Goal: Task Accomplishment & Management: Manage account settings

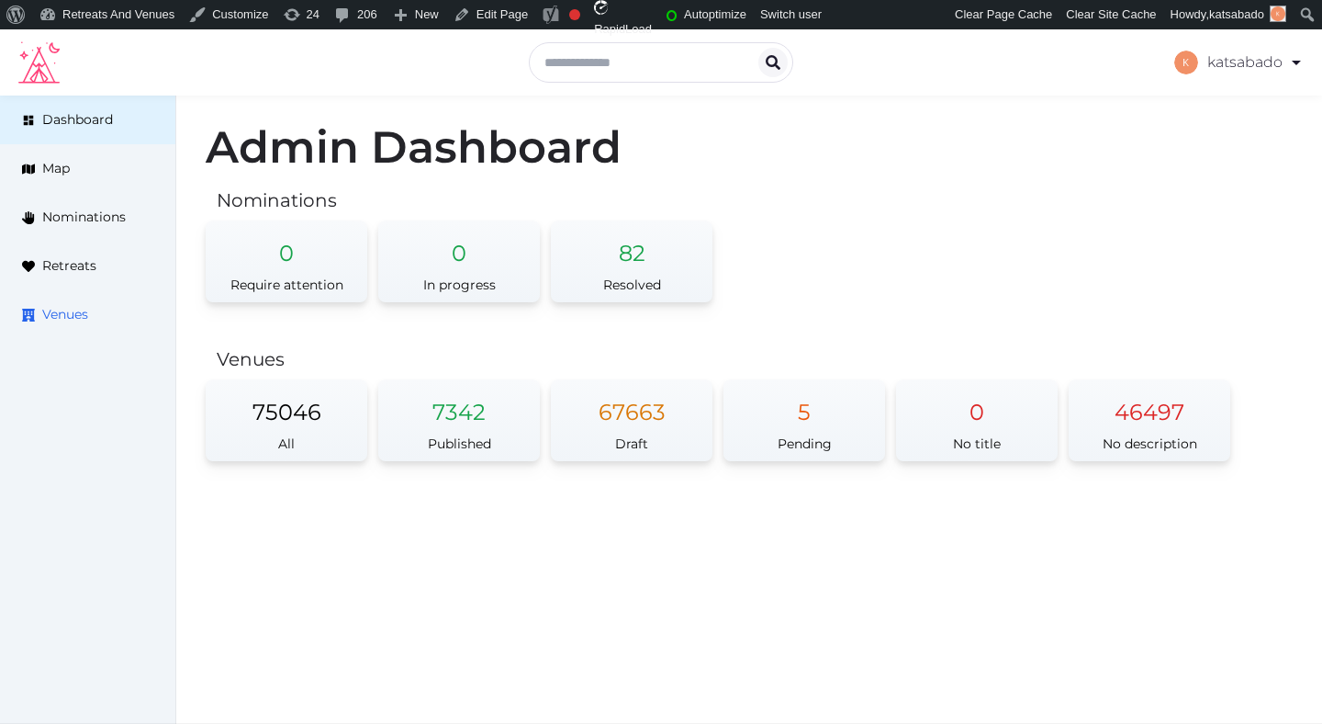
click at [71, 311] on span "Venues" at bounding box center [65, 314] width 46 height 19
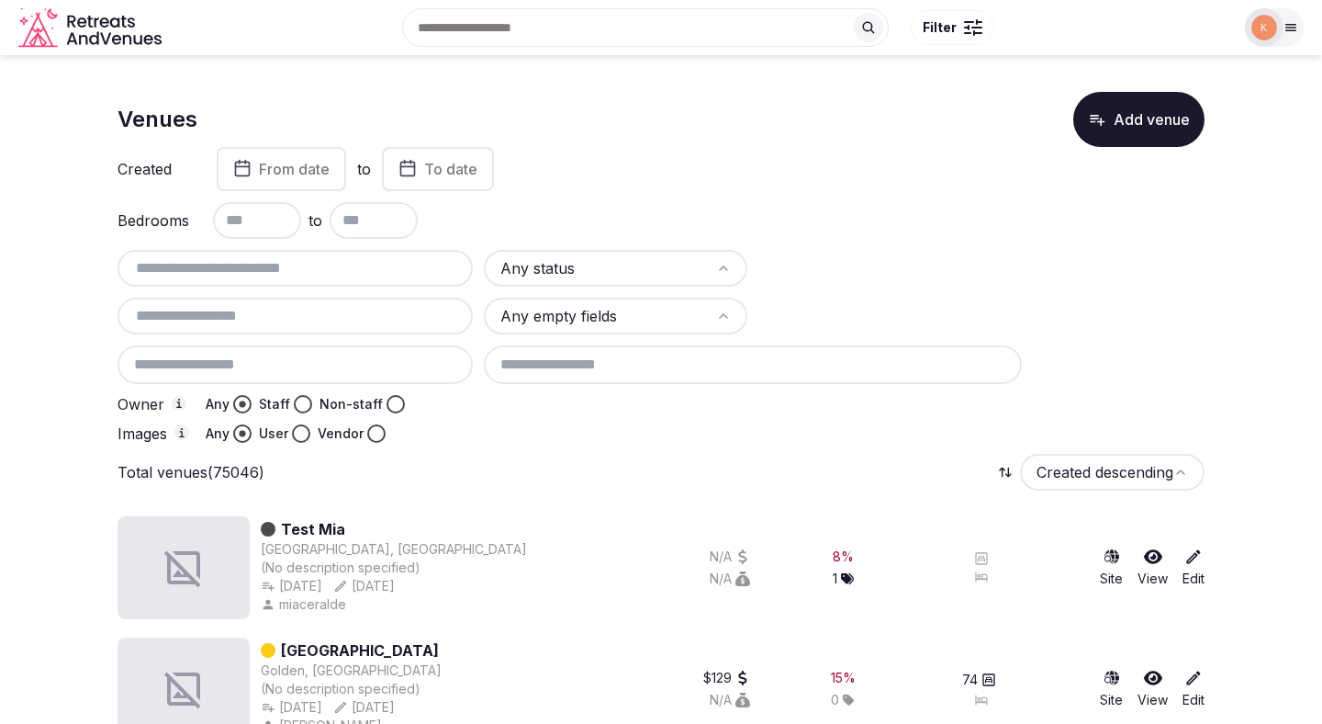
click at [262, 275] on input "text" at bounding box center [295, 268] width 341 height 22
paste input "**********"
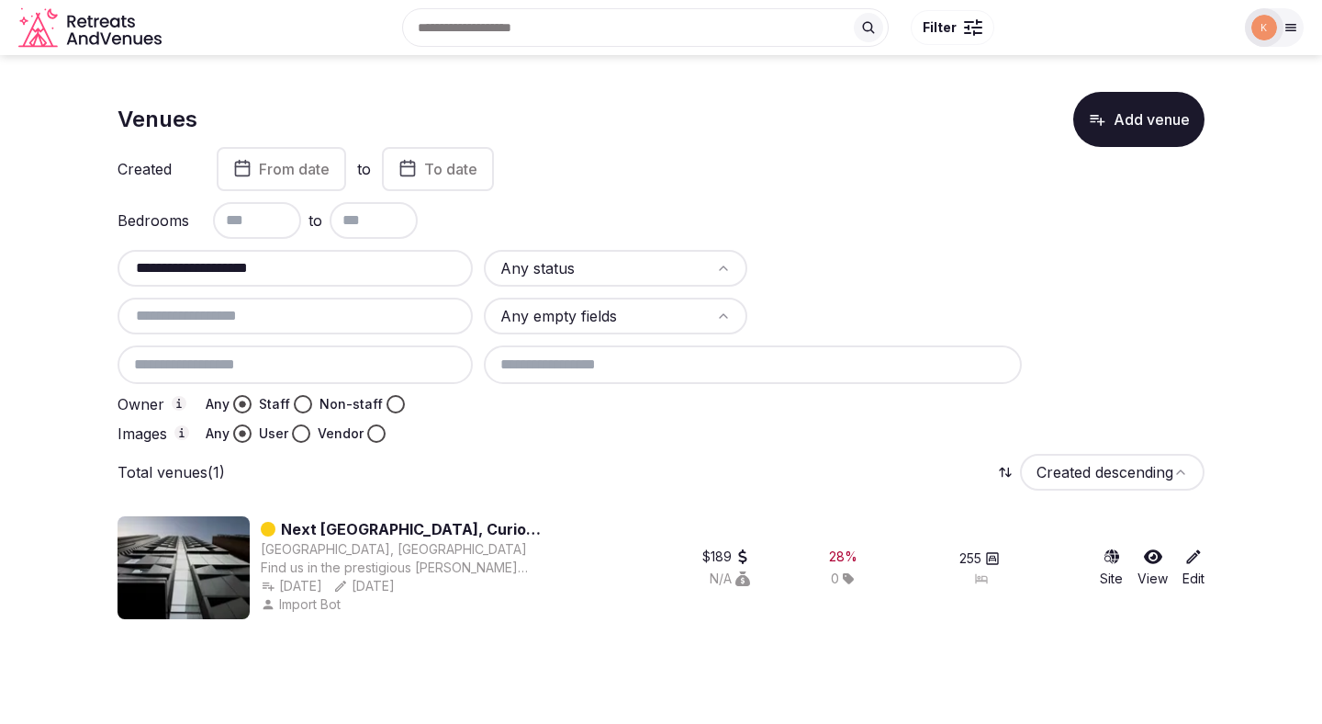
type input "**********"
click at [401, 533] on link "Next Hotel Melbourne, Curio Collection by Hilton" at bounding box center [424, 529] width 287 height 22
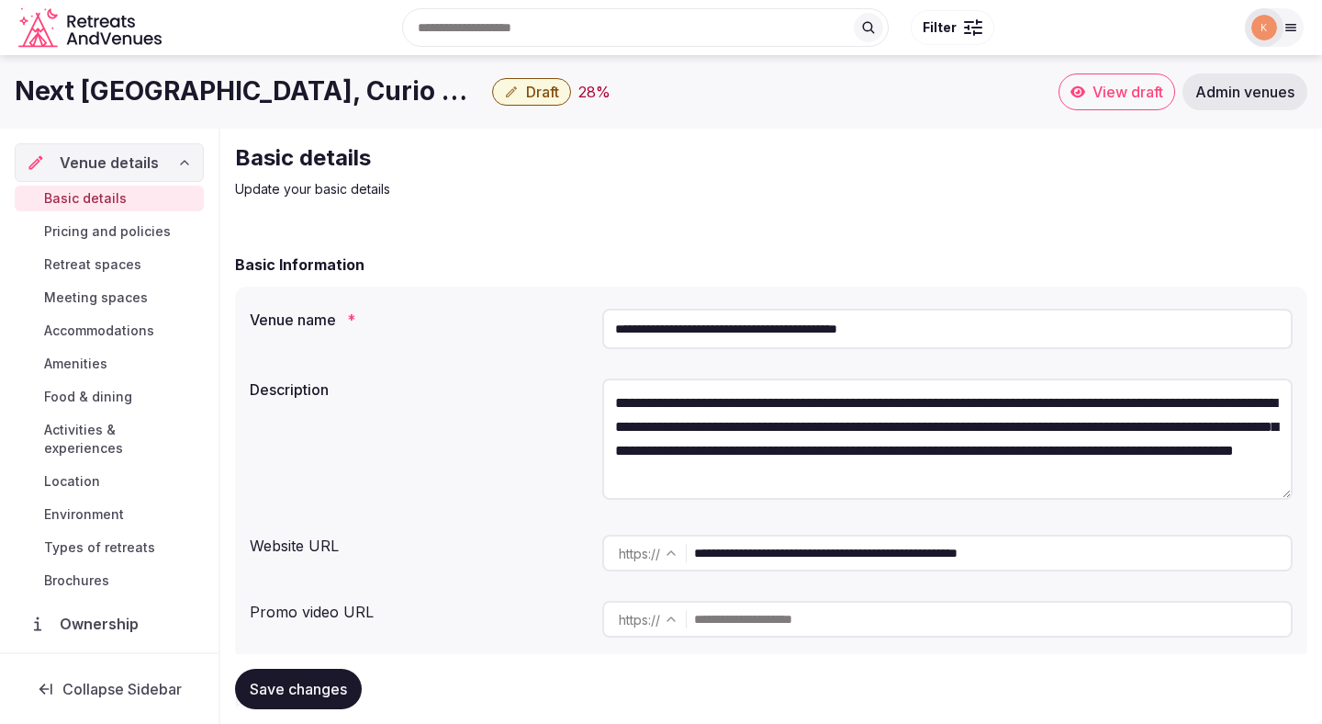
click at [1280, 94] on span "Admin venues" at bounding box center [1245, 92] width 99 height 18
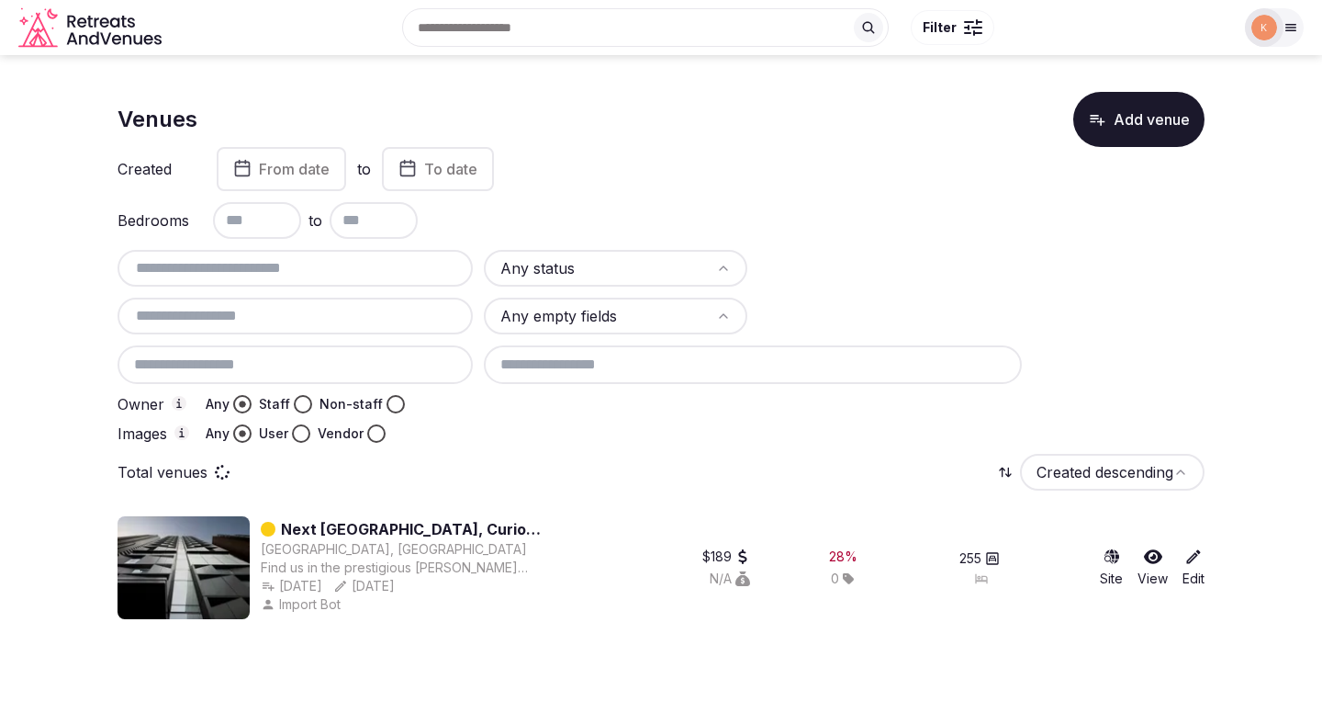
click at [422, 266] on input "text" at bounding box center [295, 268] width 341 height 22
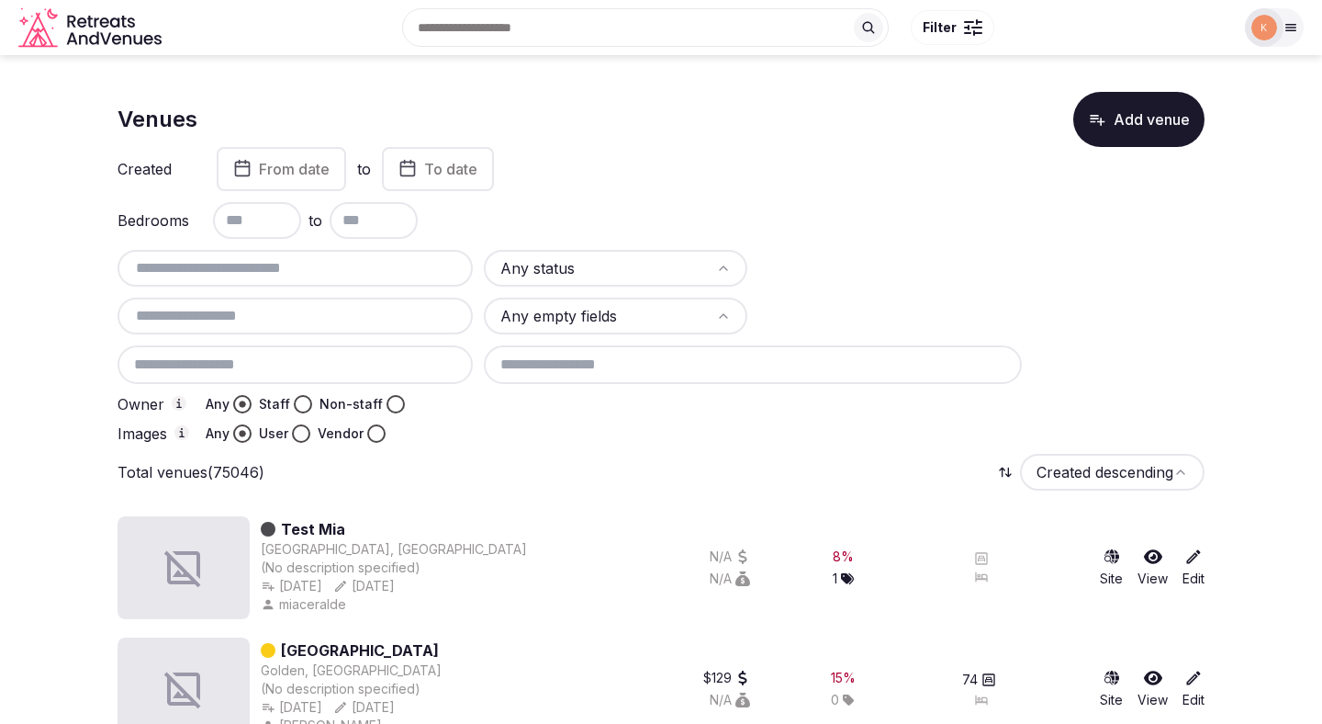
paste input "**********"
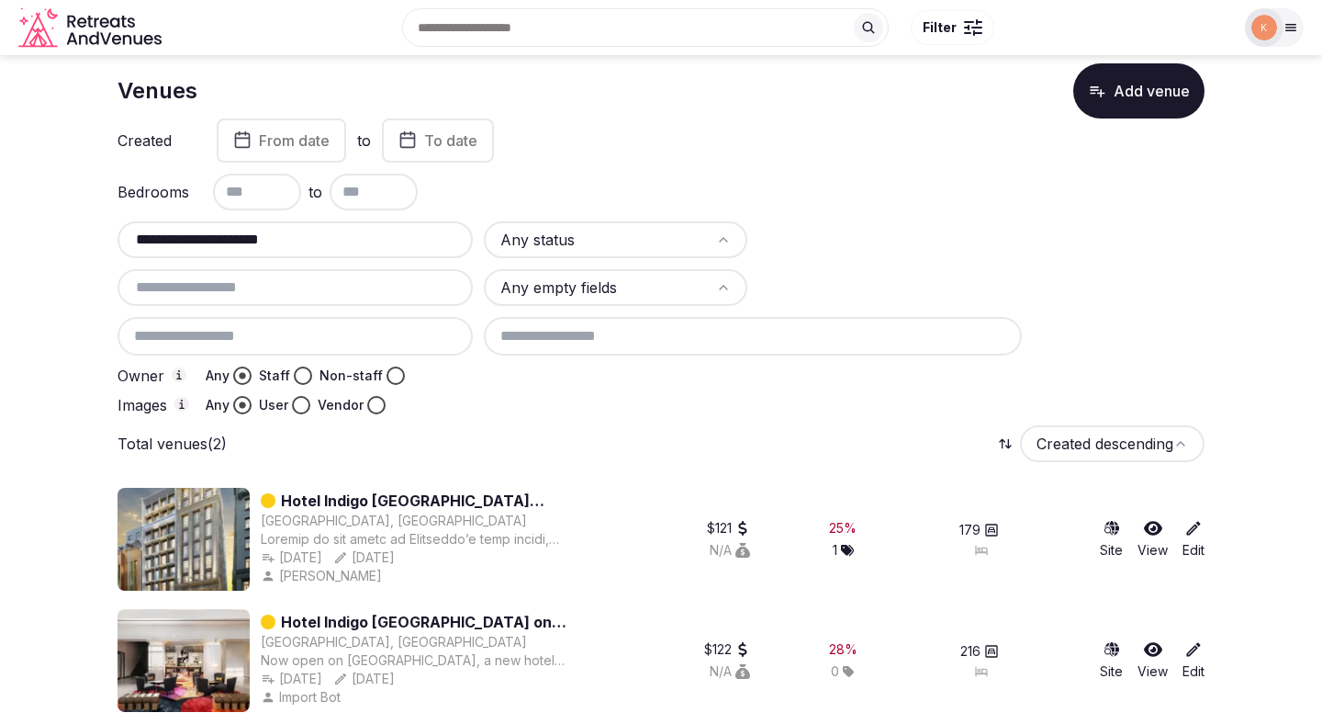
scroll to position [39, 0]
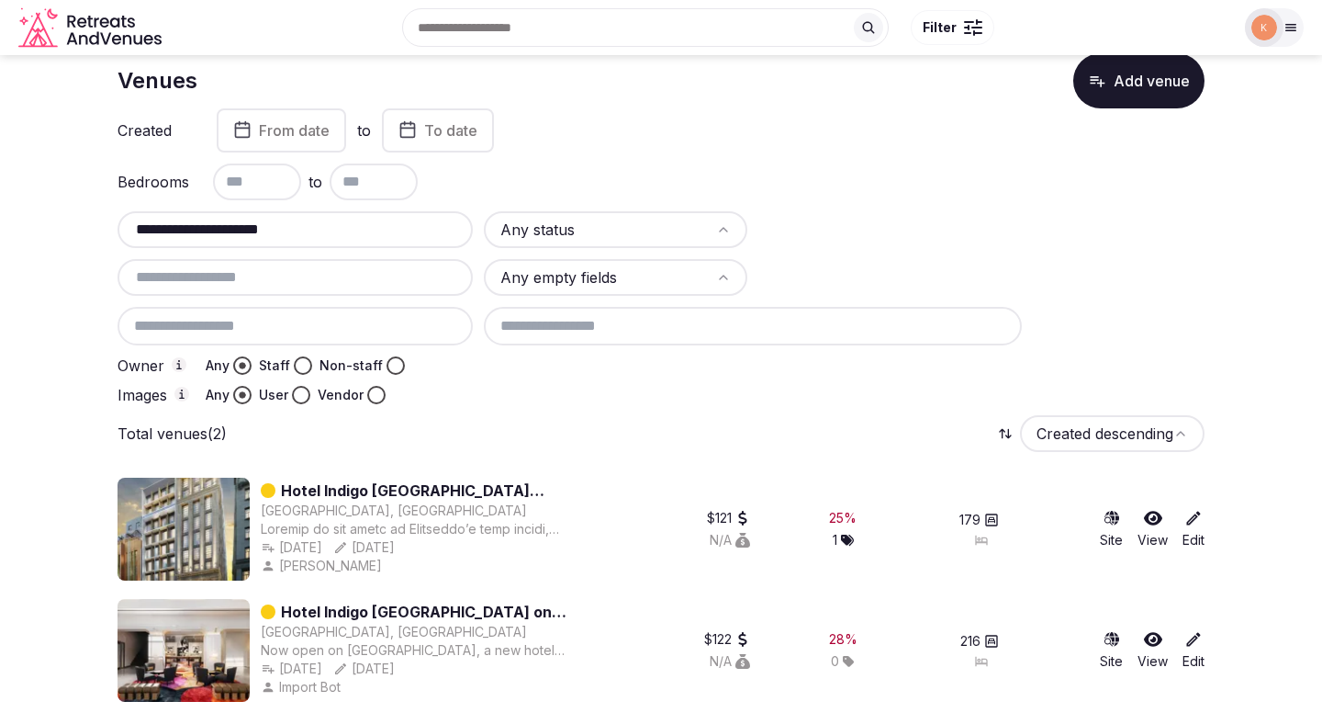
click at [348, 224] on input "**********" at bounding box center [295, 230] width 341 height 22
paste input "text"
type input "**********"
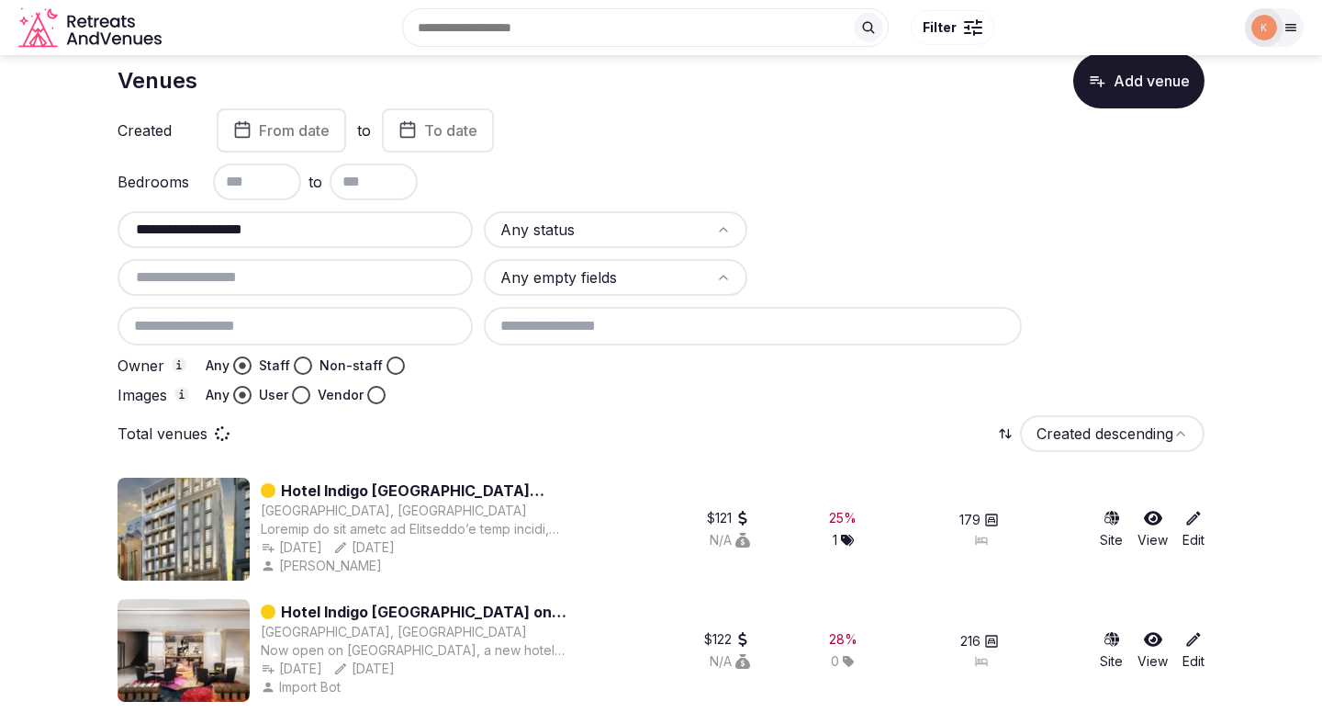
scroll to position [0, 0]
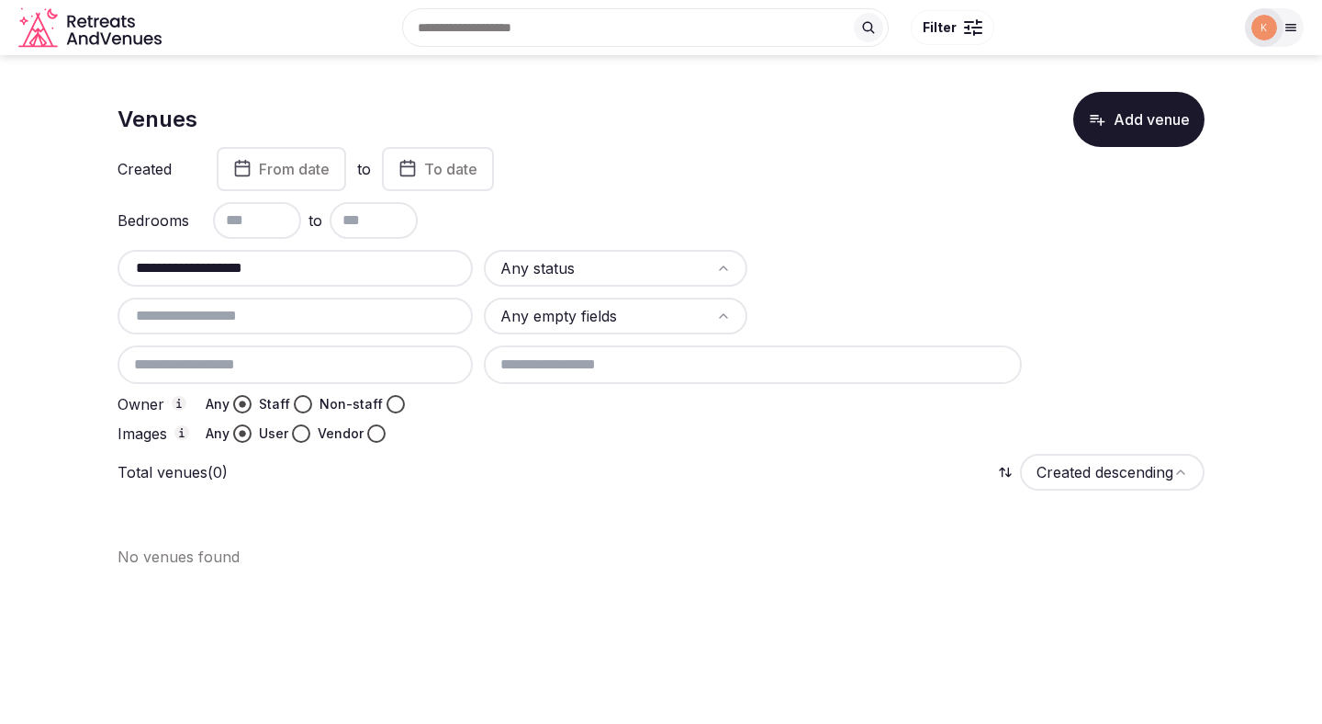
click at [1111, 129] on button "Add venue" at bounding box center [1139, 119] width 131 height 55
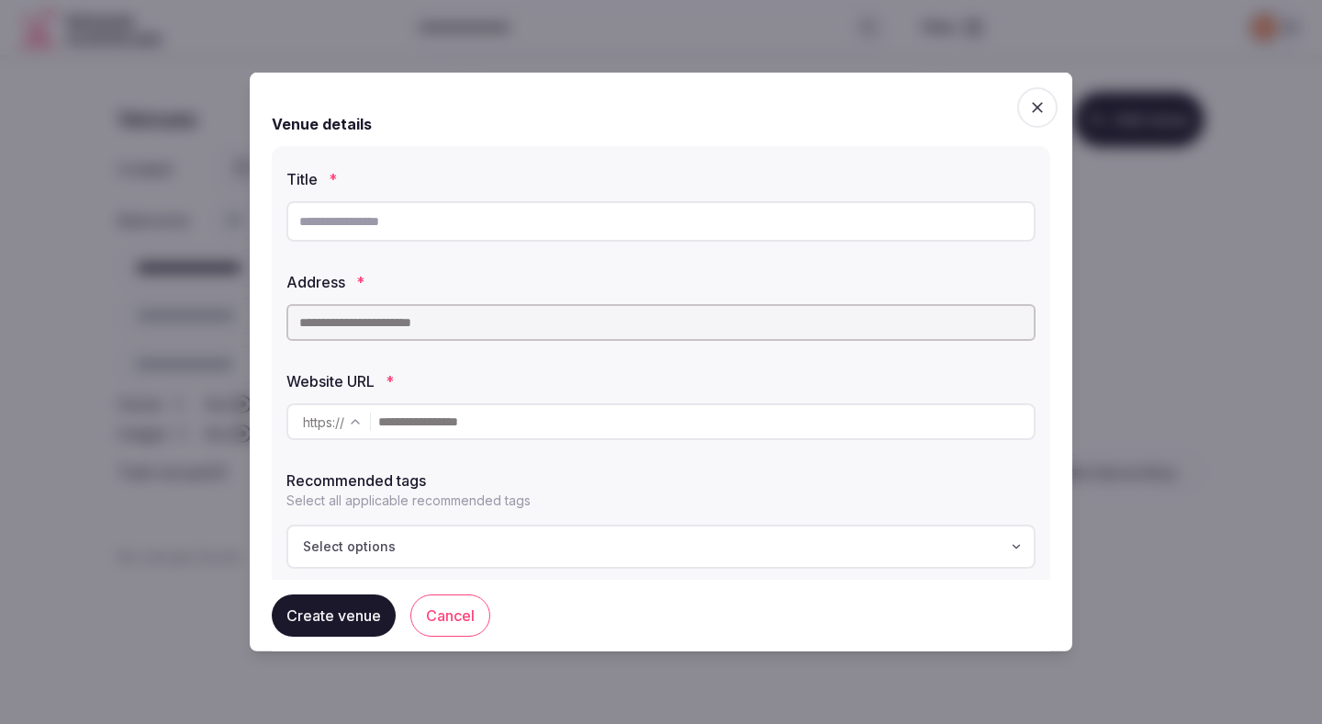
click at [617, 214] on input "text" at bounding box center [661, 221] width 749 height 40
paste input "**********"
type input "**********"
click at [559, 318] on input "text" at bounding box center [661, 322] width 749 height 37
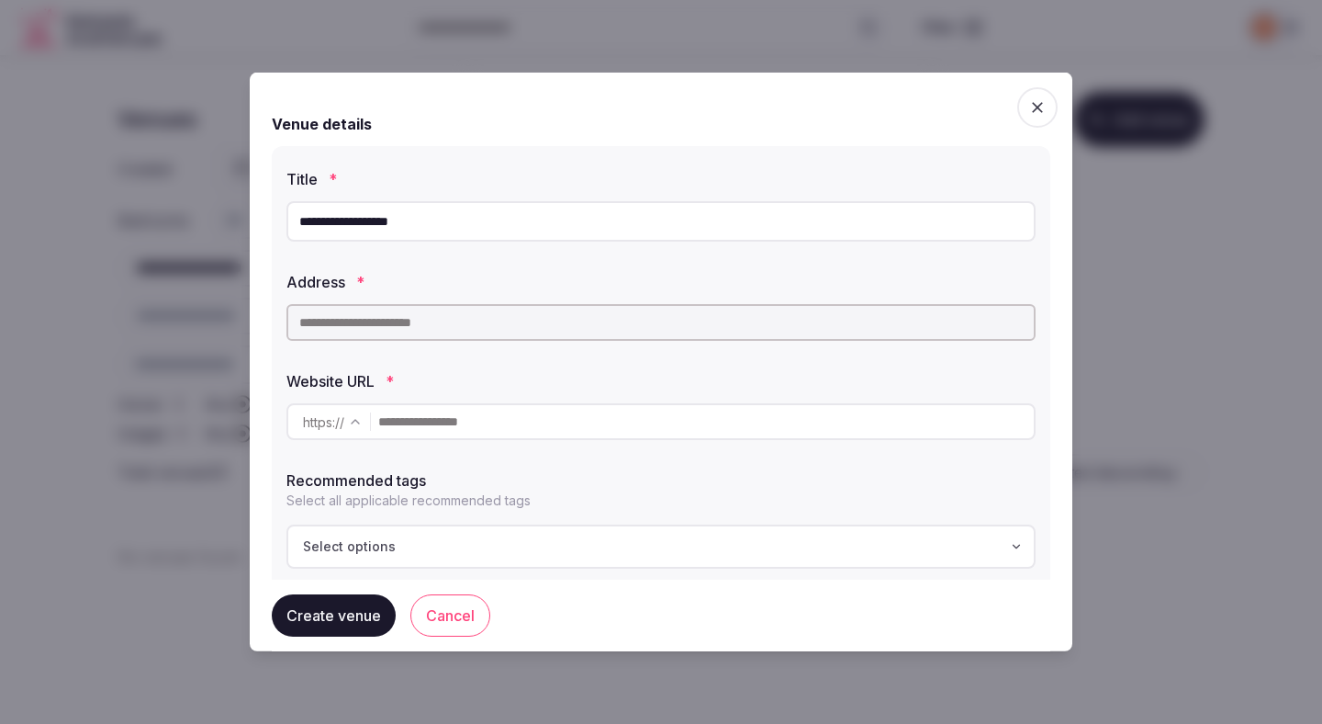
paste input "**********"
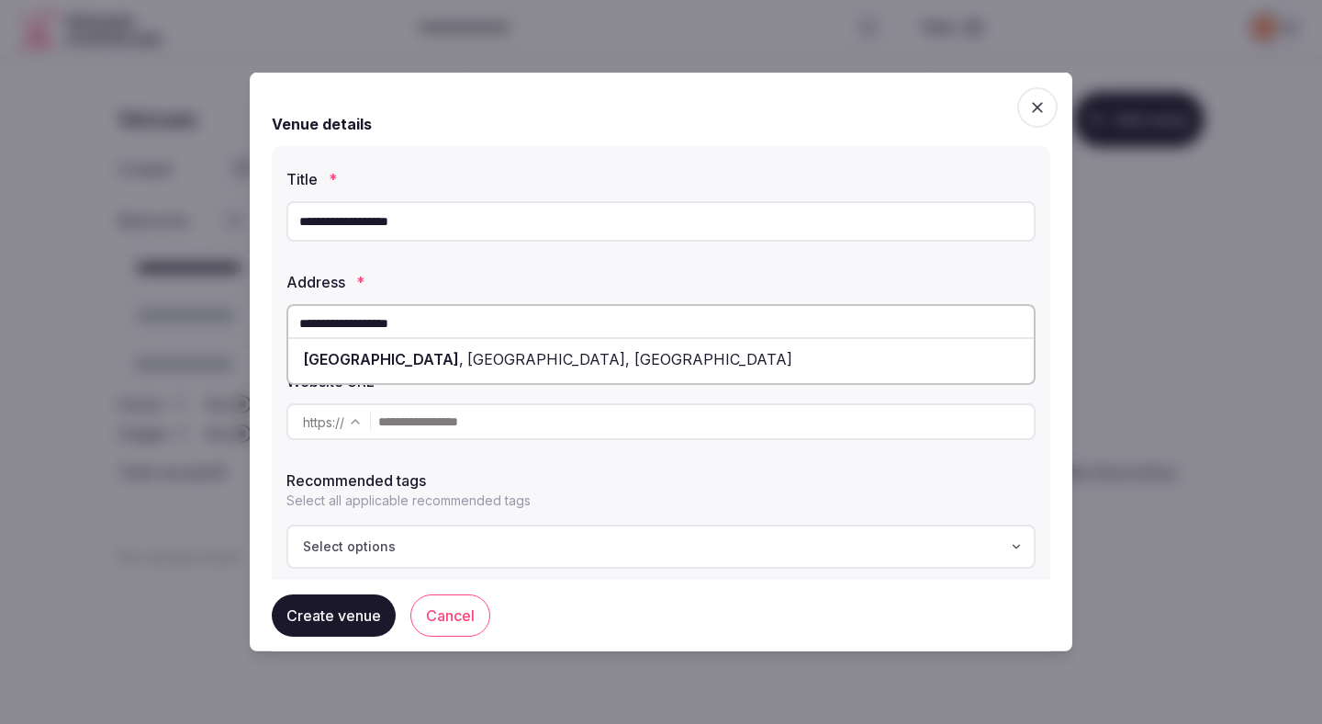
click at [553, 351] on span "Maroondah Highway, Ringwood VIC, Australia" at bounding box center [628, 359] width 329 height 18
type input "**********"
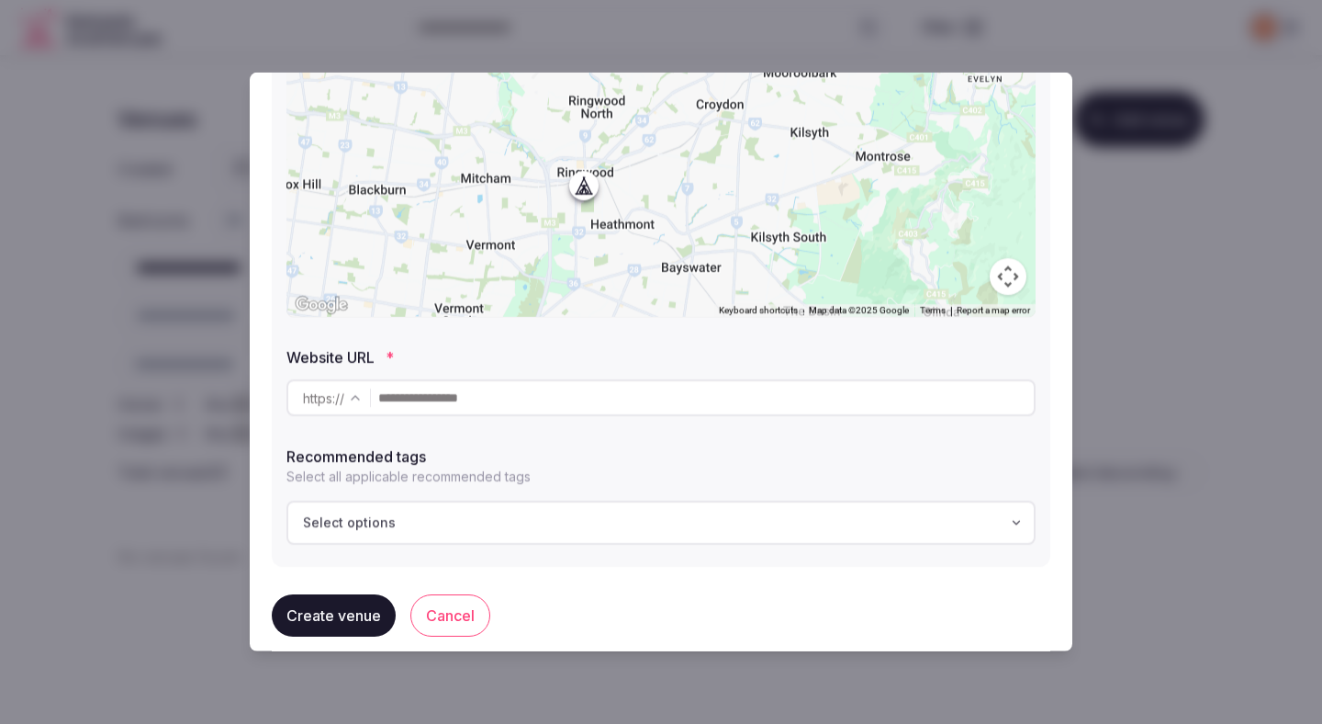
scroll to position [341, 0]
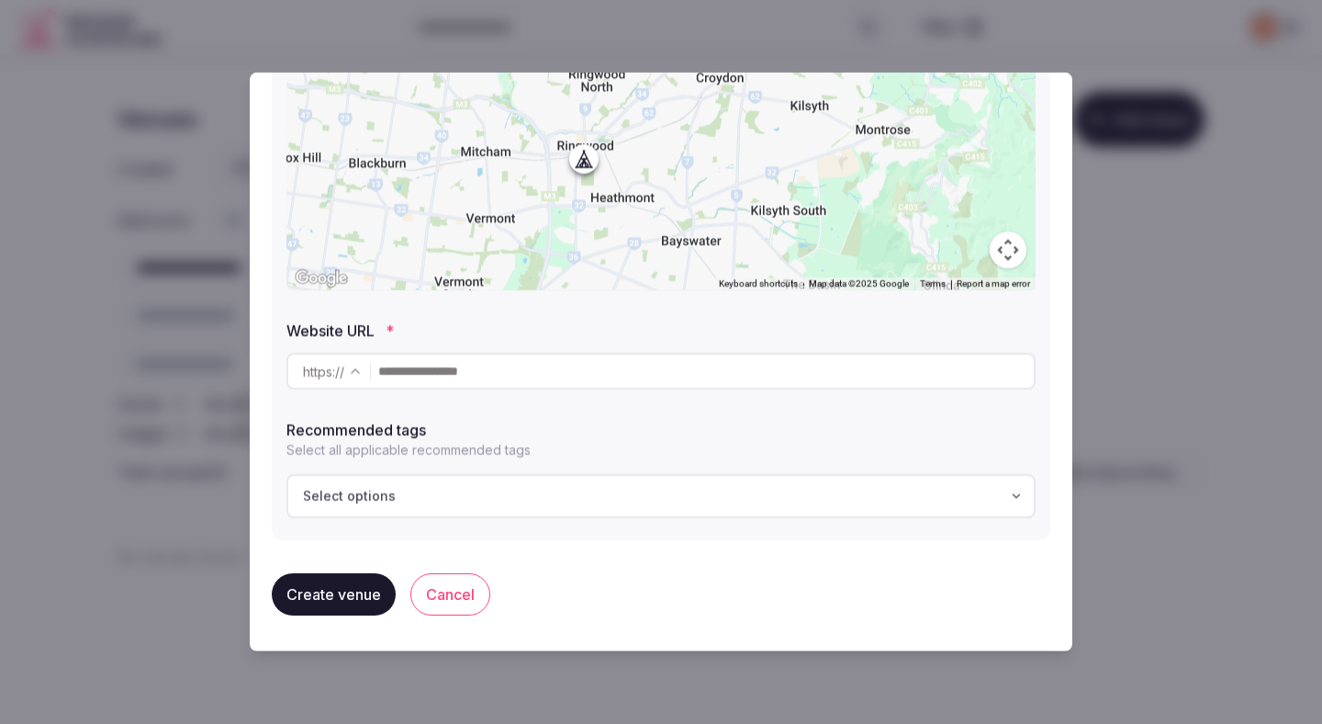
click at [564, 381] on input "text" at bounding box center [706, 371] width 656 height 37
paste input "**********"
type input "**********"
click at [481, 487] on div "Select options" at bounding box center [661, 496] width 738 height 18
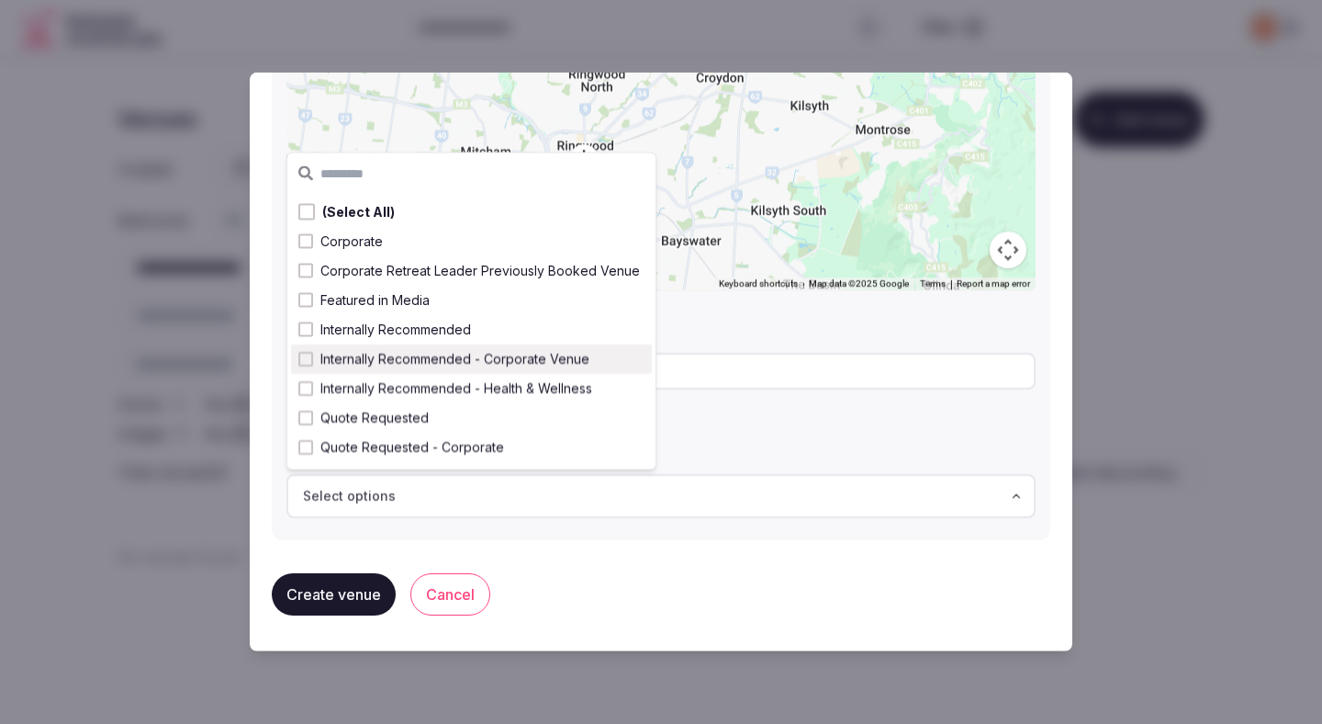
click at [520, 361] on span "Internally Recommended - Corporate Venue" at bounding box center [454, 359] width 269 height 18
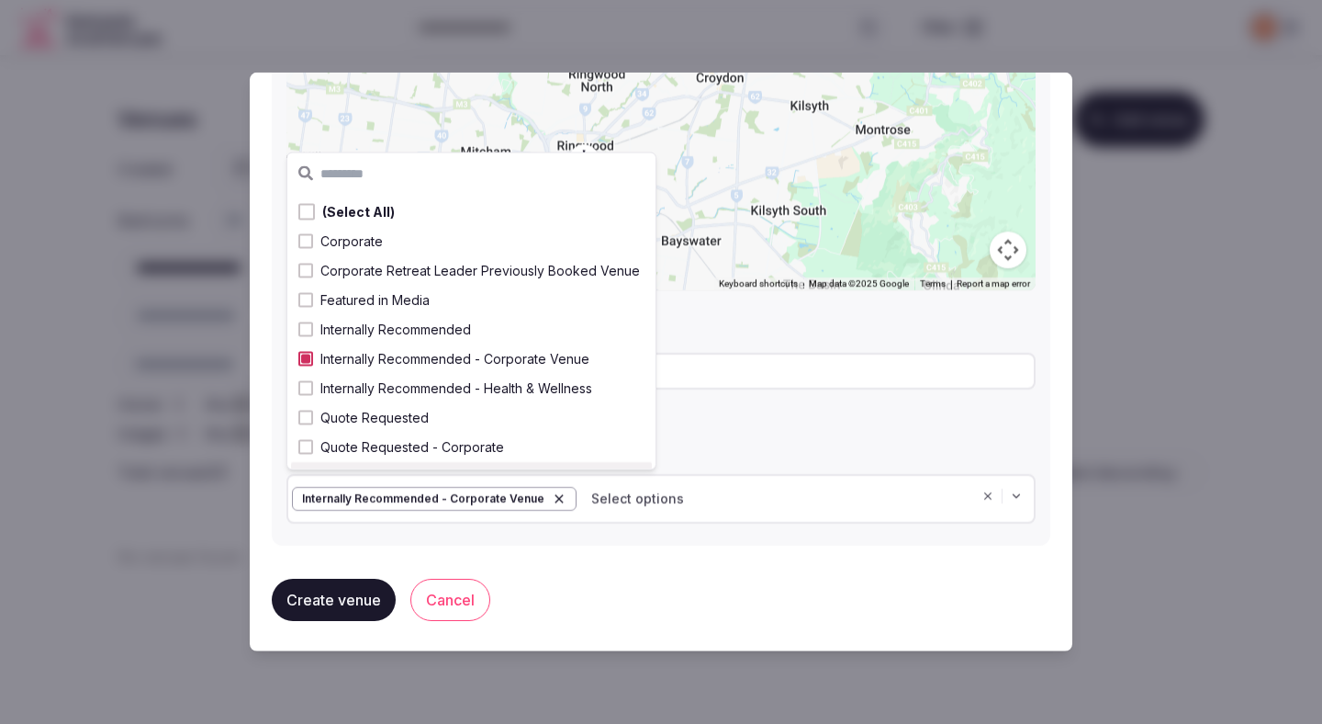
click at [362, 589] on button "Create venue" at bounding box center [334, 600] width 124 height 42
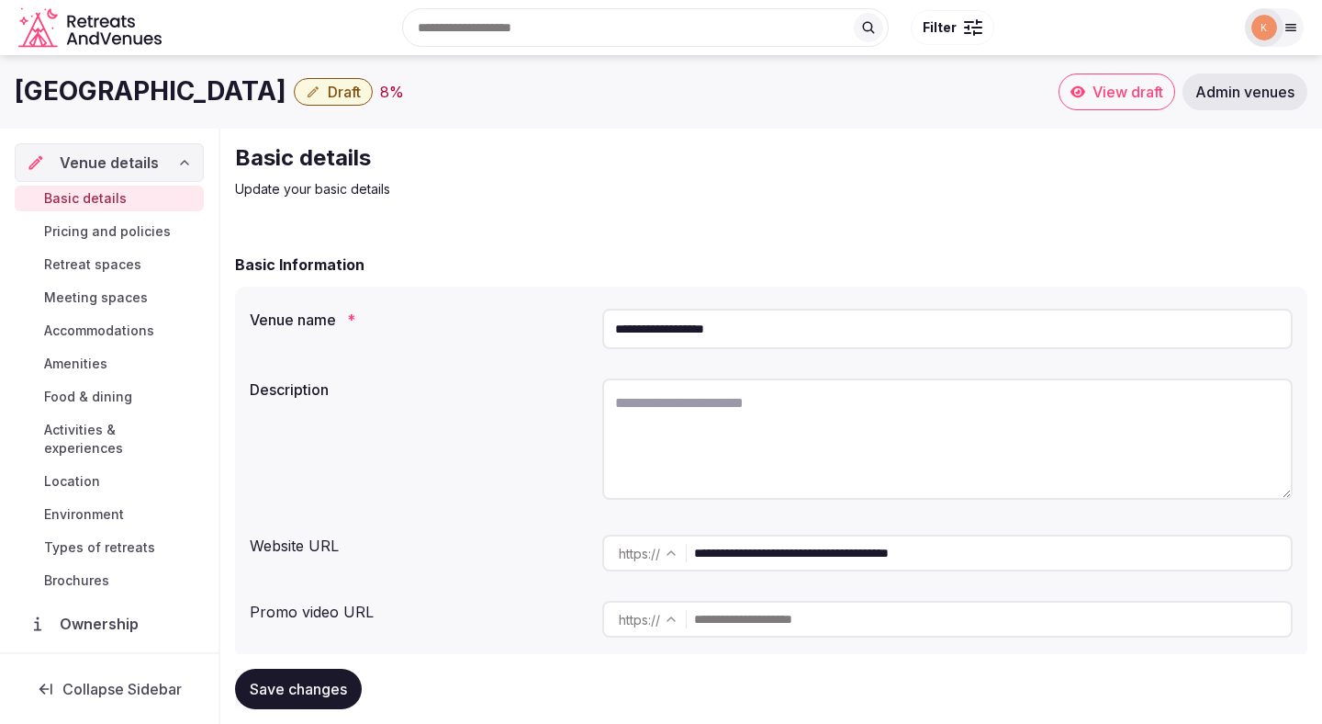
click at [685, 466] on textarea at bounding box center [947, 438] width 691 height 121
paste textarea "**********"
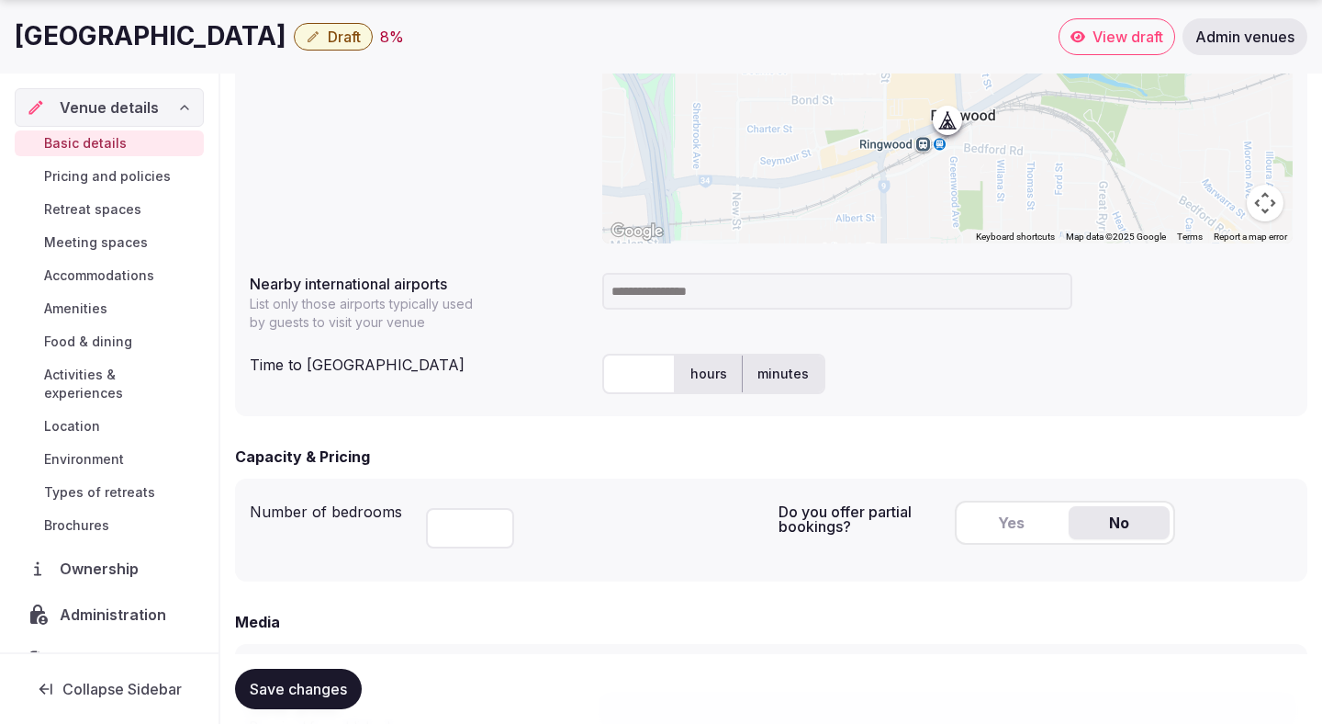
scroll to position [835, 0]
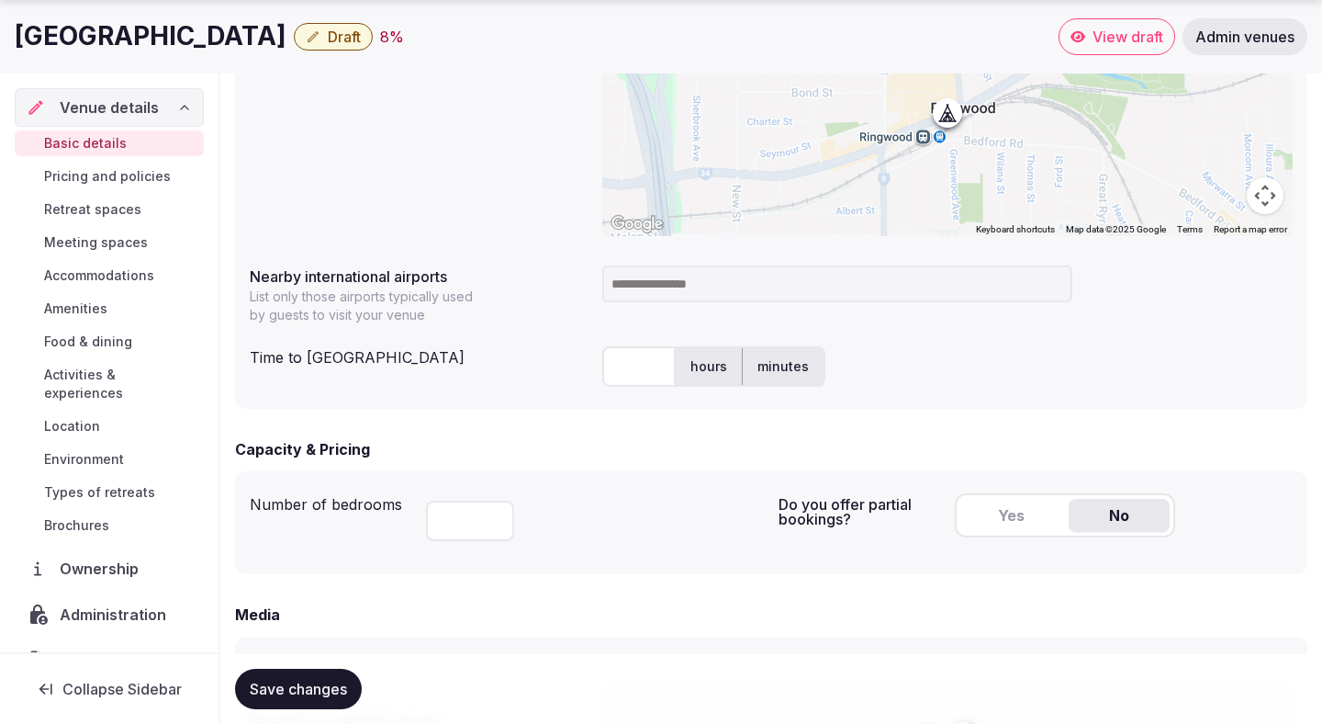
type textarea "**********"
click at [455, 526] on input "number" at bounding box center [470, 520] width 88 height 40
type input "***"
click at [322, 678] on button "Save changes" at bounding box center [298, 689] width 127 height 40
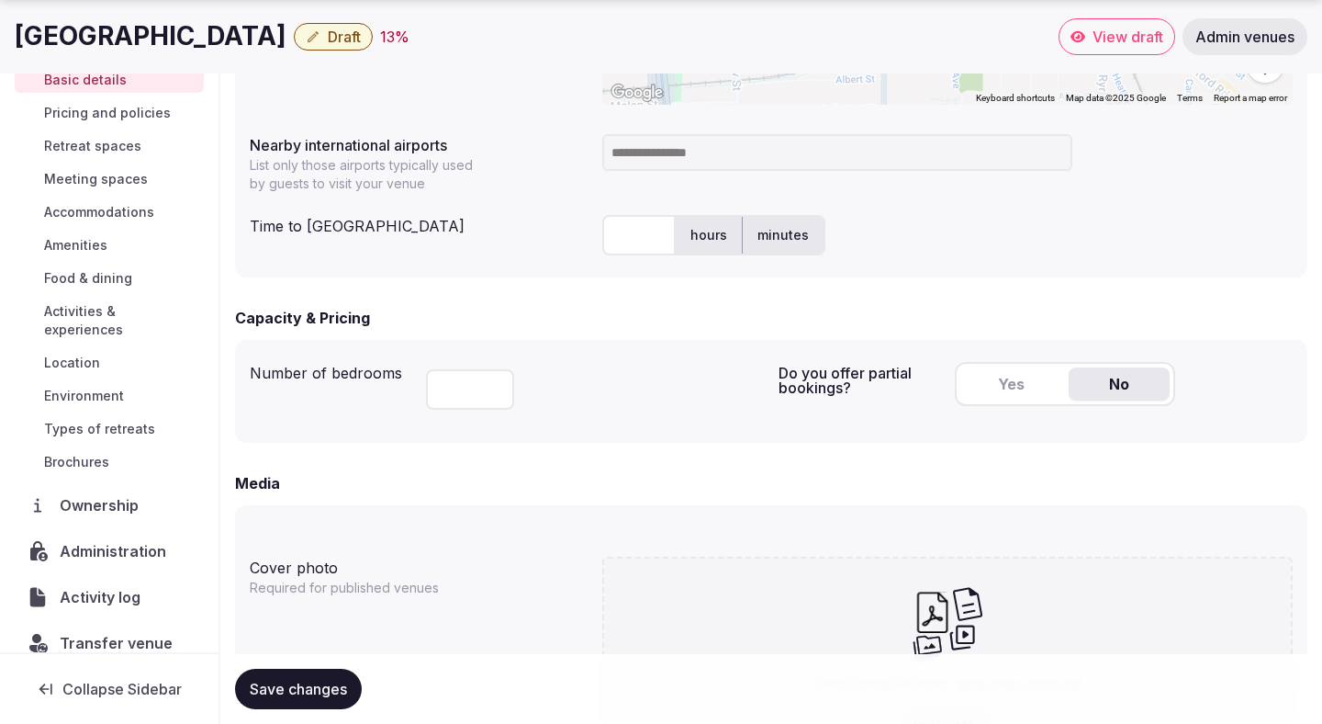
scroll to position [70, 0]
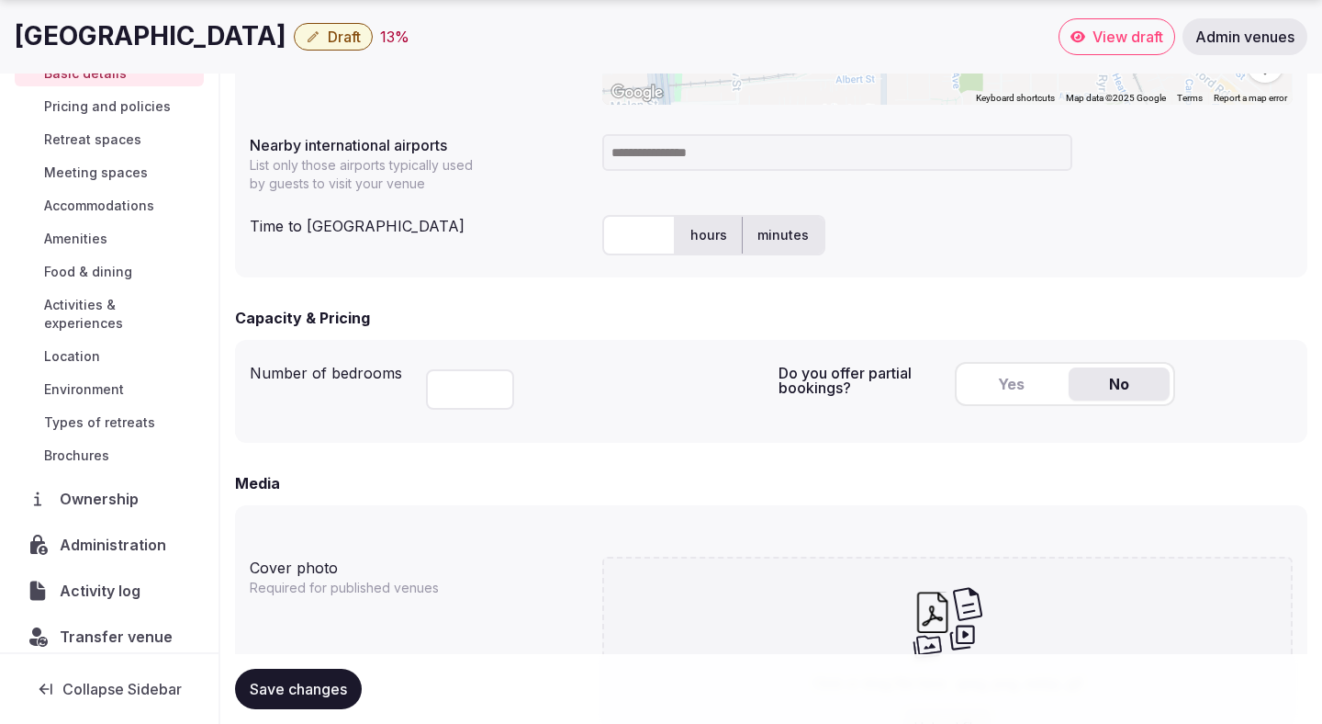
click at [97, 534] on span "Administration" at bounding box center [117, 545] width 114 height 22
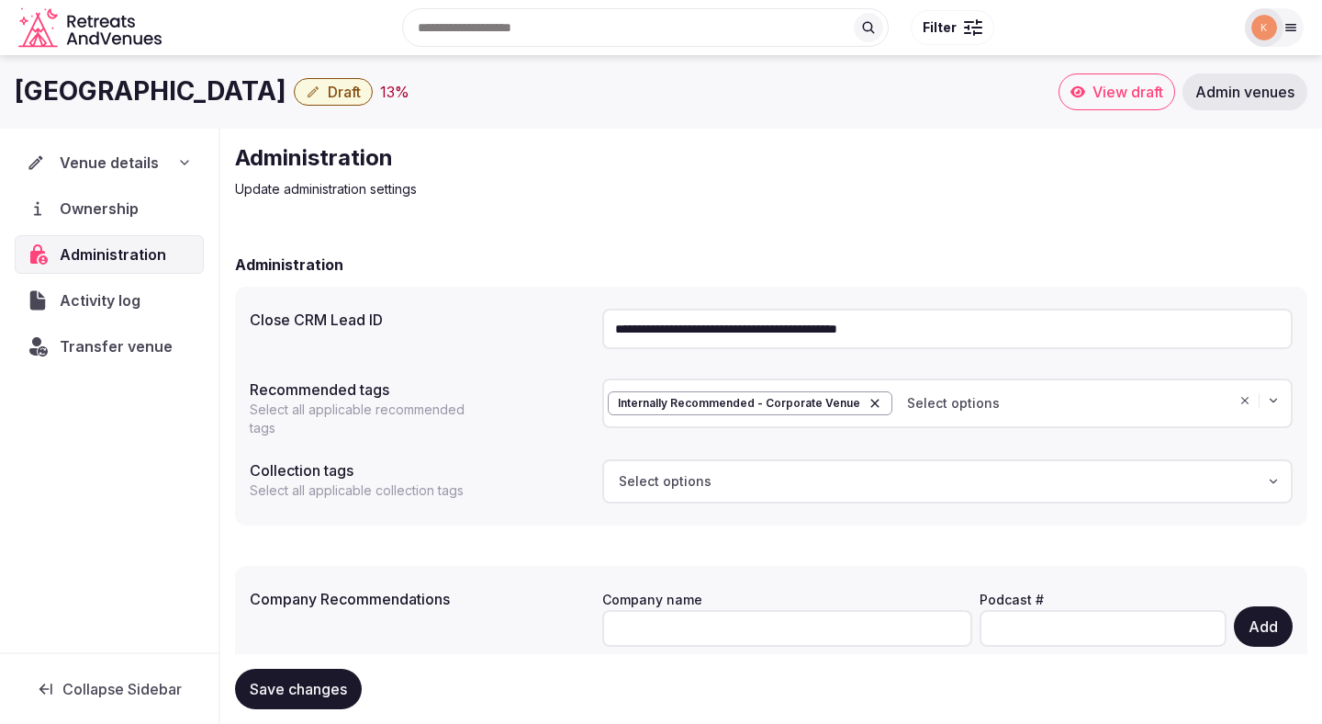
click at [822, 330] on input "**********" at bounding box center [947, 329] width 691 height 40
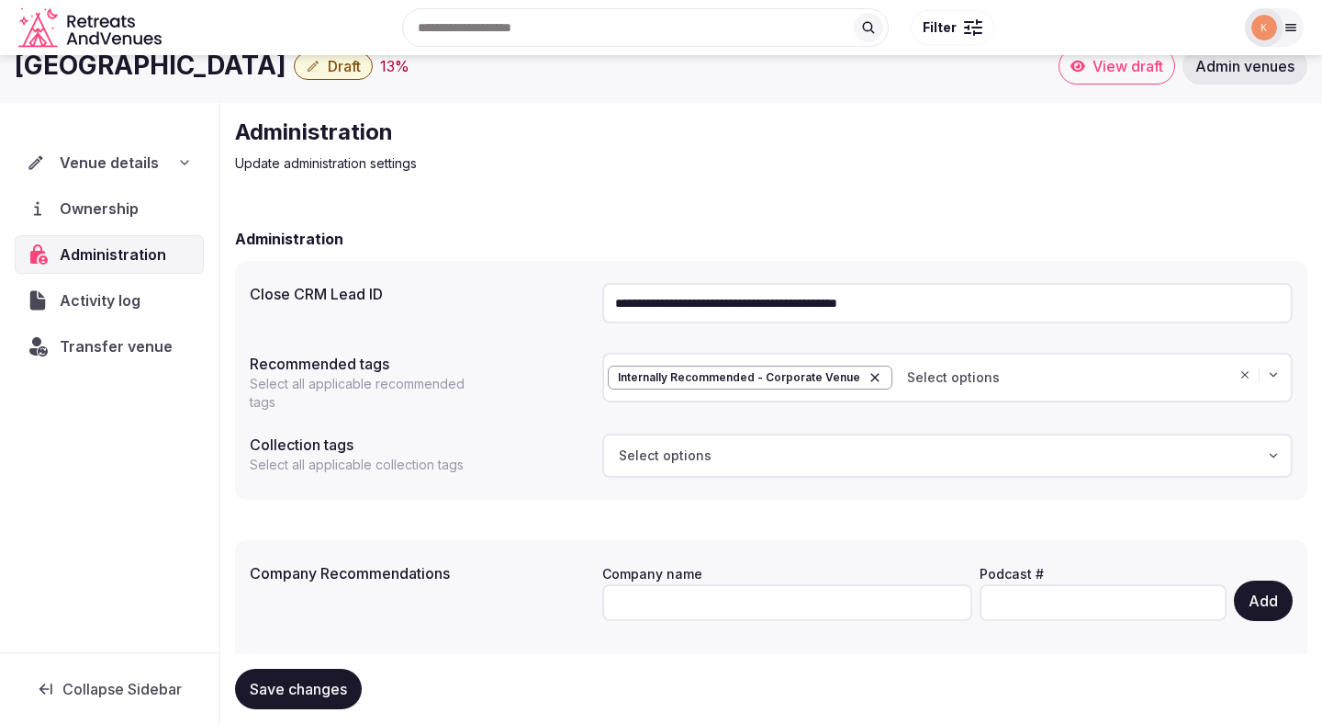
scroll to position [81, 0]
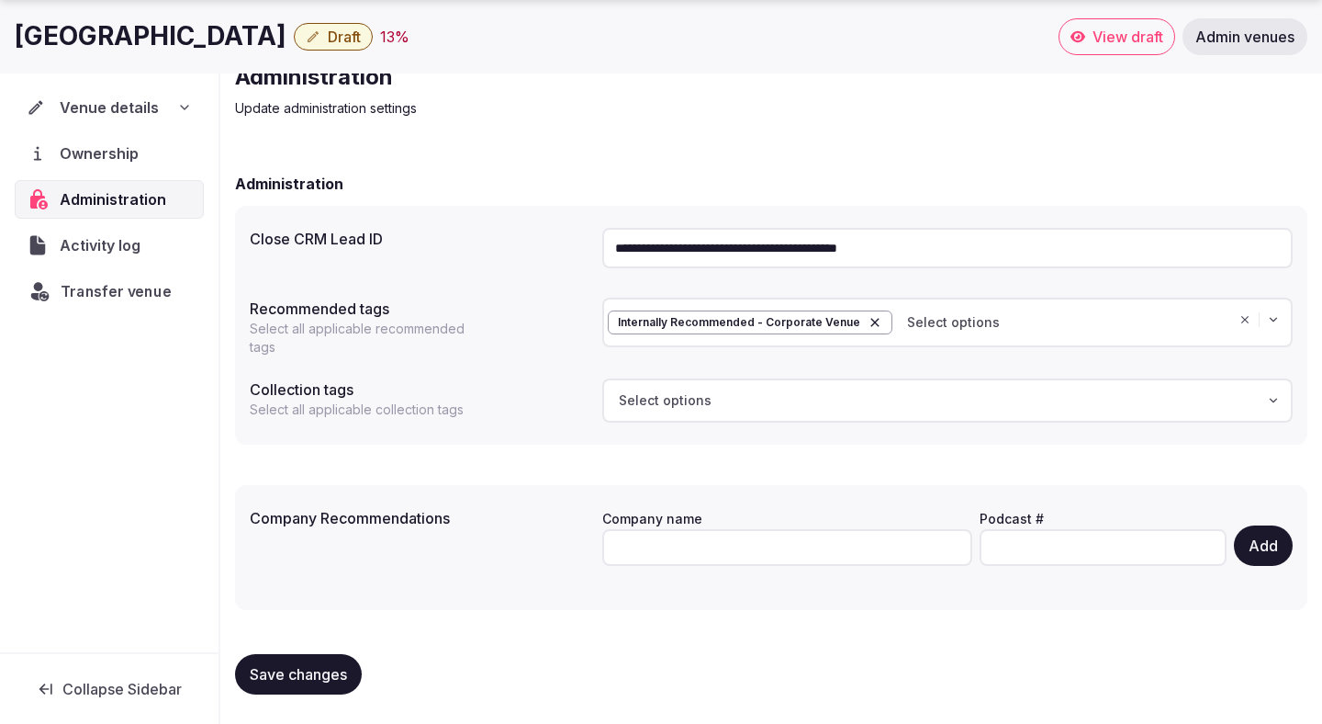
click at [122, 290] on span "Transfer venue" at bounding box center [116, 291] width 111 height 22
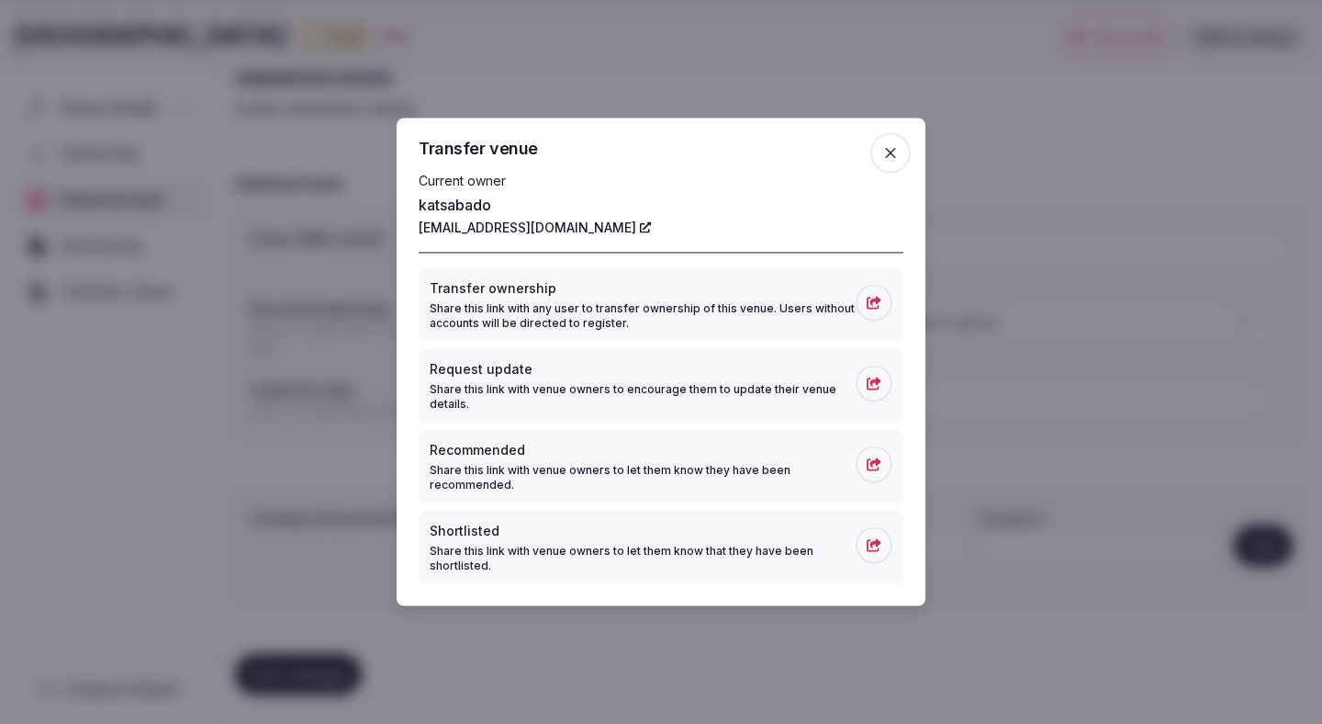
click at [896, 294] on button "Transfer ownership Share this link with any user to transfer ownership of this …" at bounding box center [661, 304] width 485 height 73
click at [883, 144] on icon "button" at bounding box center [891, 153] width 18 height 18
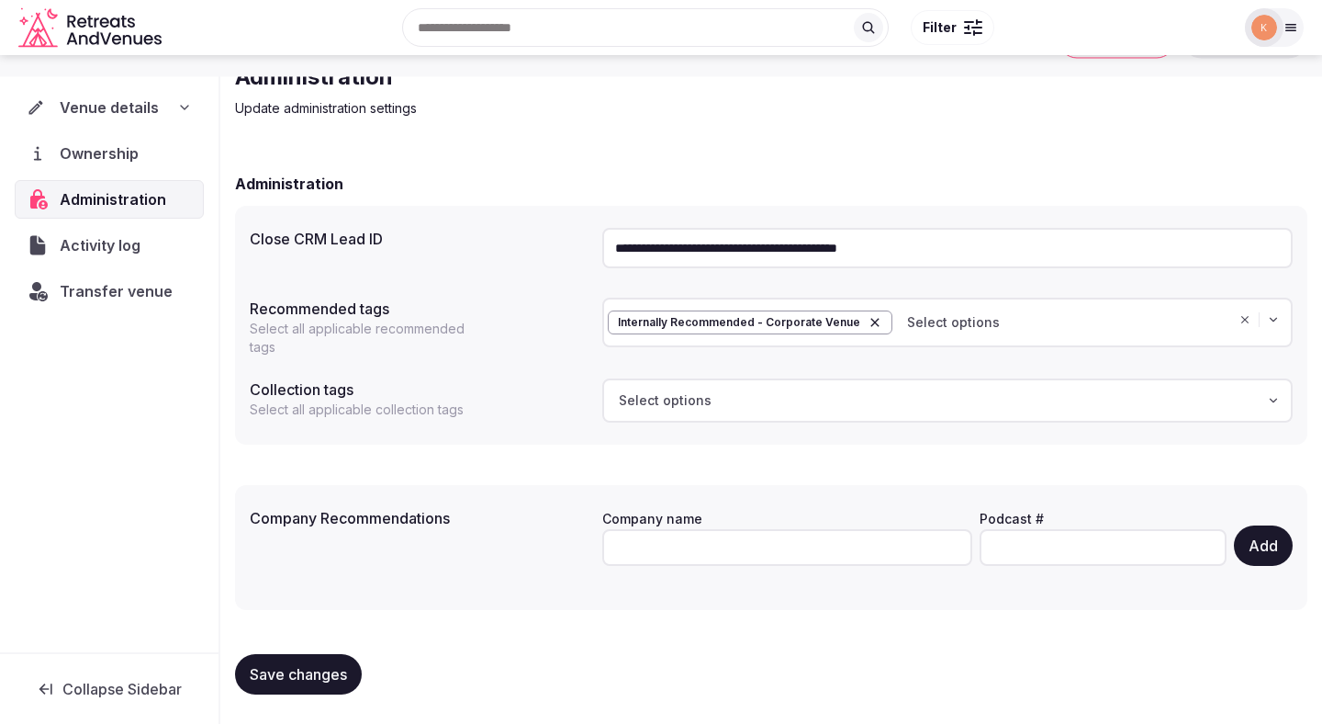
scroll to position [0, 0]
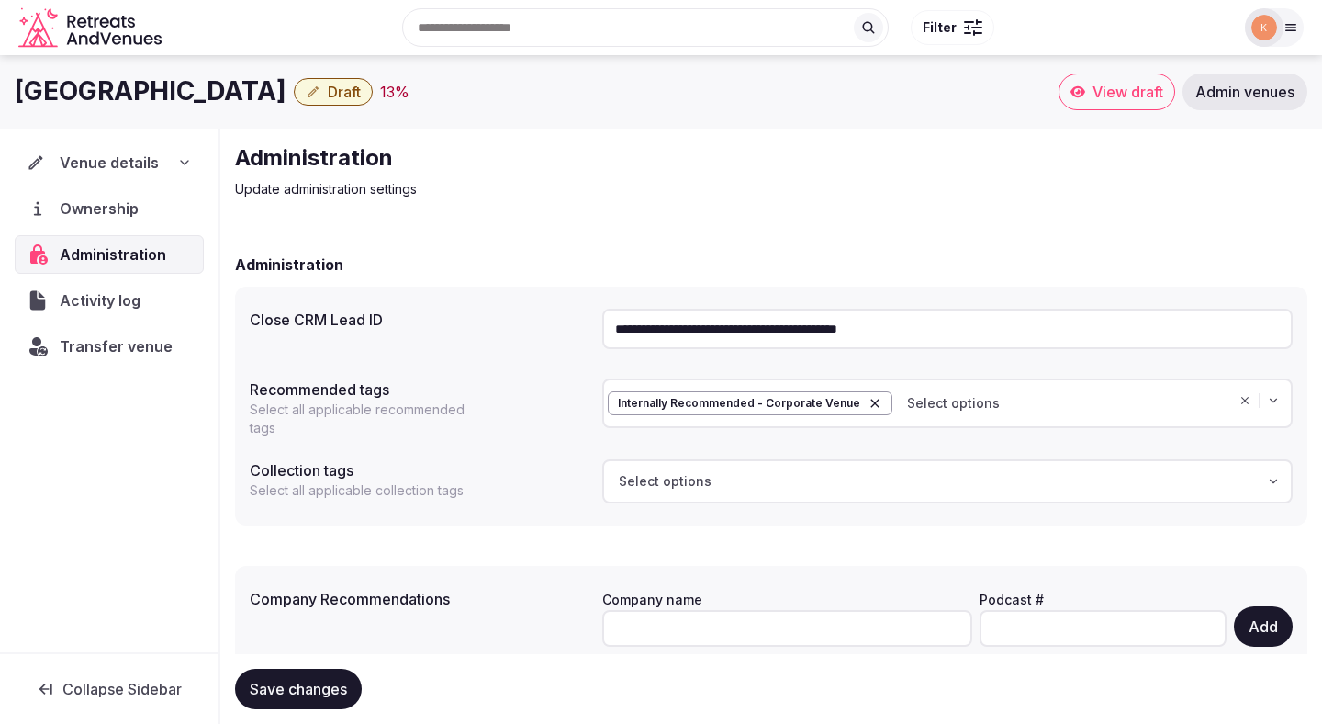
click at [118, 156] on span "Venue details" at bounding box center [109, 163] width 99 height 22
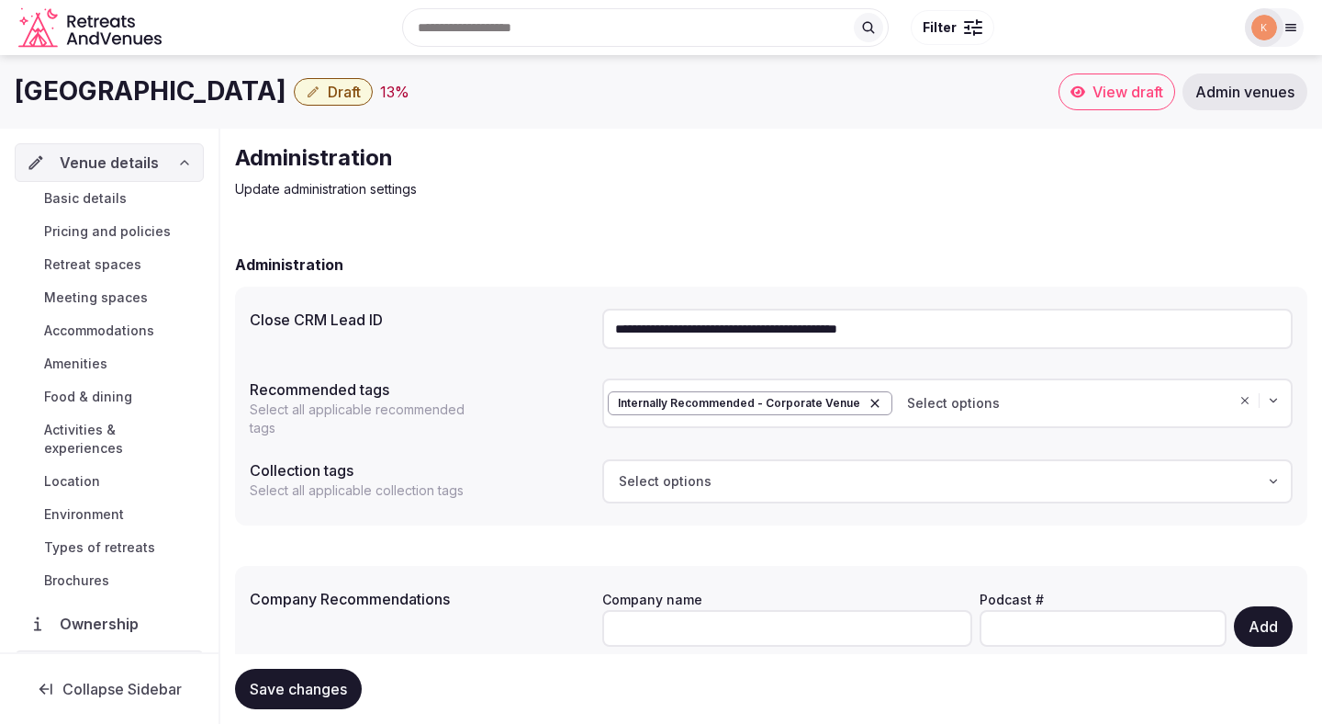
click at [106, 297] on span "Meeting spaces" at bounding box center [96, 297] width 104 height 18
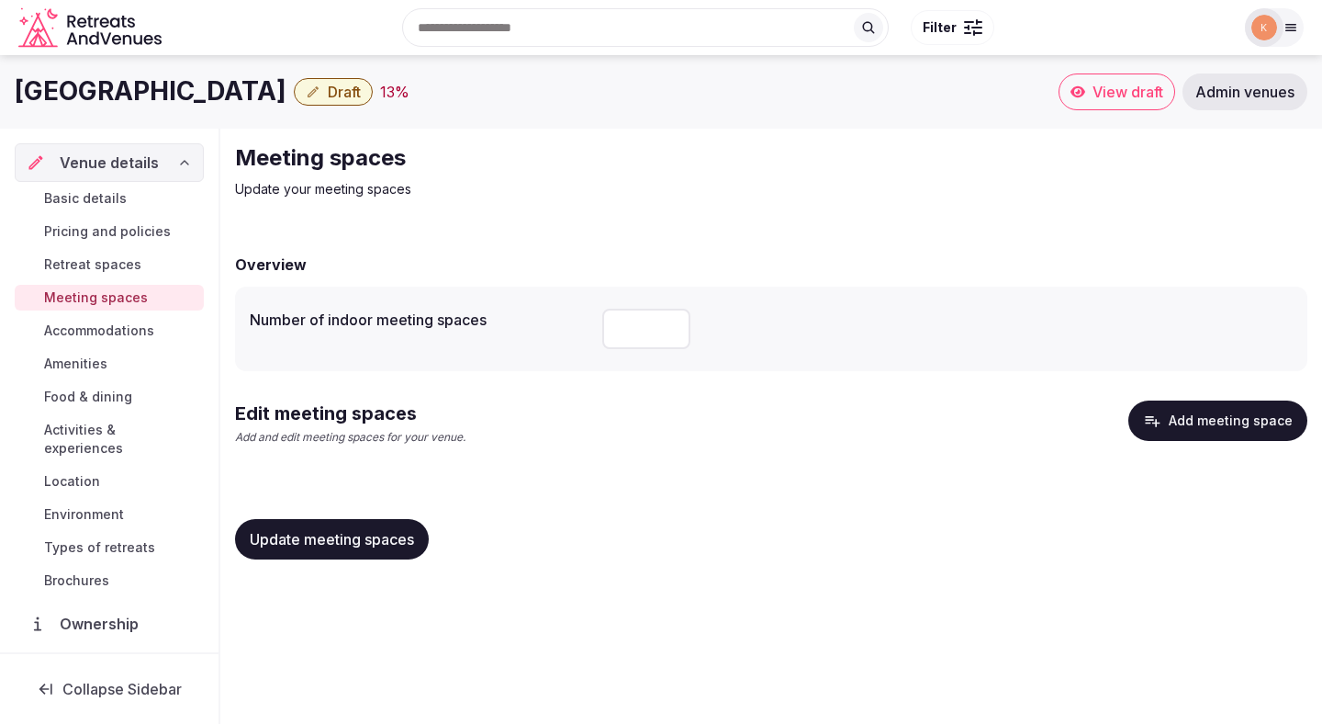
type input "*"
click at [670, 323] on input "*" at bounding box center [646, 329] width 88 height 40
click at [645, 331] on input "*" at bounding box center [646, 329] width 88 height 40
type input "*"
click at [406, 539] on span "Update meeting spaces" at bounding box center [332, 539] width 164 height 18
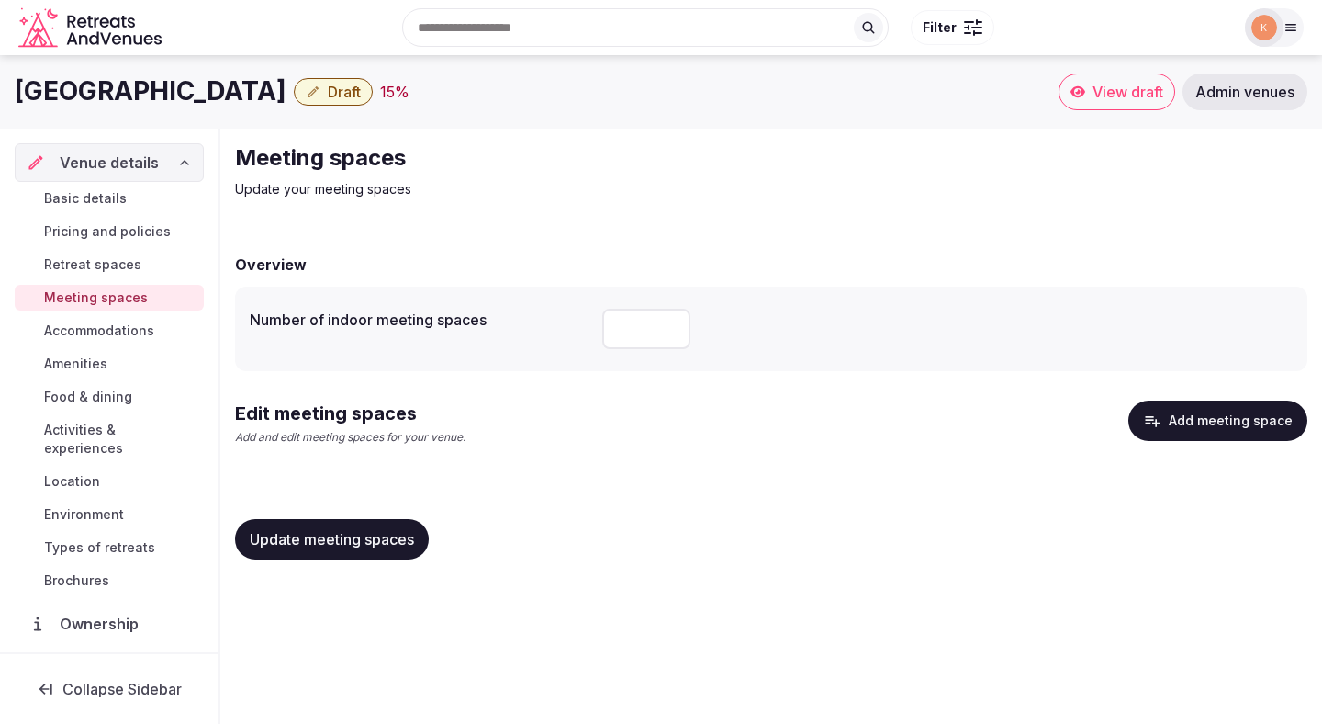
click at [98, 472] on span "Location" at bounding box center [72, 481] width 56 height 18
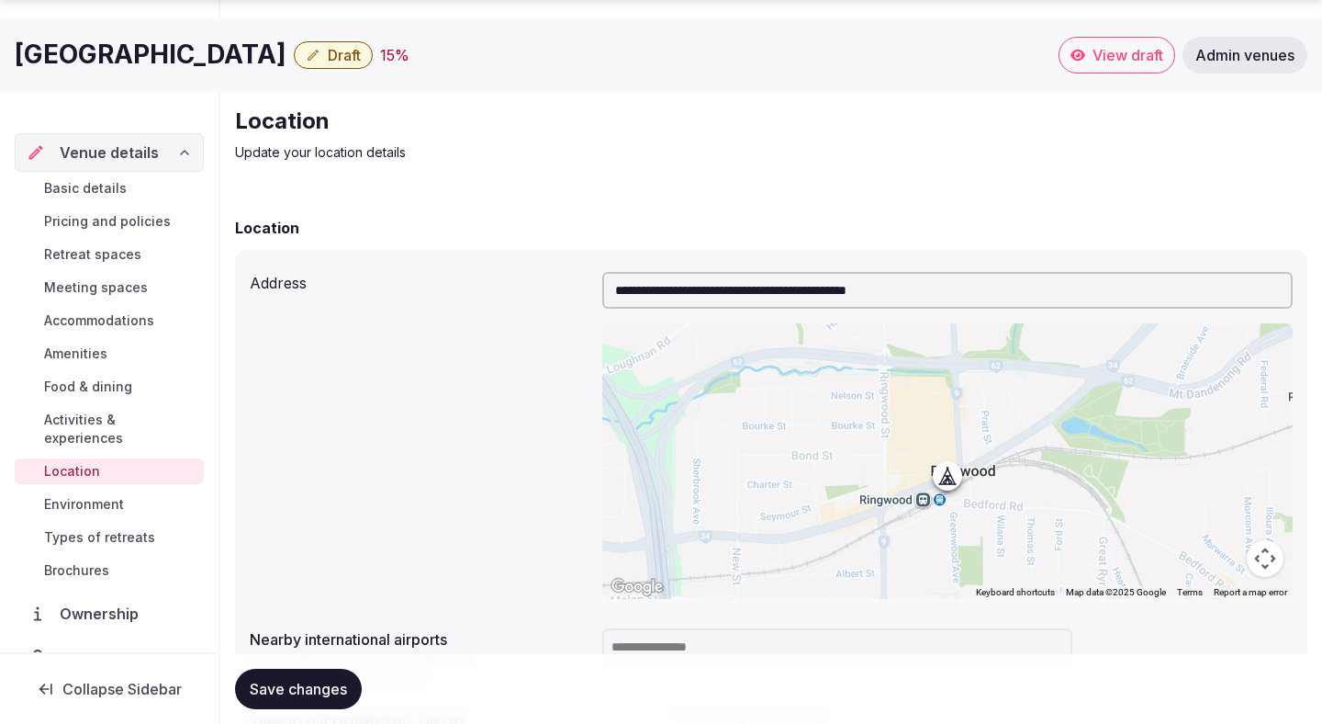
scroll to position [365, 0]
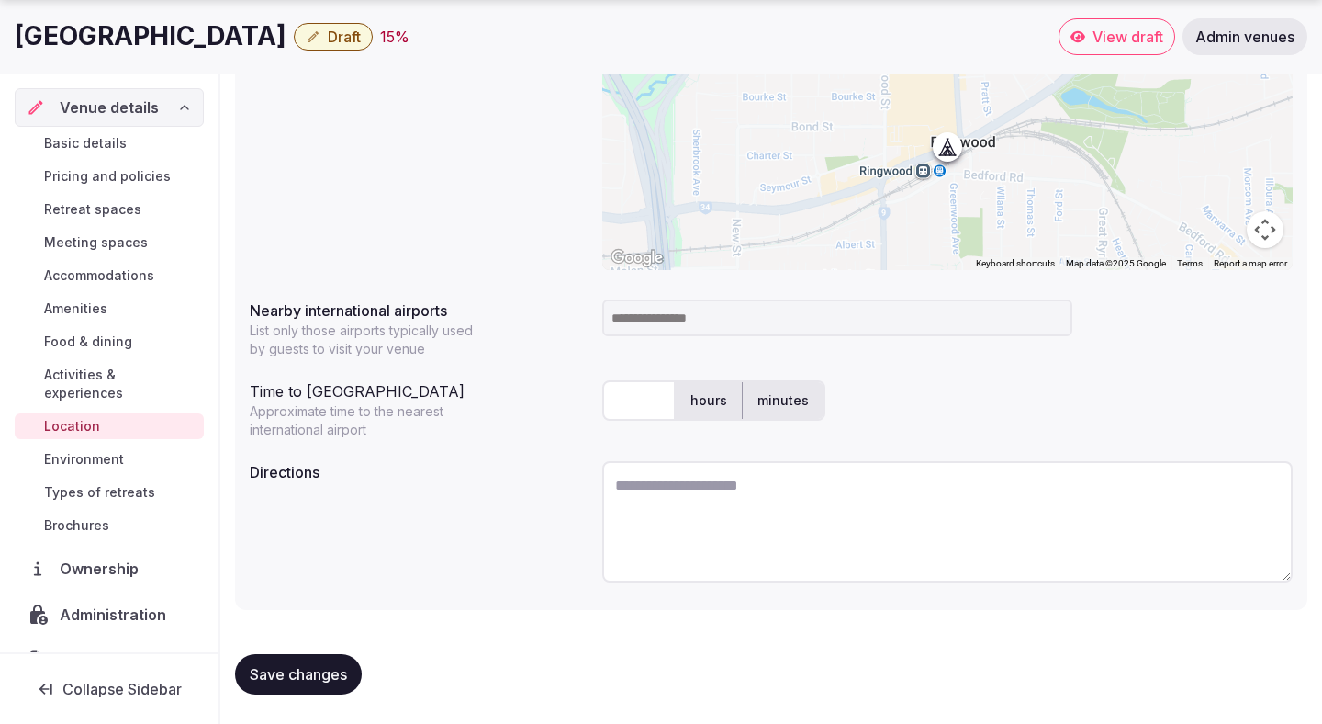
click at [745, 318] on input at bounding box center [837, 317] width 470 height 37
click at [717, 315] on input at bounding box center [837, 317] width 470 height 37
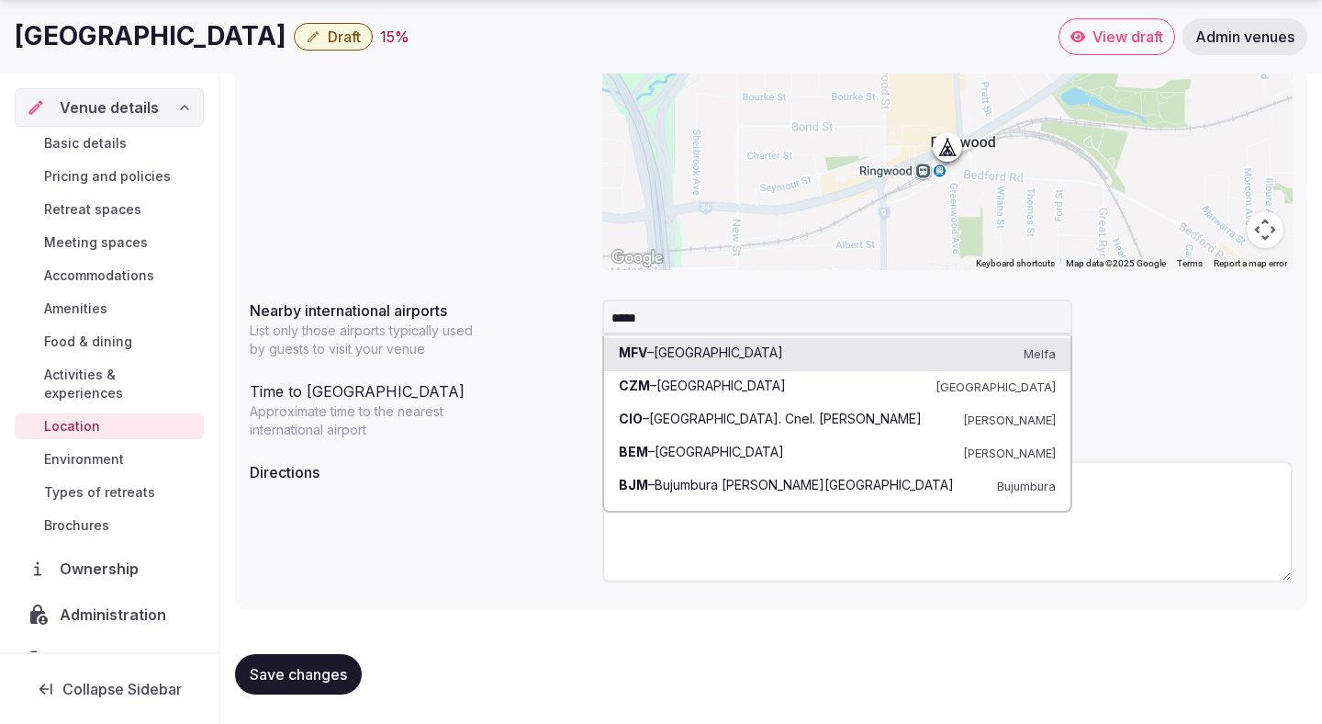
type input "******"
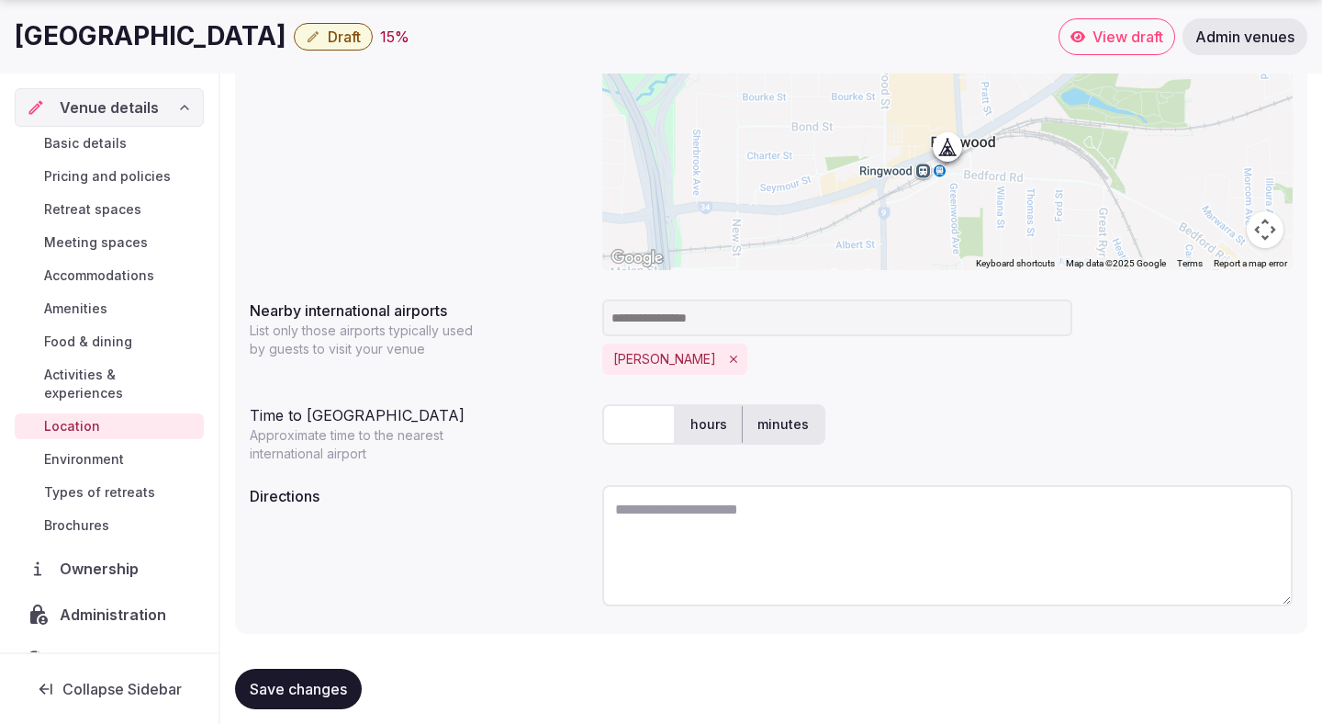
click at [647, 430] on input "text" at bounding box center [638, 424] width 73 height 40
type input "**"
click at [913, 431] on div "** hours minutes" at bounding box center [947, 424] width 691 height 40
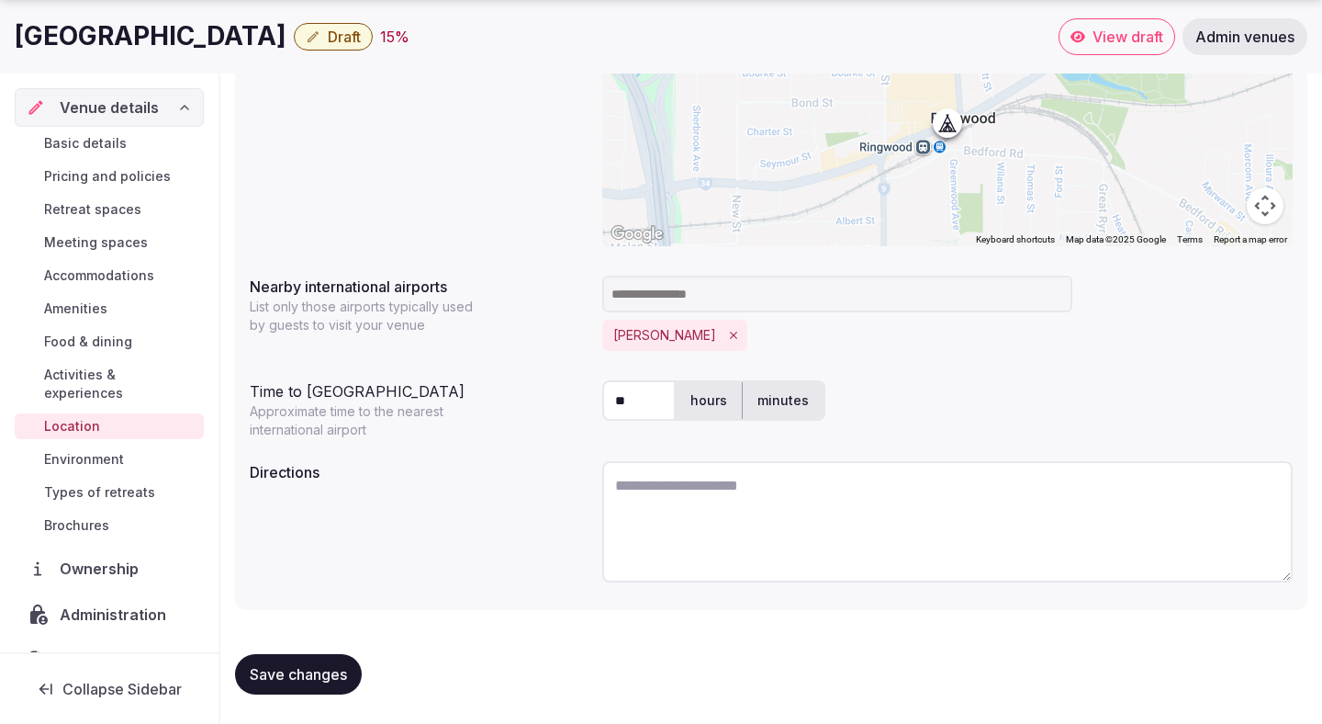
click at [323, 669] on span "Save changes" at bounding box center [298, 674] width 97 height 18
click at [124, 170] on span "Pricing and policies" at bounding box center [107, 176] width 127 height 18
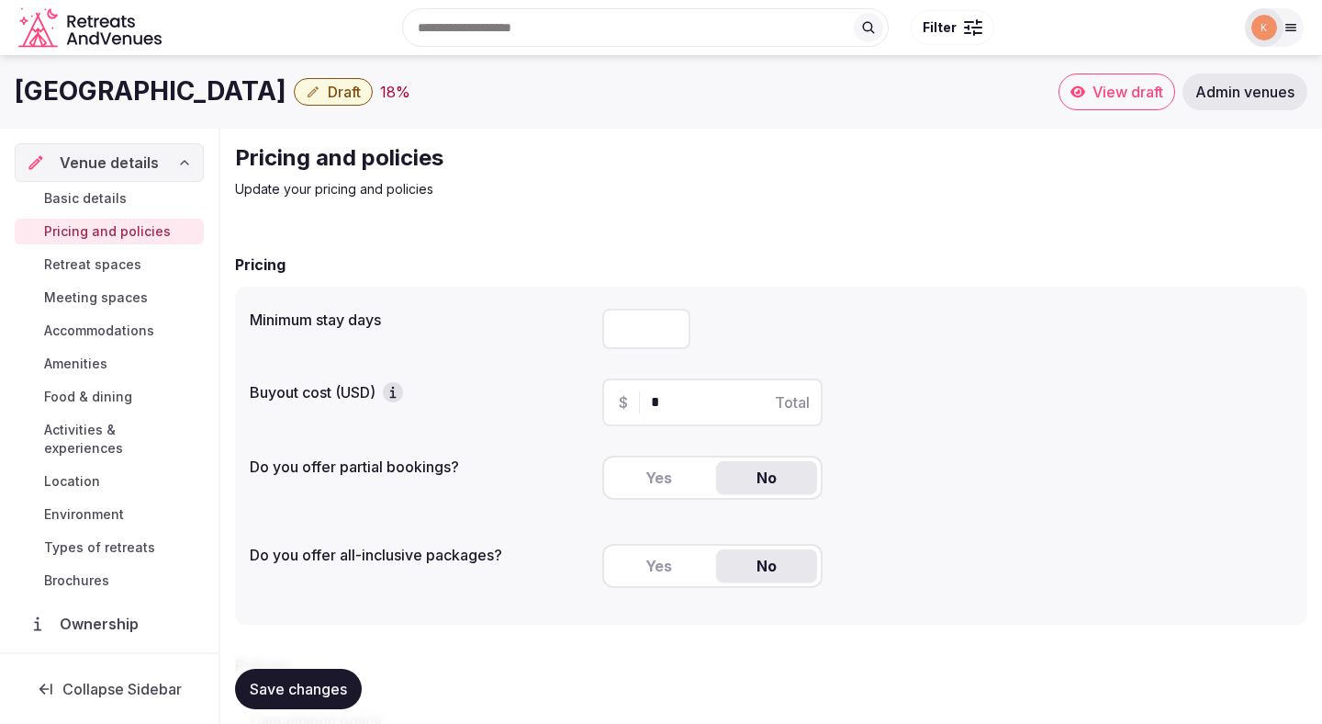
click at [611, 325] on input "number" at bounding box center [646, 329] width 88 height 40
click at [675, 413] on div "$ * Total" at bounding box center [712, 402] width 220 height 48
click at [660, 472] on button "Yes" at bounding box center [658, 477] width 101 height 33
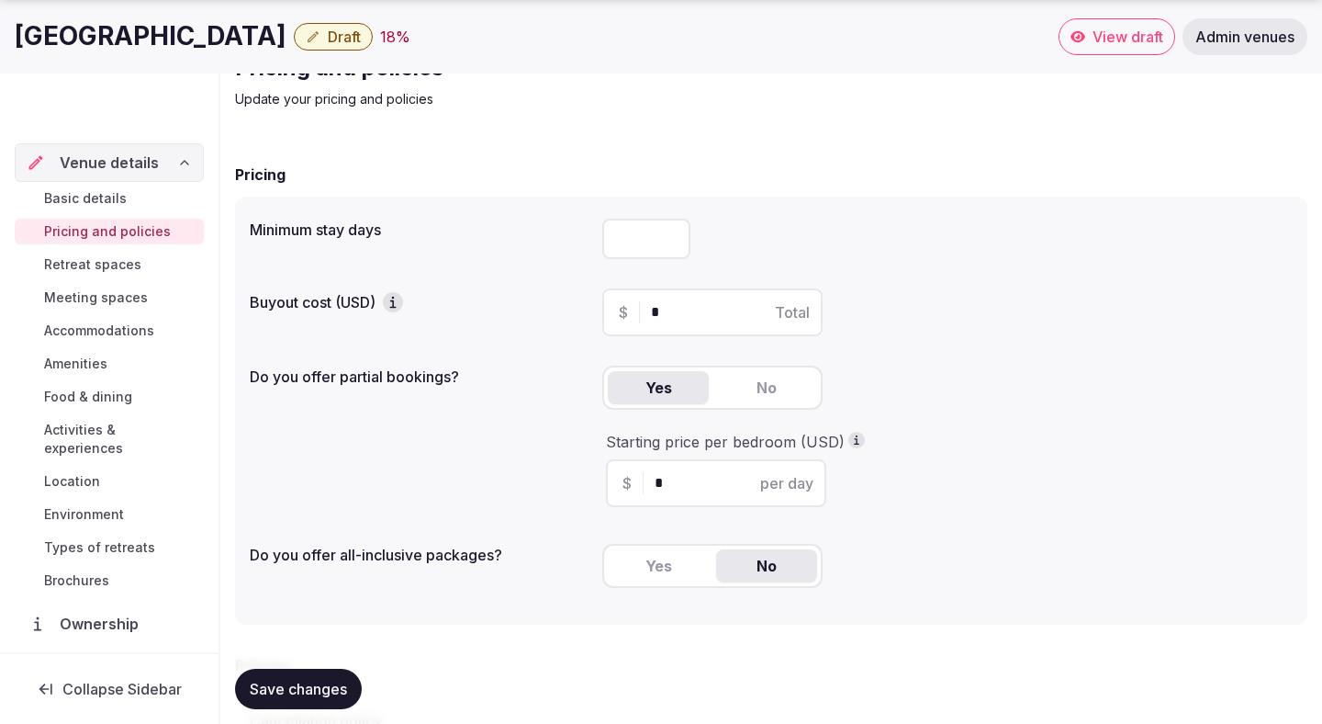
scroll to position [105, 0]
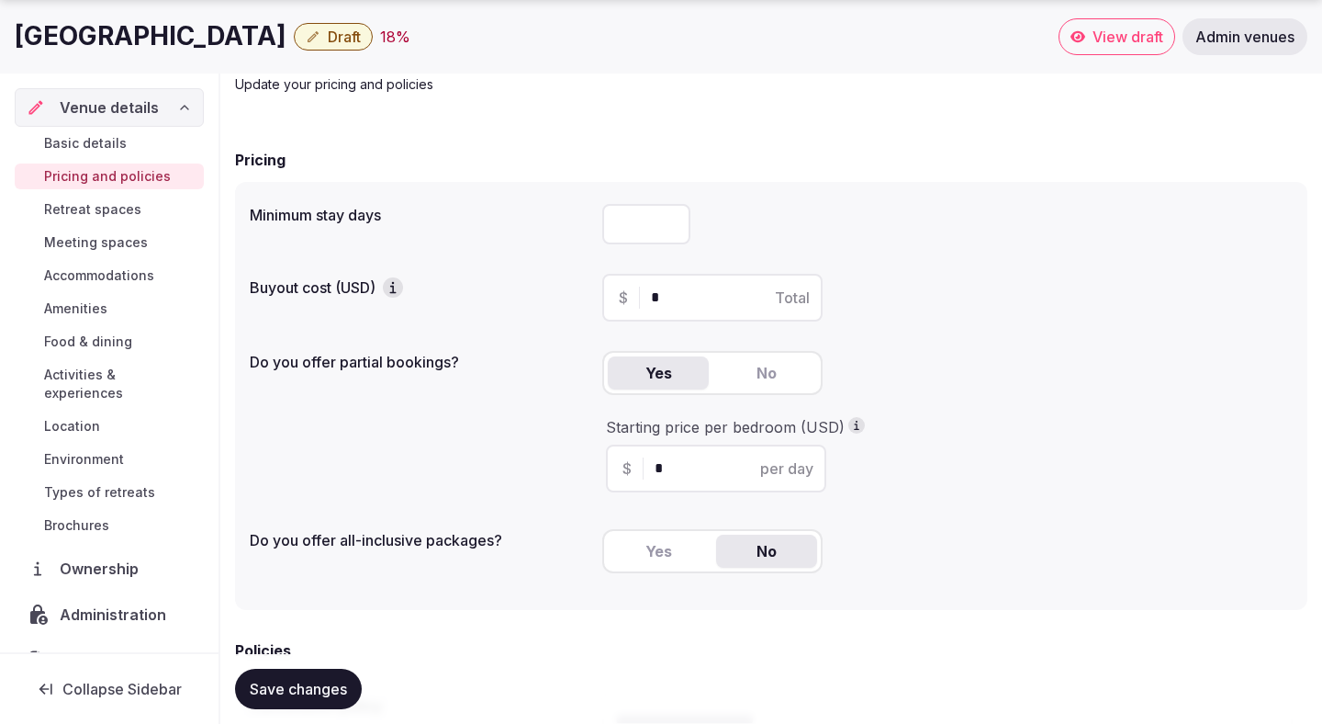
click at [666, 481] on div "$ * per day" at bounding box center [716, 468] width 220 height 48
click at [665, 478] on input "*" at bounding box center [732, 468] width 155 height 22
type input "***"
click at [399, 635] on form "Pricing Minimum stay days Buyout cost (USD) $ * Total Do you offer partial book…" at bounding box center [771, 624] width 1073 height 950
click at [295, 693] on span "Save changes" at bounding box center [298, 689] width 97 height 18
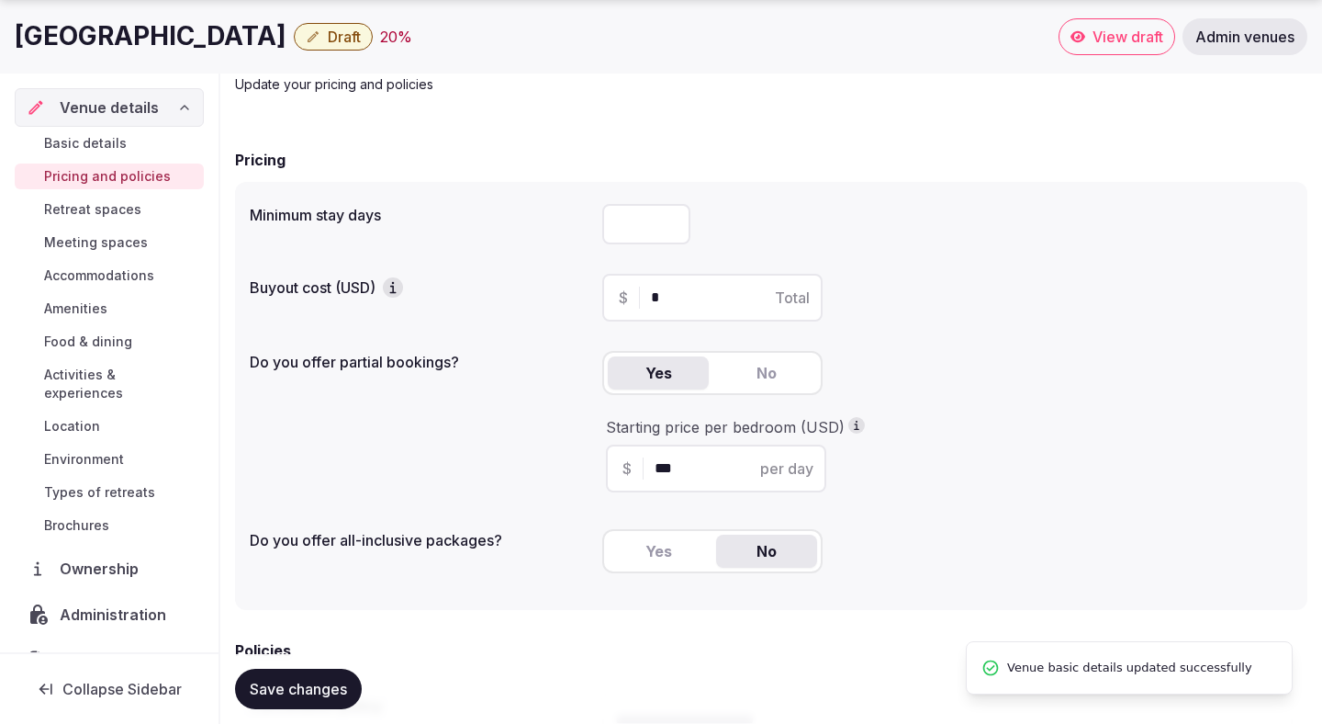
click at [75, 150] on span "Basic details" at bounding box center [85, 143] width 83 height 18
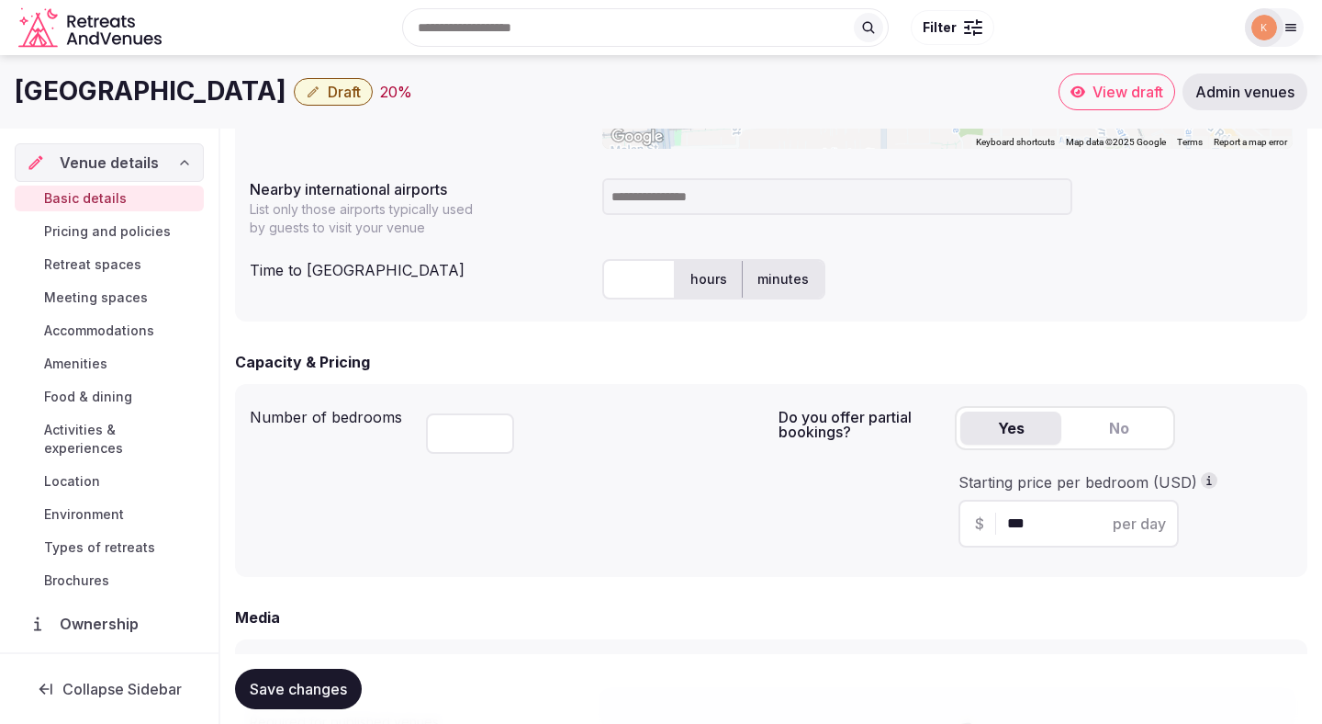
scroll to position [895, 0]
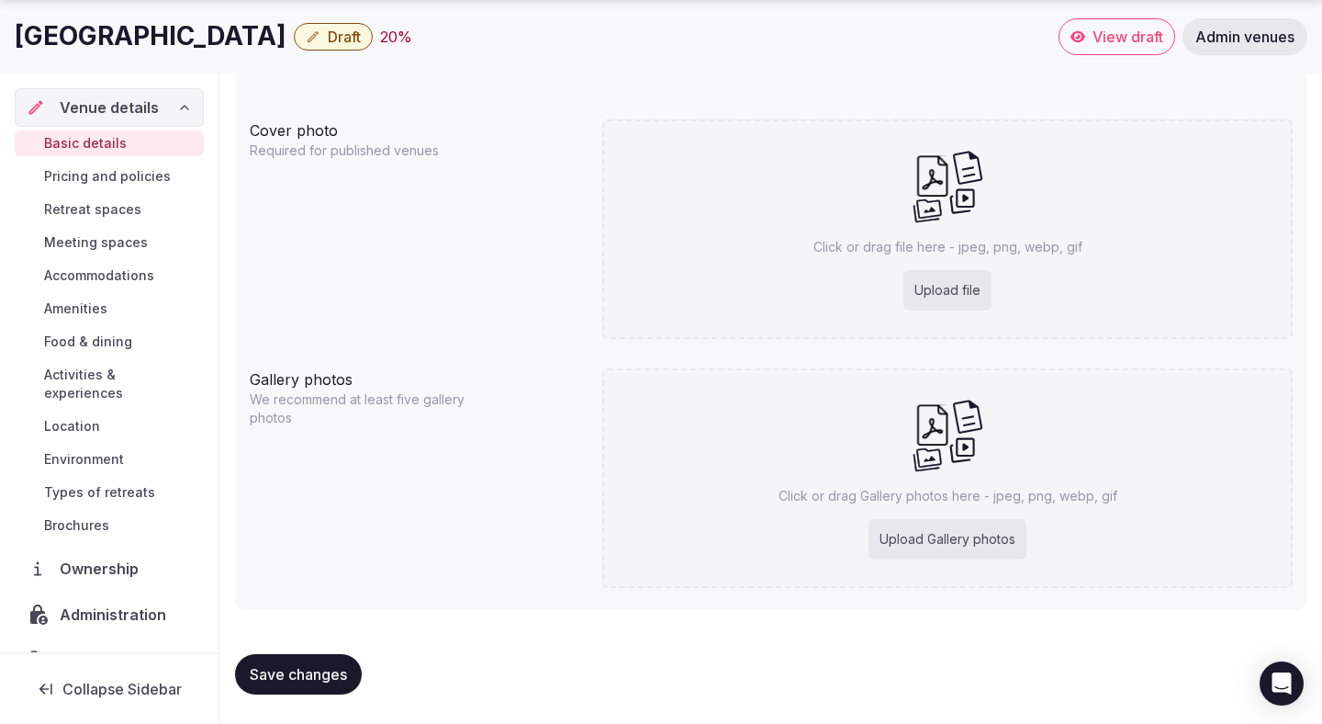
scroll to position [1518, 0]
click at [936, 292] on div "Upload file" at bounding box center [948, 290] width 88 height 40
type input "**********"
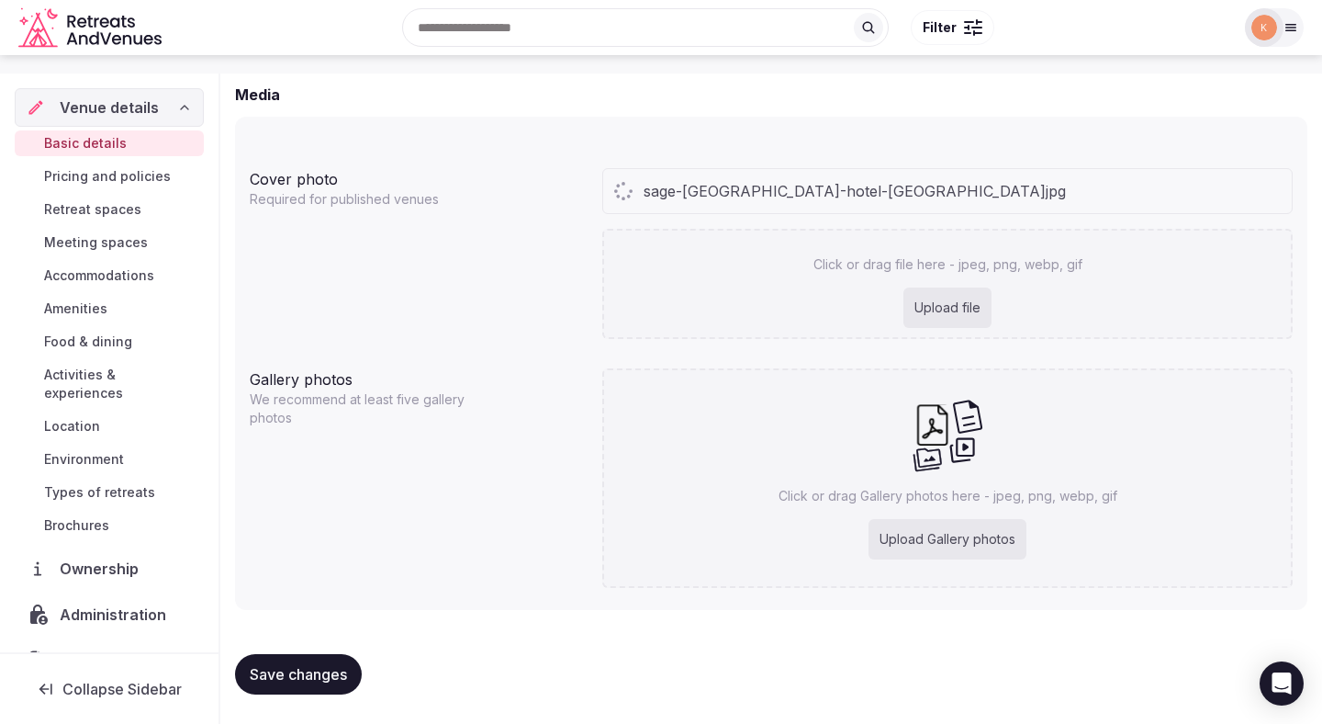
scroll to position [1469, 0]
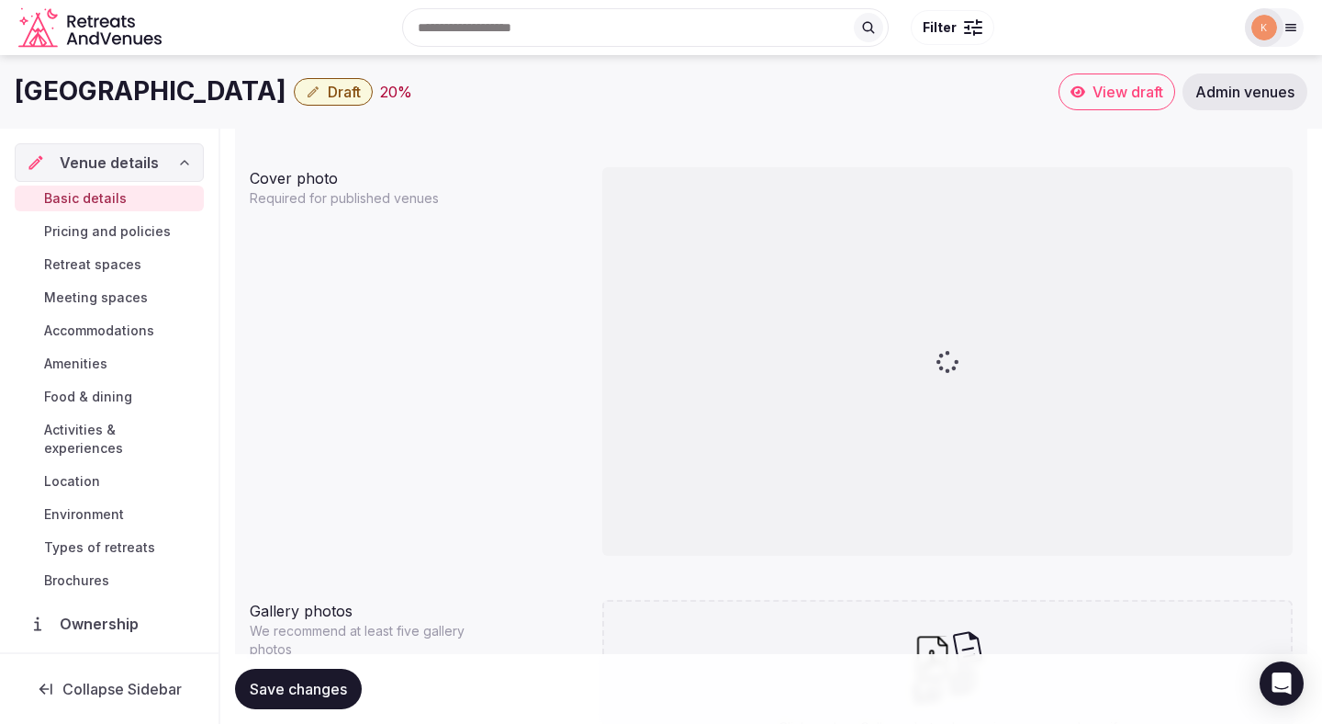
click at [327, 688] on span "Save changes" at bounding box center [298, 689] width 97 height 18
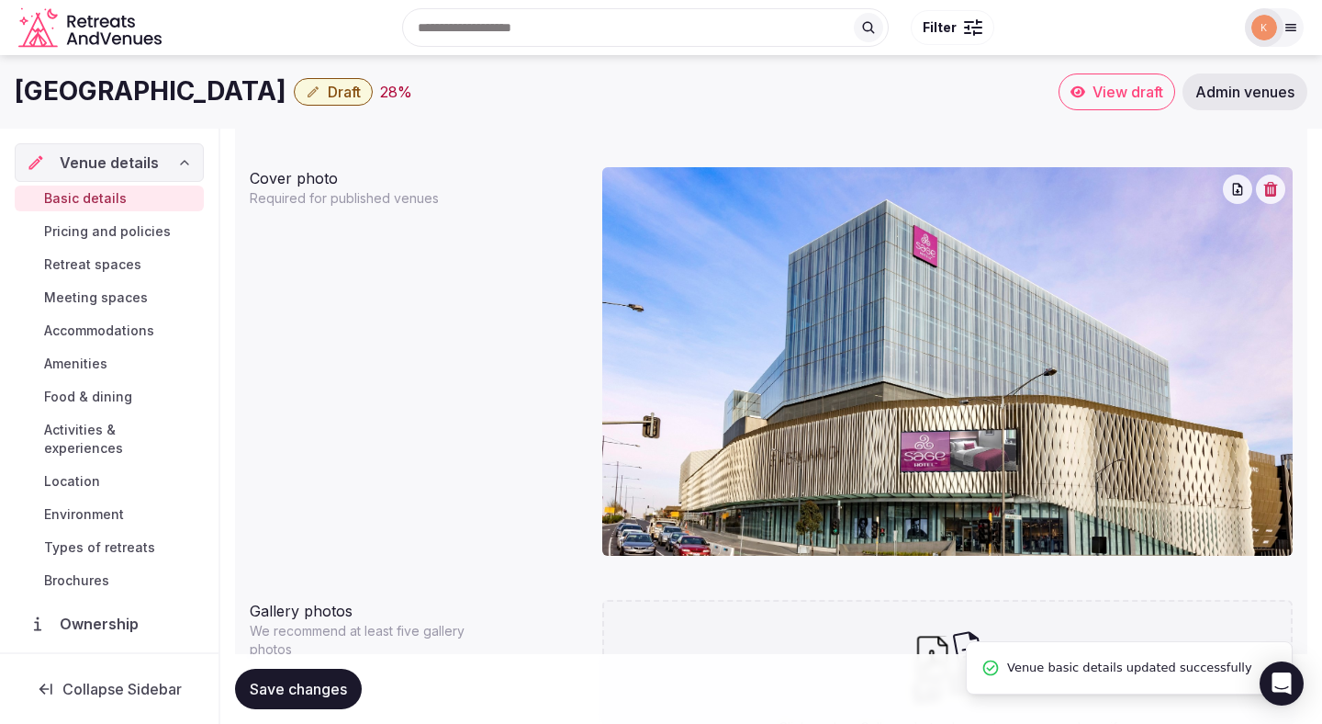
click at [327, 688] on span "Save changes" at bounding box center [298, 689] width 97 height 18
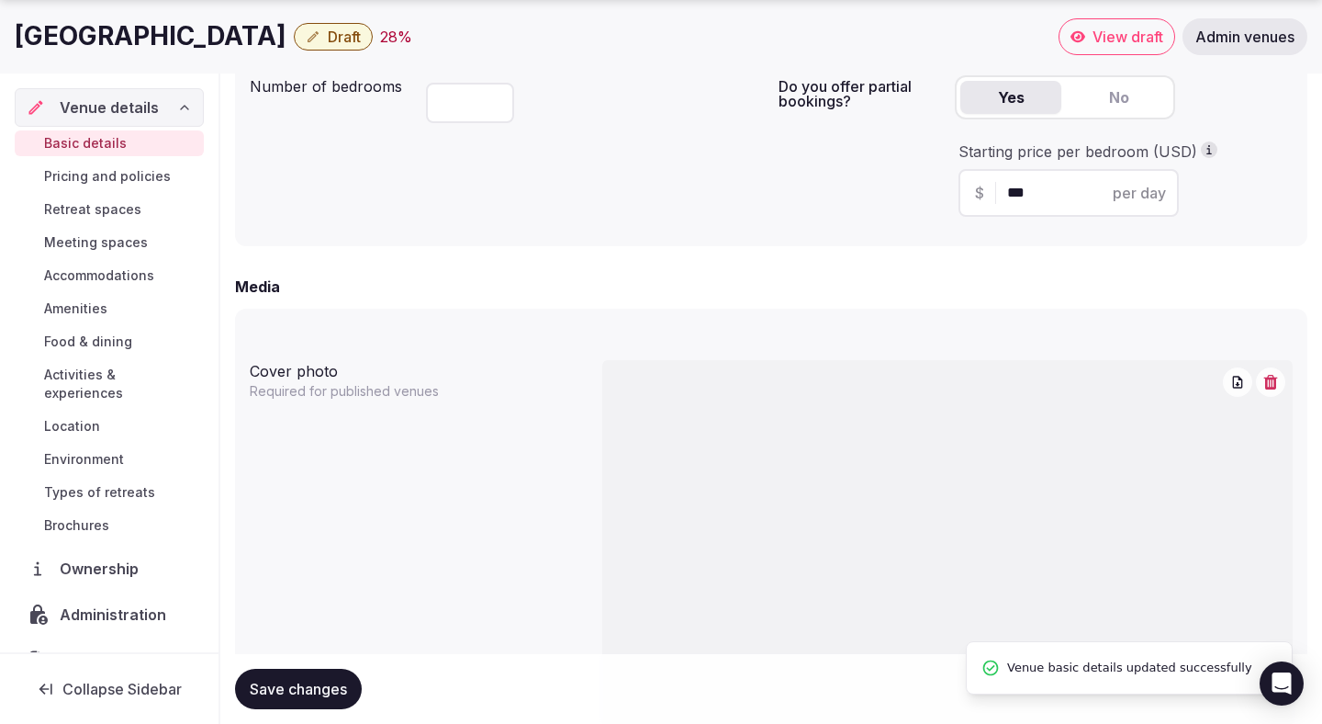
scroll to position [1343, 0]
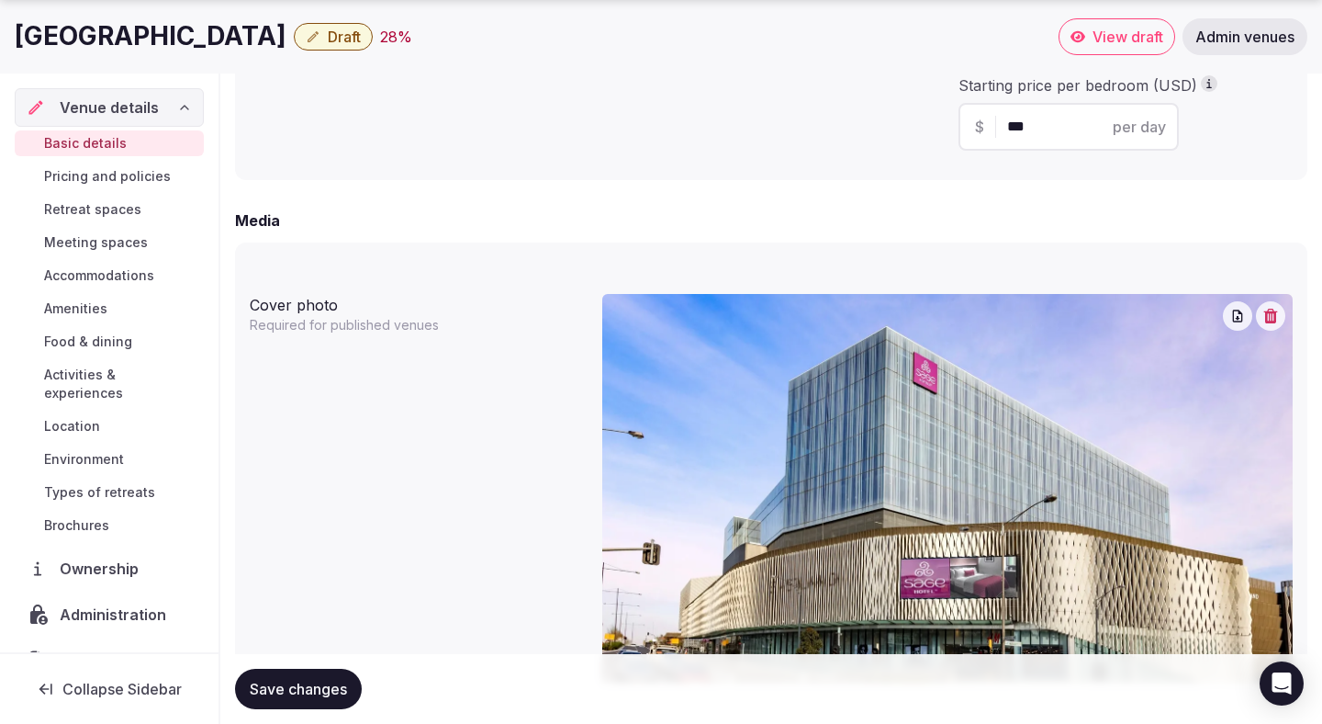
click at [331, 691] on span "Save changes" at bounding box center [298, 689] width 97 height 18
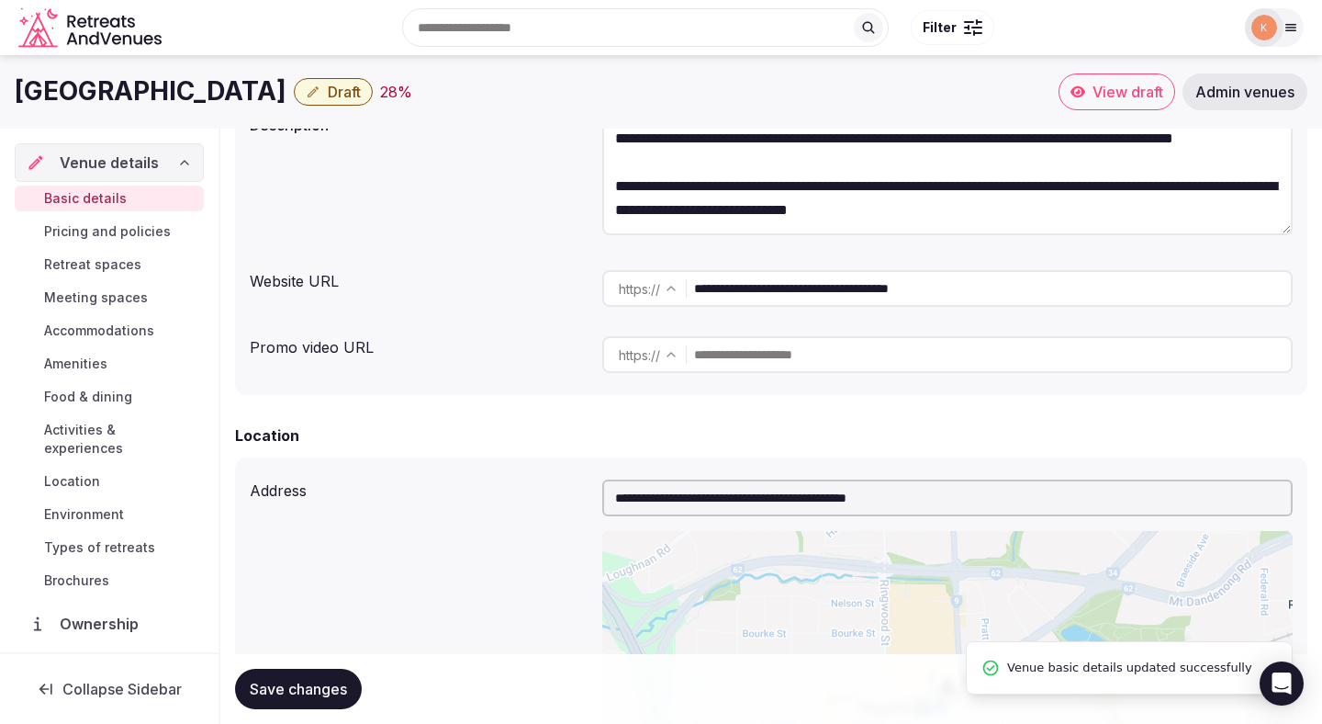
scroll to position [240, 0]
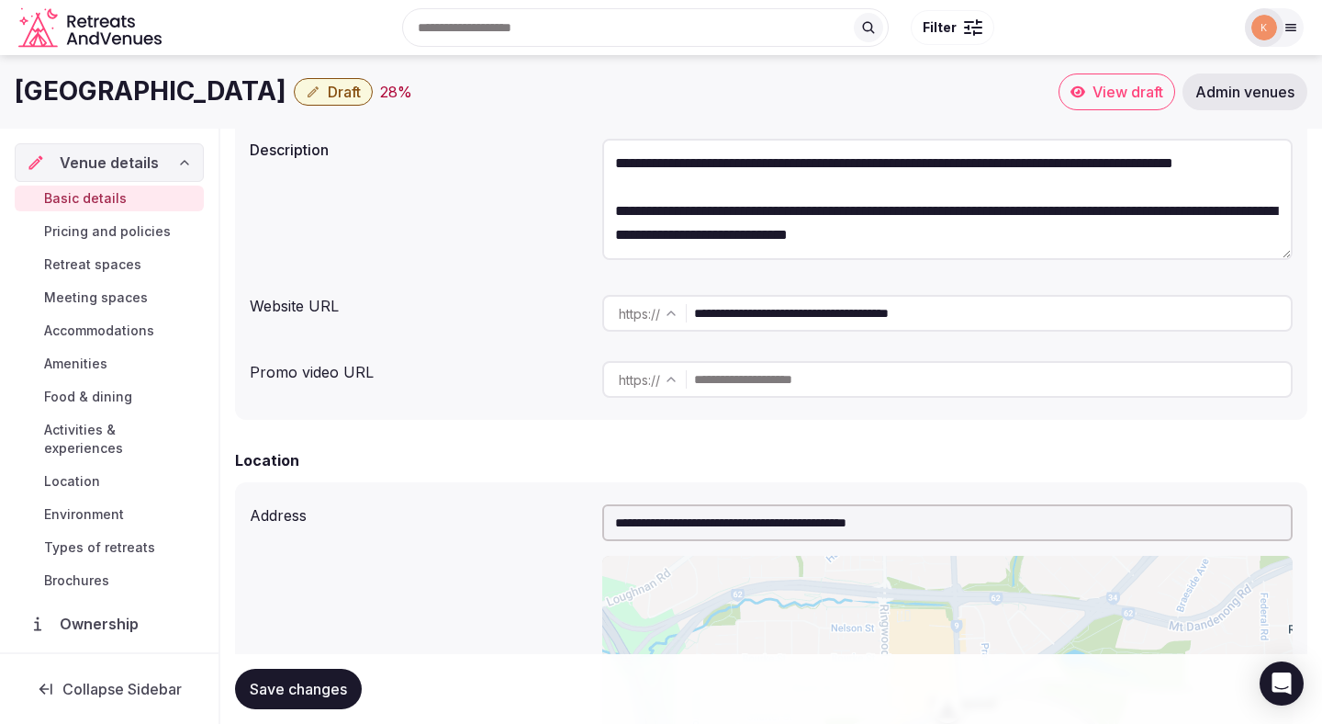
click at [337, 92] on span "Draft" at bounding box center [344, 92] width 33 height 18
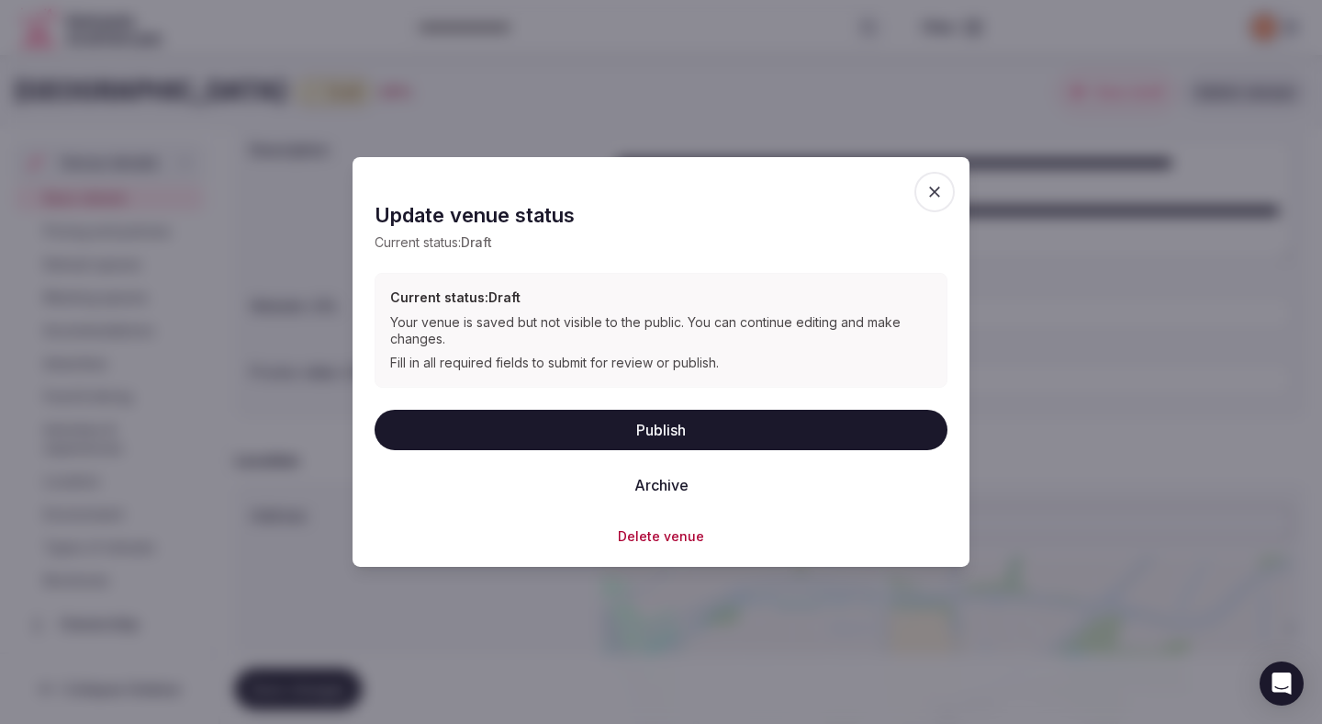
click at [539, 428] on button "Publish" at bounding box center [661, 429] width 573 height 40
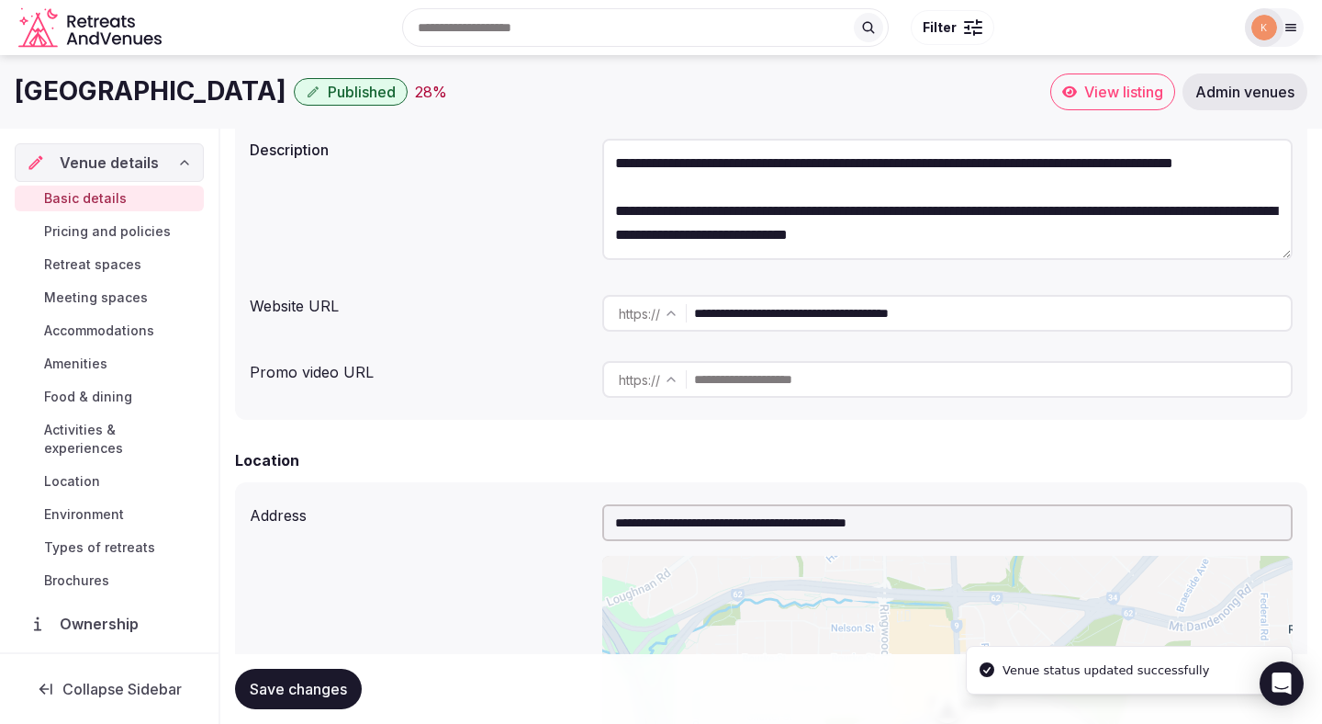
click at [1110, 85] on span "View listing" at bounding box center [1124, 92] width 79 height 18
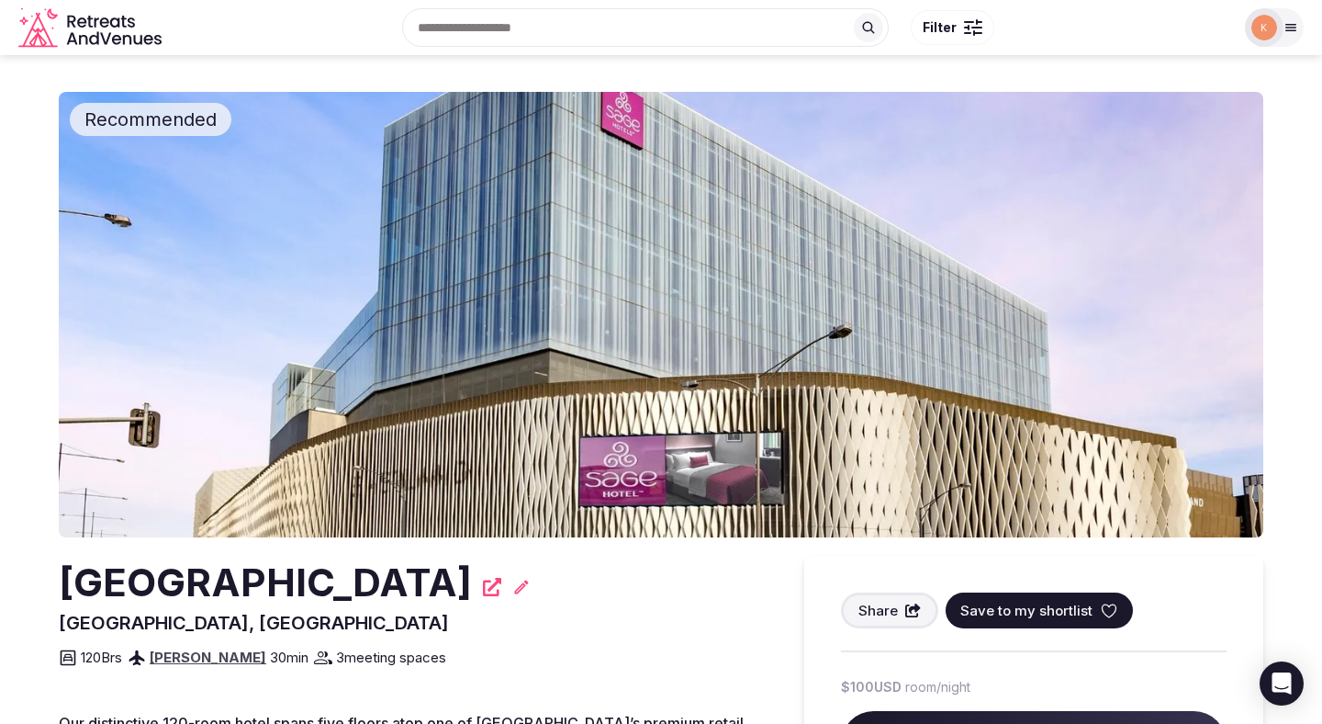
click at [1293, 30] on icon at bounding box center [1292, 28] width 10 height 6
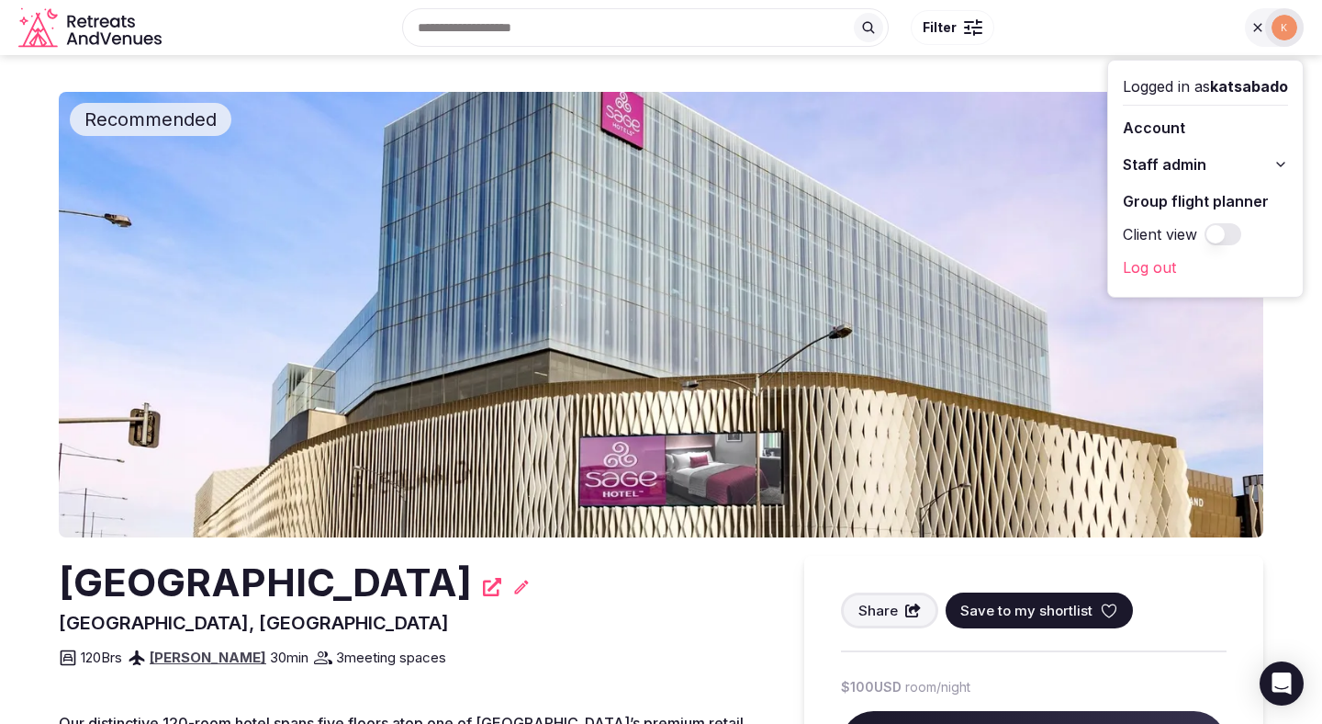
click at [1188, 166] on span "Staff admin" at bounding box center [1165, 164] width 84 height 22
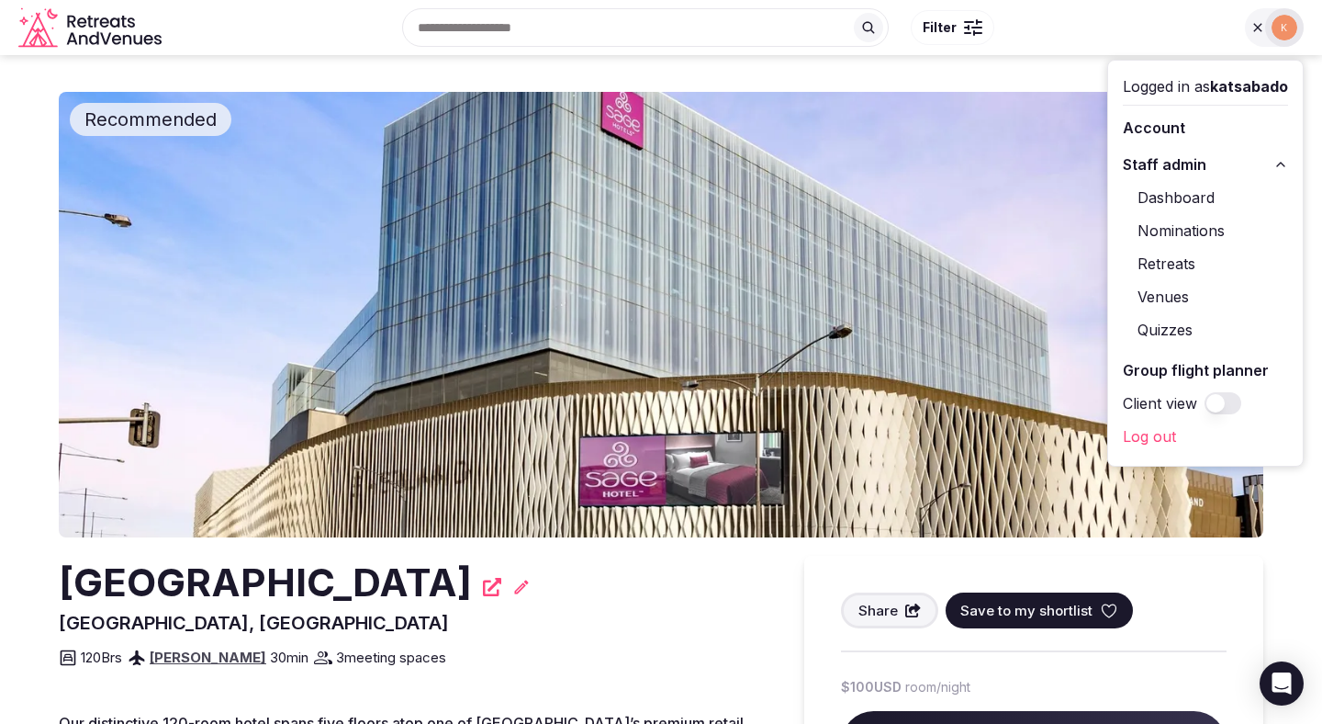
click at [1169, 301] on link "Venues" at bounding box center [1205, 296] width 165 height 29
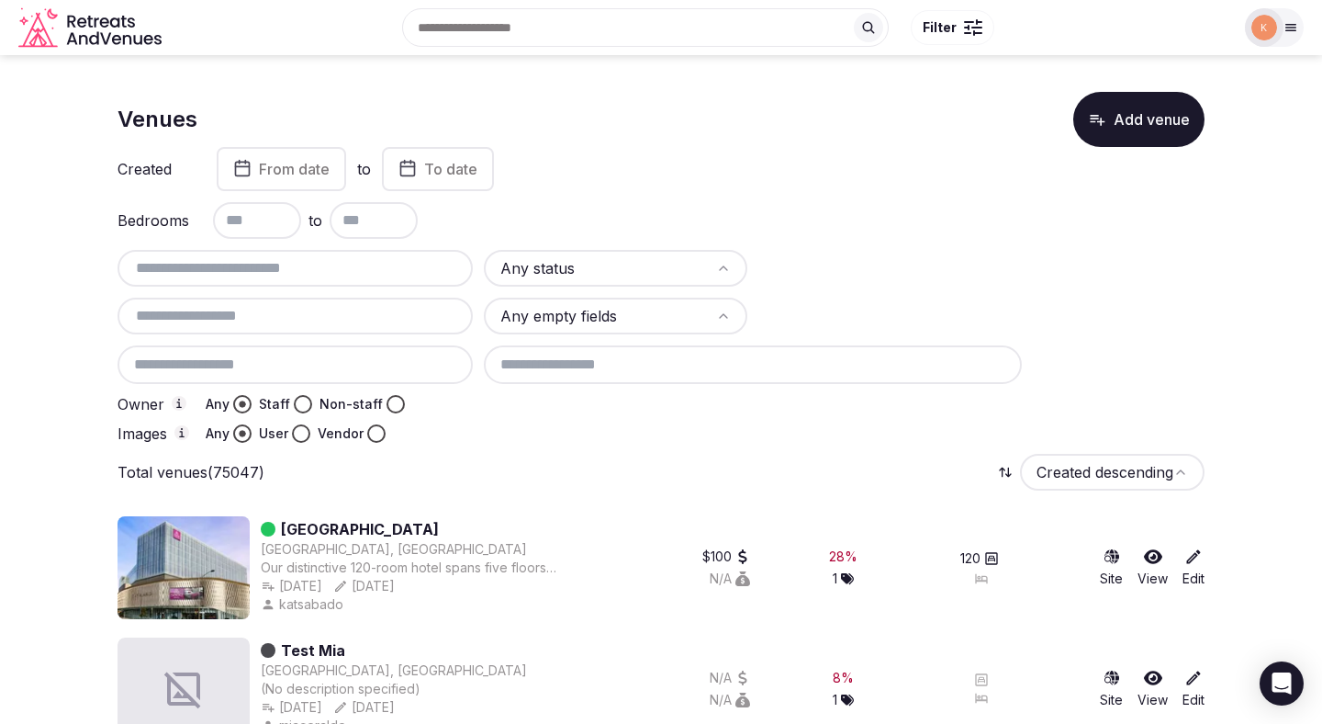
click at [391, 261] on input "text" at bounding box center [295, 268] width 341 height 22
paste input "**********"
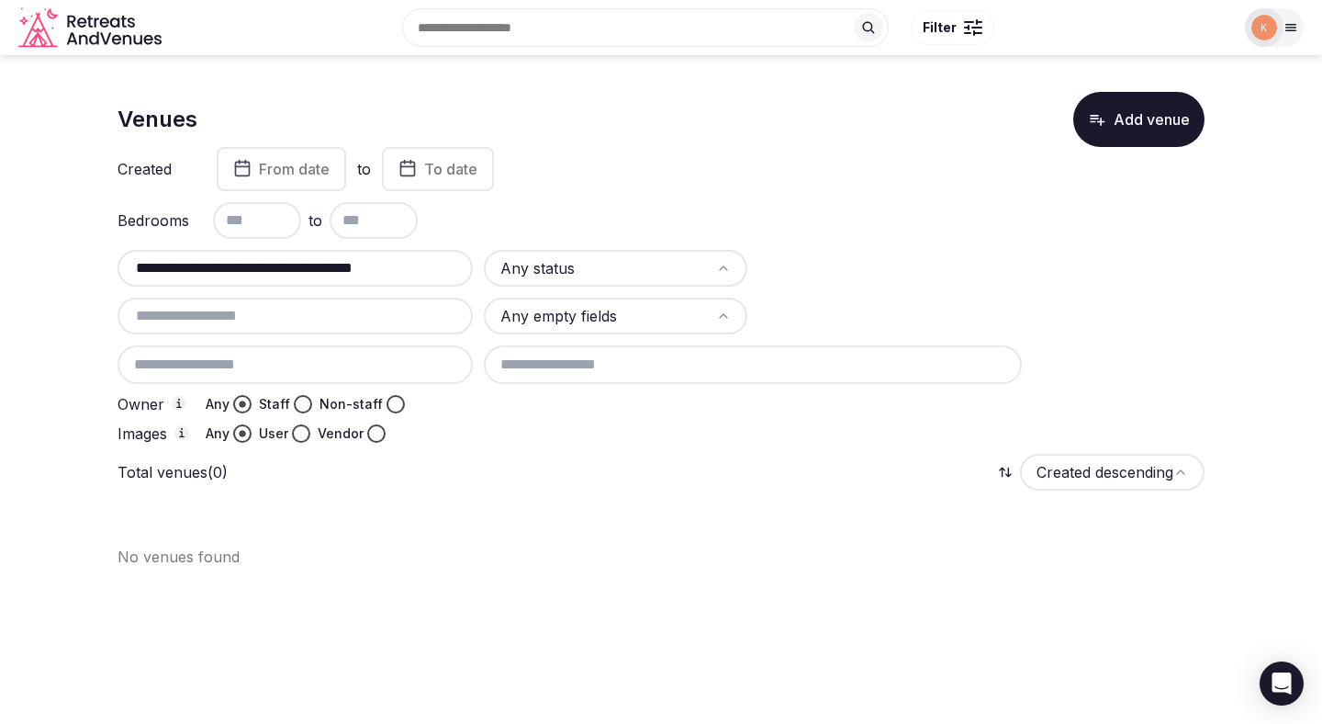
click at [393, 265] on input "**********" at bounding box center [295, 268] width 341 height 22
click at [329, 262] on input "**********" at bounding box center [295, 268] width 341 height 22
type input "**********"
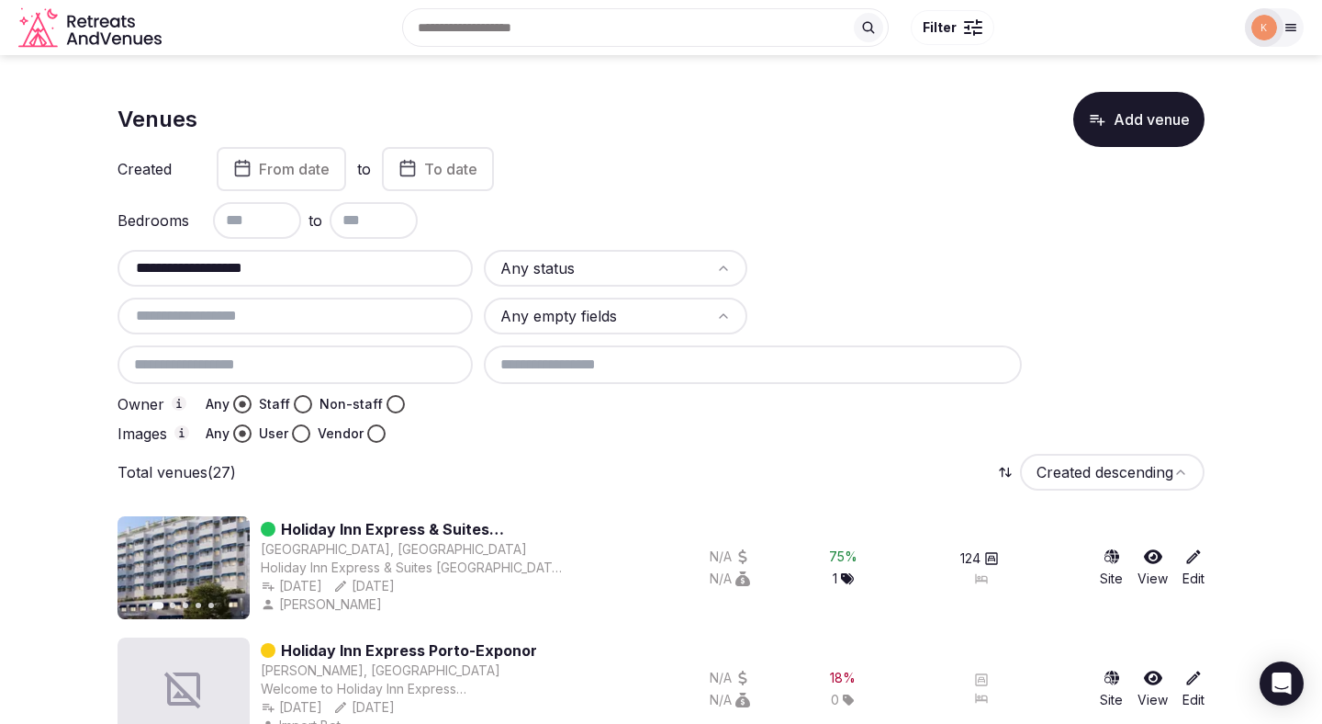
click at [1110, 138] on button "Add venue" at bounding box center [1139, 119] width 131 height 55
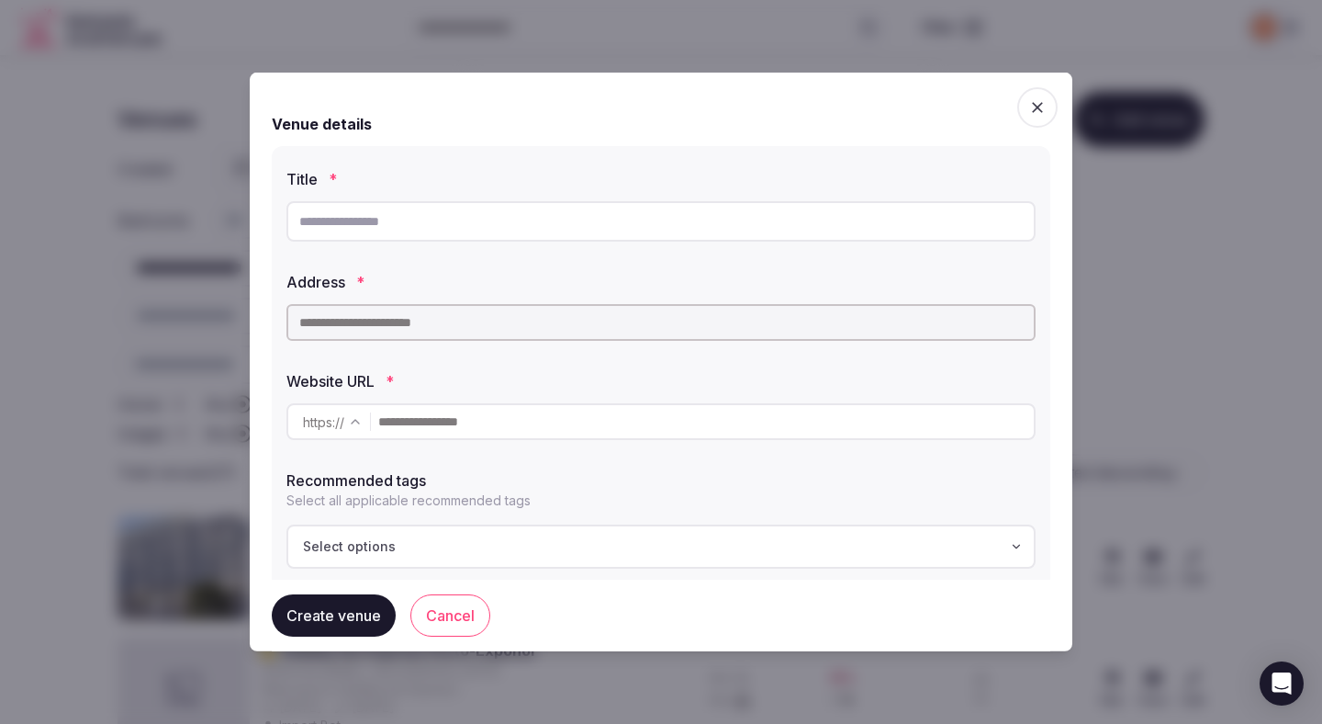
click at [354, 223] on input "text" at bounding box center [661, 221] width 749 height 40
paste input "**********"
type input "**********"
click at [342, 335] on input "text" at bounding box center [661, 322] width 749 height 37
click at [349, 327] on input "text" at bounding box center [661, 322] width 749 height 37
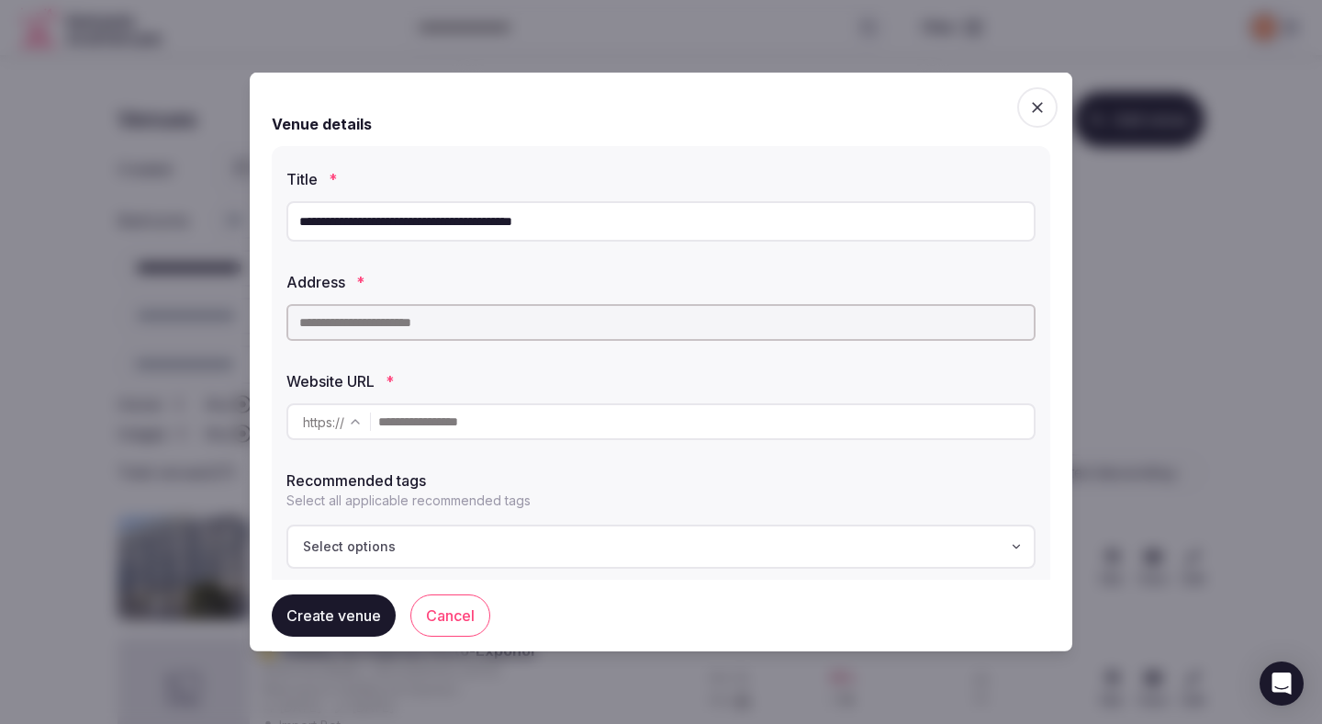
paste input "**********"
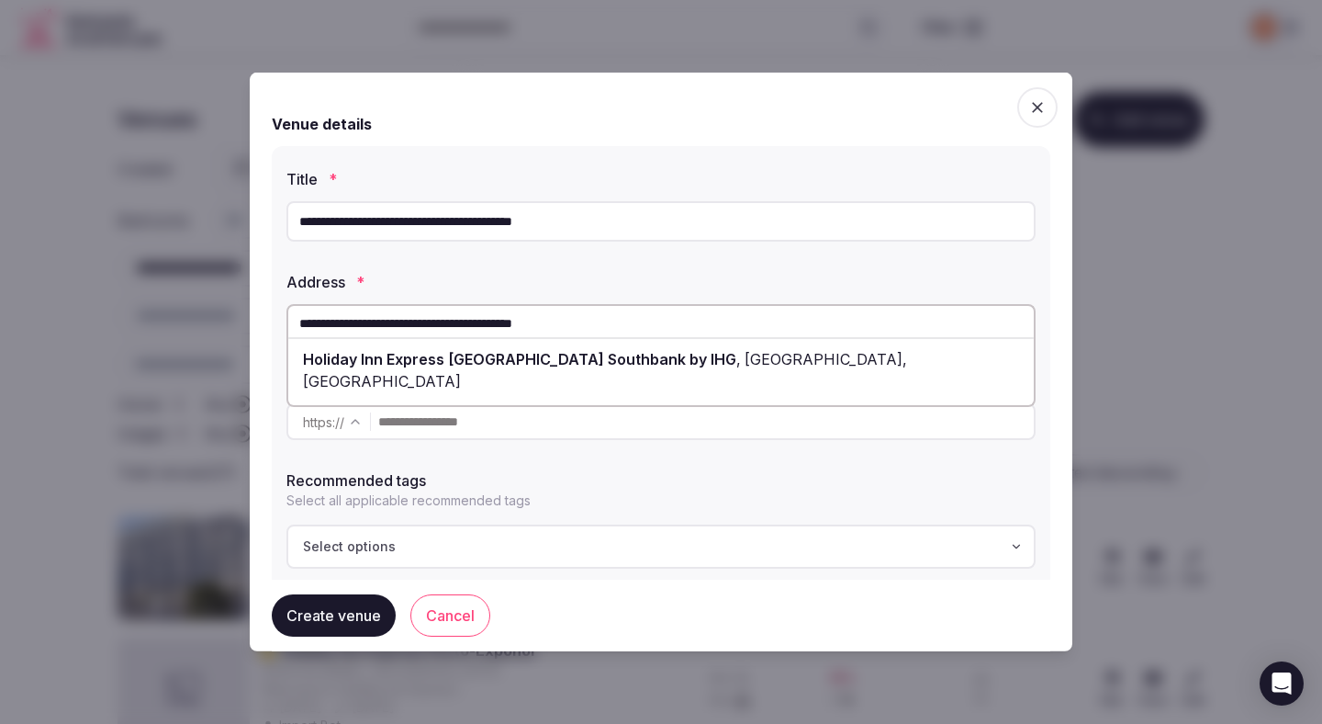
click at [373, 350] on span "Holiday Inn Express [GEOGRAPHIC_DATA] Southbank by IHG" at bounding box center [519, 359] width 433 height 18
type input "**********"
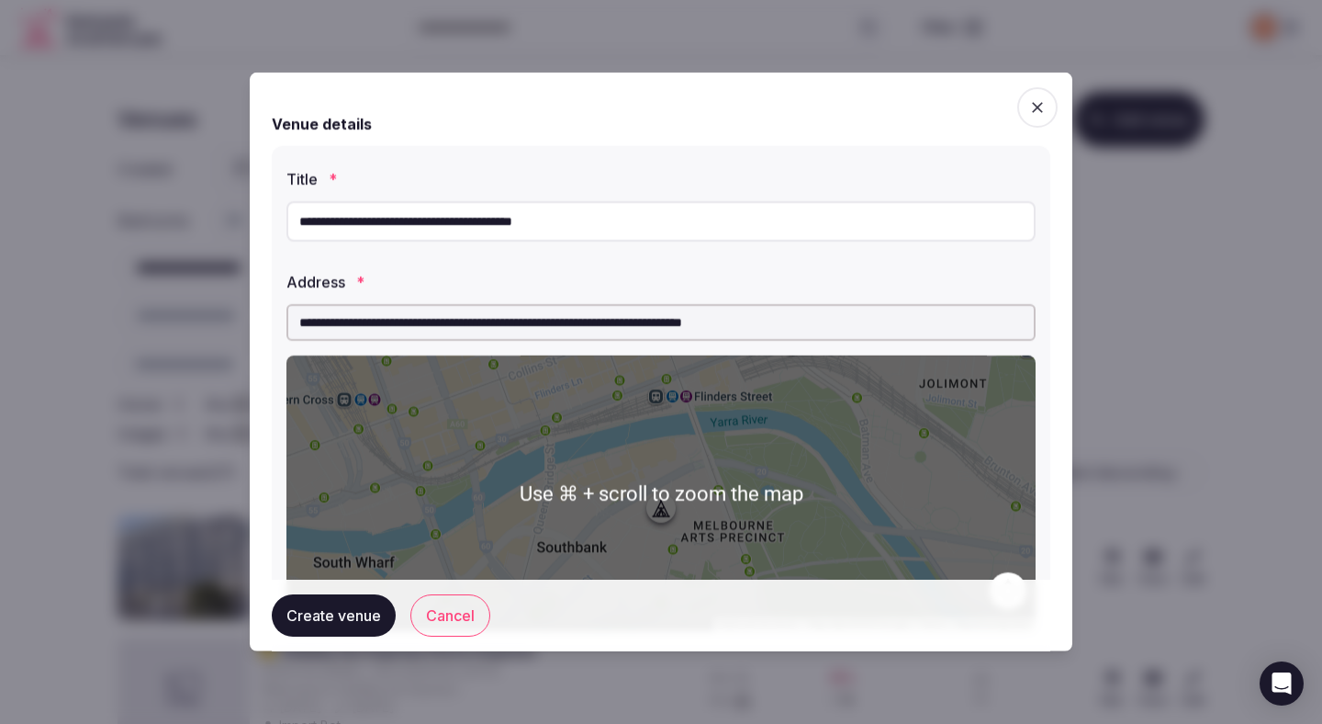
scroll to position [341, 0]
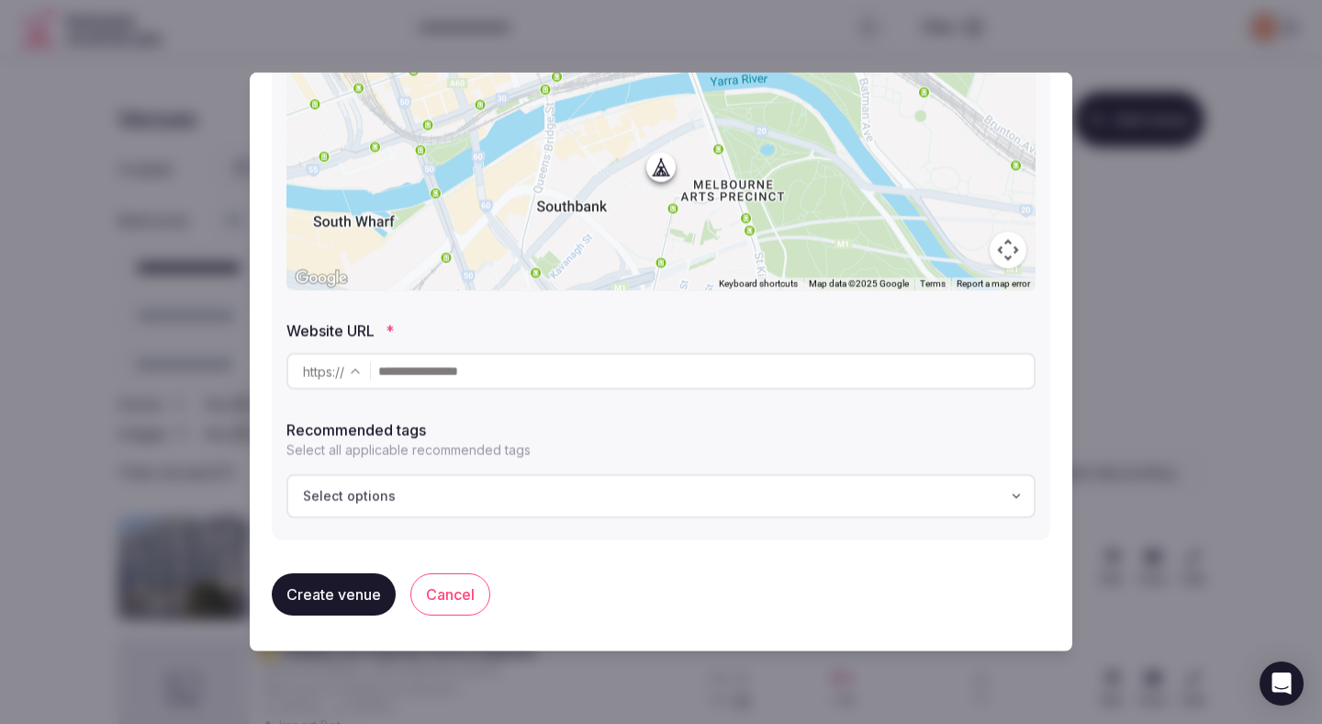
click at [453, 381] on input "text" at bounding box center [706, 371] width 656 height 37
paste input "**********"
type input "**********"
click at [402, 500] on div "Select options" at bounding box center [661, 496] width 738 height 18
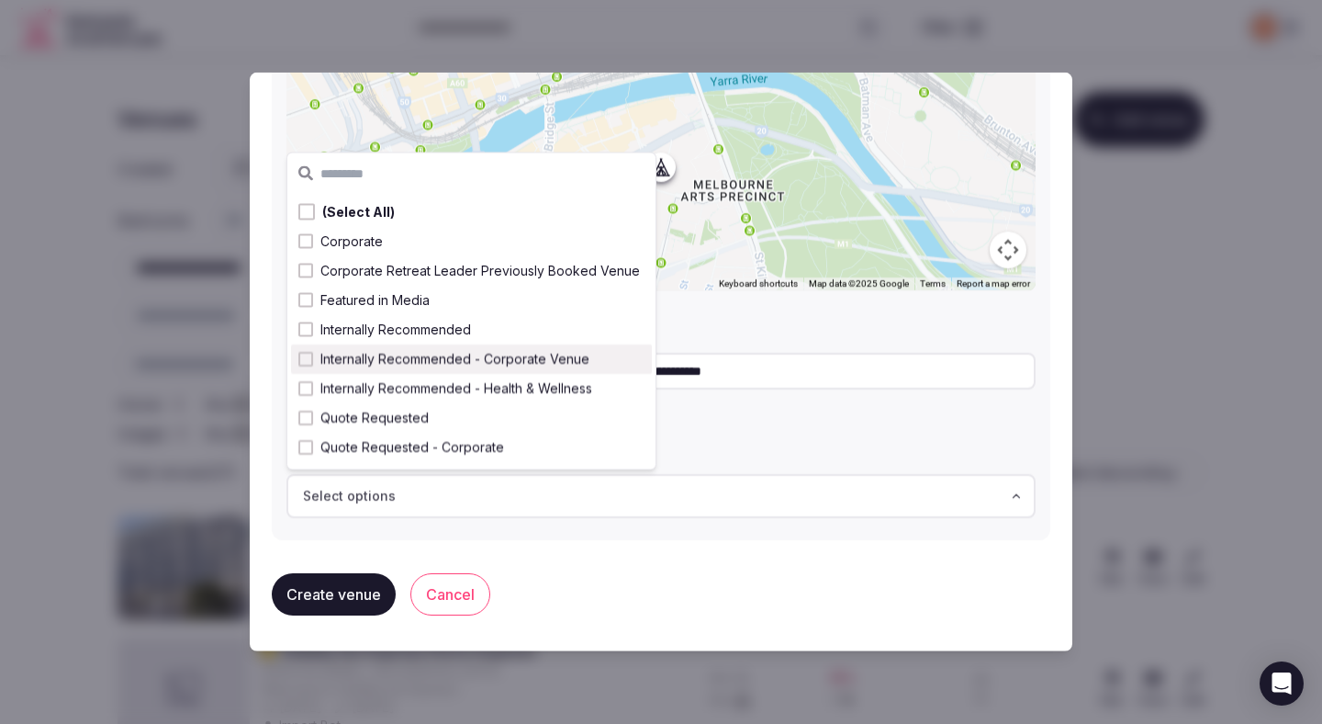
click at [467, 354] on span "Internally Recommended - Corporate Venue" at bounding box center [454, 359] width 269 height 18
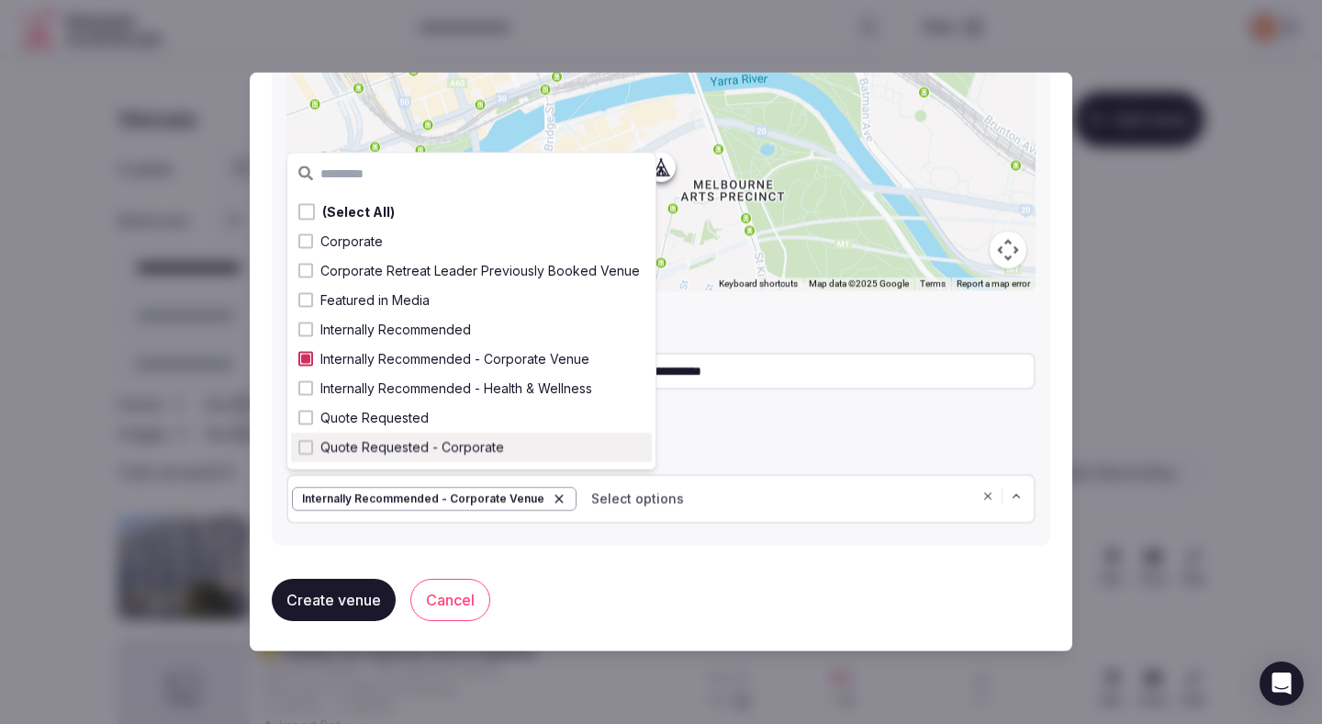
click at [377, 551] on div "**********" at bounding box center [661, 159] width 779 height 810
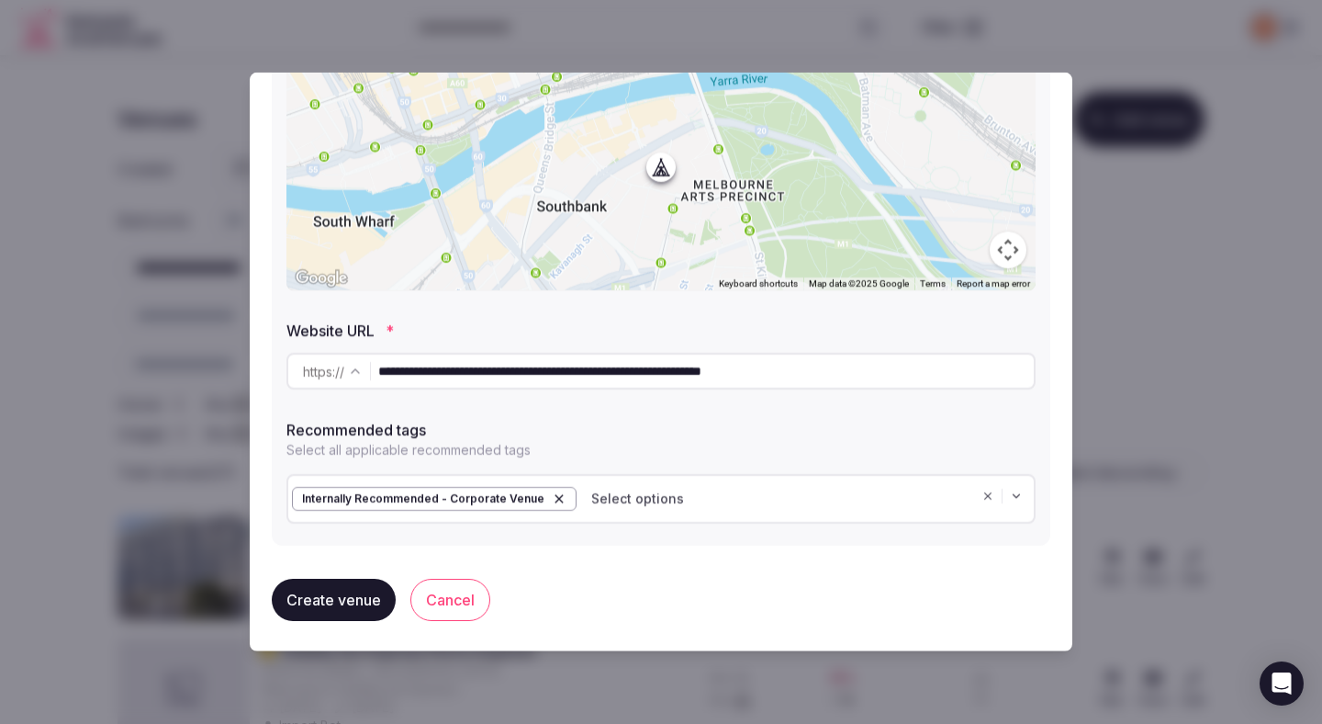
click at [343, 603] on button "Create venue" at bounding box center [334, 600] width 124 height 42
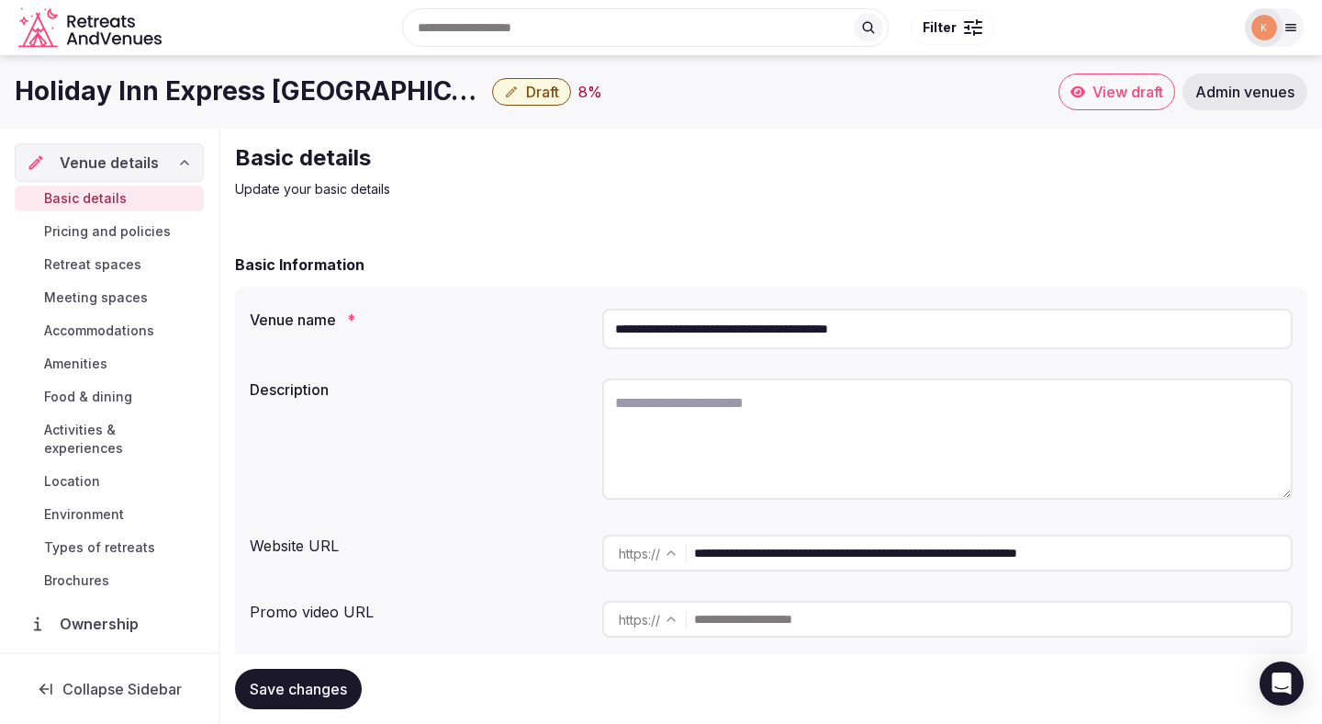
click at [682, 409] on textarea at bounding box center [947, 438] width 691 height 121
paste textarea "**********"
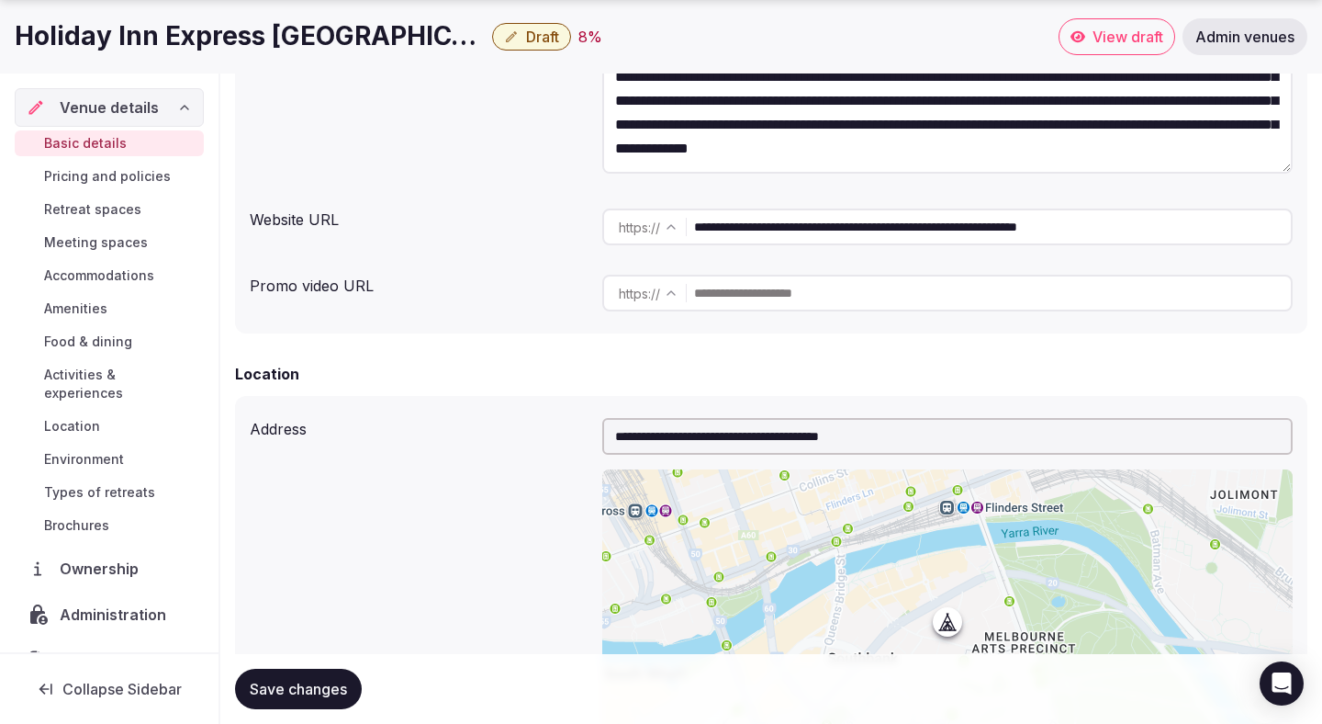
scroll to position [329, 0]
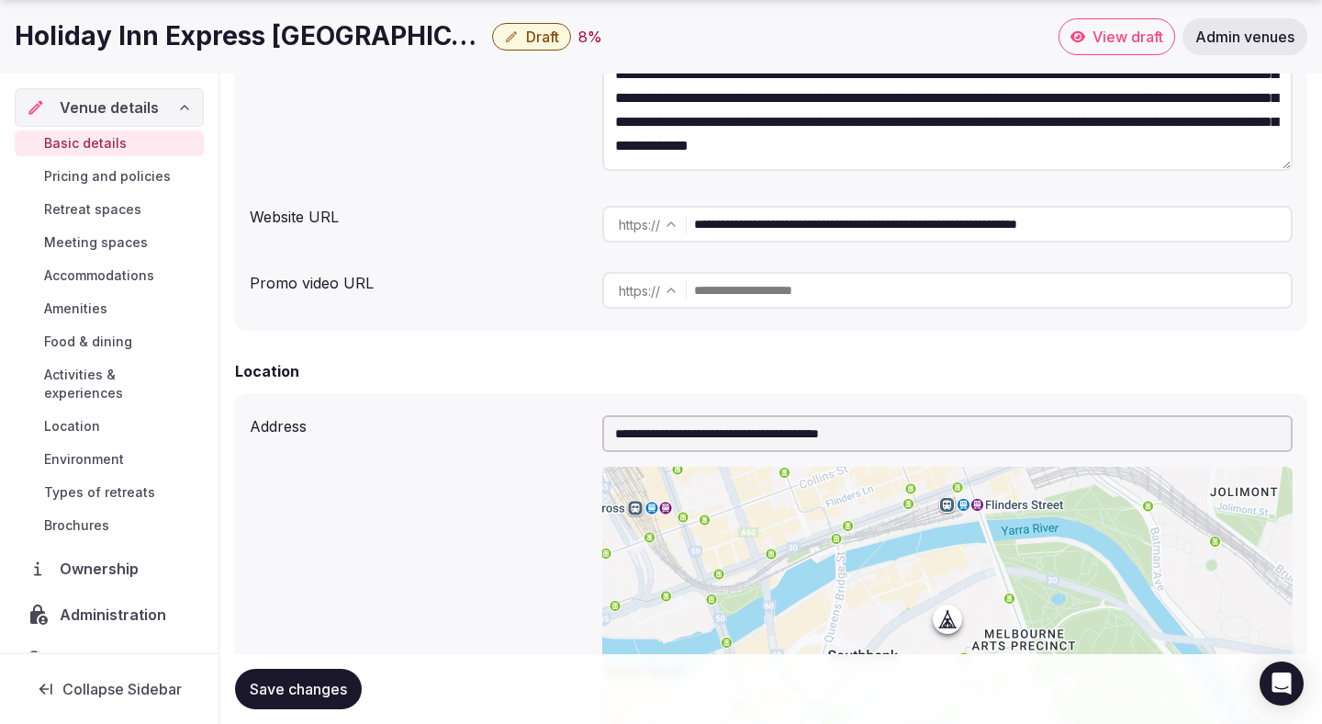
type textarea "**********"
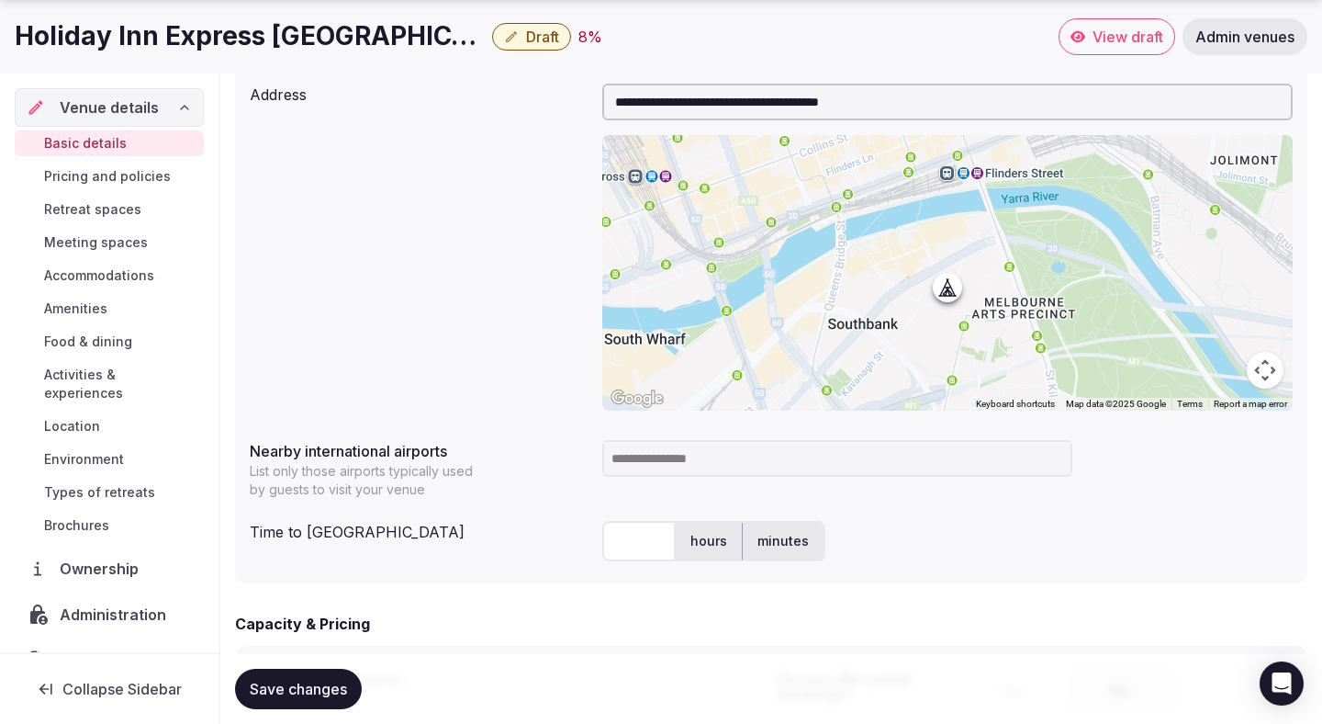
scroll to position [669, 0]
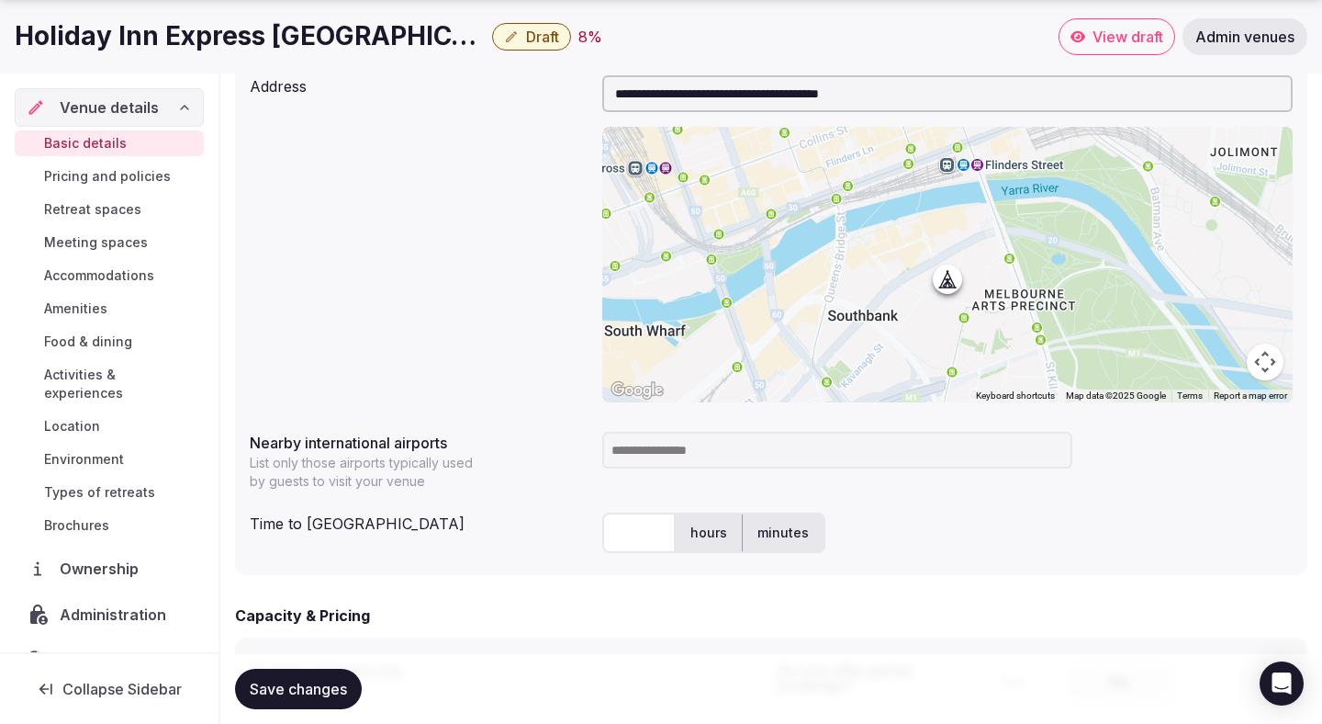
click at [630, 450] on input at bounding box center [837, 450] width 470 height 37
type input "*****"
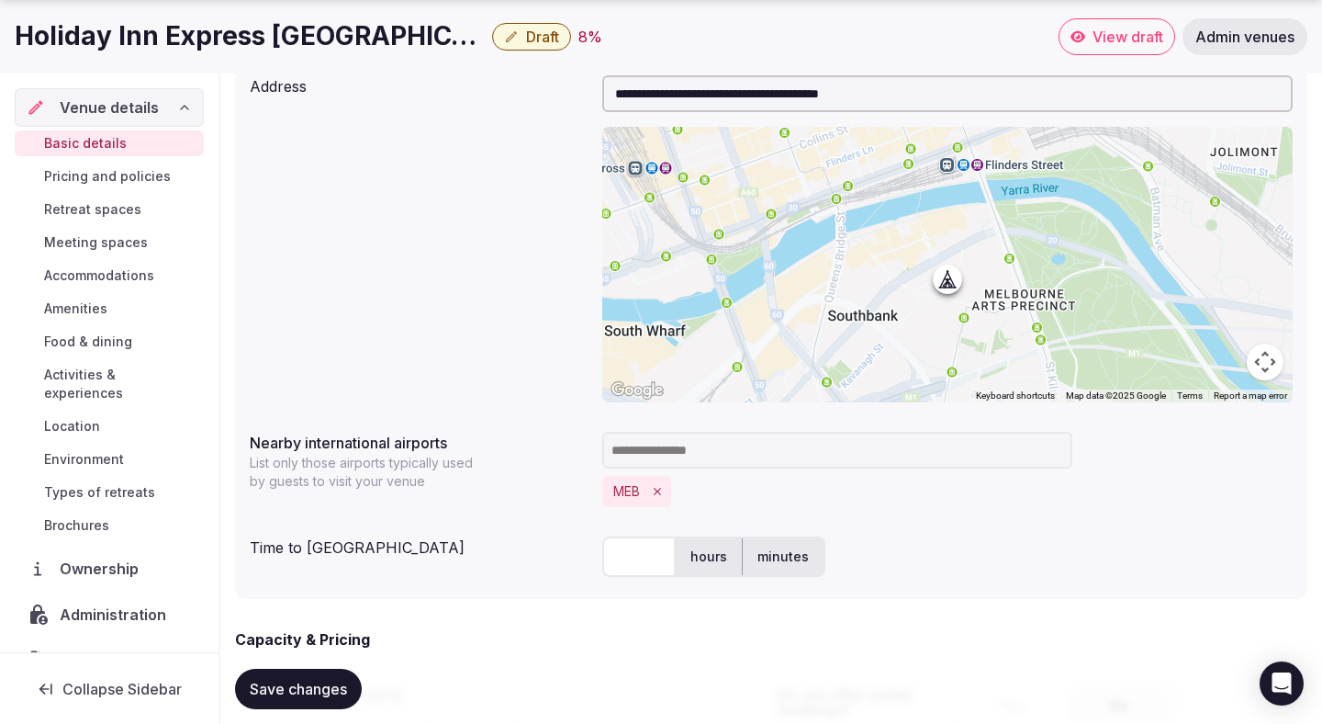
click at [639, 549] on input "text" at bounding box center [638, 556] width 73 height 40
type input "**"
click at [543, 568] on div "Time to international airport ** hours minutes" at bounding box center [771, 556] width 1043 height 55
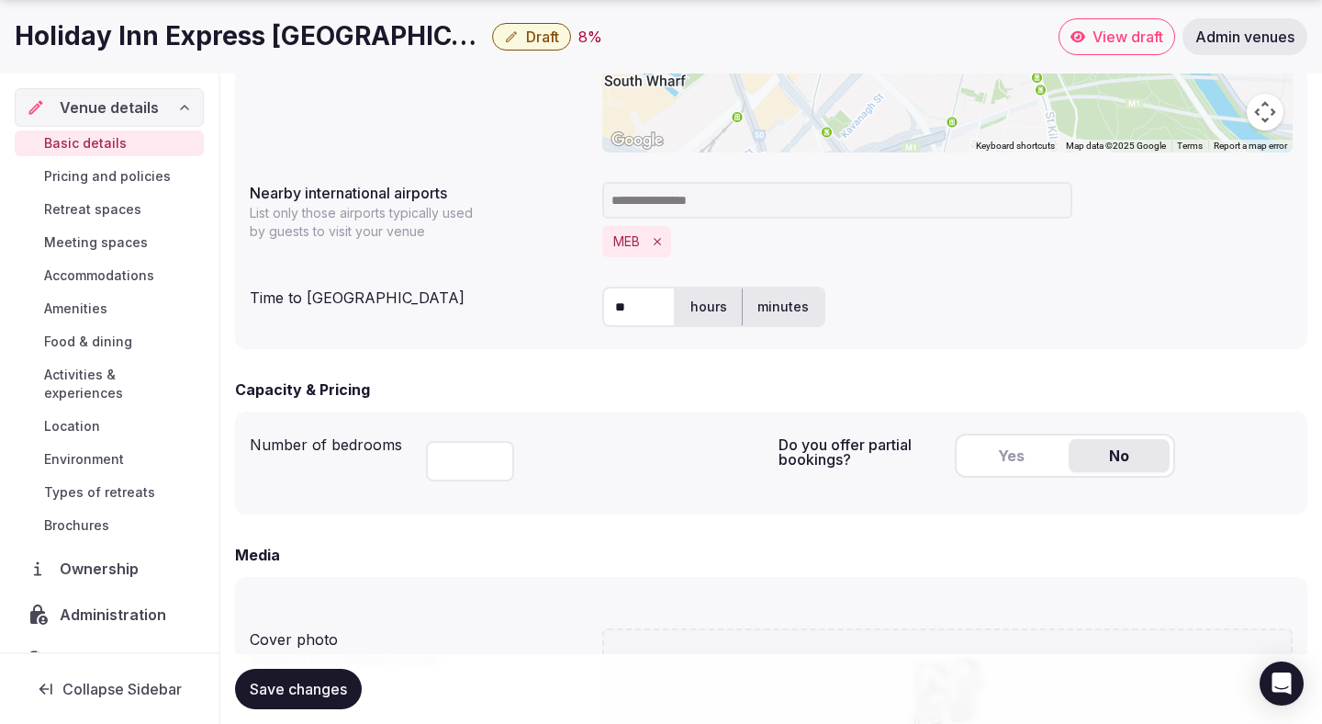
scroll to position [920, 0]
click at [464, 459] on input "number" at bounding box center [470, 459] width 88 height 40
type input "***"
click at [664, 481] on div "***" at bounding box center [595, 455] width 338 height 62
click at [1027, 456] on button "Yes" at bounding box center [1011, 453] width 101 height 33
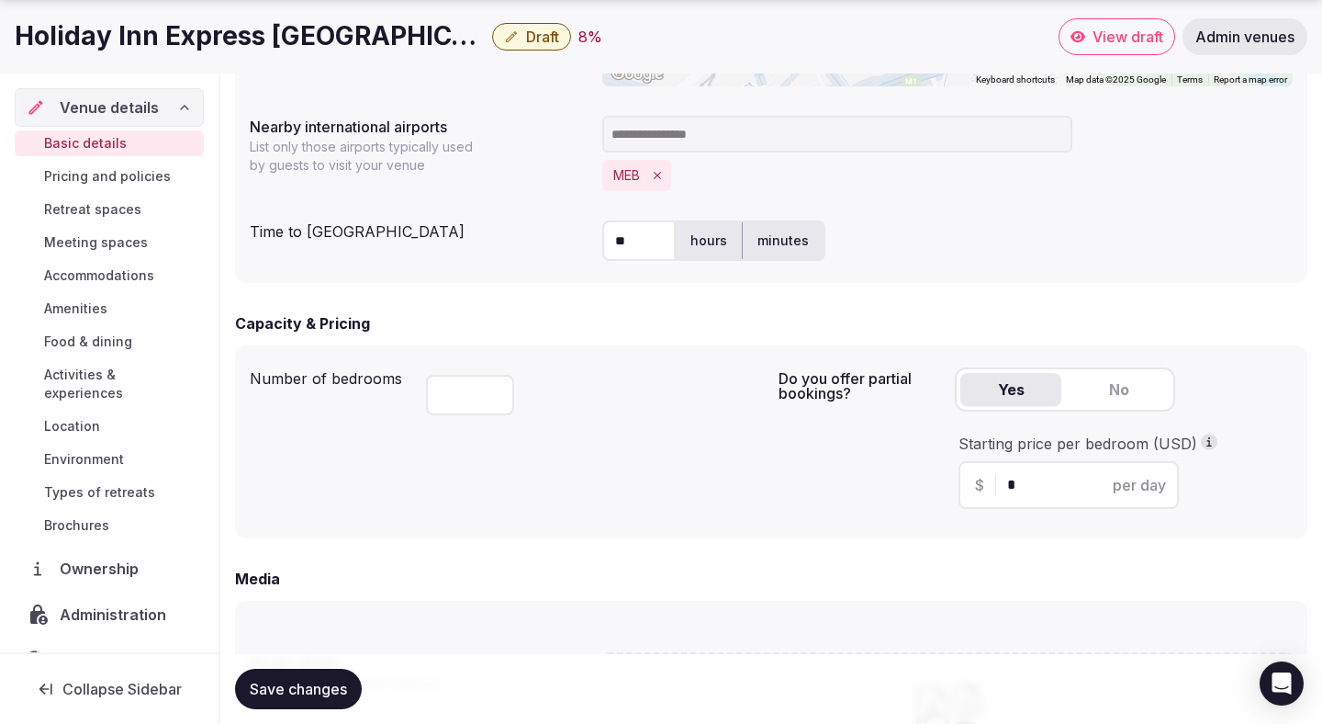
scroll to position [1028, 0]
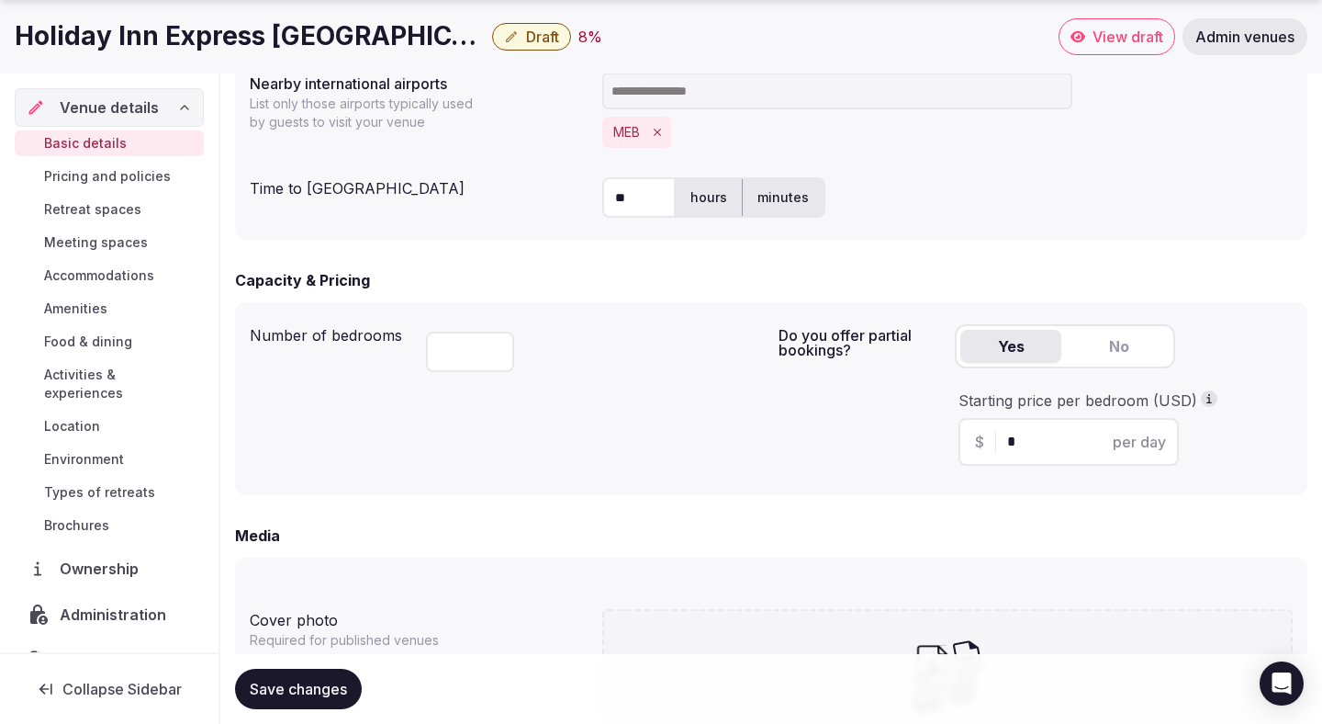
click at [1025, 452] on input "*" at bounding box center [1084, 442] width 155 height 22
type input "***"
click at [808, 469] on div "Do you offer partial bookings? Yes No Starting price per bedroom (USD) $ *** pe…" at bounding box center [1036, 398] width 514 height 163
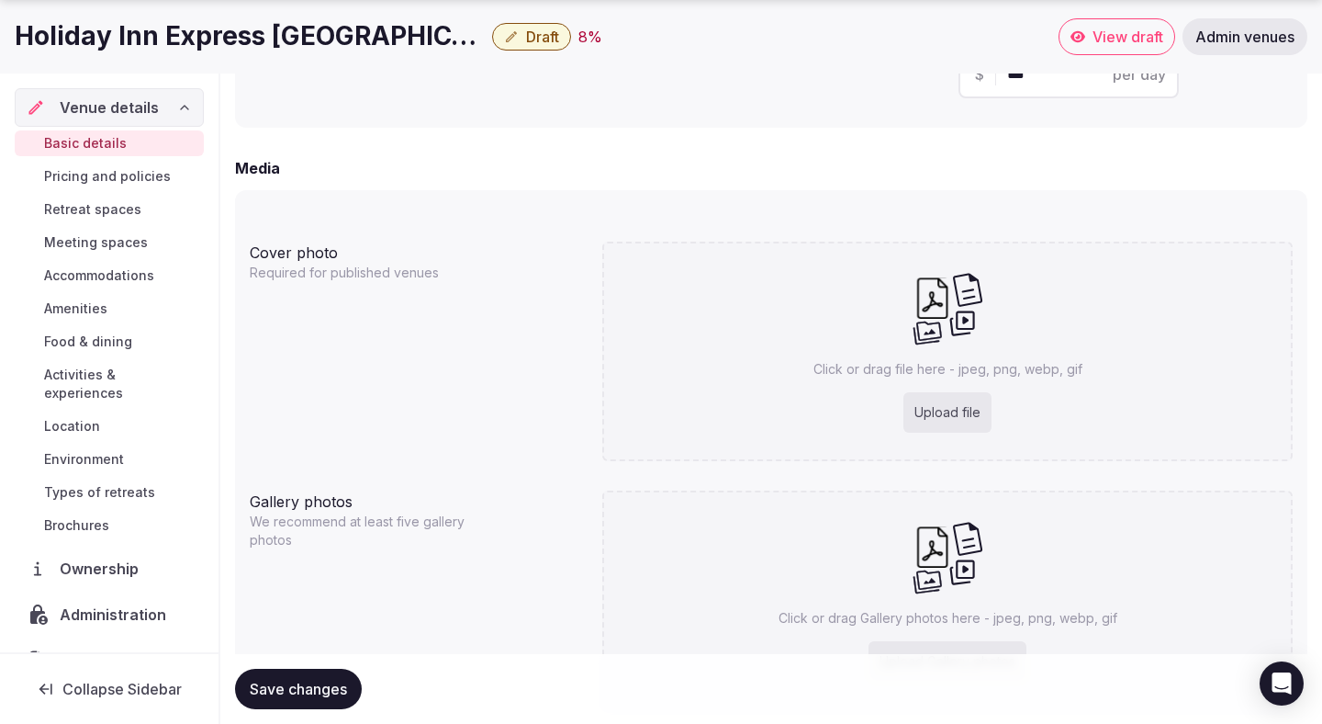
scroll to position [1399, 0]
click at [958, 420] on div "Upload file" at bounding box center [948, 408] width 88 height 40
type input "**********"
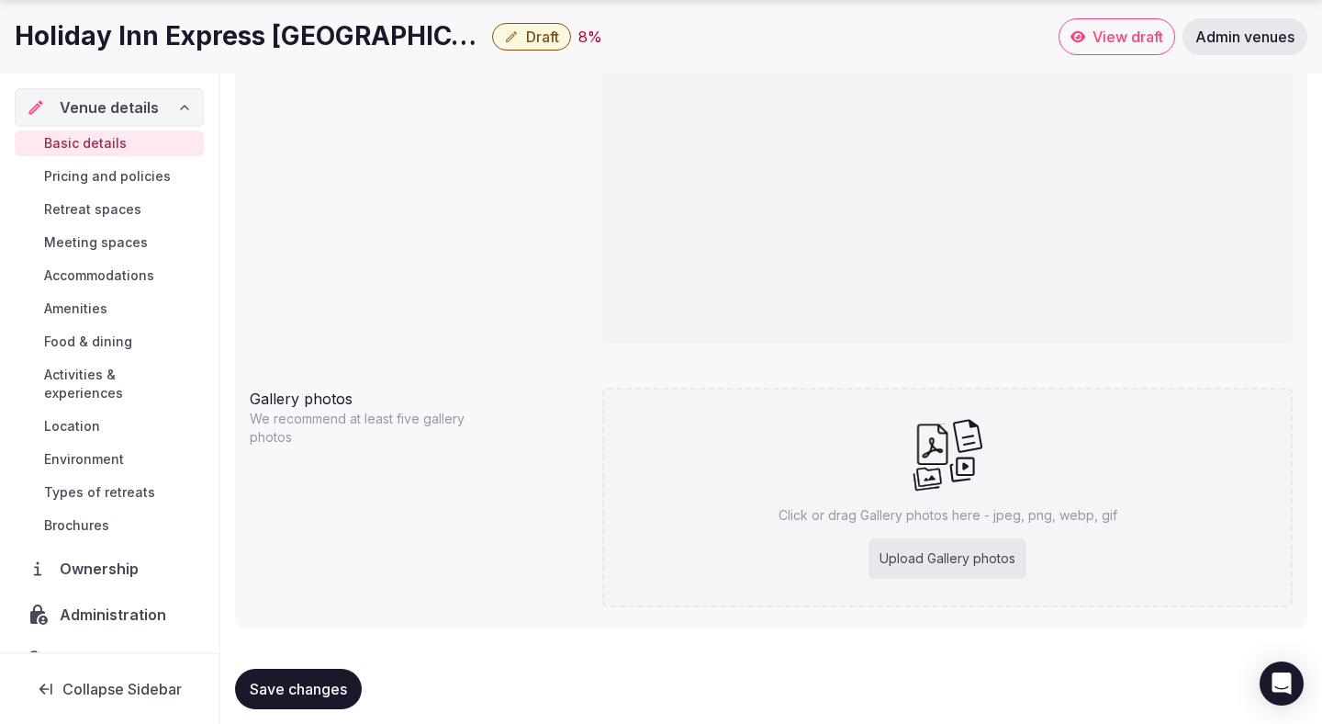
scroll to position [1702, 0]
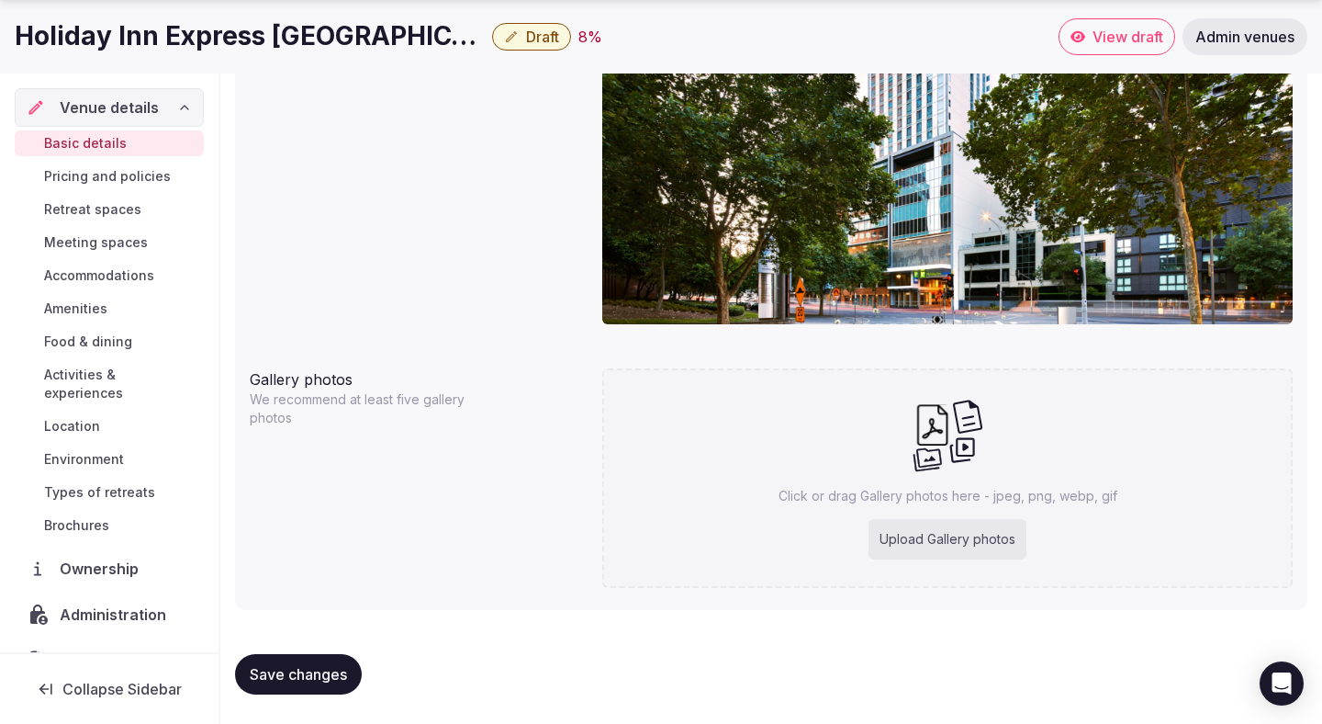
click at [296, 673] on span "Save changes" at bounding box center [298, 674] width 97 height 18
click at [100, 254] on link "Meeting spaces" at bounding box center [109, 243] width 189 height 26
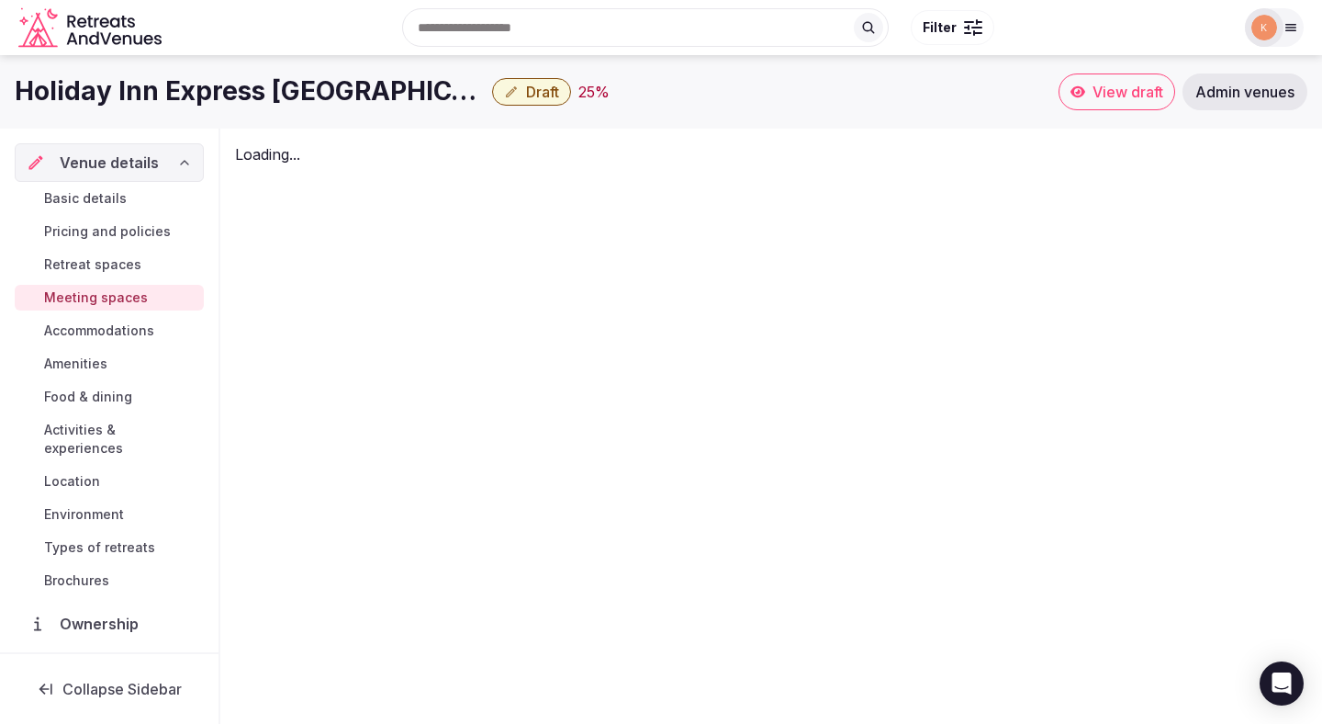
click at [100, 243] on div "Basic details Pricing and policies Retreat spaces Meeting spaces Accommodations…" at bounding box center [109, 389] width 189 height 415
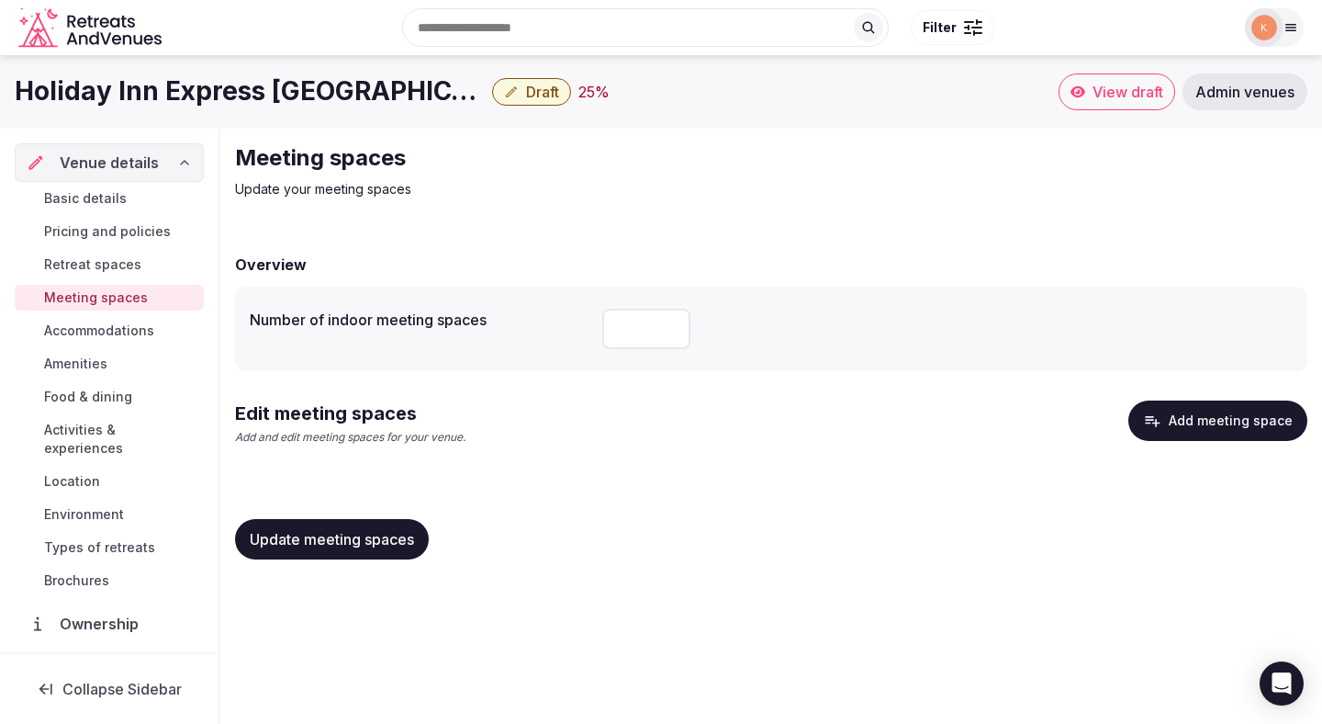
click at [680, 334] on input "number" at bounding box center [646, 329] width 88 height 40
type input "*"
click at [390, 539] on span "Update meeting spaces" at bounding box center [332, 539] width 164 height 18
click at [79, 472] on span "Location" at bounding box center [72, 481] width 56 height 18
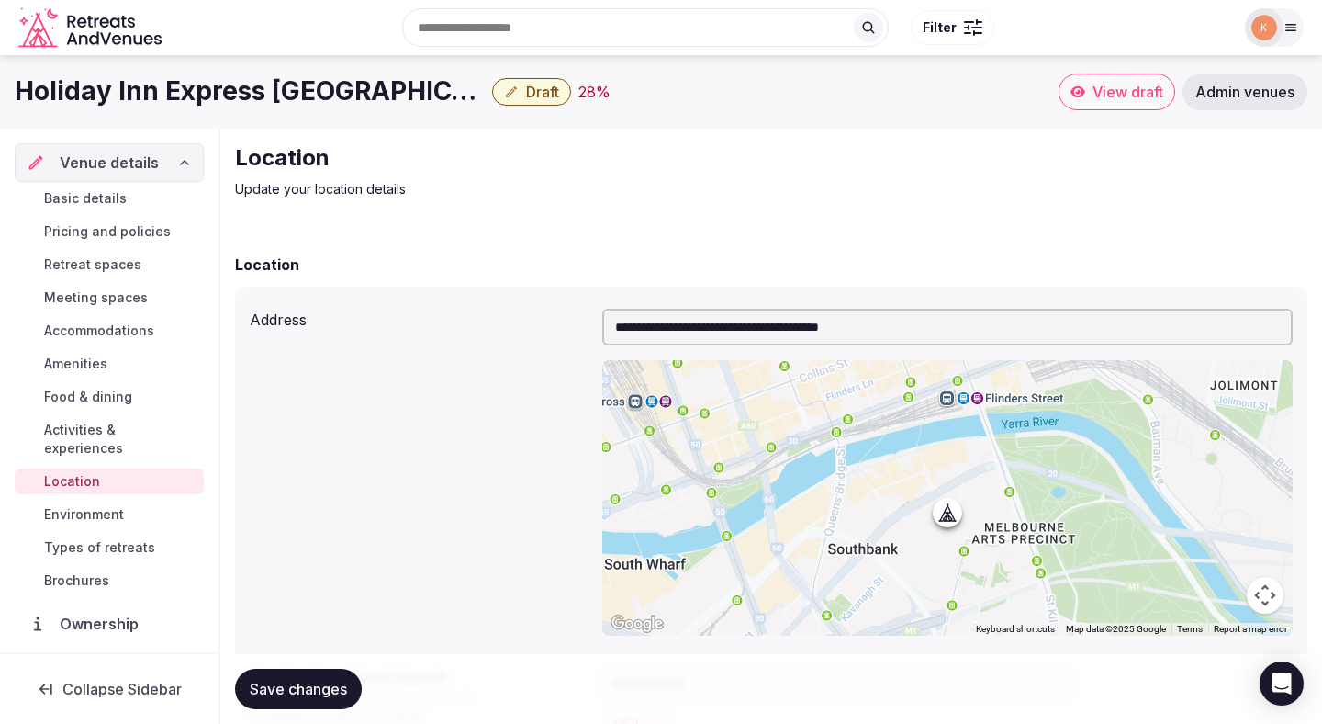
scroll to position [389, 0]
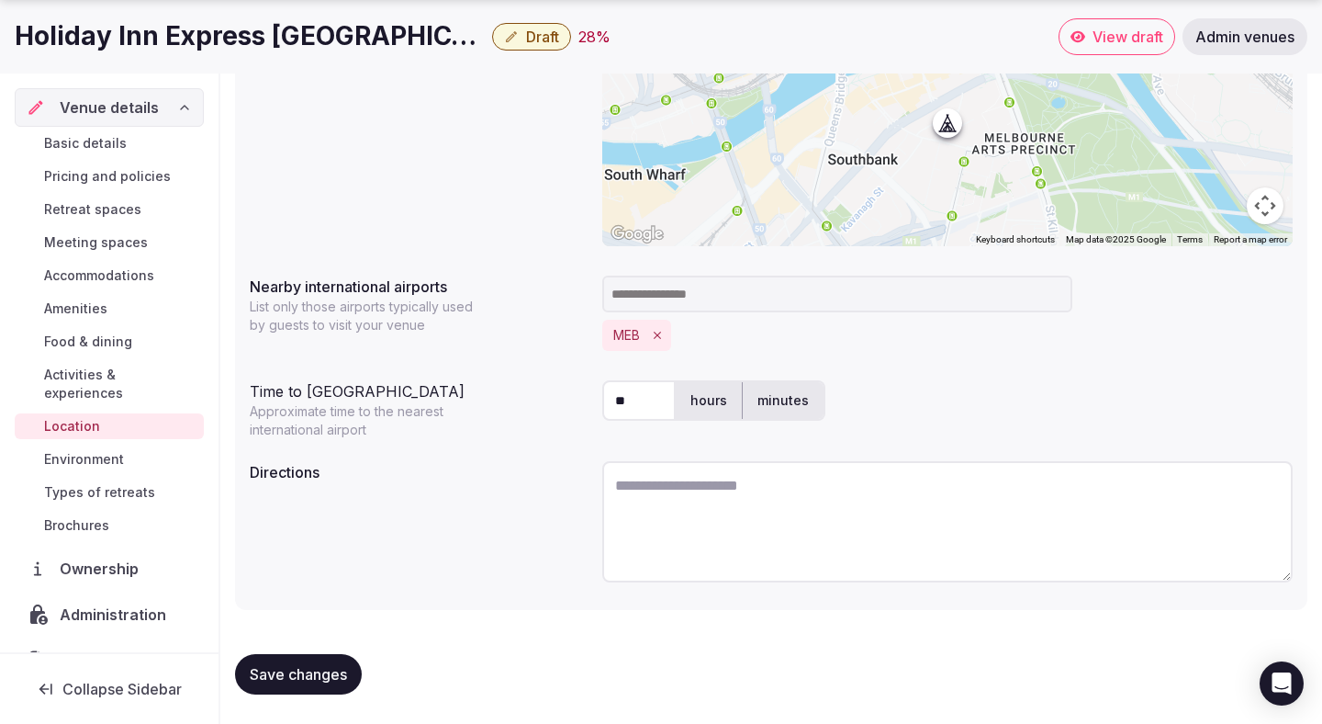
click at [68, 450] on span "Environment" at bounding box center [84, 459] width 80 height 18
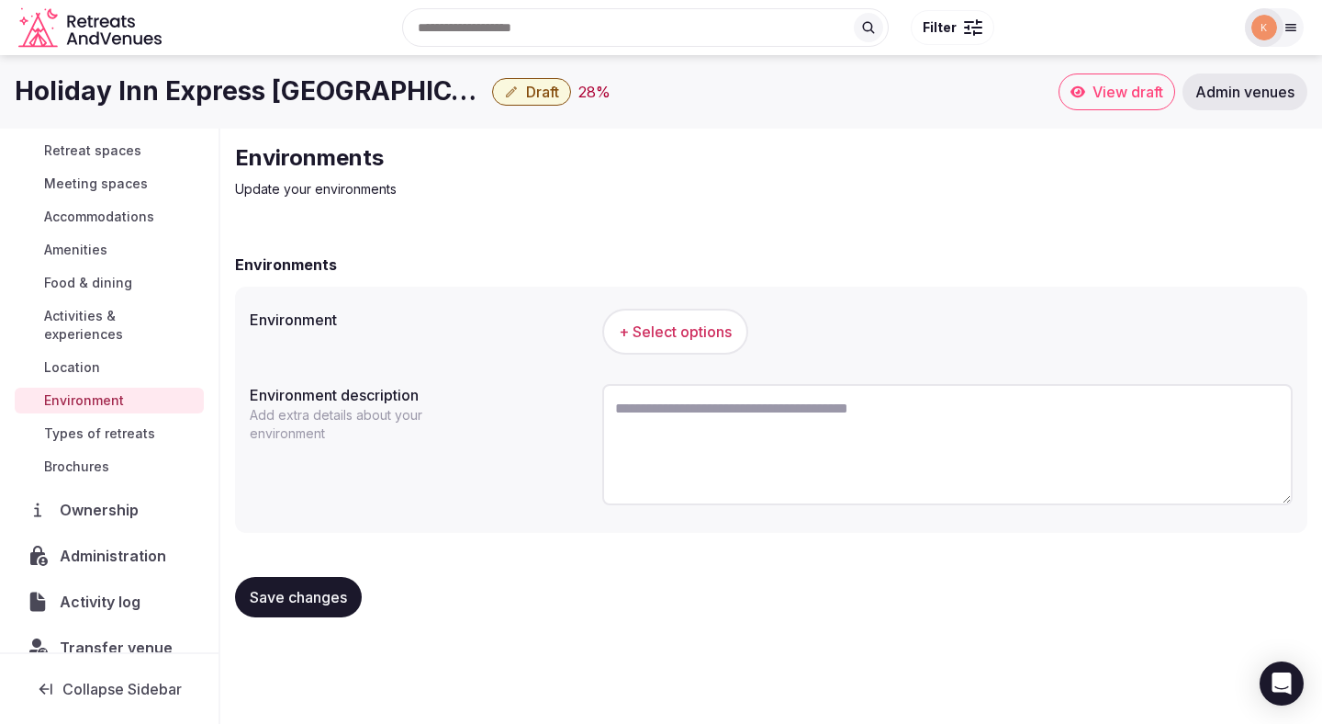
scroll to position [125, 0]
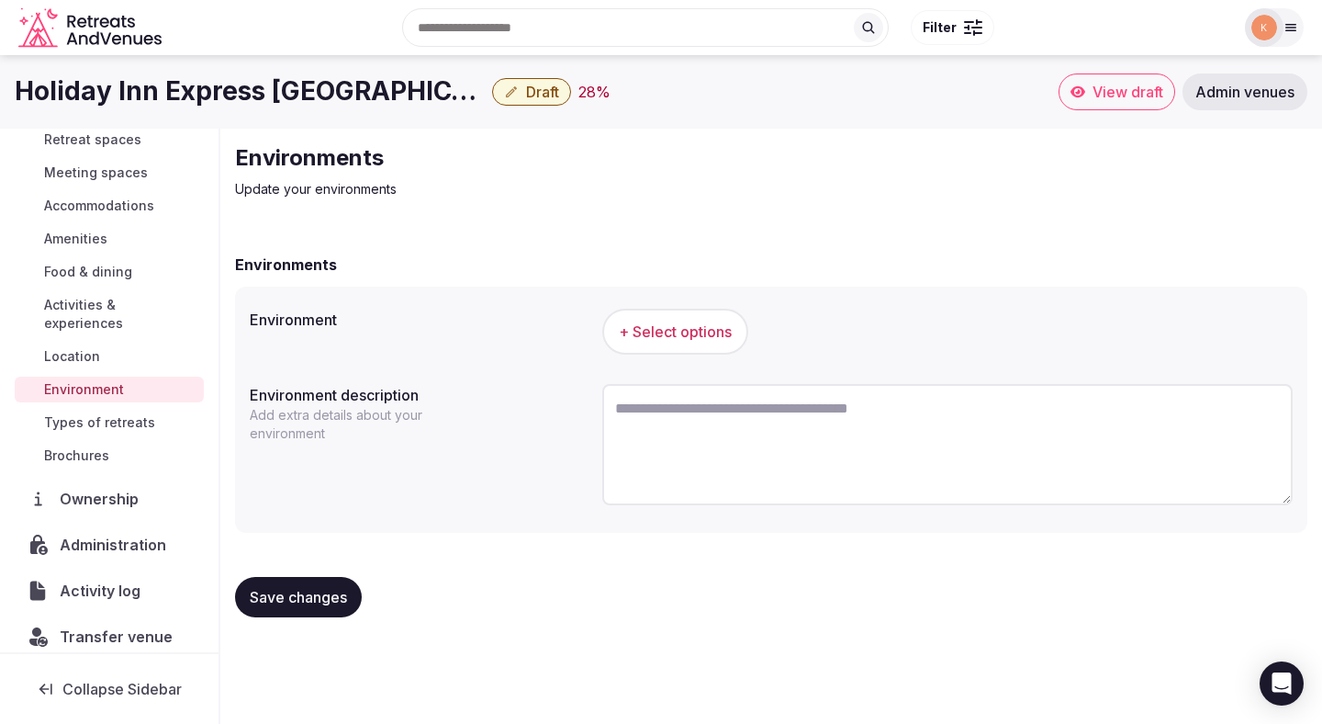
click at [107, 488] on span "Ownership" at bounding box center [102, 499] width 85 height 22
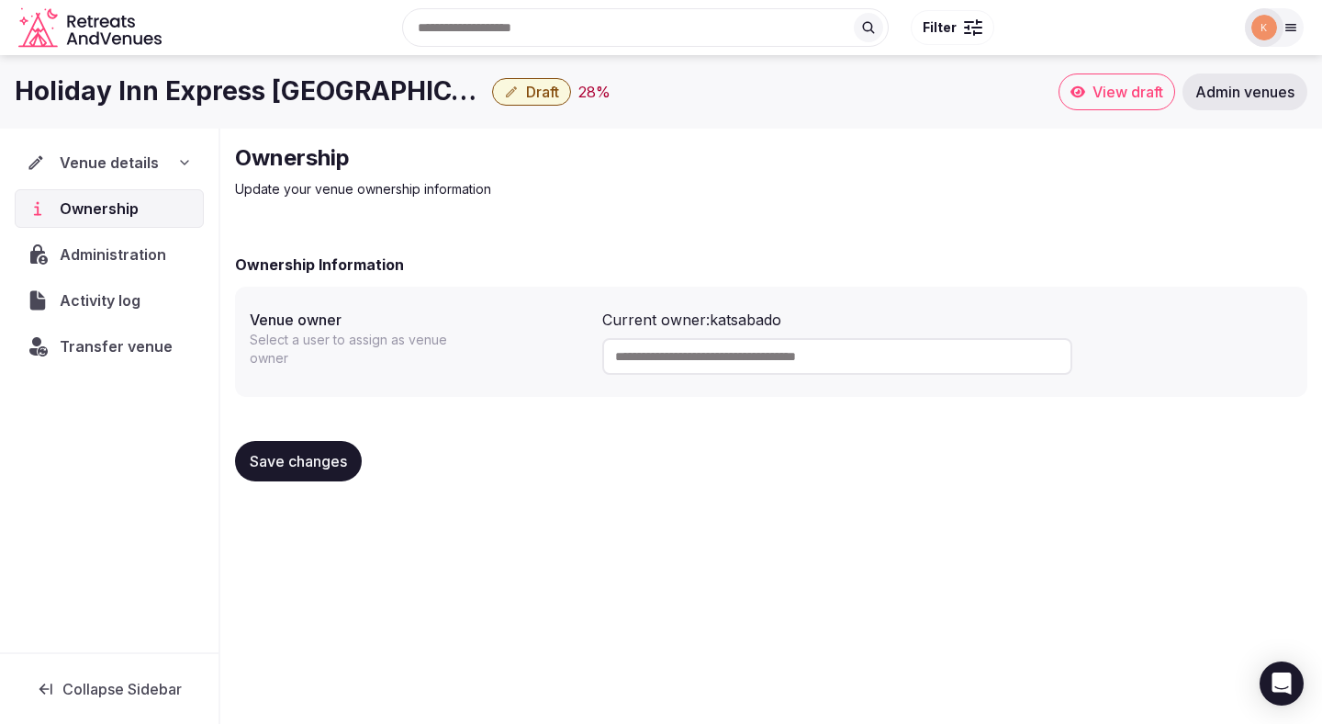
click at [119, 293] on span "Activity log" at bounding box center [104, 300] width 88 height 22
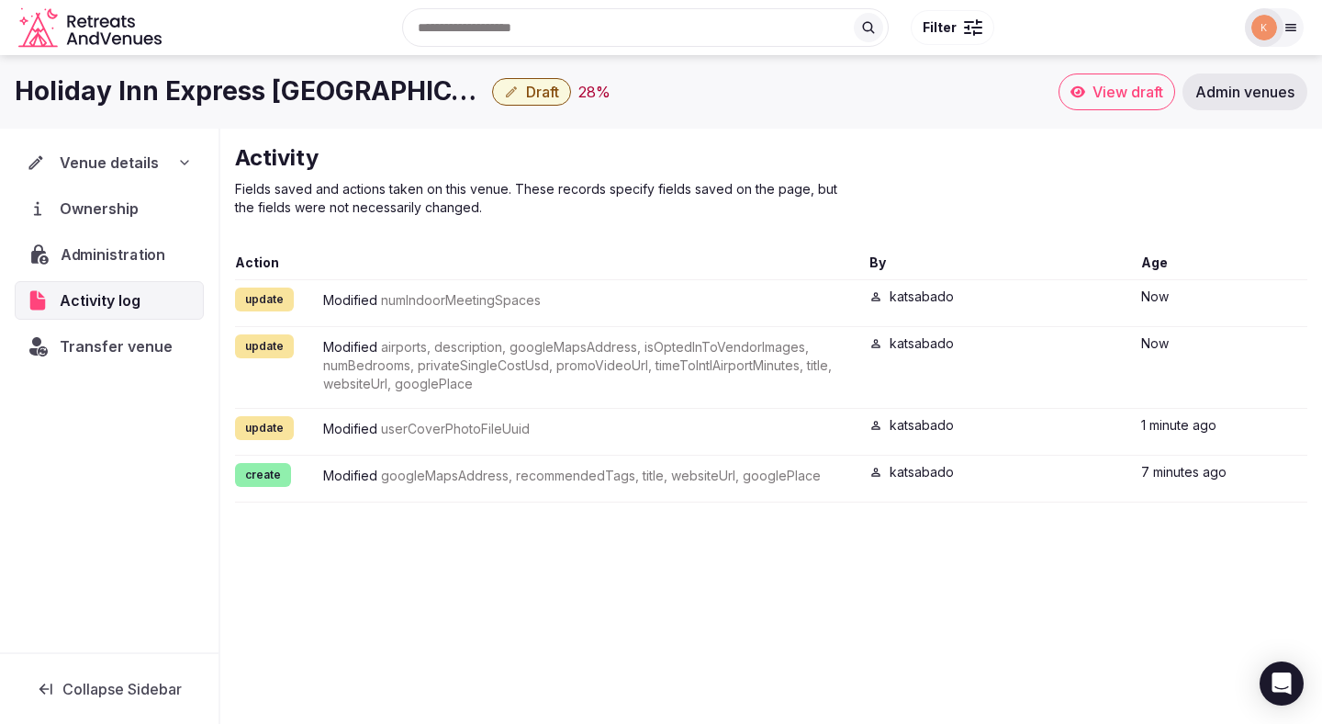
click at [111, 250] on span "Administration" at bounding box center [117, 254] width 112 height 22
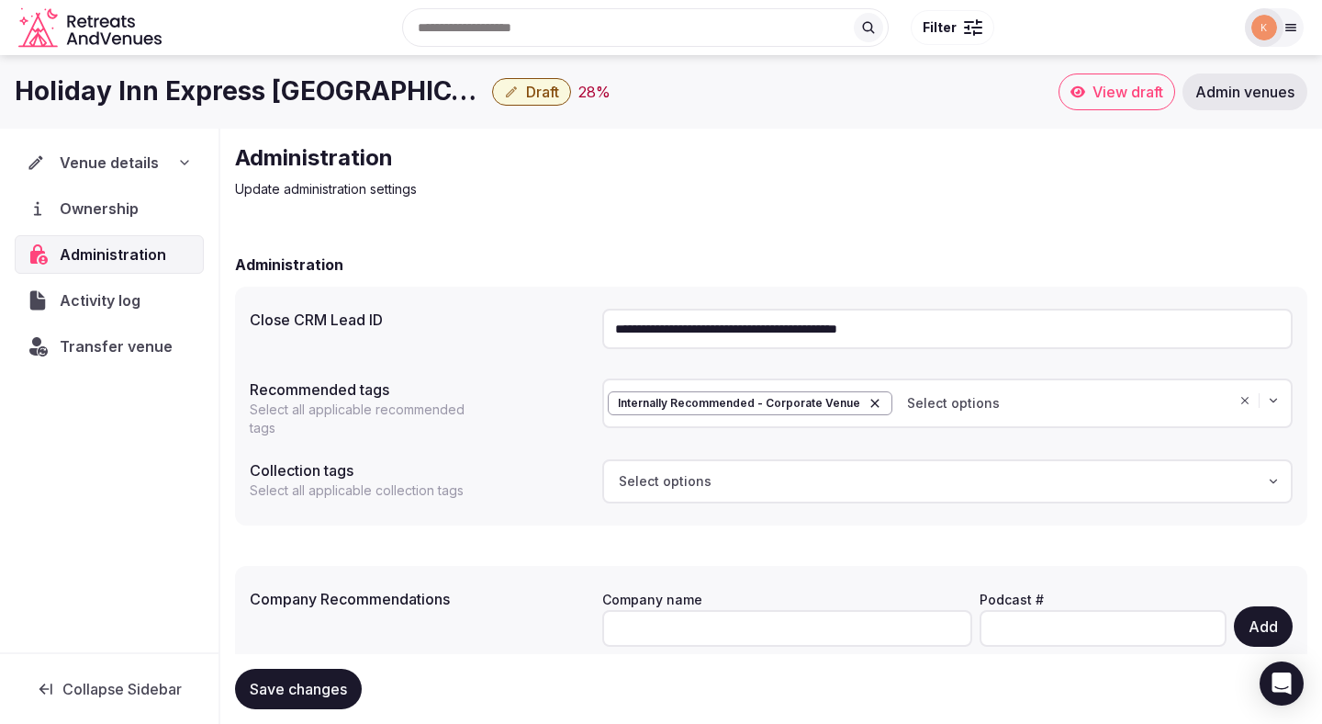
click at [794, 335] on input "**********" at bounding box center [947, 329] width 691 height 40
click at [135, 353] on span "Transfer venue" at bounding box center [116, 346] width 113 height 22
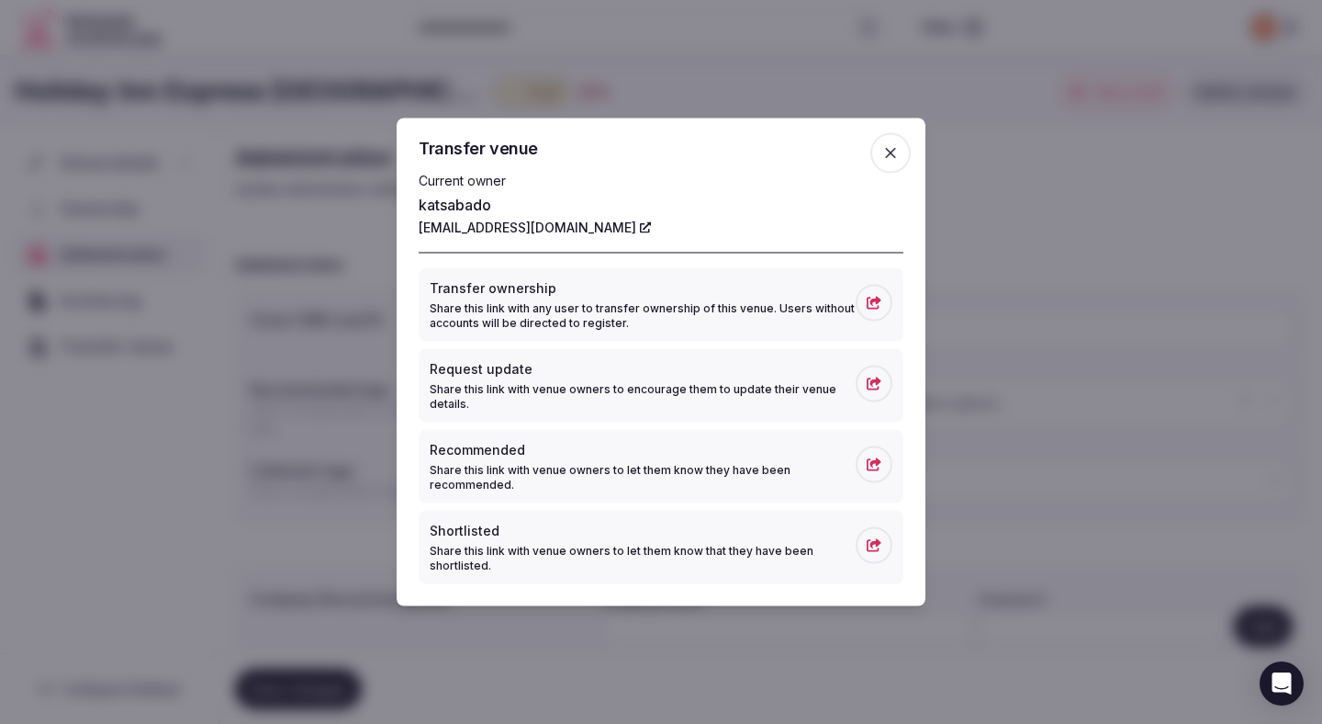
click at [504, 307] on p "Share this link with any user to transfer ownership of this venue. Users withou…" at bounding box center [643, 315] width 426 height 29
click at [890, 158] on icon "button" at bounding box center [891, 153] width 18 height 18
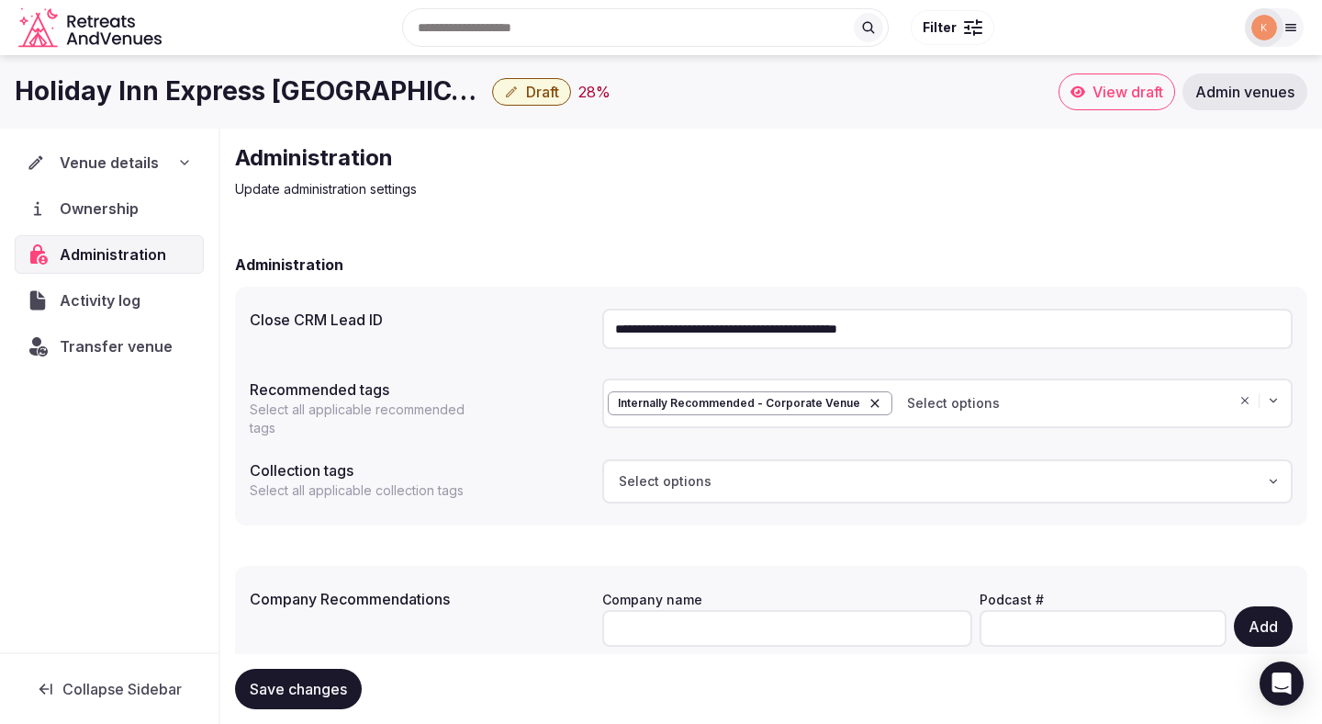
click at [528, 102] on button "Draft" at bounding box center [531, 92] width 79 height 28
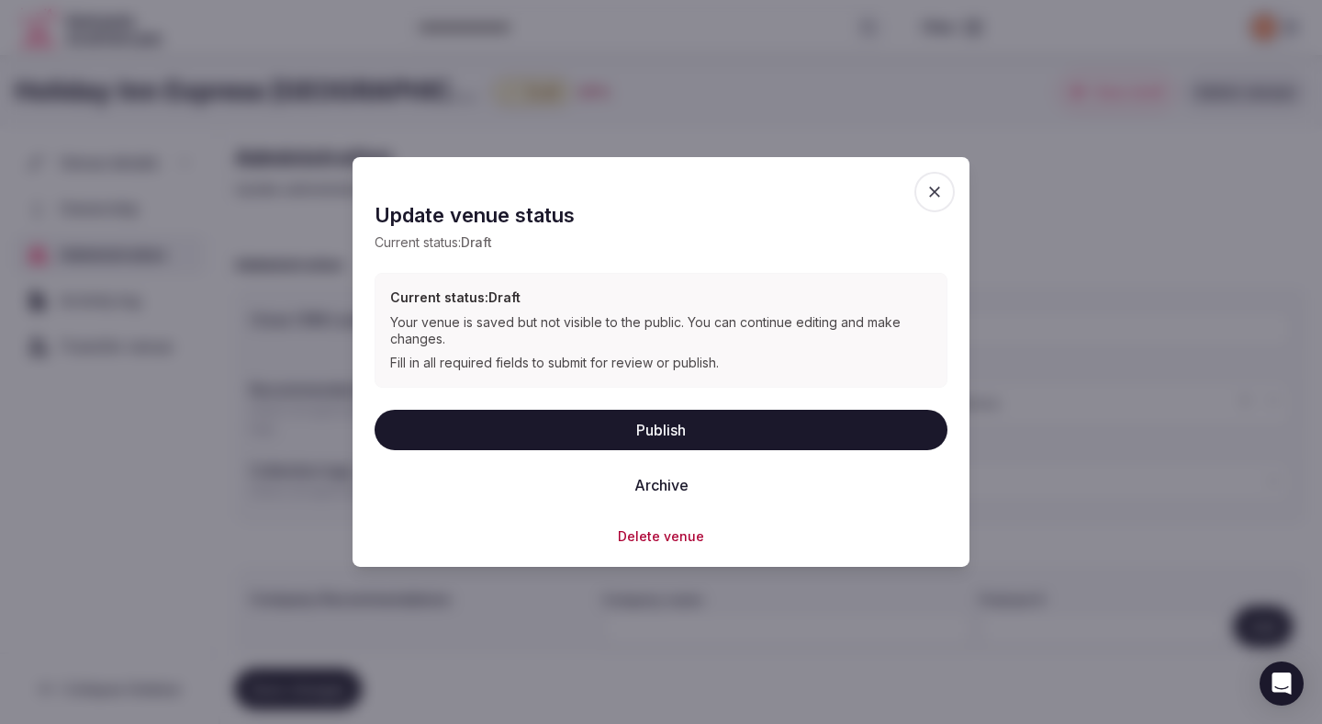
click at [614, 432] on button "Publish" at bounding box center [661, 429] width 573 height 40
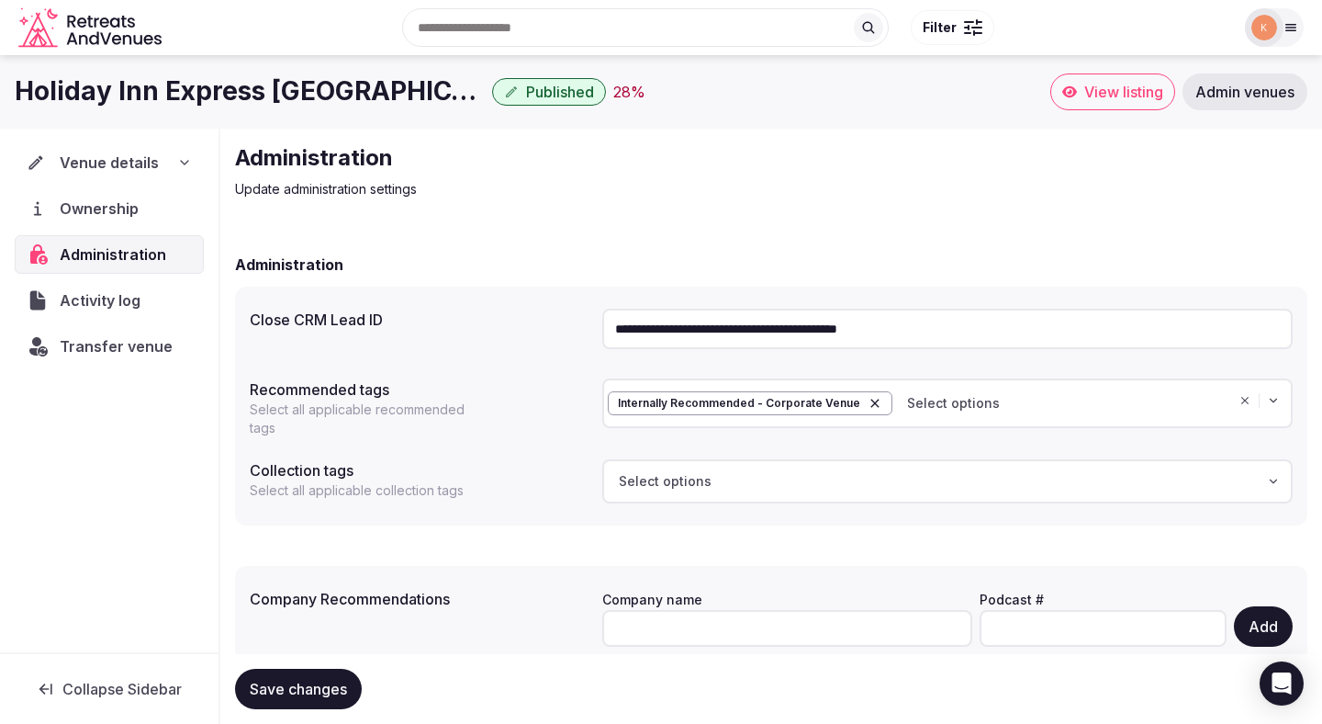
click at [1229, 90] on span "Admin venues" at bounding box center [1245, 92] width 99 height 18
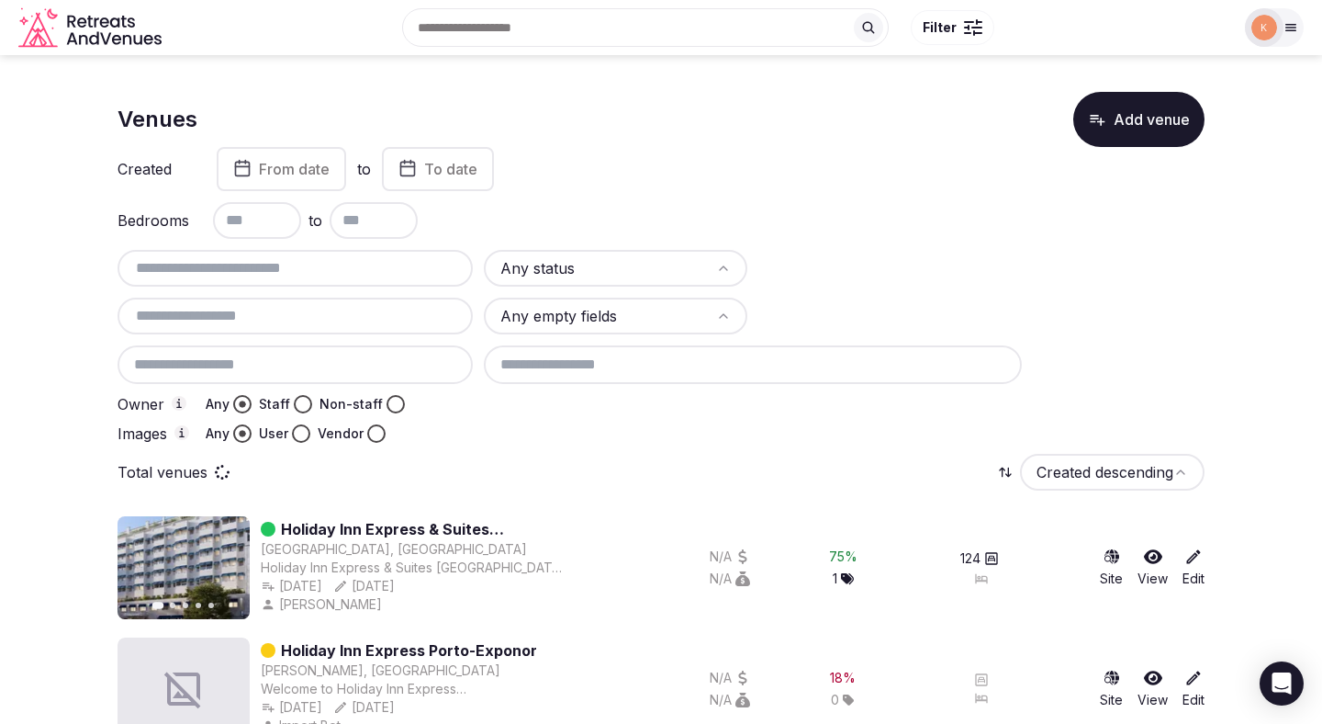
click at [381, 276] on input "text" at bounding box center [295, 268] width 341 height 22
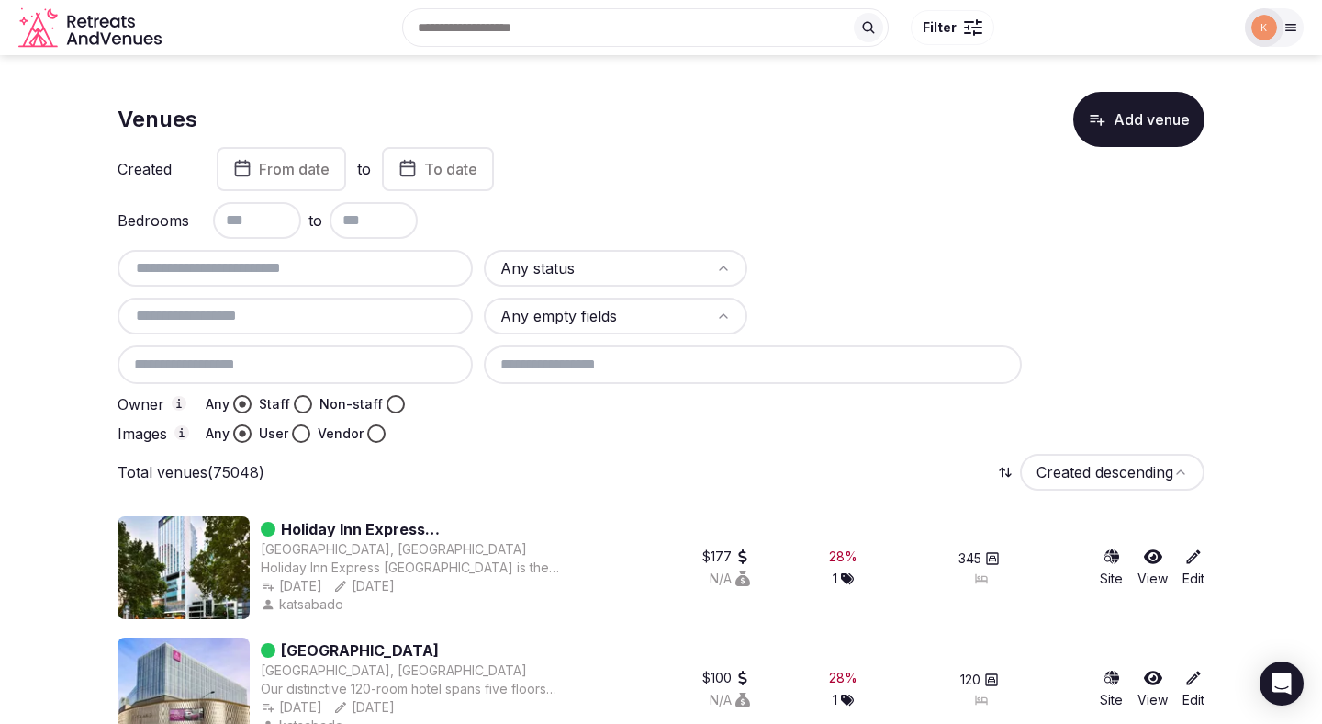
paste input "**********"
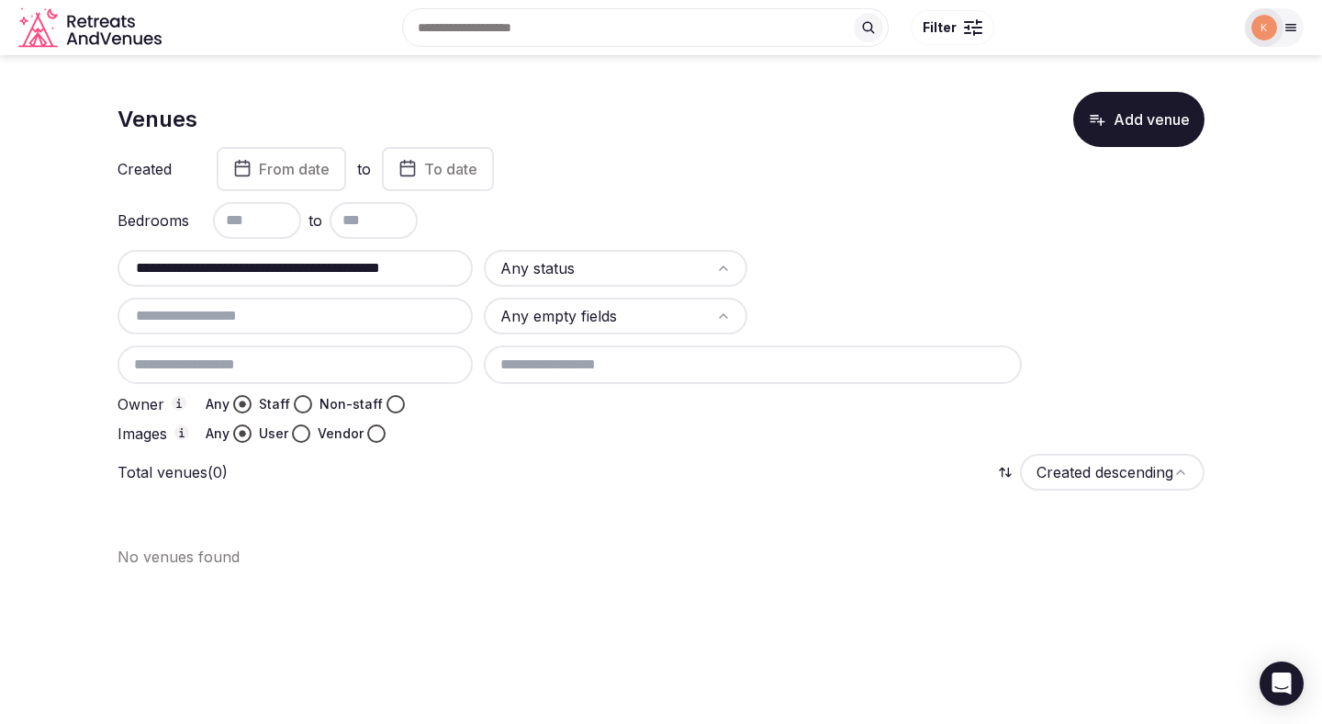
drag, startPoint x: 353, startPoint y: 264, endPoint x: 538, endPoint y: 253, distance: 185.9
click at [538, 253] on div "**********" at bounding box center [661, 346] width 1087 height 193
click at [376, 265] on input "**********" at bounding box center [295, 268] width 341 height 22
drag, startPoint x: 358, startPoint y: 265, endPoint x: 466, endPoint y: 268, distance: 107.5
click at [466, 268] on div "**********" at bounding box center [295, 268] width 355 height 37
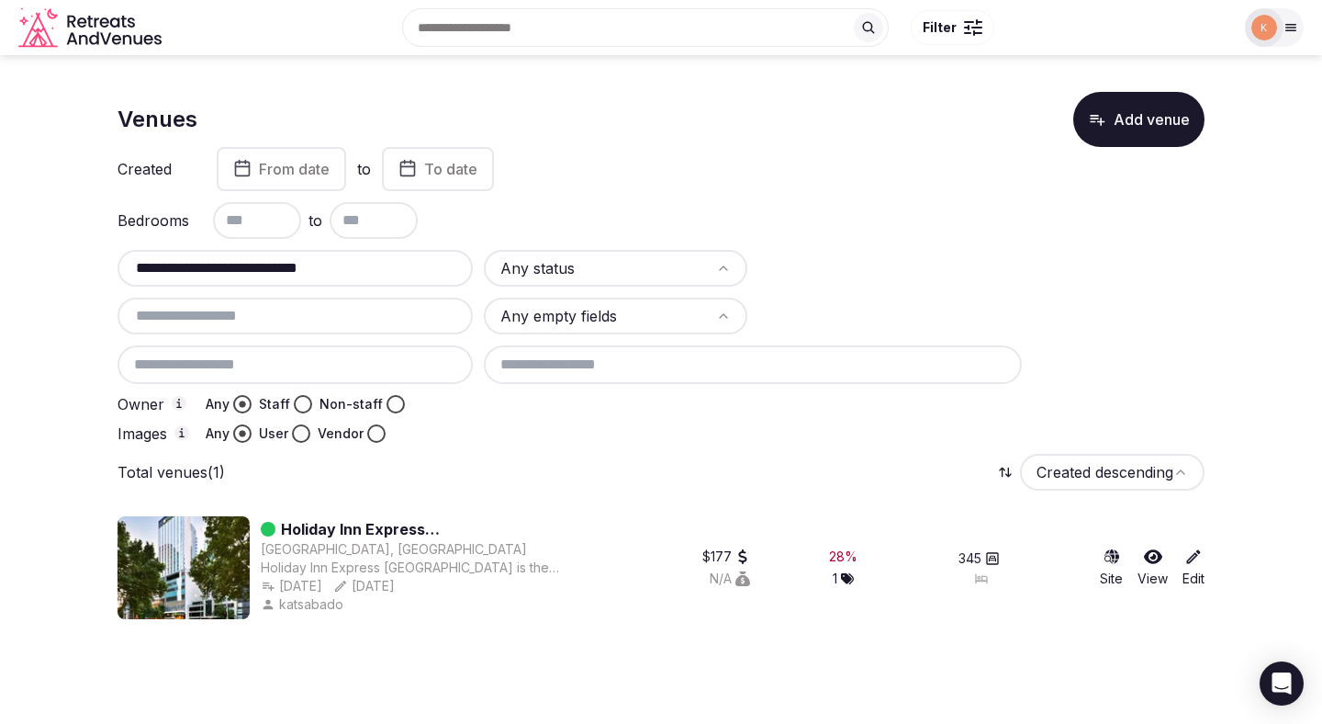
click at [346, 271] on input "**********" at bounding box center [295, 268] width 341 height 22
paste input "**********"
type input "**********"
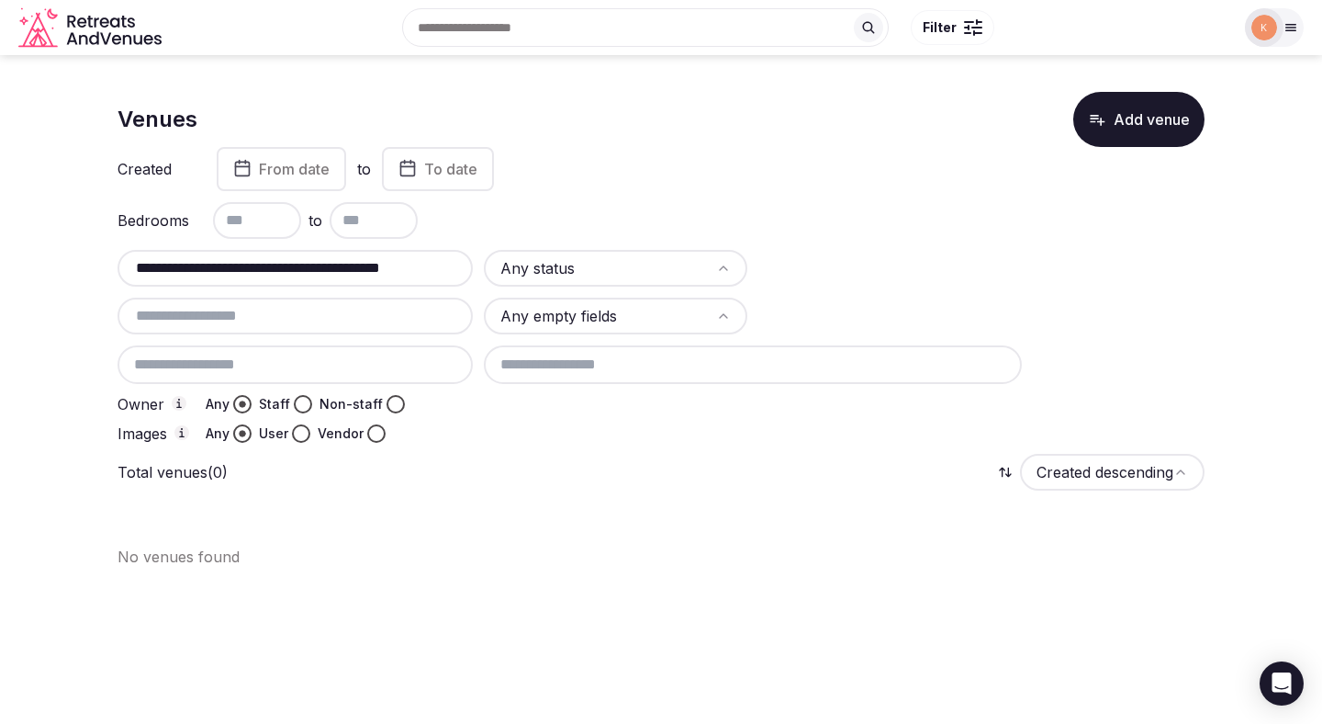
click at [1121, 127] on button "Add venue" at bounding box center [1139, 119] width 131 height 55
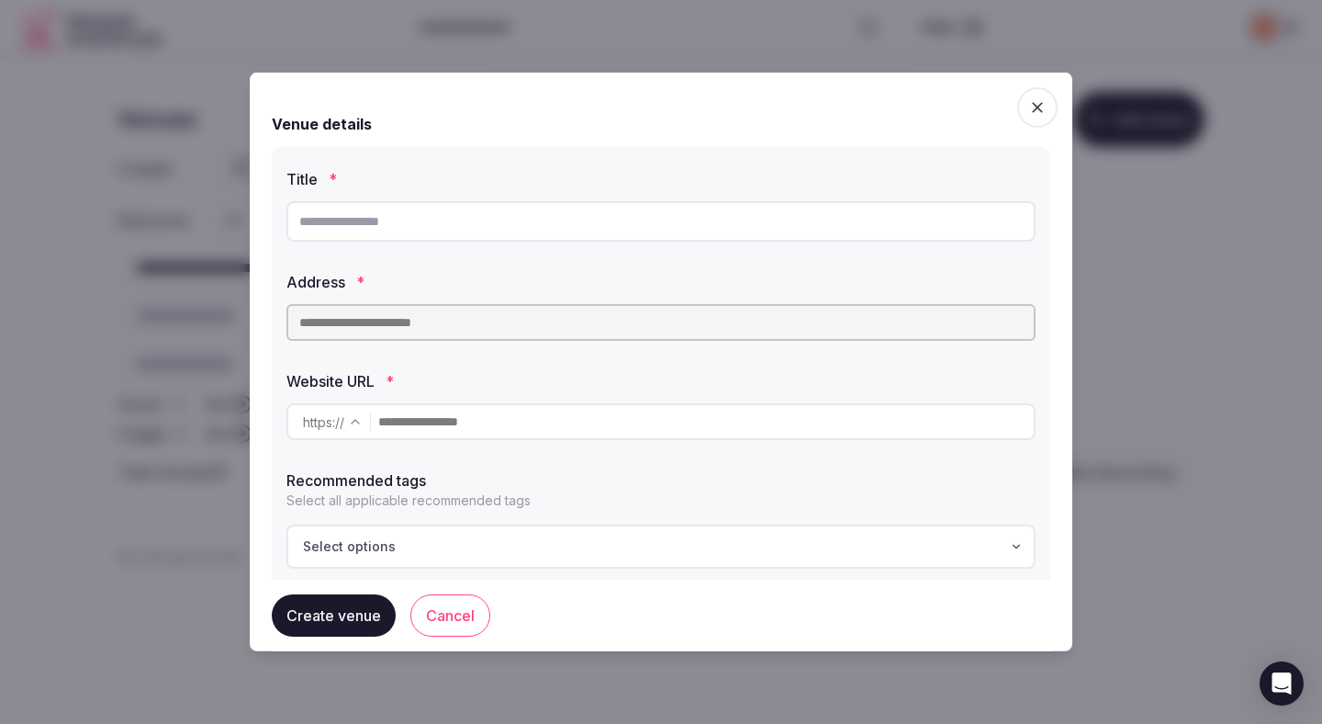
click at [689, 237] on input "text" at bounding box center [661, 221] width 749 height 40
paste input "**********"
type input "**********"
click at [658, 319] on input "text" at bounding box center [661, 322] width 749 height 37
click at [658, 322] on input "text" at bounding box center [661, 322] width 749 height 37
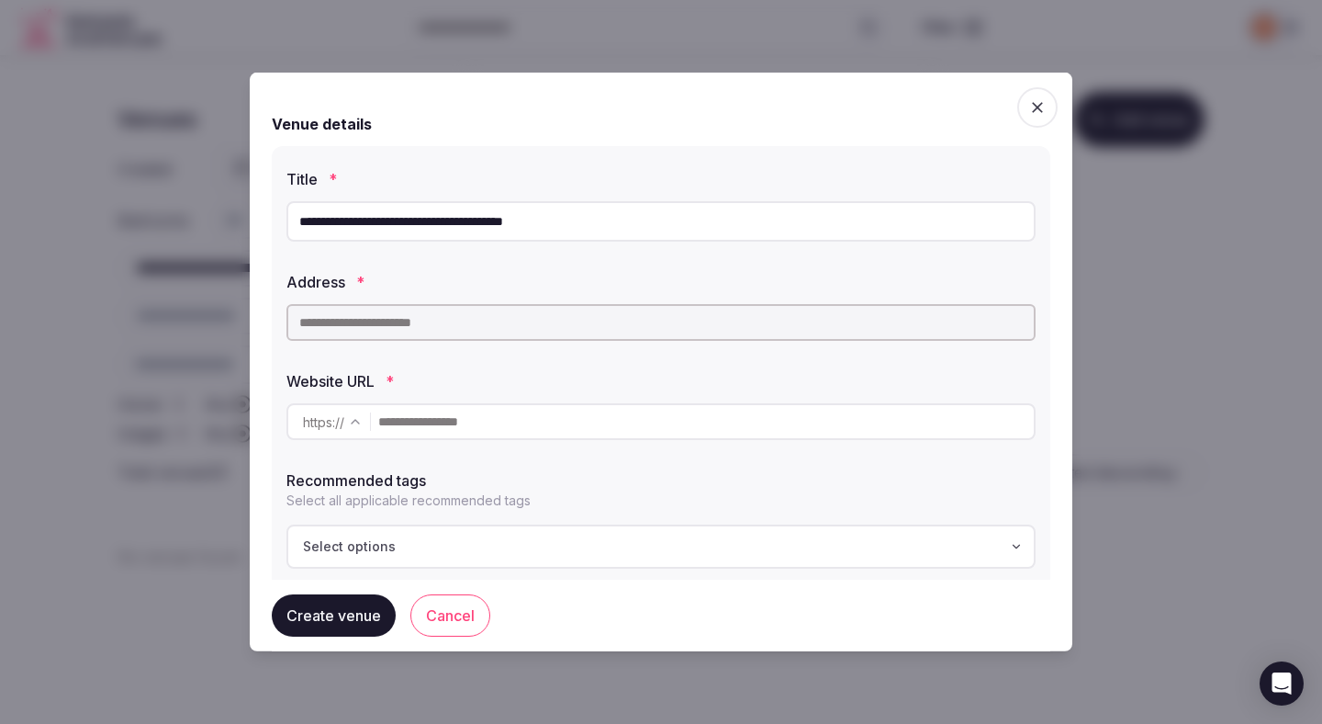
paste input "**********"
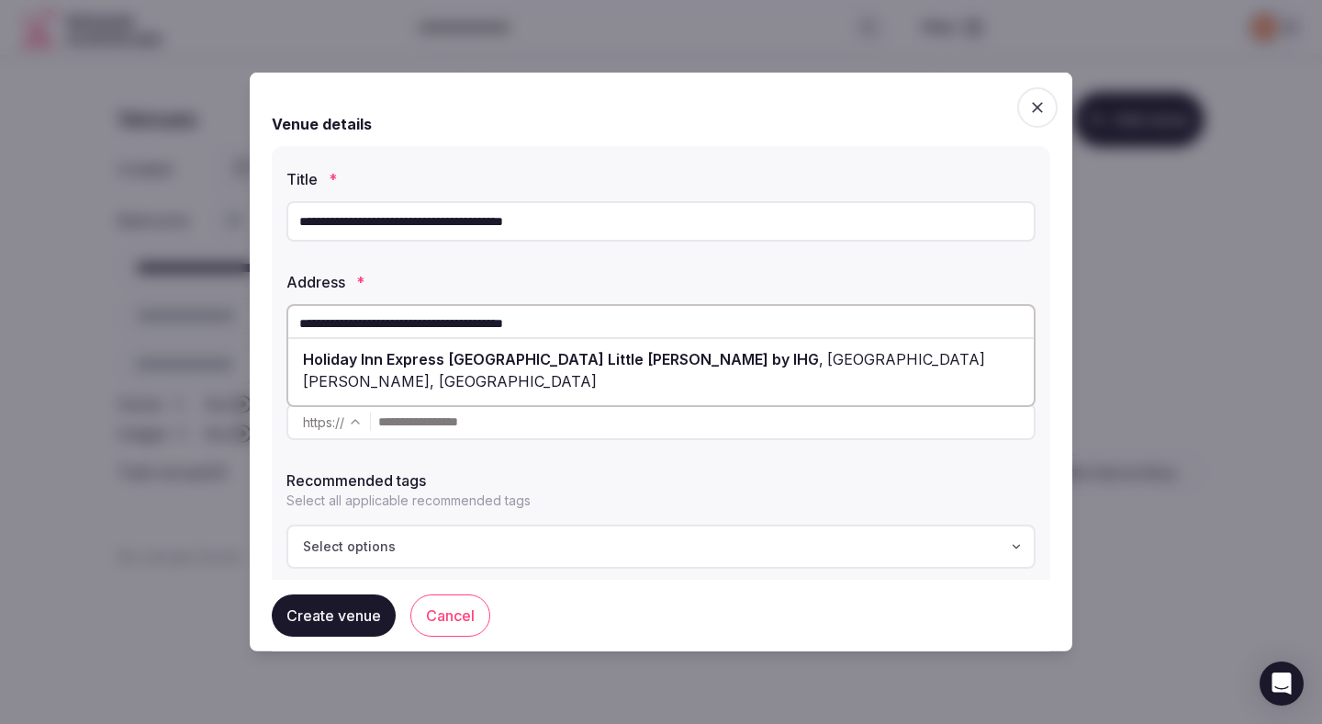
click at [647, 356] on span "Holiday Inn Express Melbourne Little Collins by IHG" at bounding box center [561, 359] width 516 height 18
type input "**********"
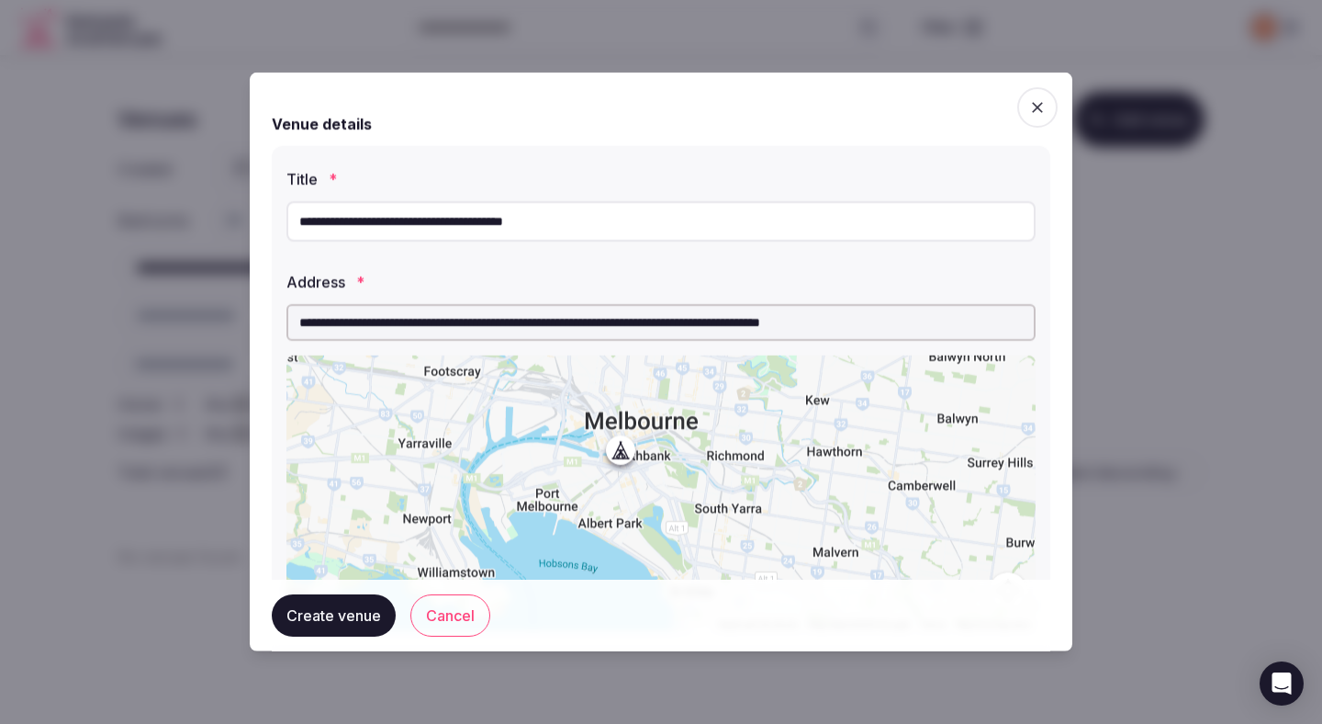
click at [265, 441] on div "**********" at bounding box center [661, 362] width 823 height 579
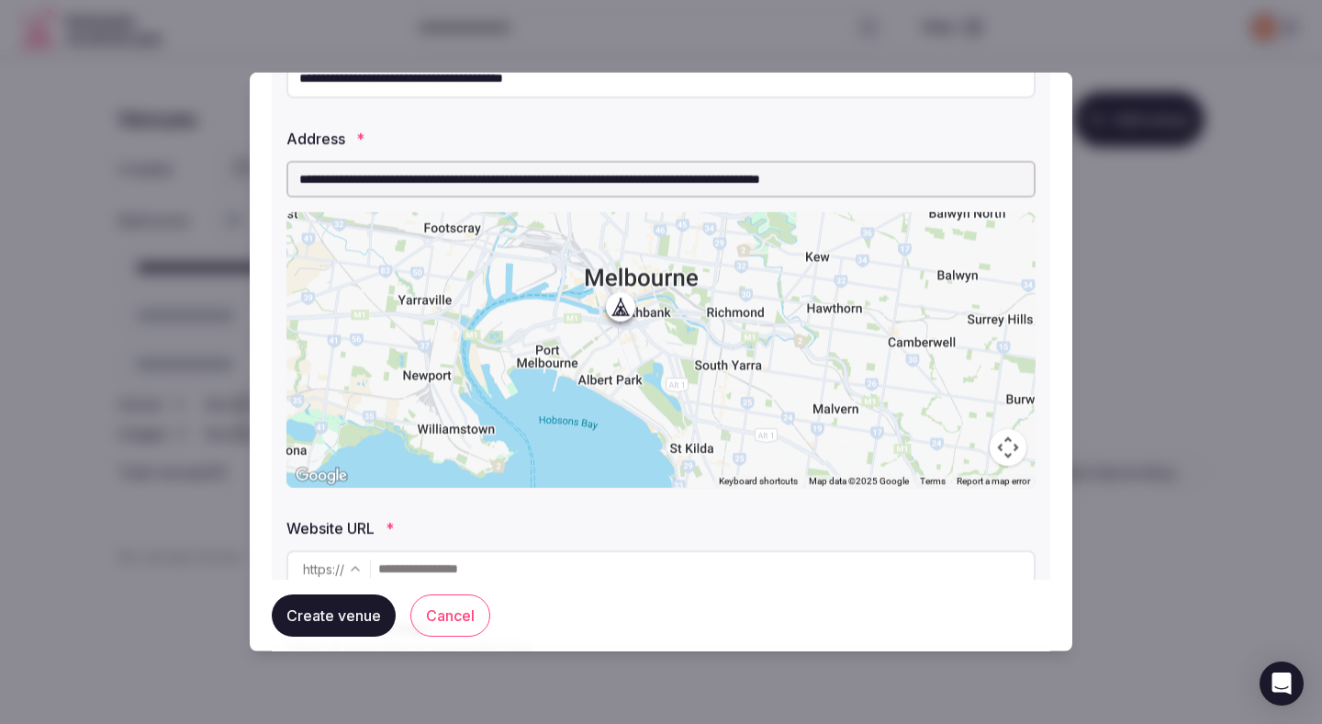
scroll to position [341, 0]
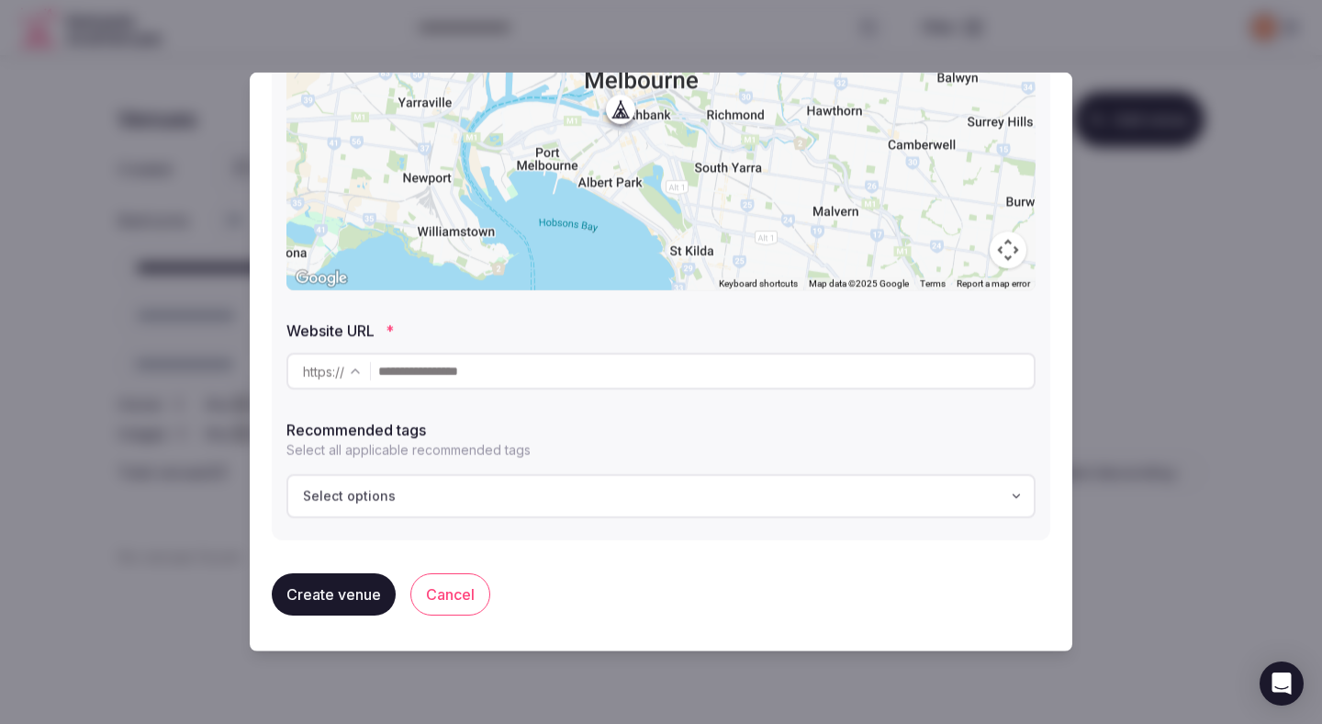
click at [399, 366] on input "text" at bounding box center [706, 371] width 656 height 37
paste input "**********"
type input "**********"
click at [396, 495] on div "Select options" at bounding box center [349, 496] width 115 height 18
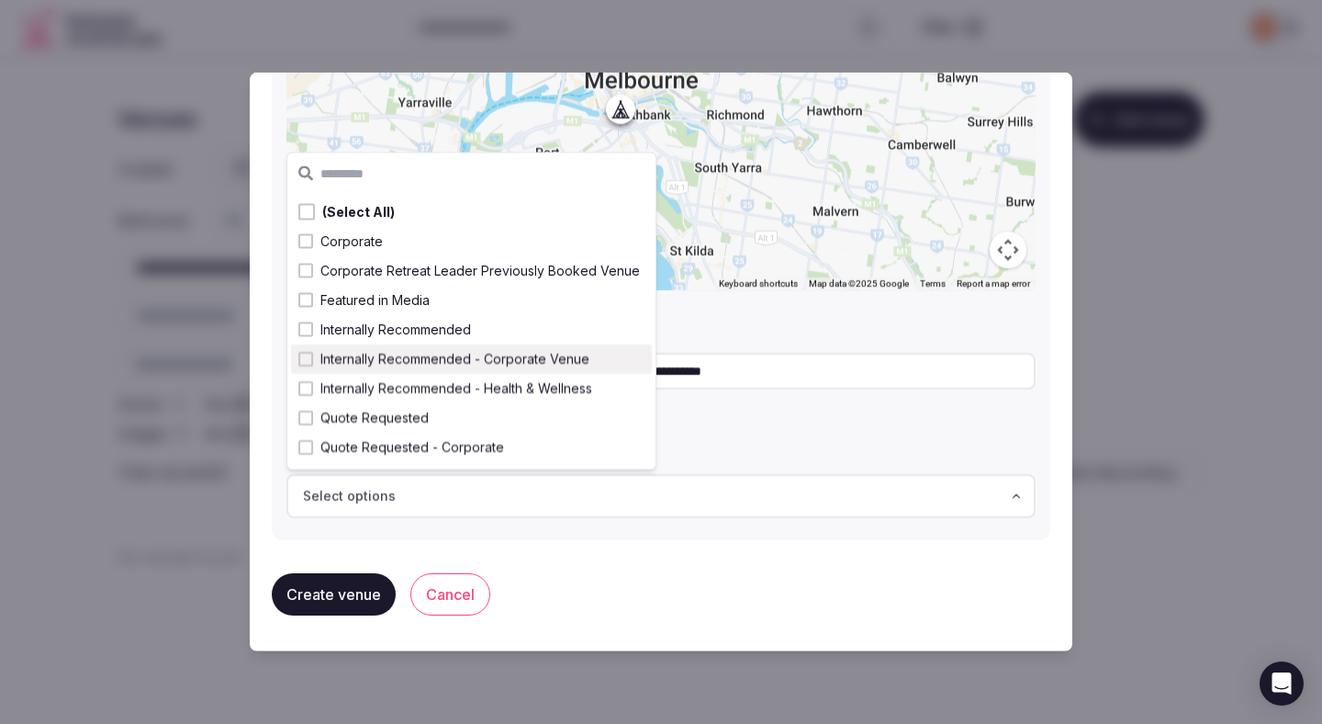
click at [444, 361] on span "Internally Recommended - Corporate Venue" at bounding box center [454, 359] width 269 height 18
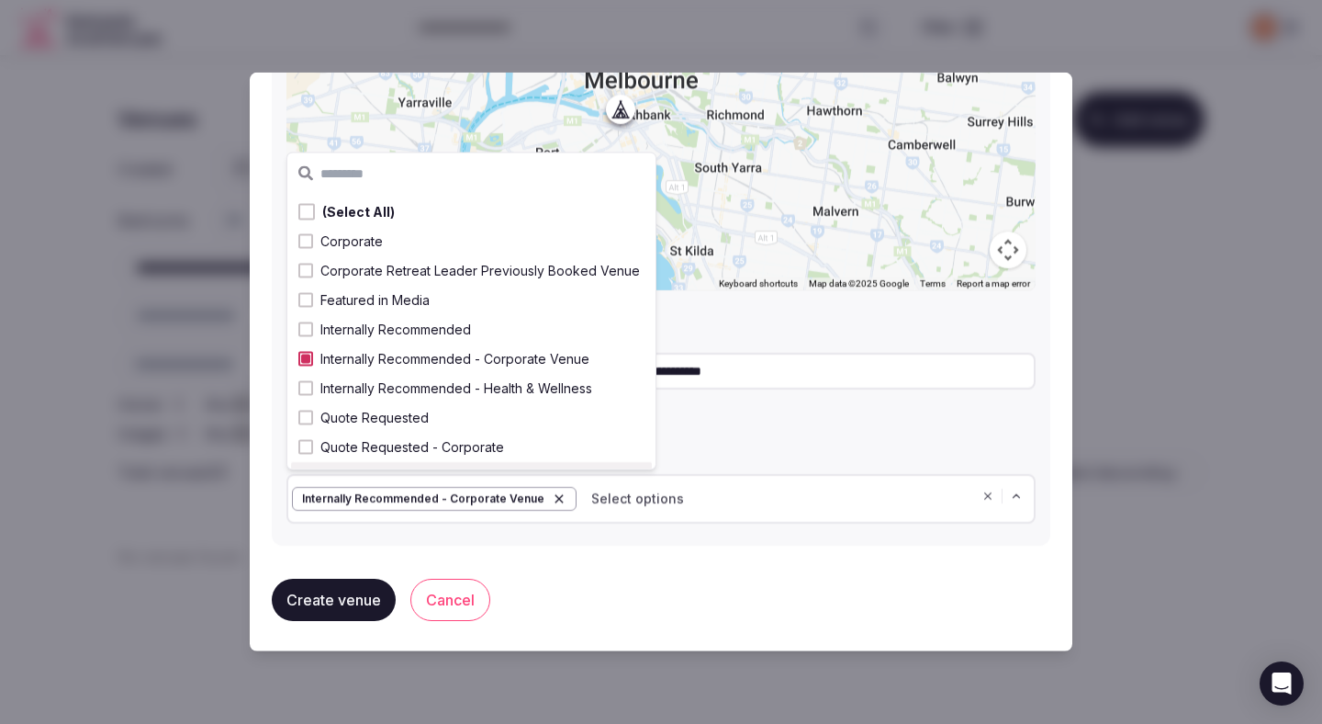
click at [346, 596] on button "Create venue" at bounding box center [334, 600] width 124 height 42
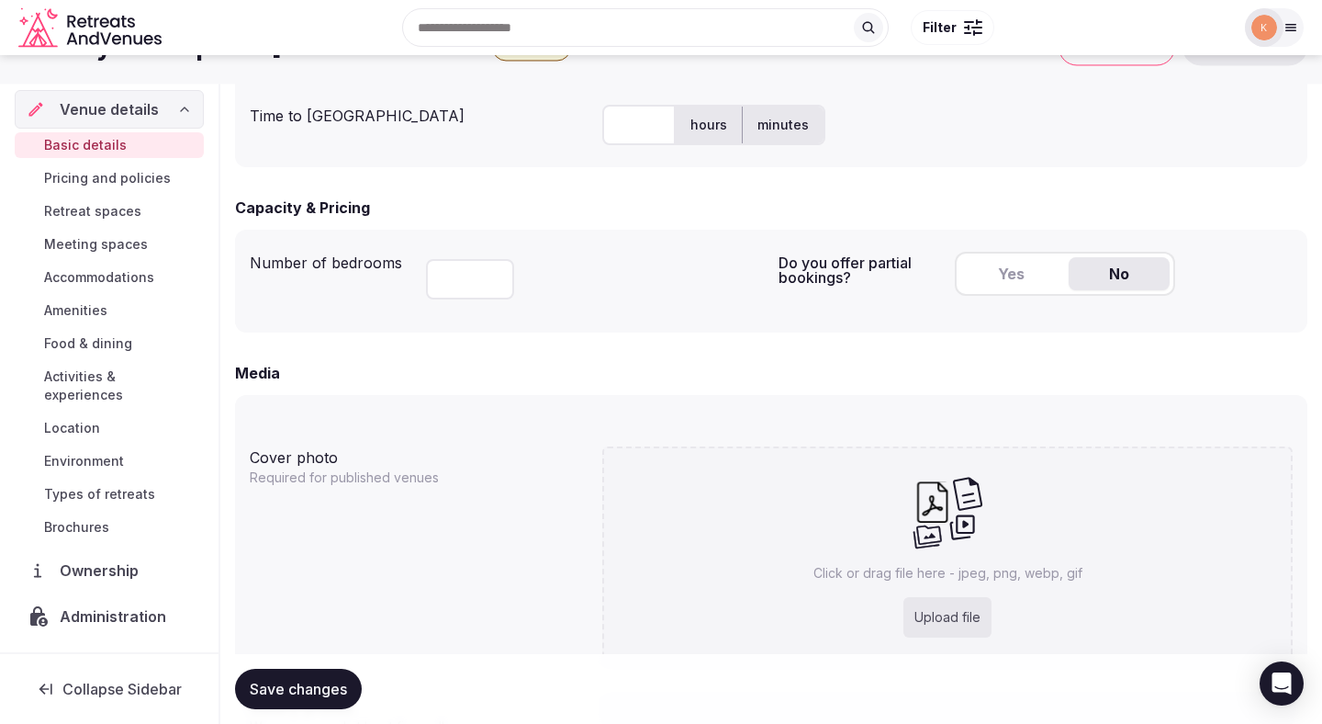
scroll to position [1051, 0]
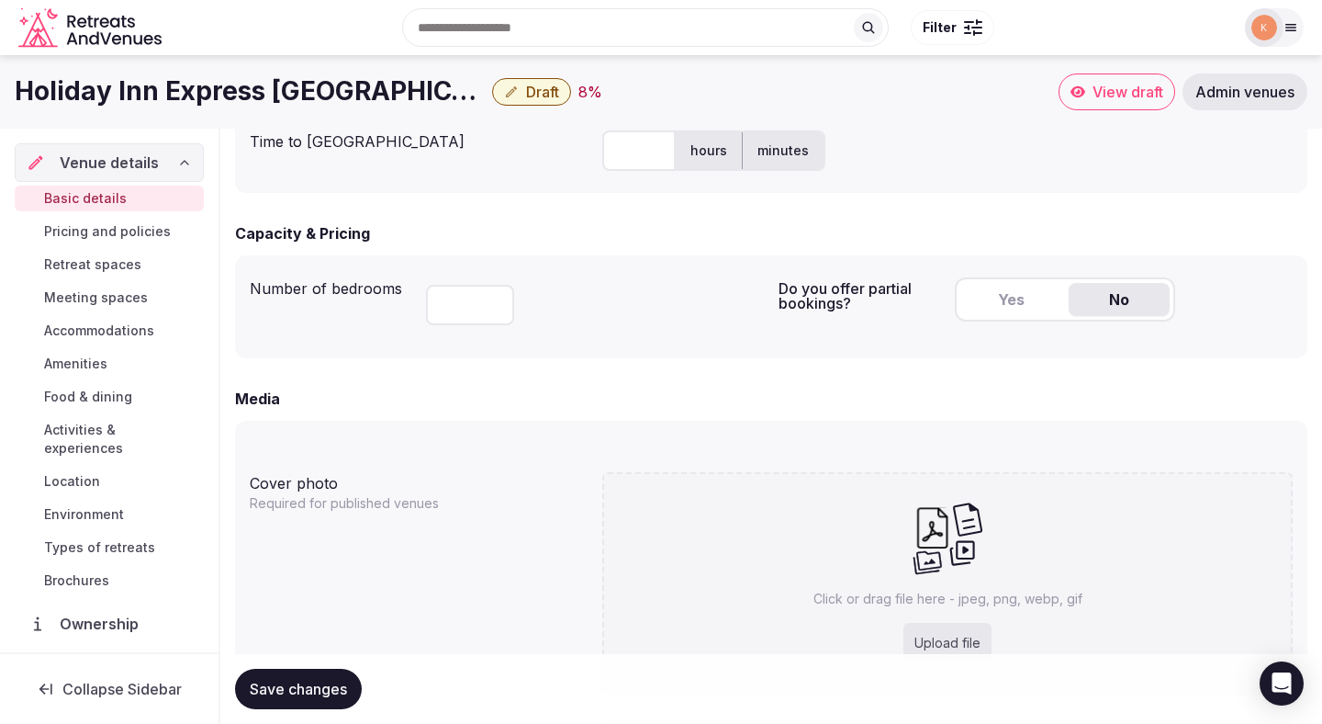
click at [473, 302] on input "number" at bounding box center [470, 305] width 88 height 40
type input "***"
click at [1011, 305] on button "Yes" at bounding box center [1011, 299] width 101 height 33
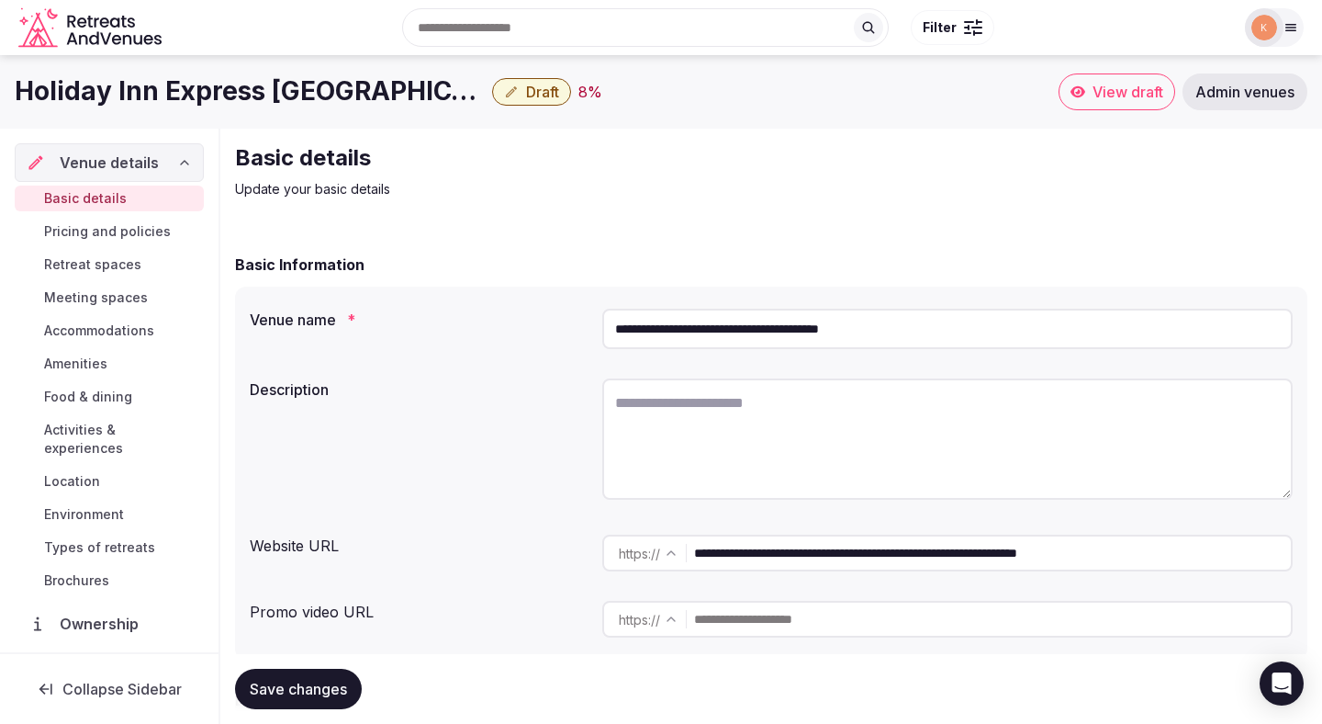
scroll to position [6, 0]
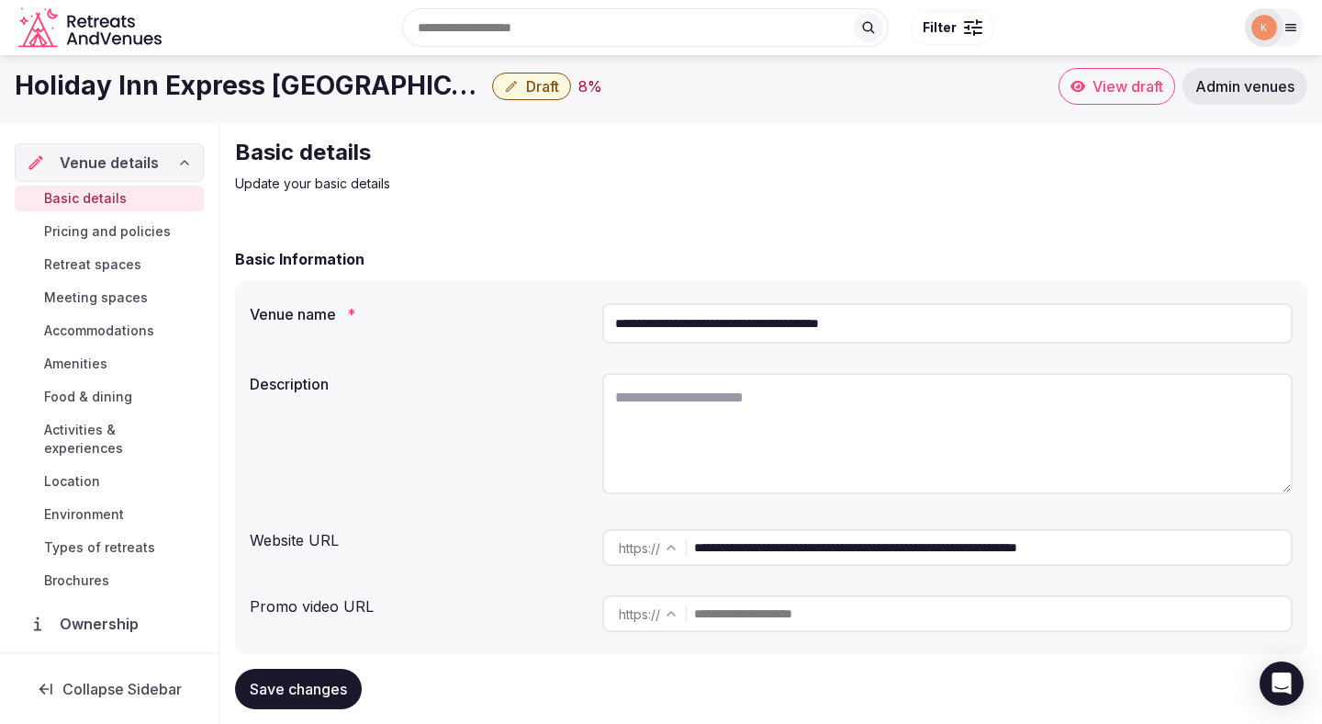
click at [645, 394] on textarea at bounding box center [947, 433] width 691 height 121
paste textarea "**********"
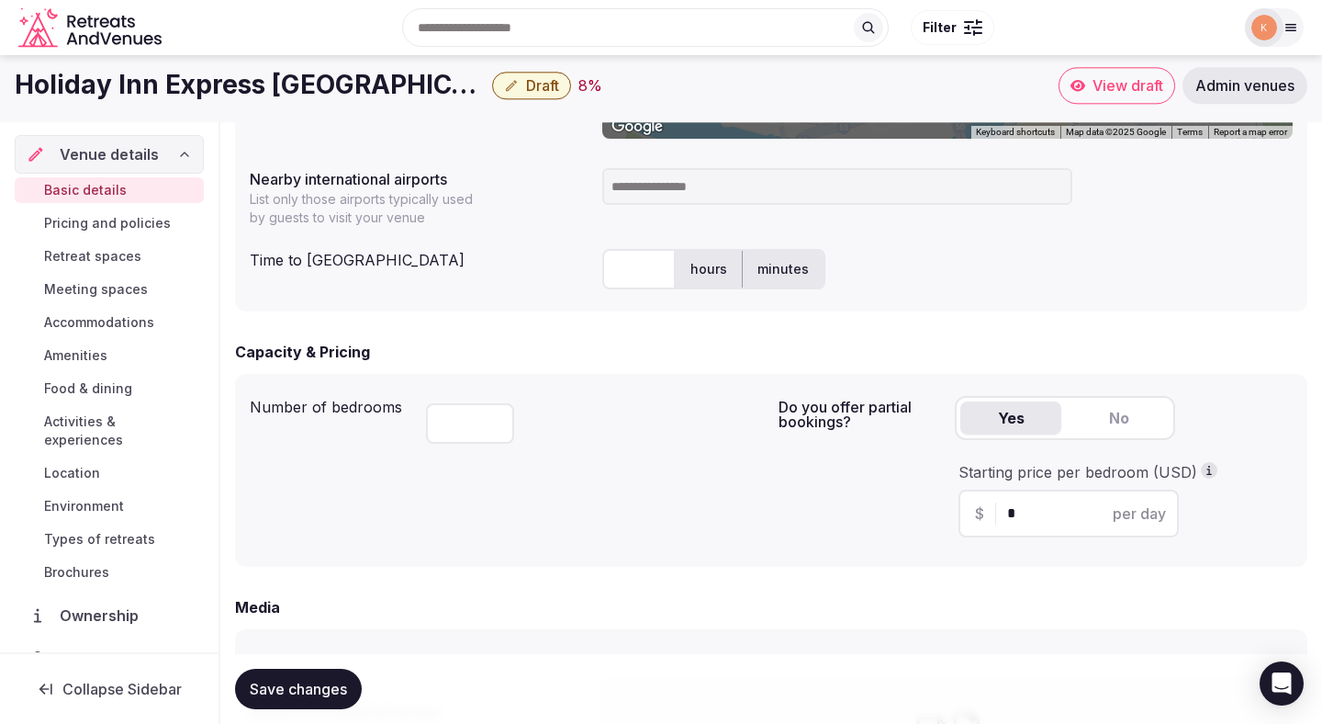
scroll to position [928, 0]
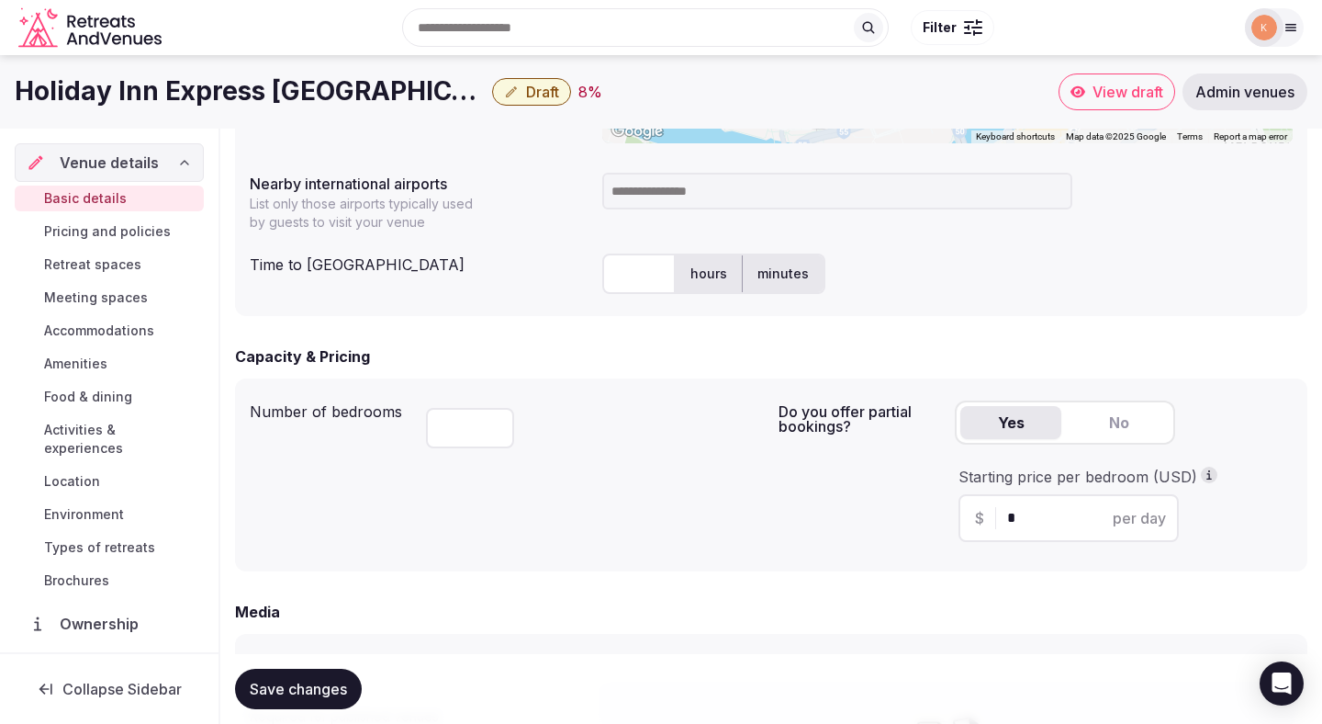
type textarea "**********"
click at [678, 199] on input at bounding box center [837, 191] width 470 height 37
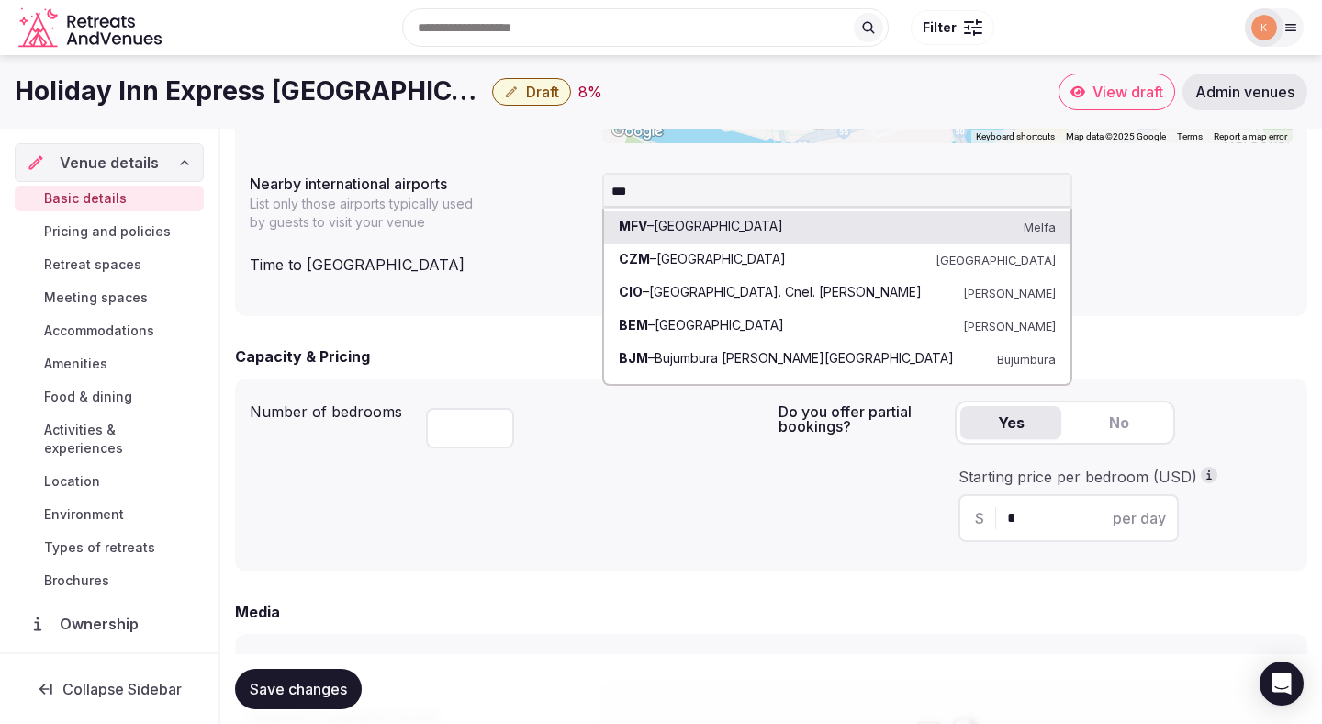
type input "****"
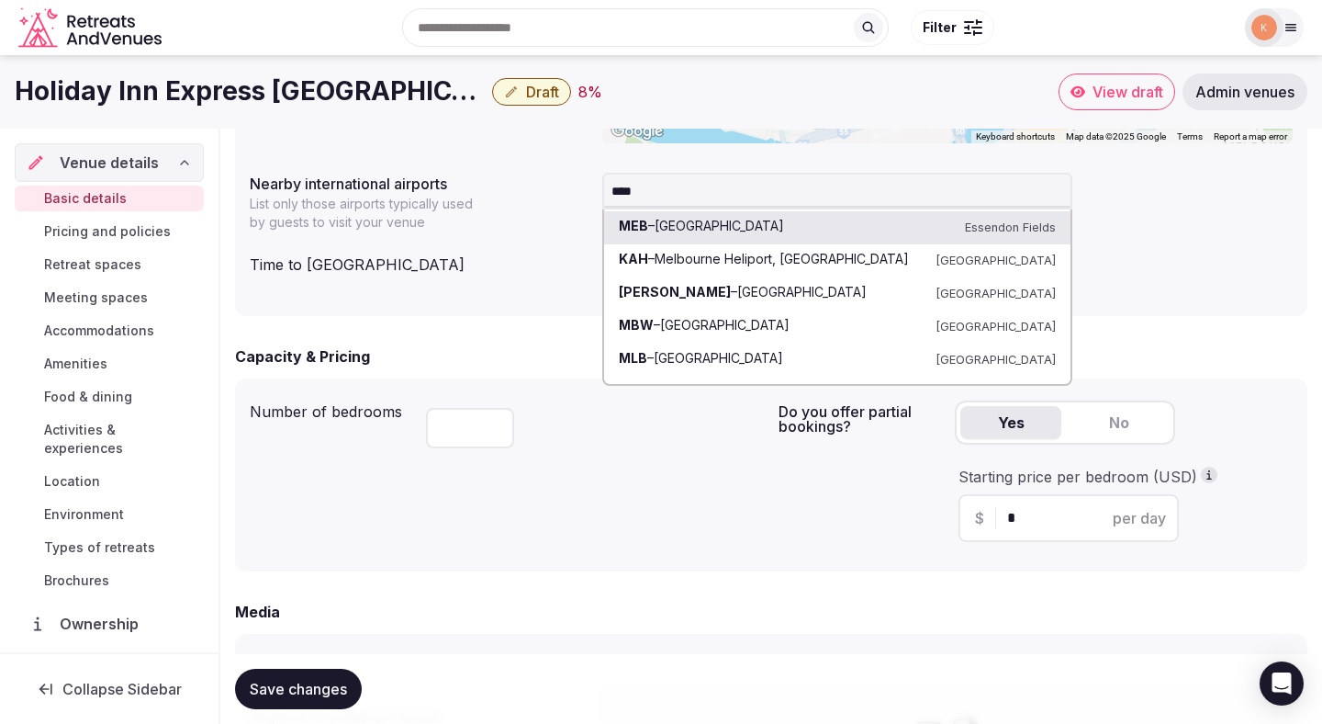
click at [678, 199] on input "****" at bounding box center [837, 191] width 470 height 37
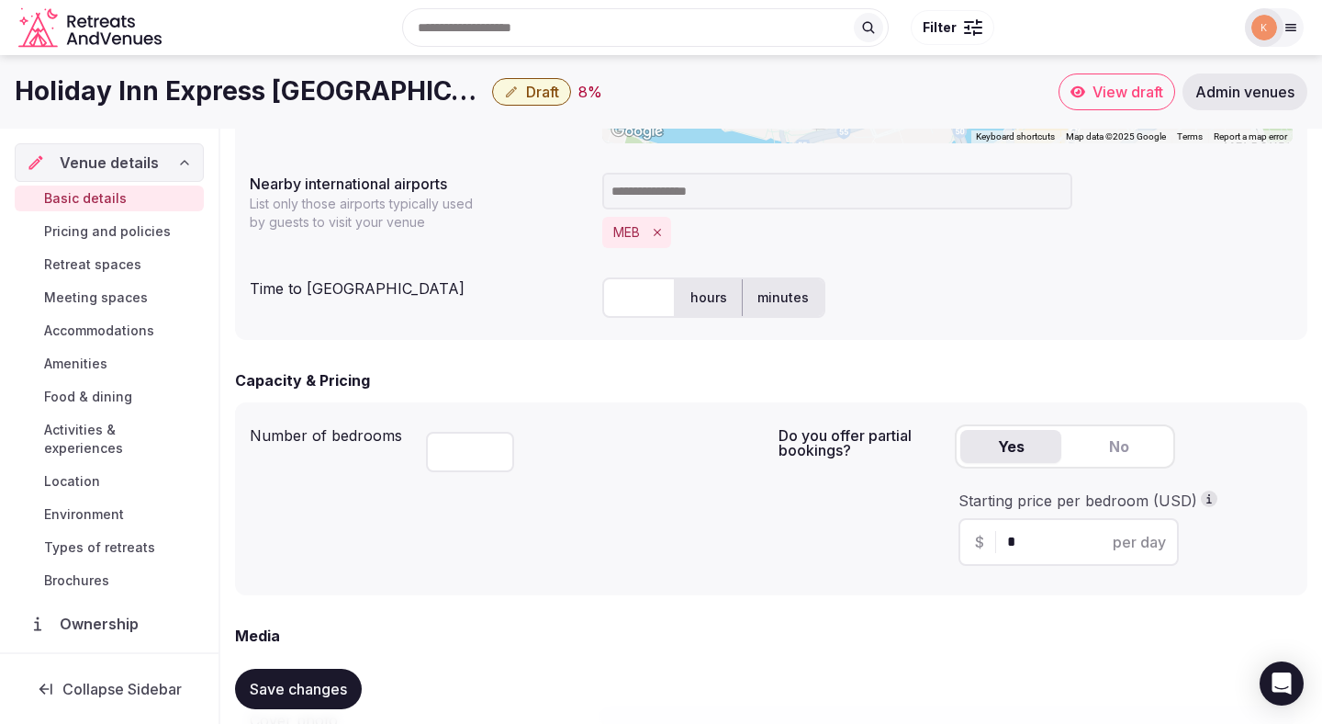
click at [626, 293] on input "text" at bounding box center [638, 297] width 73 height 40
type input "**"
click at [566, 510] on div "Number of bedrooms ***" at bounding box center [507, 498] width 514 height 163
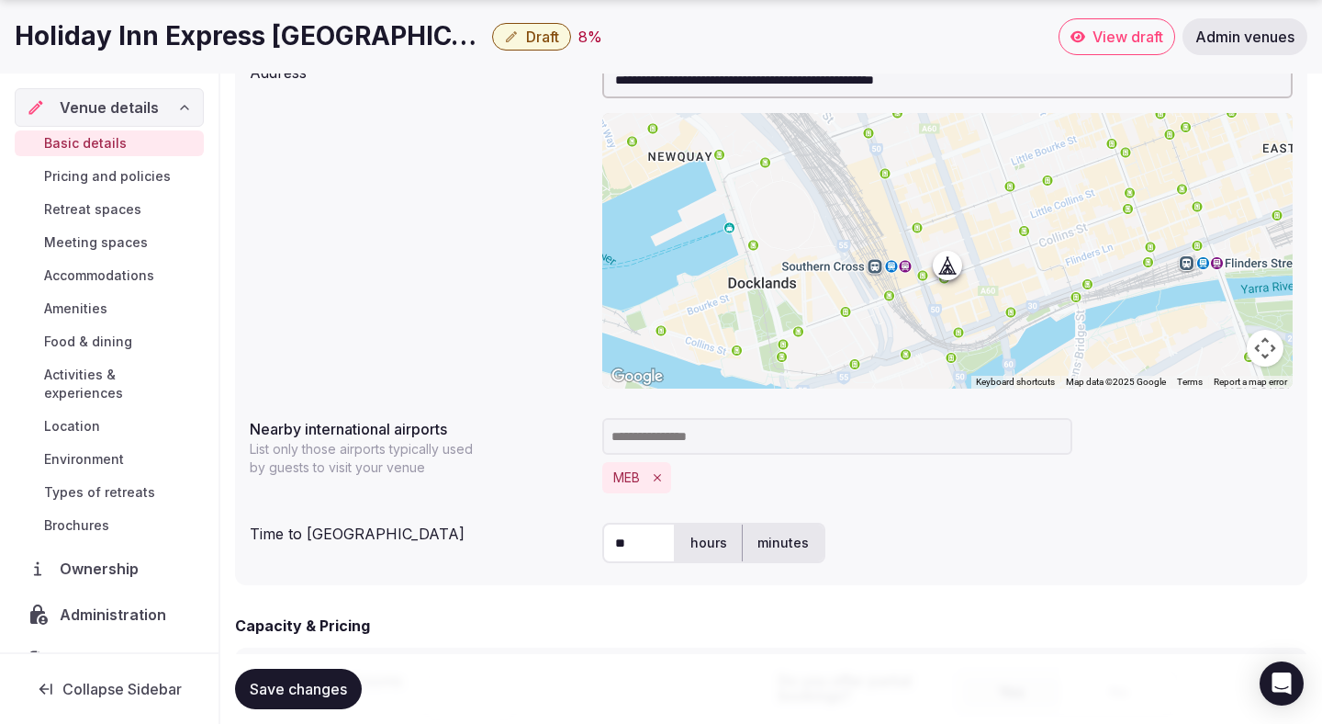
scroll to position [798, 0]
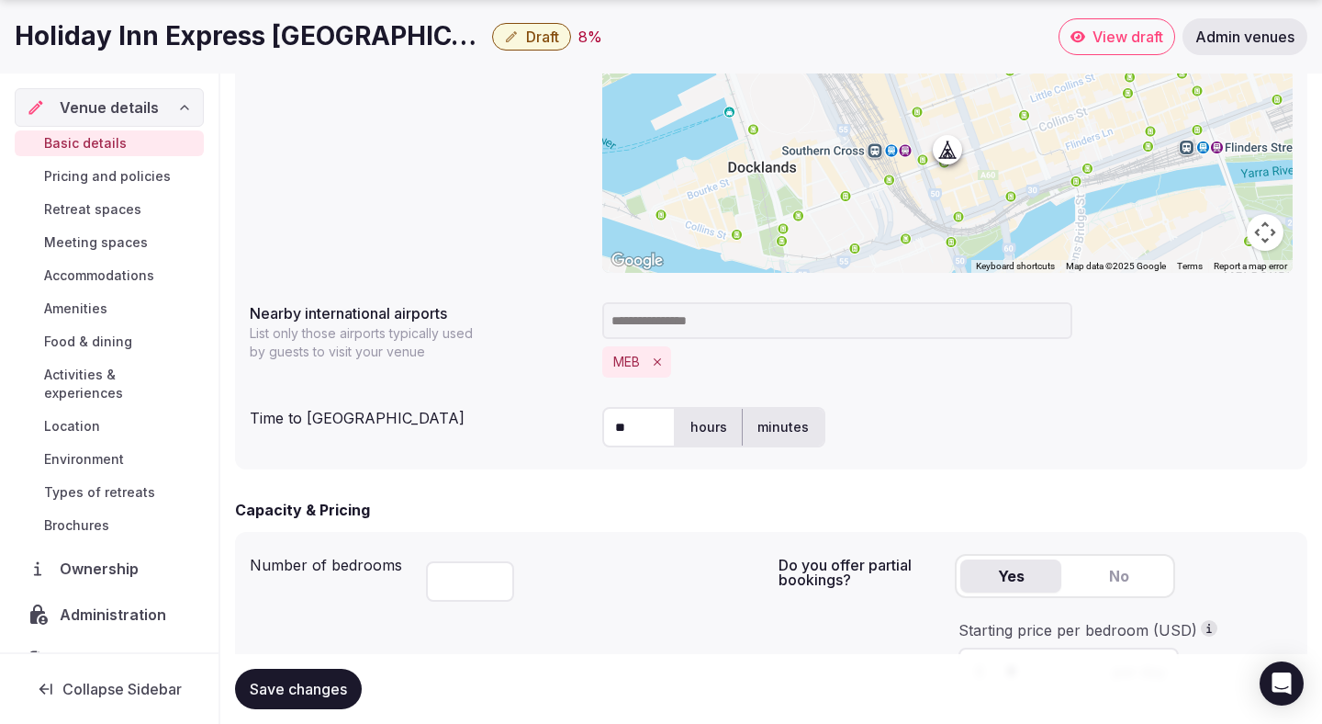
click at [309, 694] on span "Save changes" at bounding box center [298, 689] width 97 height 18
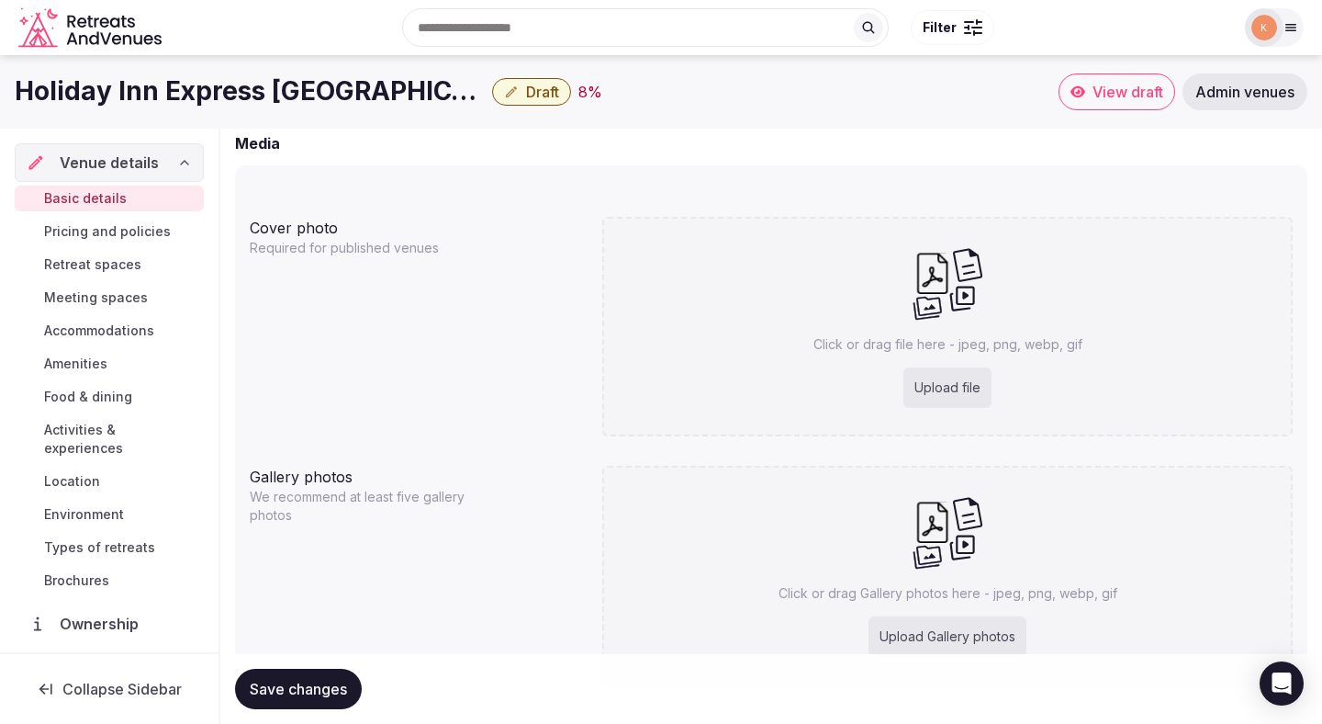
scroll to position [1462, 0]
click at [929, 390] on div "Upload file" at bounding box center [948, 389] width 88 height 40
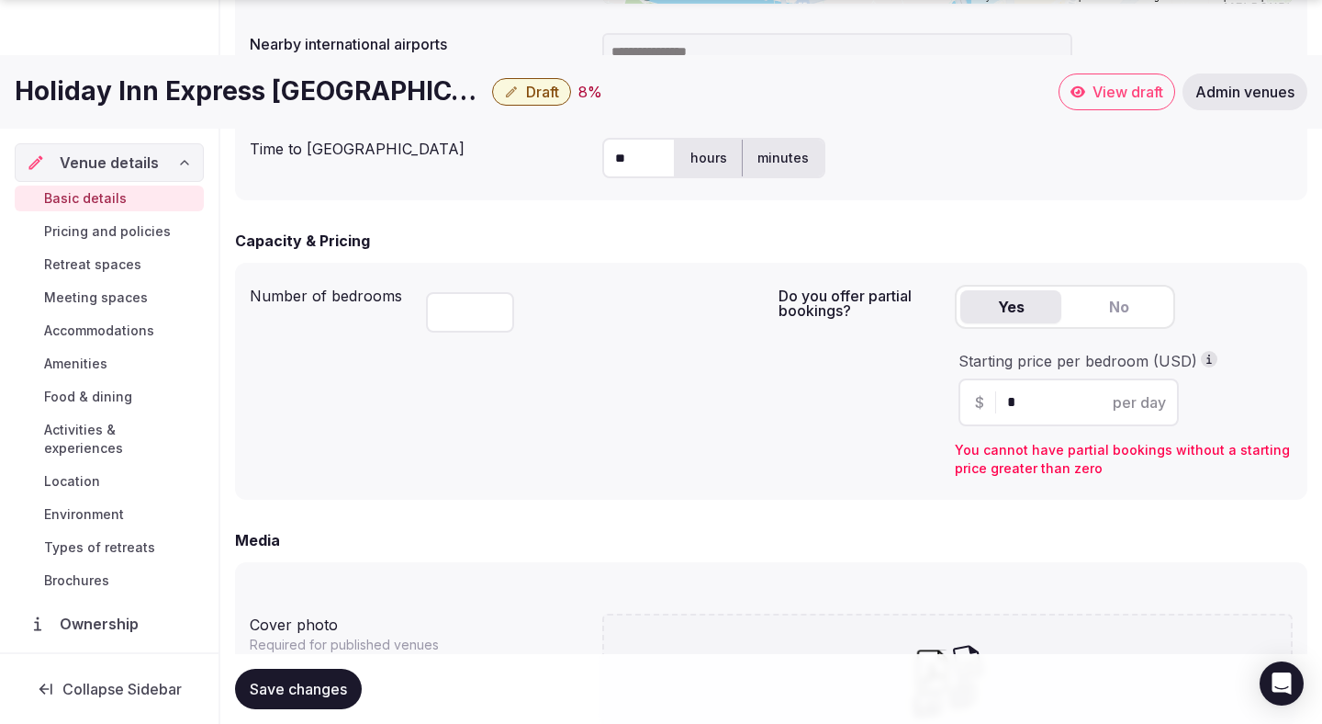
scroll to position [1068, 0]
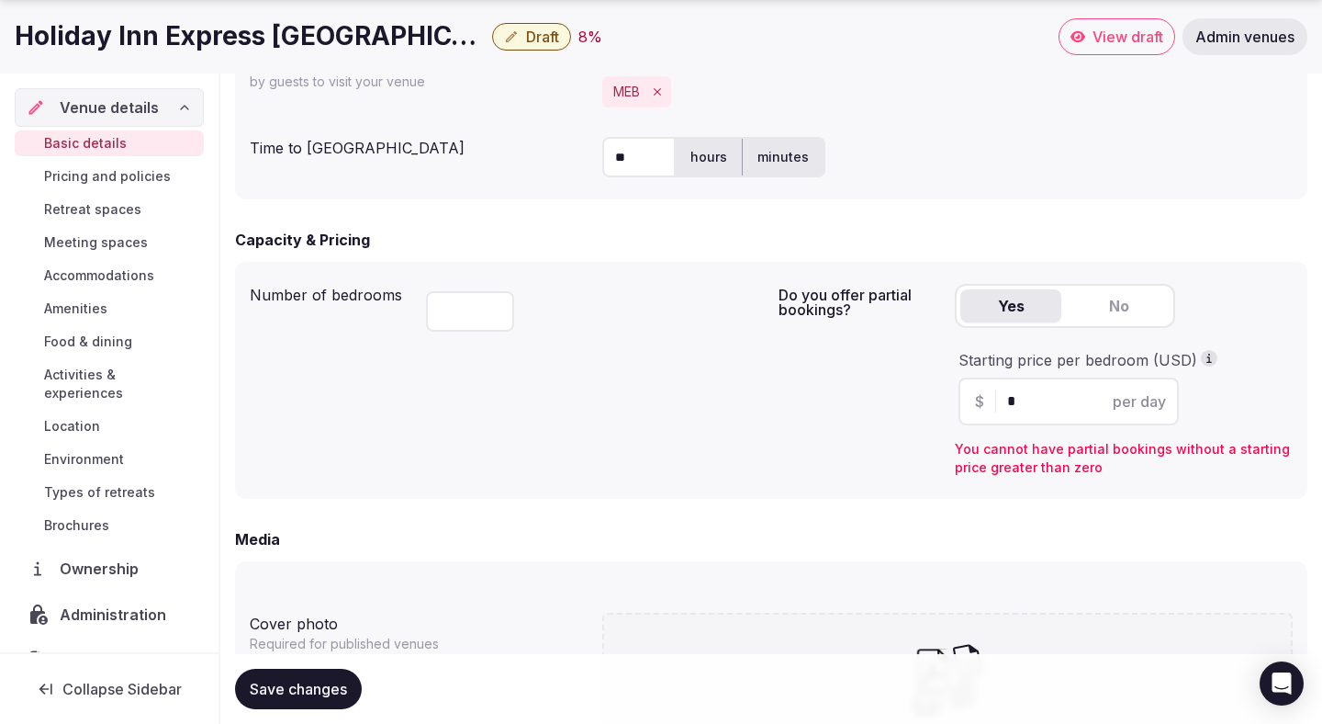
click at [1018, 409] on input "*" at bounding box center [1084, 401] width 155 height 22
type input "***"
click at [830, 446] on div "Do you offer partial bookings? Yes No Starting price per bedroom (USD) $ *** pe…" at bounding box center [1036, 380] width 514 height 208
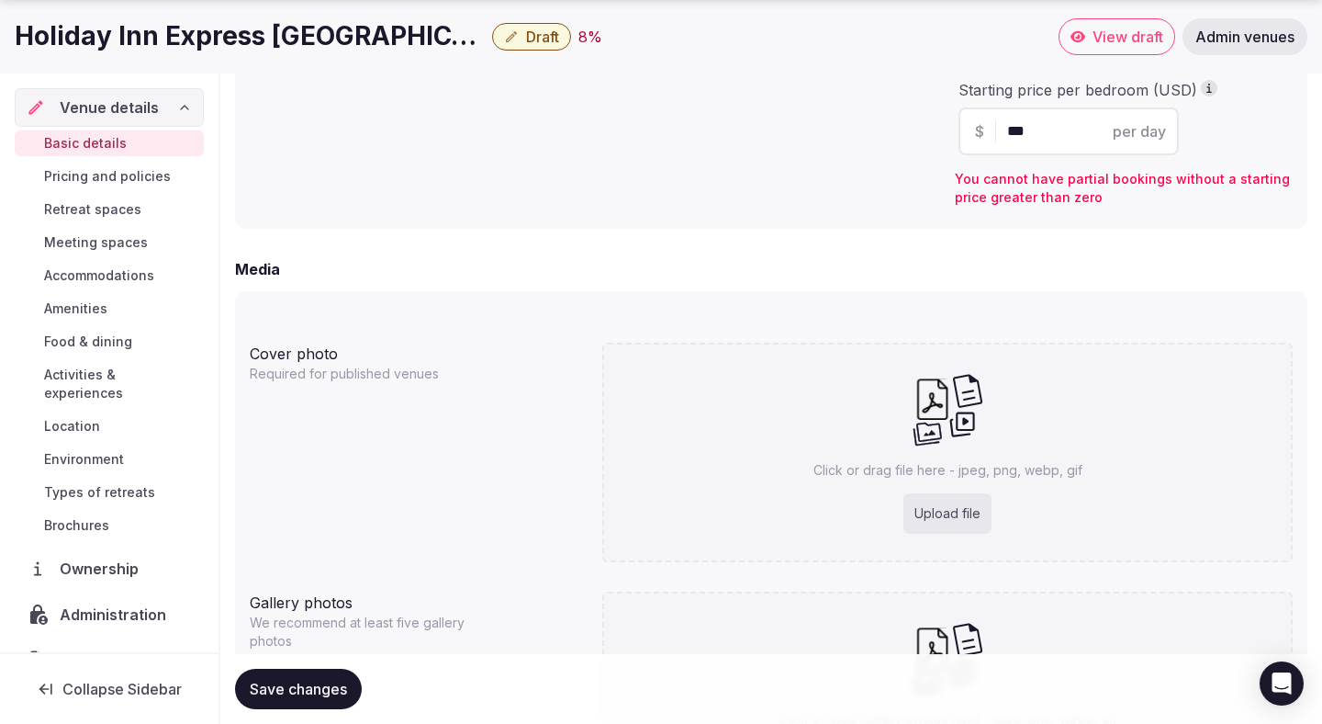
scroll to position [1343, 0]
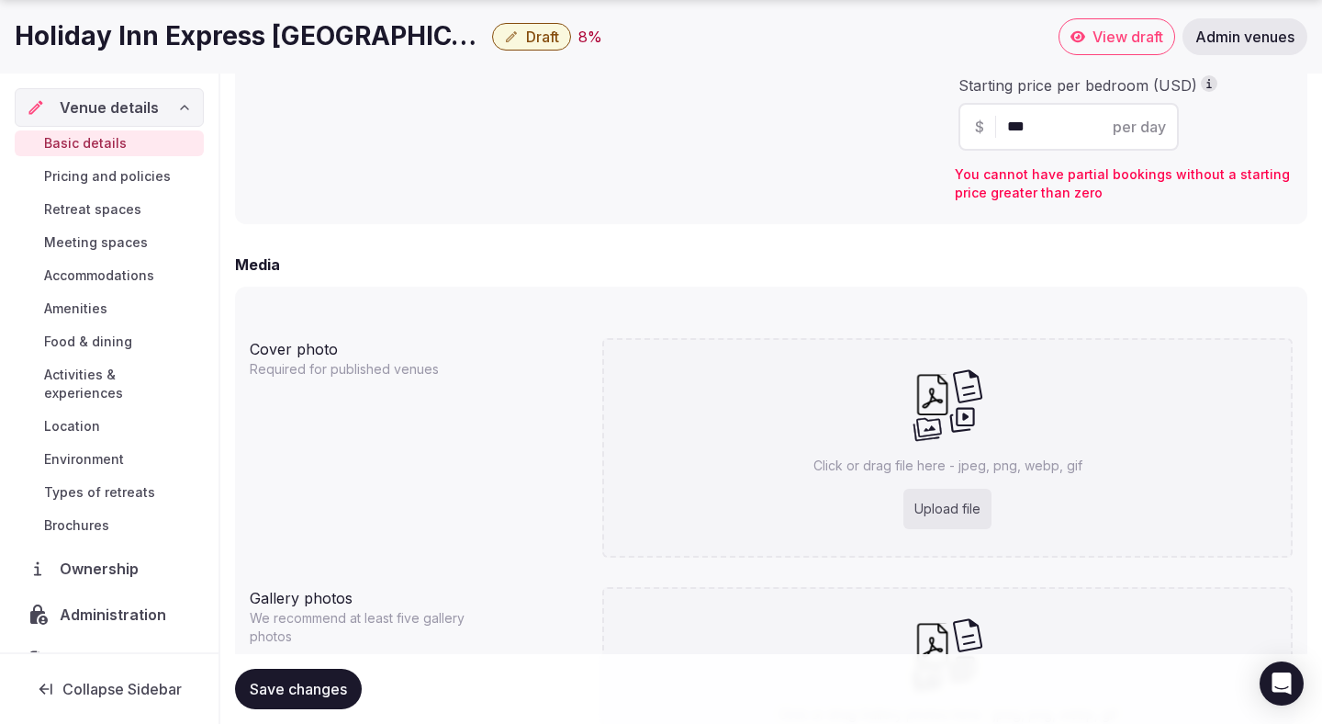
click at [950, 510] on div "Upload file" at bounding box center [948, 509] width 88 height 40
type input "**********"
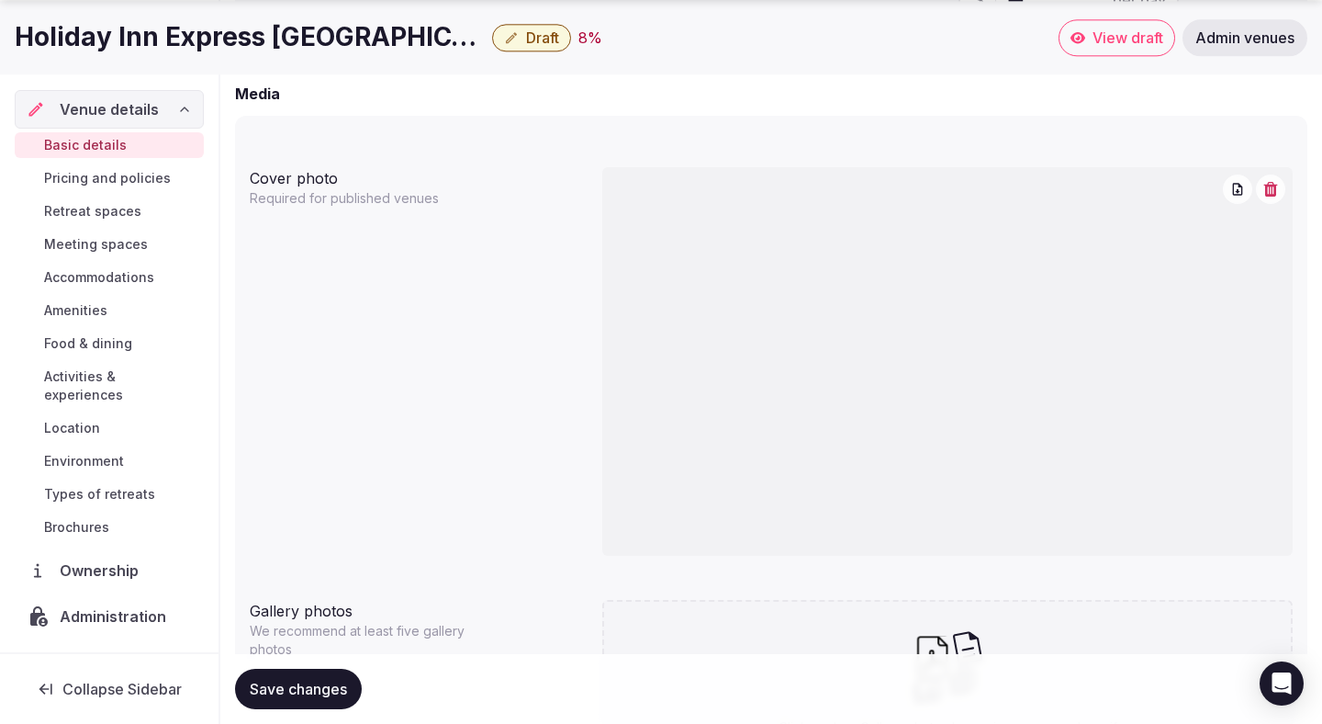
scroll to position [1702, 0]
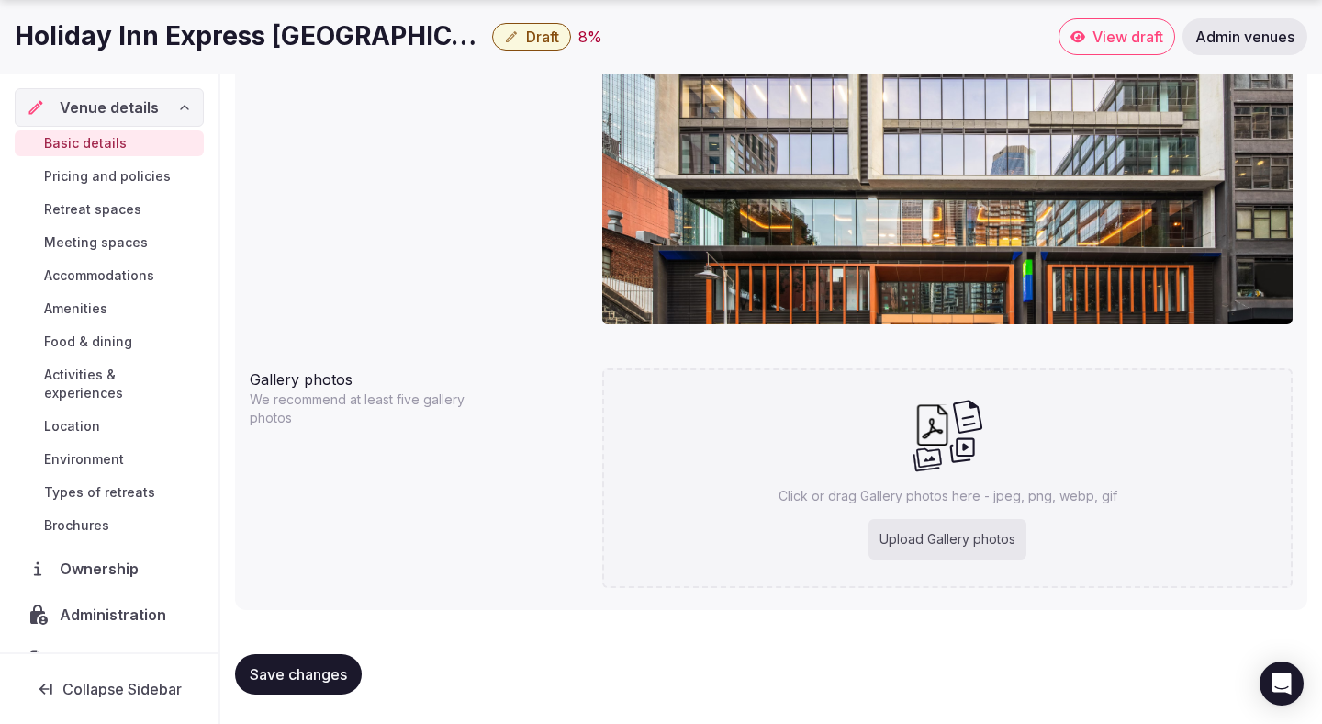
click at [320, 677] on span "Save changes" at bounding box center [298, 674] width 97 height 18
click at [116, 242] on span "Meeting spaces" at bounding box center [96, 242] width 104 height 18
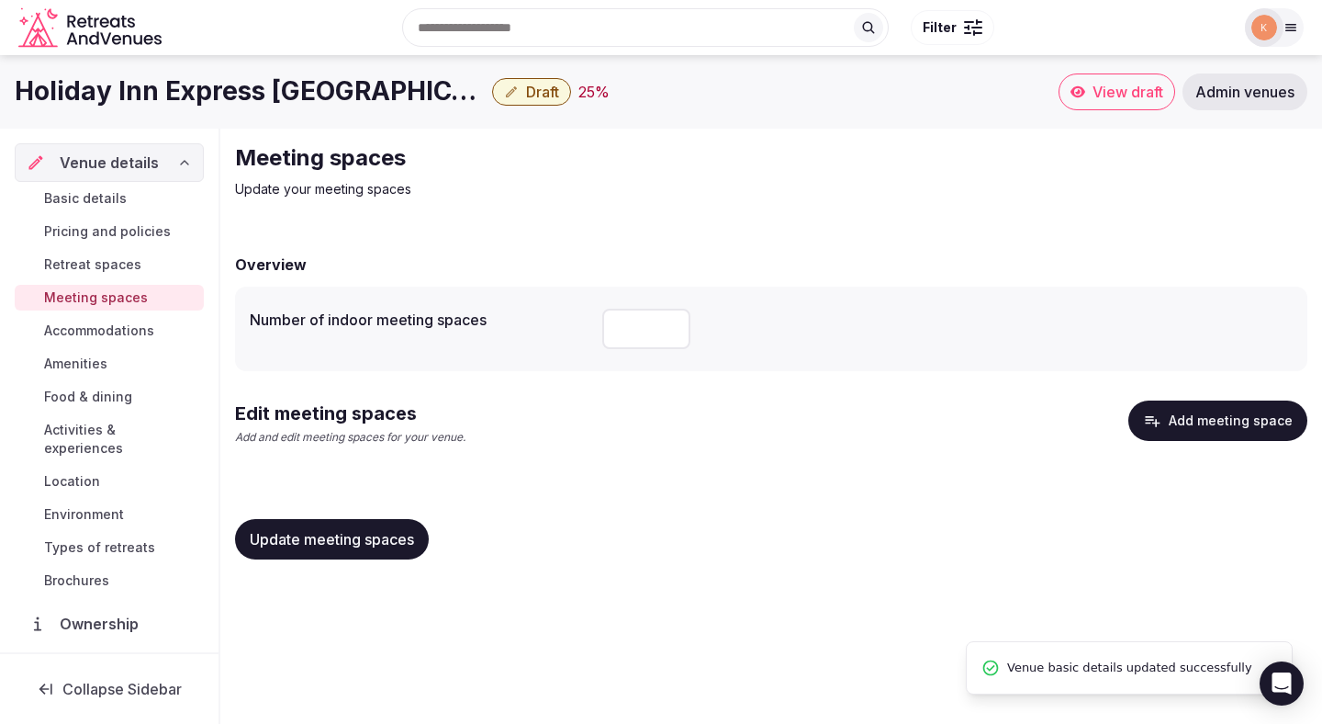
click at [643, 343] on input "number" at bounding box center [646, 329] width 88 height 40
type input "*"
click at [383, 532] on span "Update meeting spaces" at bounding box center [332, 539] width 164 height 18
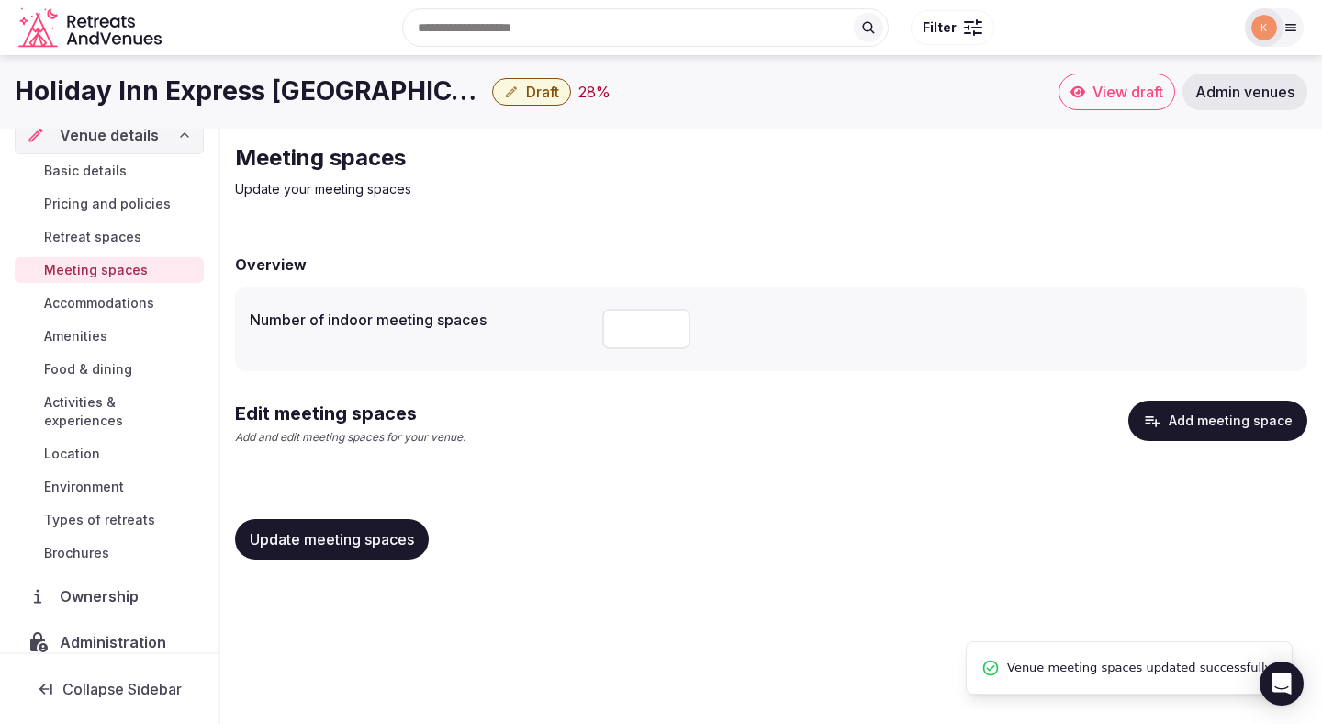
scroll to position [36, 0]
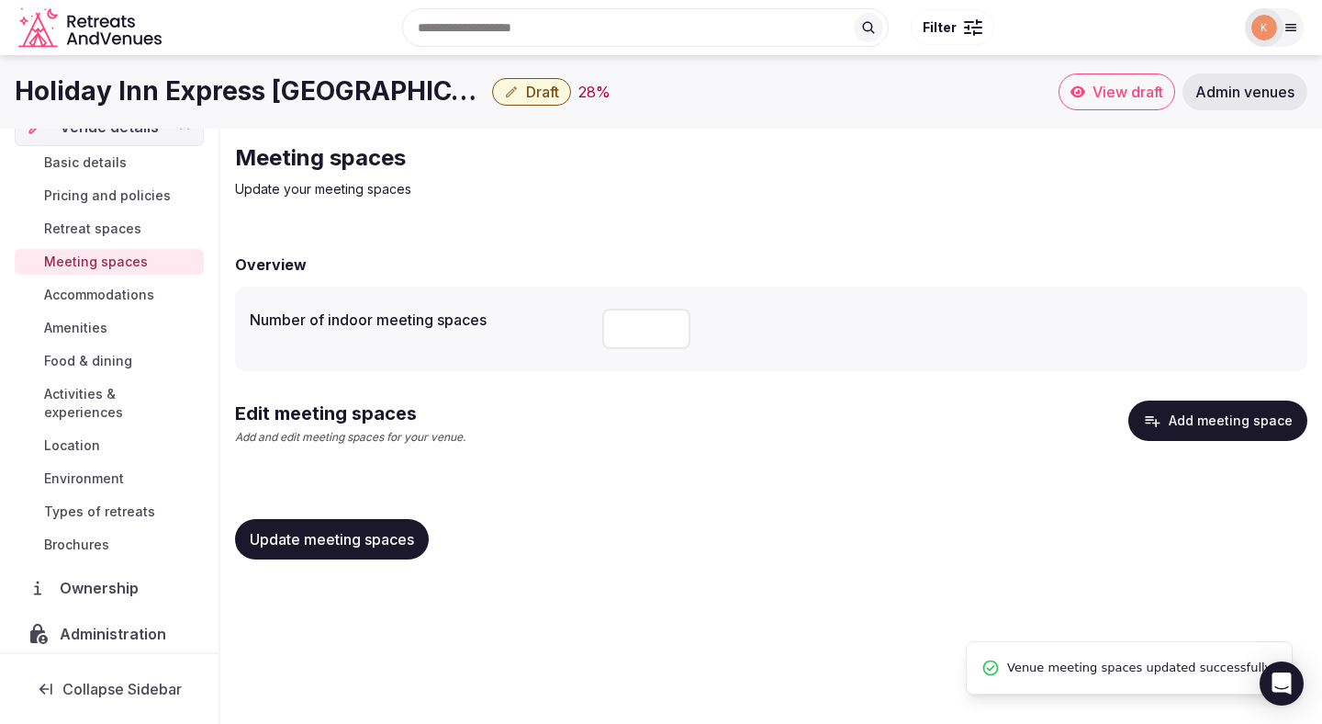
click at [372, 545] on span "Update meeting spaces" at bounding box center [332, 539] width 164 height 18
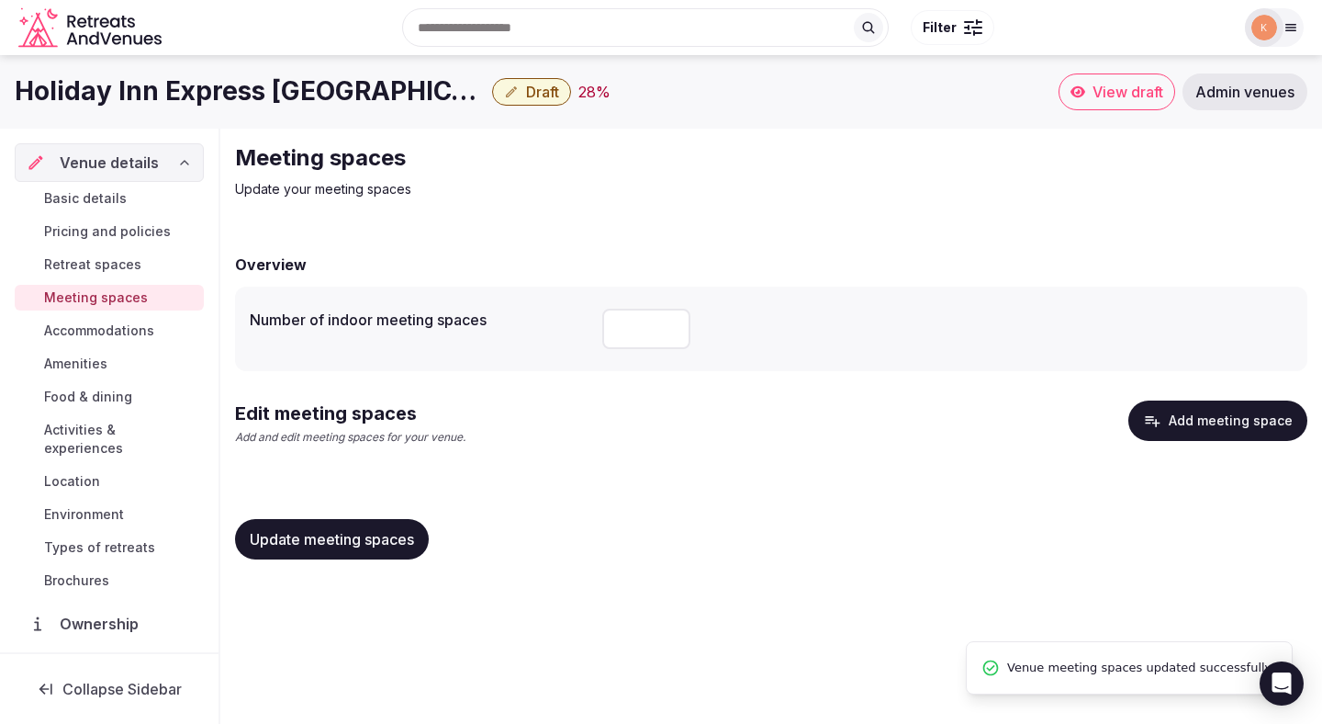
click at [108, 197] on span "Basic details" at bounding box center [85, 198] width 83 height 18
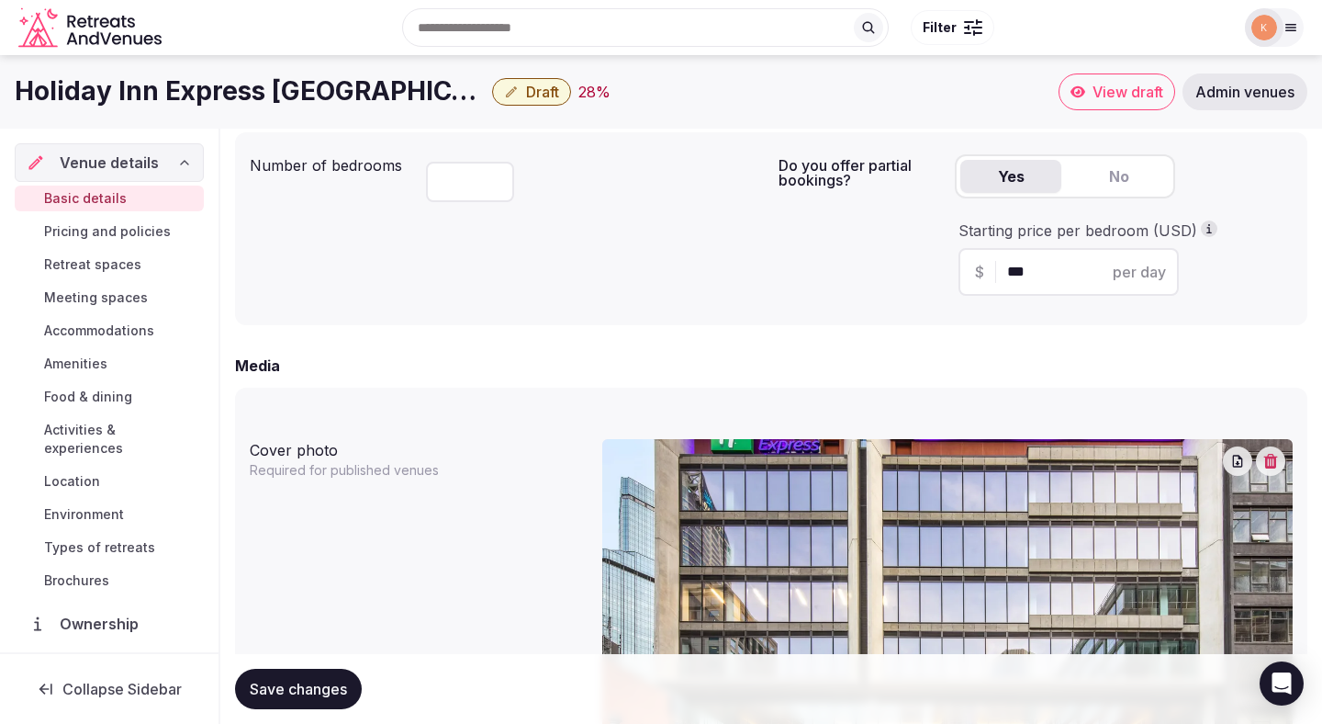
scroll to position [1190, 0]
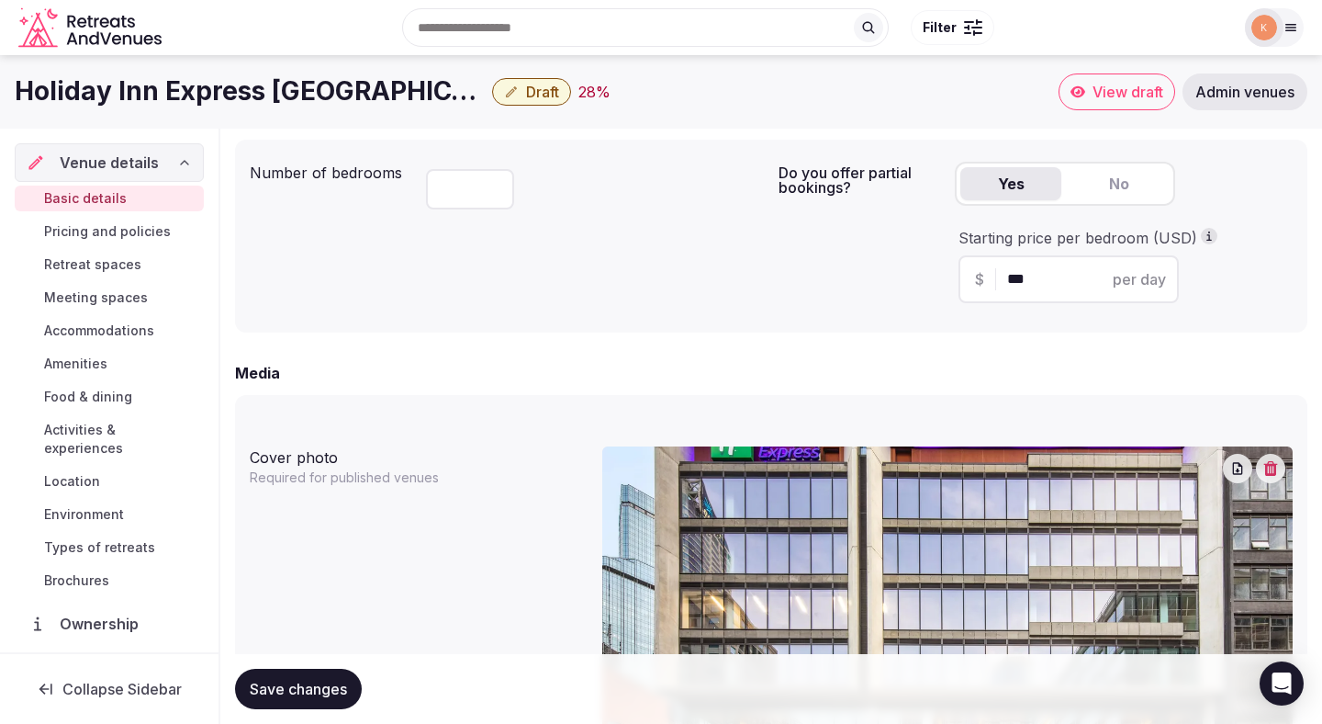
click at [537, 81] on button "Draft" at bounding box center [531, 92] width 79 height 28
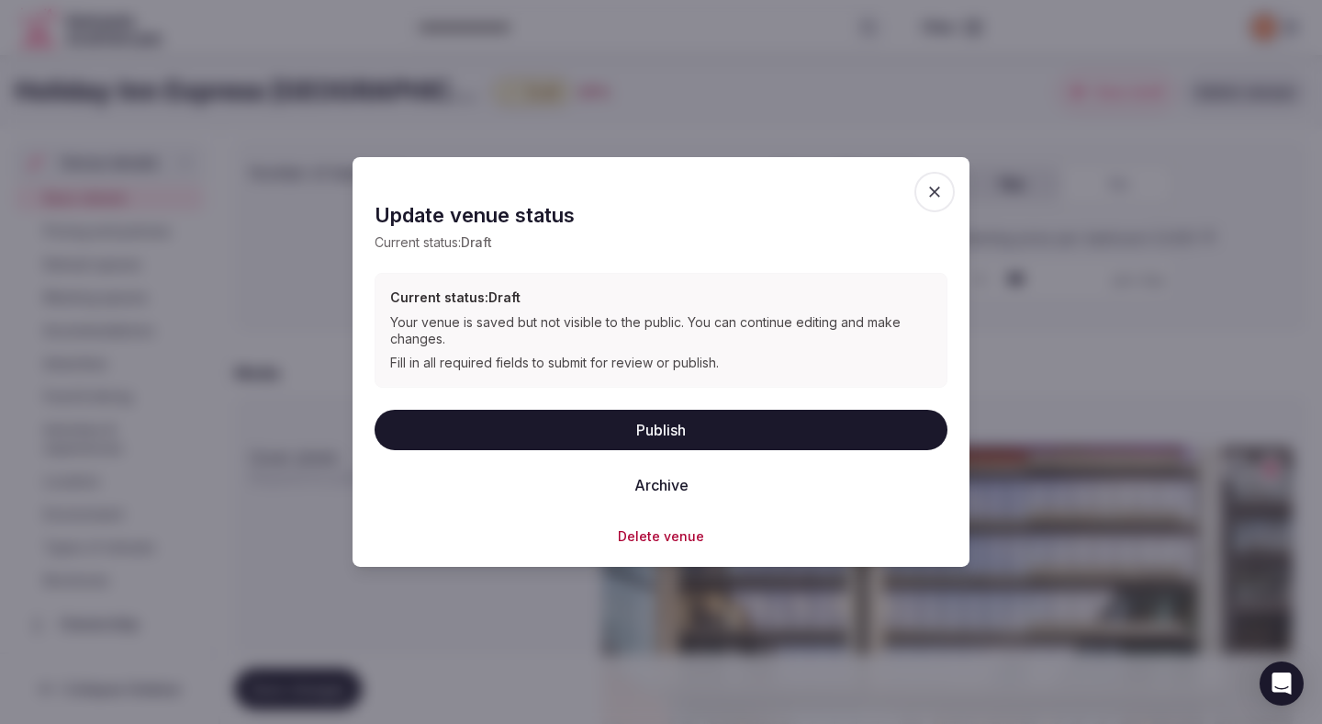
click at [662, 434] on button "Publish" at bounding box center [661, 429] width 573 height 40
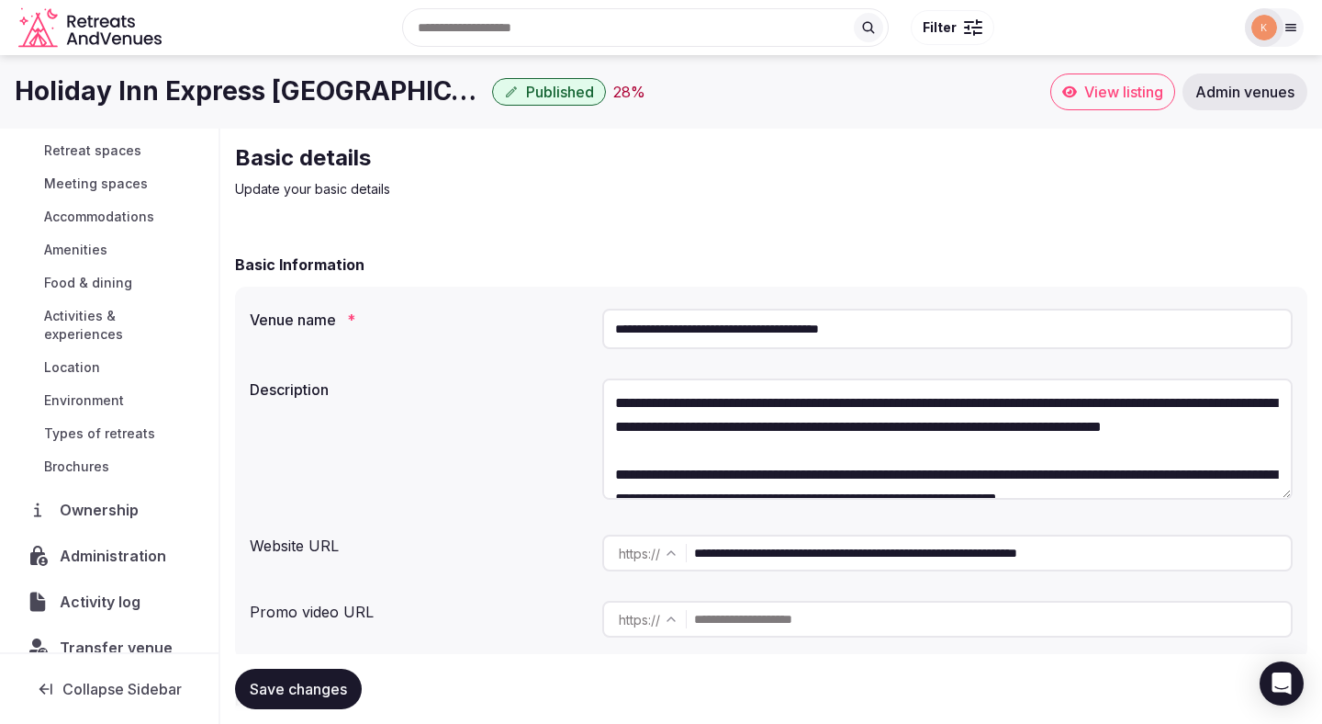
scroll to position [119, 0]
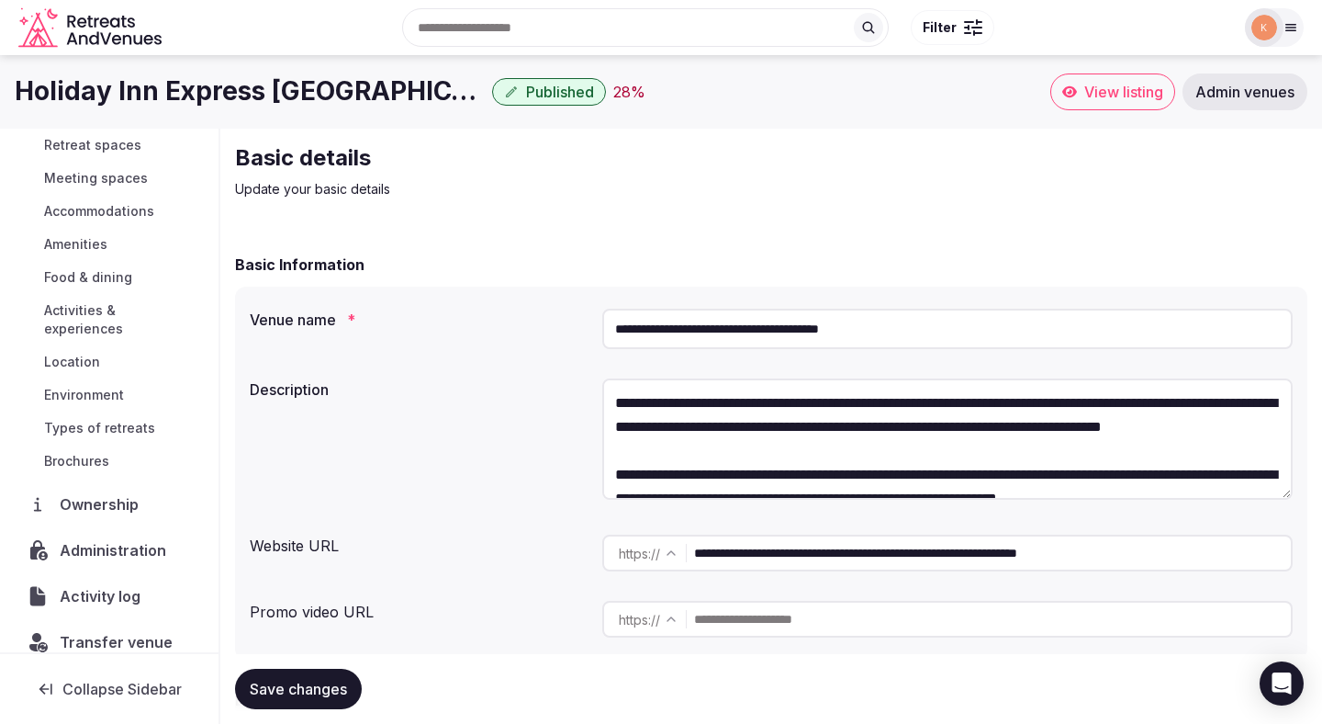
click at [74, 539] on span "Administration" at bounding box center [117, 550] width 114 height 22
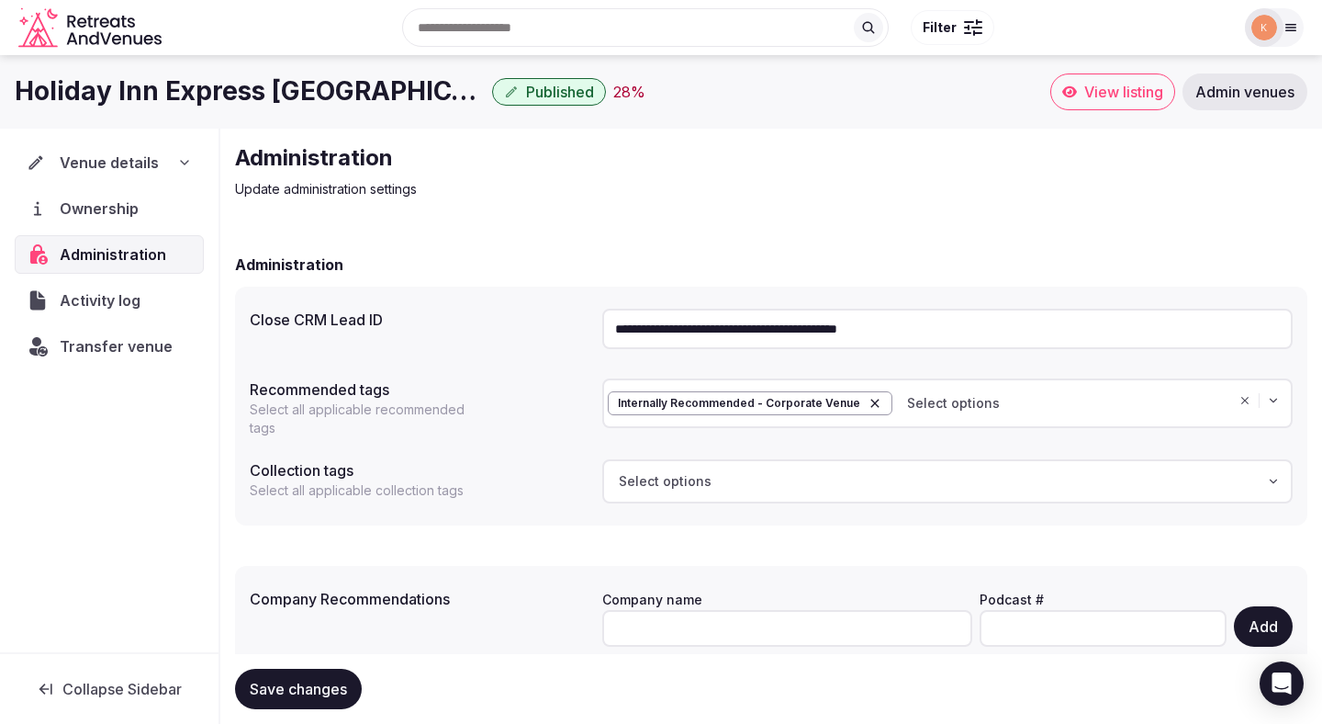
click at [693, 327] on input "**********" at bounding box center [947, 329] width 691 height 40
click at [138, 346] on span "Transfer venue" at bounding box center [116, 346] width 113 height 22
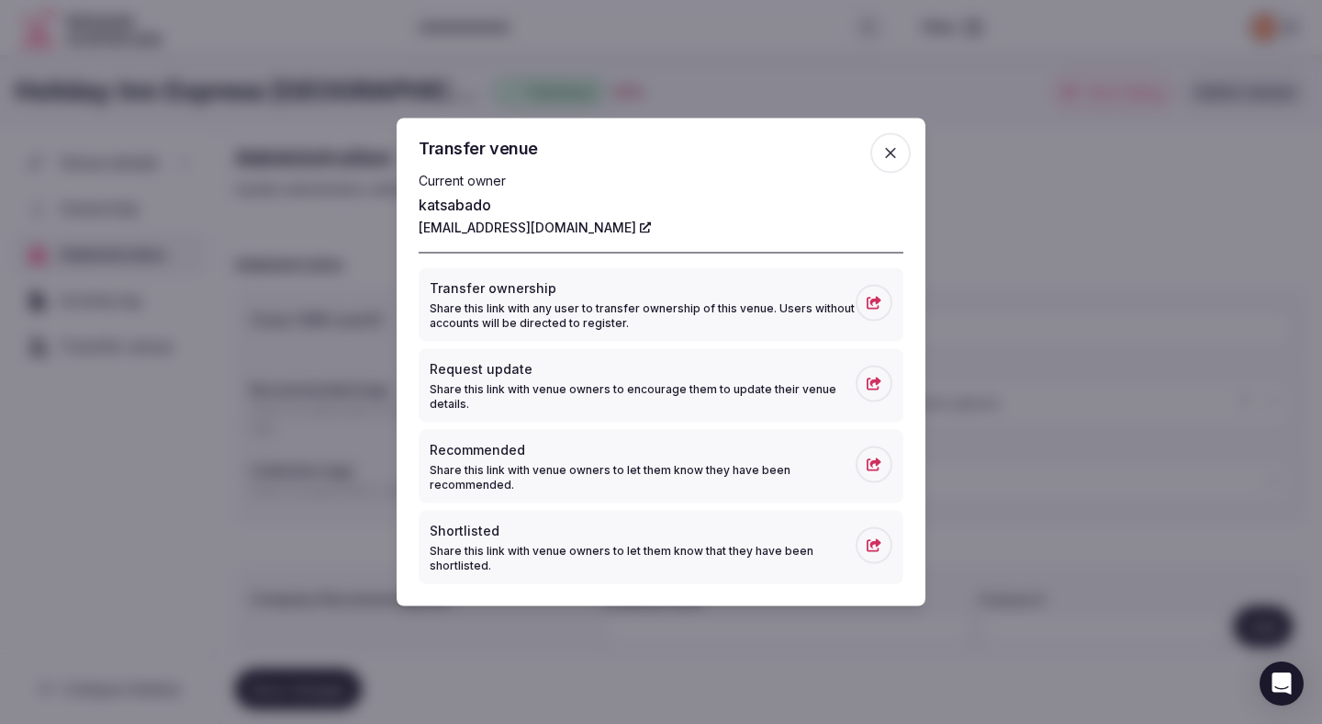
click at [544, 307] on p "Share this link with any user to transfer ownership of this venue. Users withou…" at bounding box center [643, 315] width 426 height 29
click at [893, 151] on icon "button" at bounding box center [890, 153] width 11 height 11
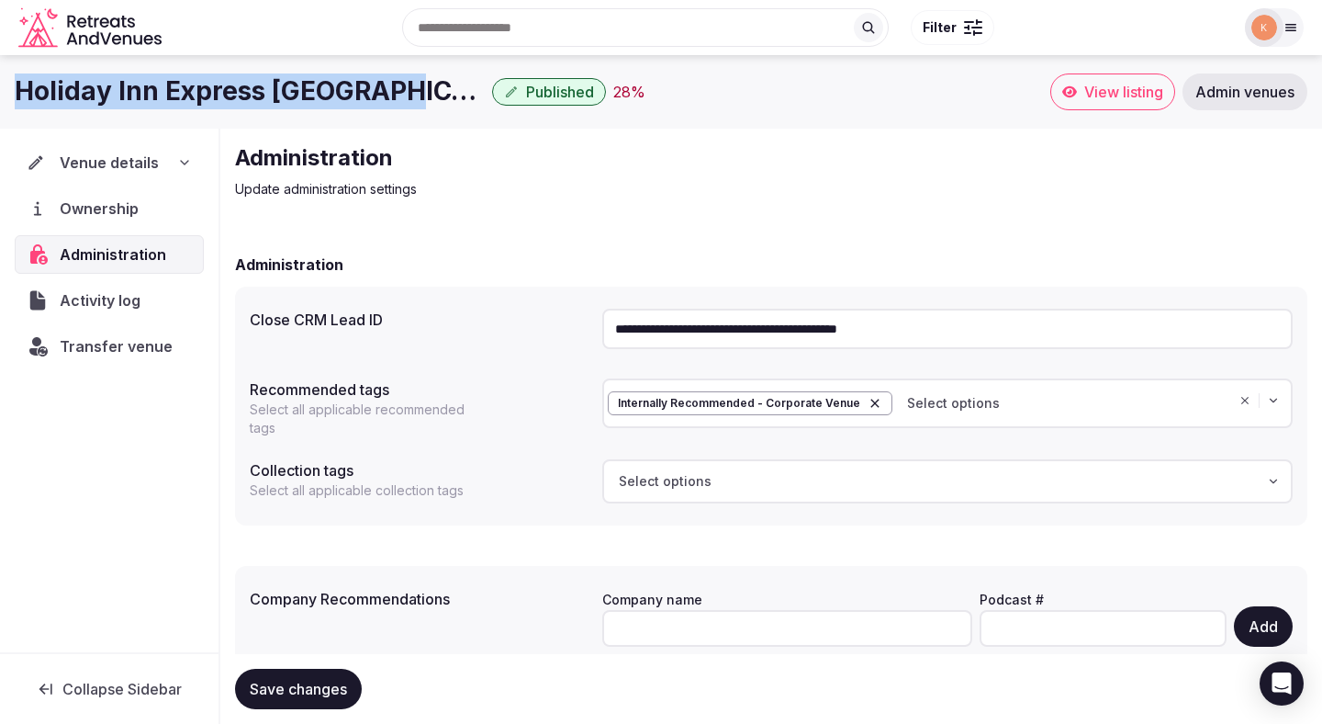
copy h1 "Holiday Inn Express Melbourne"
drag, startPoint x: 406, startPoint y: 89, endPoint x: 82, endPoint y: 90, distance: 324.2
click at [28, 90] on h1 "Holiday Inn Express Melbourne Little Collins" at bounding box center [250, 91] width 470 height 36
copy h1 "oliday Inn Express Melbourne"
click at [1250, 96] on span "Admin venues" at bounding box center [1245, 92] width 99 height 18
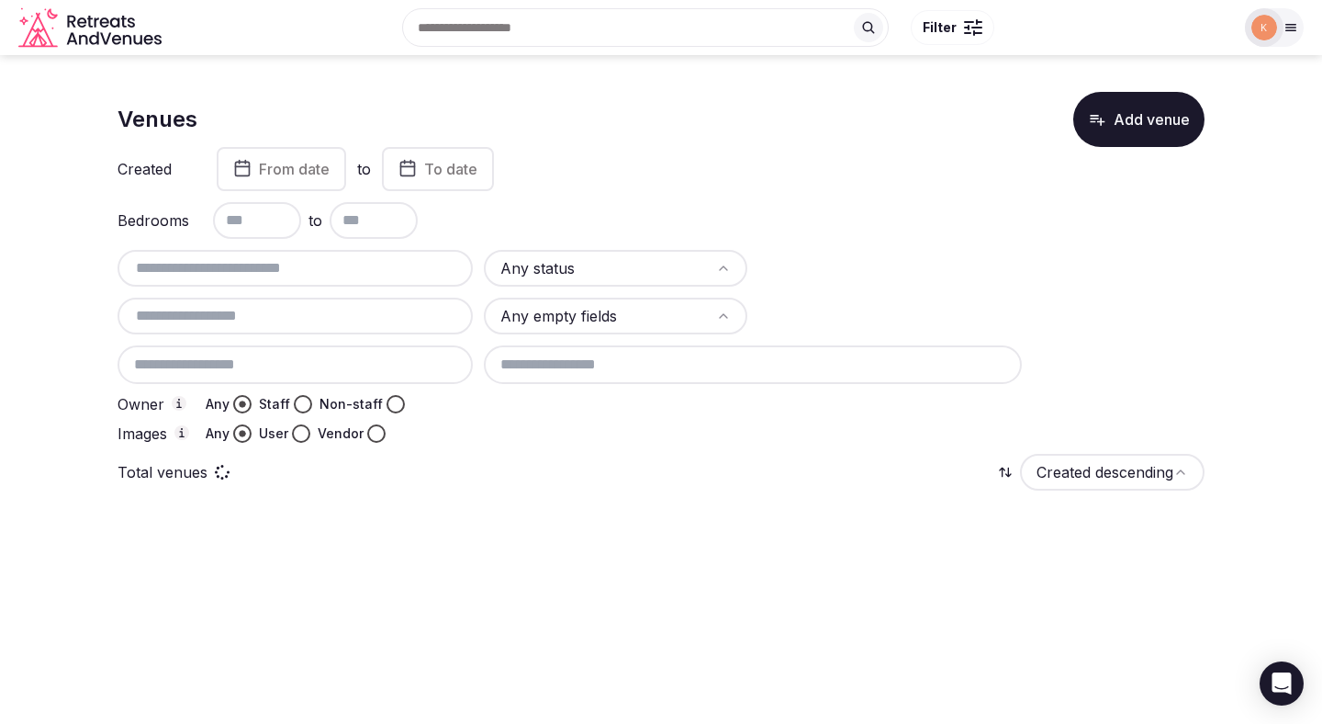
click at [362, 264] on input "text" at bounding box center [295, 268] width 341 height 22
paste input "**********"
type input "**********"
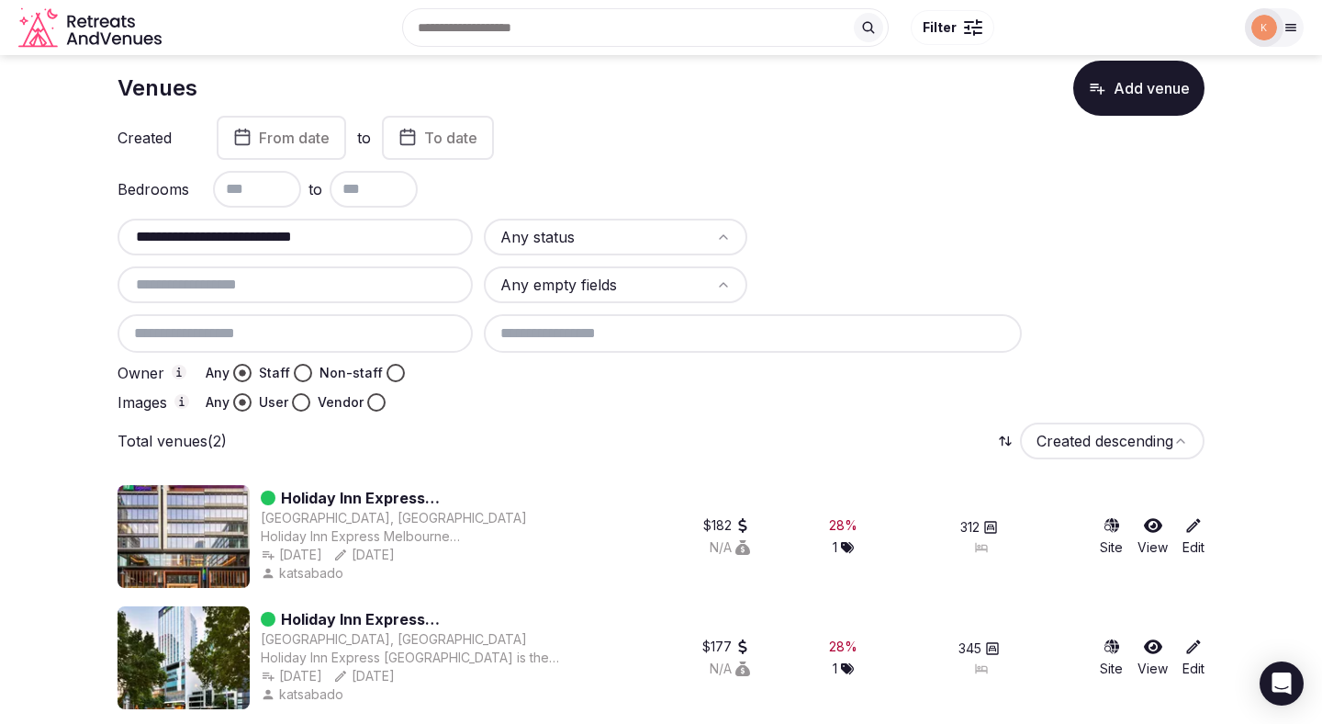
scroll to position [39, 0]
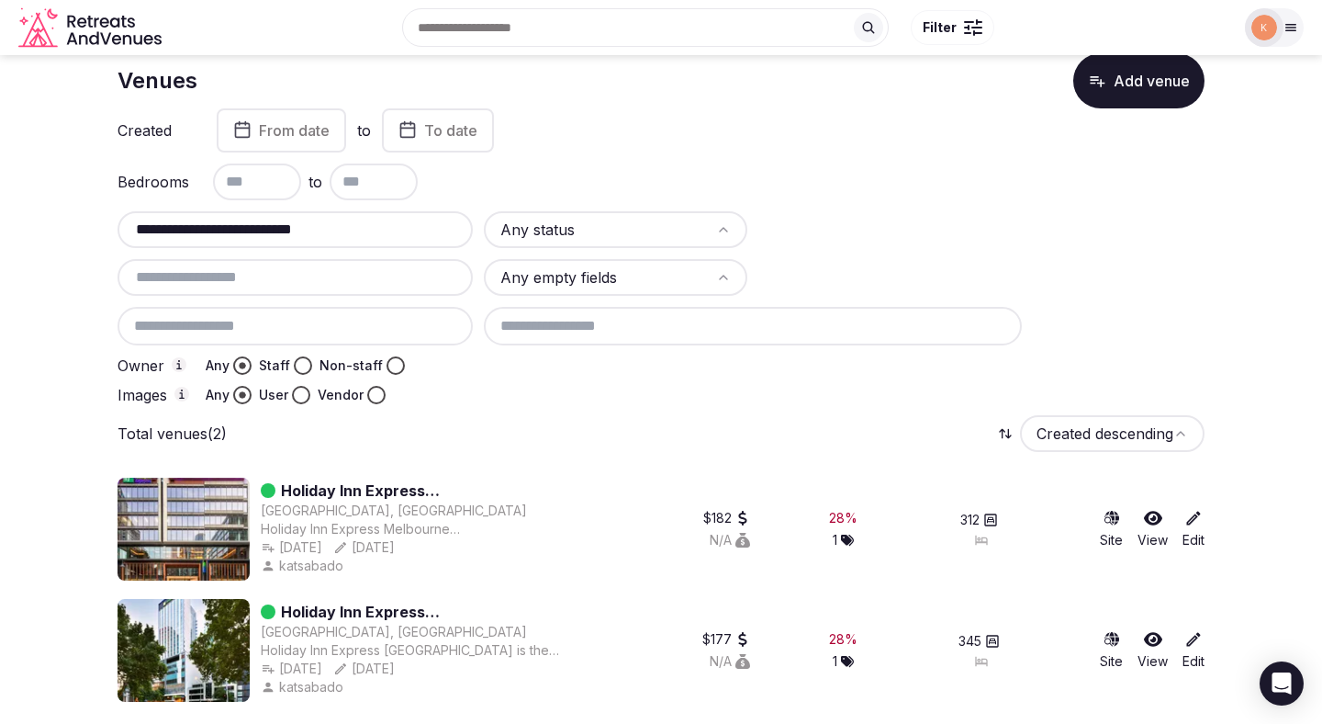
click at [419, 614] on link "Holiday Inn Express Melbourne Southbank by IHG" at bounding box center [424, 612] width 287 height 22
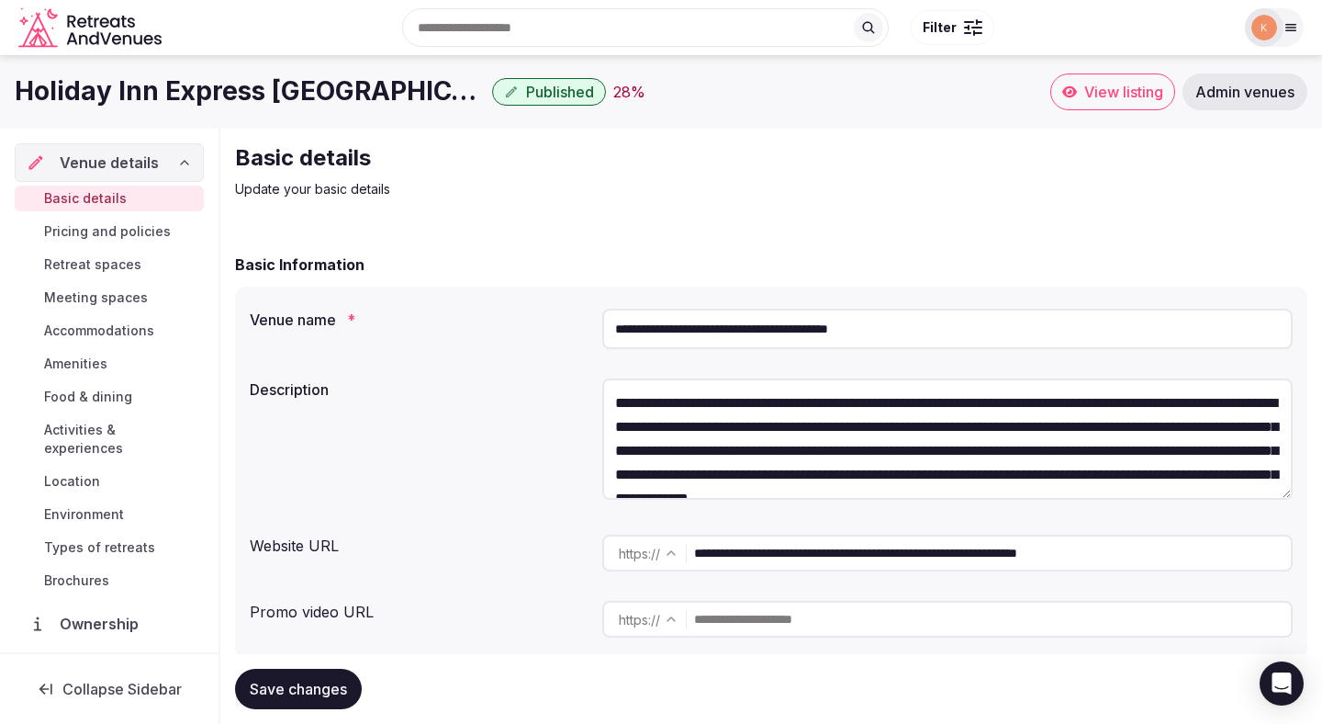
click at [125, 303] on span "Meeting spaces" at bounding box center [96, 297] width 104 height 18
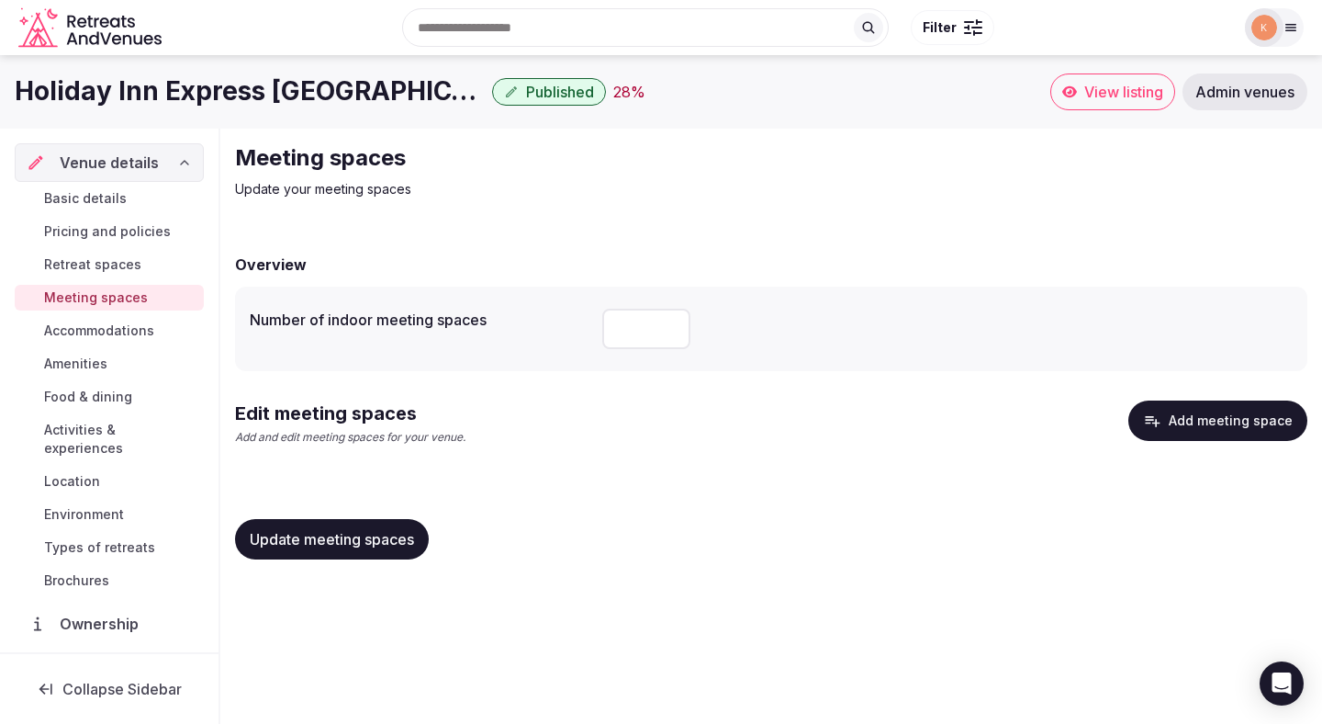
click at [1241, 92] on span "Admin venues" at bounding box center [1245, 92] width 99 height 18
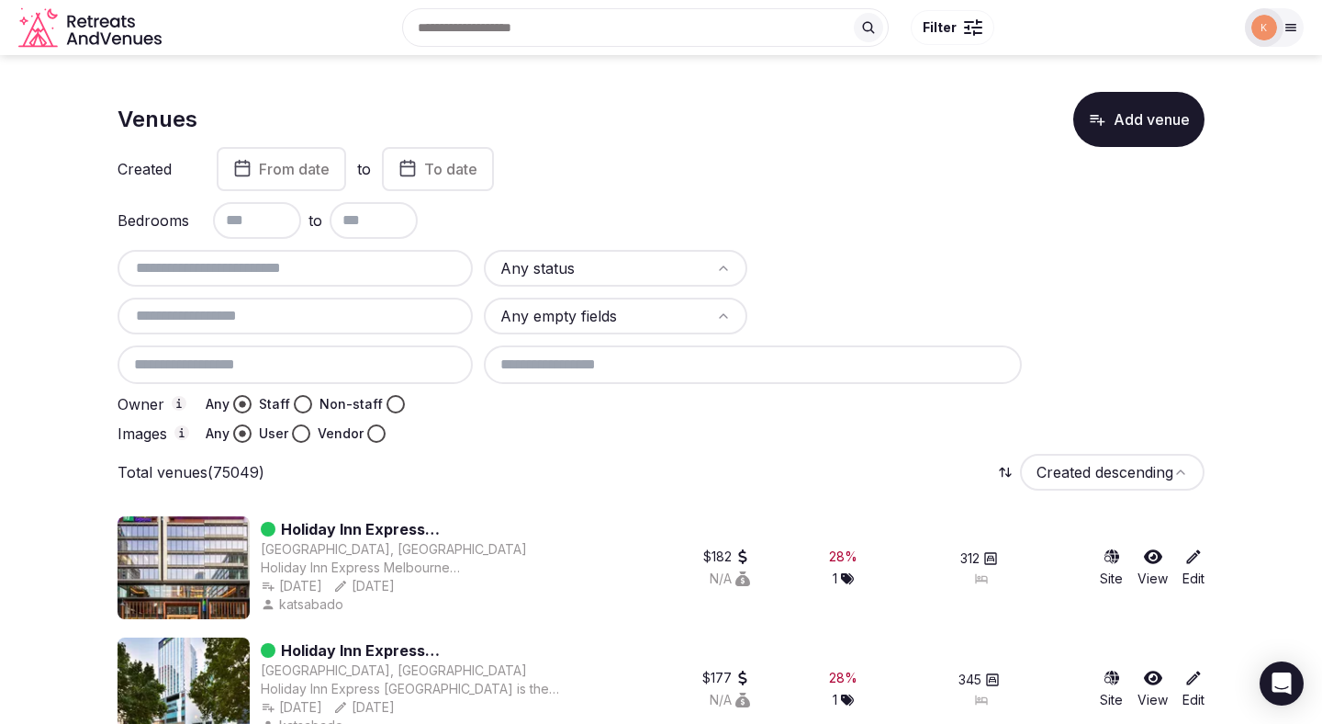
click at [269, 275] on input "text" at bounding box center [295, 268] width 341 height 22
paste input "**********"
type input "**********"
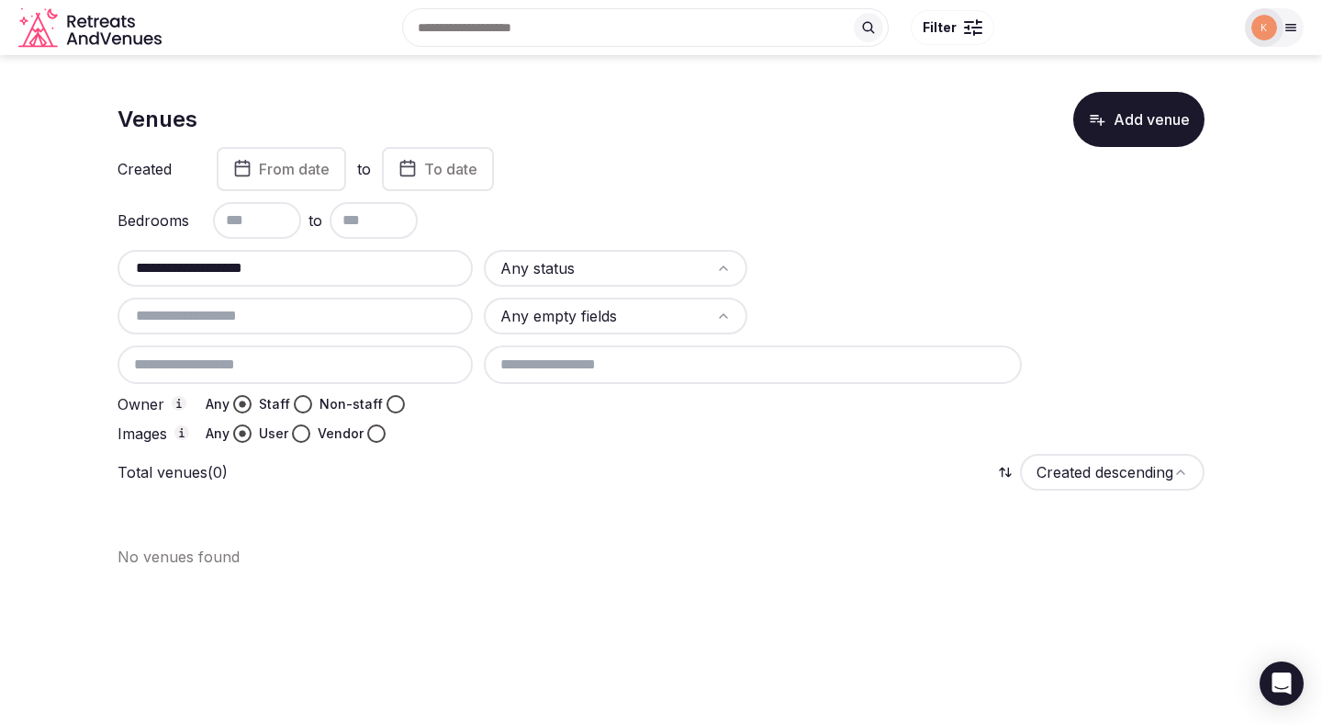
click at [1134, 112] on button "Add venue" at bounding box center [1139, 119] width 131 height 55
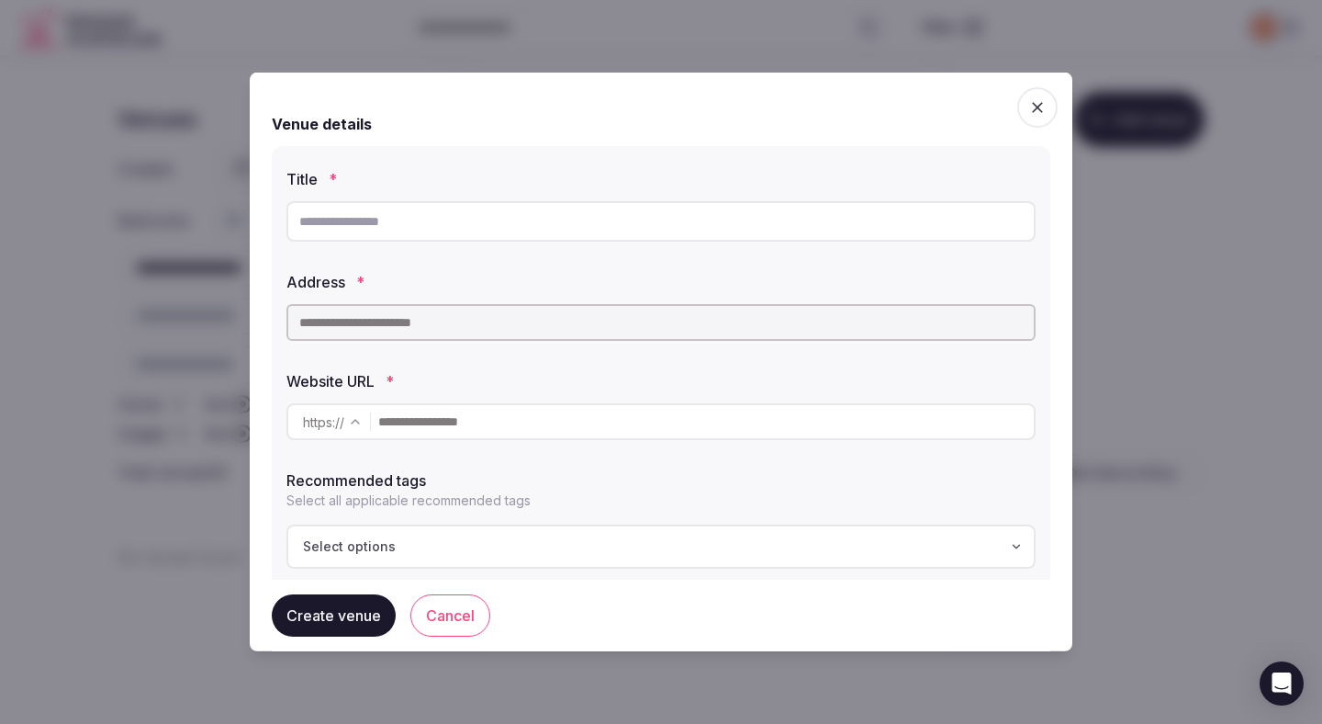
click at [715, 231] on input "text" at bounding box center [661, 221] width 749 height 40
paste input "**********"
type input "**********"
click at [645, 322] on input "text" at bounding box center [661, 322] width 749 height 37
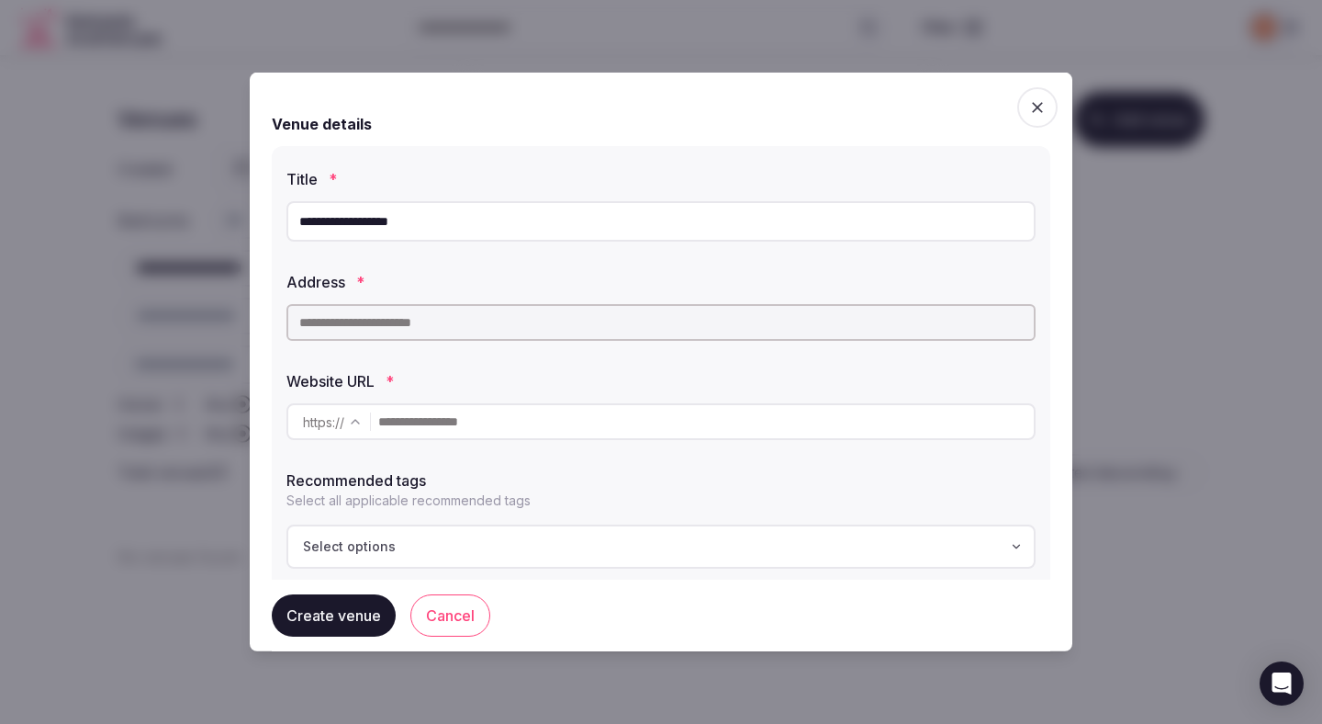
paste input "**********"
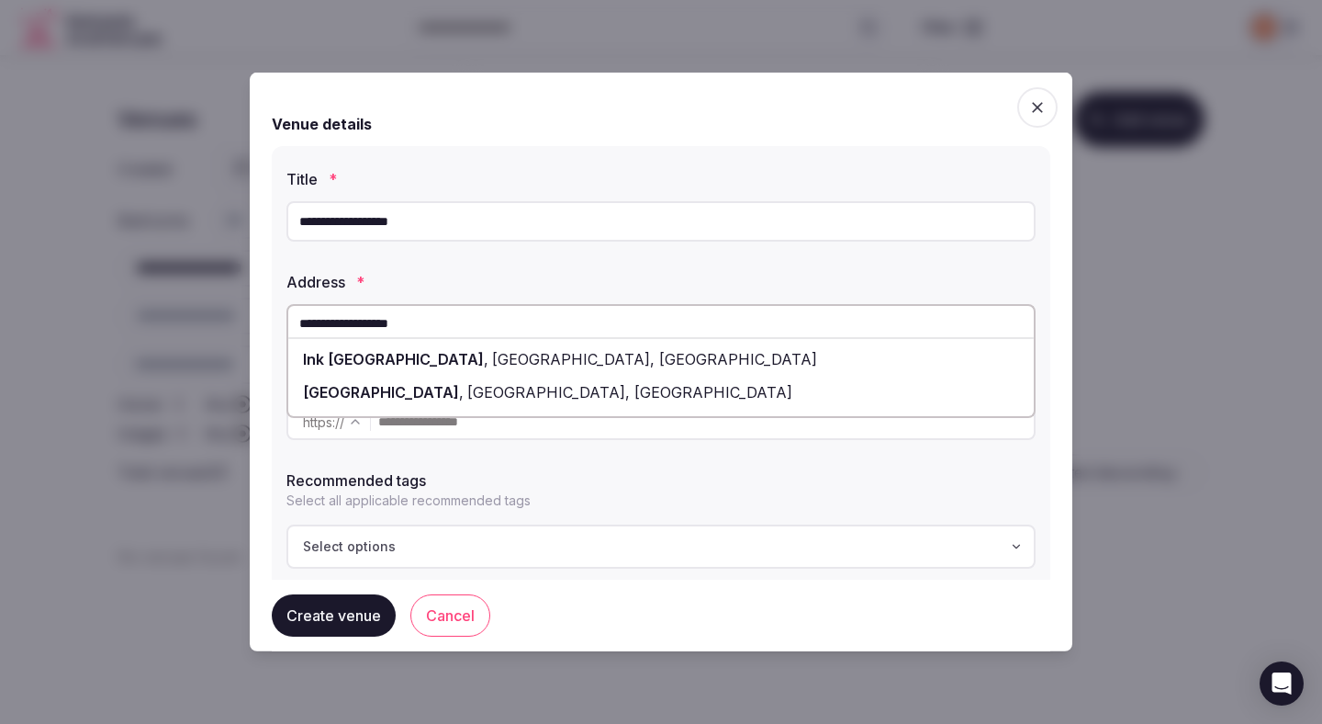
click at [641, 353] on span "City Road, Southbank VIC, Australia" at bounding box center [653, 359] width 329 height 18
type input "**********"
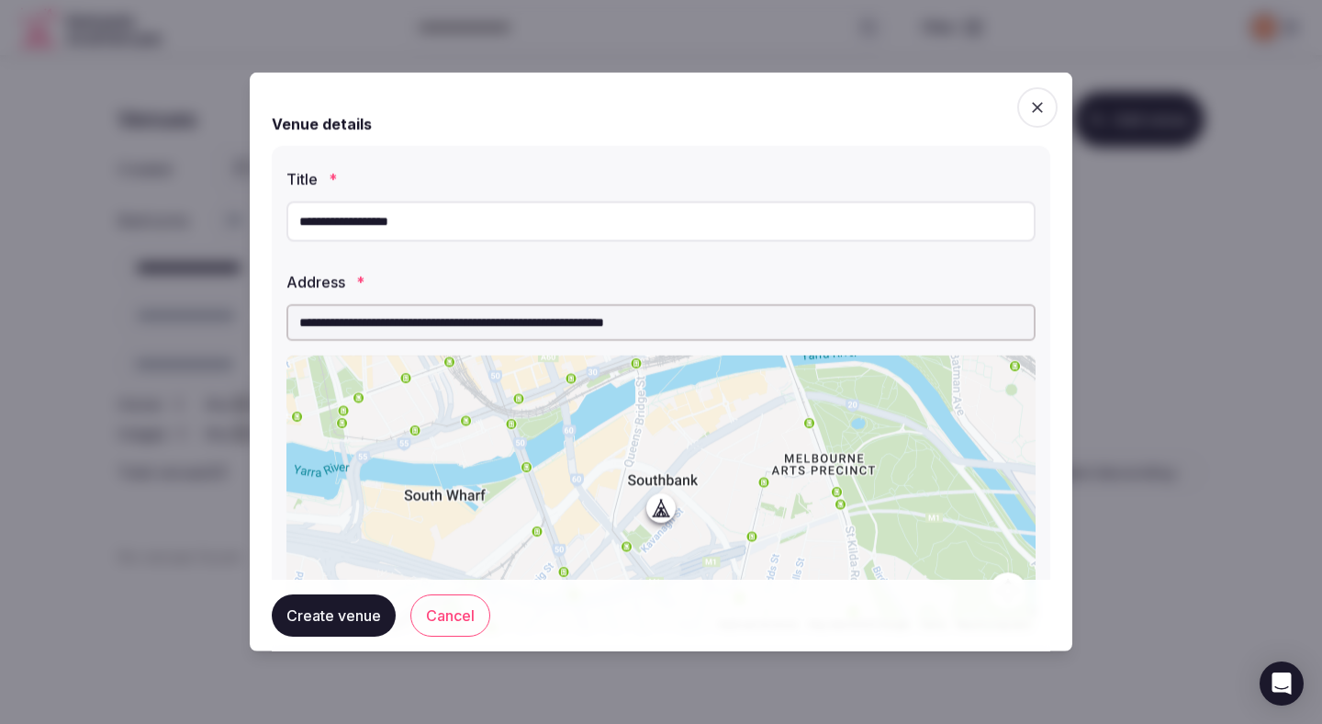
click at [437, 211] on input "**********" at bounding box center [661, 221] width 749 height 40
paste input "**********"
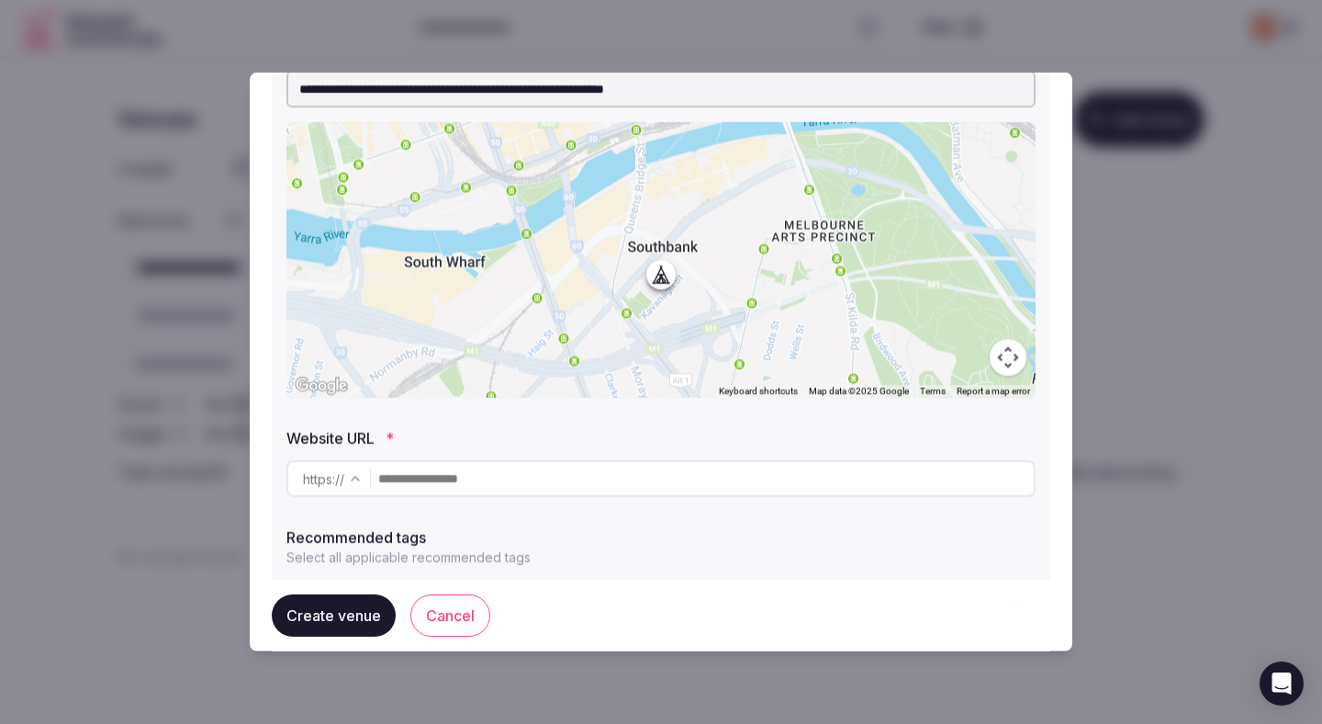
scroll to position [334, 0]
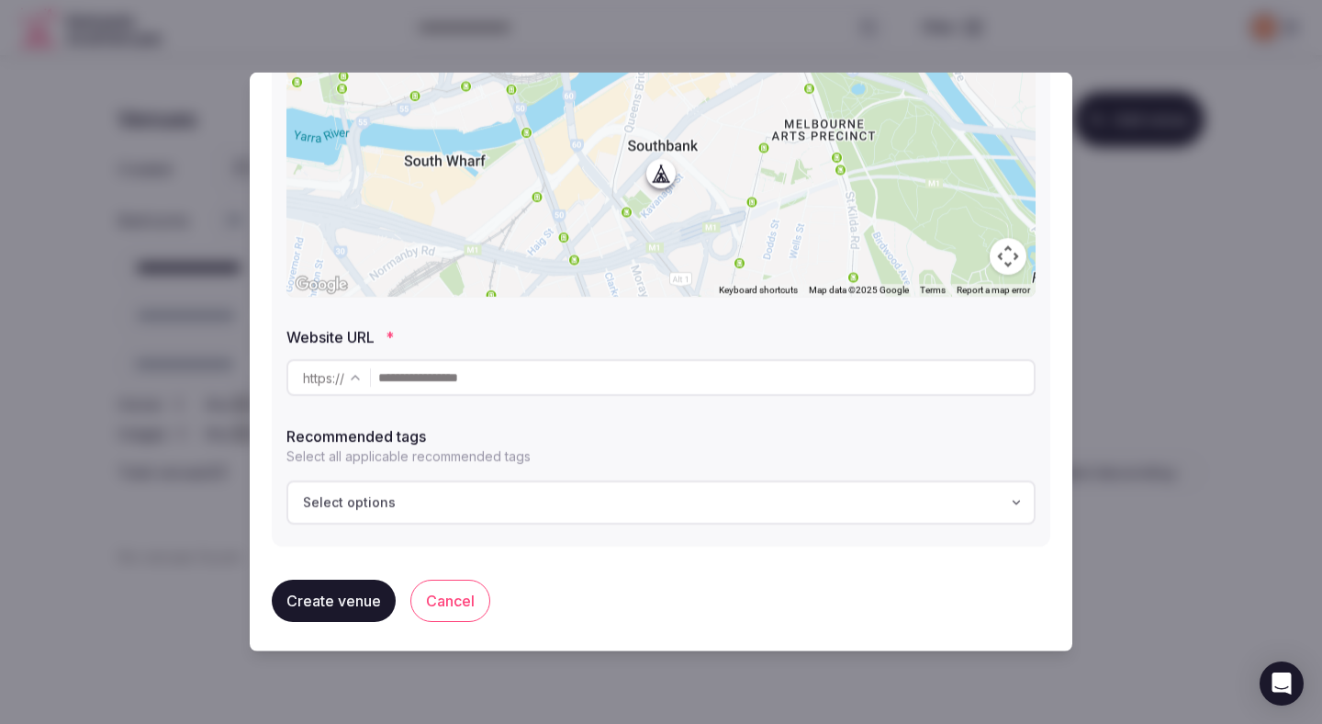
type input "**********"
click at [405, 512] on button "Select options" at bounding box center [661, 502] width 749 height 44
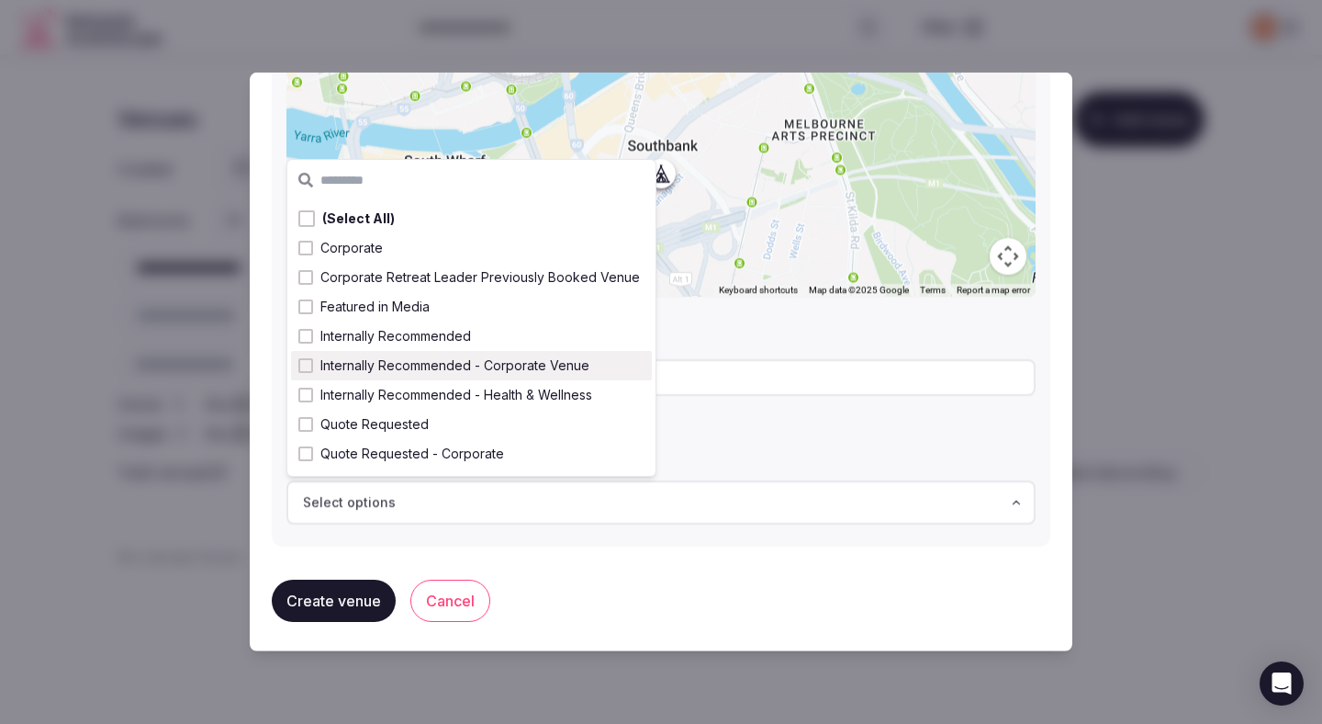
click at [462, 362] on span "Internally Recommended - Corporate Venue" at bounding box center [454, 365] width 269 height 18
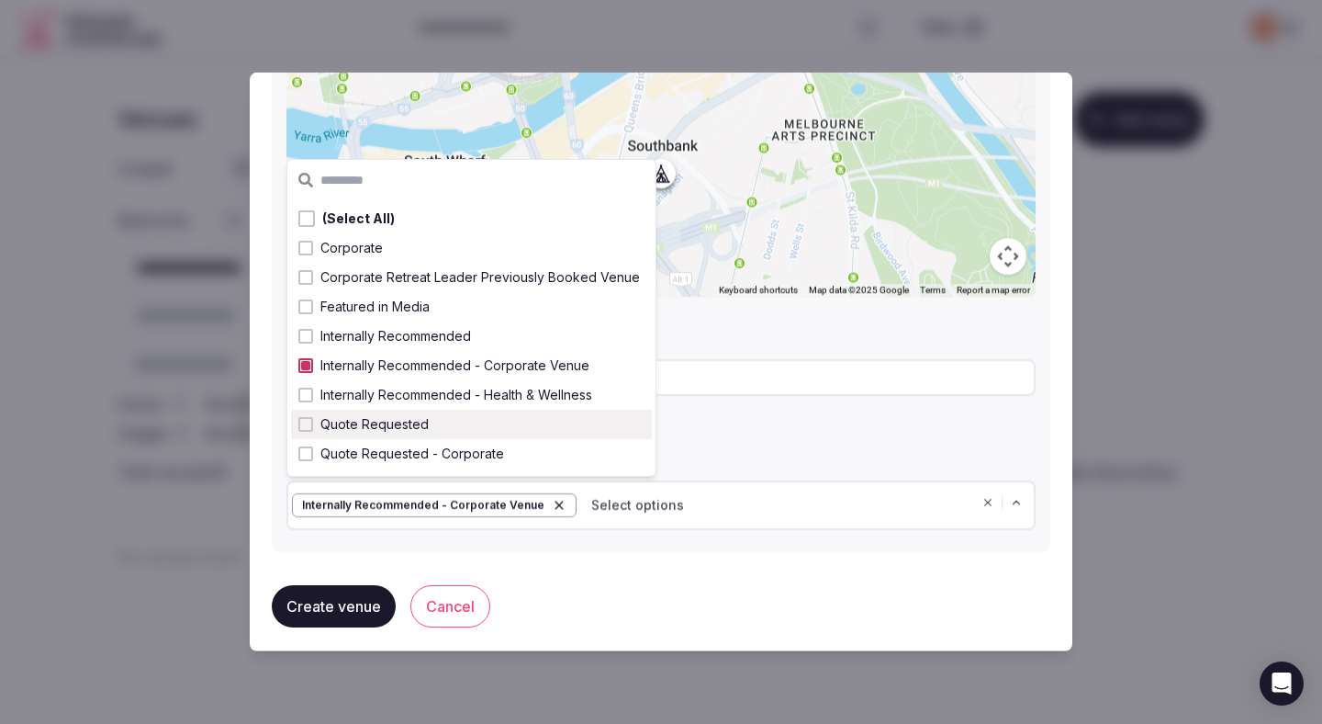
click at [451, 546] on div "**********" at bounding box center [661, 182] width 779 height 740
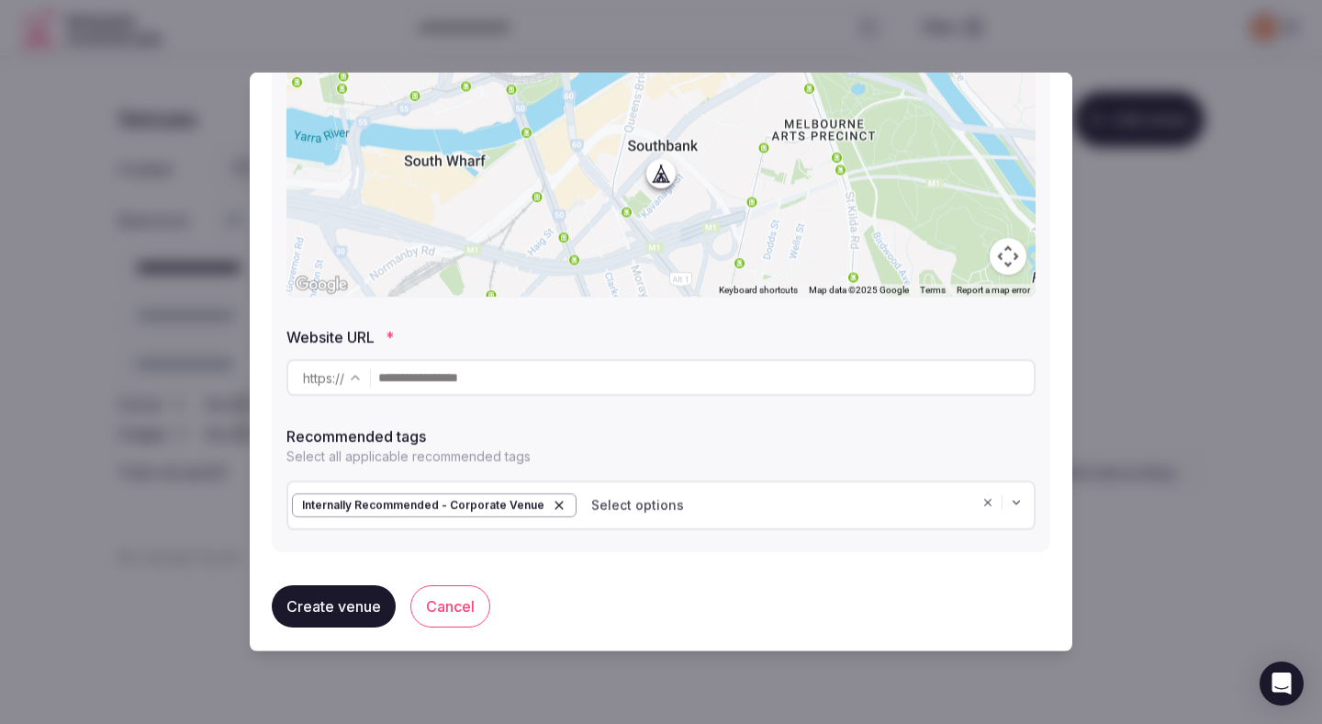
click at [413, 377] on input "text" at bounding box center [706, 377] width 656 height 37
paste input "**********"
type input "**********"
click at [351, 588] on button "Create venue" at bounding box center [334, 606] width 124 height 42
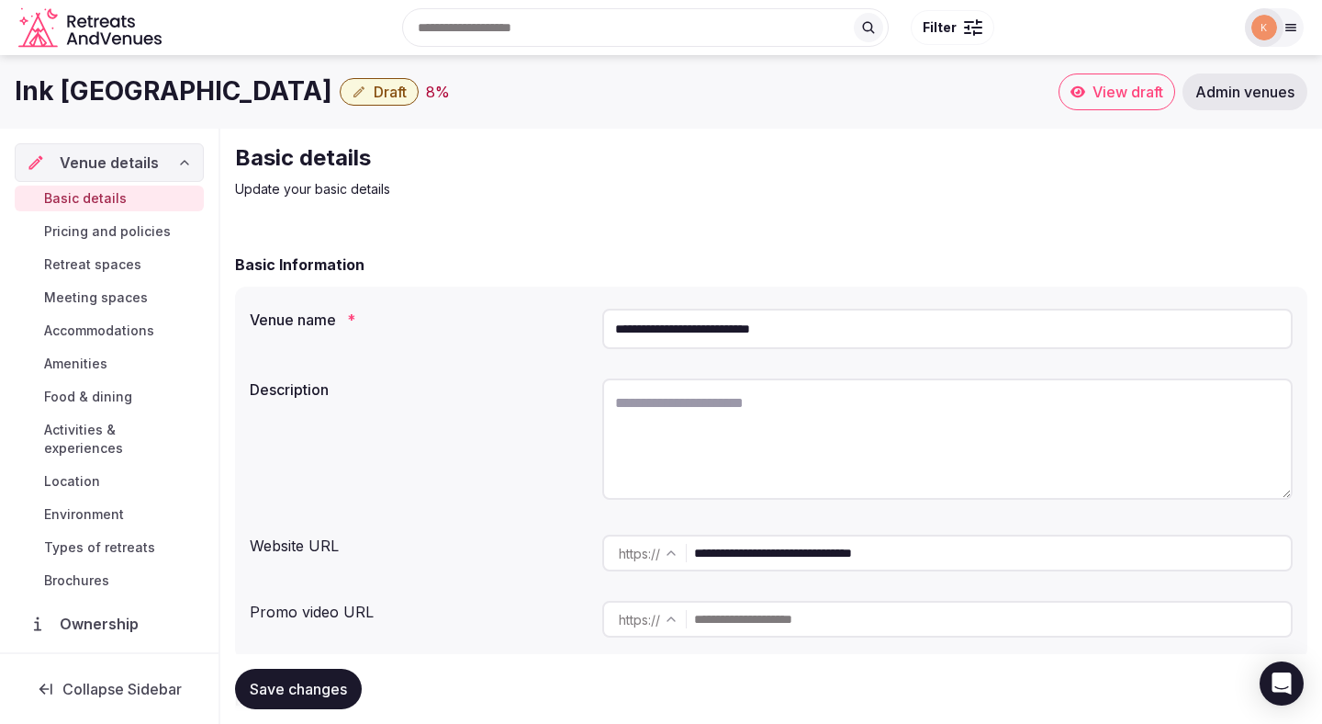
click at [620, 414] on textarea at bounding box center [947, 438] width 691 height 121
paste textarea "**********"
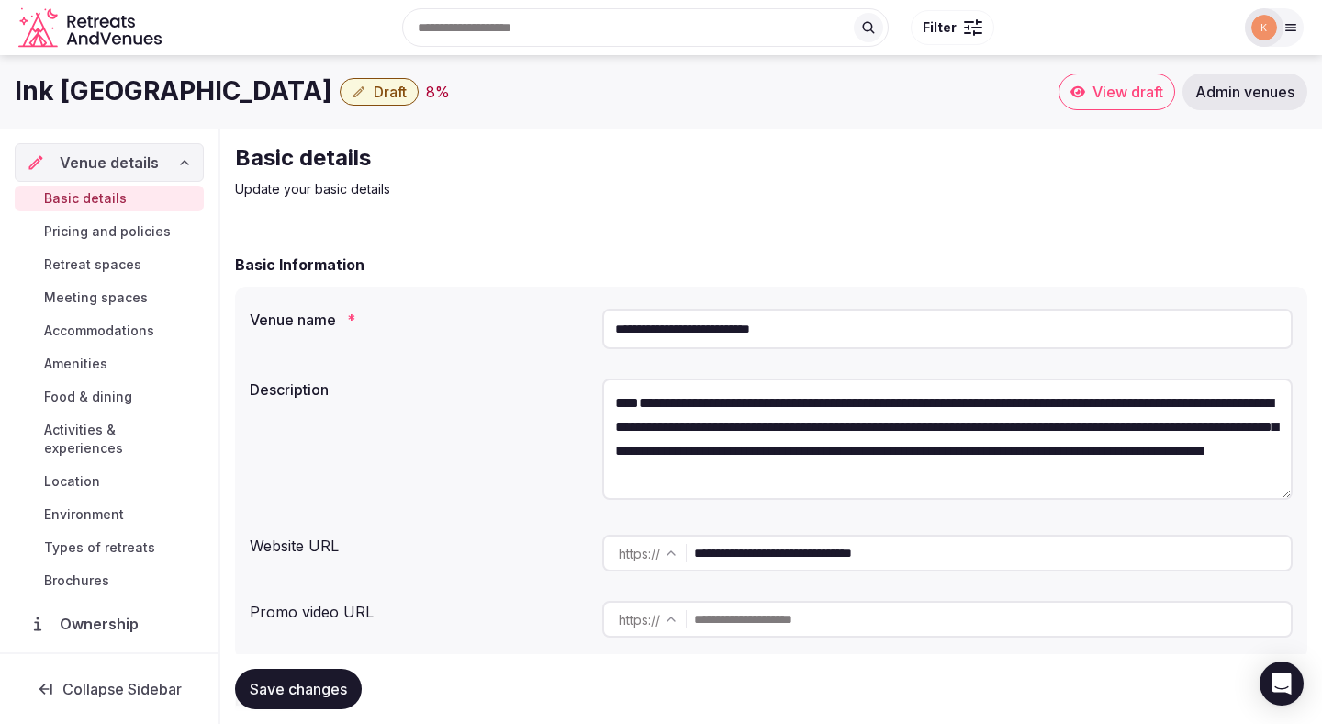
drag, startPoint x: 683, startPoint y: 405, endPoint x: 571, endPoint y: 379, distance: 114.9
click at [571, 379] on div "**********" at bounding box center [771, 441] width 1043 height 141
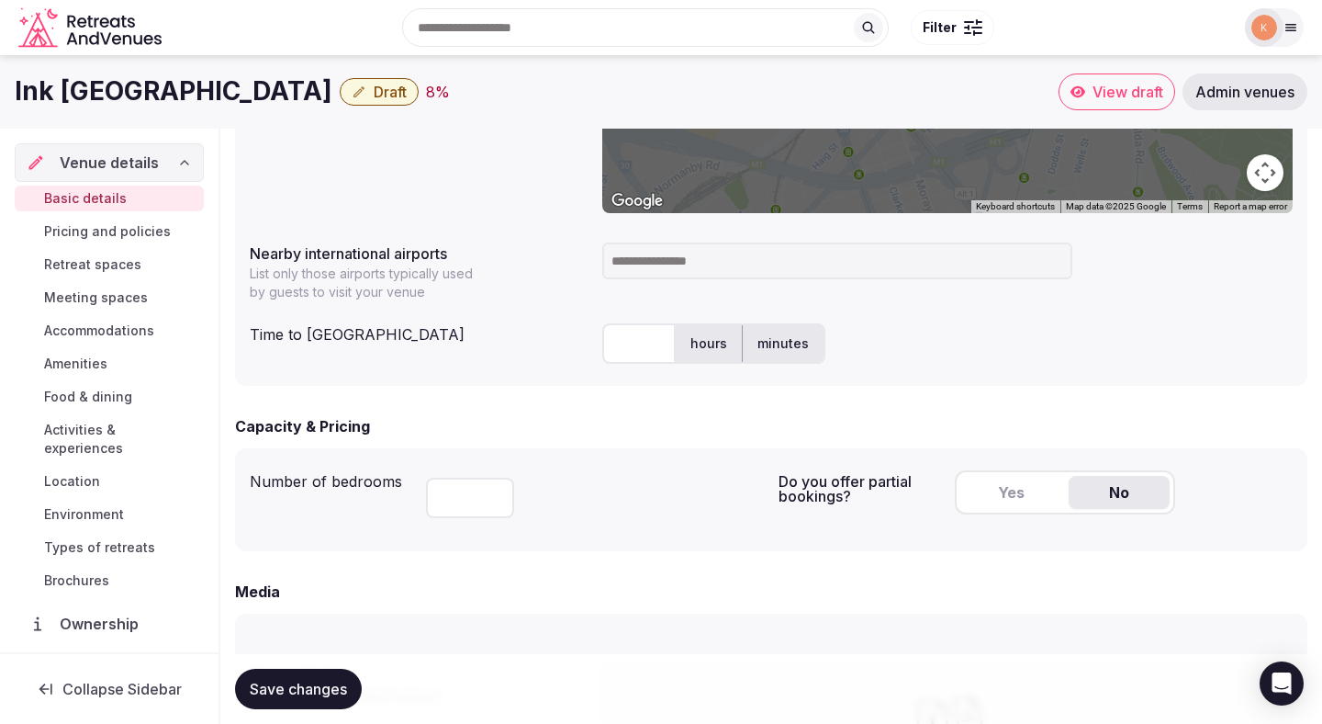
scroll to position [854, 0]
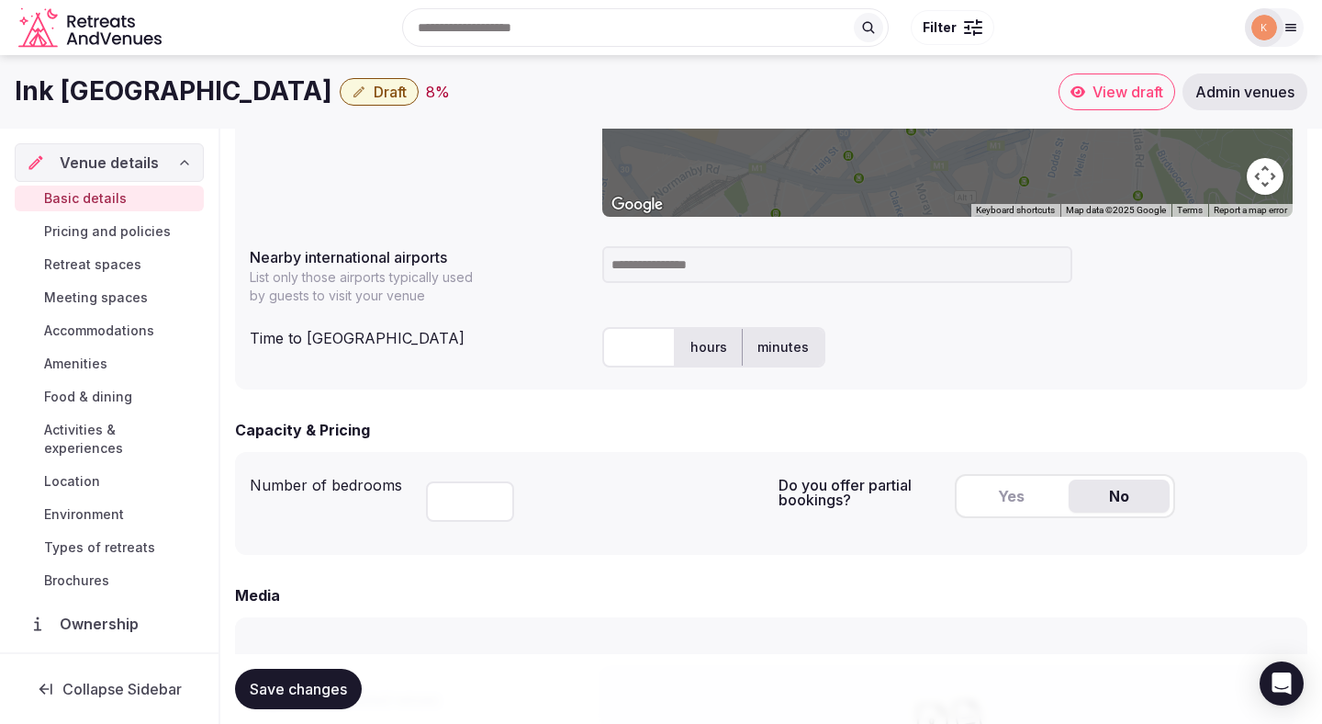
type textarea "**********"
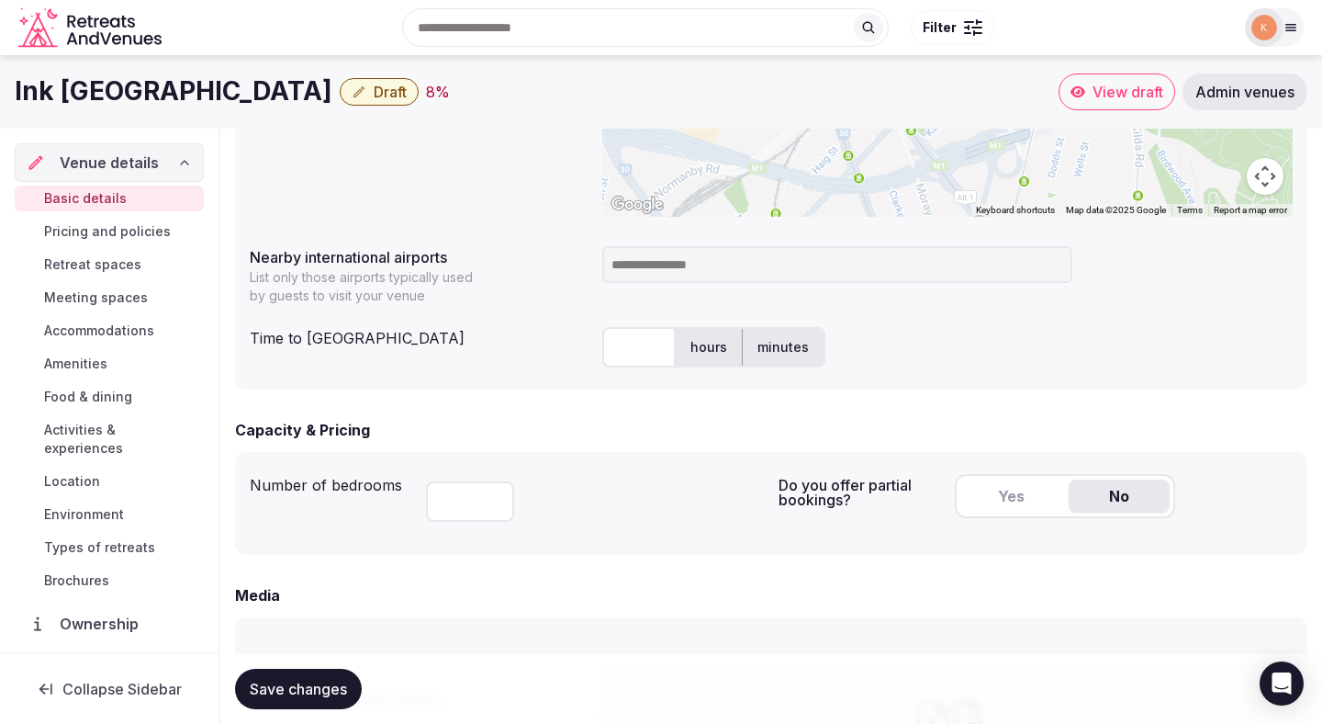
click at [726, 269] on input at bounding box center [837, 264] width 470 height 37
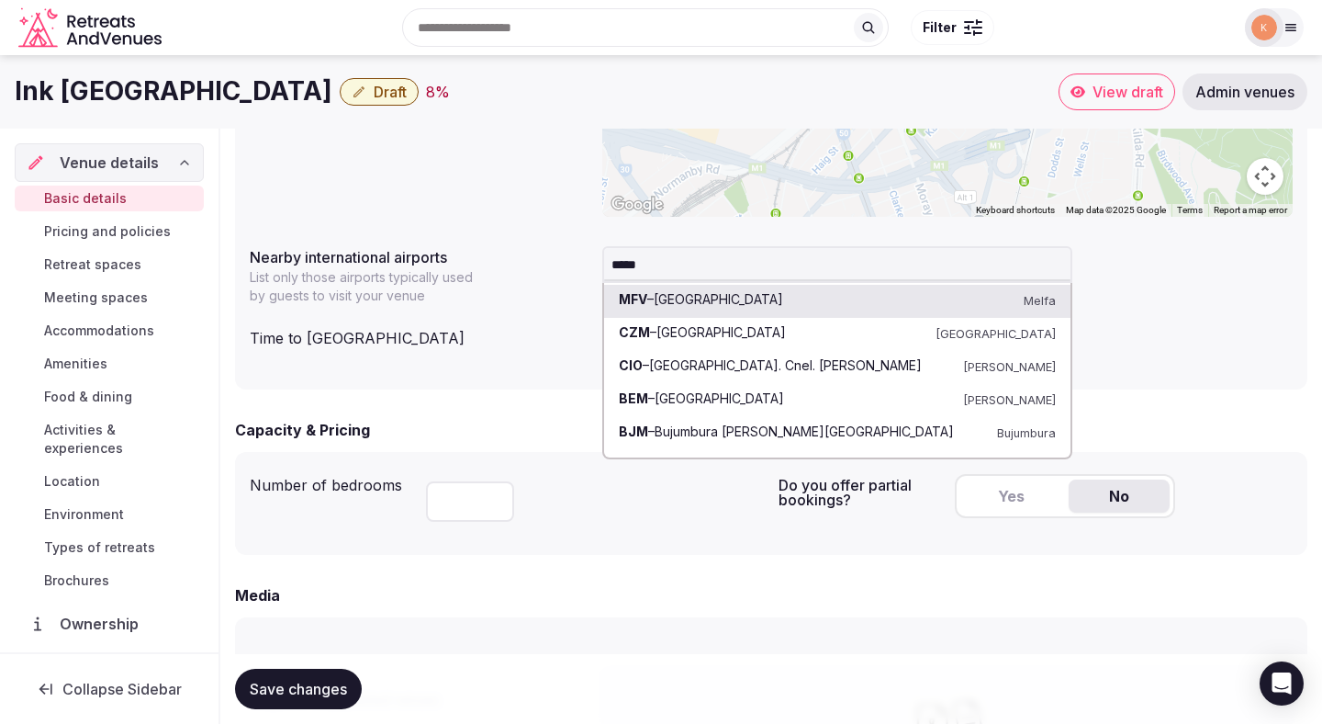
type input "******"
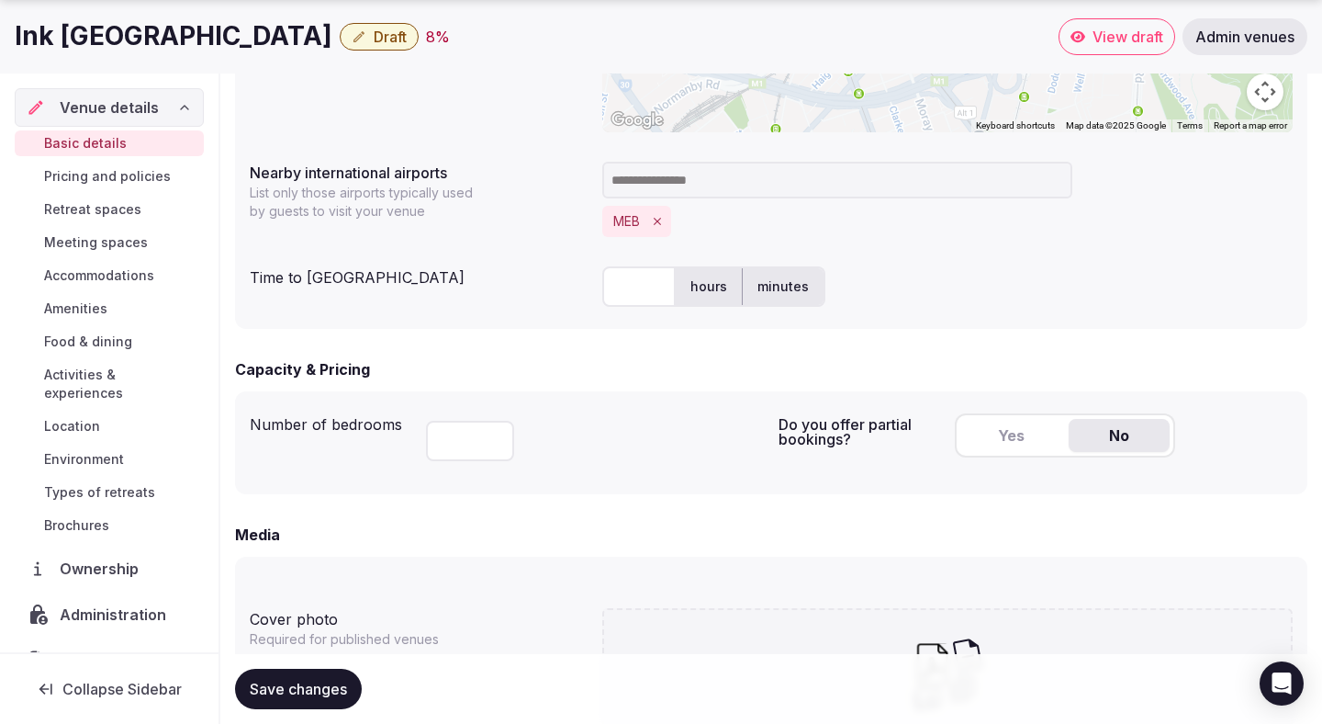
scroll to position [938, 0]
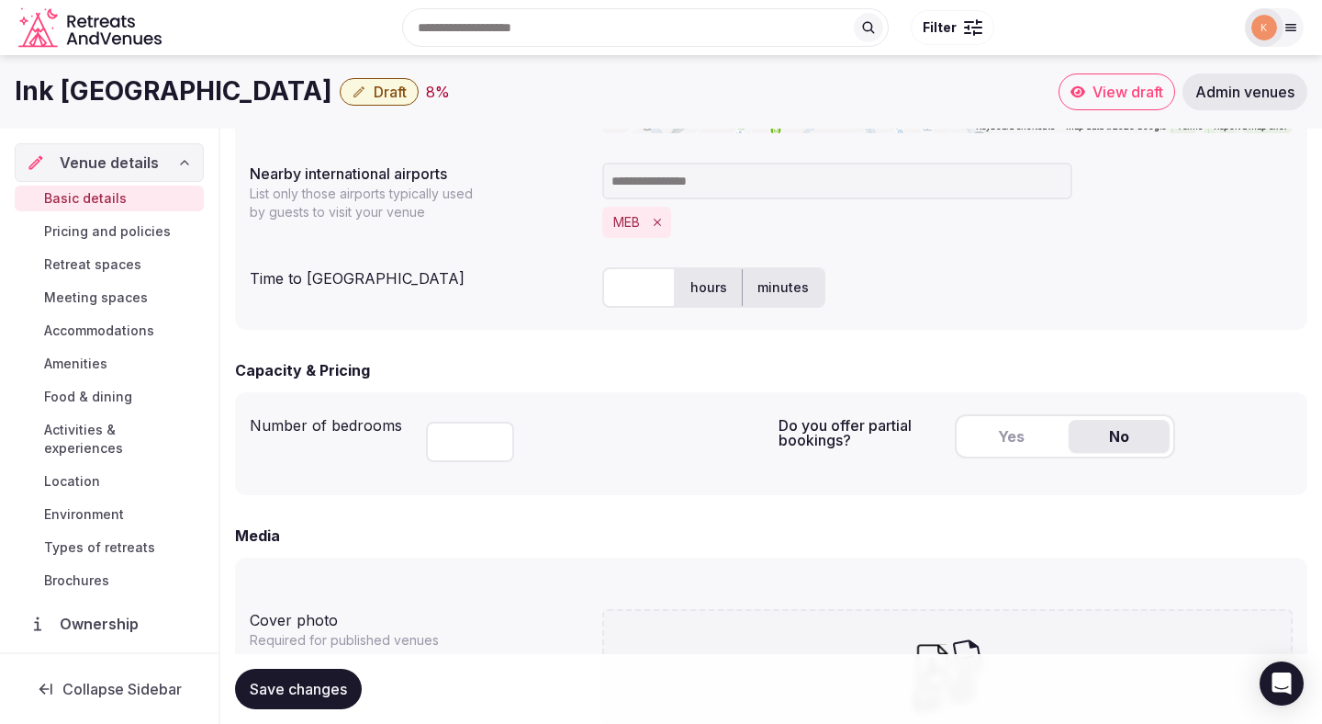
click at [446, 456] on input "number" at bounding box center [470, 442] width 88 height 40
type input "***"
click at [647, 470] on div "Number of bedrooms ***" at bounding box center [507, 443] width 514 height 73
click at [602, 274] on input "text" at bounding box center [638, 287] width 73 height 40
type input "*"
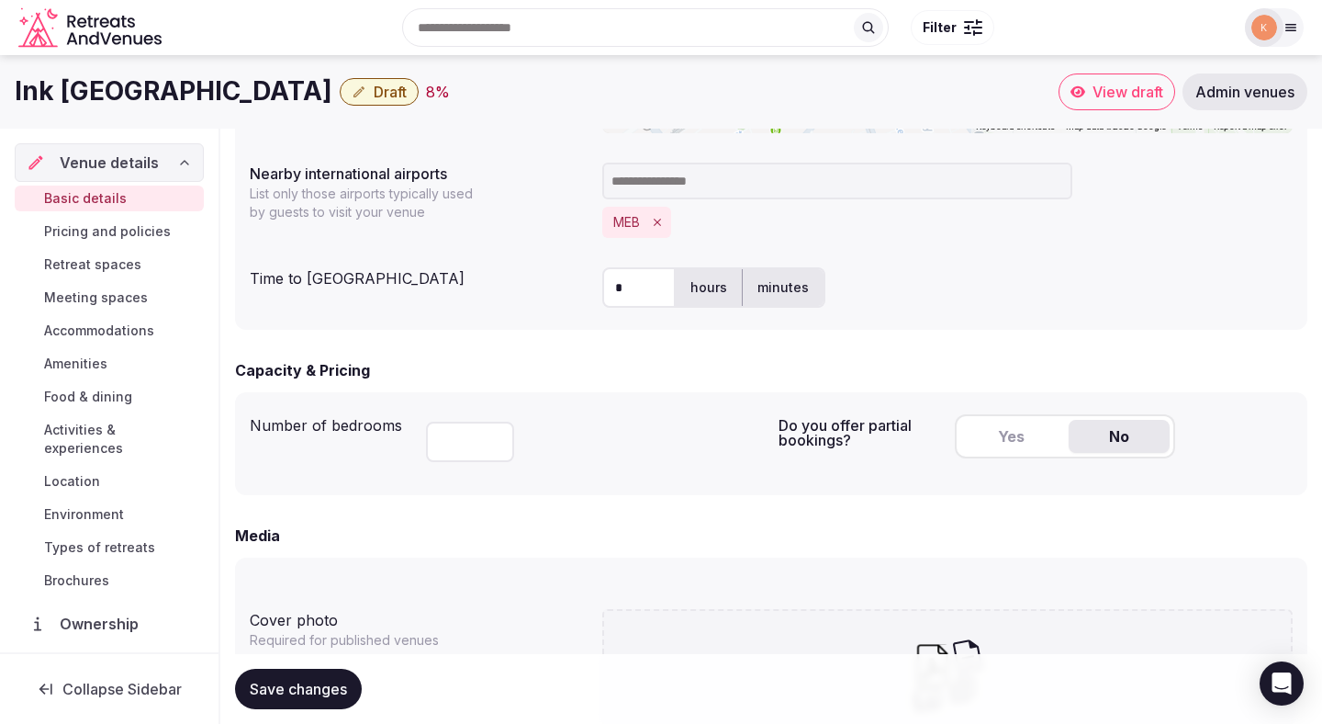
click at [920, 249] on div "**********" at bounding box center [771, 56] width 1073 height 545
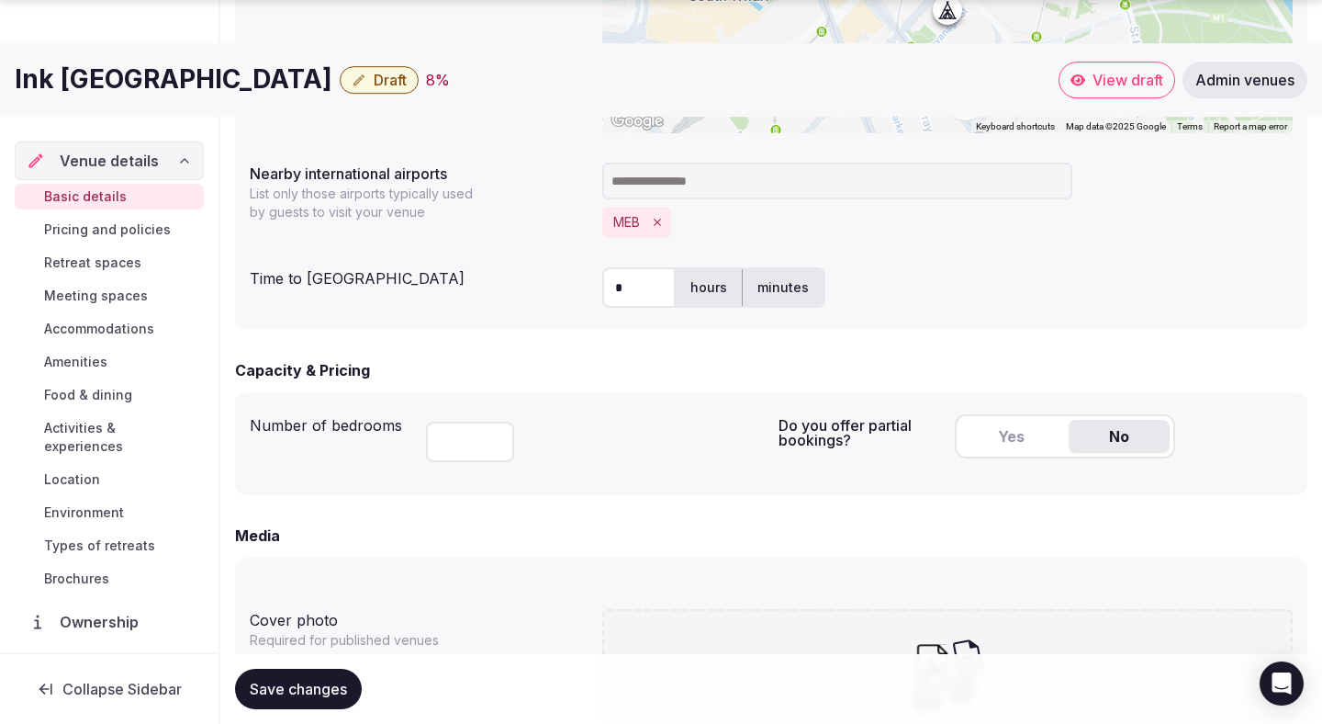
scroll to position [961, 0]
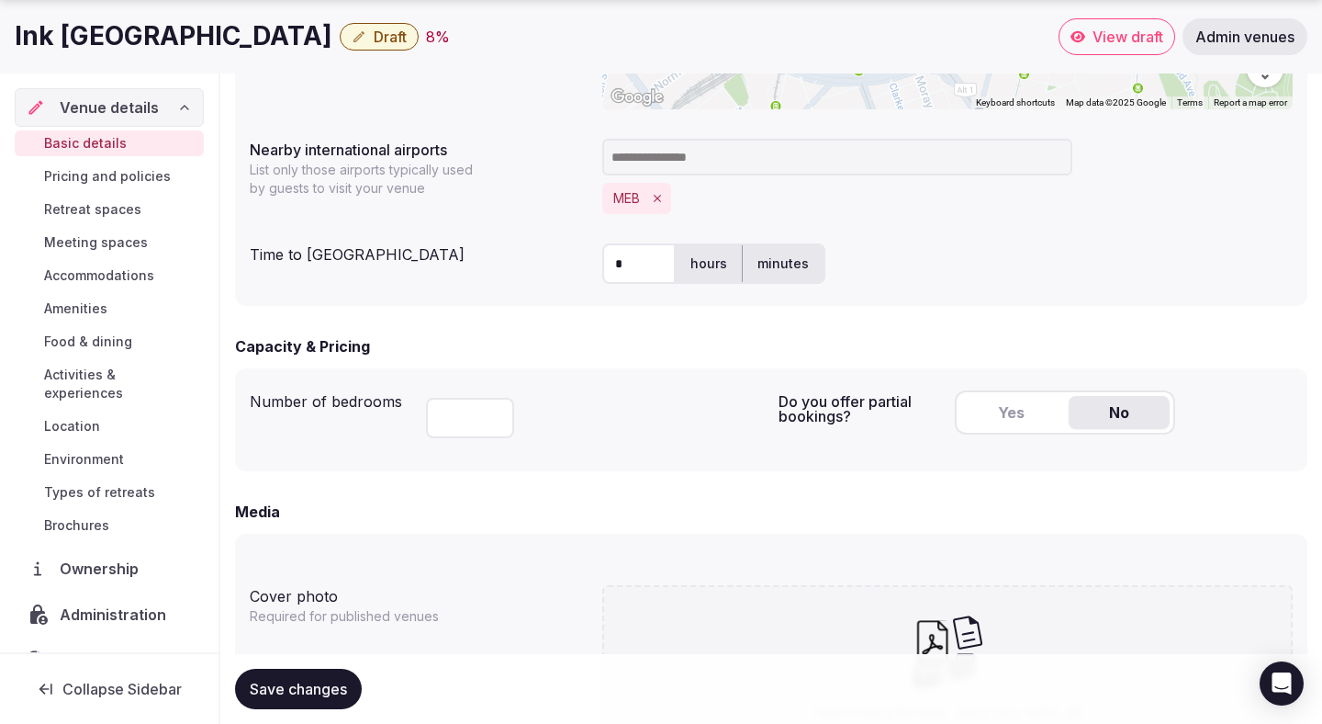
click at [988, 411] on button "Yes" at bounding box center [1011, 412] width 101 height 33
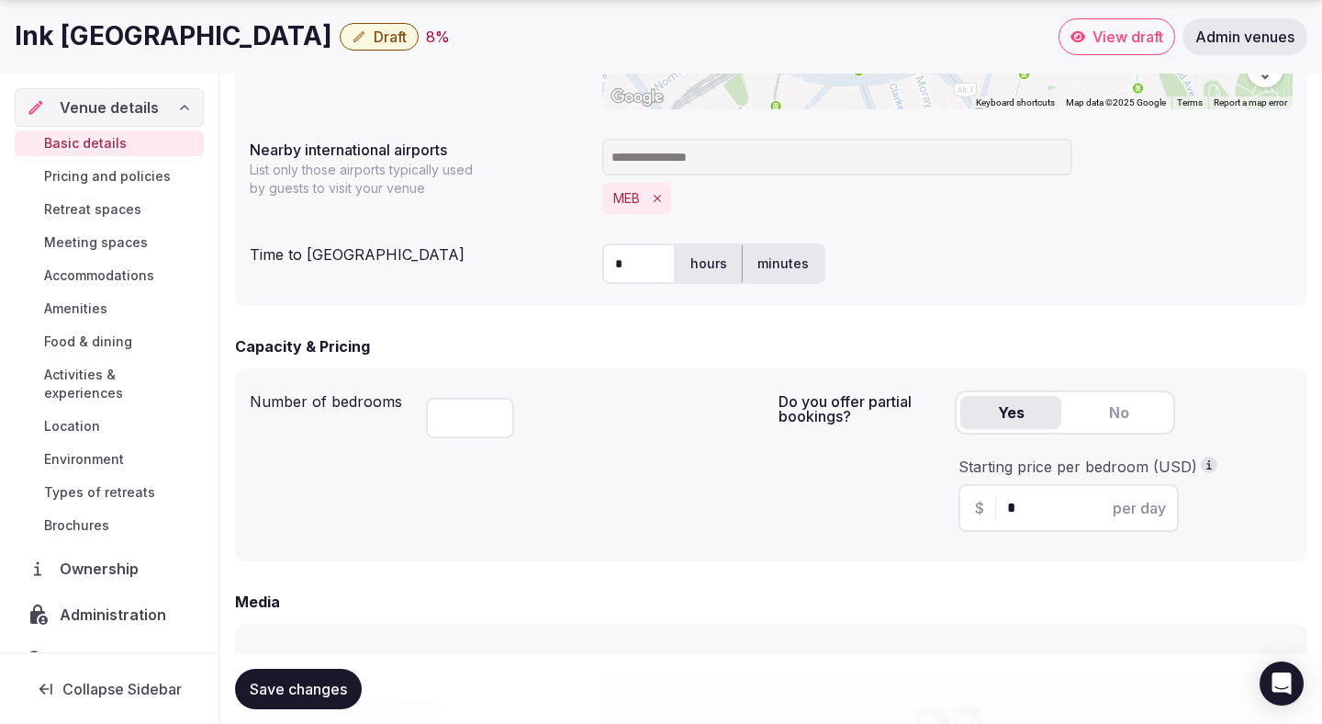
click at [1008, 514] on input "*" at bounding box center [1084, 508] width 155 height 22
type input "**"
click at [883, 546] on div "Do you offer partial bookings? Yes No Starting price per bedroom (USD) $ ** per…" at bounding box center [1036, 464] width 514 height 163
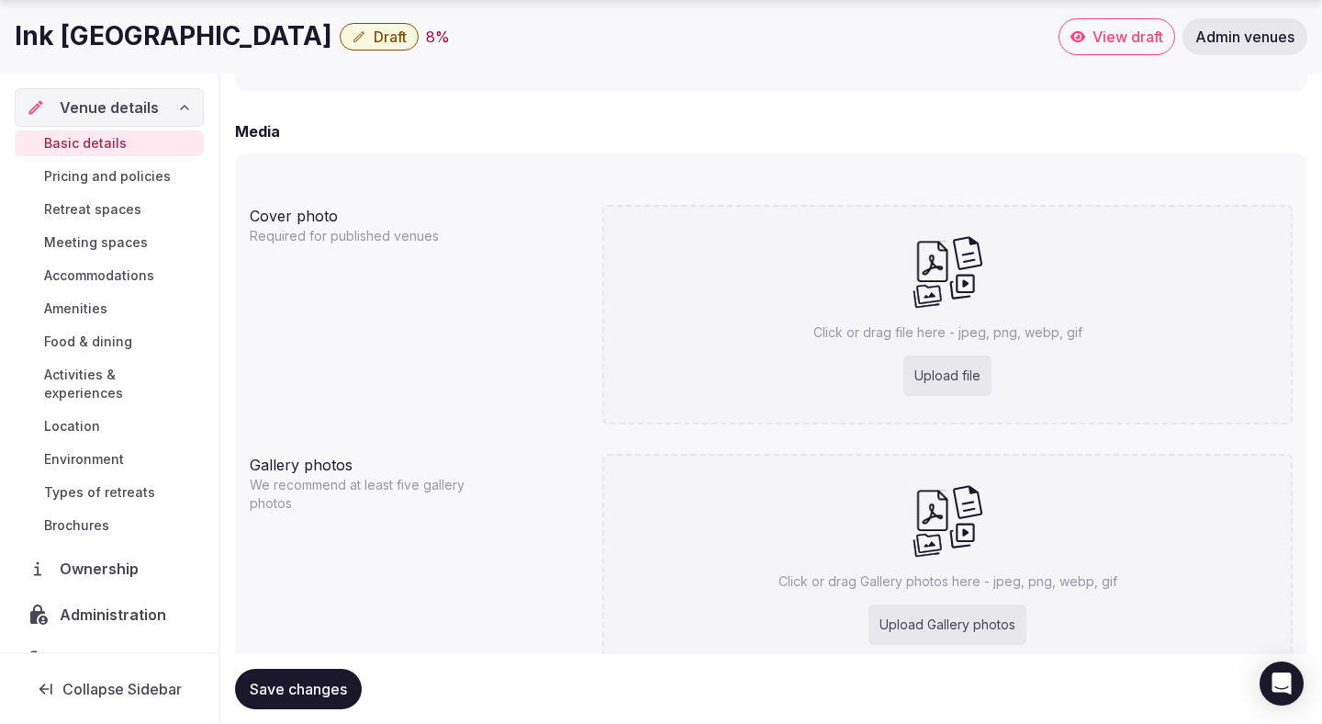
scroll to position [1434, 0]
click at [290, 691] on span "Save changes" at bounding box center [298, 689] width 97 height 18
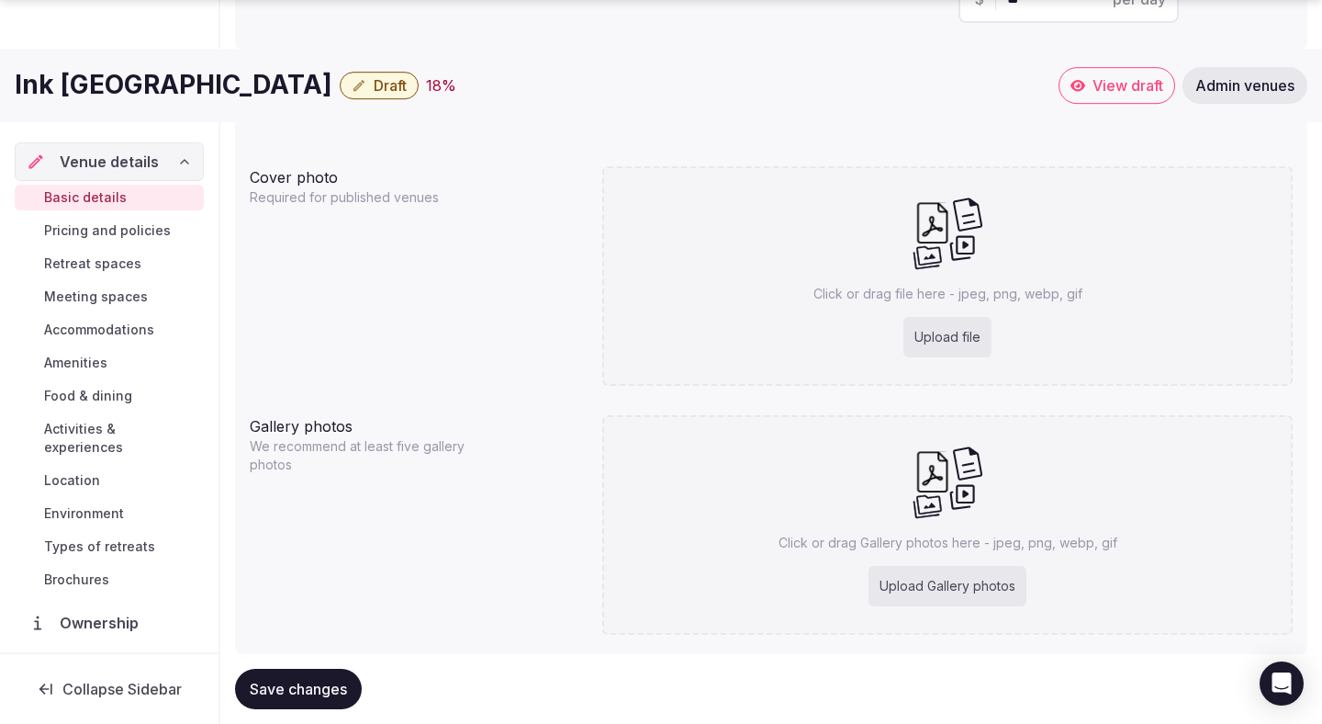
scroll to position [1478, 0]
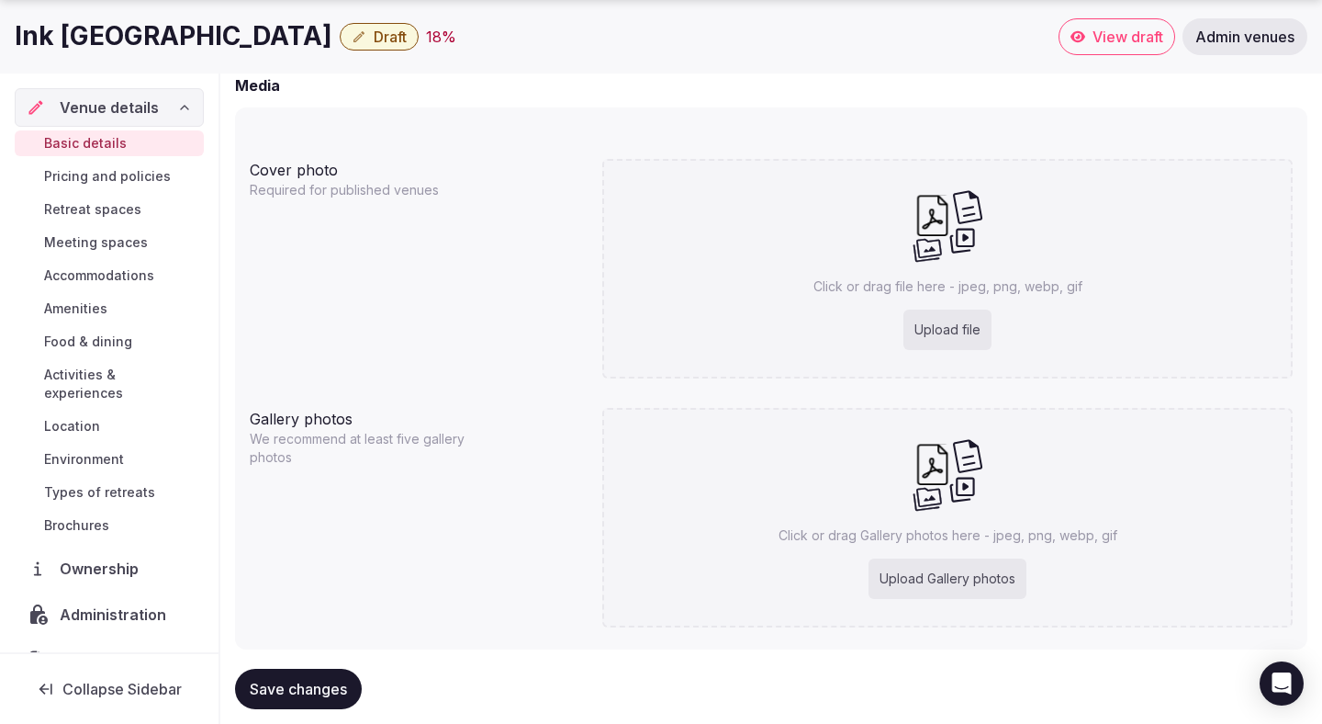
click at [966, 320] on div "Upload file" at bounding box center [948, 329] width 88 height 40
type input "**********"
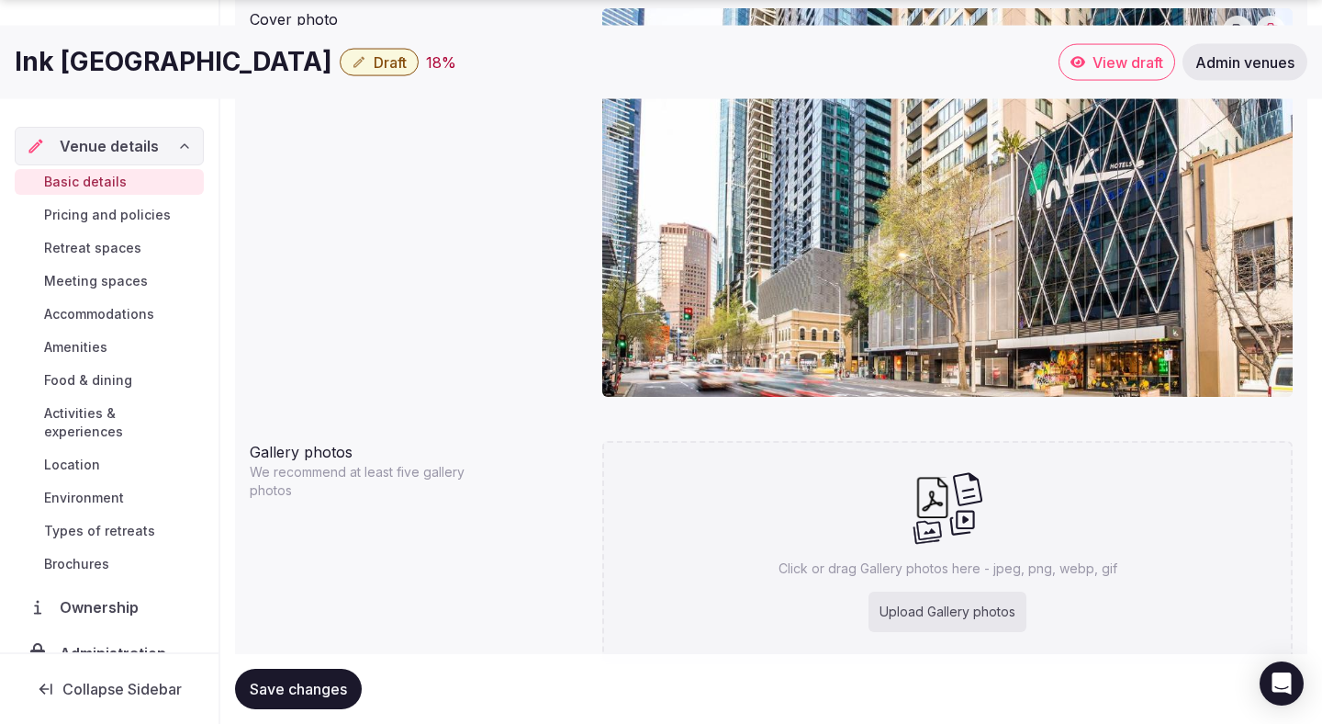
scroll to position [1702, 0]
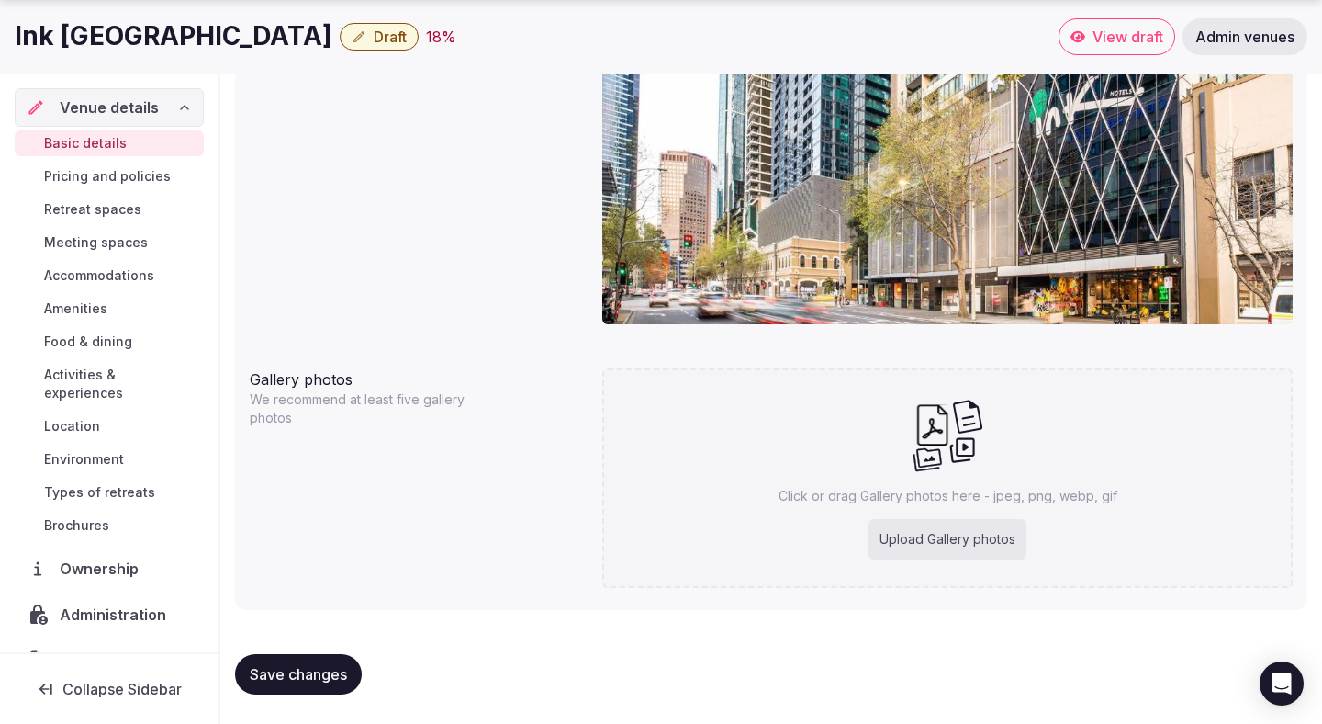
click at [337, 682] on span "Save changes" at bounding box center [298, 674] width 97 height 18
click at [114, 238] on span "Meeting spaces" at bounding box center [96, 242] width 104 height 18
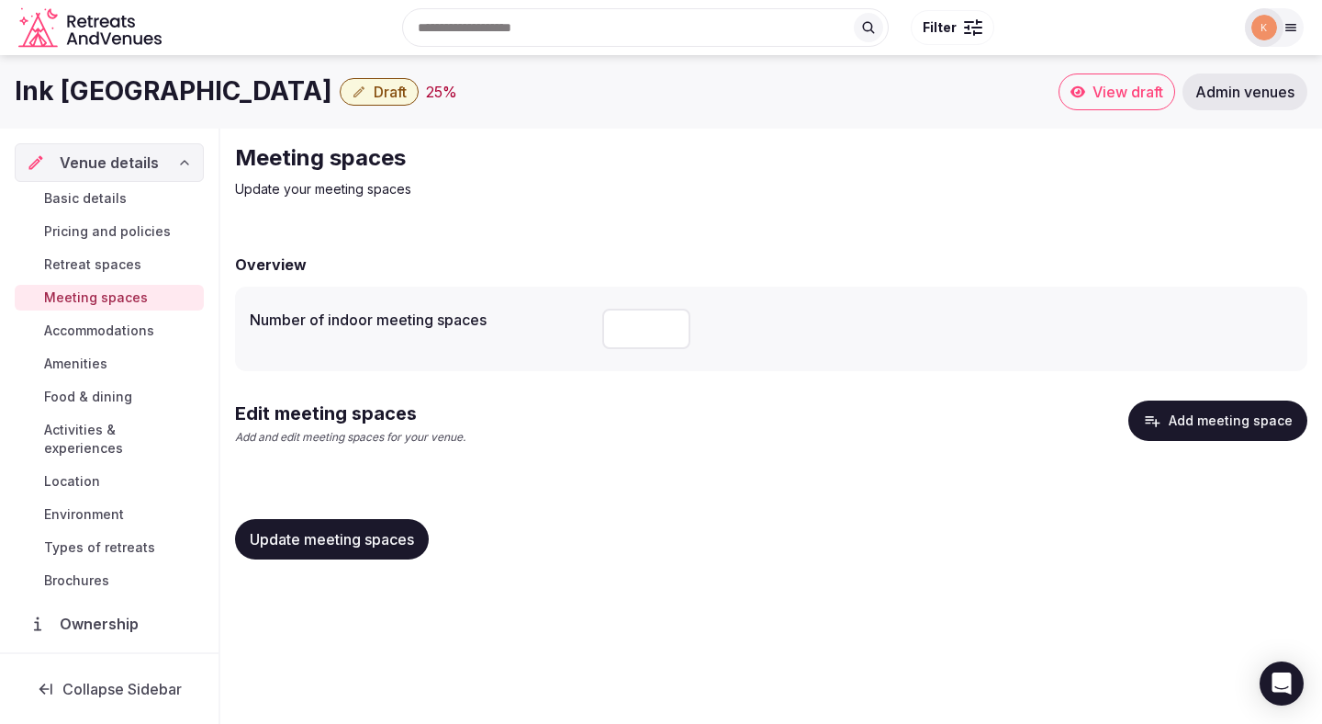
click at [622, 335] on input "number" at bounding box center [646, 329] width 88 height 40
click at [365, 527] on button "Update meeting spaces" at bounding box center [332, 539] width 194 height 40
click at [621, 336] on input "number" at bounding box center [646, 329] width 88 height 40
click at [667, 316] on input "number" at bounding box center [646, 329] width 88 height 40
type input "*"
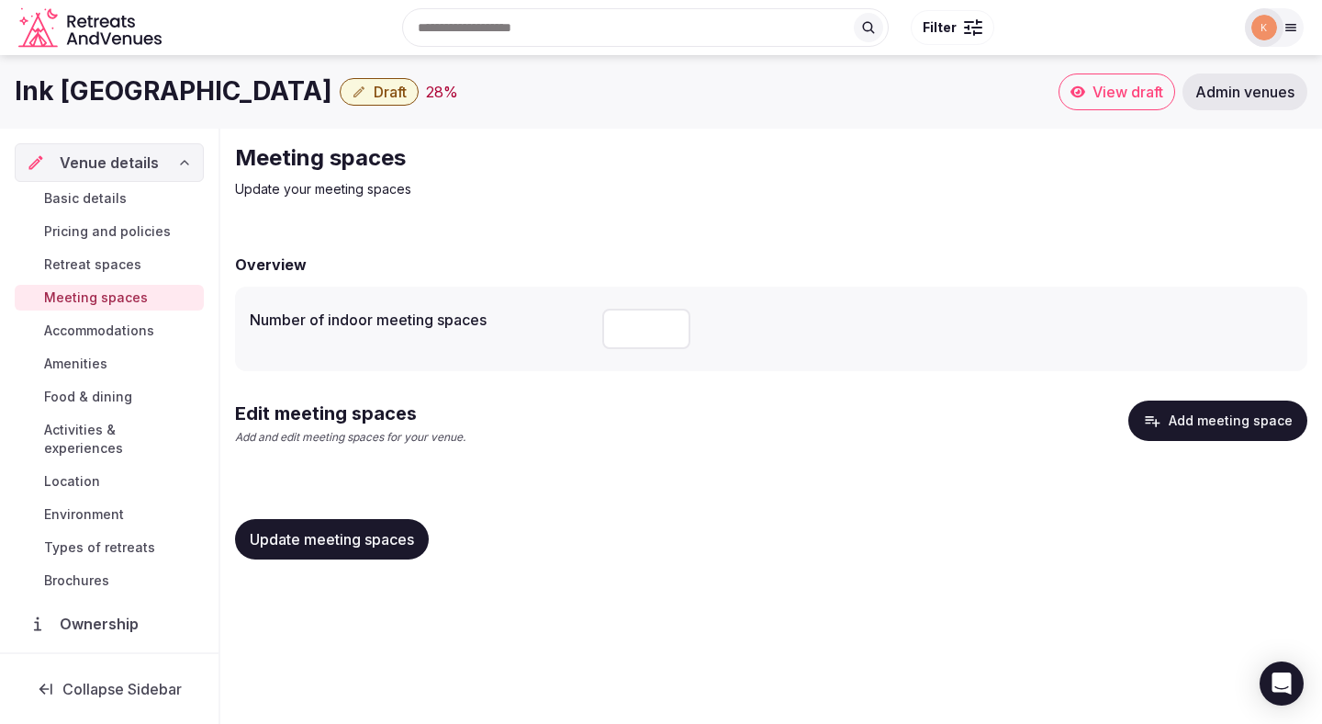
click at [388, 539] on span "Update meeting spaces" at bounding box center [332, 539] width 164 height 18
click at [109, 196] on span "Basic details" at bounding box center [85, 198] width 83 height 18
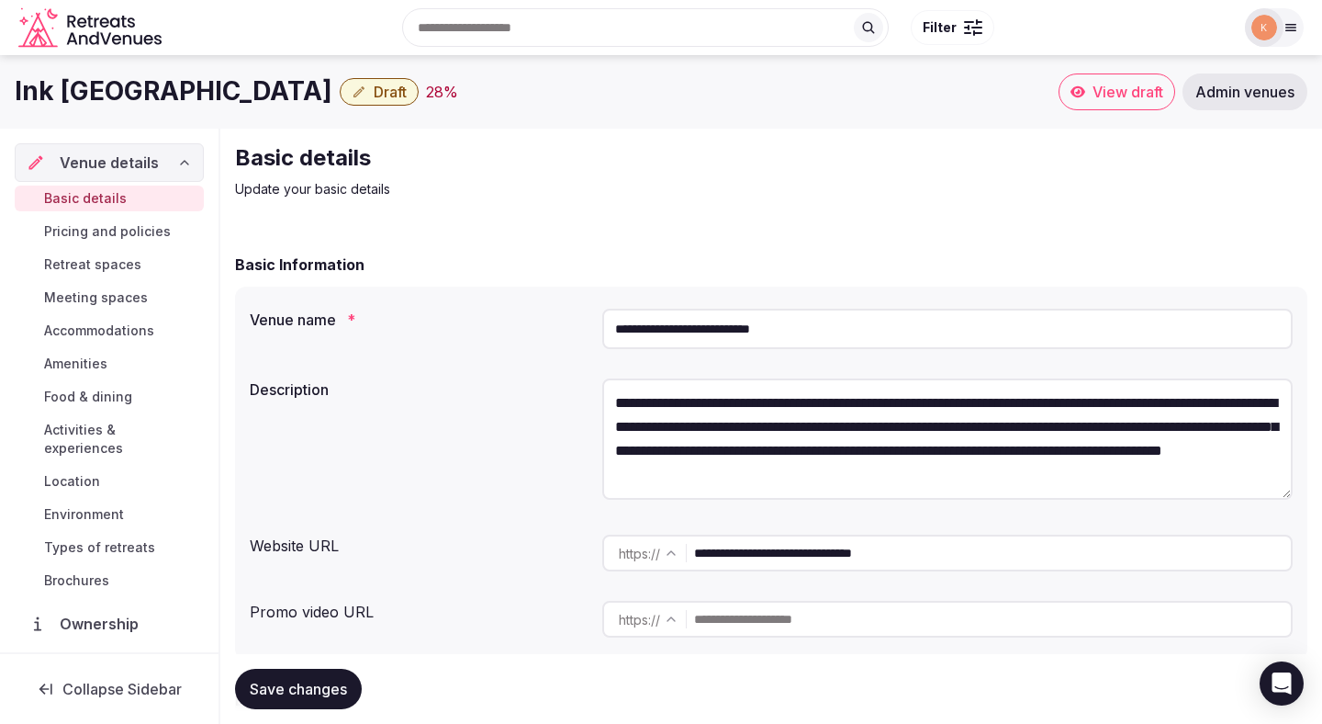
click at [912, 552] on input "**********" at bounding box center [992, 552] width 597 height 37
click at [407, 89] on span "Draft" at bounding box center [390, 92] width 33 height 18
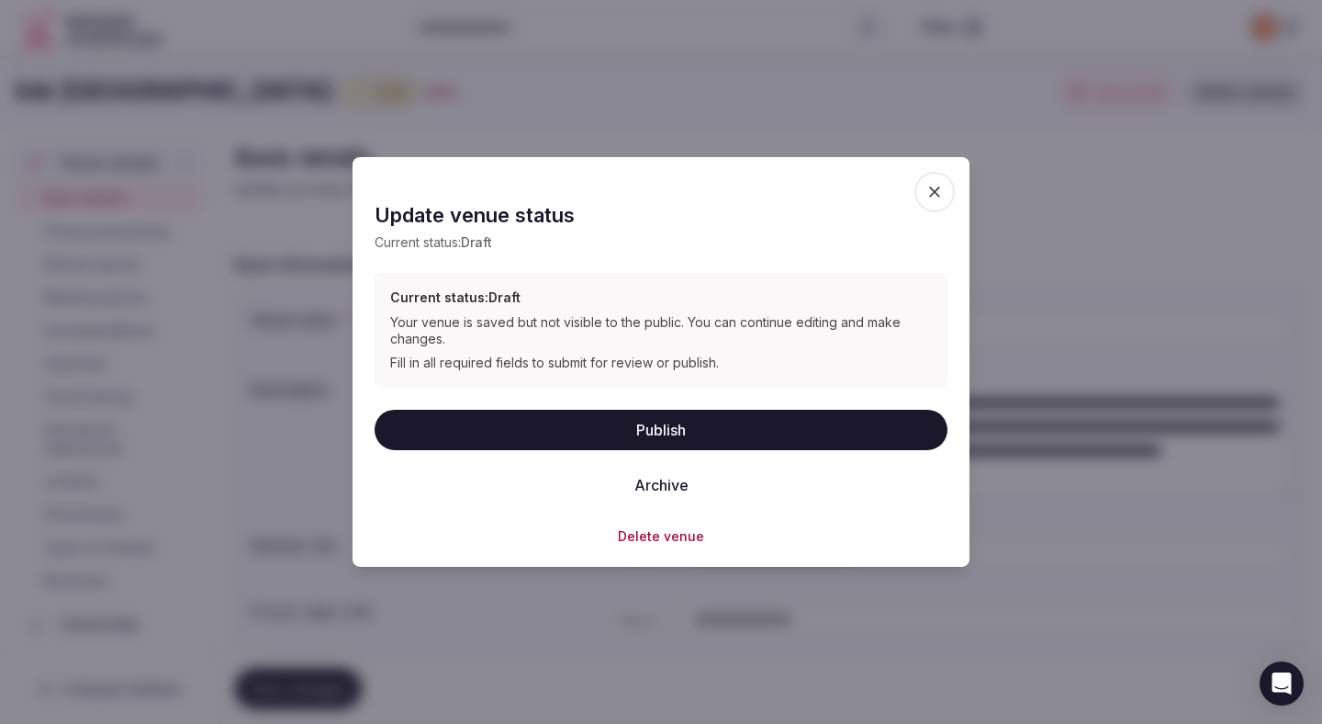
click at [609, 431] on button "Publish" at bounding box center [661, 429] width 573 height 40
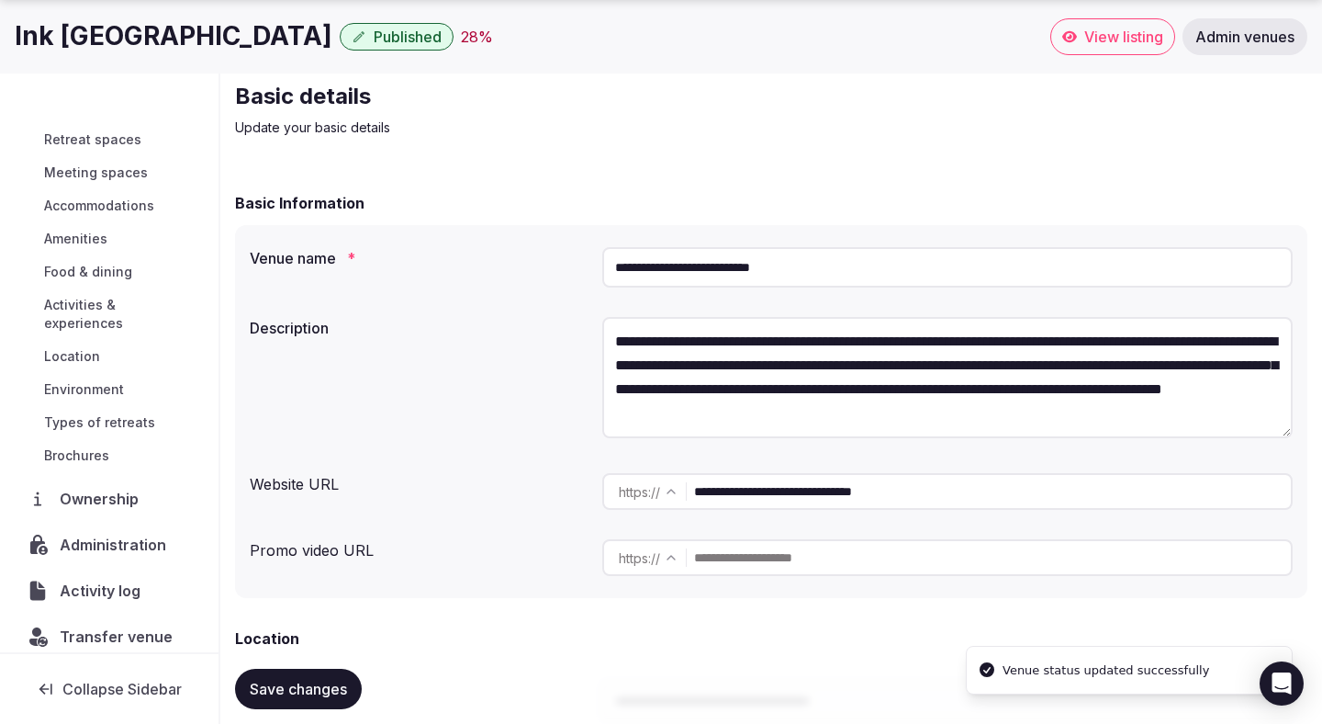
scroll to position [70, 0]
click at [114, 625] on span "Transfer venue" at bounding box center [116, 636] width 113 height 22
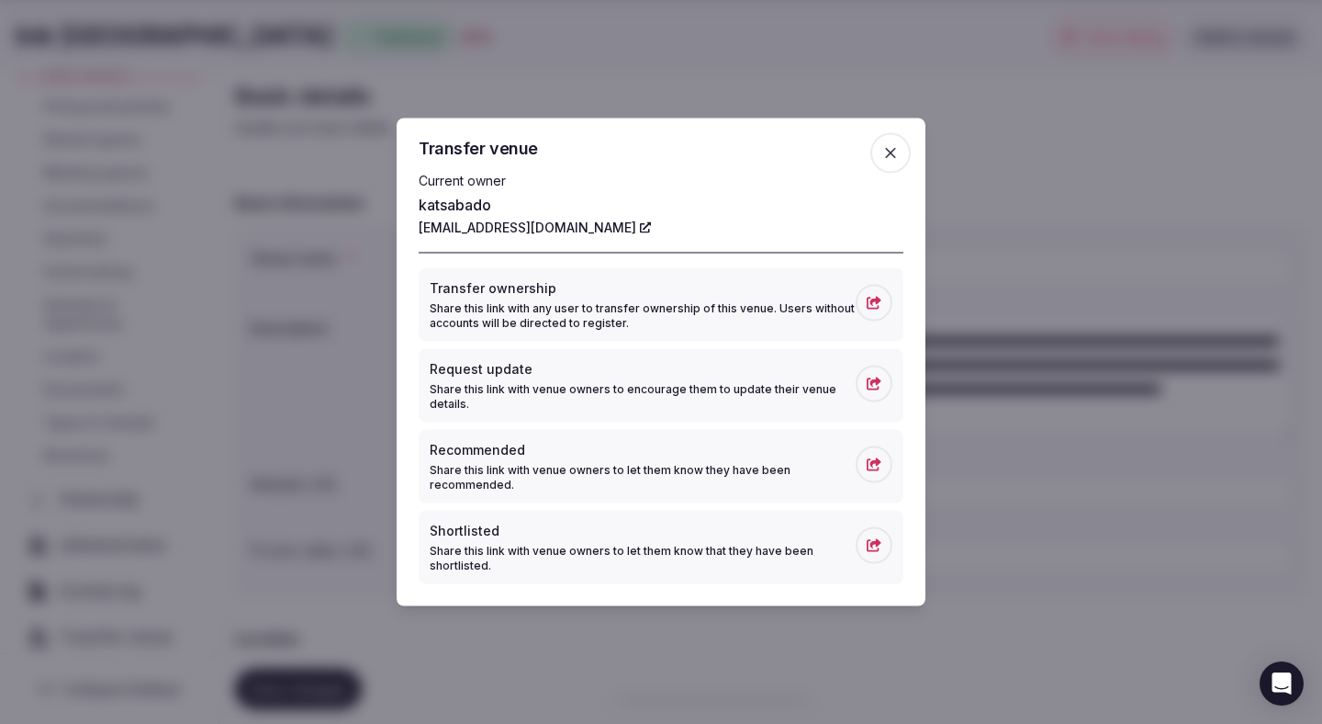
click at [565, 302] on p "Share this link with any user to transfer ownership of this venue. Users withou…" at bounding box center [643, 315] width 426 height 29
click at [884, 155] on icon "button" at bounding box center [891, 153] width 18 height 18
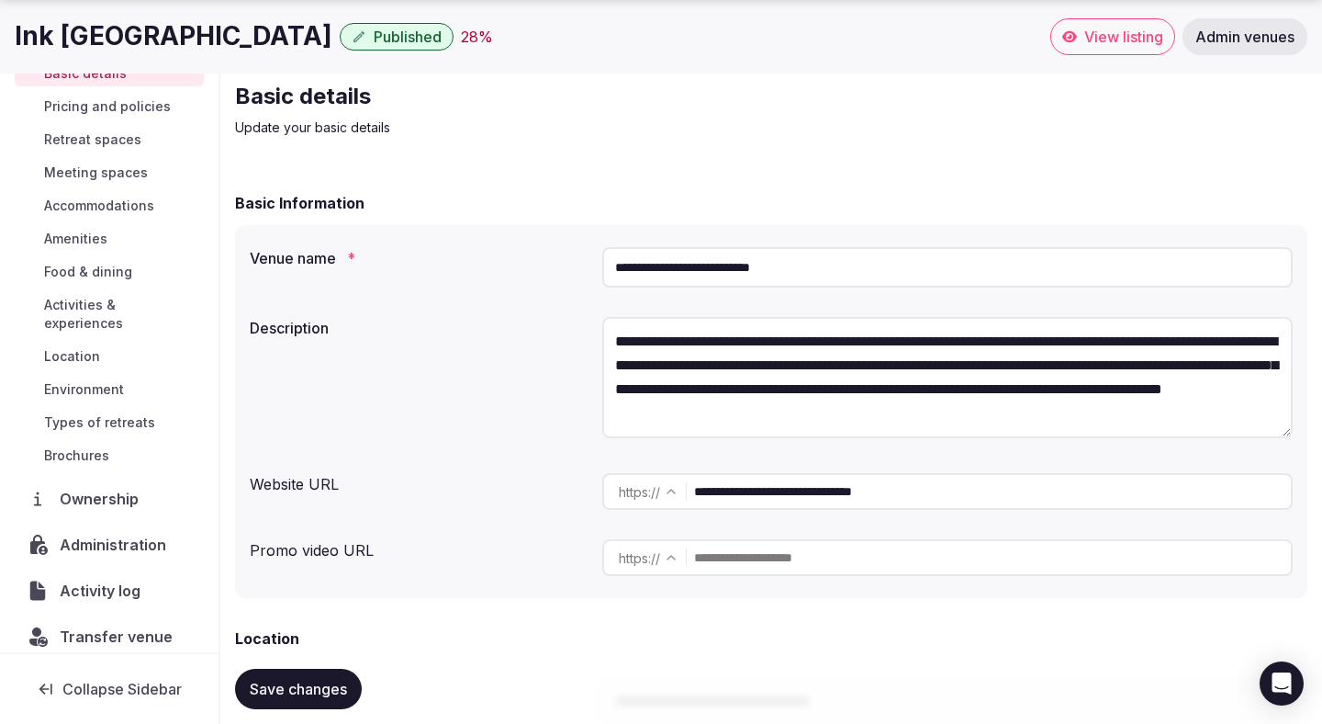
click at [1247, 37] on span "Admin venues" at bounding box center [1245, 37] width 99 height 18
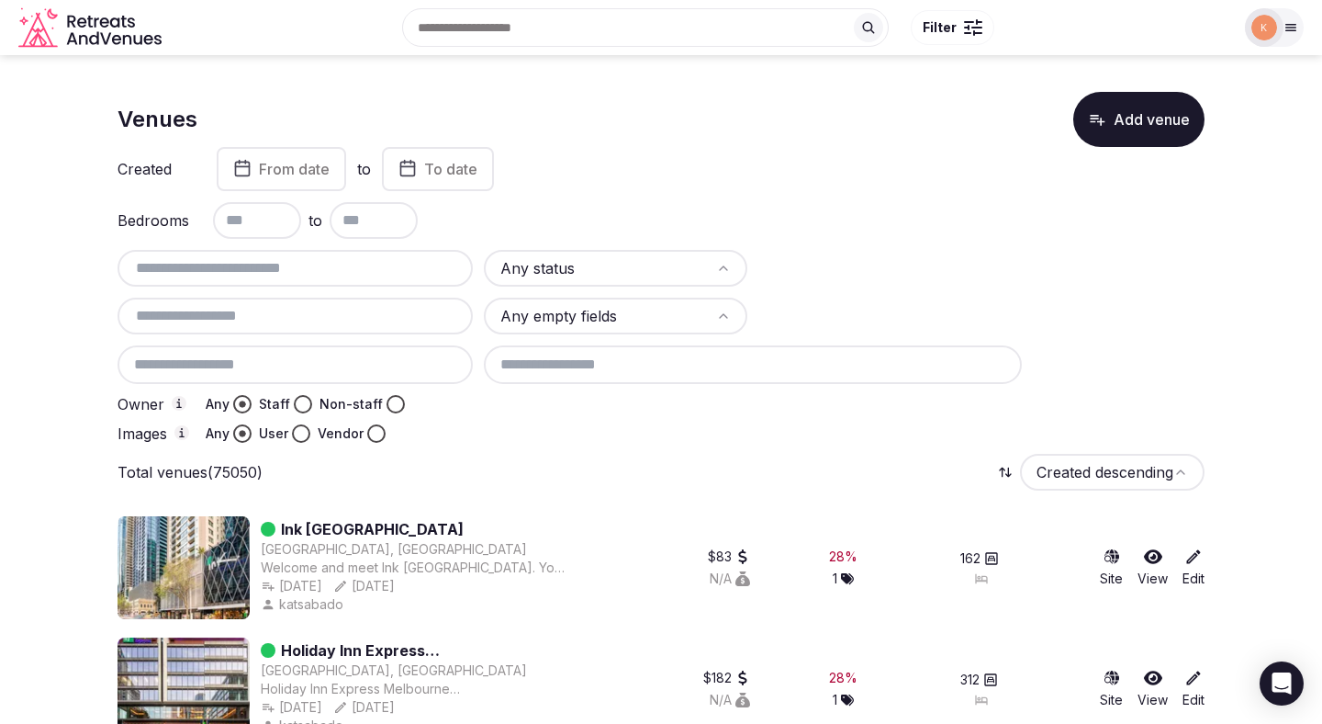
click at [403, 273] on input "text" at bounding box center [295, 268] width 341 height 22
paste input "**********"
type input "**********"
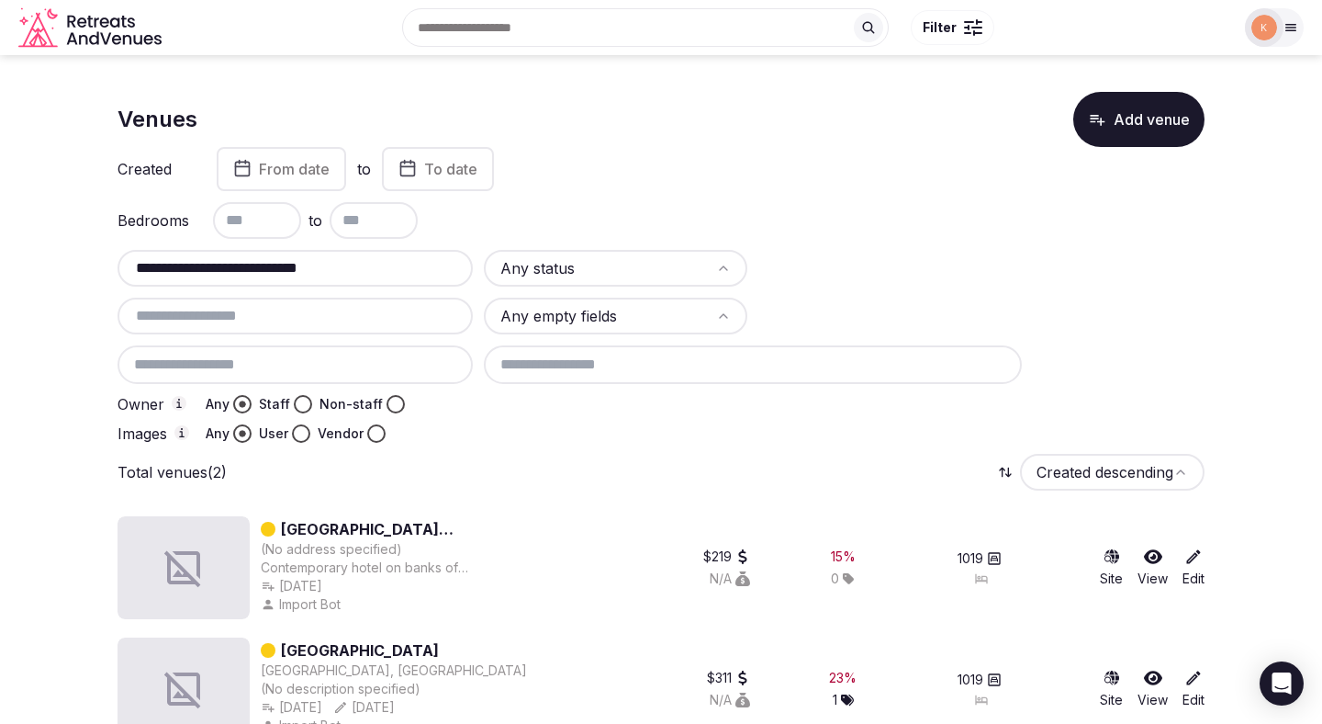
scroll to position [39, 0]
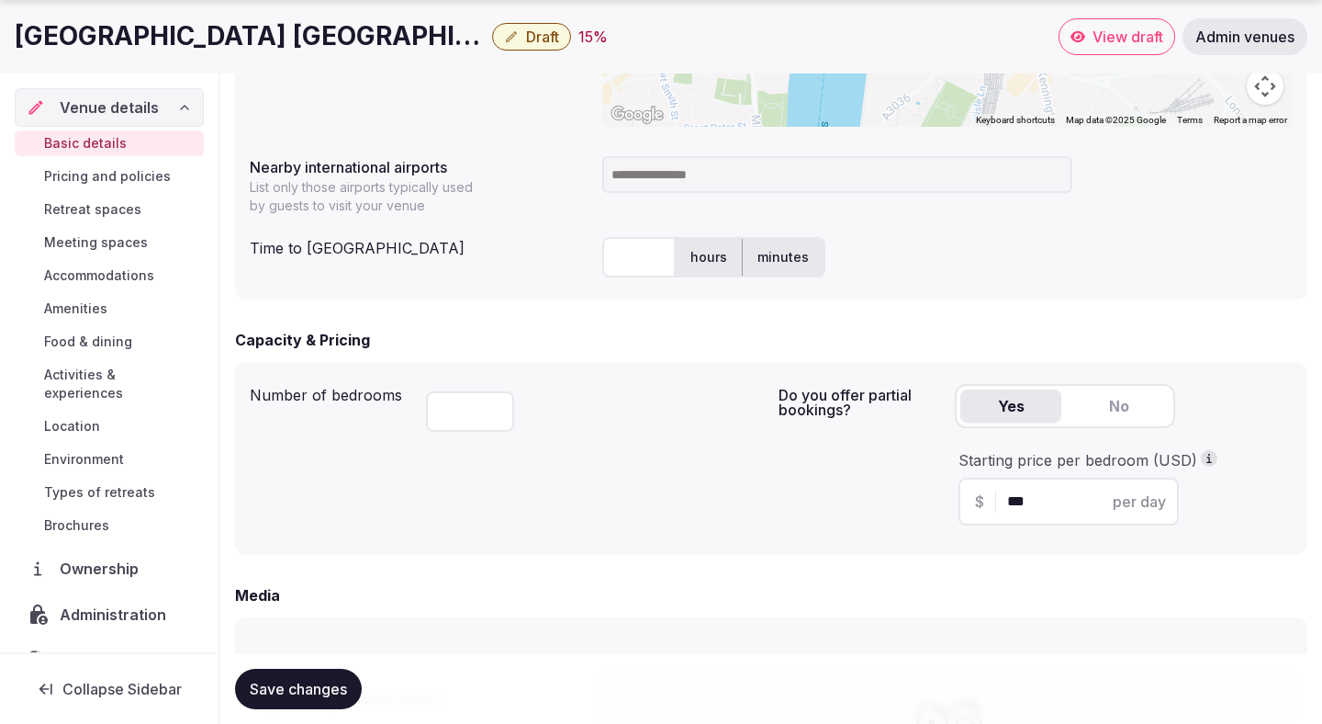
scroll to position [941, 0]
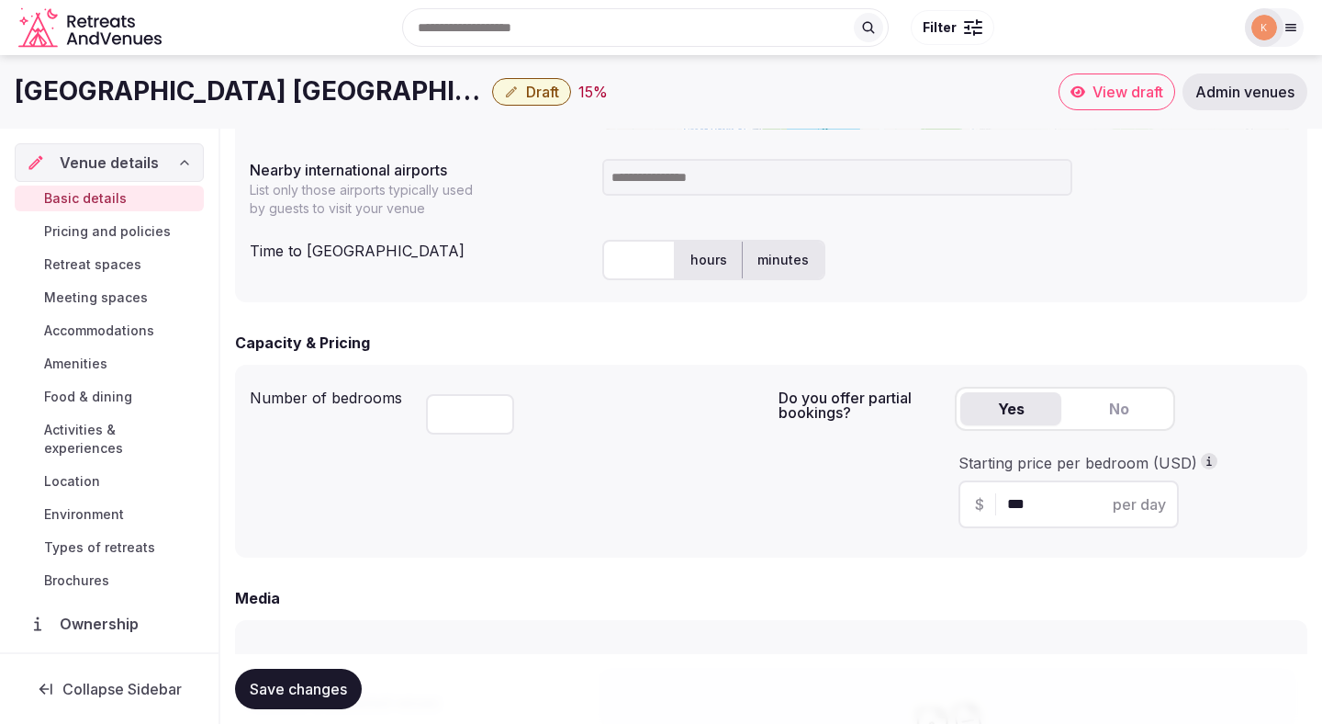
click at [669, 173] on input at bounding box center [837, 177] width 470 height 37
type input "***"
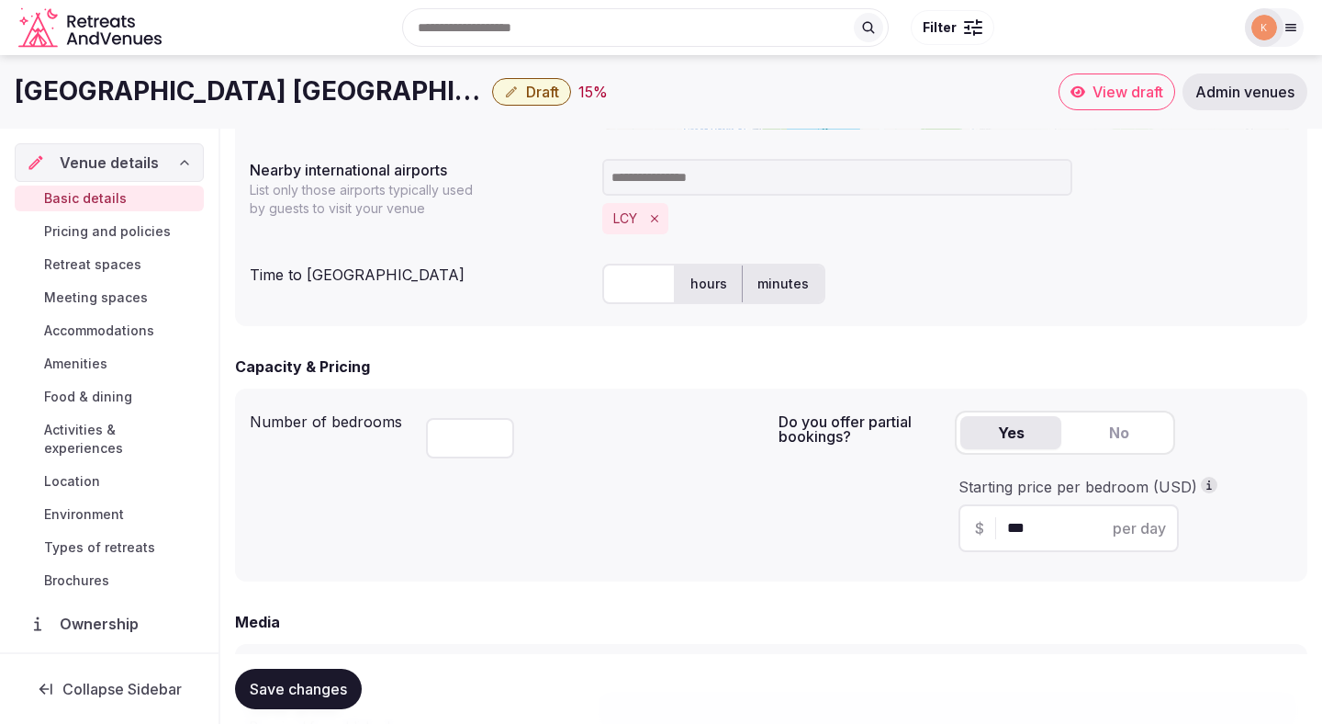
click at [624, 286] on input "text" at bounding box center [638, 284] width 73 height 40
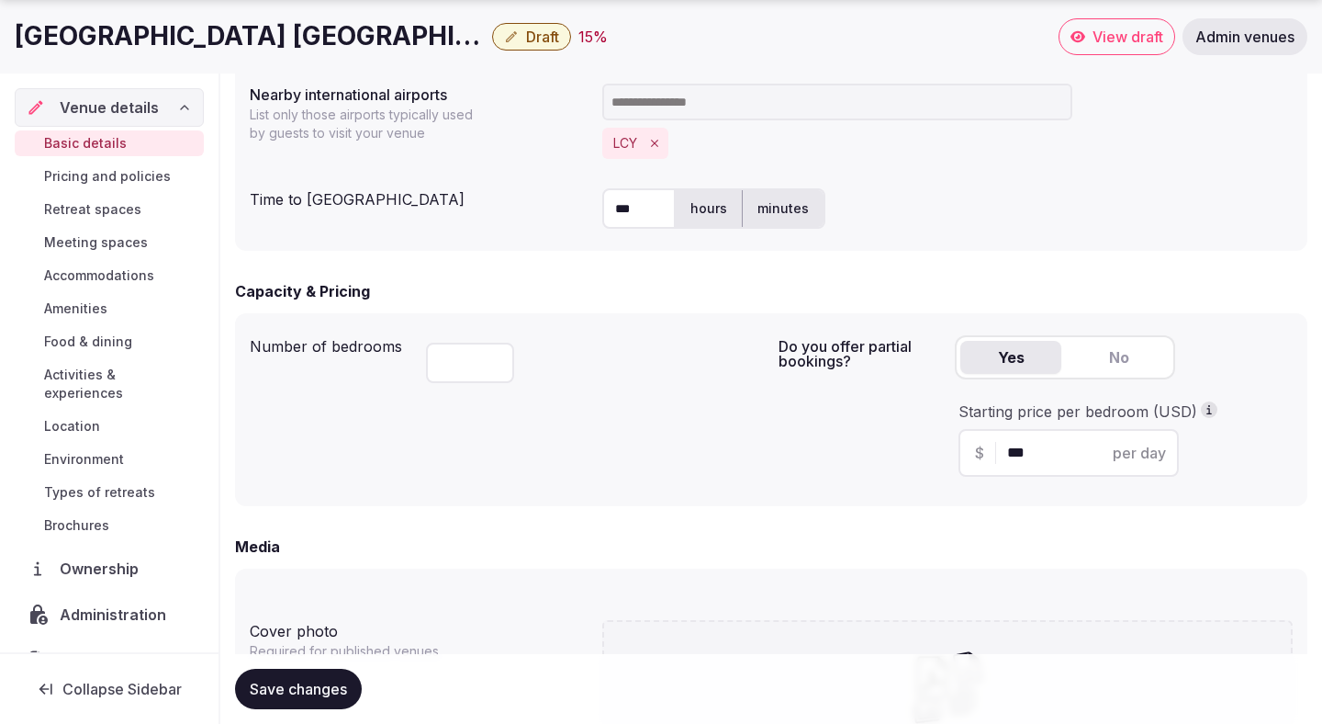
scroll to position [1014, 0]
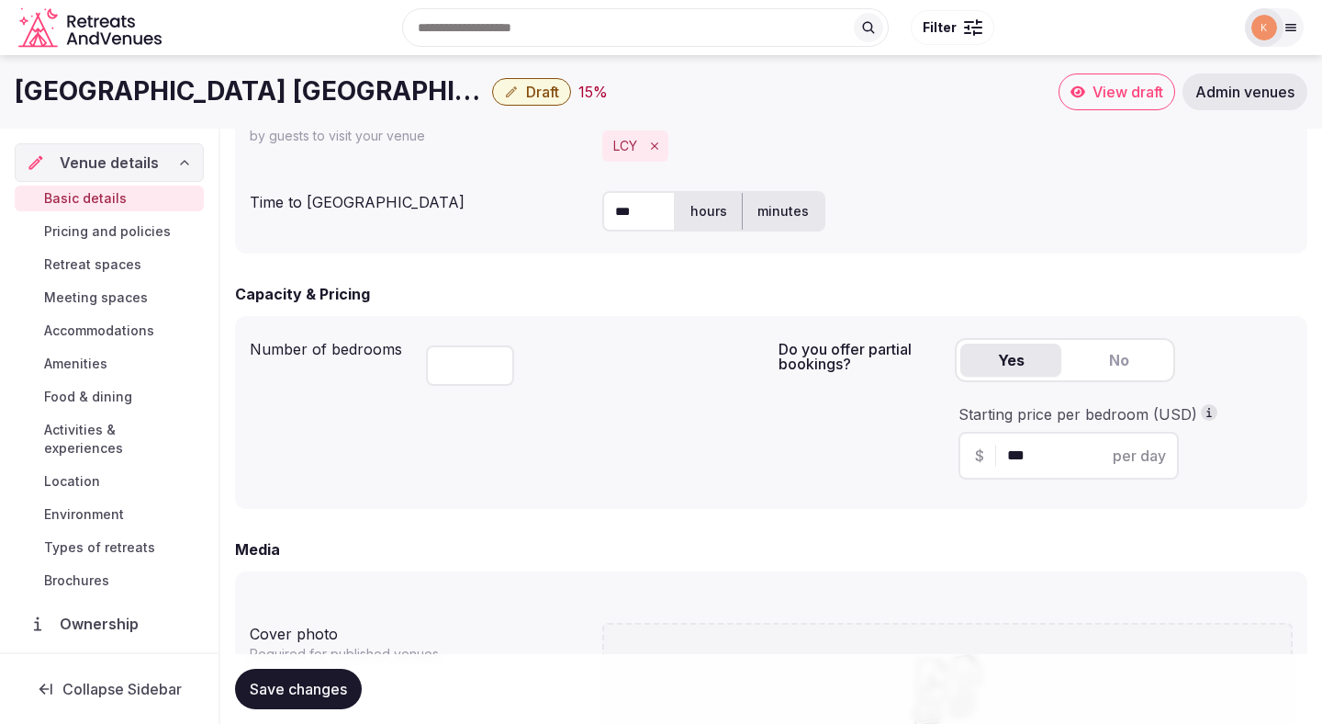
type input "***"
click at [707, 216] on label "hours" at bounding box center [709, 211] width 66 height 48
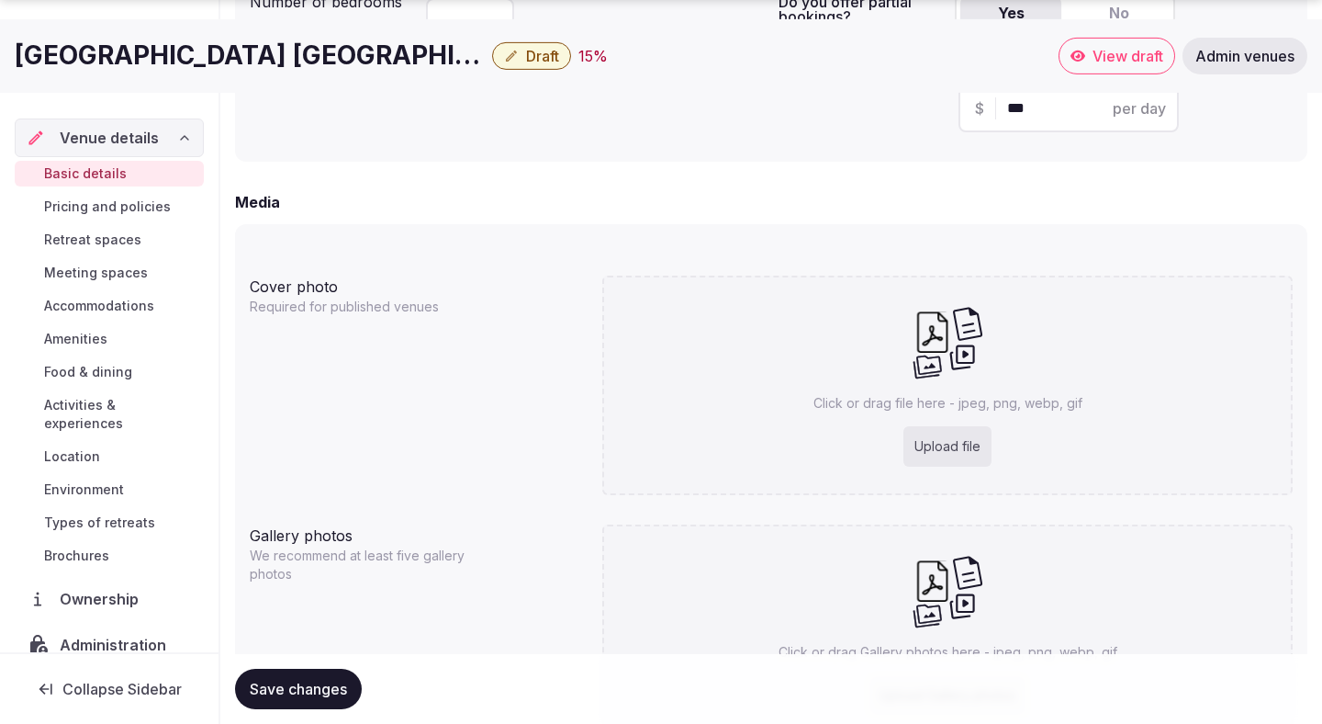
scroll to position [1518, 0]
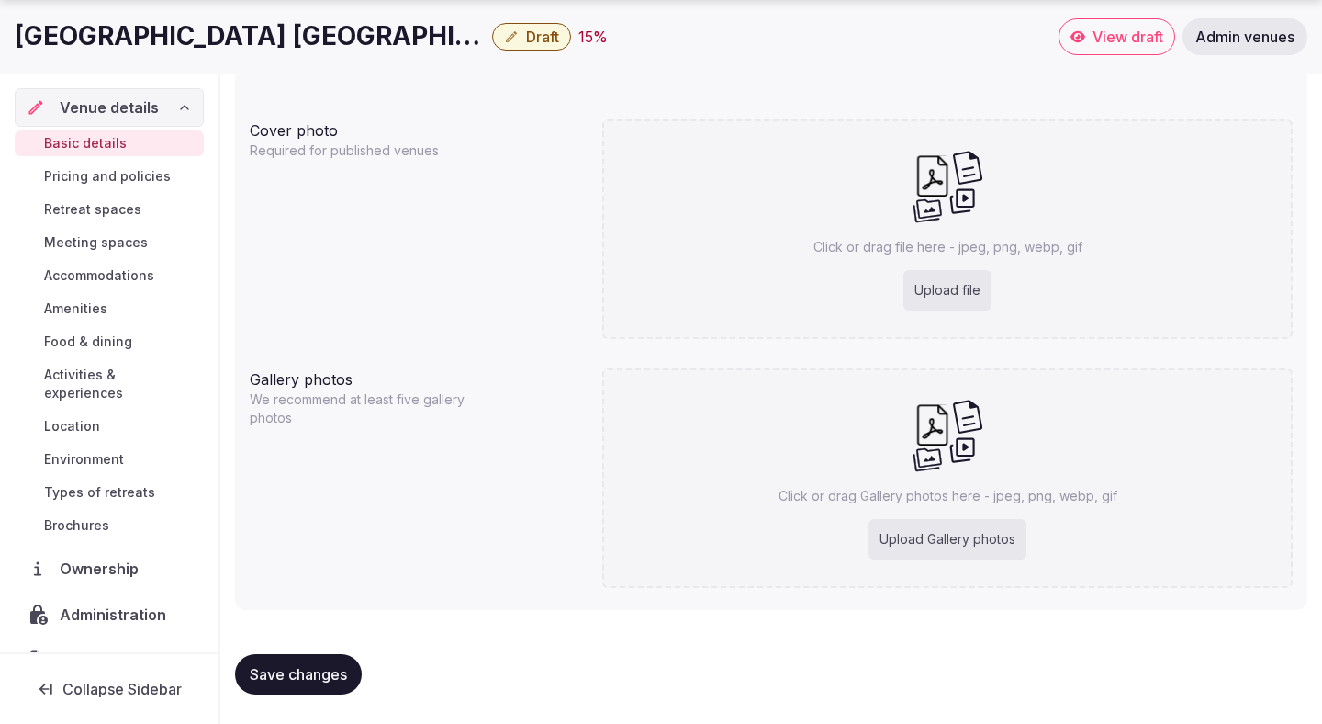
click at [278, 658] on button "Save changes" at bounding box center [298, 674] width 127 height 40
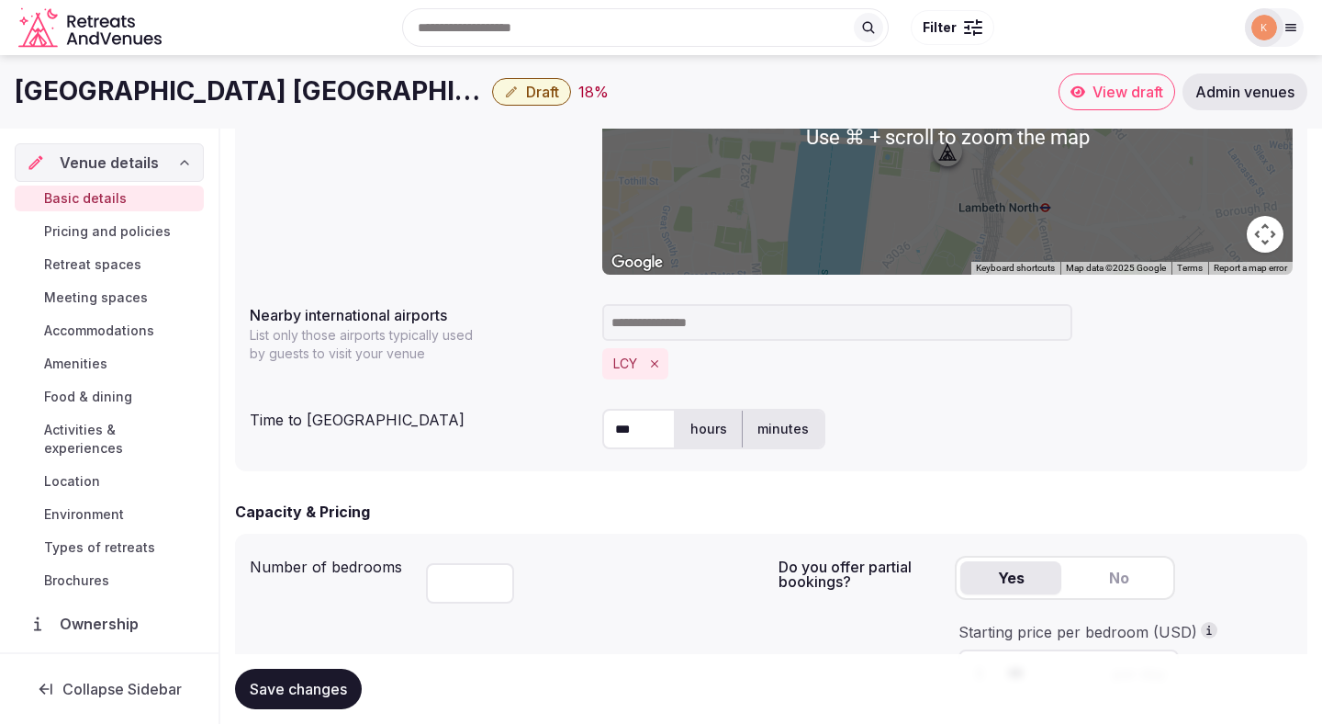
scroll to position [775, 0]
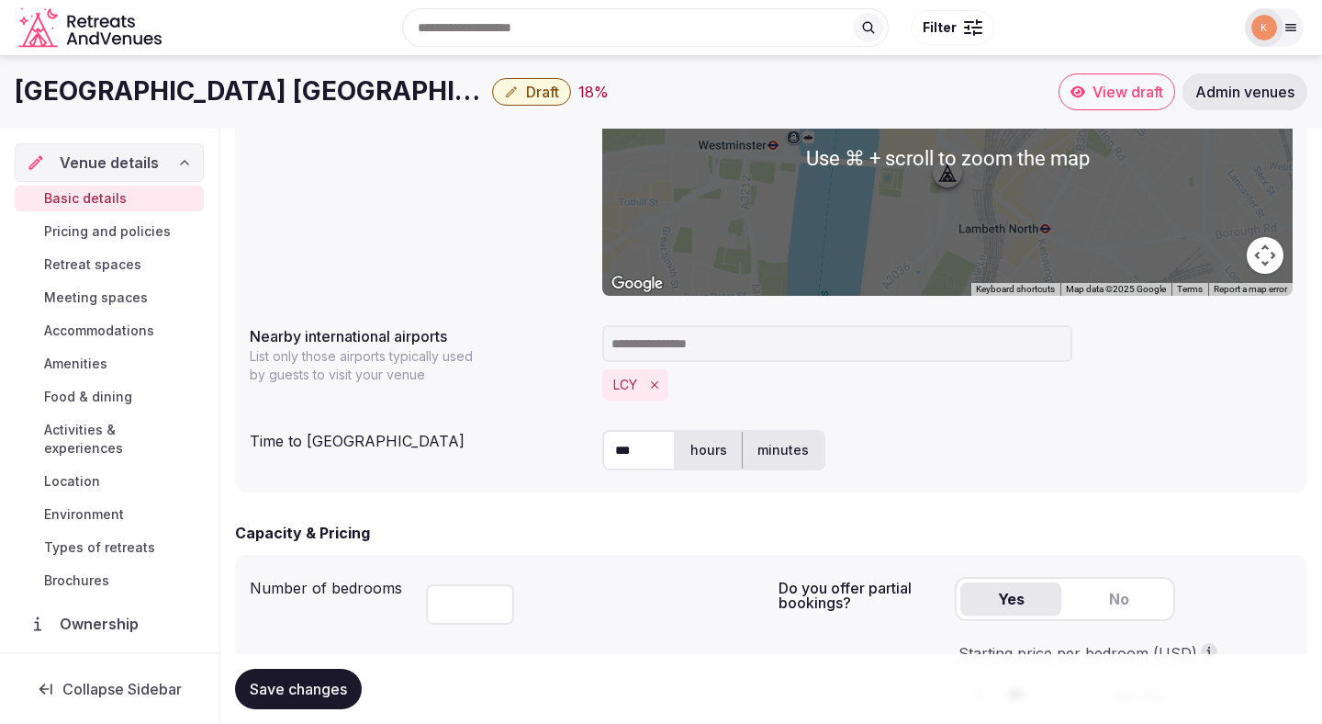
click at [1017, 595] on button "Yes" at bounding box center [1011, 598] width 101 height 33
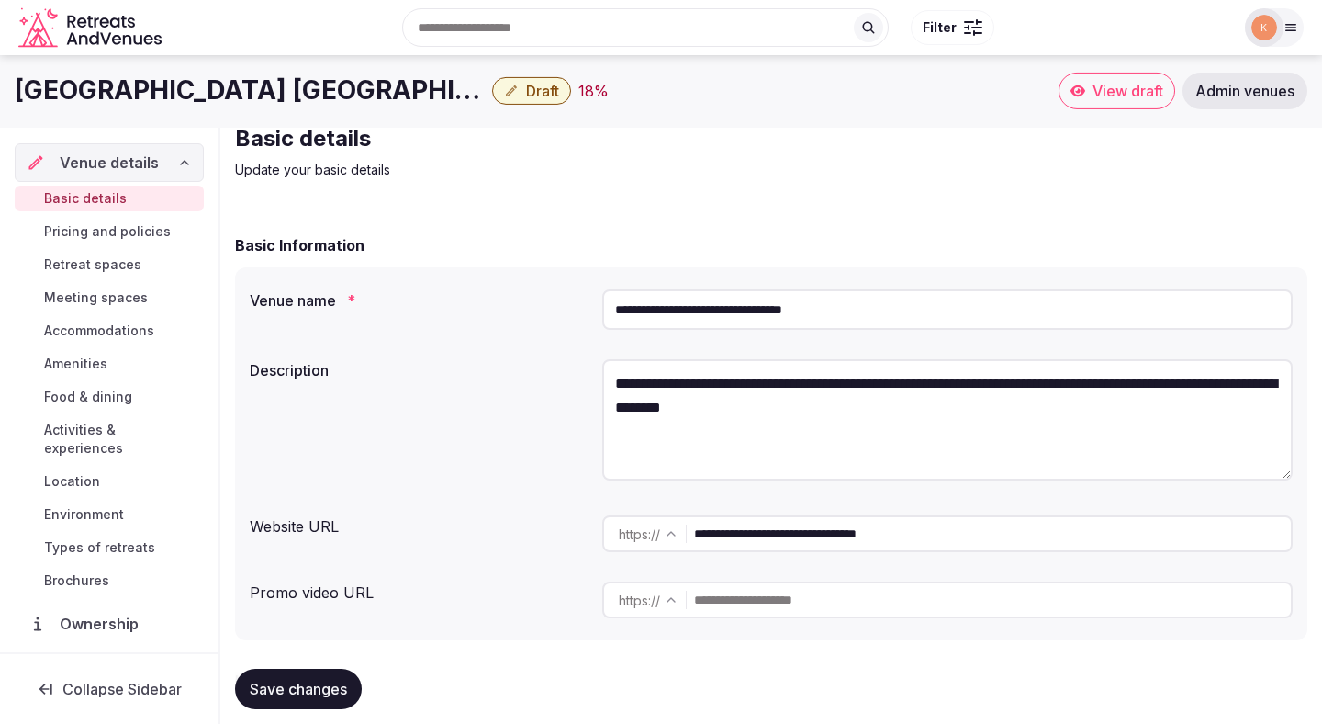
scroll to position [0, 0]
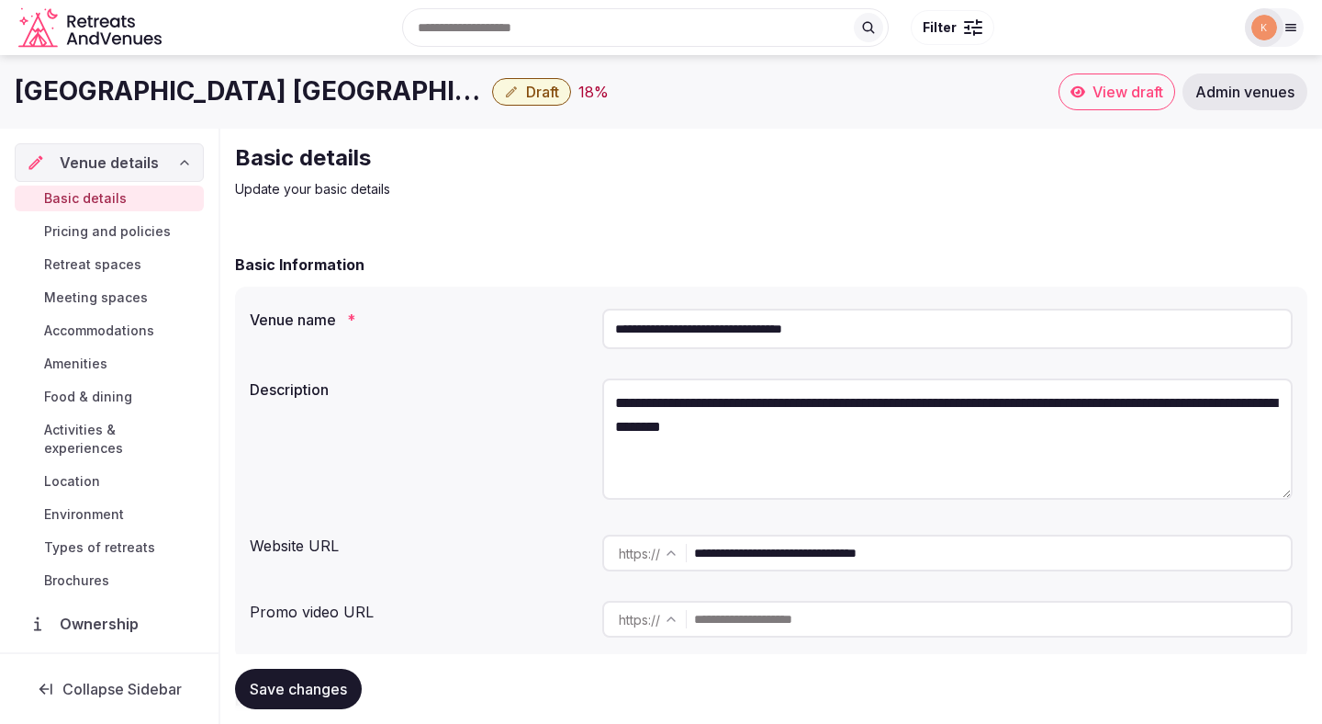
click at [679, 324] on input "**********" at bounding box center [947, 329] width 691 height 40
paste input "text"
type input "**********"
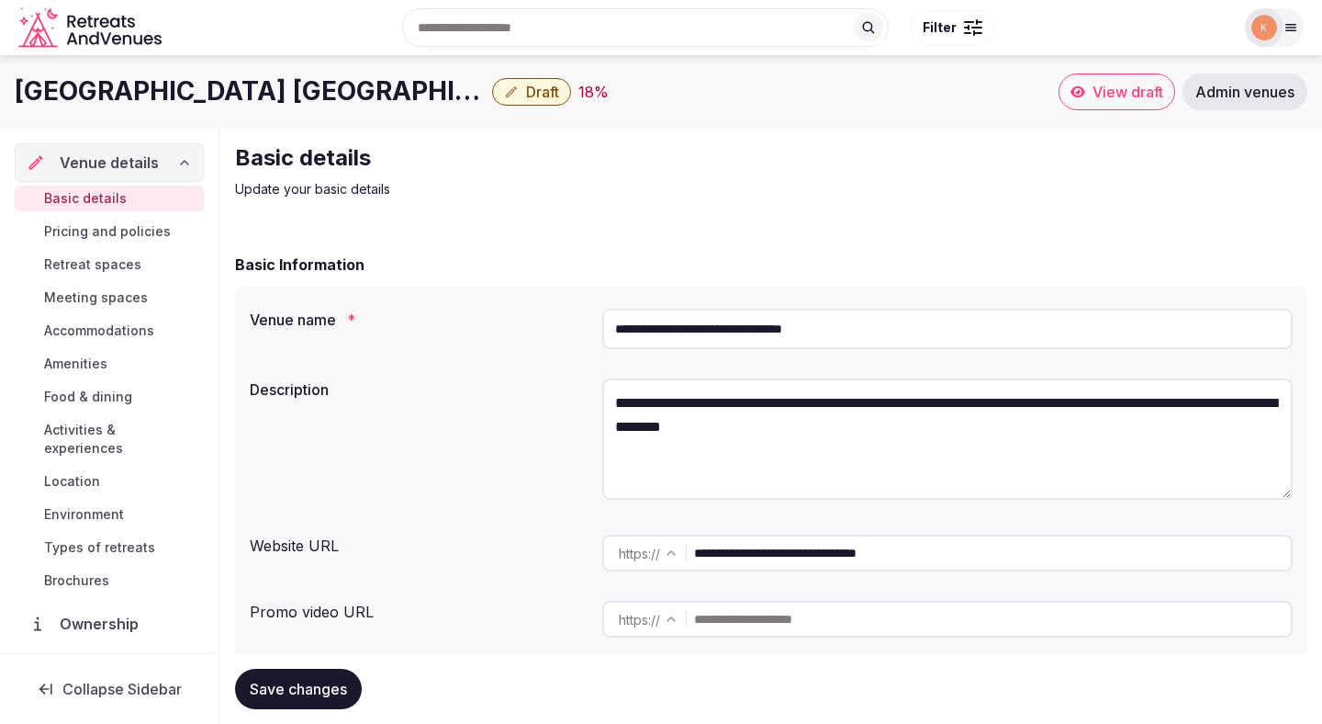
click at [324, 688] on span "Save changes" at bounding box center [298, 689] width 97 height 18
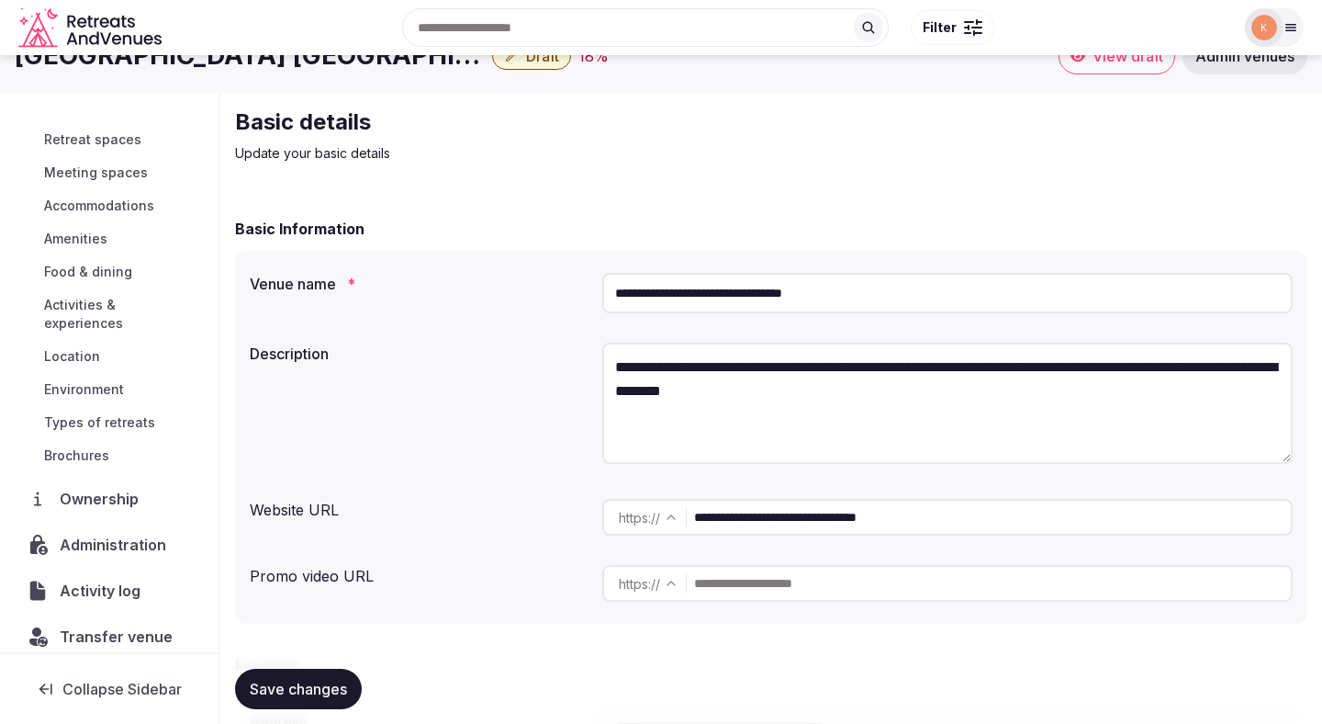
scroll to position [39, 0]
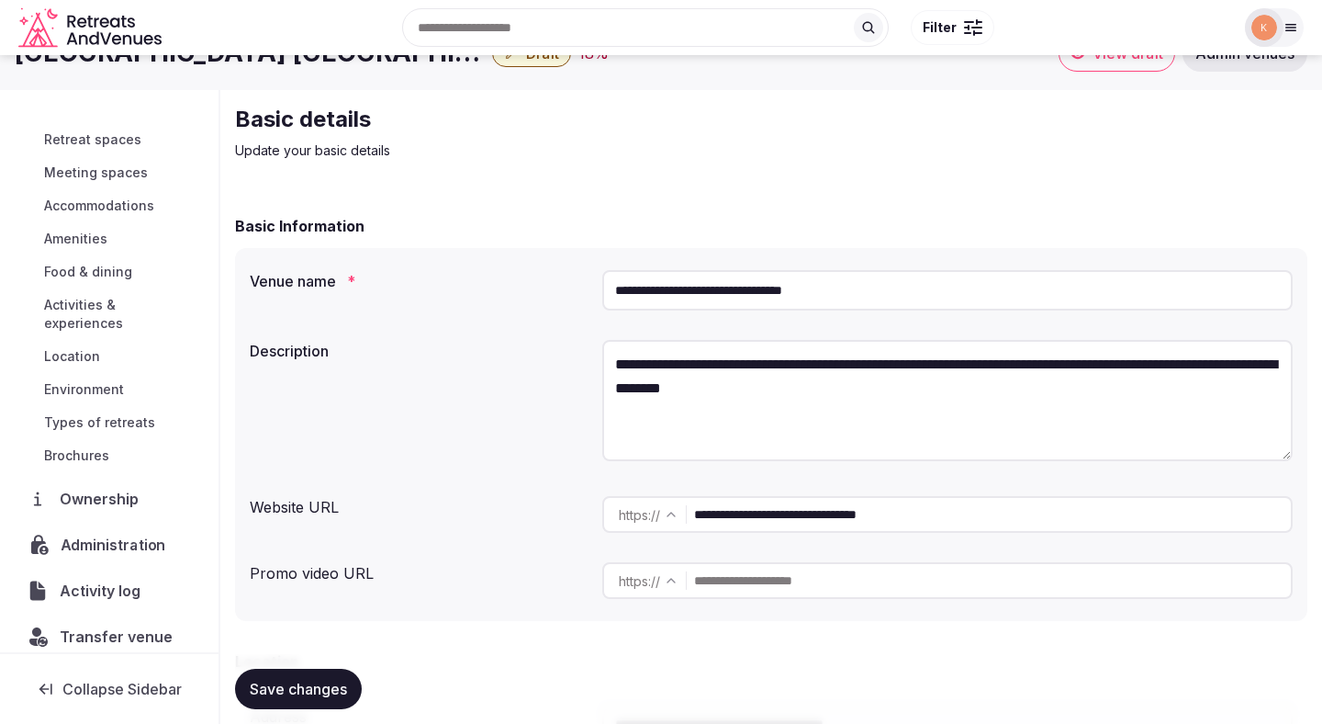
click at [99, 534] on span "Administration" at bounding box center [117, 545] width 113 height 22
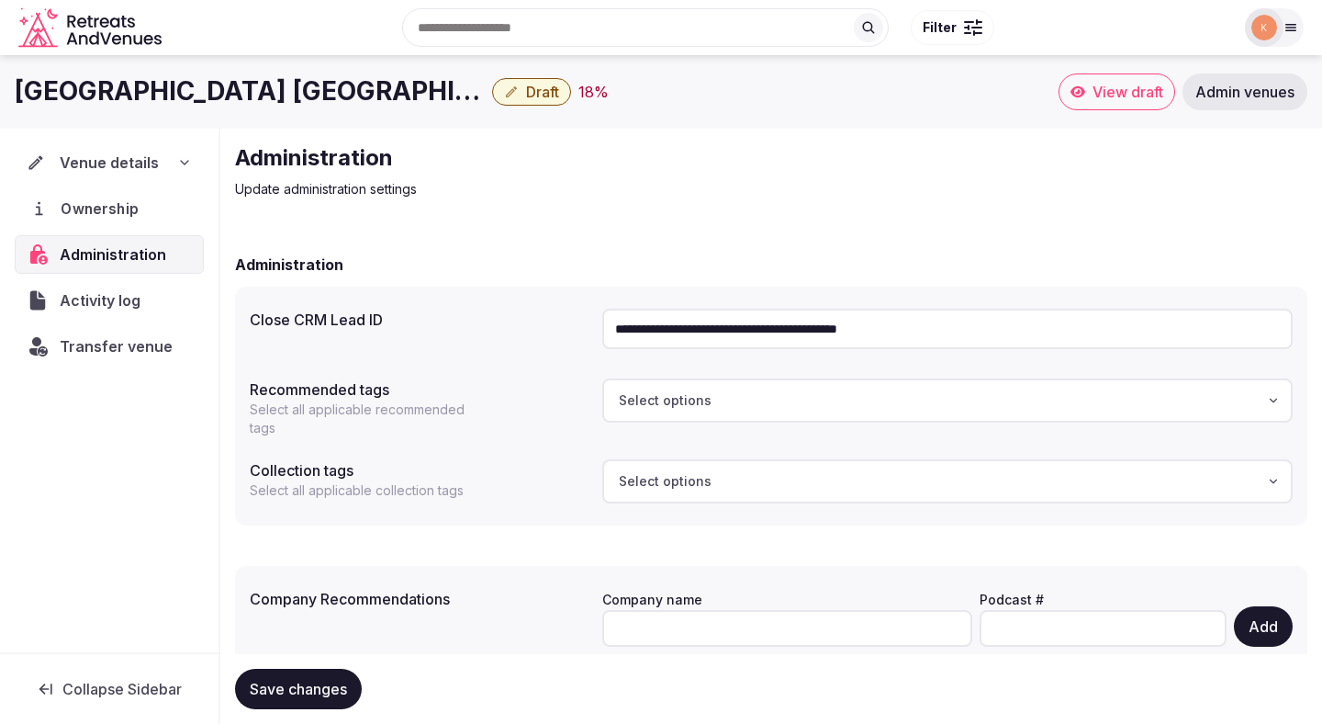
click at [102, 204] on span "Ownership" at bounding box center [103, 208] width 84 height 22
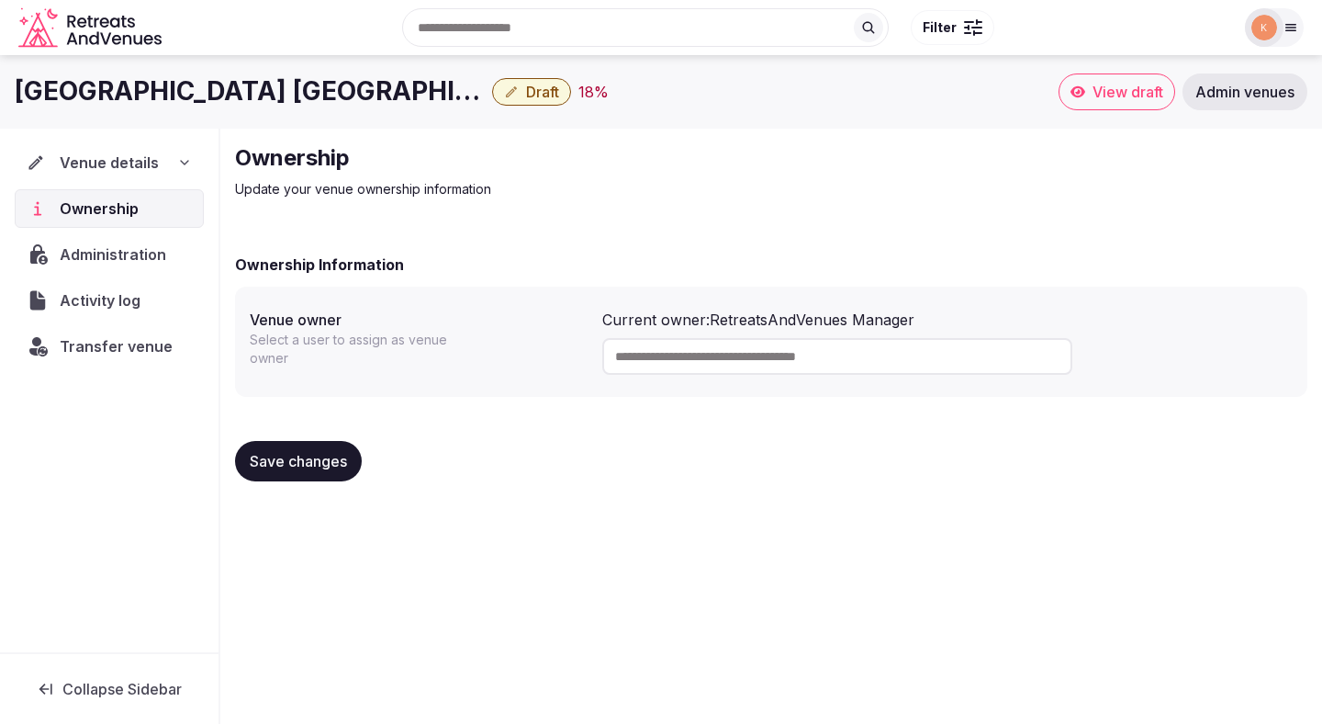
click at [523, 93] on button "Draft" at bounding box center [531, 92] width 79 height 28
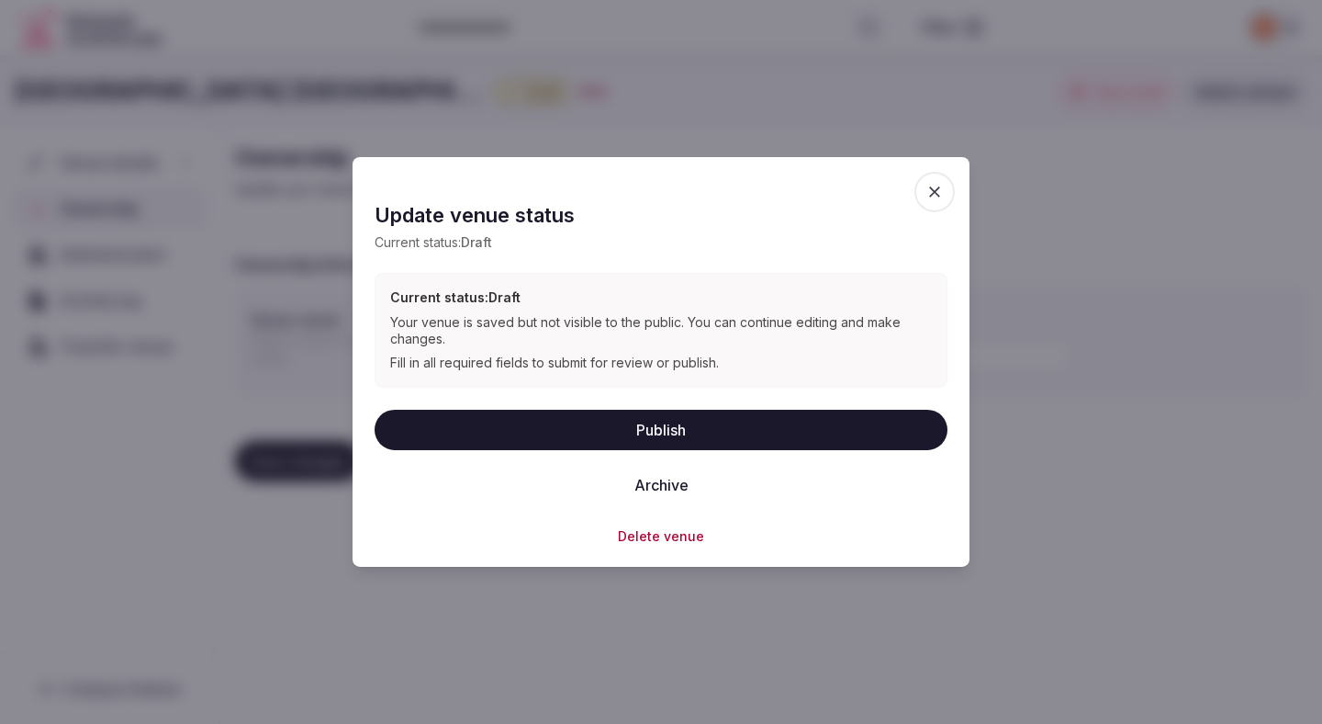
click at [657, 536] on button "Delete venue" at bounding box center [661, 535] width 86 height 18
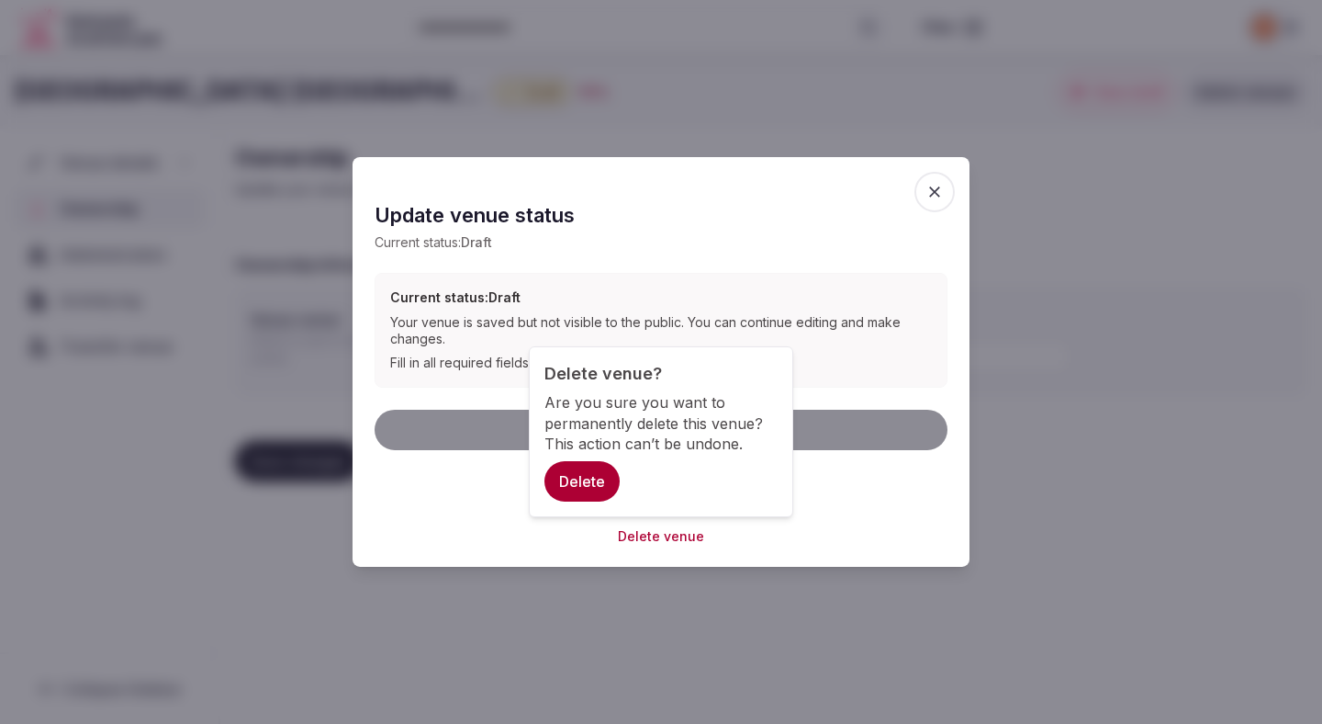
click at [595, 482] on button "Delete" at bounding box center [582, 481] width 75 height 40
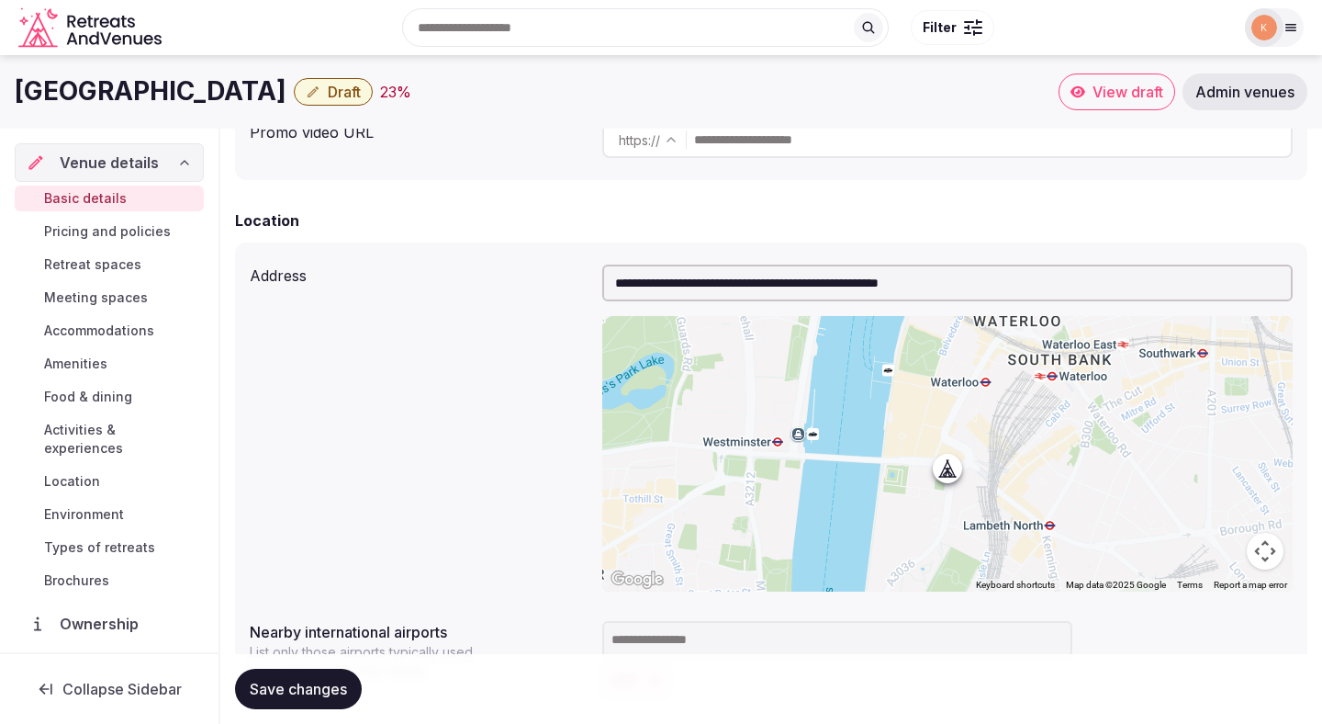
scroll to position [125, 0]
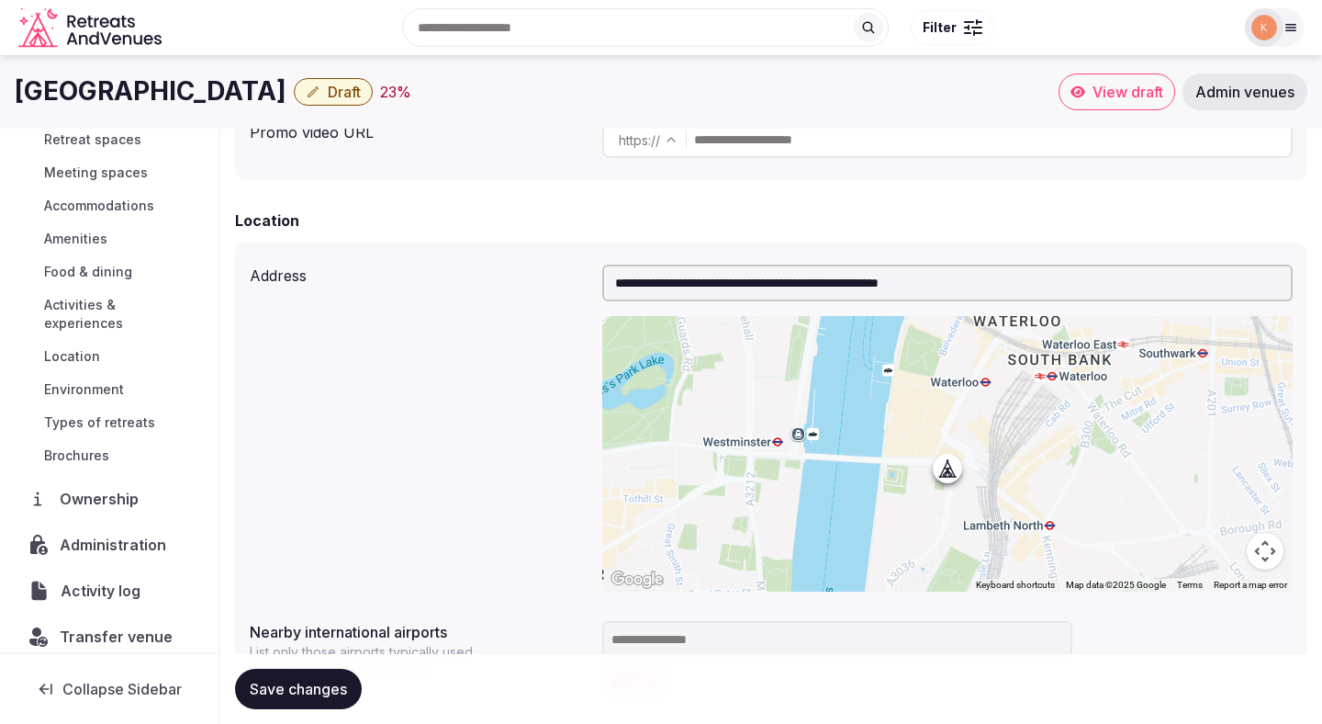
click at [109, 579] on span "Activity log" at bounding box center [104, 590] width 86 height 22
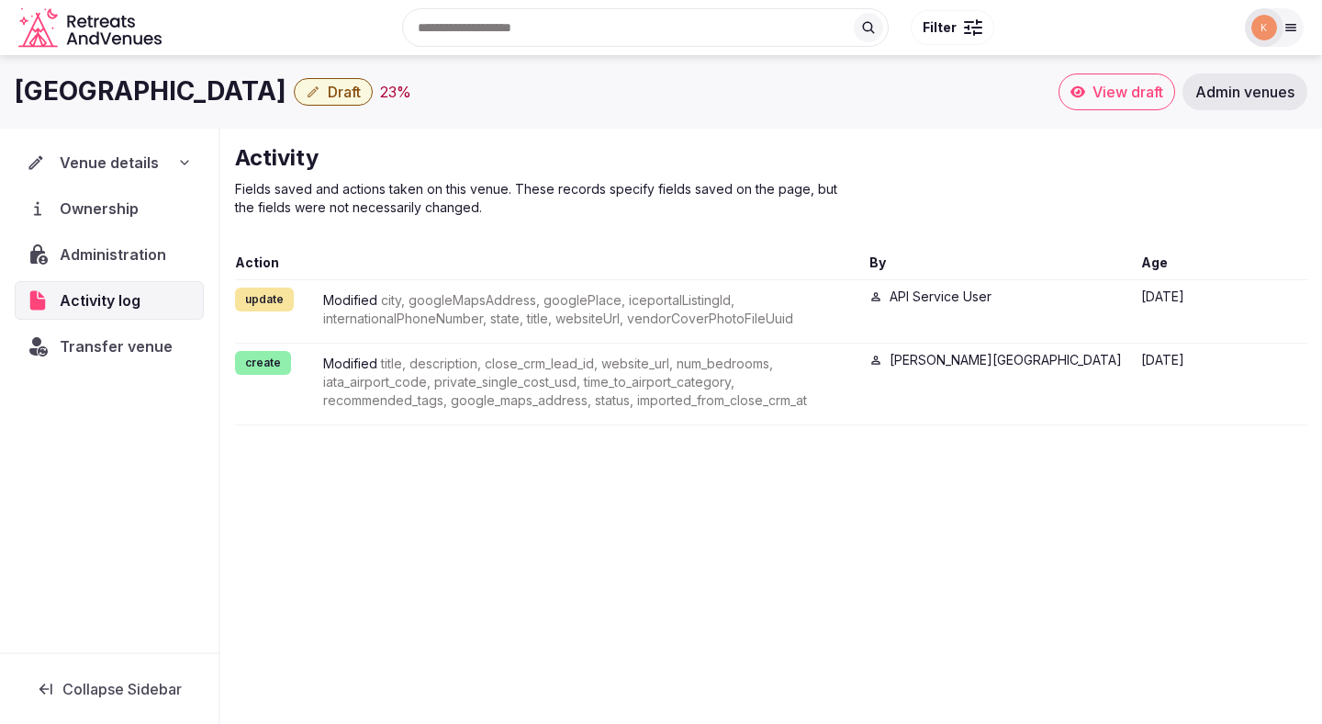
click at [132, 251] on span "Administration" at bounding box center [117, 254] width 114 height 22
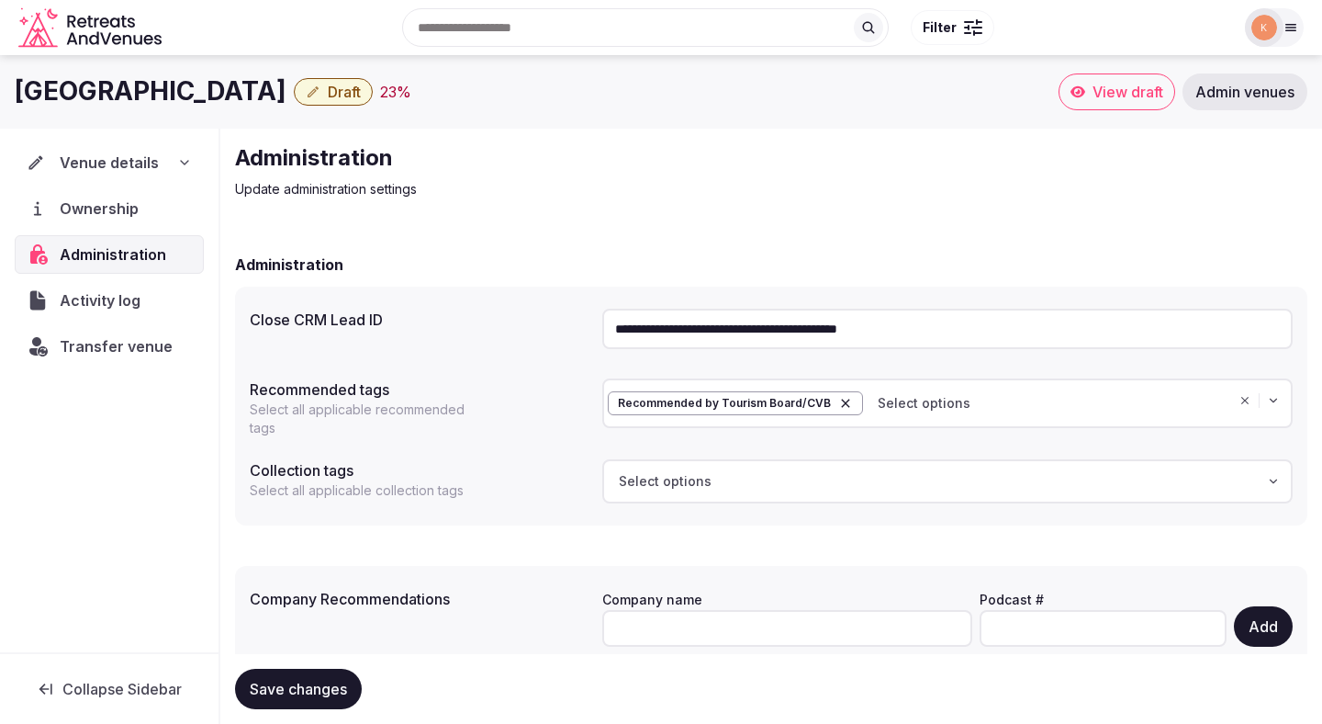
click at [723, 320] on input "**********" at bounding box center [947, 329] width 691 height 40
click at [106, 157] on span "Venue details" at bounding box center [109, 163] width 99 height 22
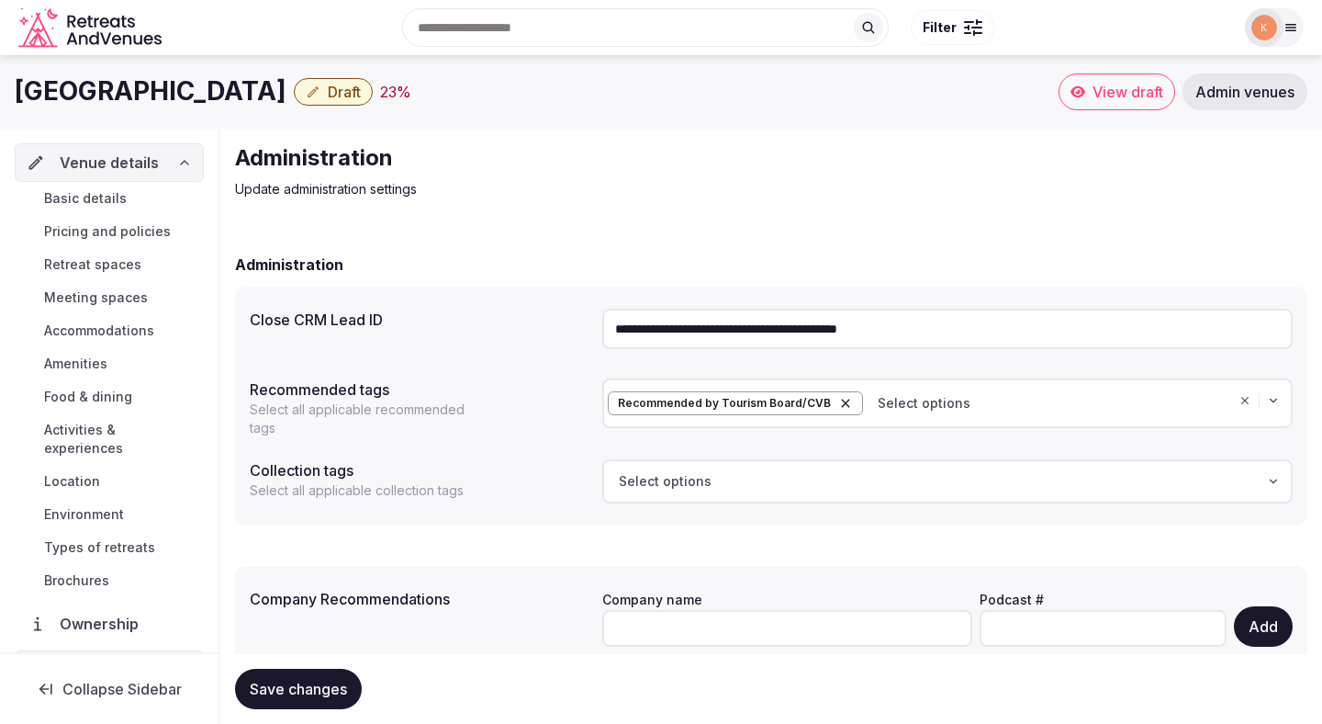
click at [105, 197] on span "Basic details" at bounding box center [85, 198] width 83 height 18
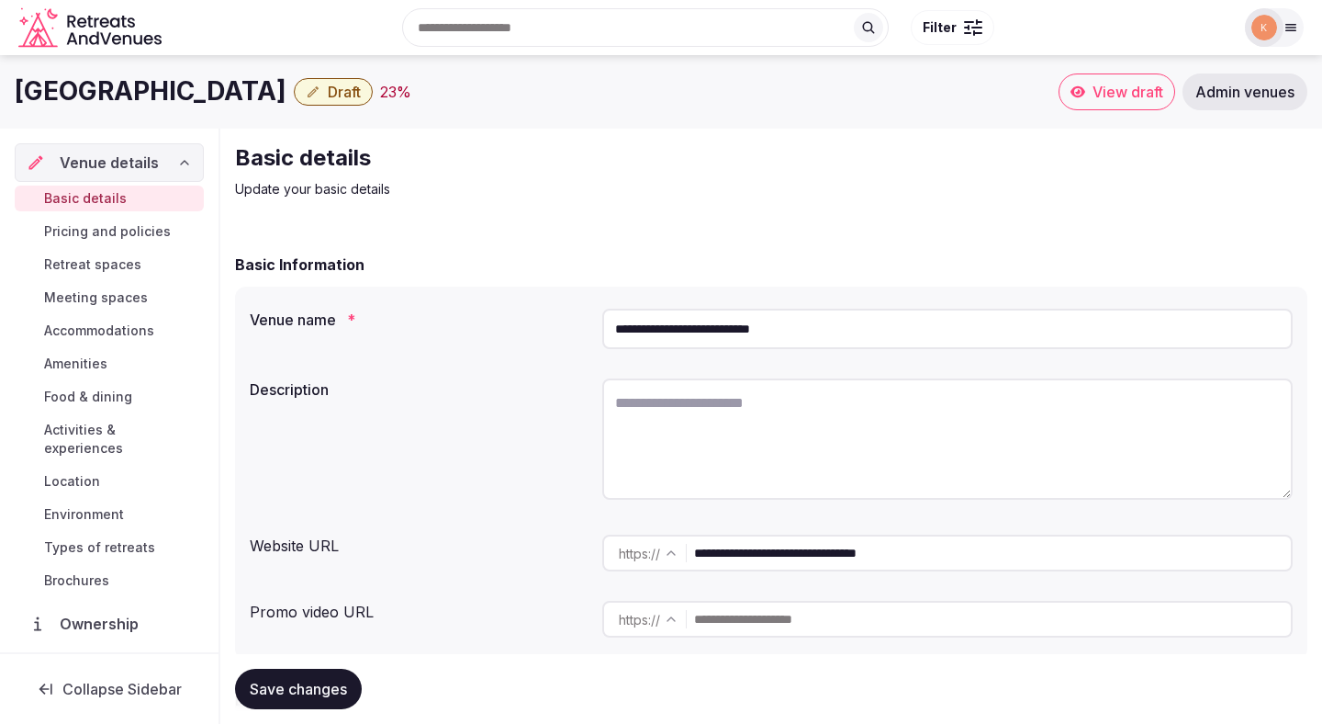
click at [693, 323] on input "**********" at bounding box center [947, 329] width 691 height 40
paste input "*******"
type input "**********"
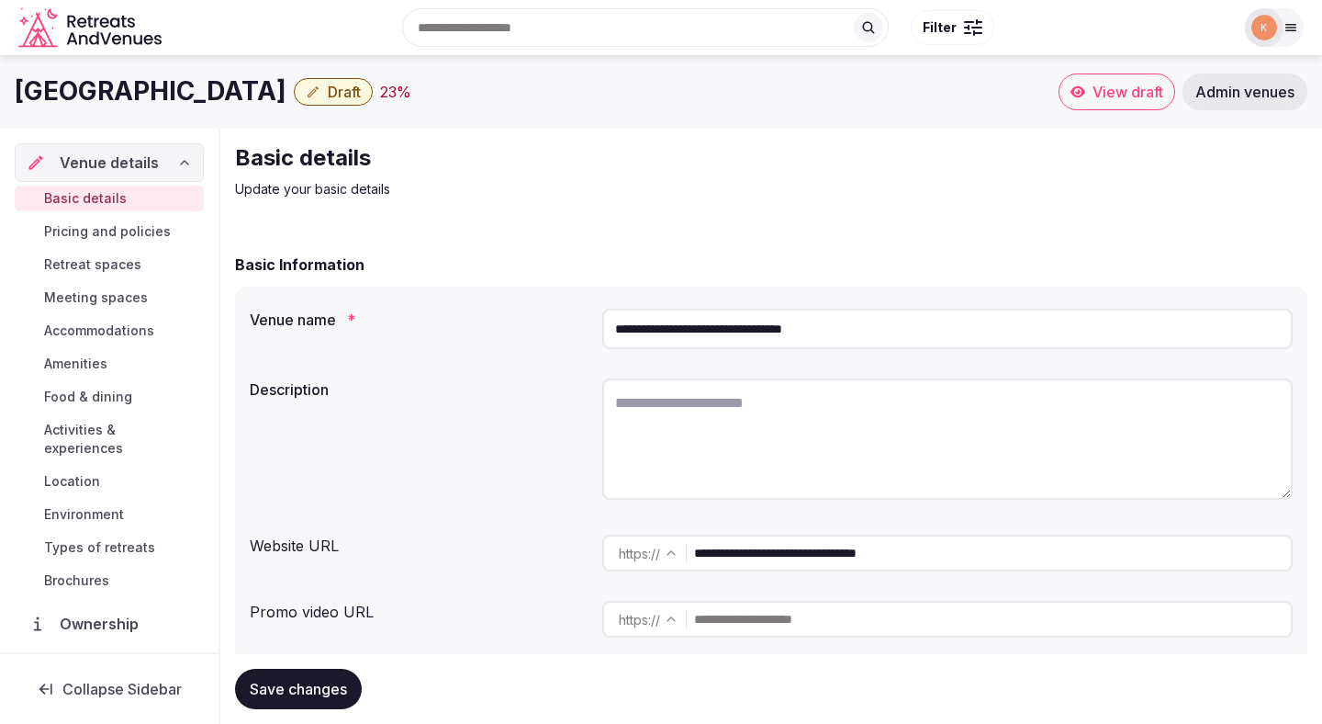
click at [327, 685] on span "Save changes" at bounding box center [298, 689] width 97 height 18
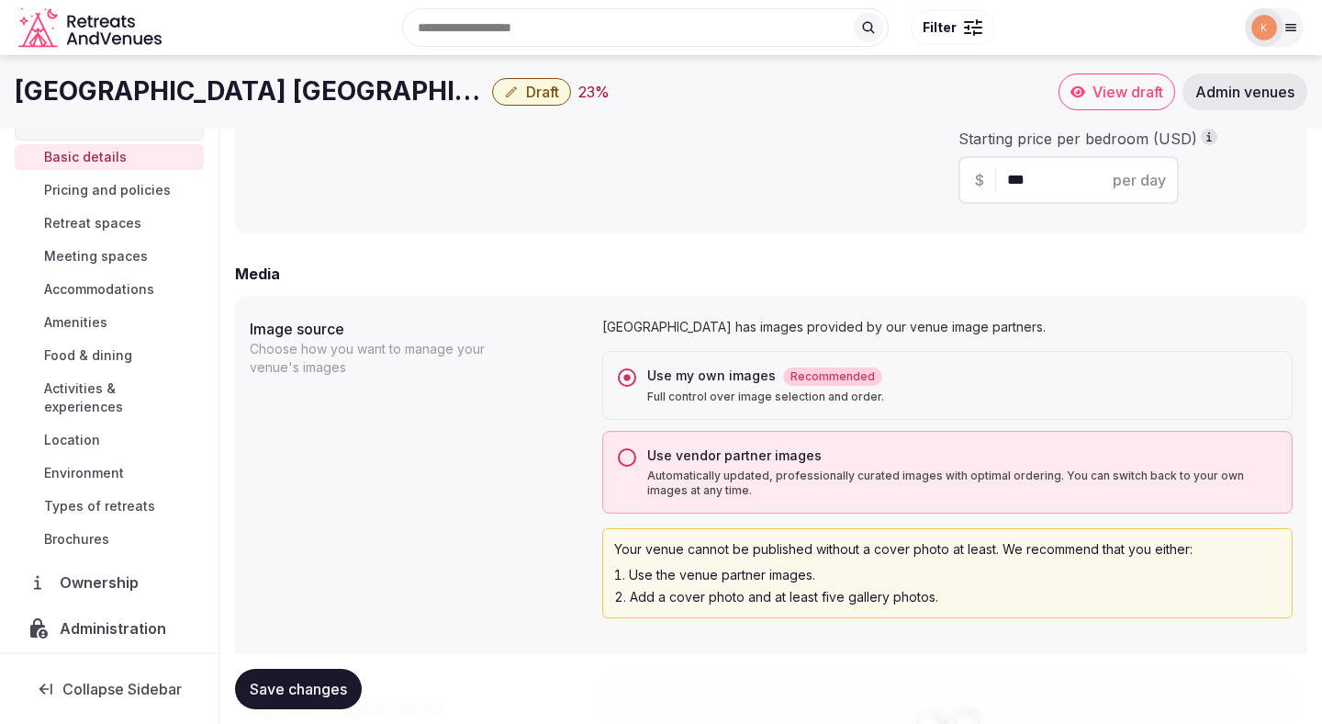
scroll to position [125, 0]
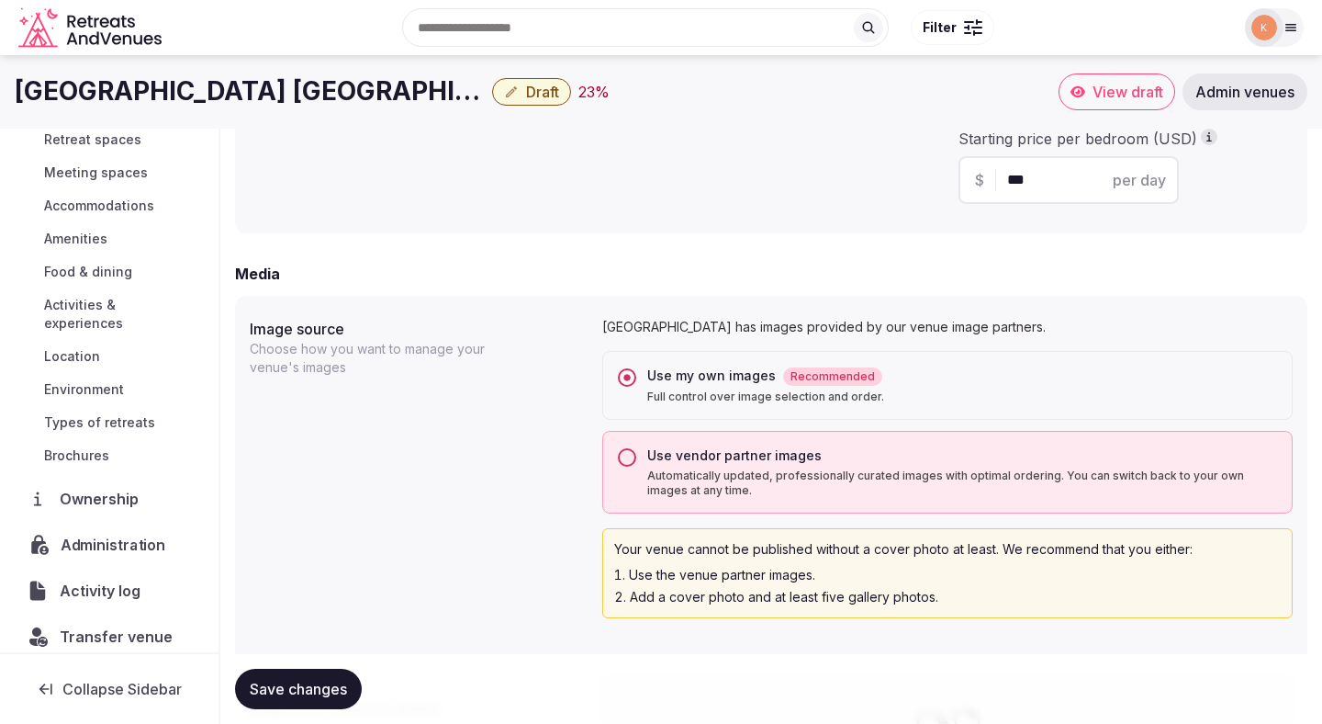
click at [100, 534] on span "Administration" at bounding box center [117, 545] width 112 height 22
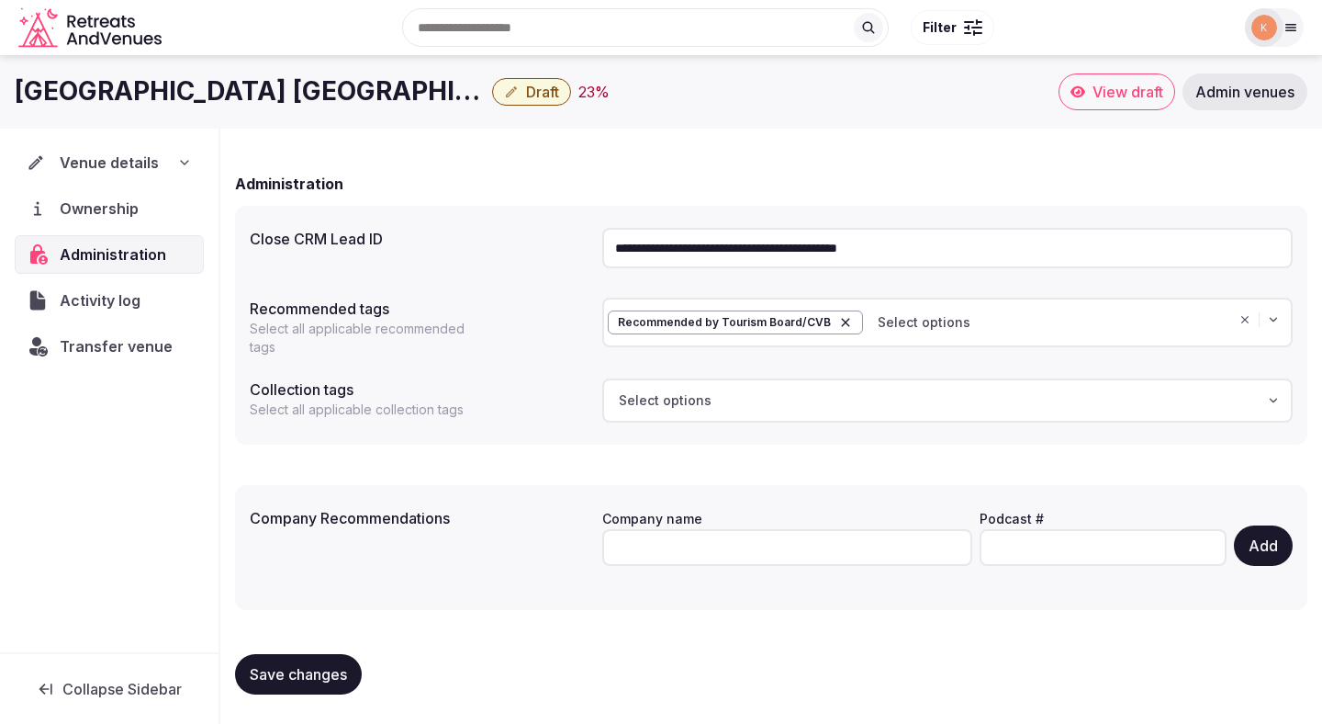
click at [703, 238] on input "**********" at bounding box center [947, 248] width 691 height 40
click at [113, 213] on span "Ownership" at bounding box center [103, 208] width 85 height 22
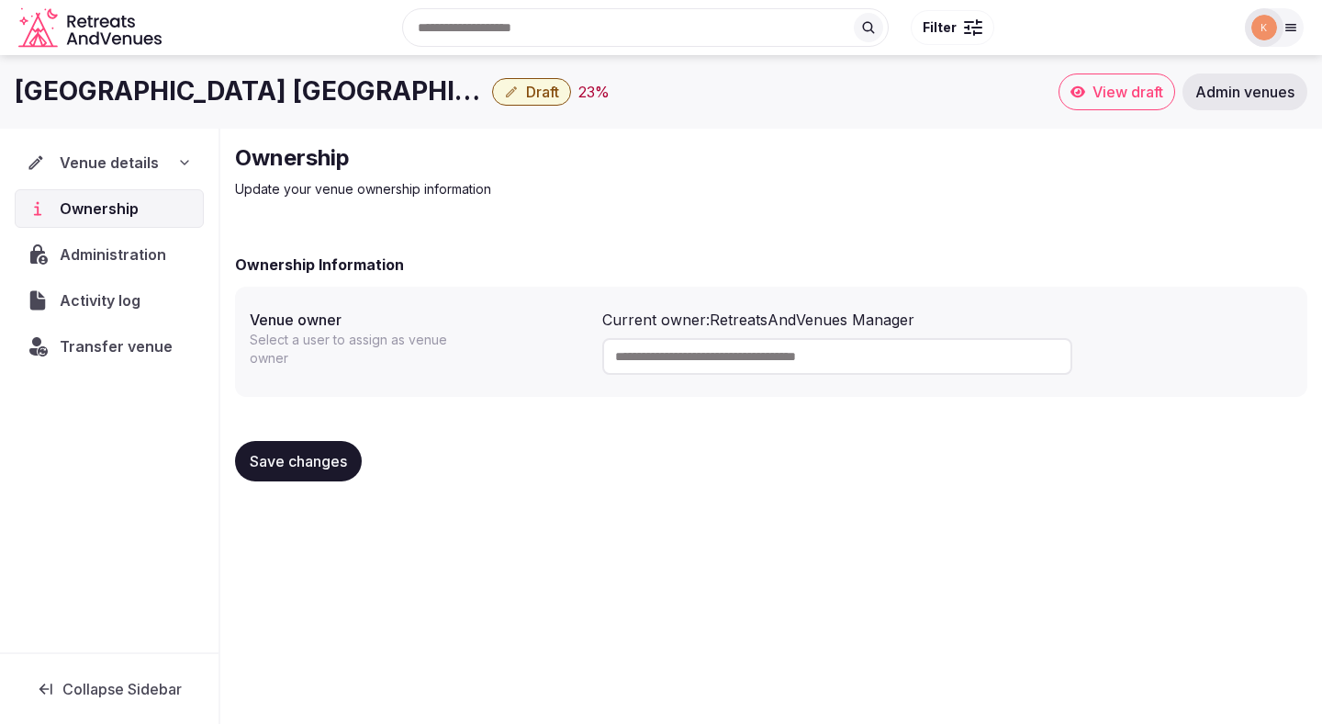
click at [746, 320] on div "Current owner: RetreatsAndVenues Manager" at bounding box center [947, 320] width 691 height 22
click at [738, 319] on div "Current owner: RetreatsAndVenues Manager" at bounding box center [947, 320] width 691 height 22
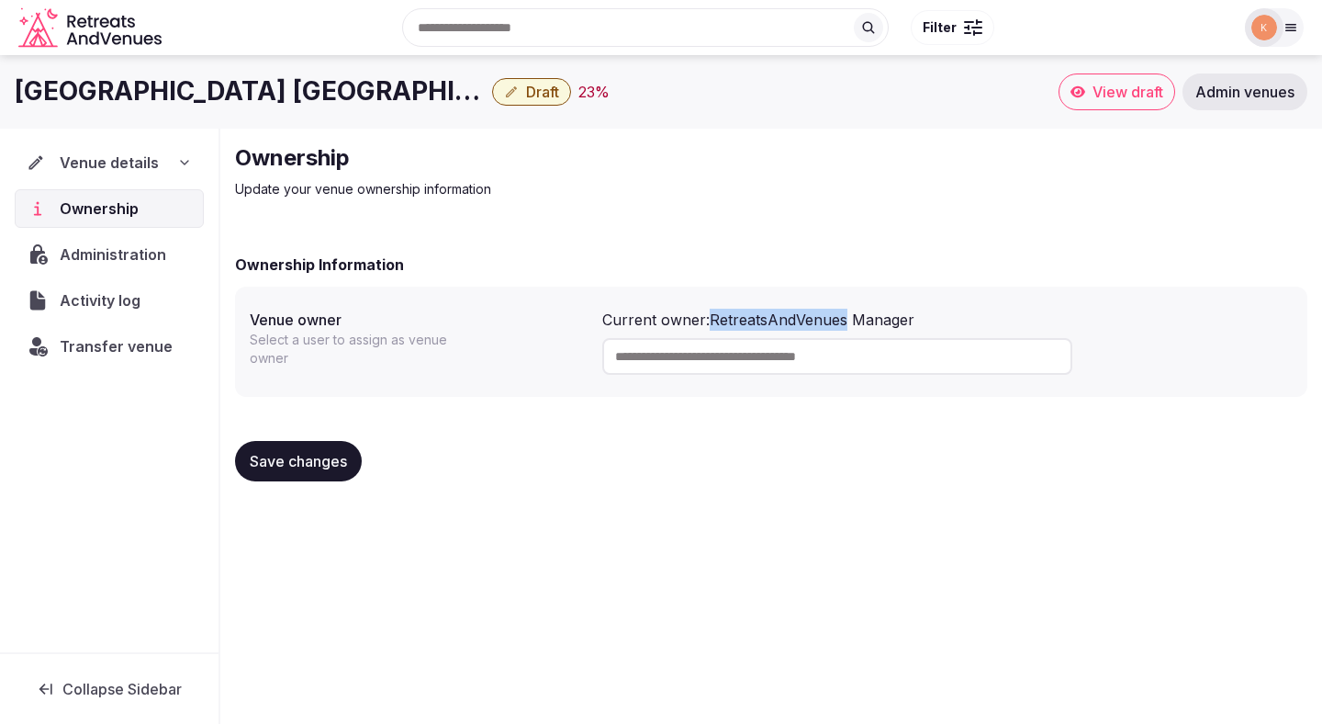
click at [738, 319] on div "Current owner: RetreatsAndVenues Manager" at bounding box center [947, 320] width 691 height 22
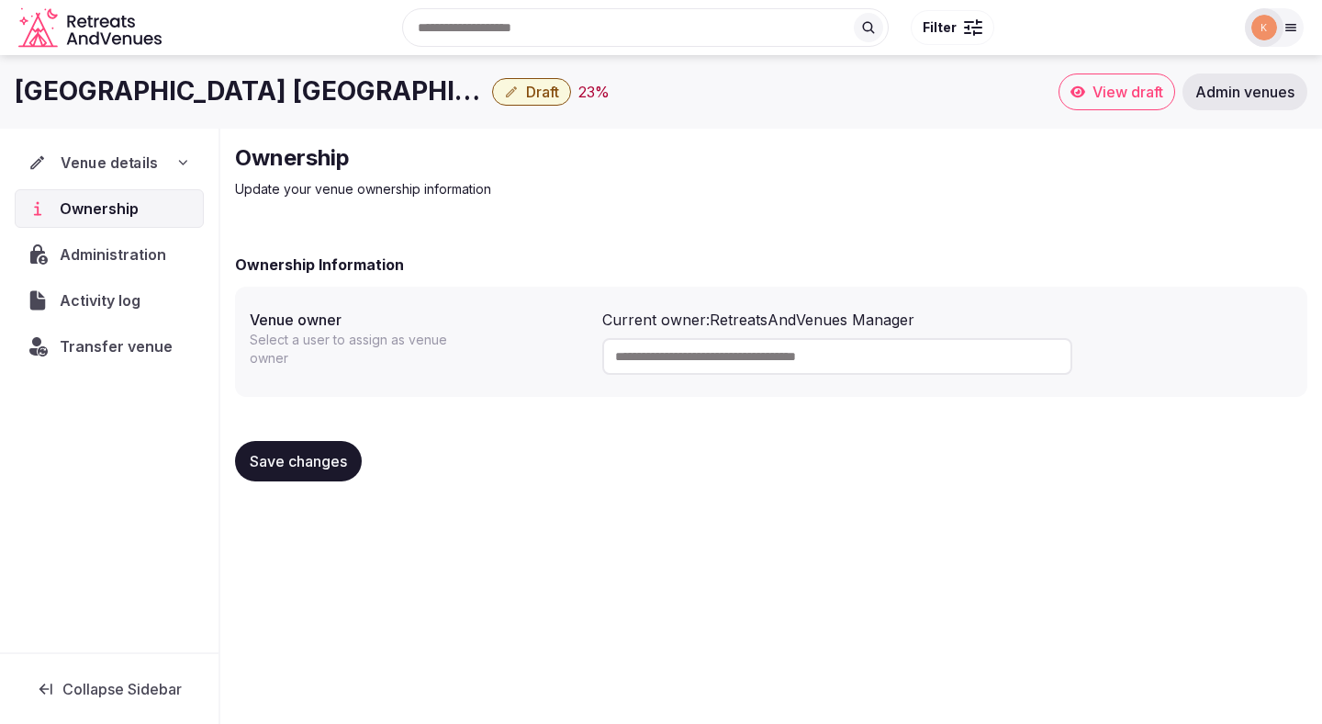
click at [122, 166] on span "Venue details" at bounding box center [109, 163] width 97 height 22
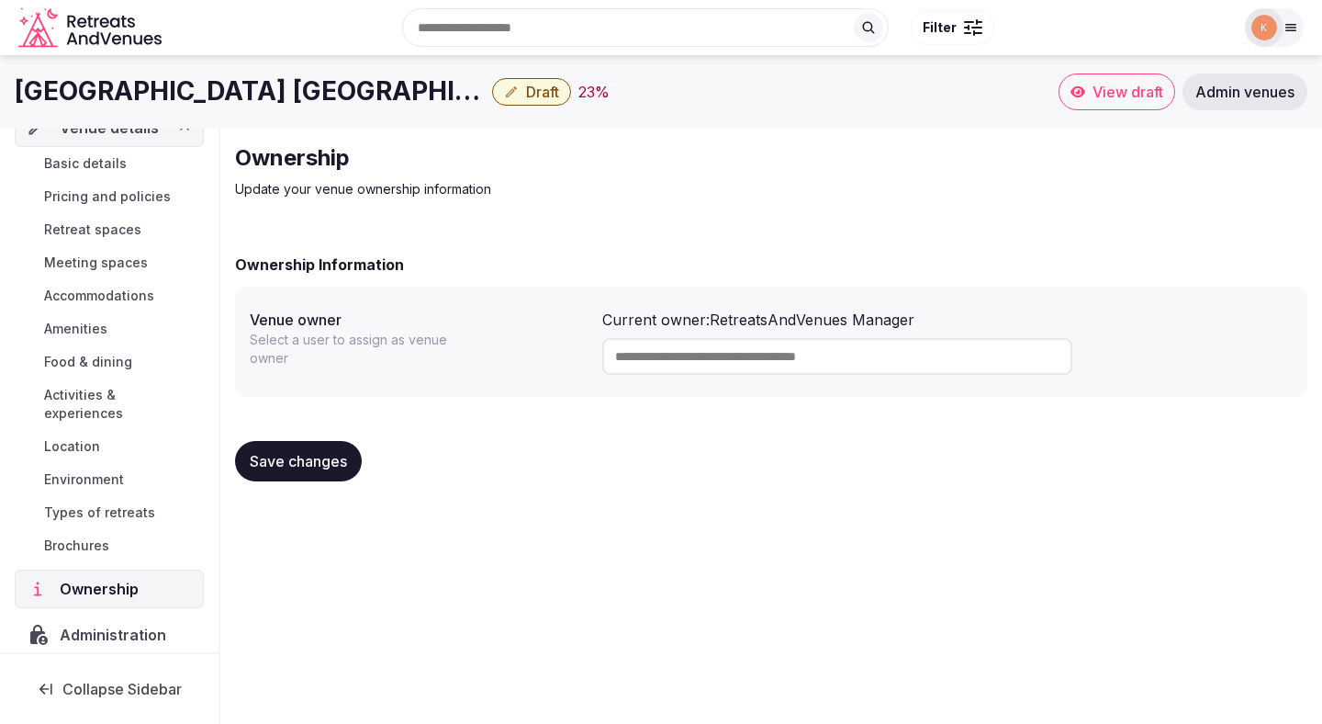
scroll to position [125, 0]
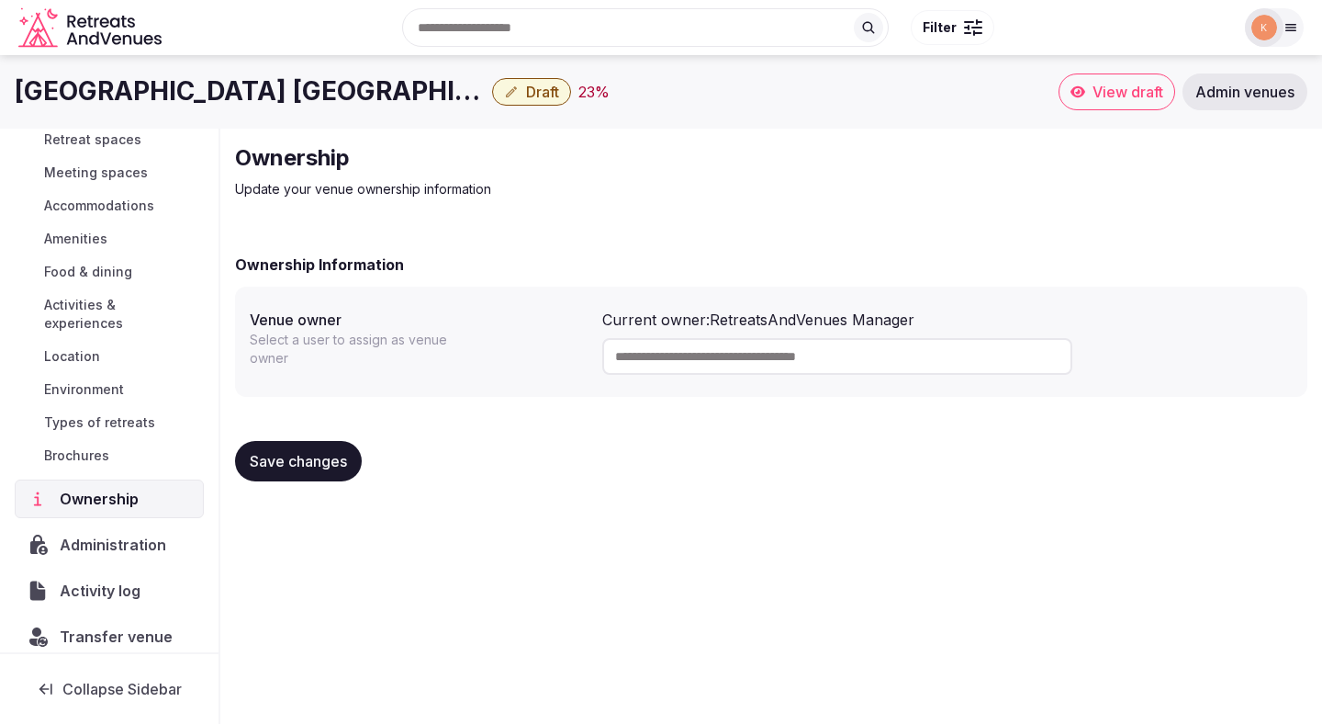
click at [89, 534] on span "Administration" at bounding box center [117, 545] width 114 height 22
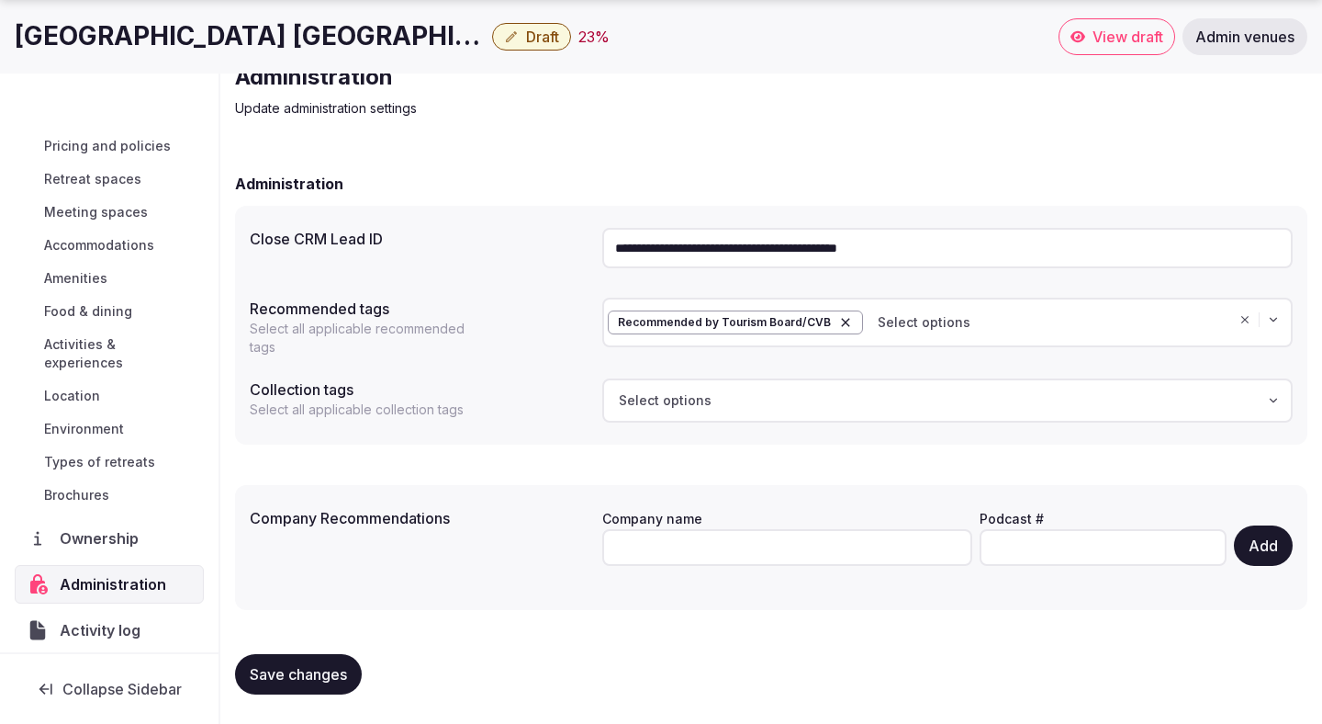
scroll to position [70, 0]
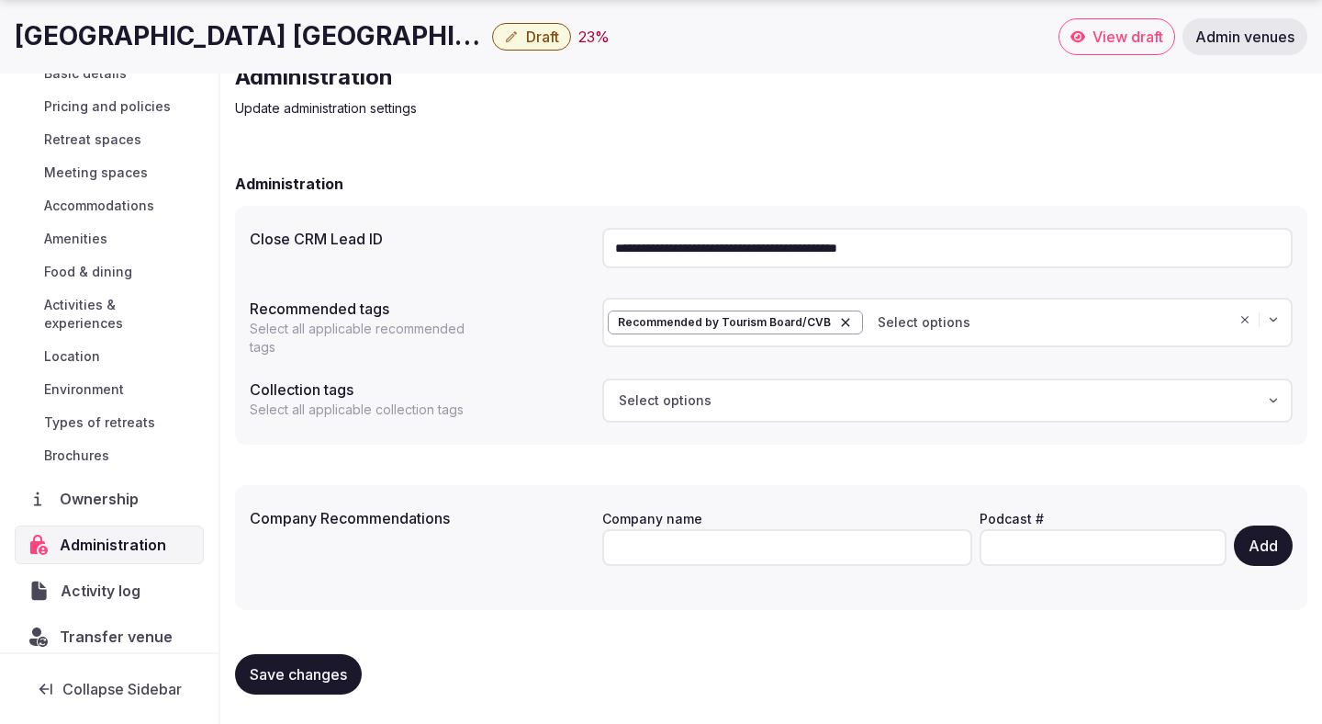
click at [109, 579] on span "Activity log" at bounding box center [104, 590] width 86 height 22
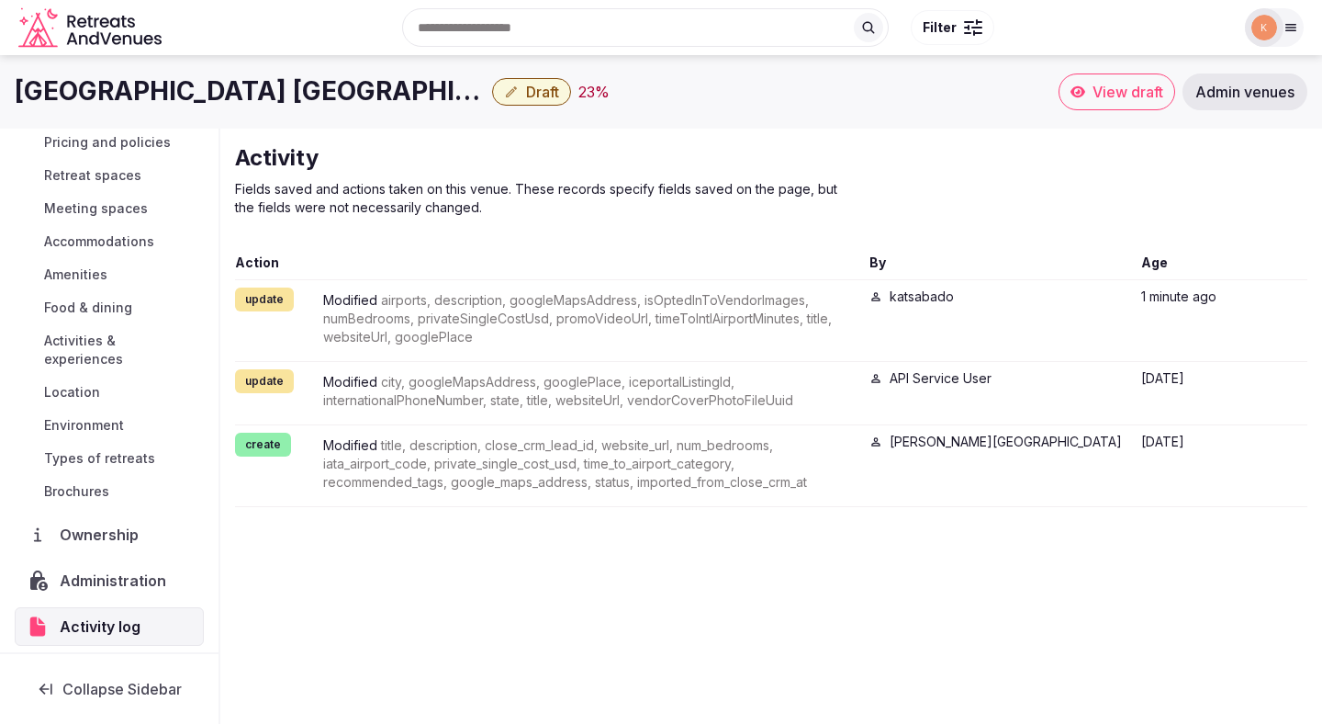
scroll to position [98, 0]
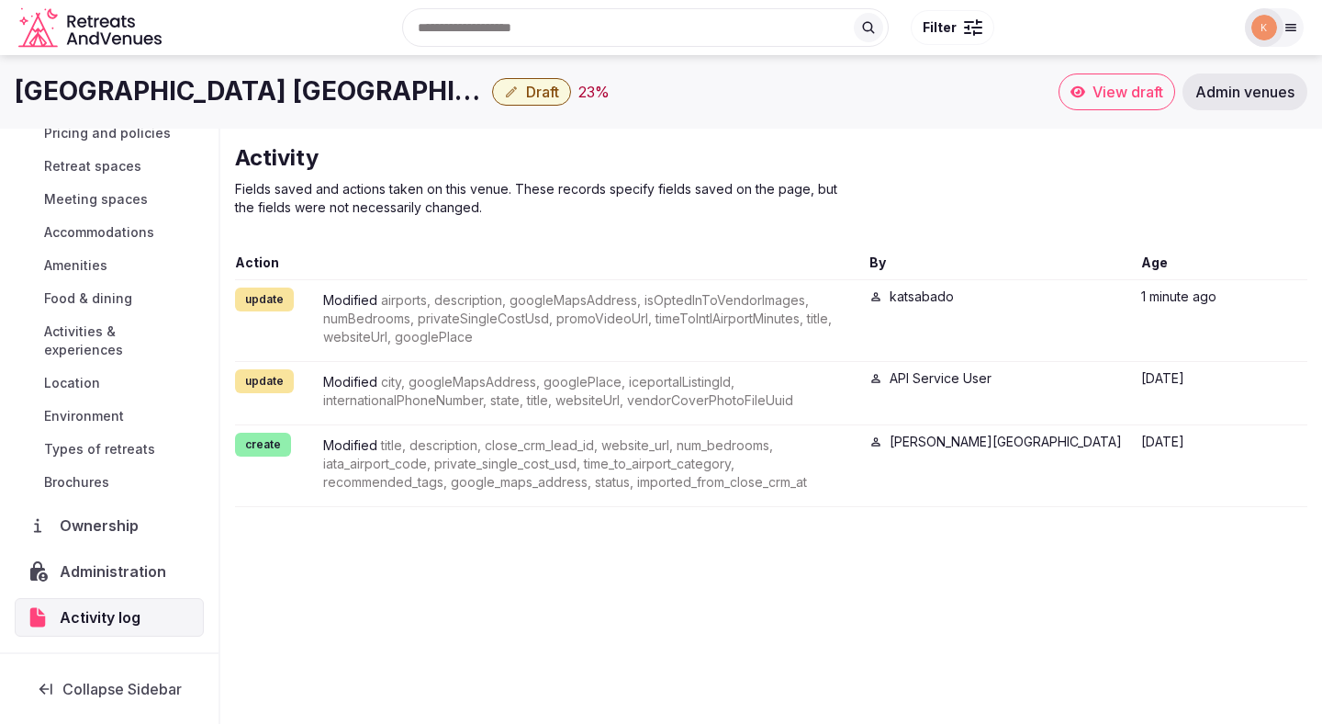
click at [101, 652] on span "Transfer venue" at bounding box center [116, 663] width 113 height 22
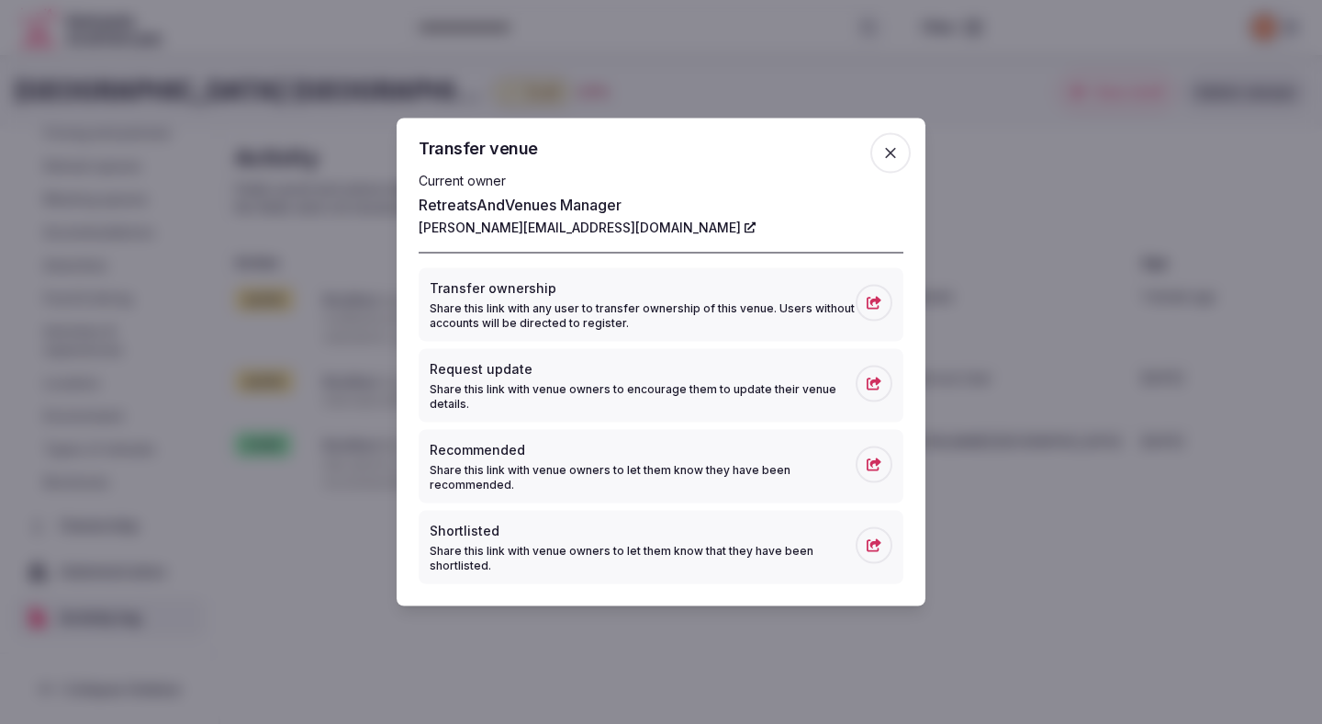
click at [788, 78] on div at bounding box center [661, 362] width 1322 height 724
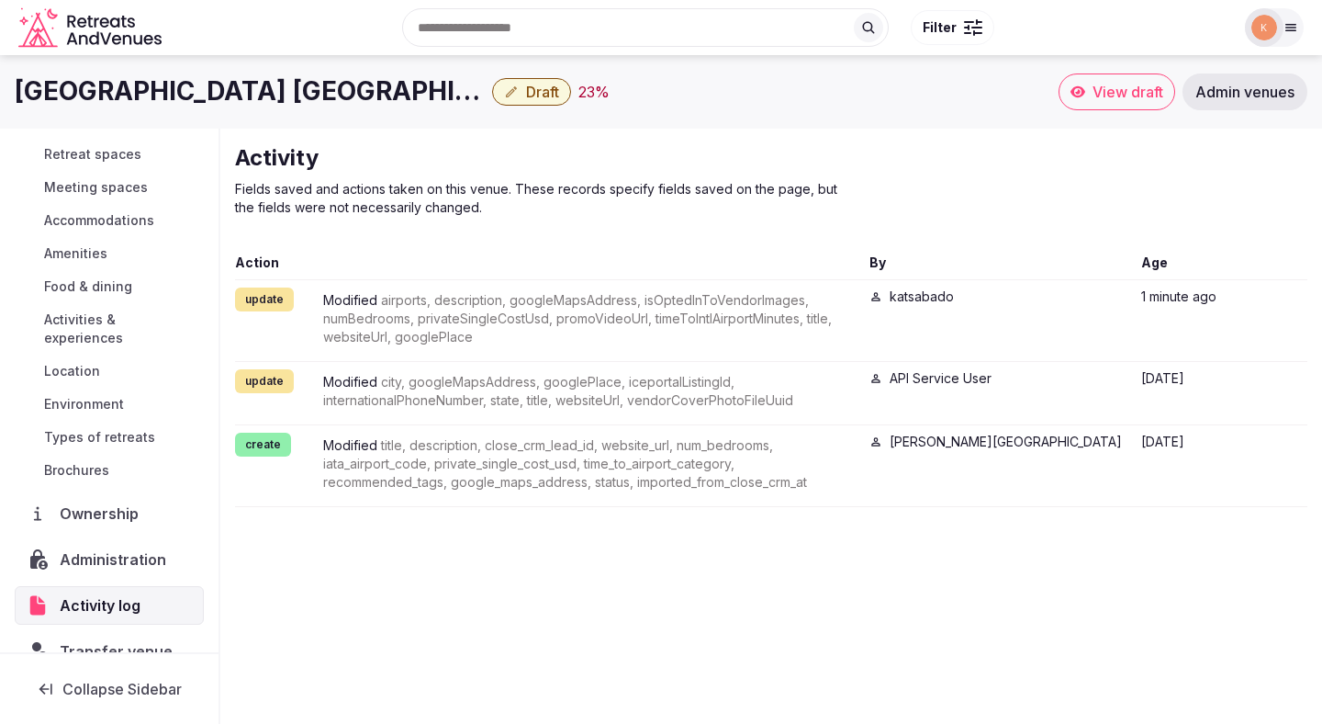
scroll to position [0, 0]
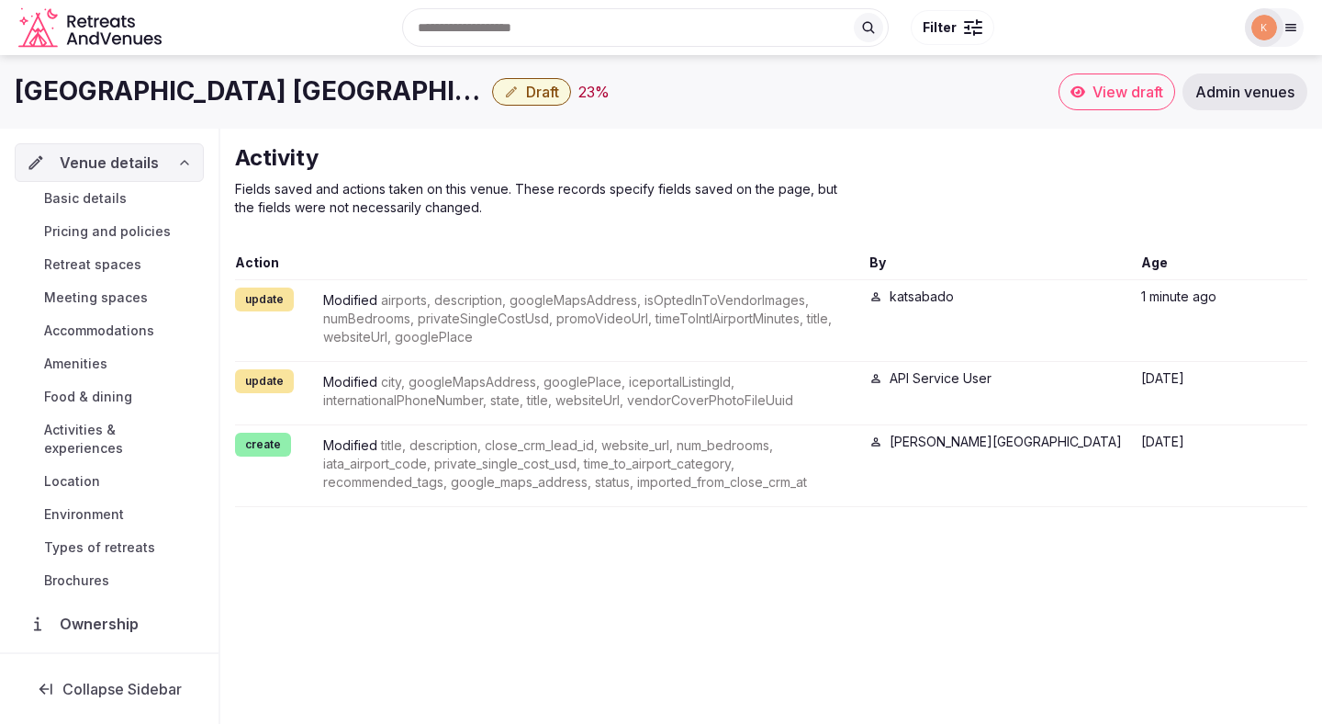
click at [108, 193] on span "Basic details" at bounding box center [85, 198] width 83 height 18
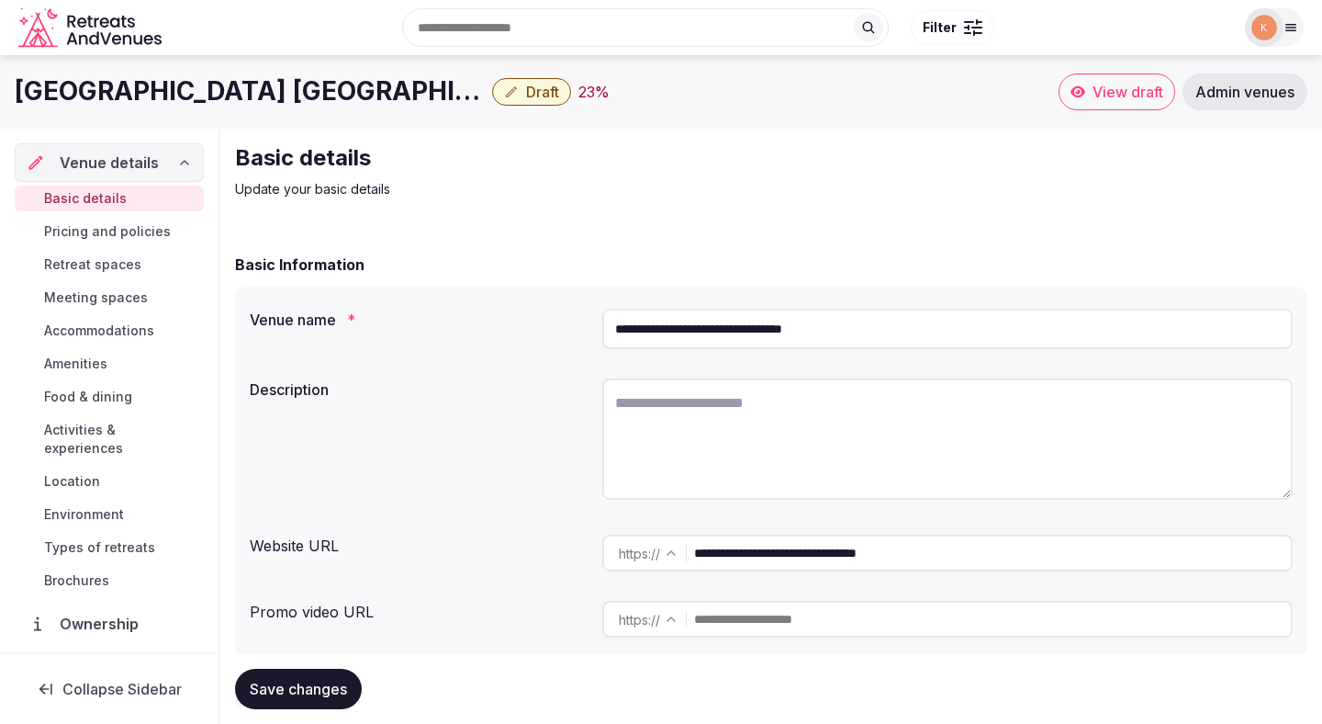
click at [736, 335] on input "**********" at bounding box center [947, 329] width 691 height 40
click at [1223, 96] on span "Admin venues" at bounding box center [1245, 92] width 99 height 18
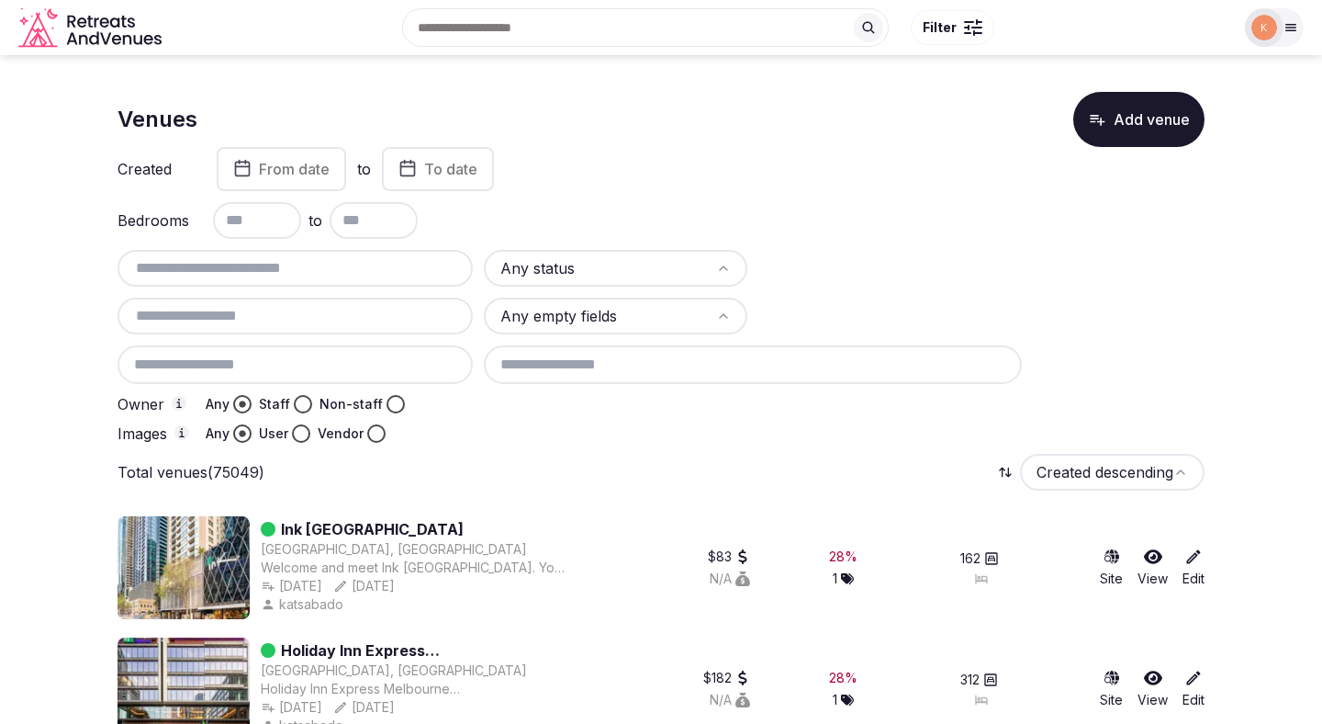
click at [405, 268] on input "text" at bounding box center [295, 268] width 341 height 22
paste input "**********"
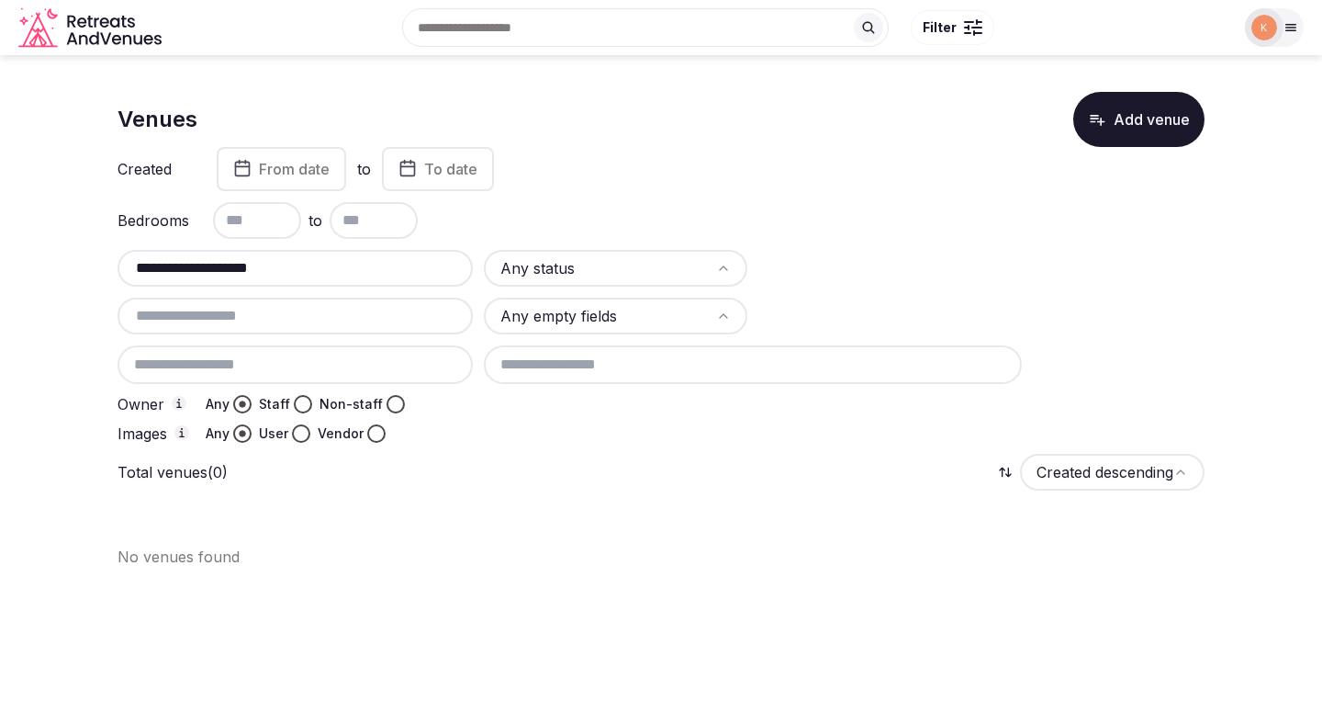
click at [263, 275] on input "**********" at bounding box center [295, 268] width 341 height 22
paste input "******"
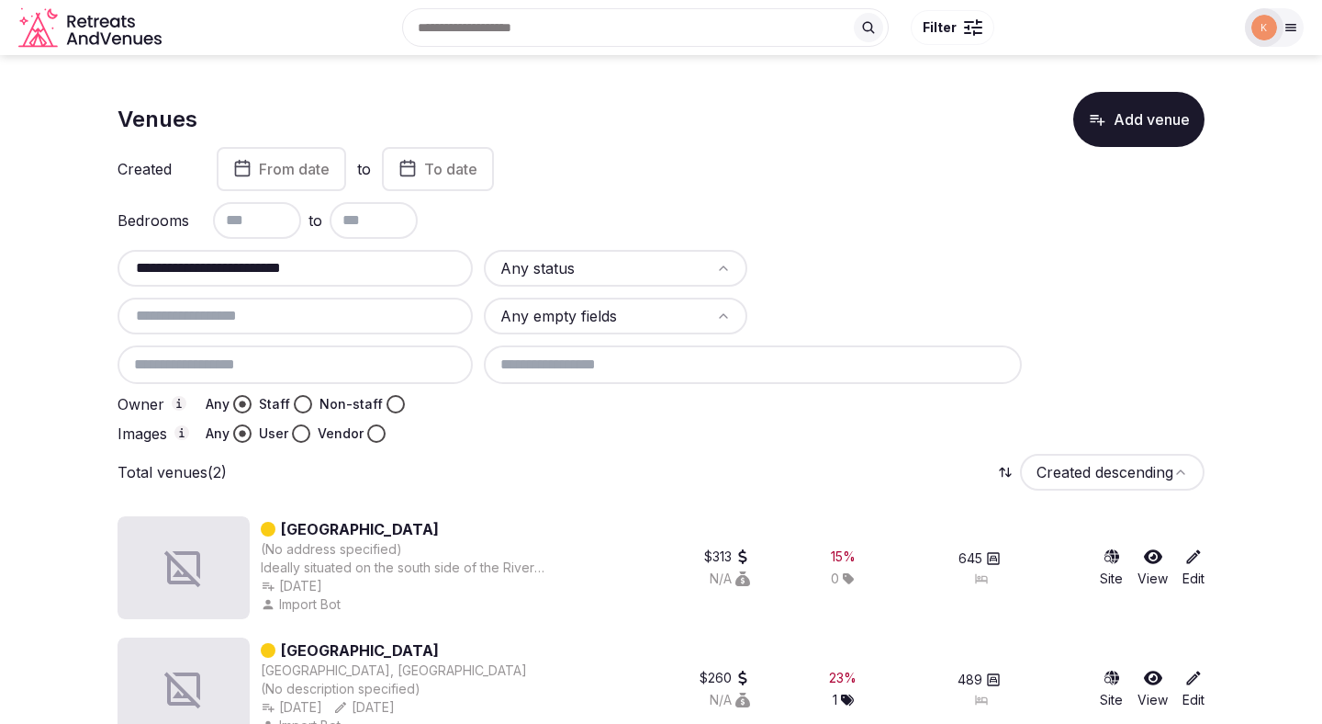
click at [132, 271] on input "**********" at bounding box center [295, 268] width 341 height 22
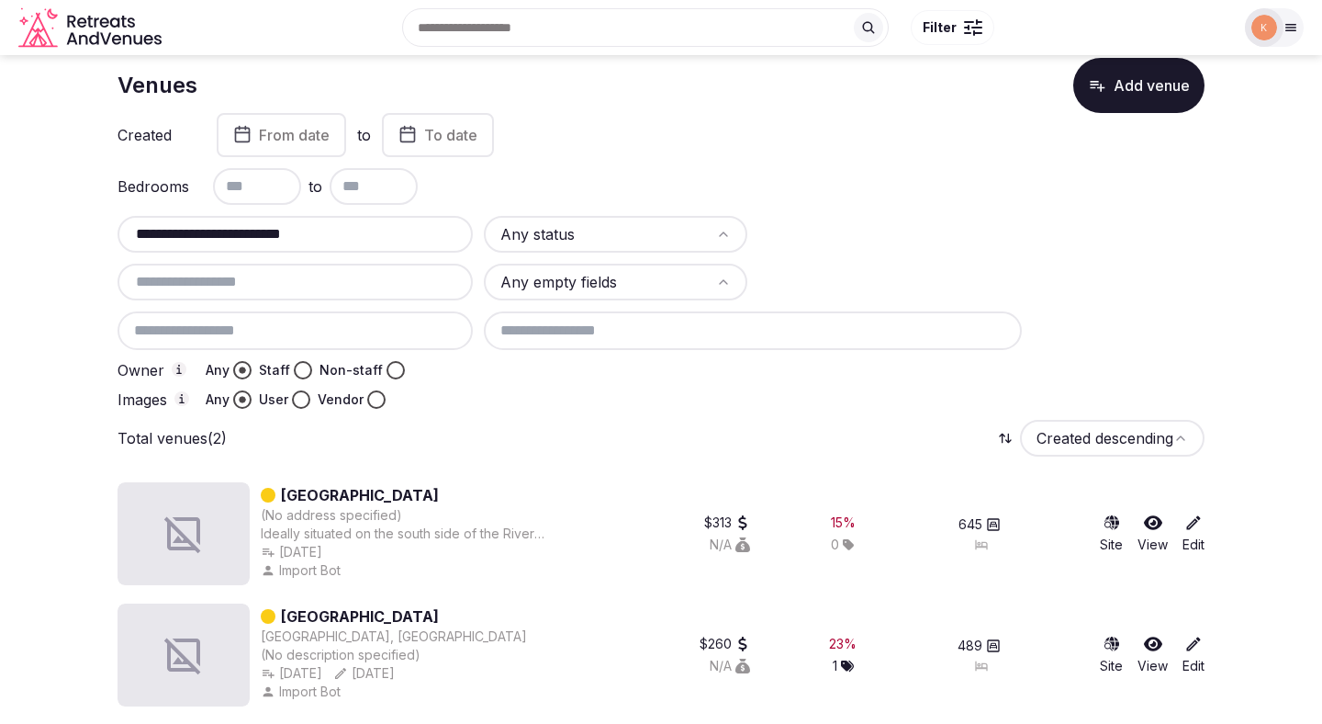
scroll to position [39, 0]
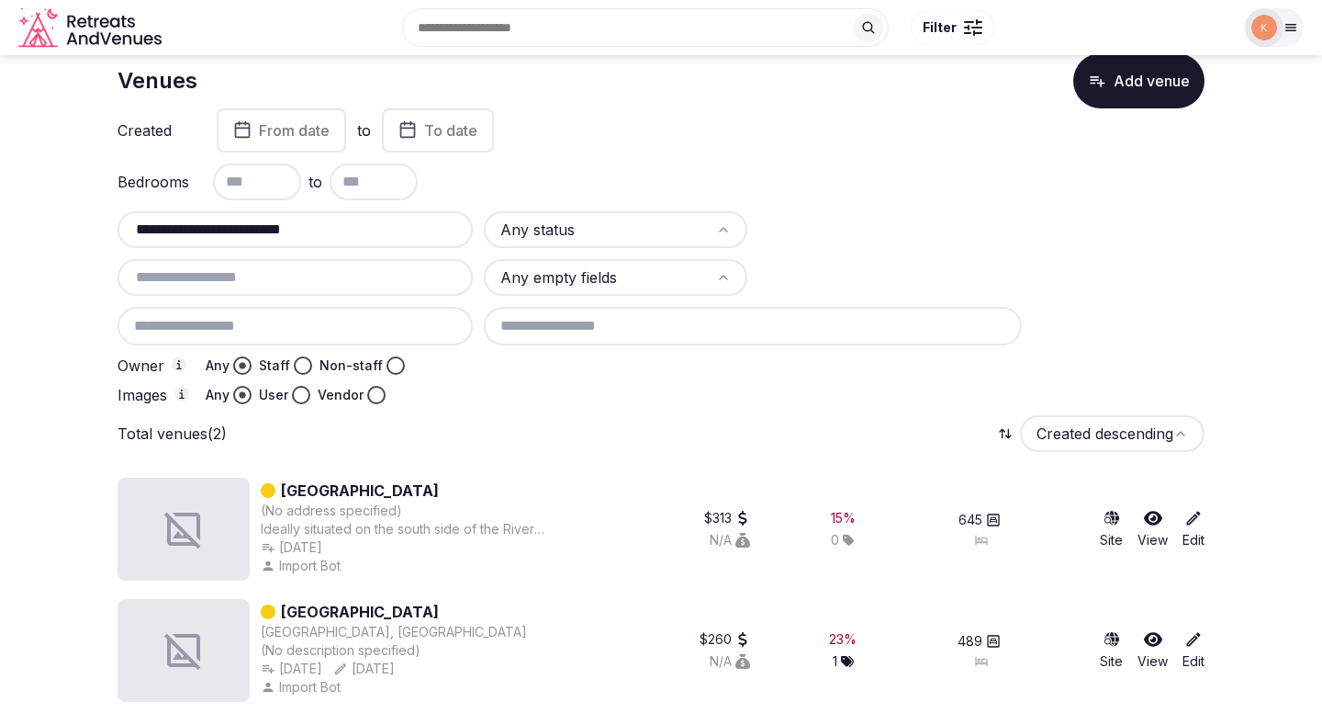
type input "**********"
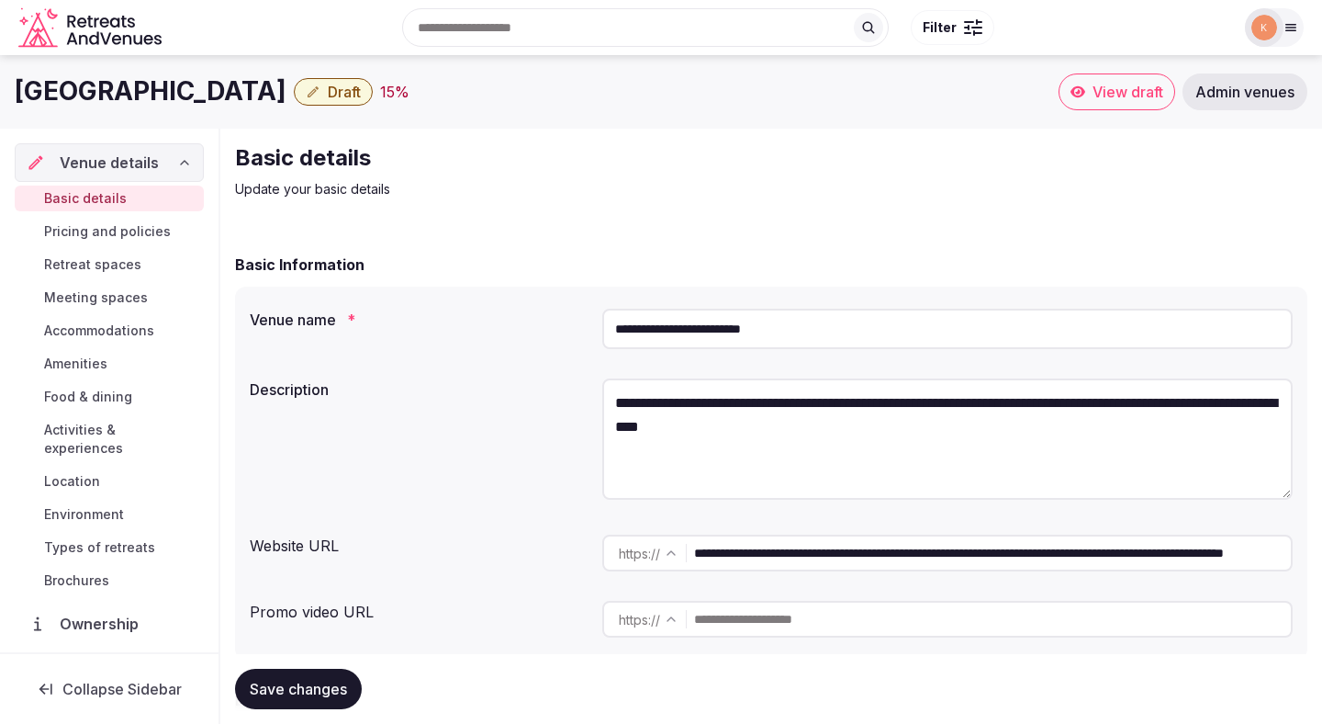
click at [765, 333] on input "**********" at bounding box center [947, 329] width 691 height 40
click at [760, 549] on input "**********" at bounding box center [992, 552] width 597 height 37
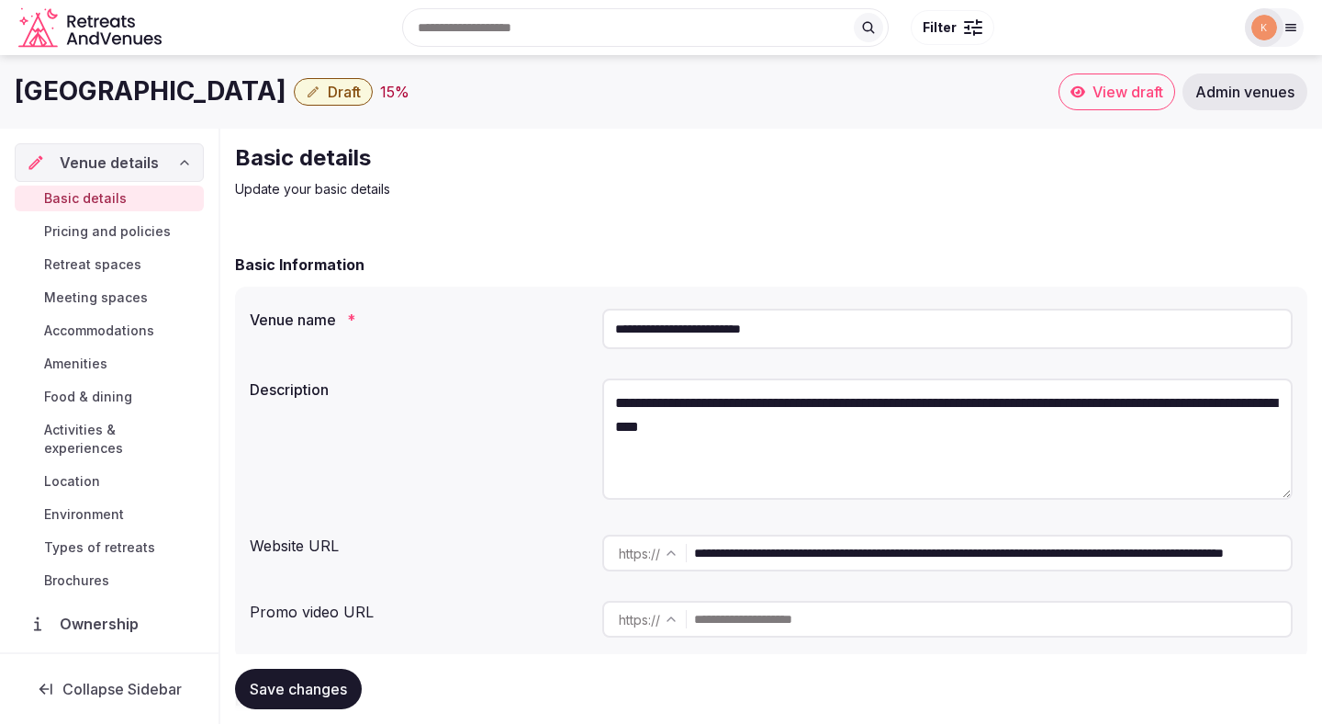
click at [760, 549] on input "**********" at bounding box center [992, 552] width 597 height 37
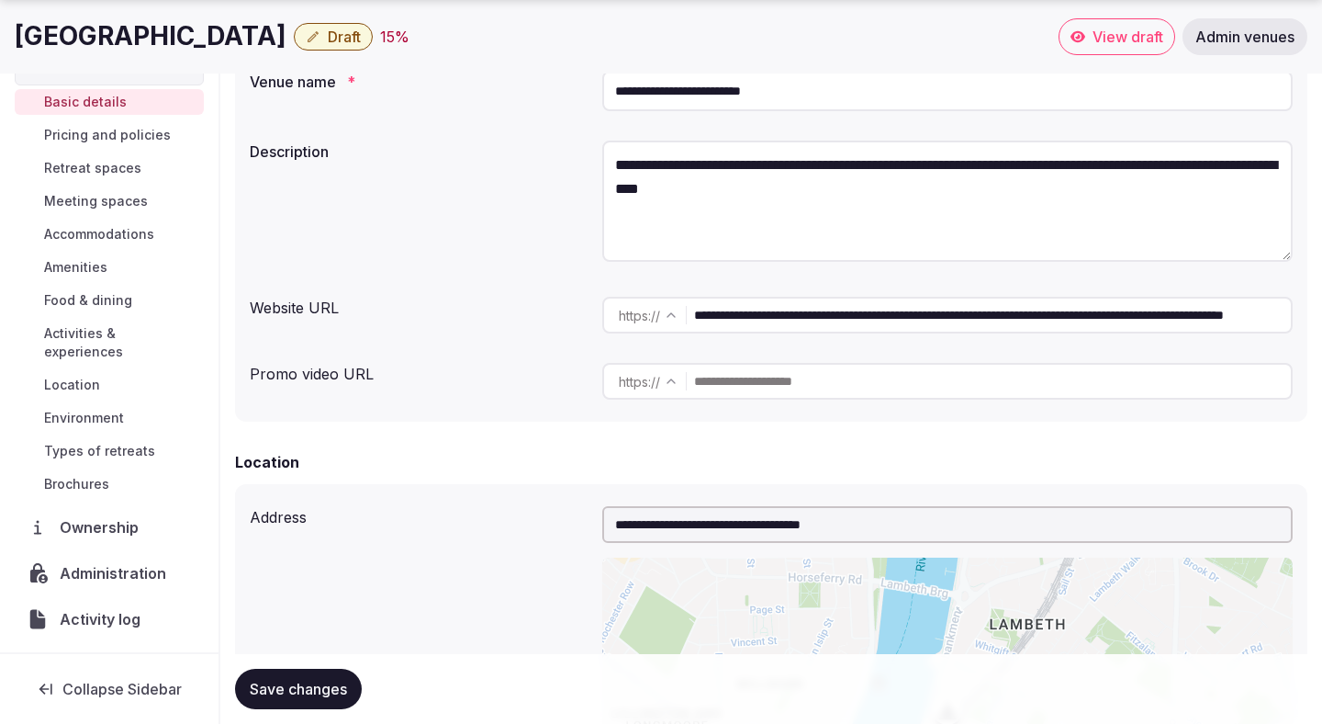
scroll to position [38, 0]
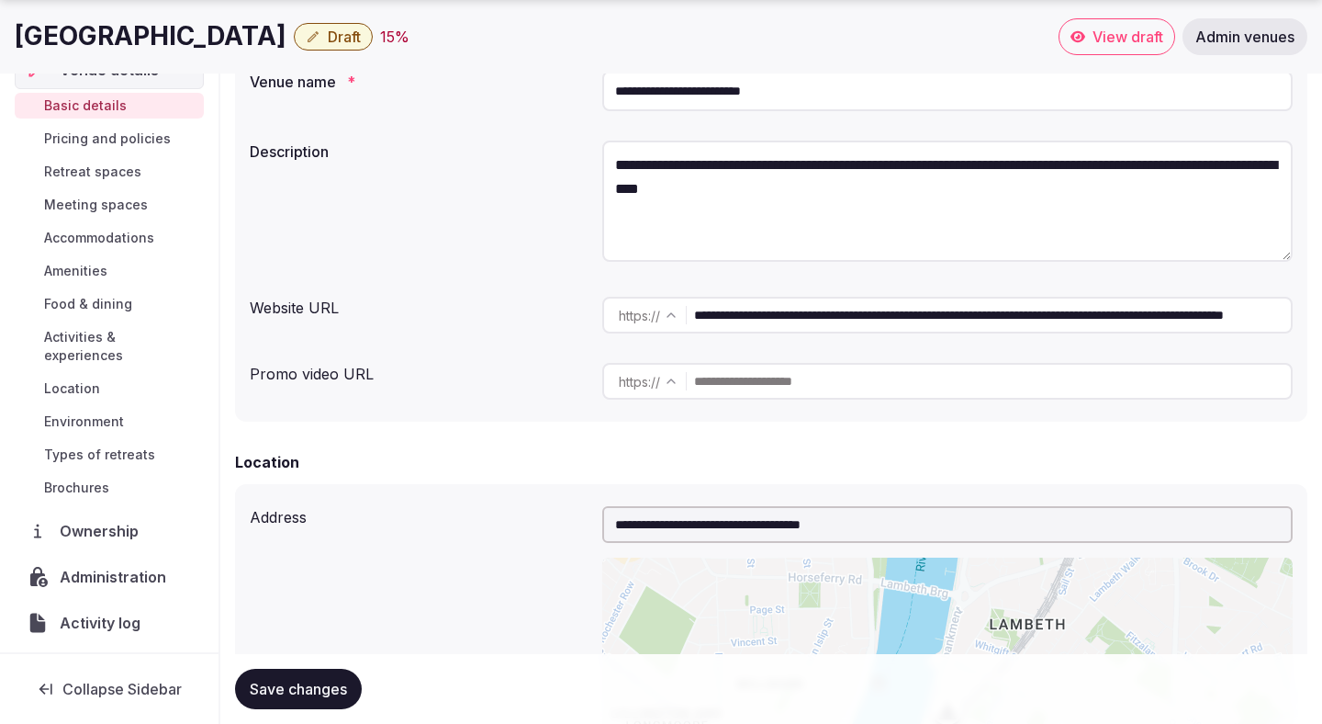
click at [361, 41] on span "Draft" at bounding box center [344, 37] width 33 height 18
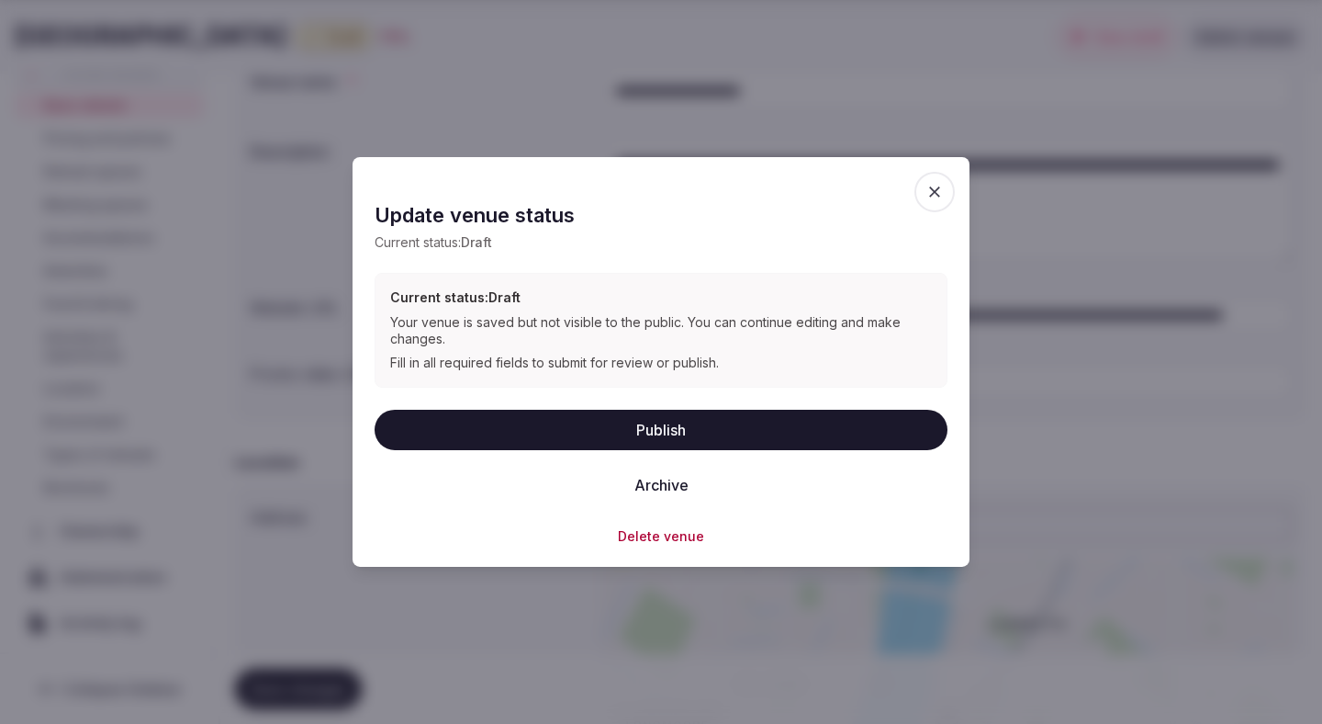
click at [659, 538] on button "Delete venue" at bounding box center [661, 535] width 86 height 18
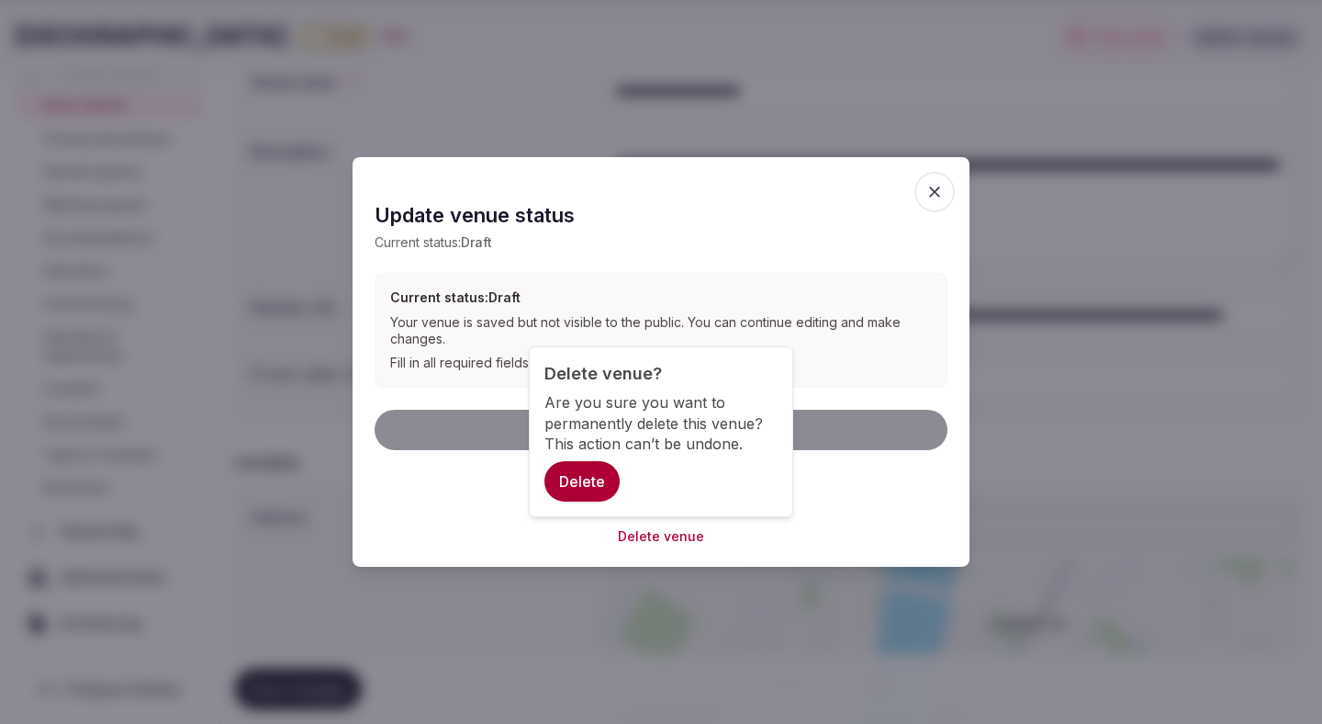
click at [598, 477] on button "Delete" at bounding box center [582, 481] width 75 height 40
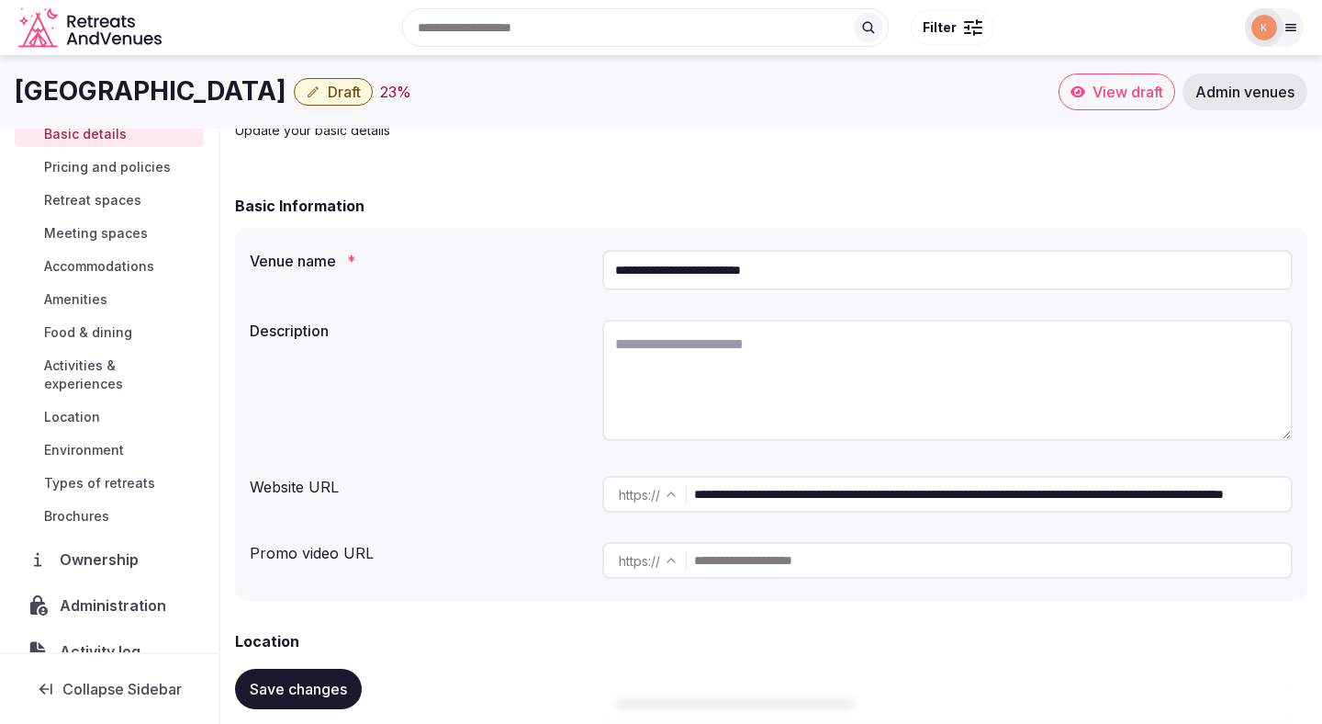
scroll to position [125, 0]
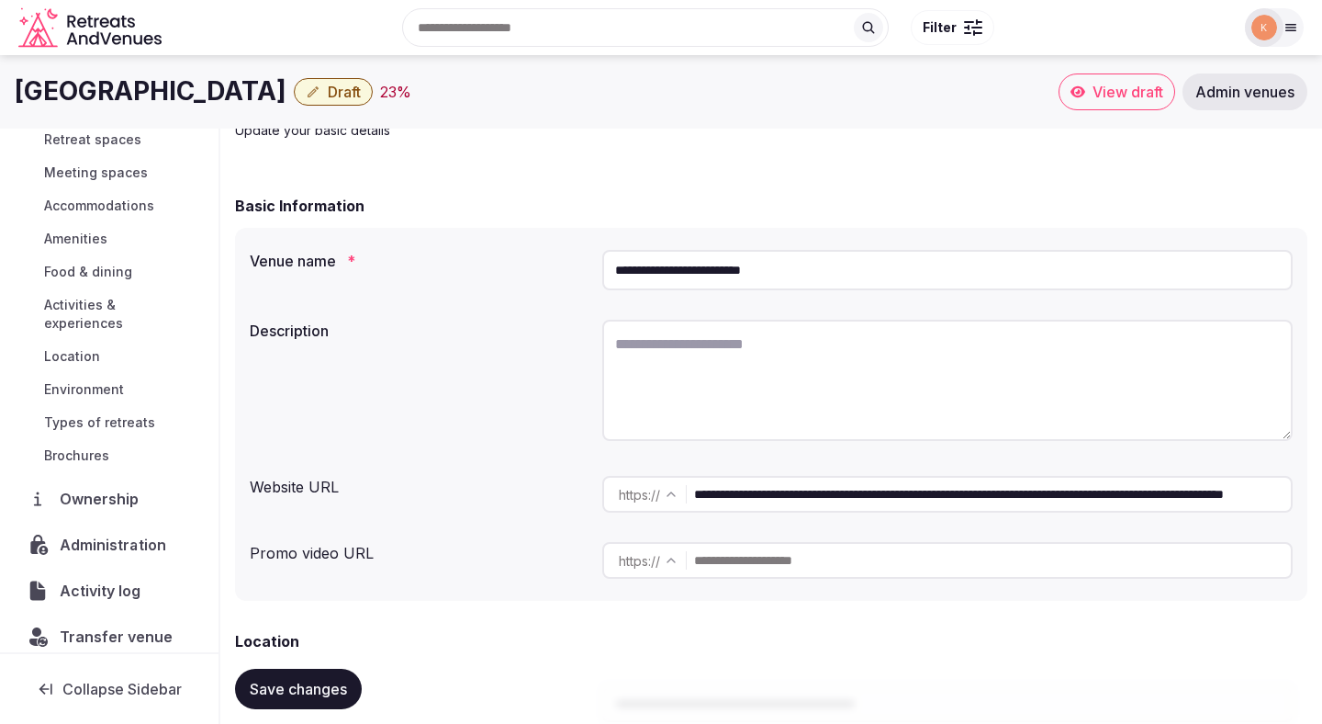
click at [97, 534] on span "Administration" at bounding box center [116, 545] width 113 height 22
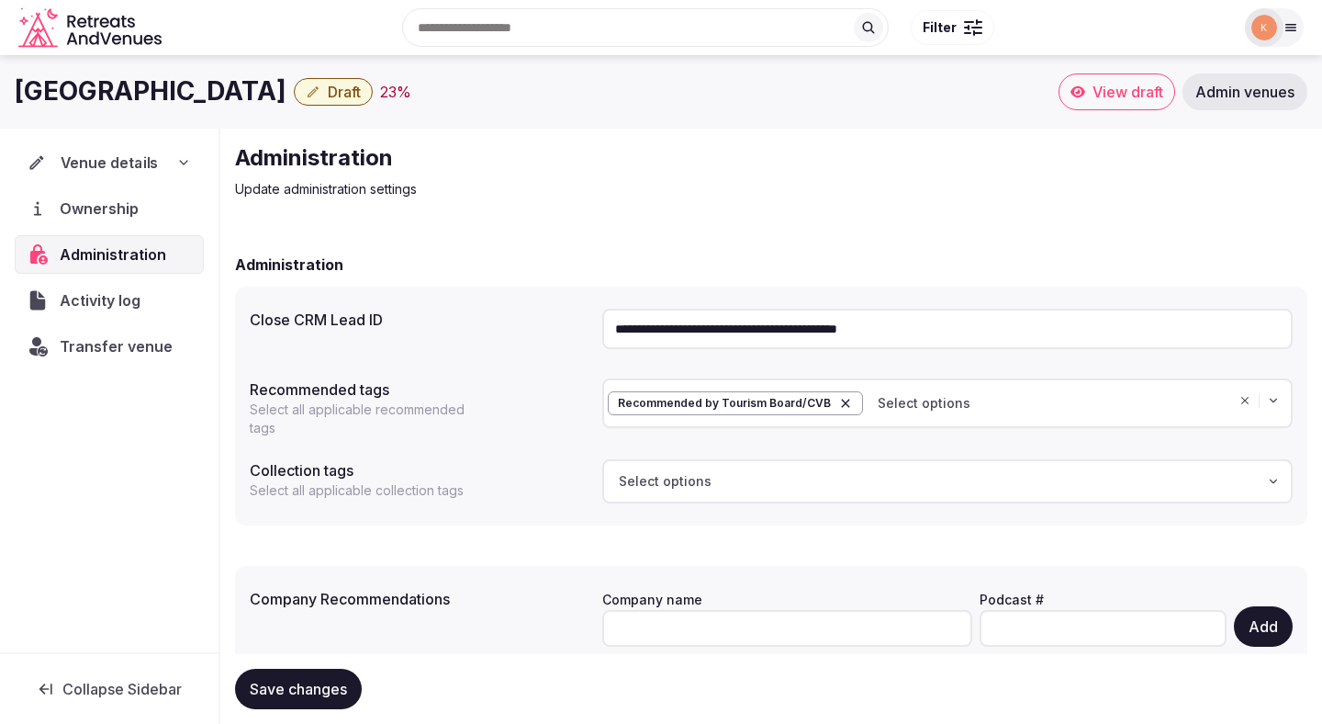
click at [118, 163] on span "Venue details" at bounding box center [110, 163] width 98 height 22
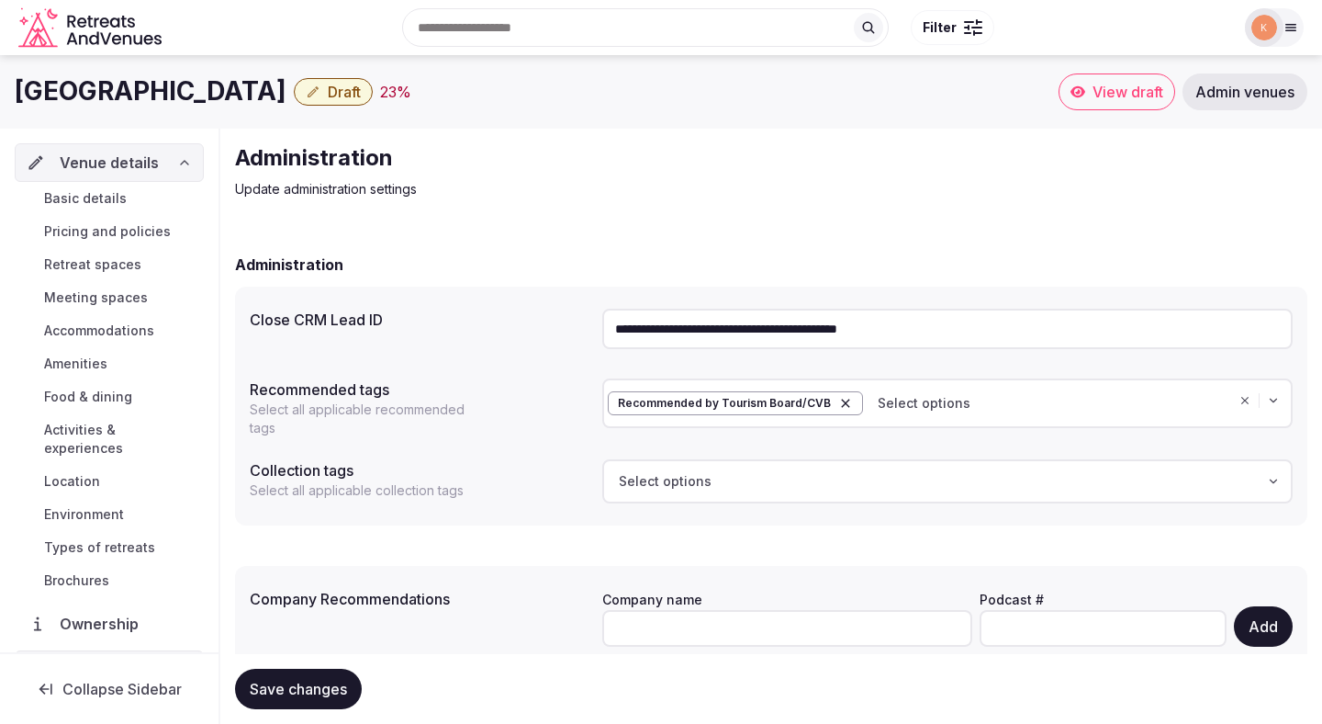
click at [118, 199] on span "Basic details" at bounding box center [85, 198] width 83 height 18
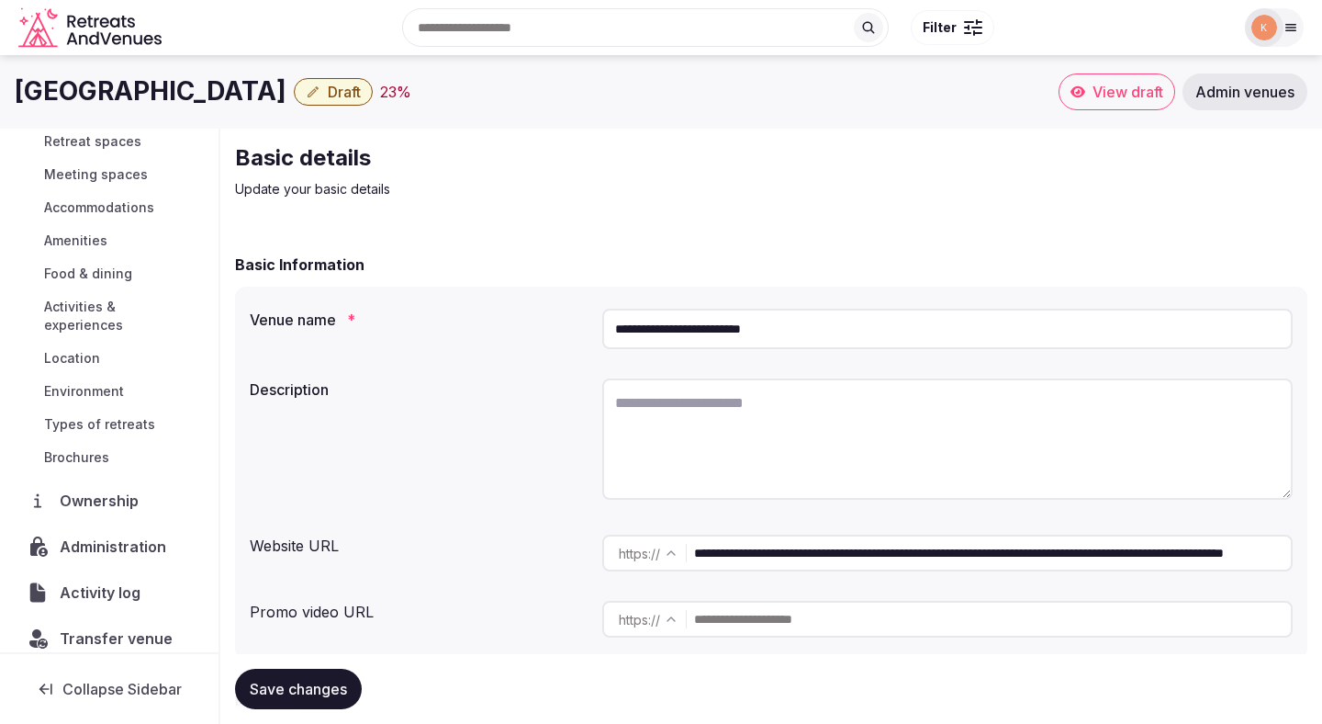
scroll to position [125, 0]
click at [115, 534] on span "Administration" at bounding box center [117, 545] width 112 height 22
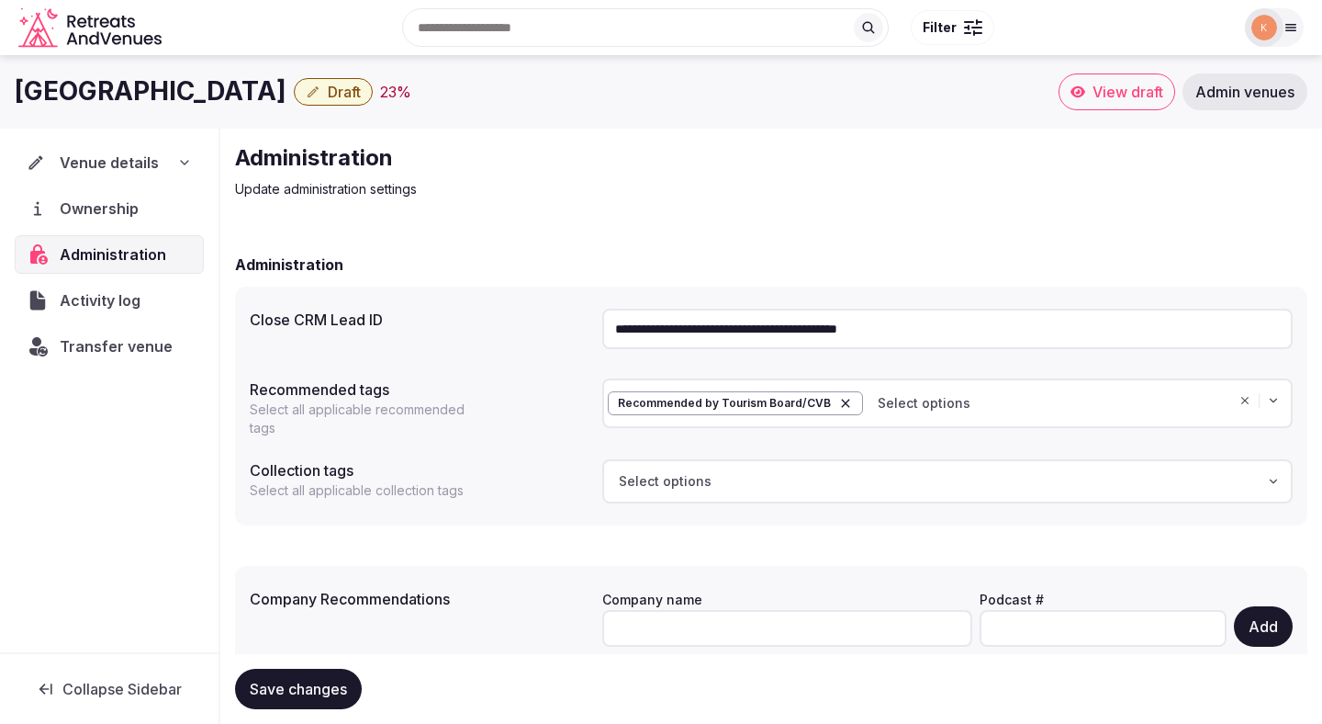
click at [1017, 329] on input "**********" at bounding box center [947, 329] width 691 height 40
click at [141, 349] on span "Transfer venue" at bounding box center [116, 346] width 113 height 22
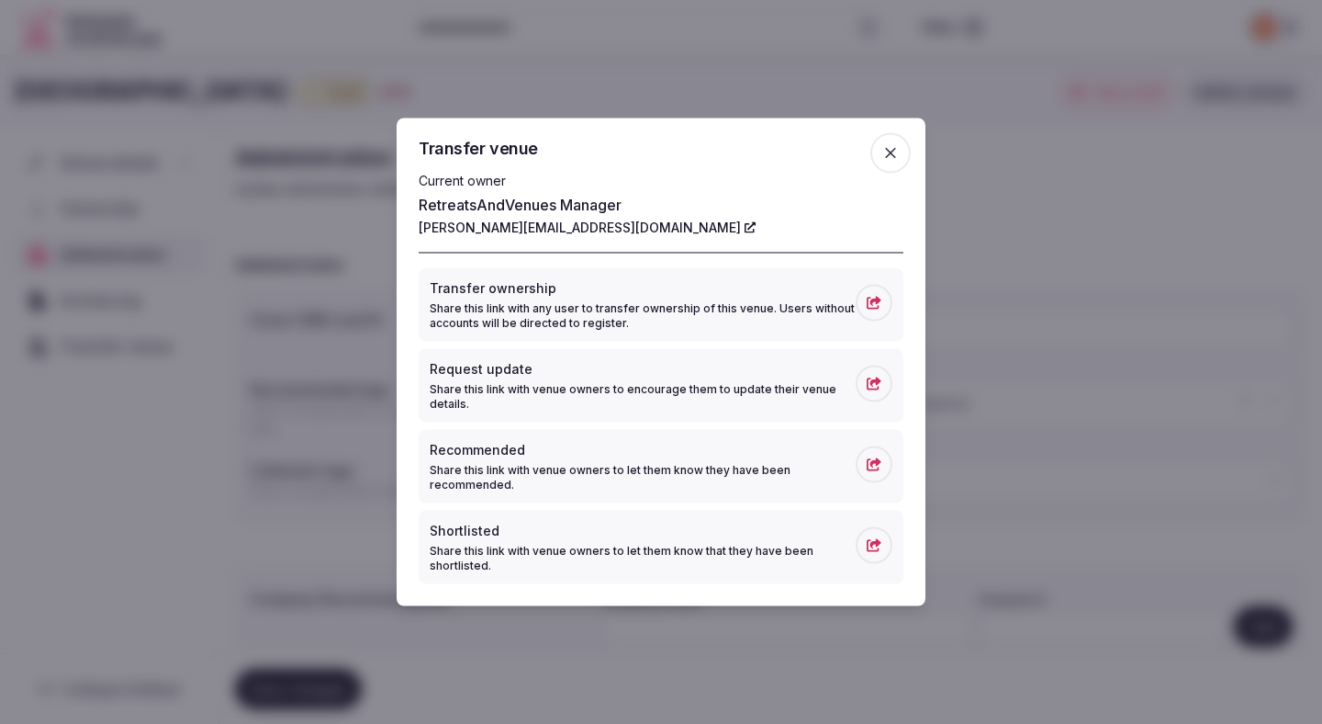
click at [480, 27] on div at bounding box center [661, 362] width 1322 height 724
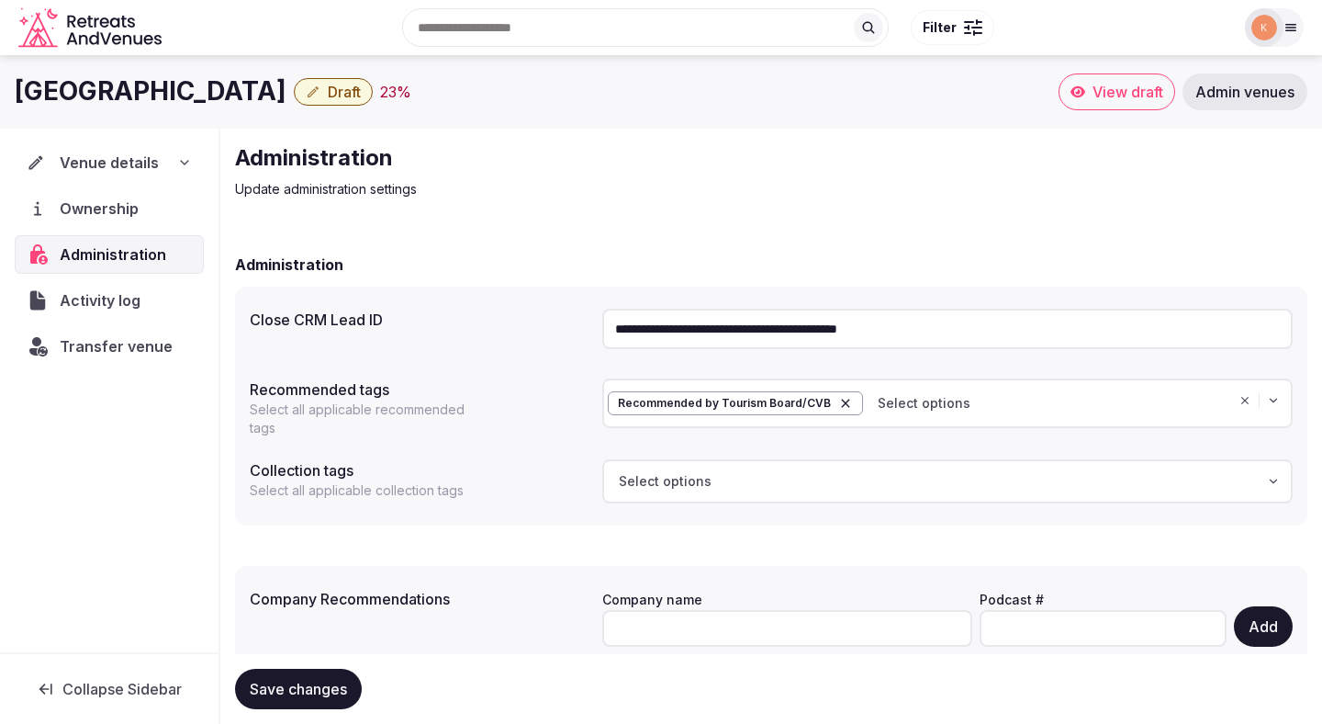
click at [1279, 101] on link "Admin venues" at bounding box center [1245, 91] width 125 height 37
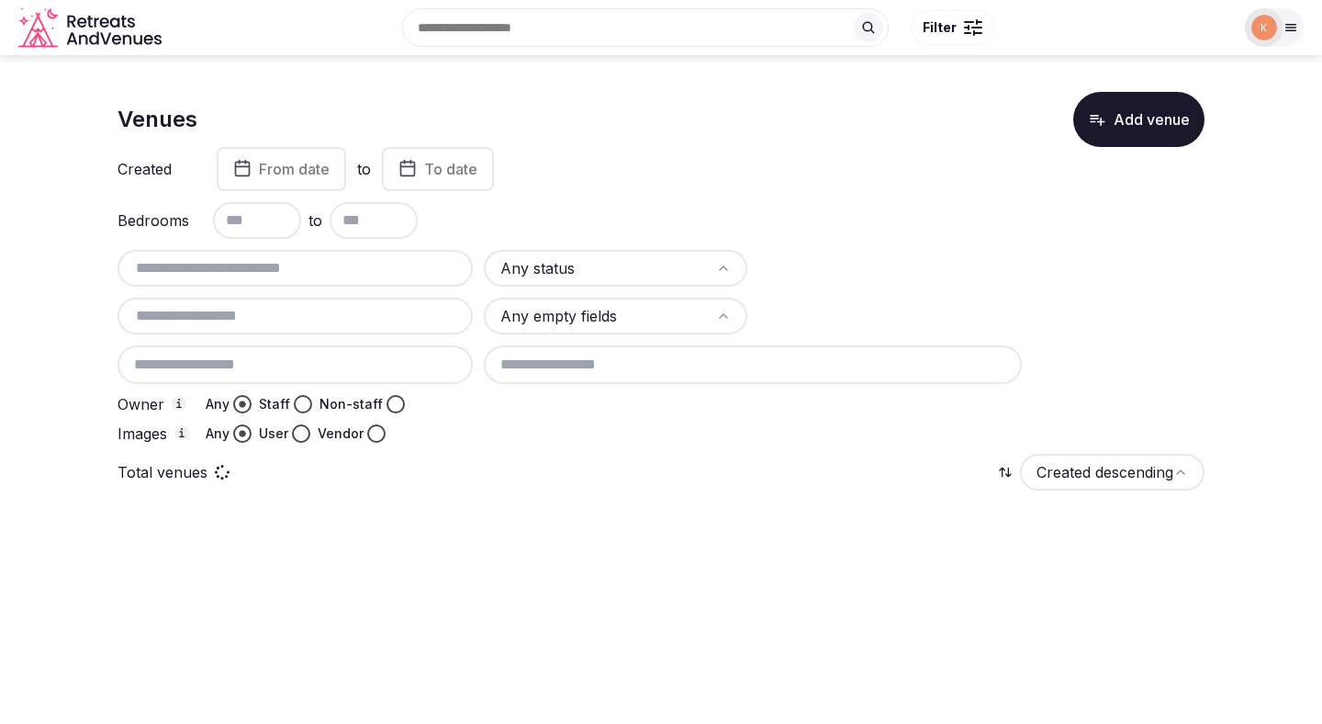
click at [1281, 95] on section "Venues Add venue Created From date to To date Bedrooms to Any status Any empty …" at bounding box center [661, 296] width 1322 height 483
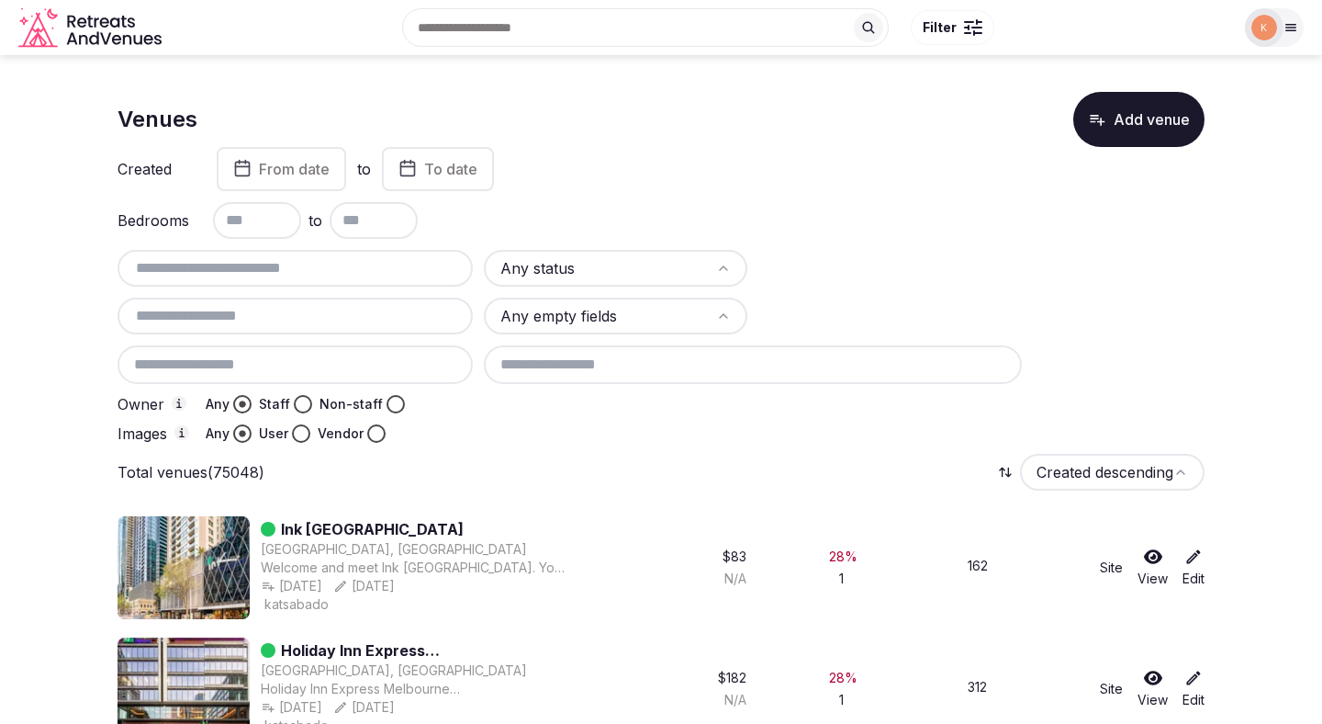
click at [1289, 32] on icon at bounding box center [1291, 27] width 15 height 15
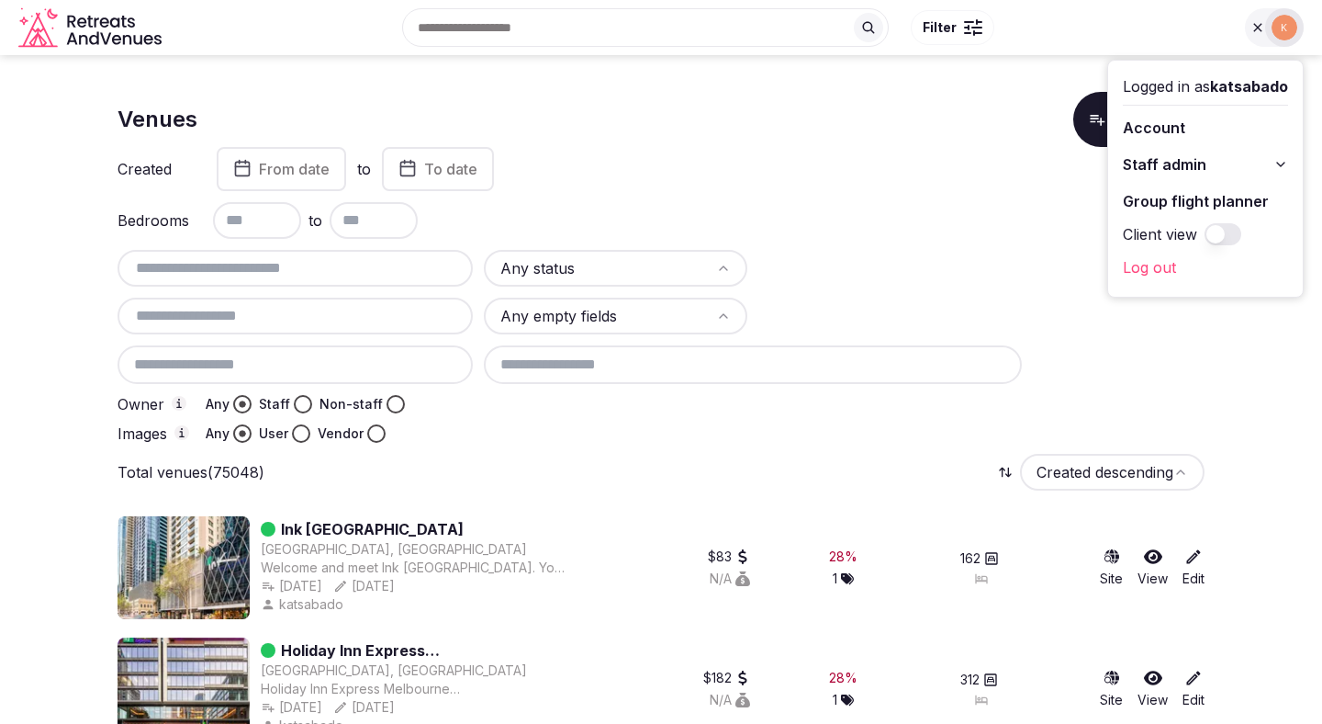
click at [1279, 162] on icon at bounding box center [1281, 164] width 15 height 15
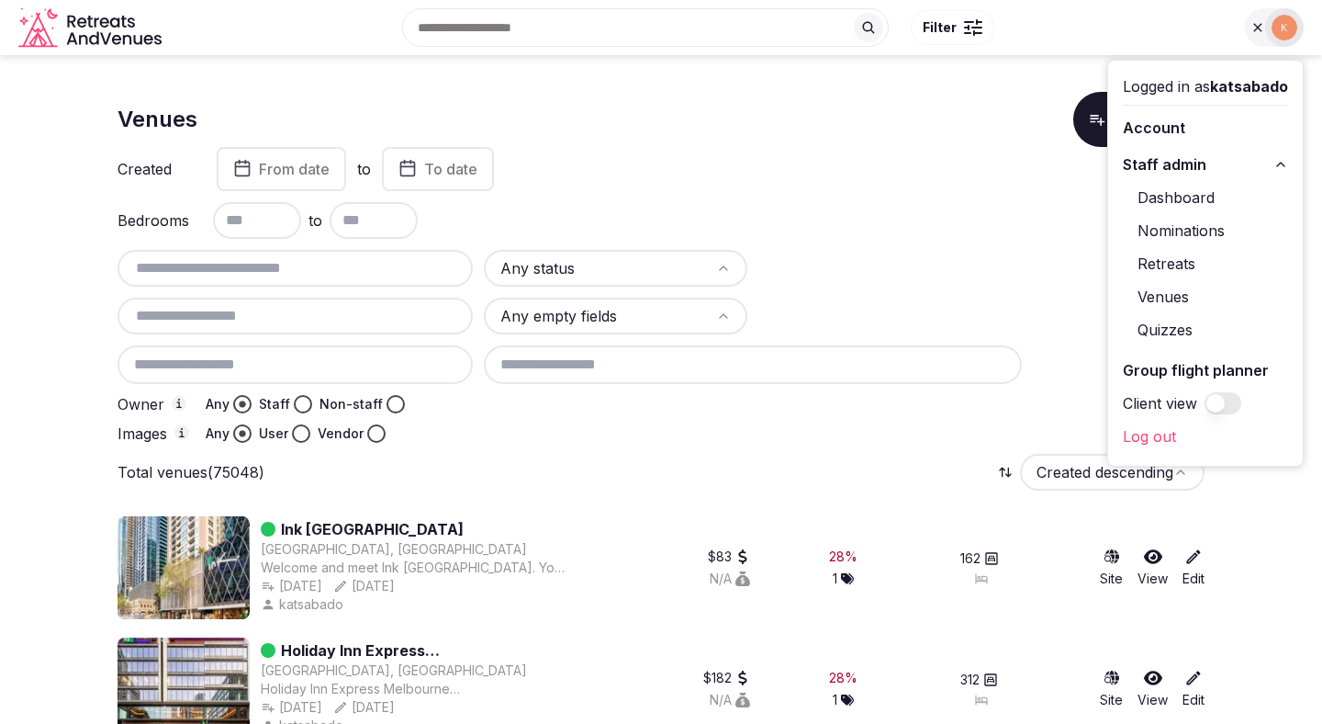
click at [1161, 265] on link "Retreats" at bounding box center [1205, 263] width 165 height 29
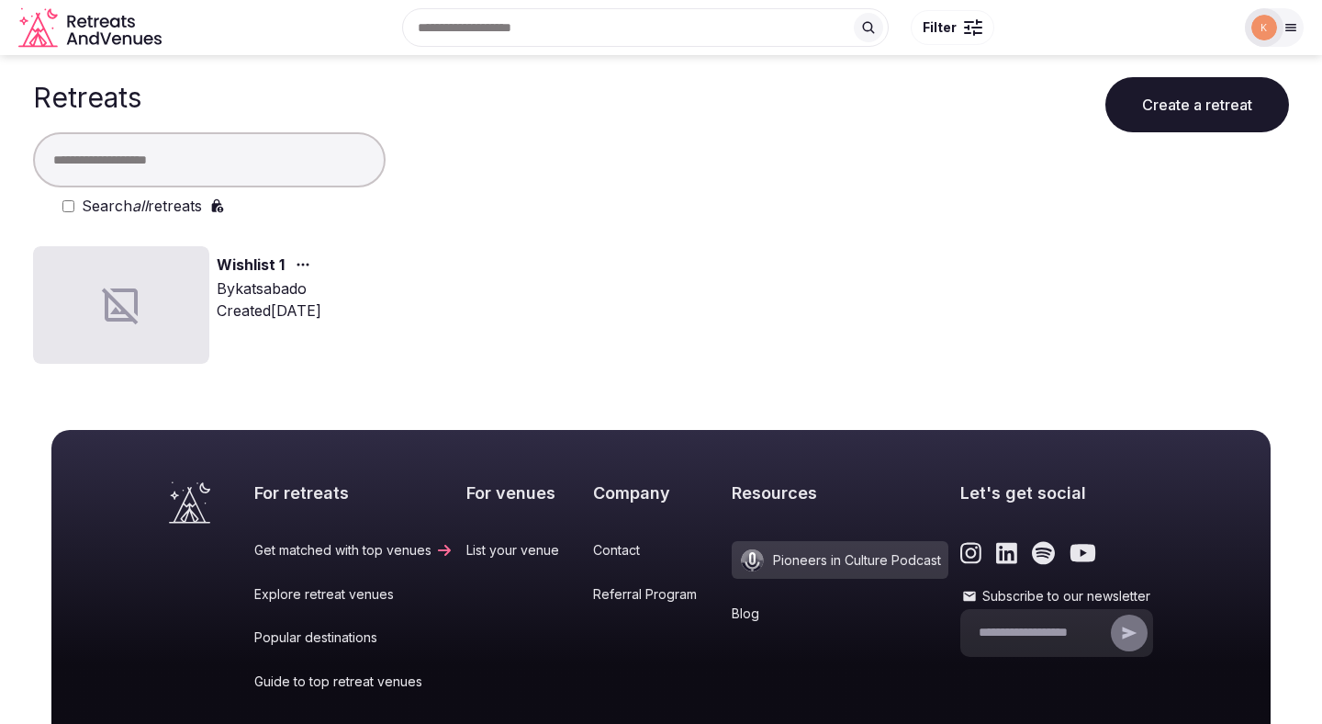
click at [141, 197] on em "all" at bounding box center [140, 206] width 16 height 18
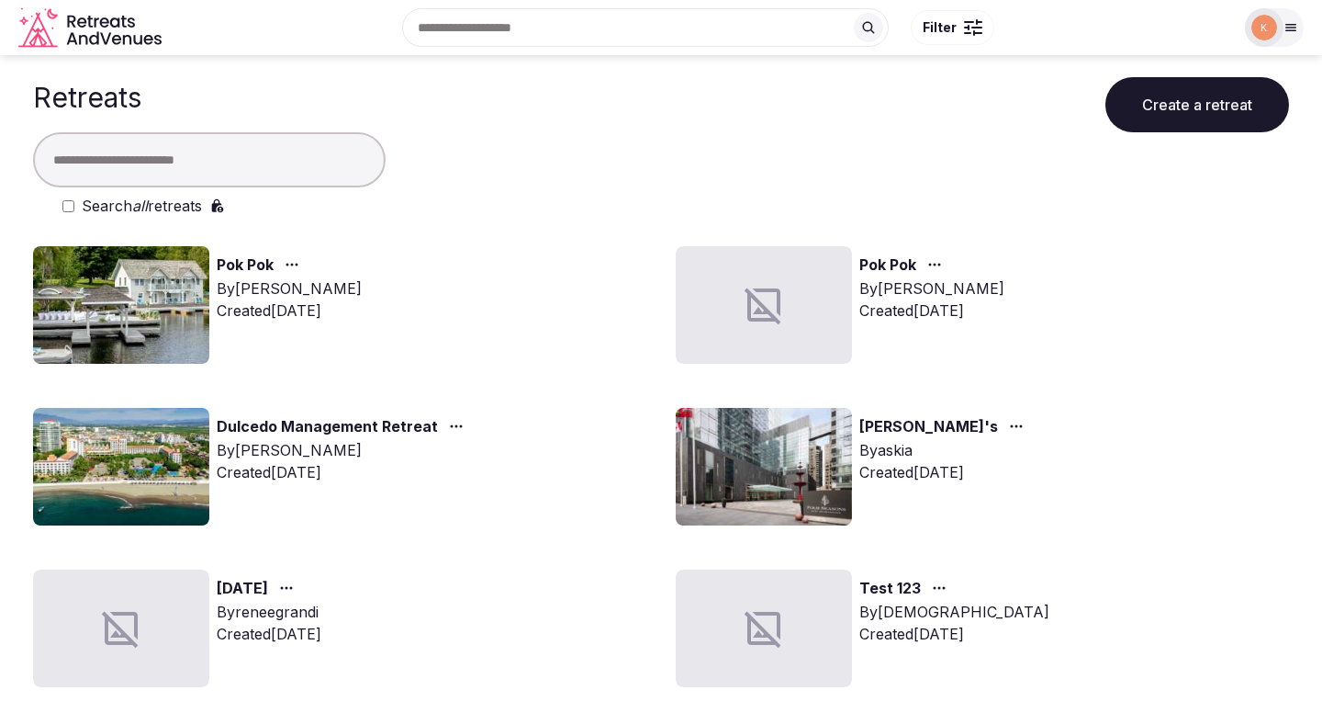
click at [224, 154] on input "text" at bounding box center [209, 159] width 353 height 55
click at [192, 152] on input "text" at bounding box center [209, 159] width 353 height 55
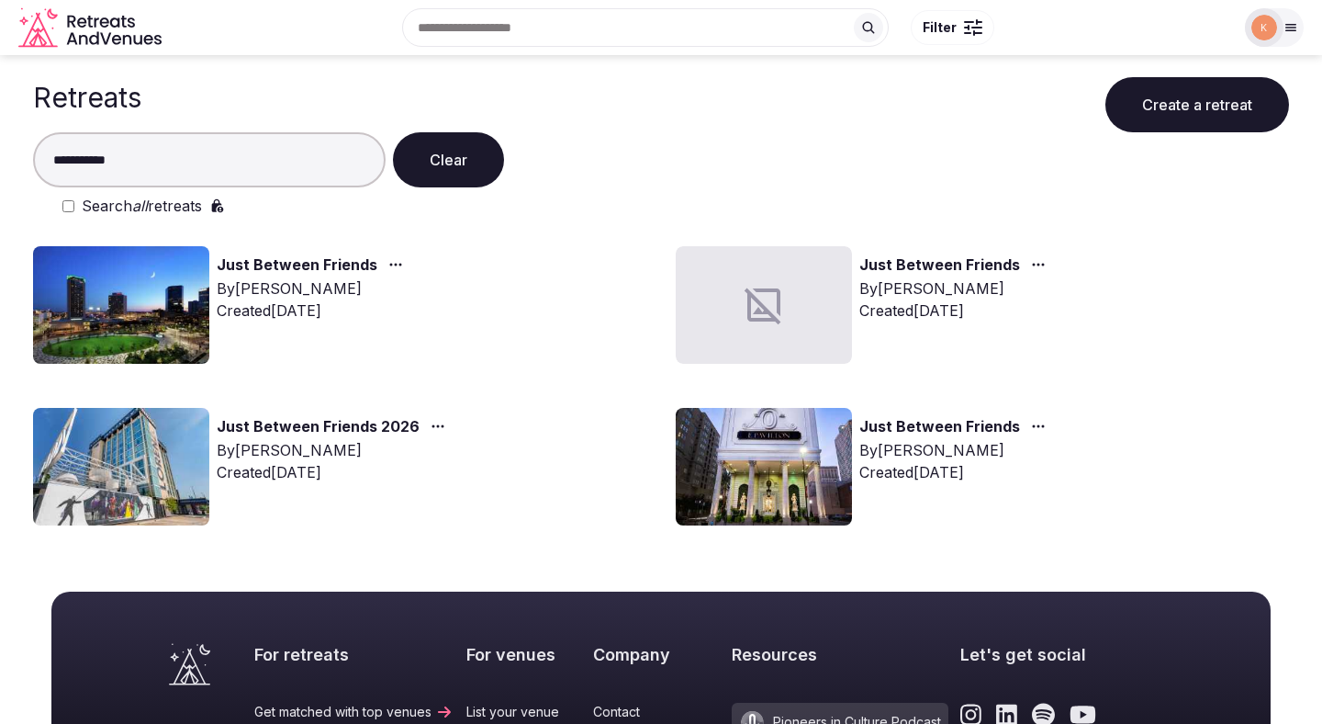
type input "**********"
click at [1283, 39] on div at bounding box center [1274, 27] width 59 height 39
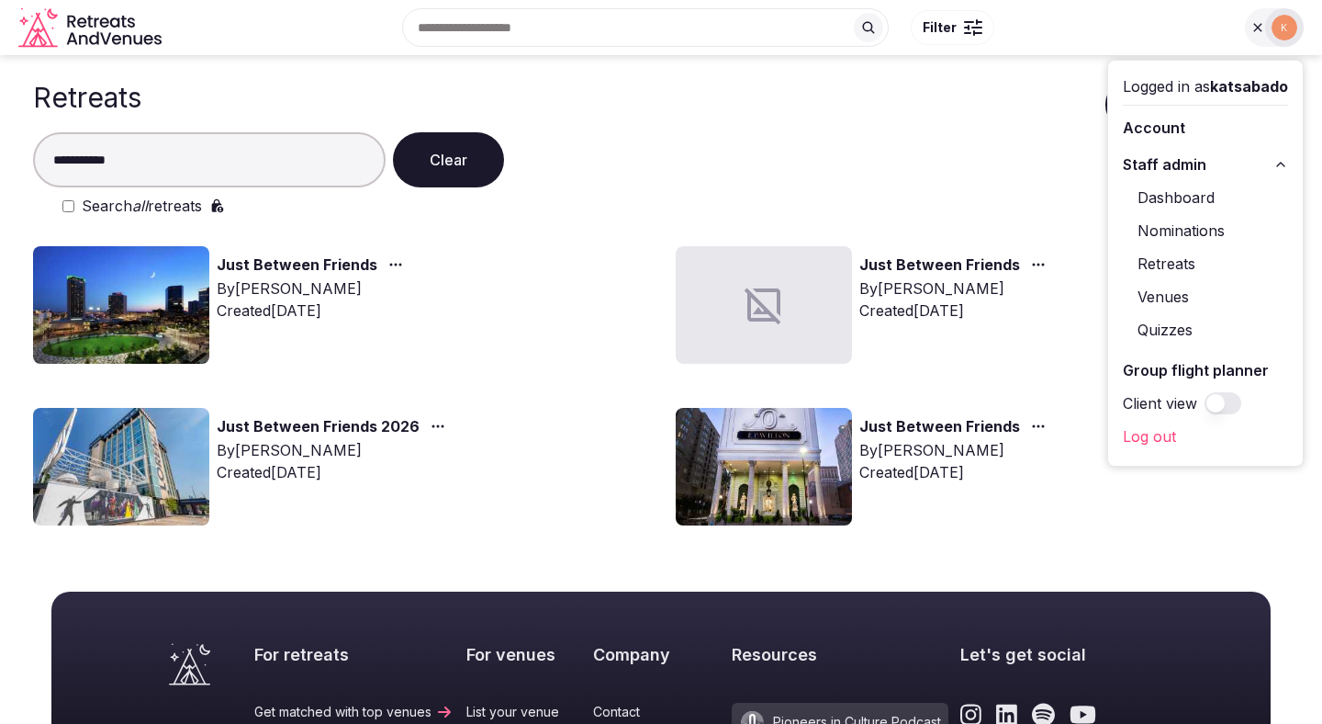
click at [1157, 294] on link "Venues" at bounding box center [1205, 296] width 165 height 29
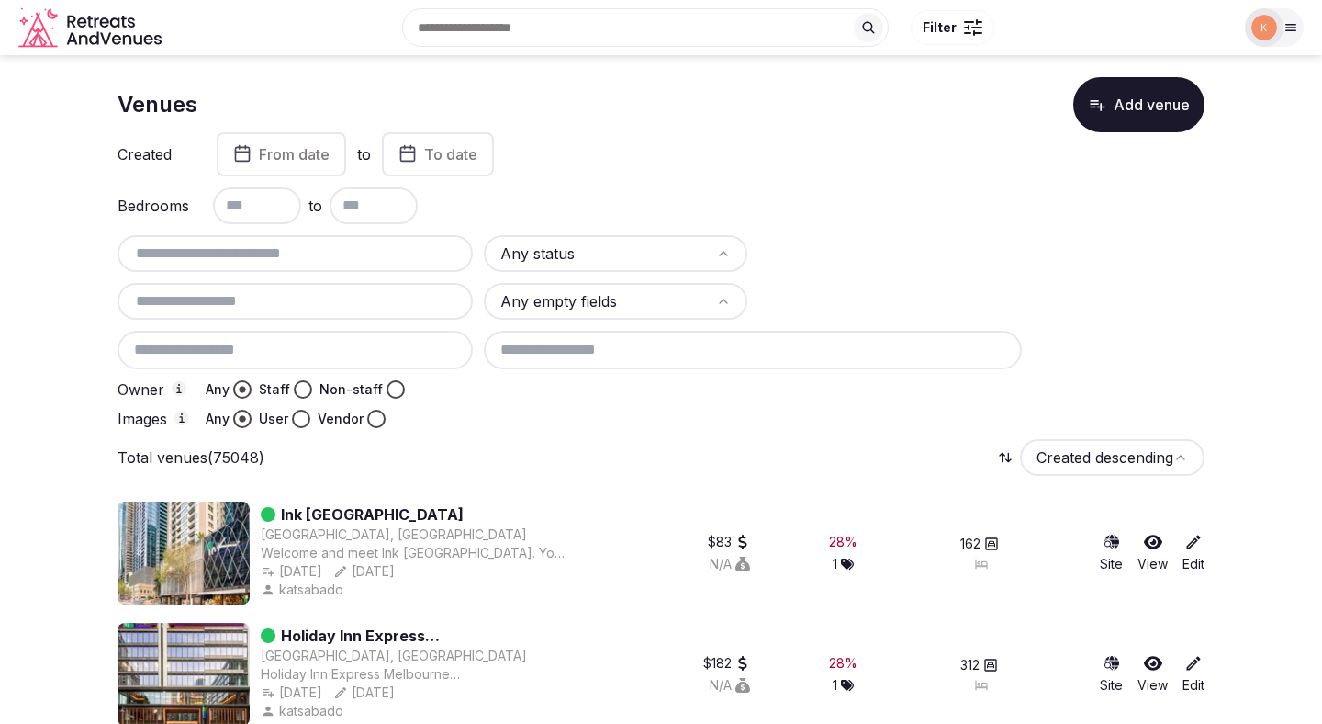
scroll to position [25, 0]
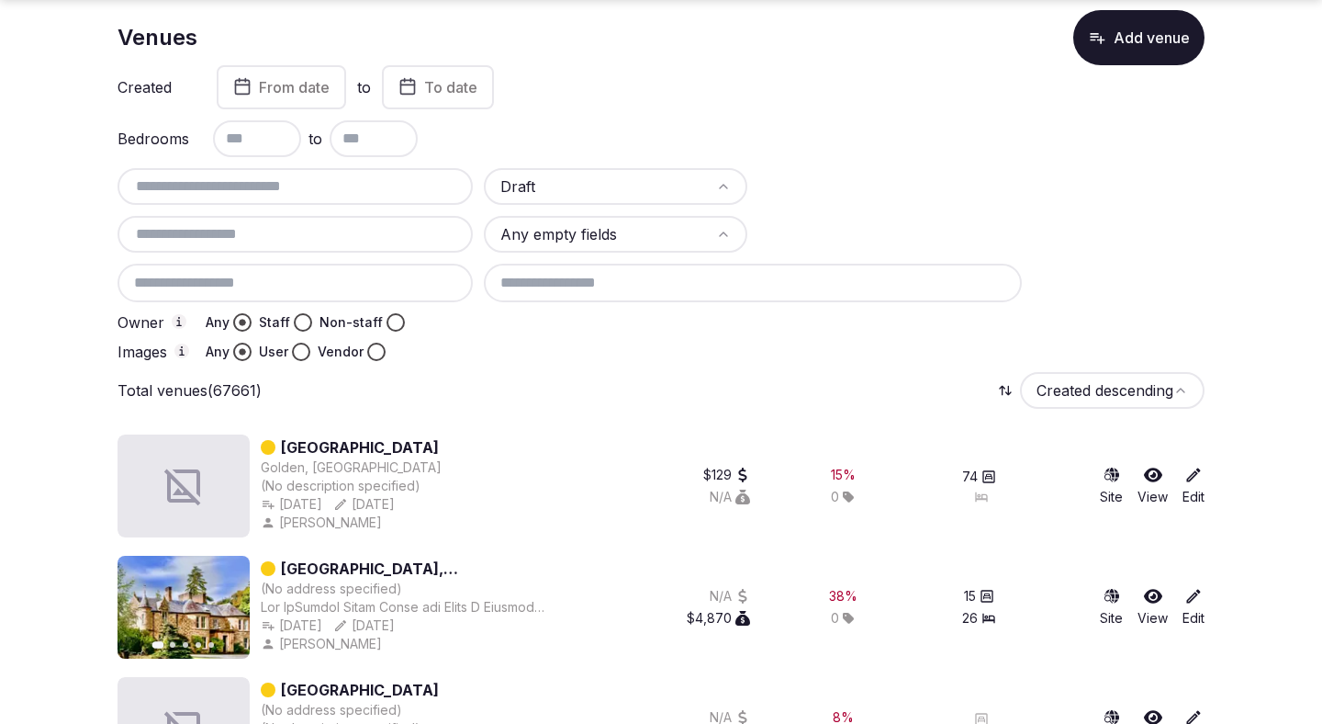
scroll to position [84, 0]
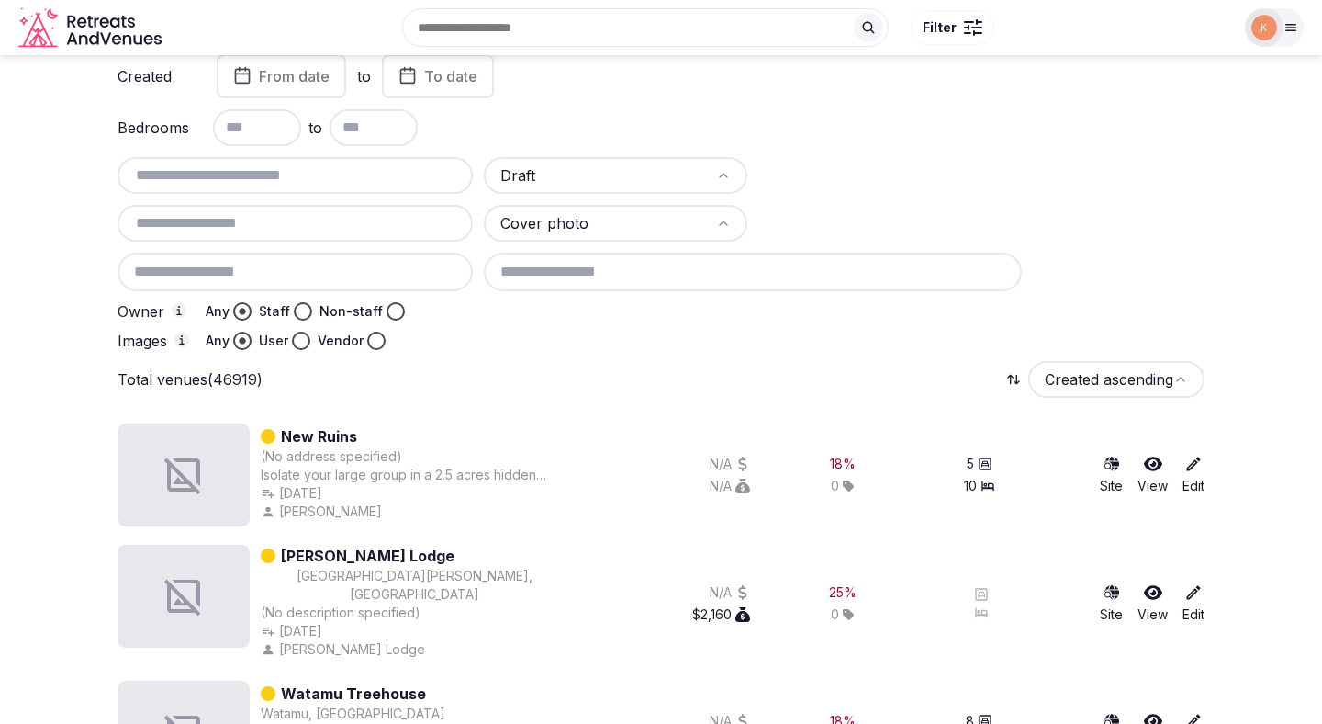
scroll to position [0, 0]
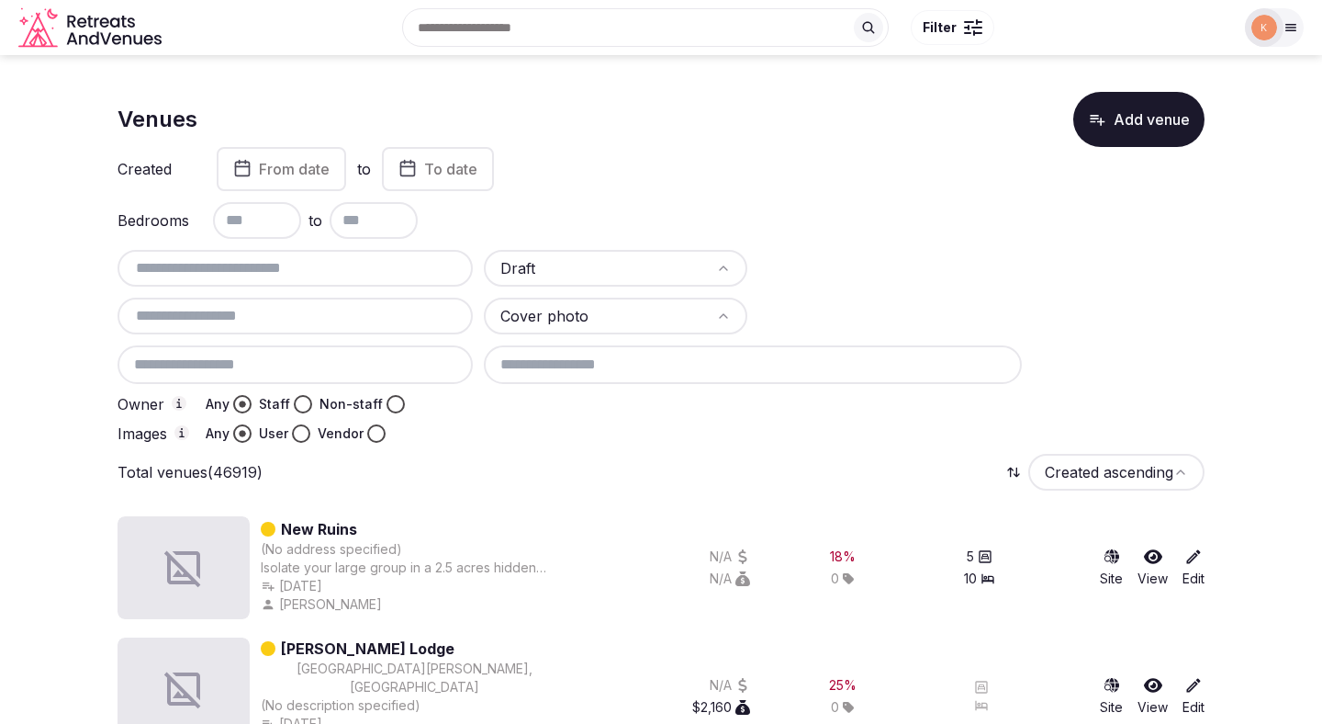
click at [735, 371] on input at bounding box center [753, 364] width 538 height 39
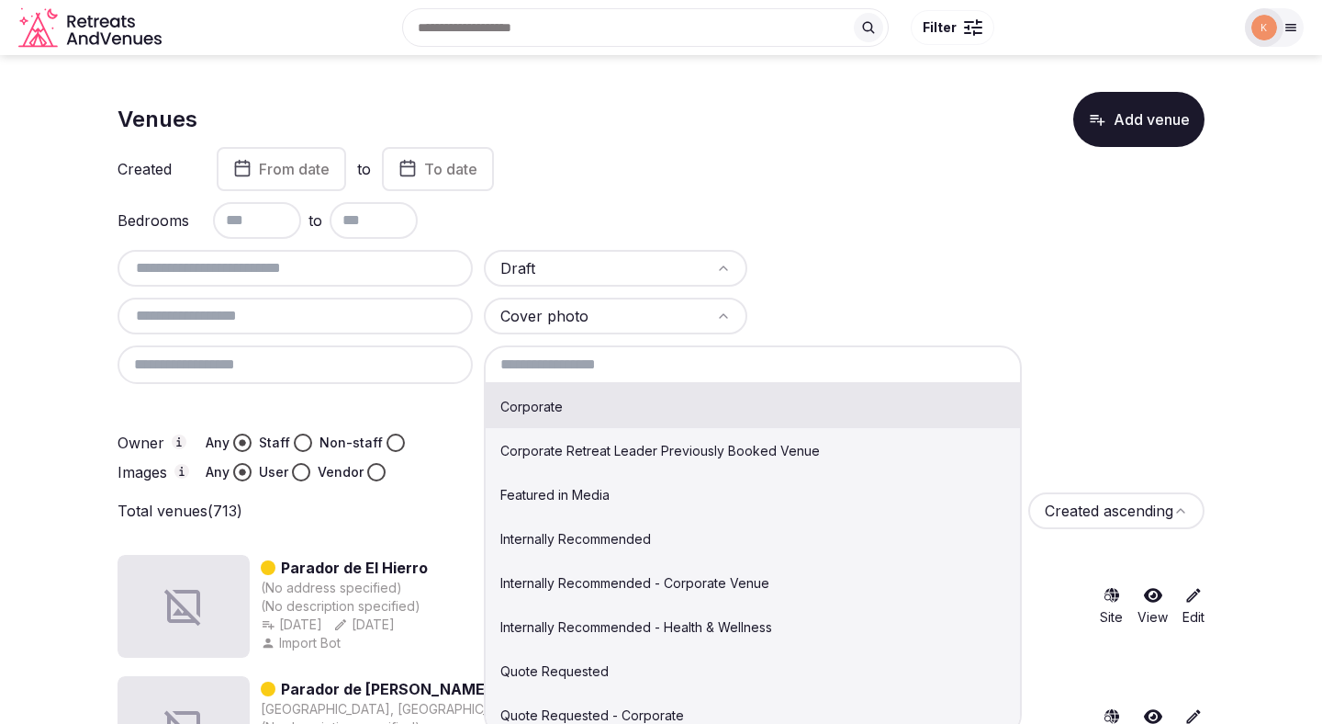
click at [804, 366] on input at bounding box center [753, 364] width 538 height 39
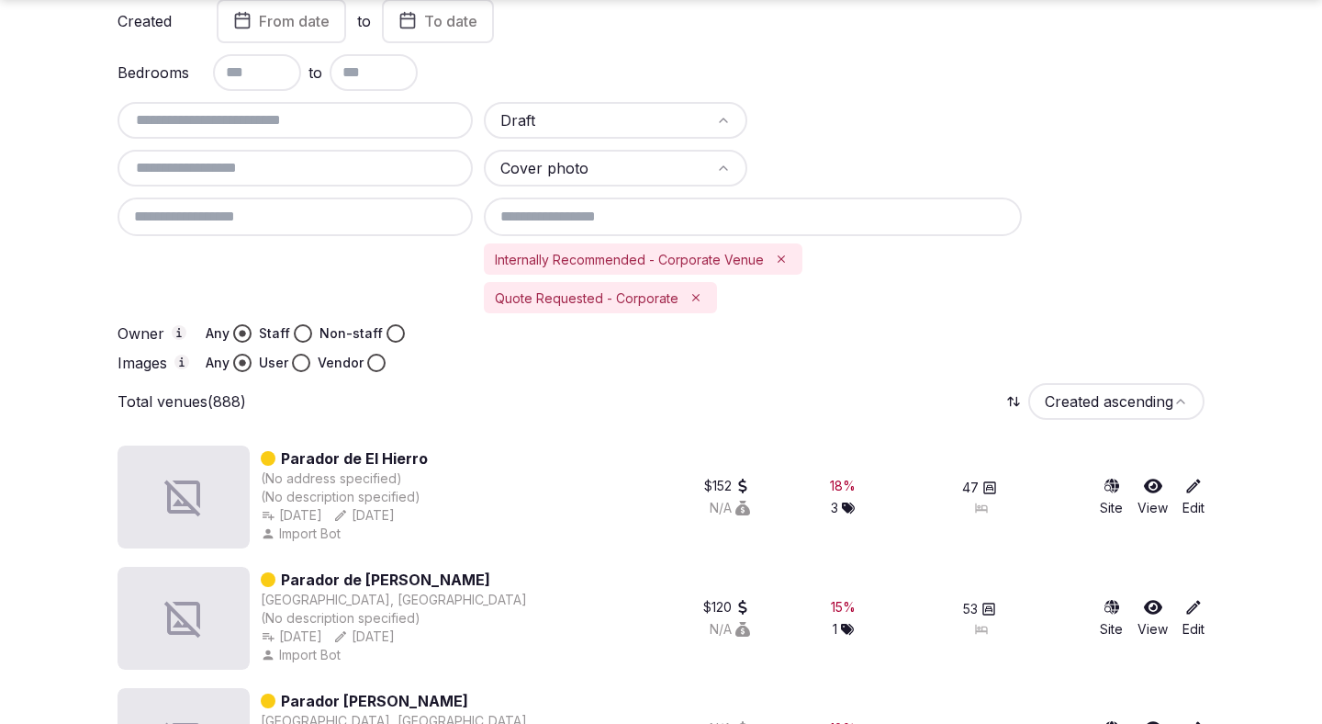
scroll to position [154, 0]
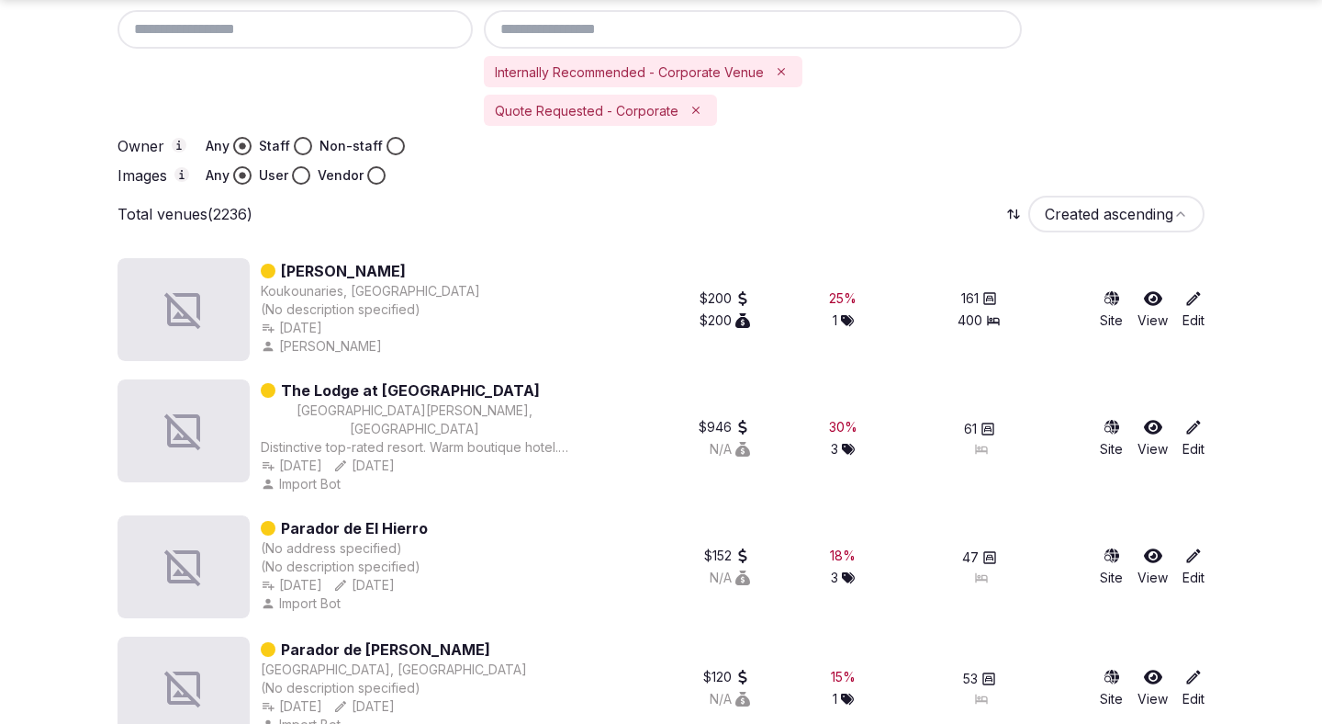
scroll to position [337, 0]
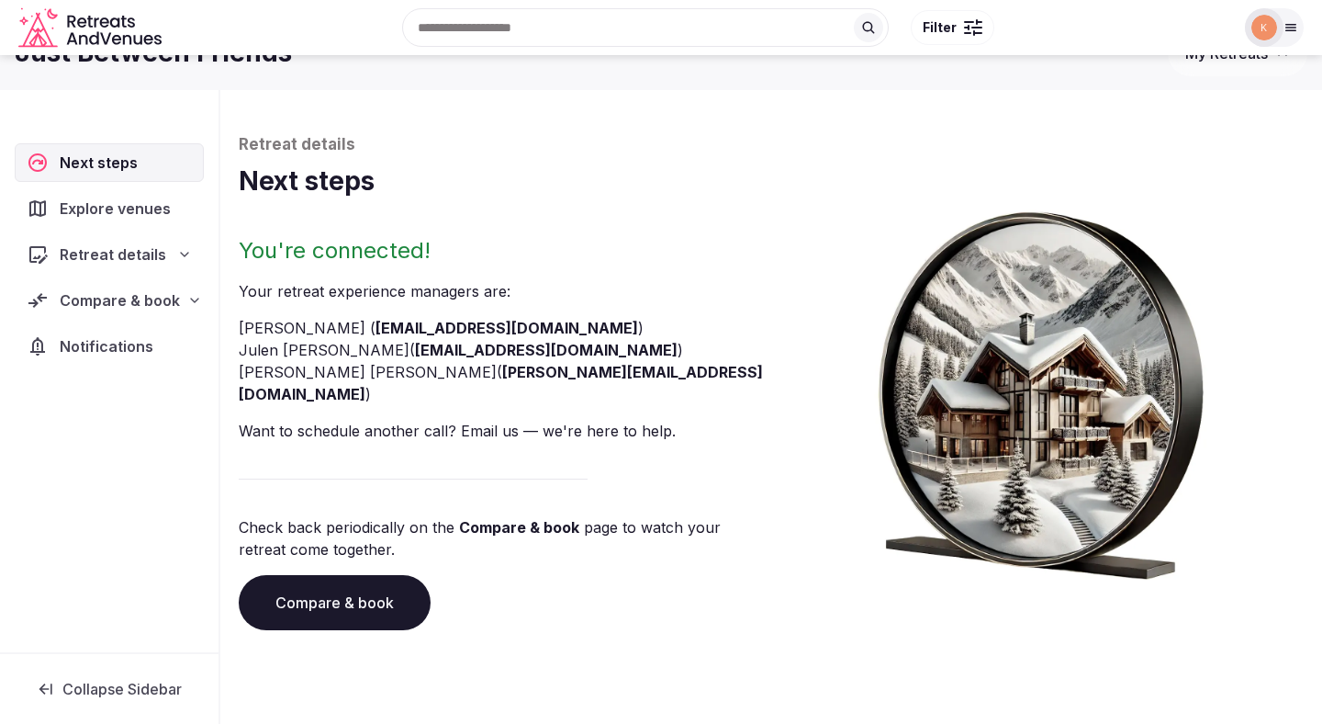
scroll to position [39, 0]
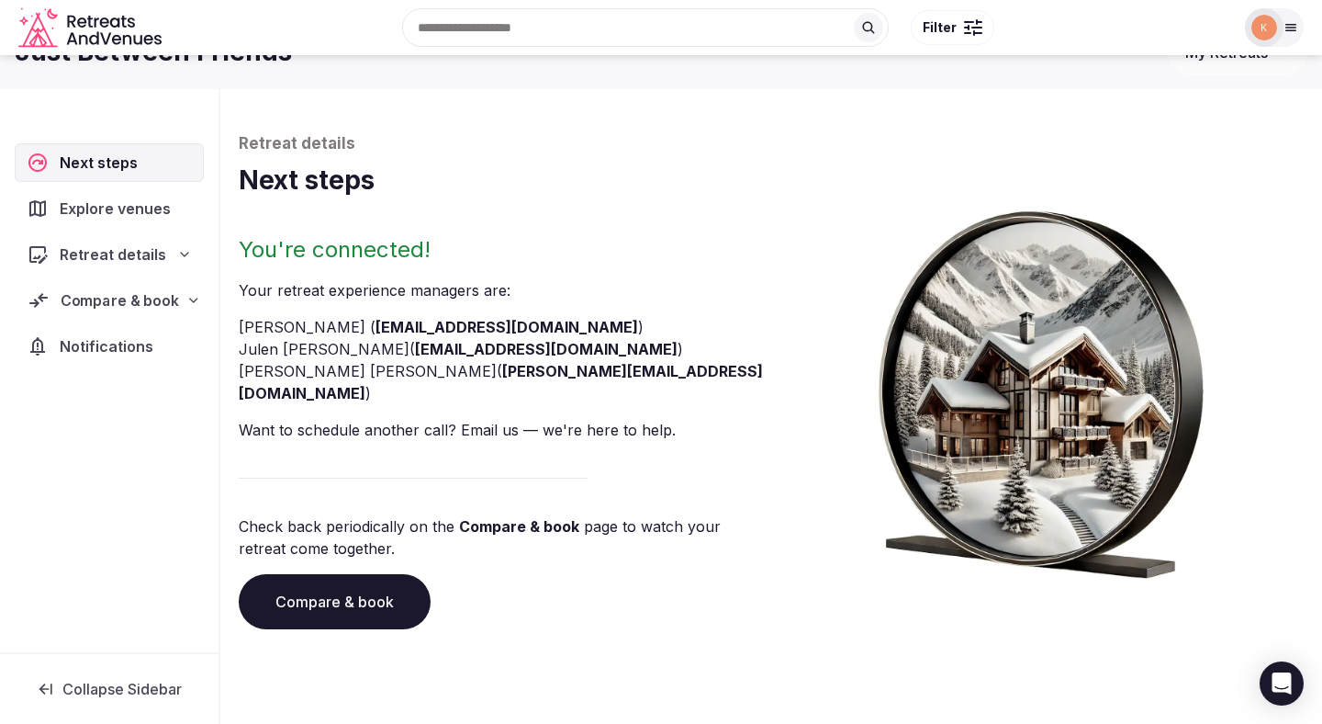
click at [148, 303] on span "Compare & book" at bounding box center [120, 300] width 118 height 22
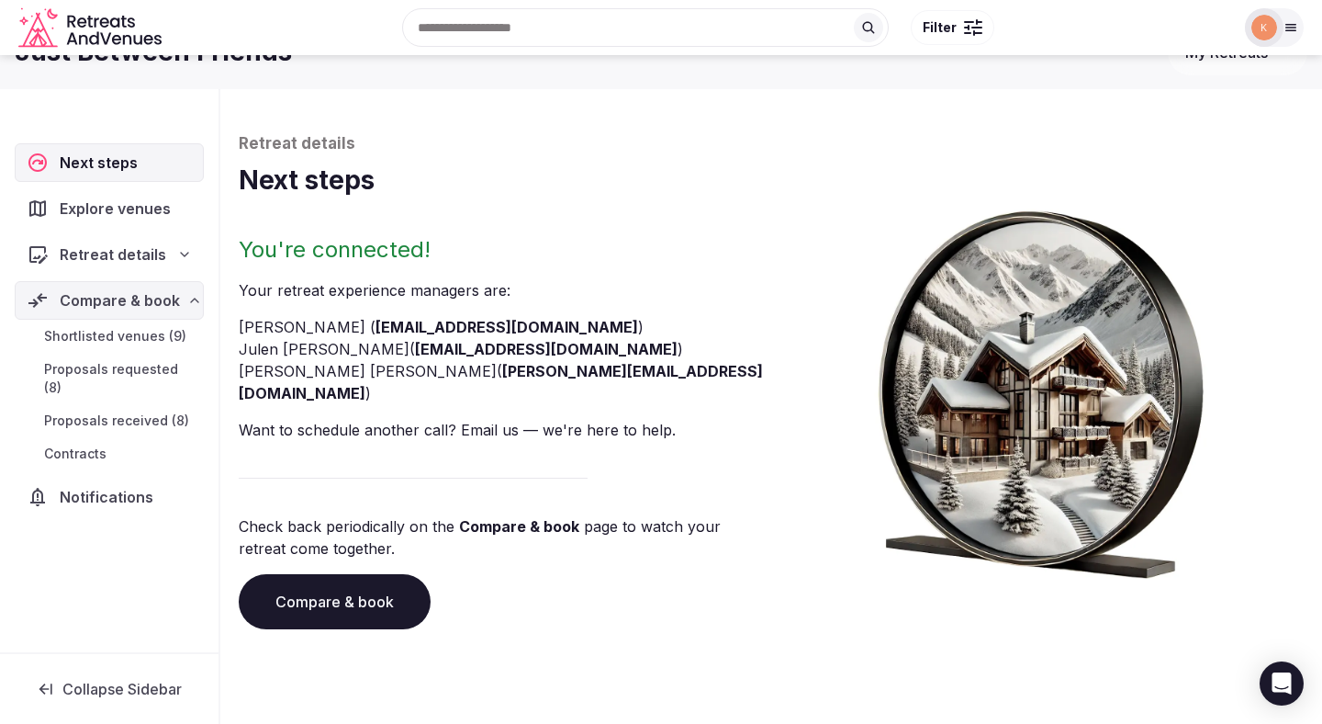
click at [134, 336] on span "Shortlisted venues (9)" at bounding box center [115, 336] width 142 height 18
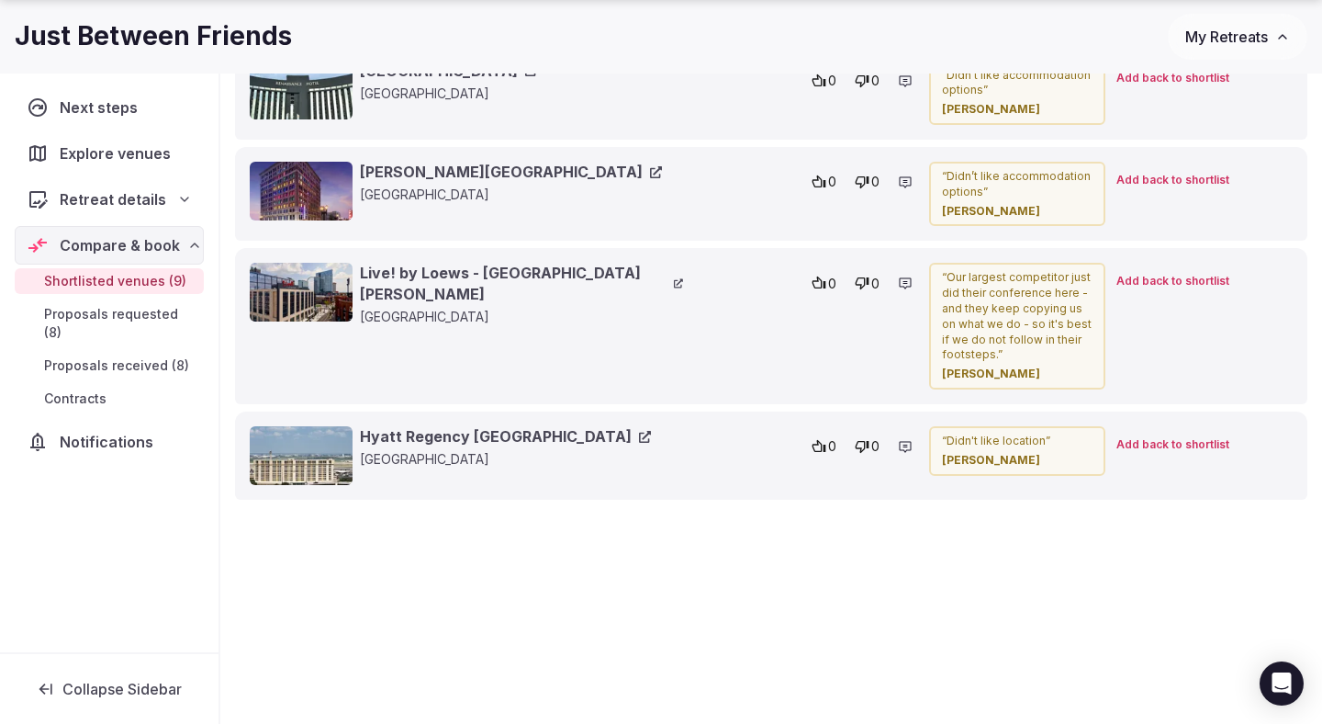
scroll to position [3507, 0]
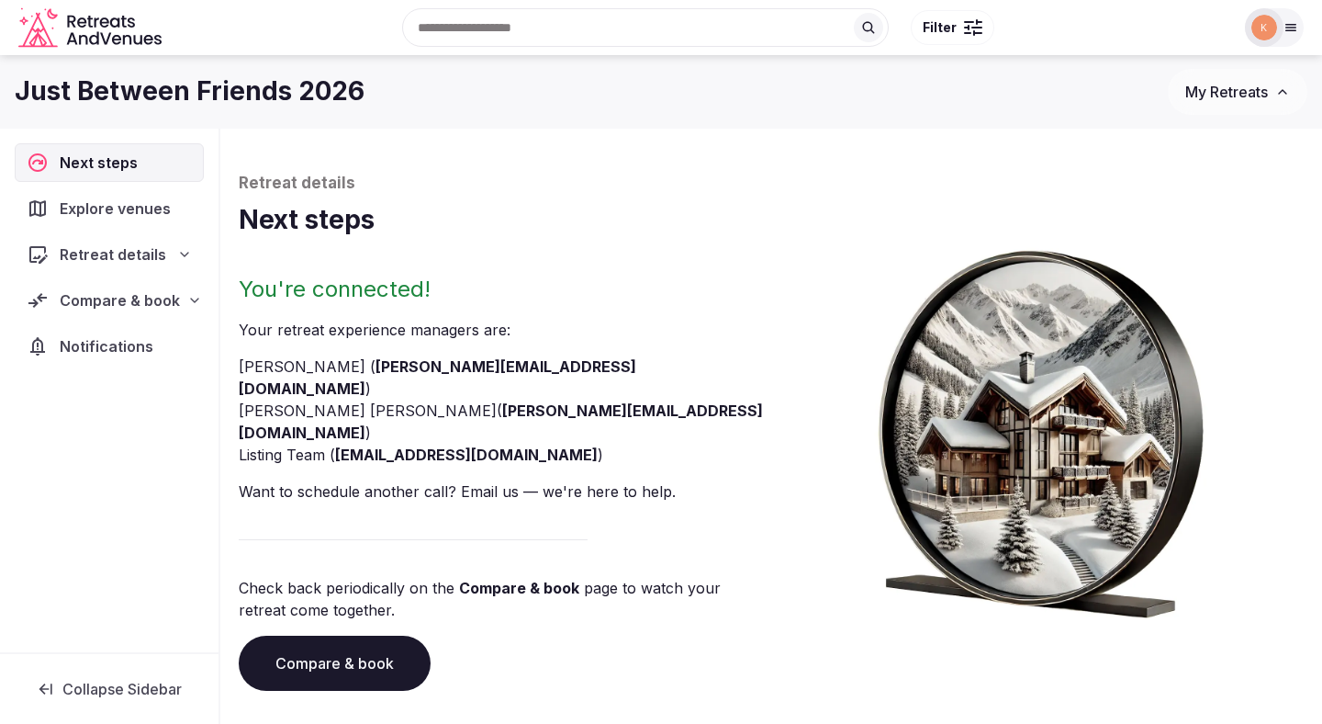
click at [121, 298] on span "Compare & book" at bounding box center [120, 300] width 120 height 22
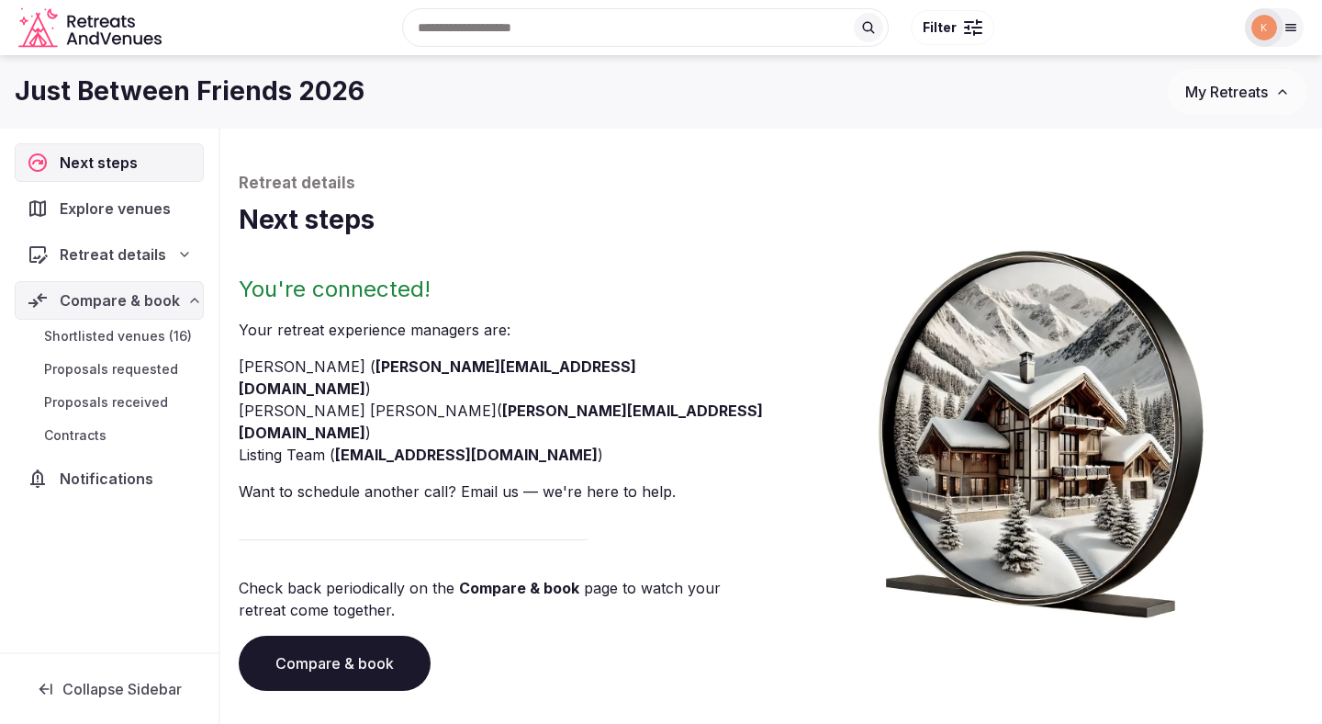
click at [127, 333] on span "Shortlisted venues (16)" at bounding box center [118, 336] width 148 height 18
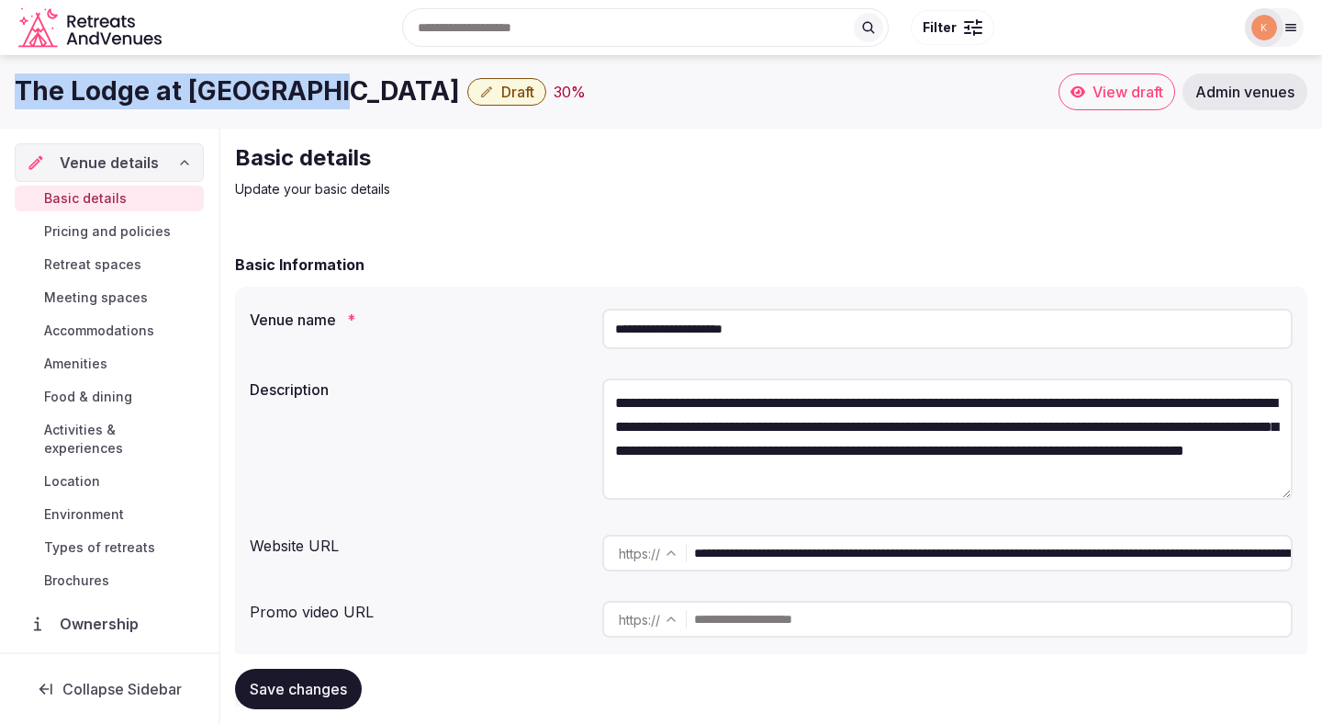
drag, startPoint x: 317, startPoint y: 98, endPoint x: 6, endPoint y: 96, distance: 311.3
click at [6, 96] on div "The Lodge at Sea Island Draft 30 % View draft Admin venues" at bounding box center [661, 91] width 1322 height 37
copy h1 "The Lodge at Sea Island"
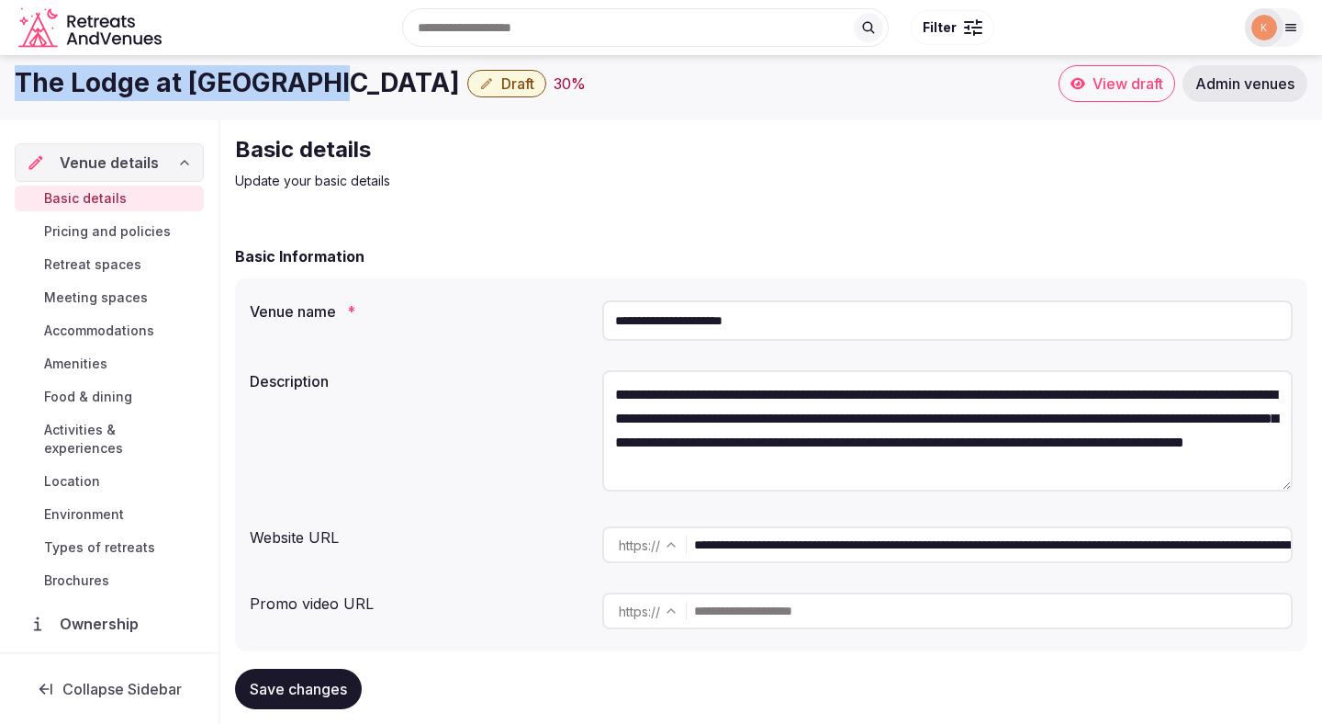
scroll to position [3, 0]
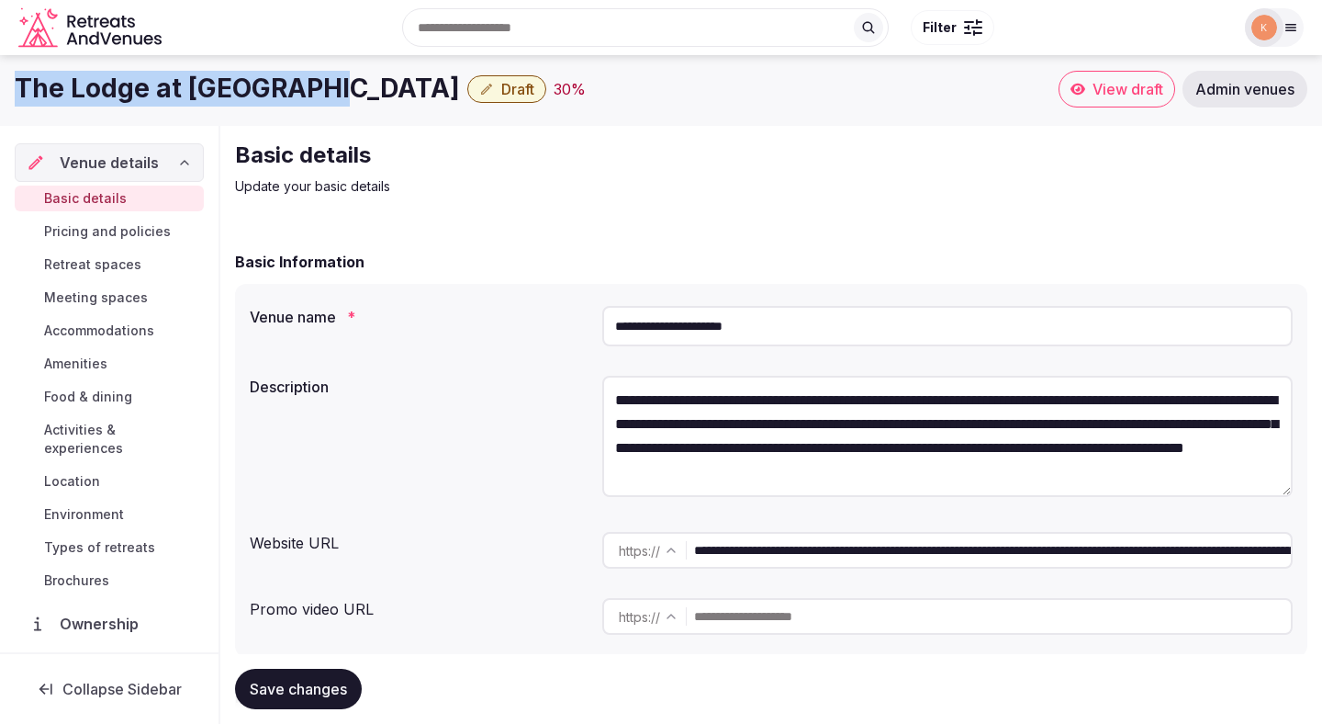
copy h1 "The Lodge at Sea Island"
click at [729, 327] on input "**********" at bounding box center [947, 326] width 691 height 40
click at [765, 556] on input "**********" at bounding box center [992, 550] width 597 height 37
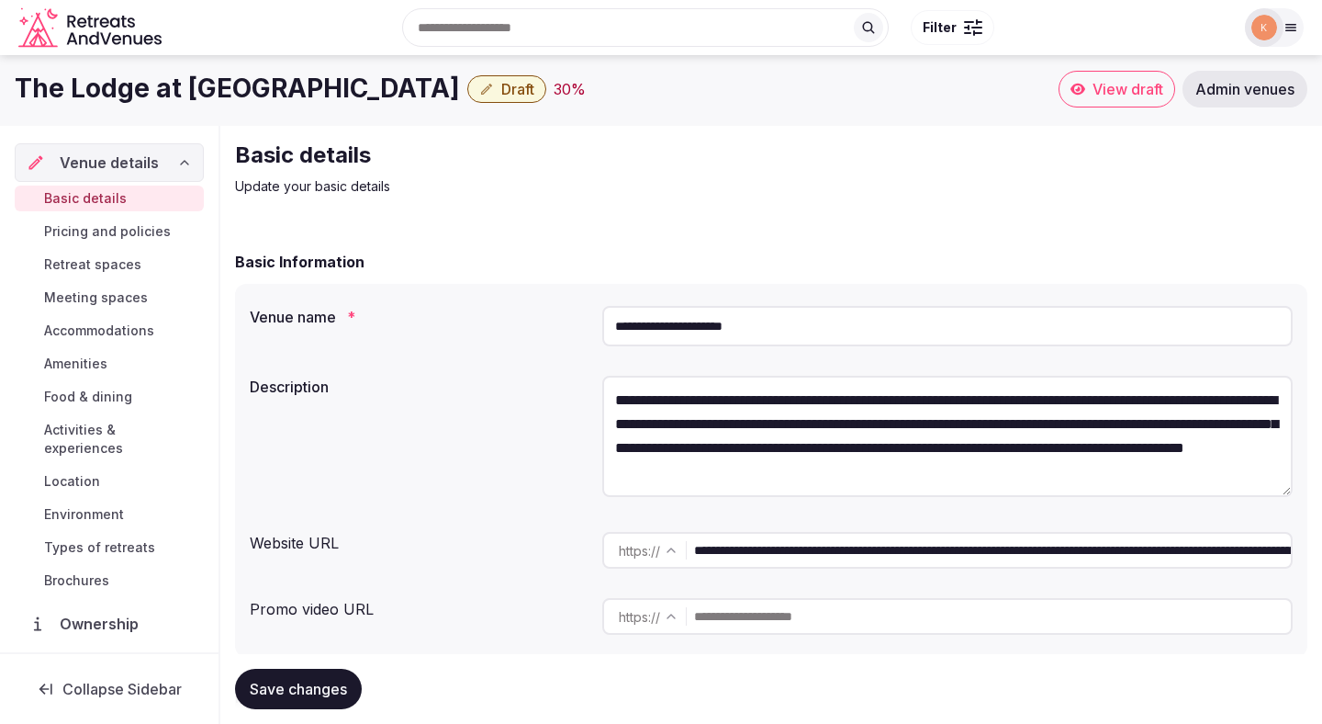
click at [765, 556] on input "**********" at bounding box center [992, 550] width 597 height 37
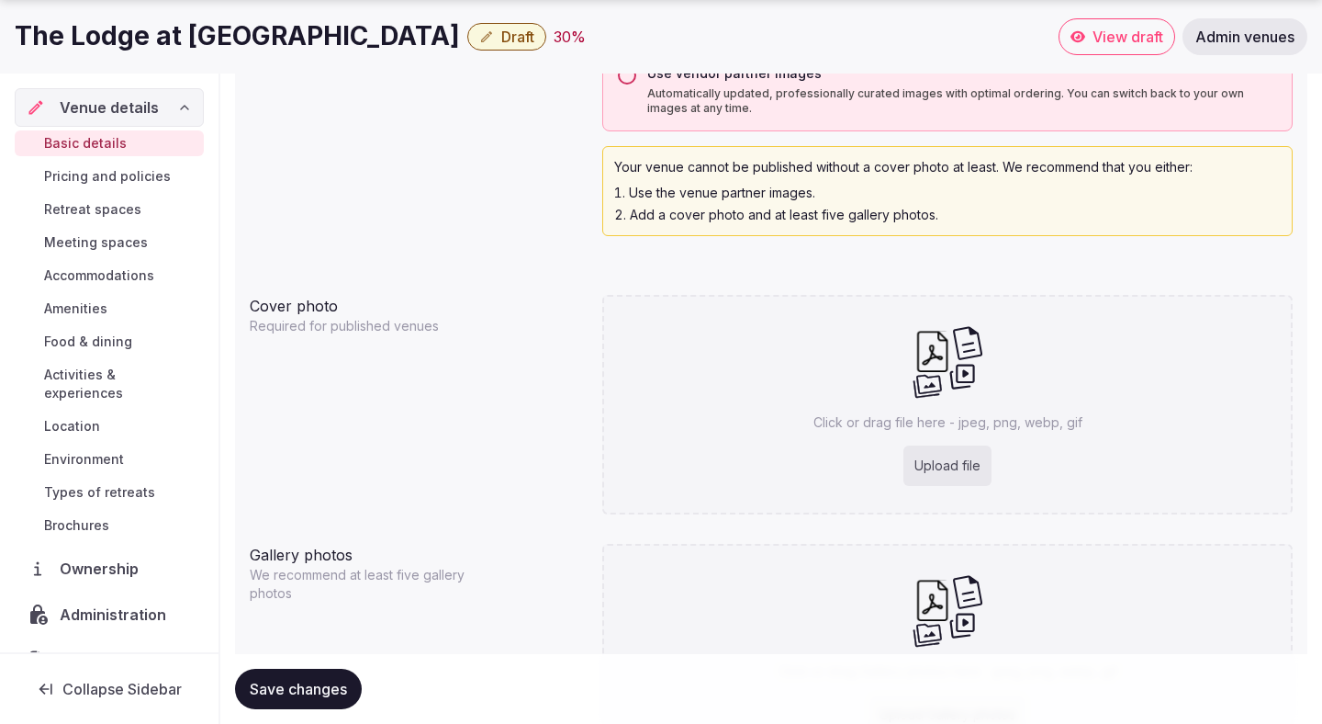
scroll to position [1678, 0]
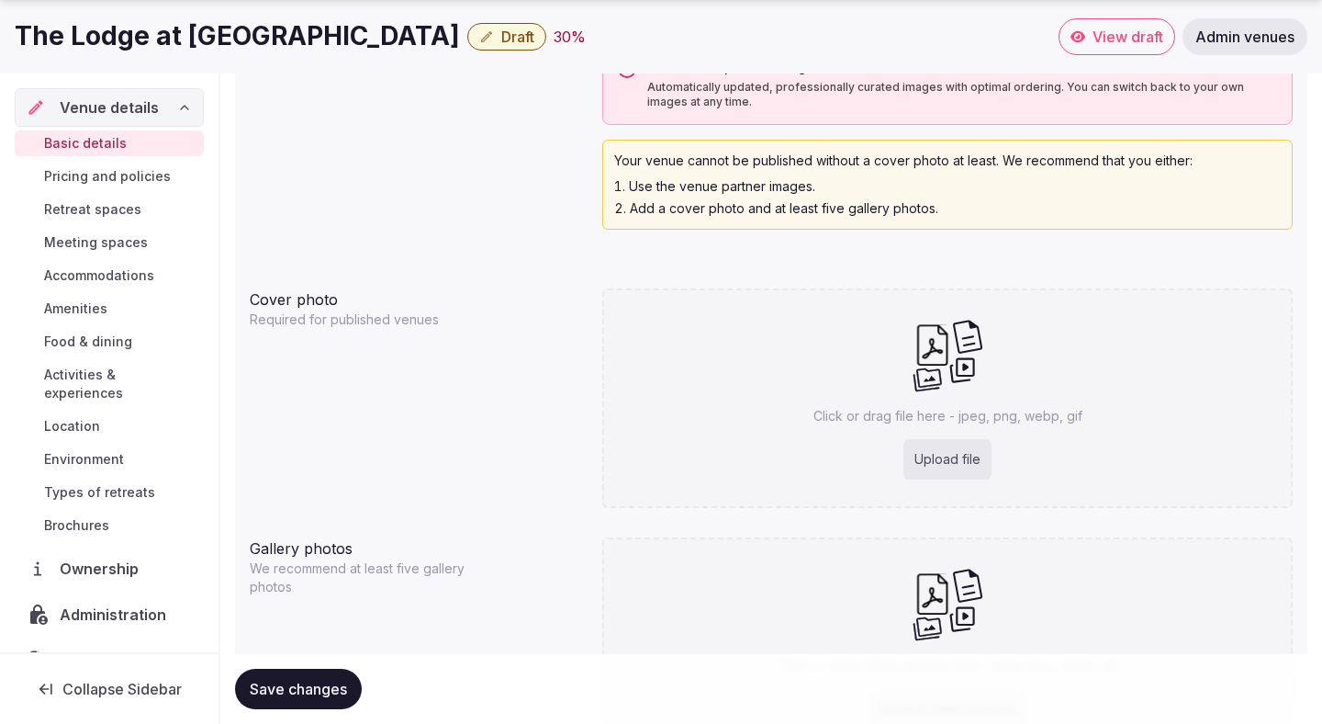
click at [740, 389] on div "Click or drag file here - jpeg, png, webp, gif Upload file" at bounding box center [947, 397] width 691 height 219
type input "**********"
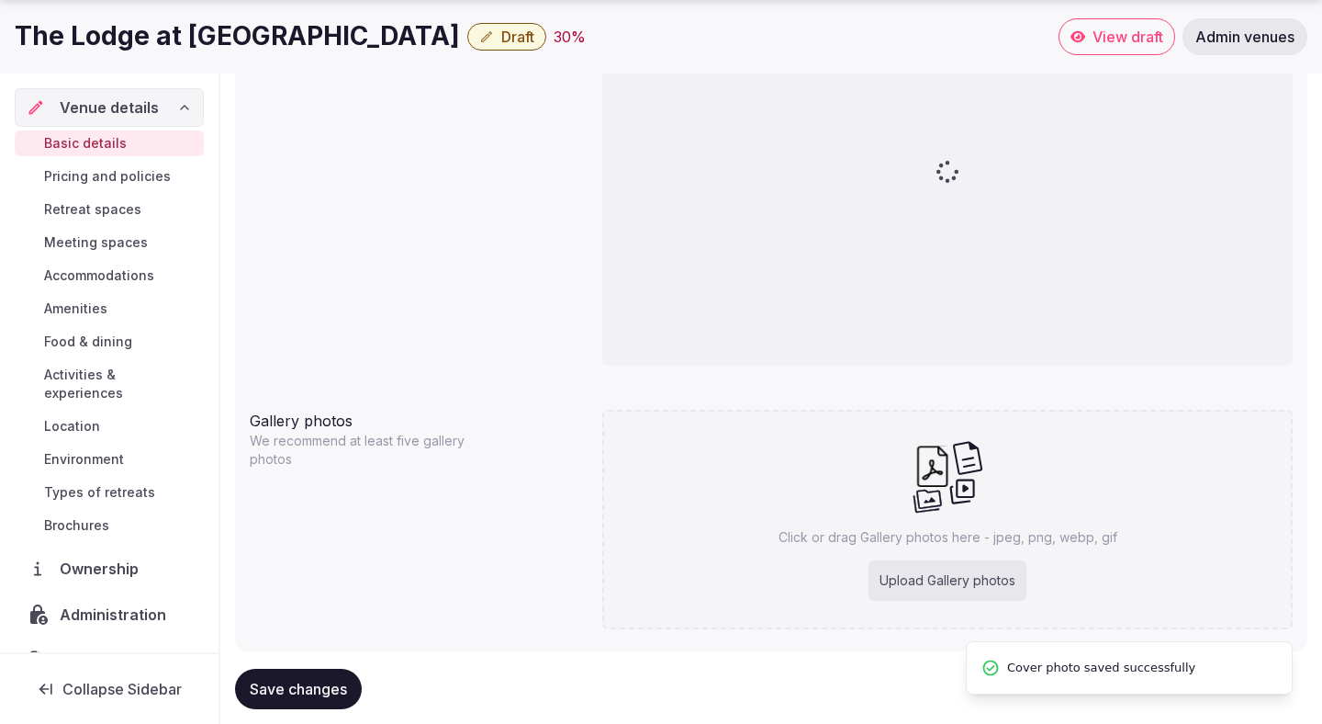
scroll to position [1927, 0]
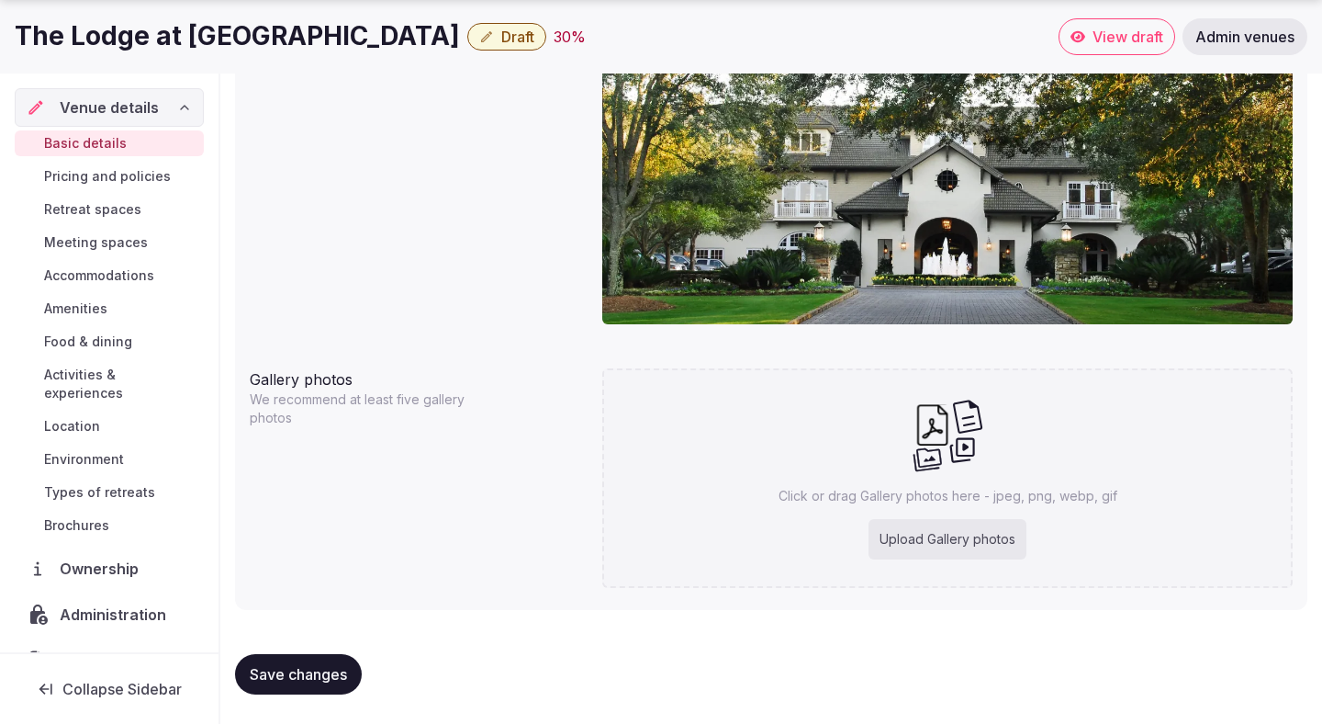
click at [354, 661] on button "Save changes" at bounding box center [298, 674] width 127 height 40
click at [894, 538] on div "Upload Gallery photos" at bounding box center [948, 539] width 158 height 40
type input "**********"
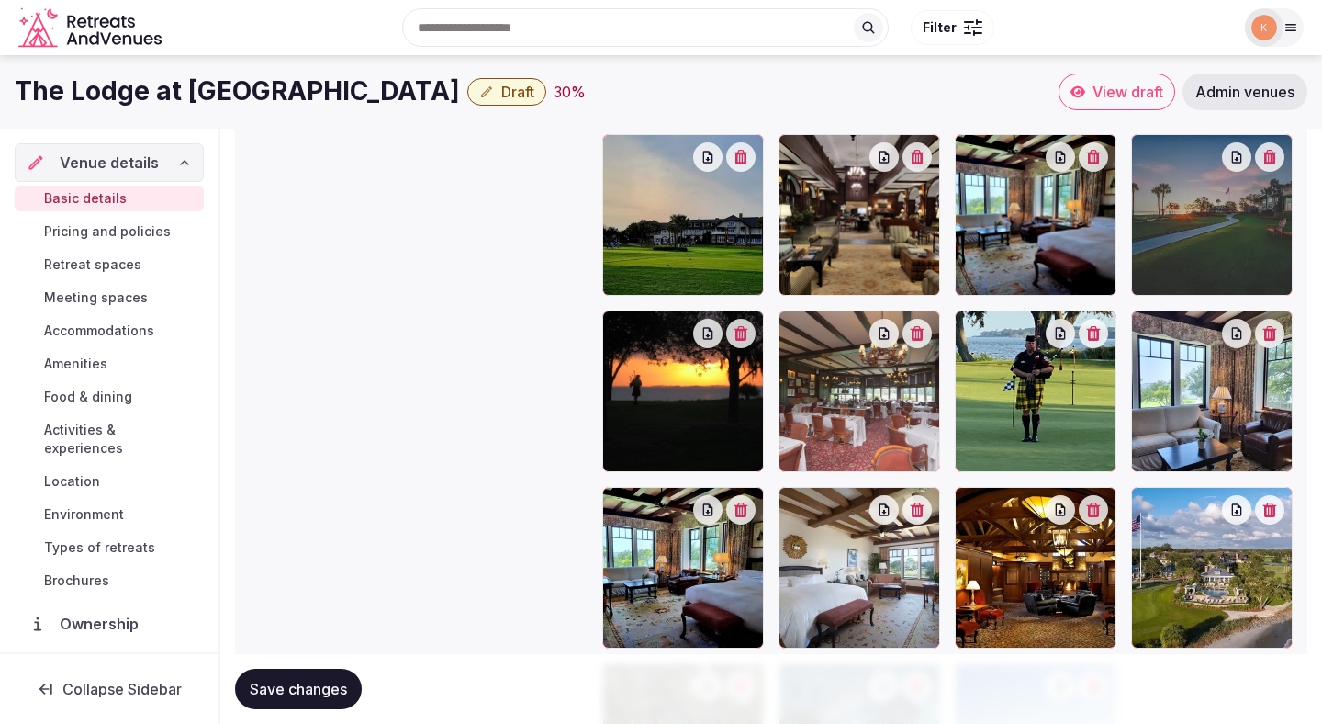
scroll to position [2295, 0]
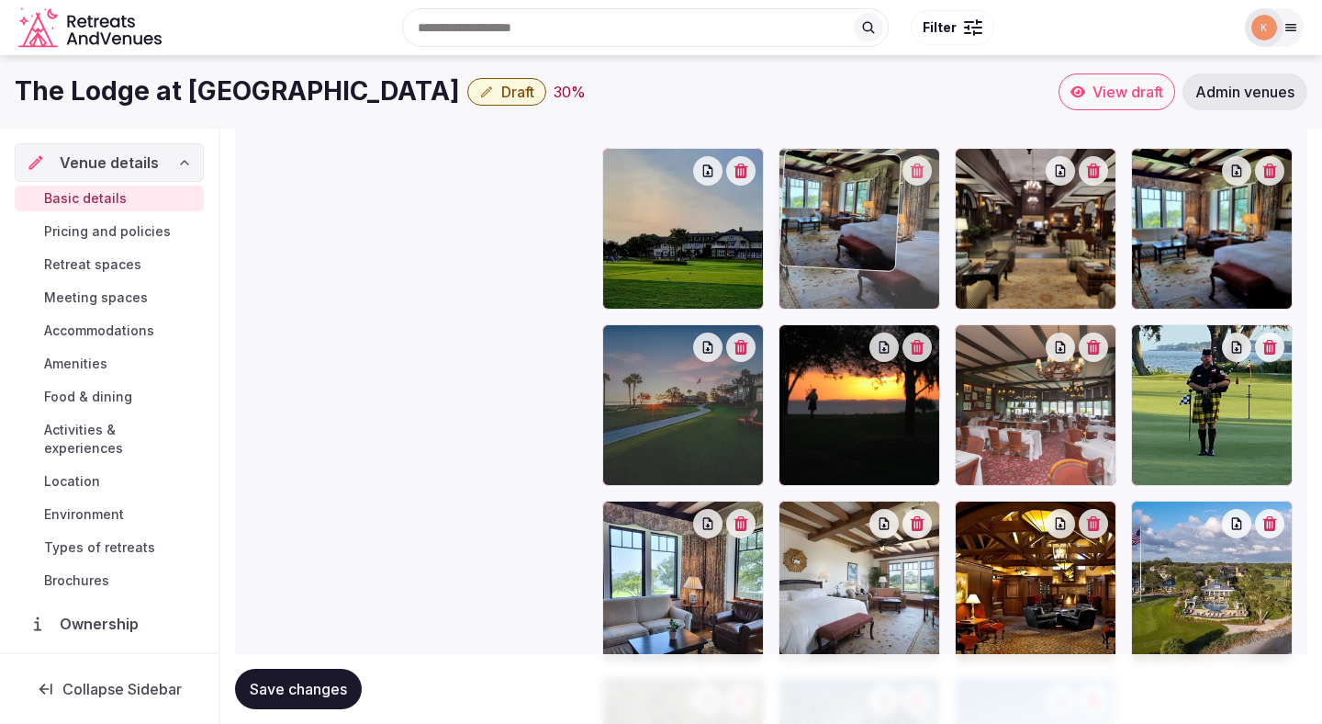
drag, startPoint x: 649, startPoint y: 580, endPoint x: 885, endPoint y: 247, distance: 408.4
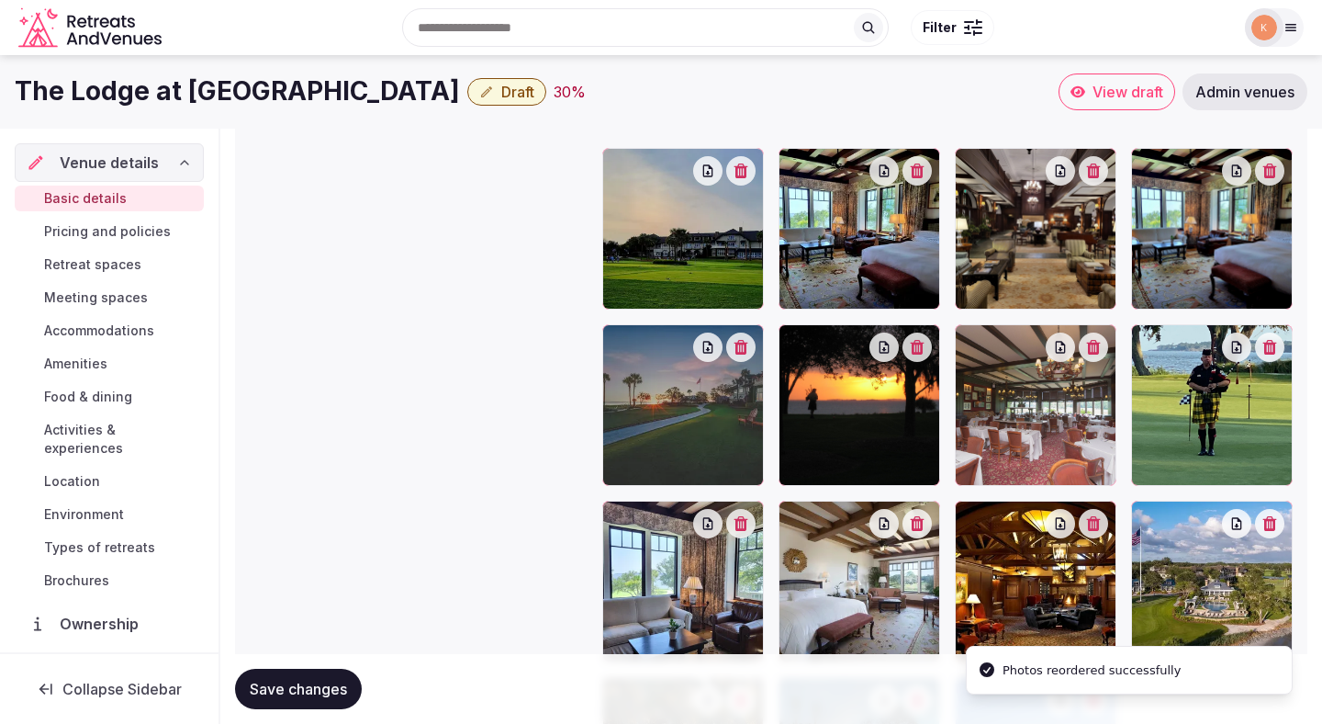
click at [1277, 174] on icon "button" at bounding box center [1271, 170] width 14 height 15
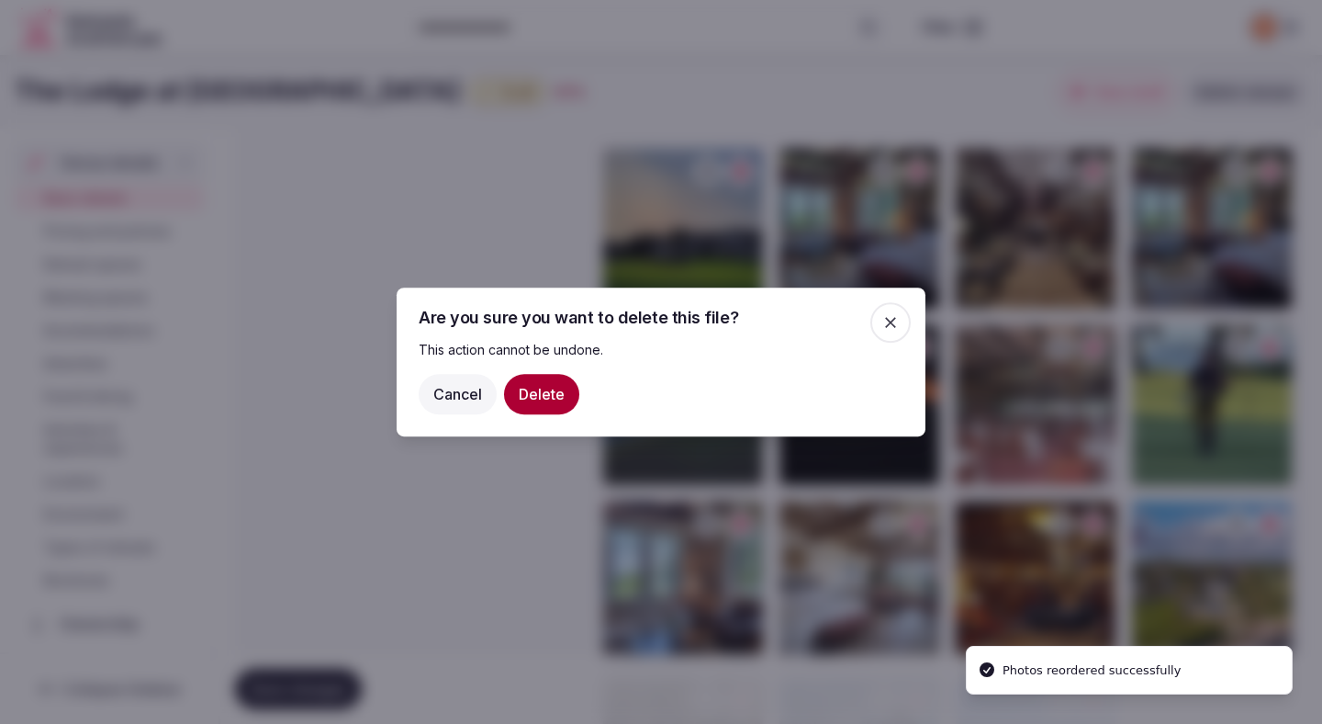
click at [543, 384] on button "Delete" at bounding box center [541, 394] width 75 height 40
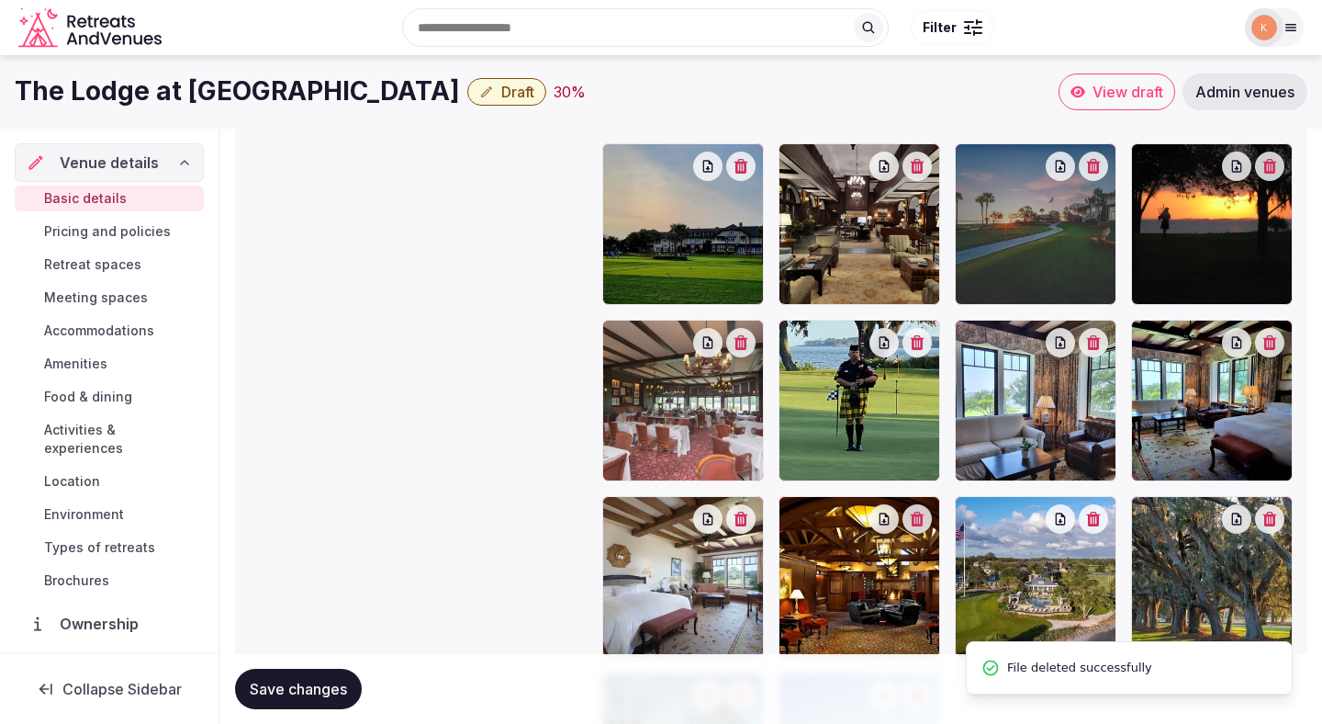
scroll to position [2293, 0]
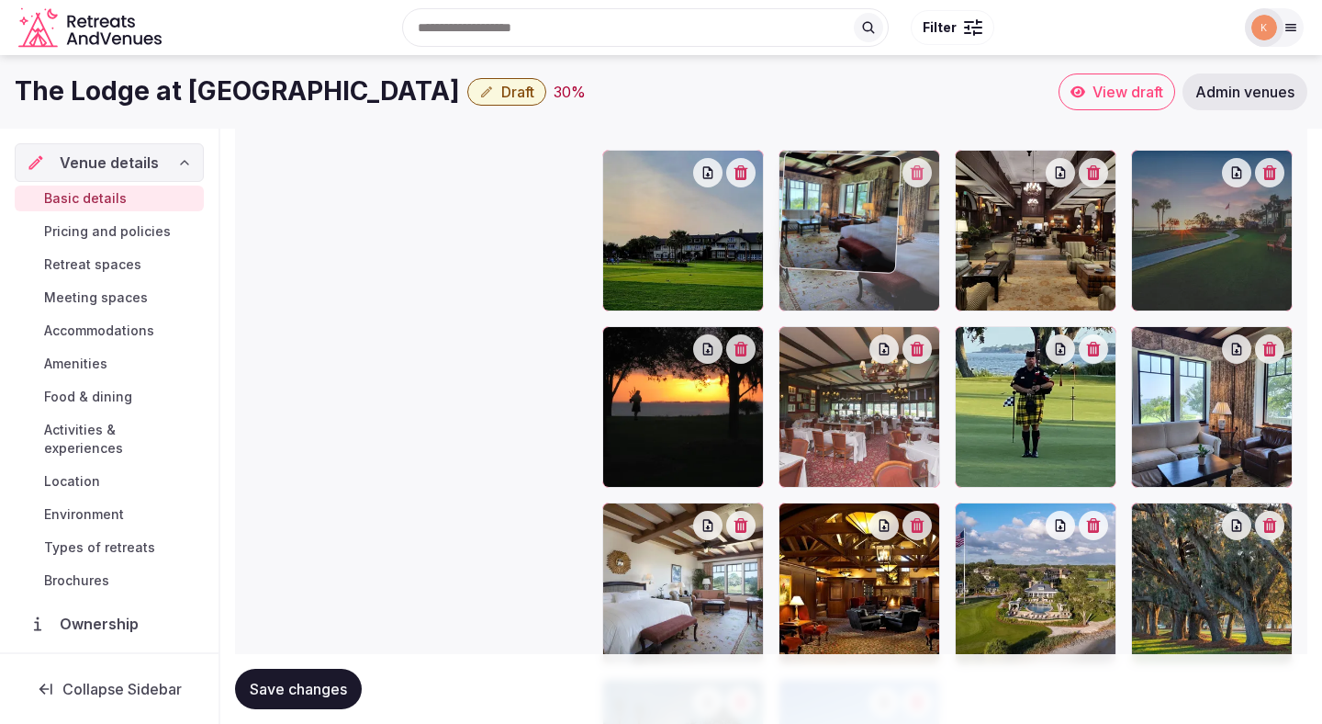
drag, startPoint x: 1249, startPoint y: 444, endPoint x: 945, endPoint y: 282, distance: 344.3
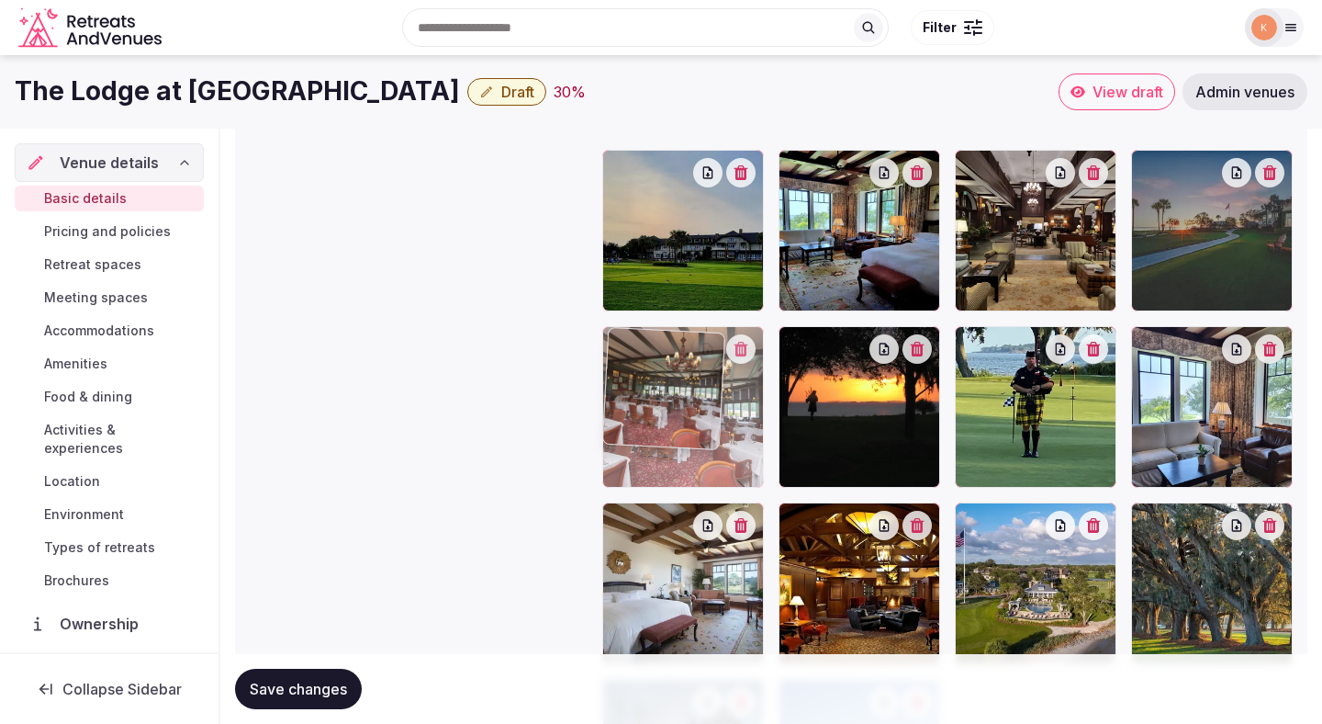
drag, startPoint x: 789, startPoint y: 451, endPoint x: 620, endPoint y: 438, distance: 169.5
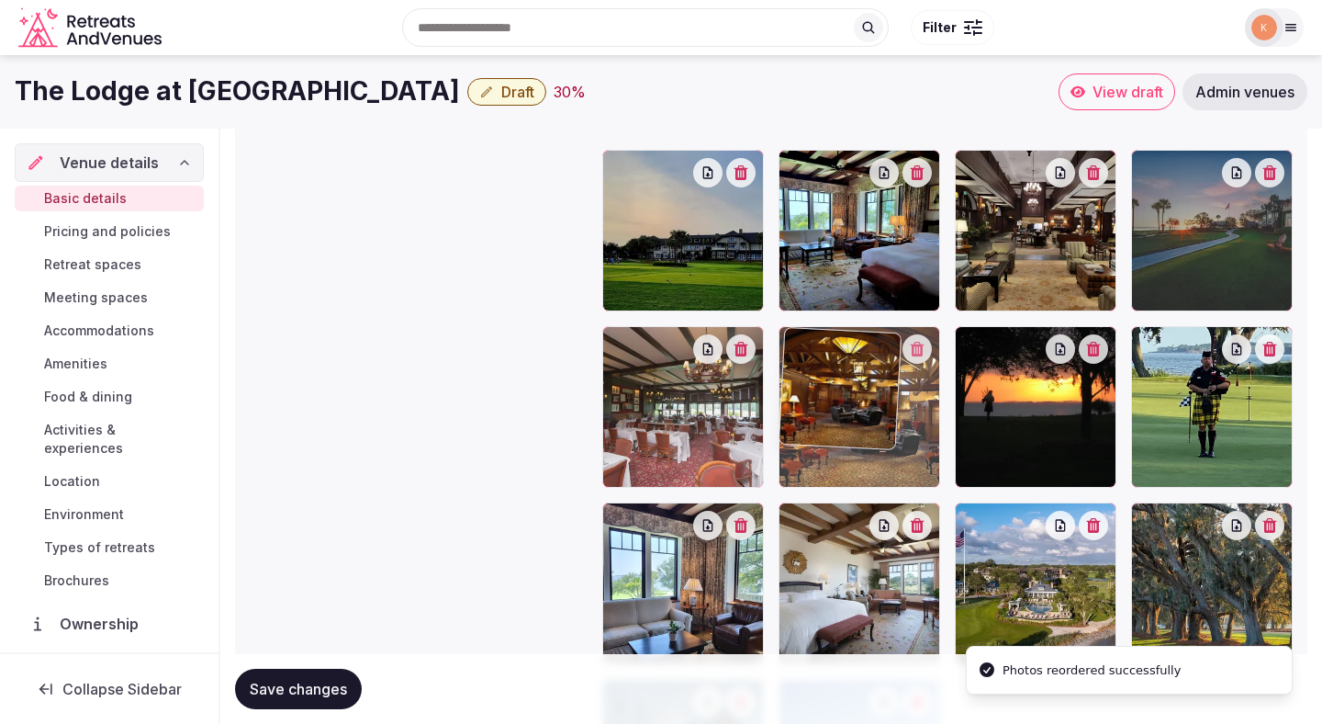
drag, startPoint x: 797, startPoint y: 626, endPoint x: 784, endPoint y: 486, distance: 141.1
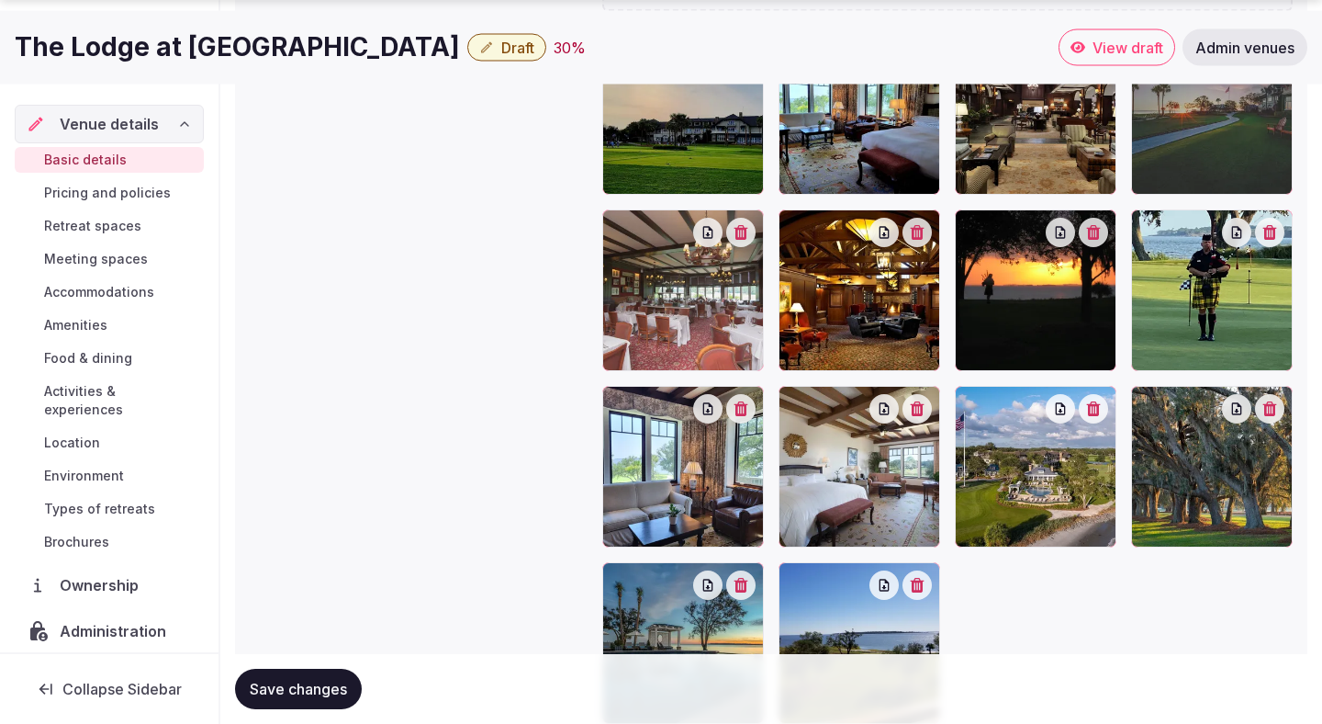
scroll to position [2467, 0]
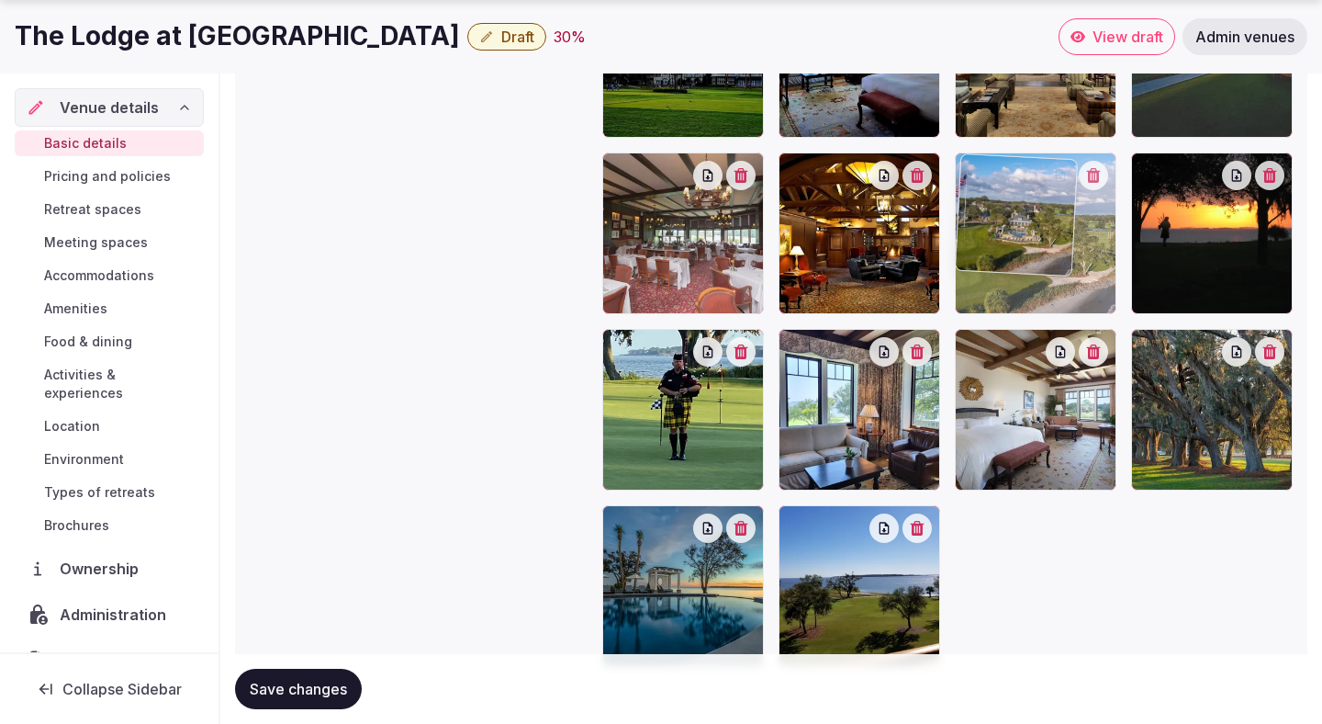
drag, startPoint x: 964, startPoint y: 484, endPoint x: 971, endPoint y: 315, distance: 169.1
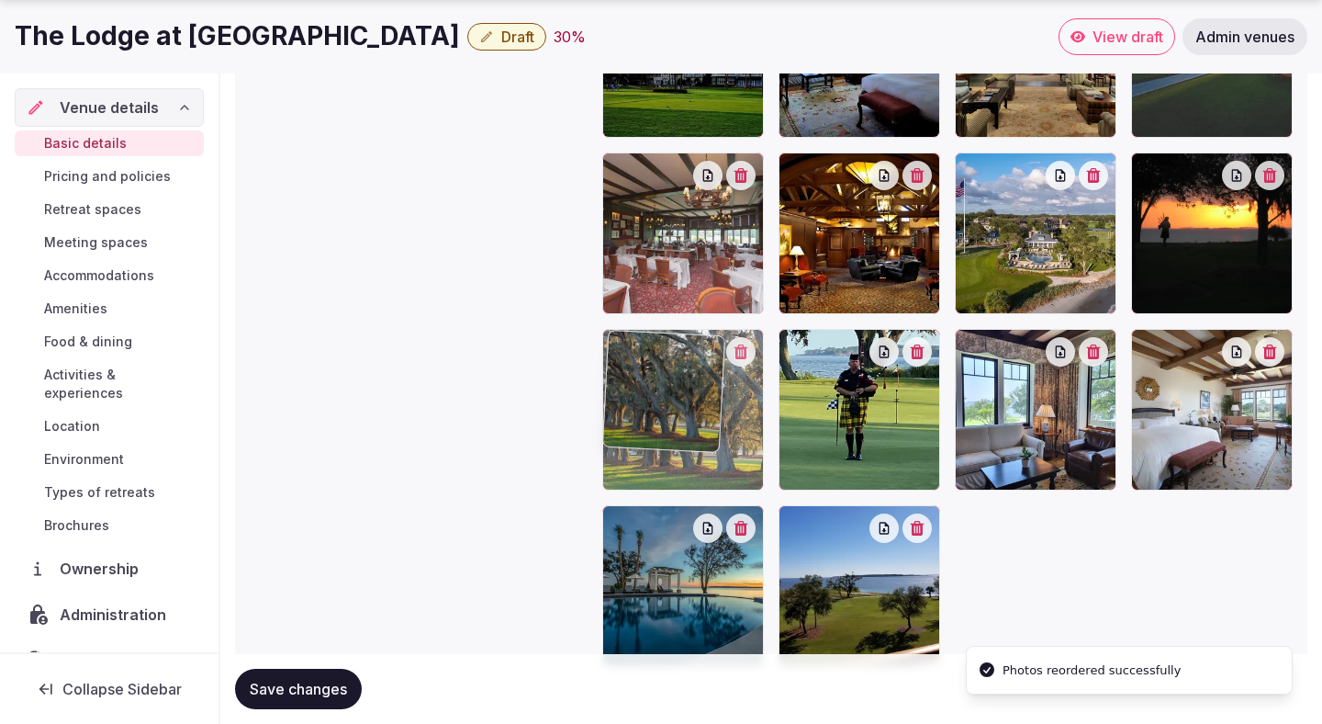
drag, startPoint x: 1144, startPoint y: 483, endPoint x: 681, endPoint y: 501, distance: 463.2
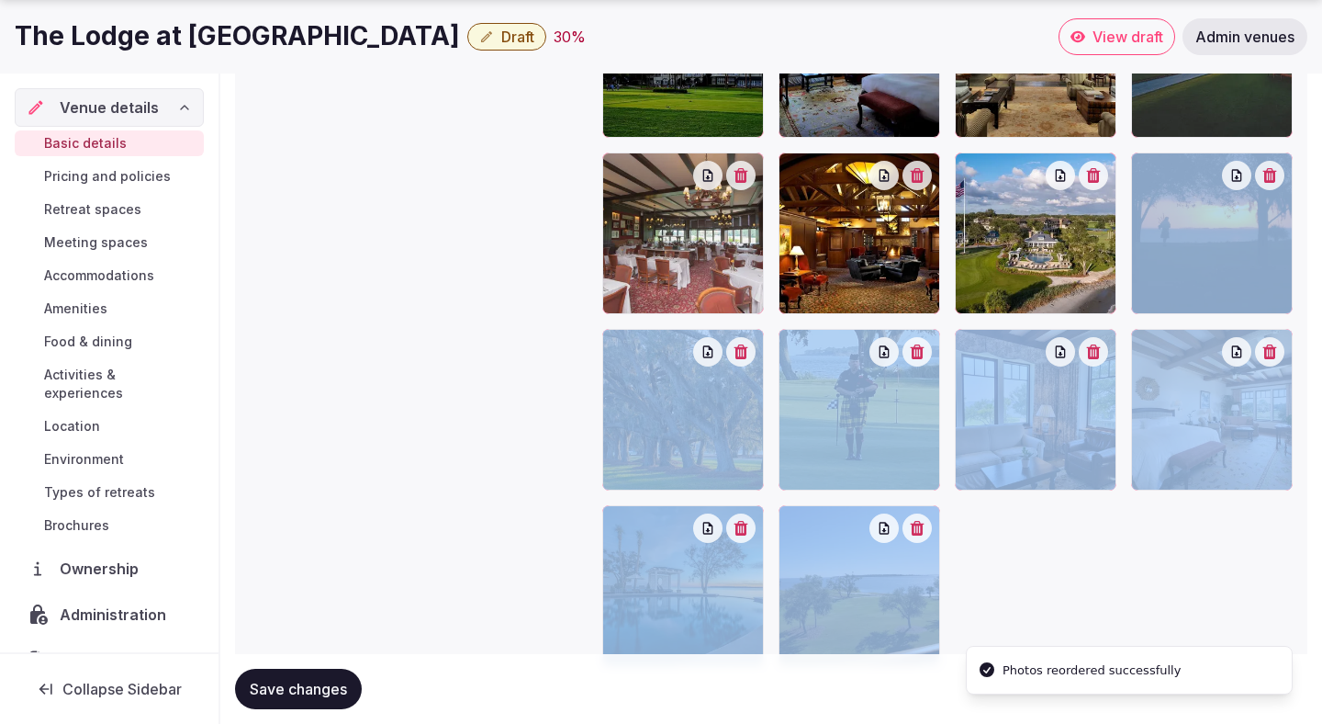
drag, startPoint x: 615, startPoint y: 653, endPoint x: 998, endPoint y: 289, distance: 528.1
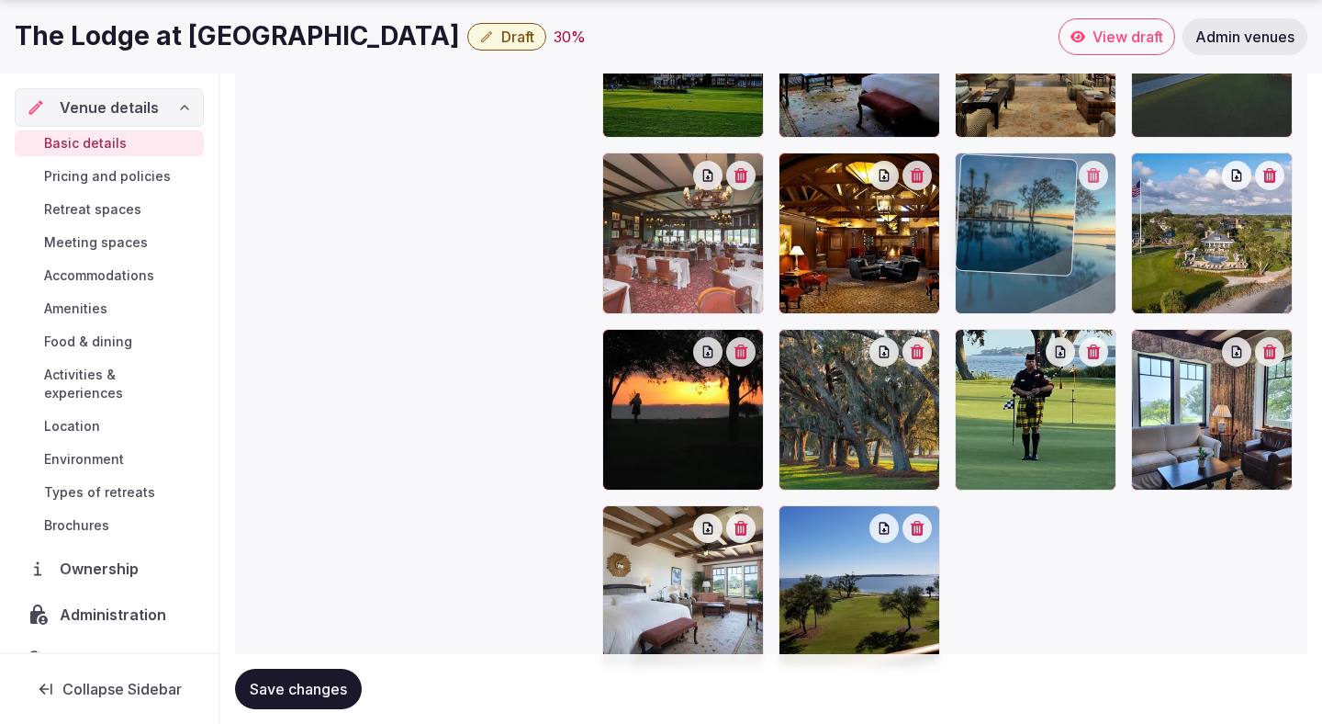
drag, startPoint x: 660, startPoint y: 634, endPoint x: 1028, endPoint y: 283, distance: 507.9
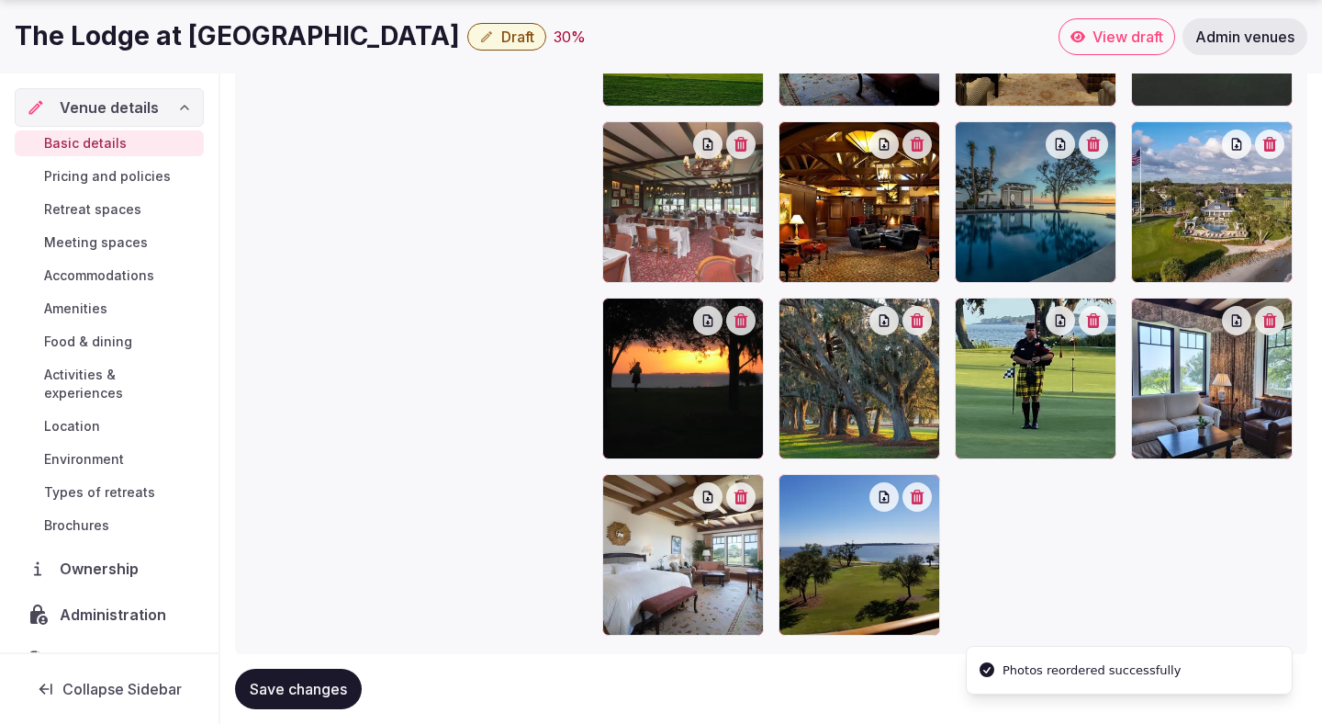
scroll to position [2547, 0]
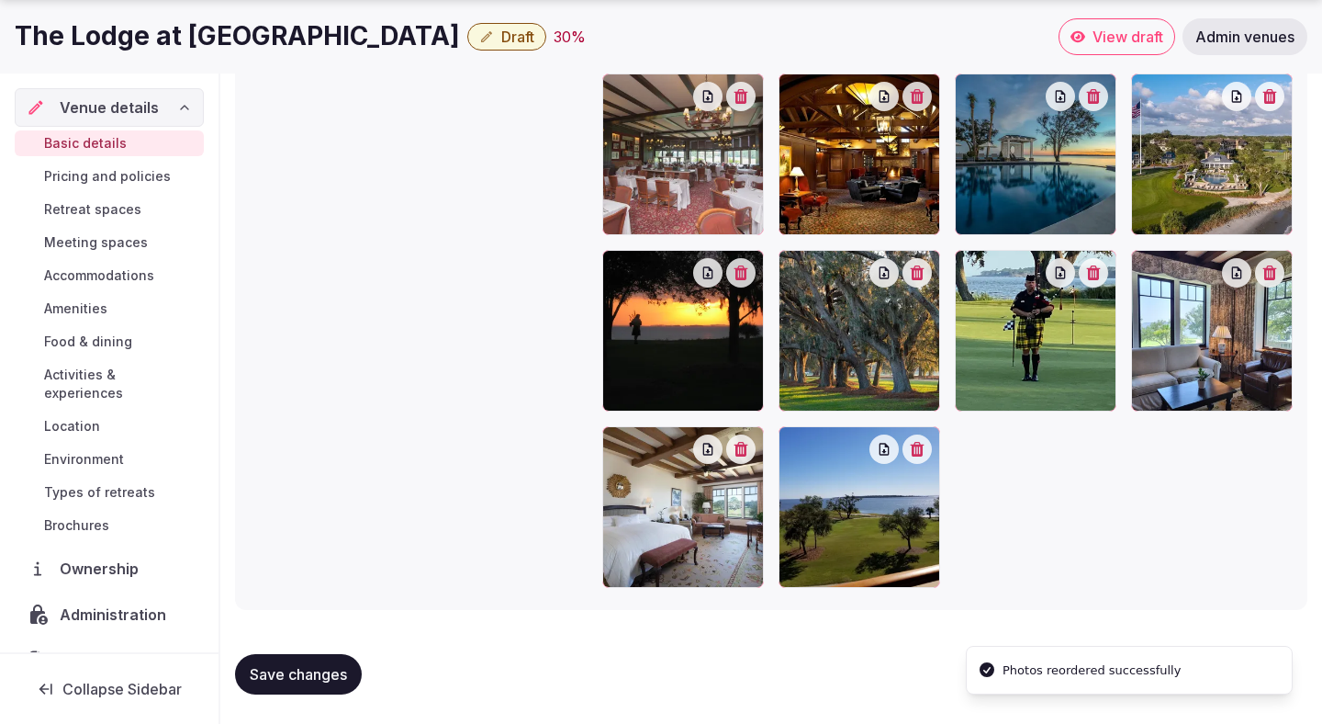
click at [350, 671] on button "Save changes" at bounding box center [298, 674] width 127 height 40
click at [319, 671] on span "Save changes" at bounding box center [298, 674] width 97 height 18
click at [147, 178] on span "Pricing and policies" at bounding box center [107, 176] width 127 height 18
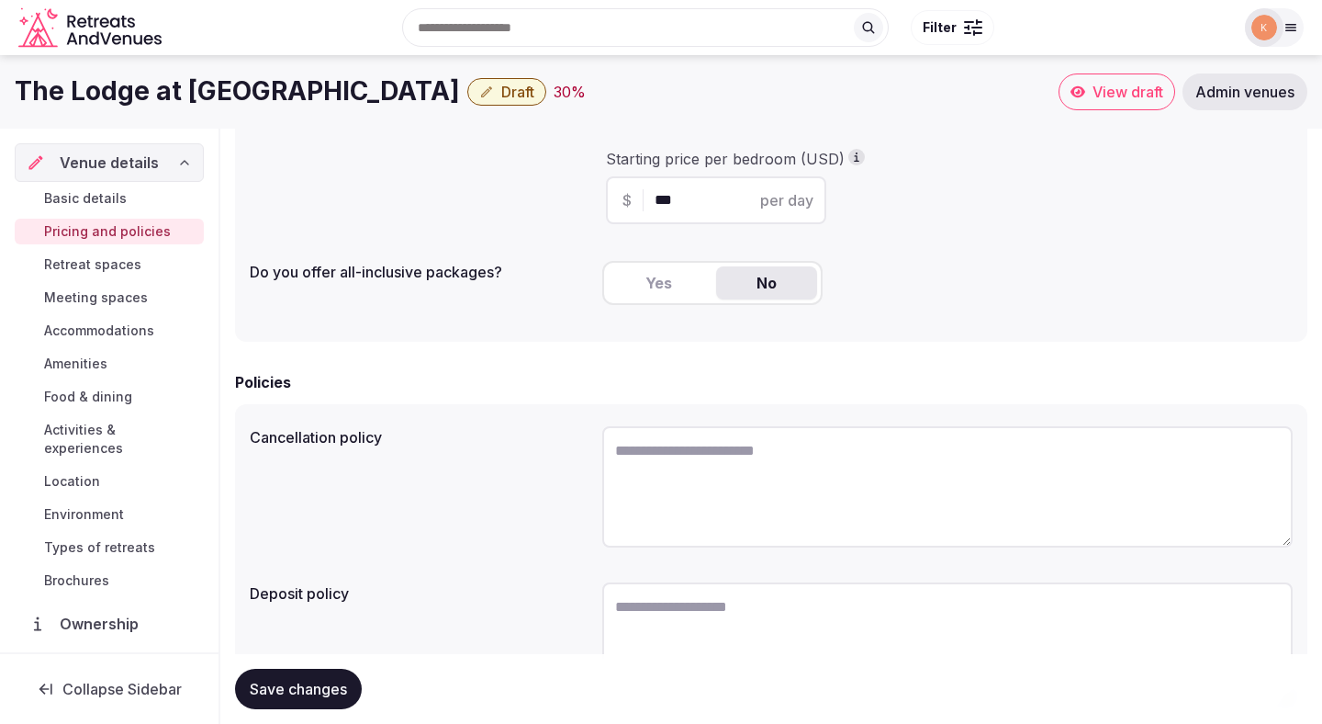
scroll to position [350, 0]
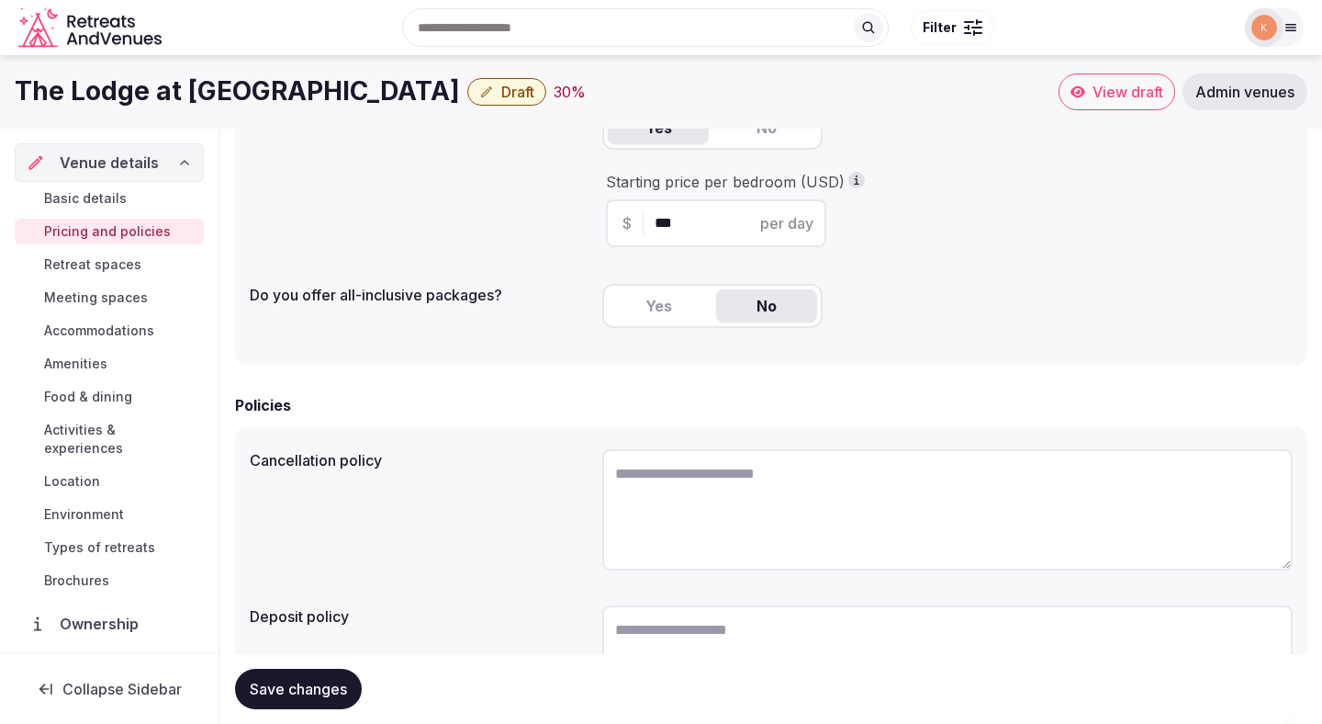
click at [126, 269] on span "Retreat spaces" at bounding box center [92, 264] width 97 height 18
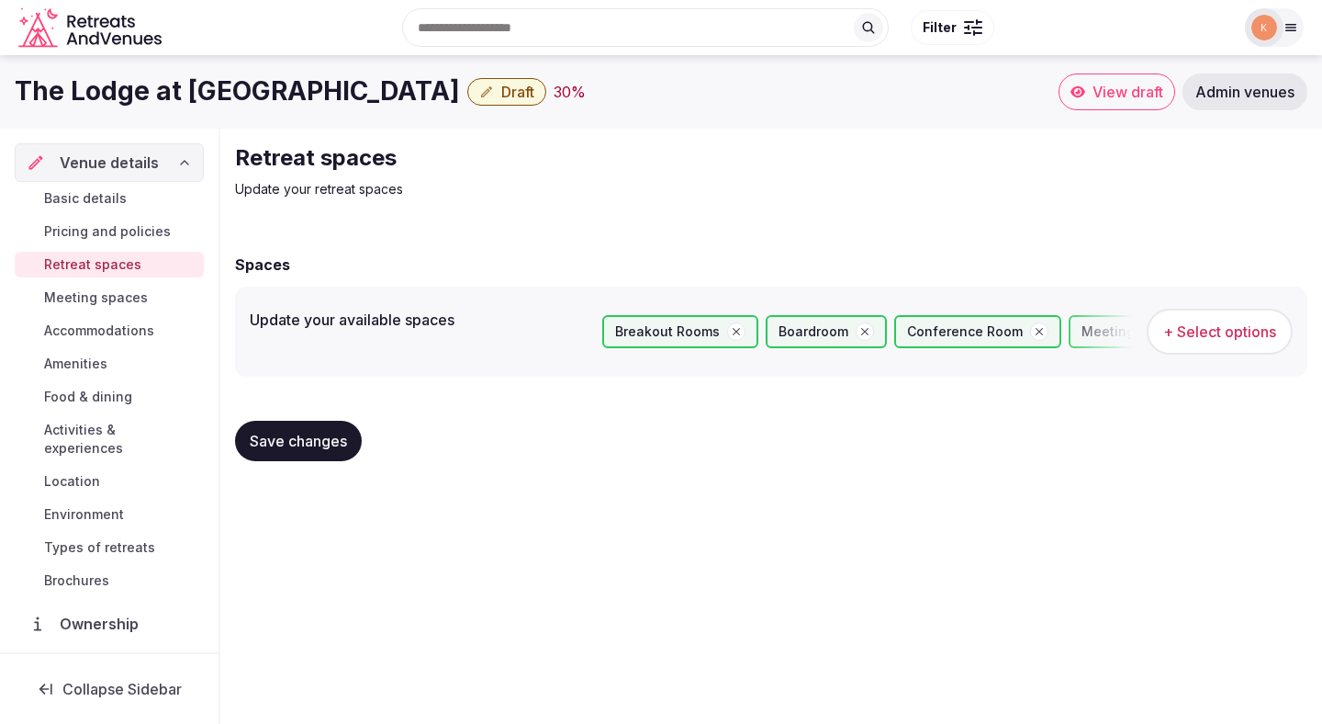
click at [123, 300] on span "Meeting spaces" at bounding box center [96, 297] width 104 height 18
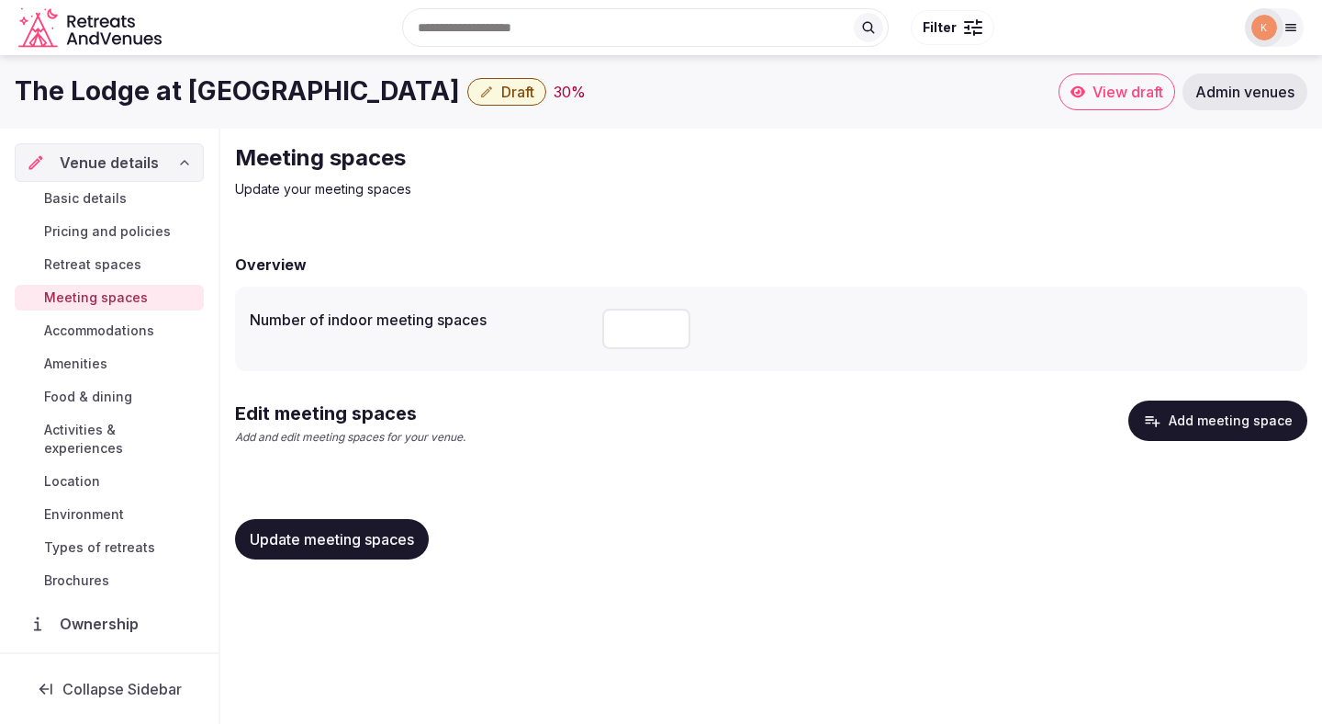
click at [1206, 431] on button "Add meeting space" at bounding box center [1218, 420] width 179 height 40
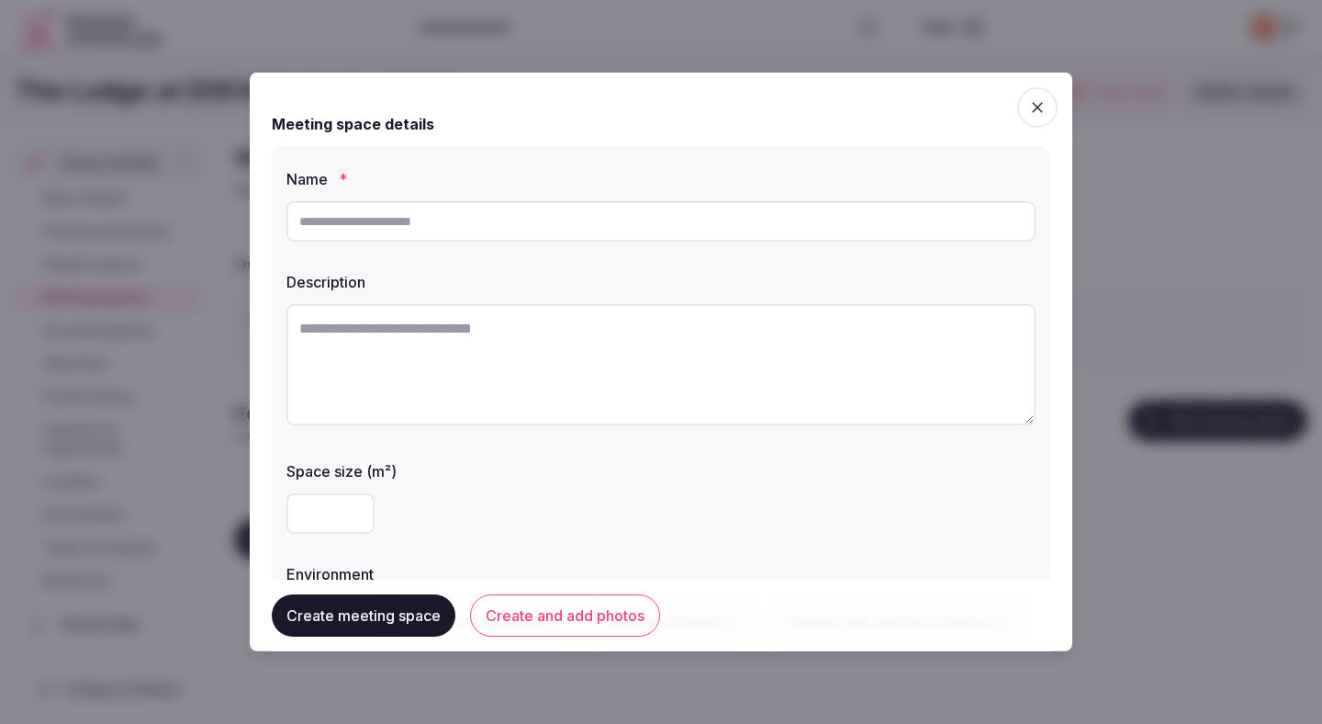
click at [654, 231] on input "text" at bounding box center [661, 221] width 749 height 40
paste input "**********"
type input "**********"
click at [486, 374] on textarea at bounding box center [661, 364] width 749 height 121
paste textarea "**********"
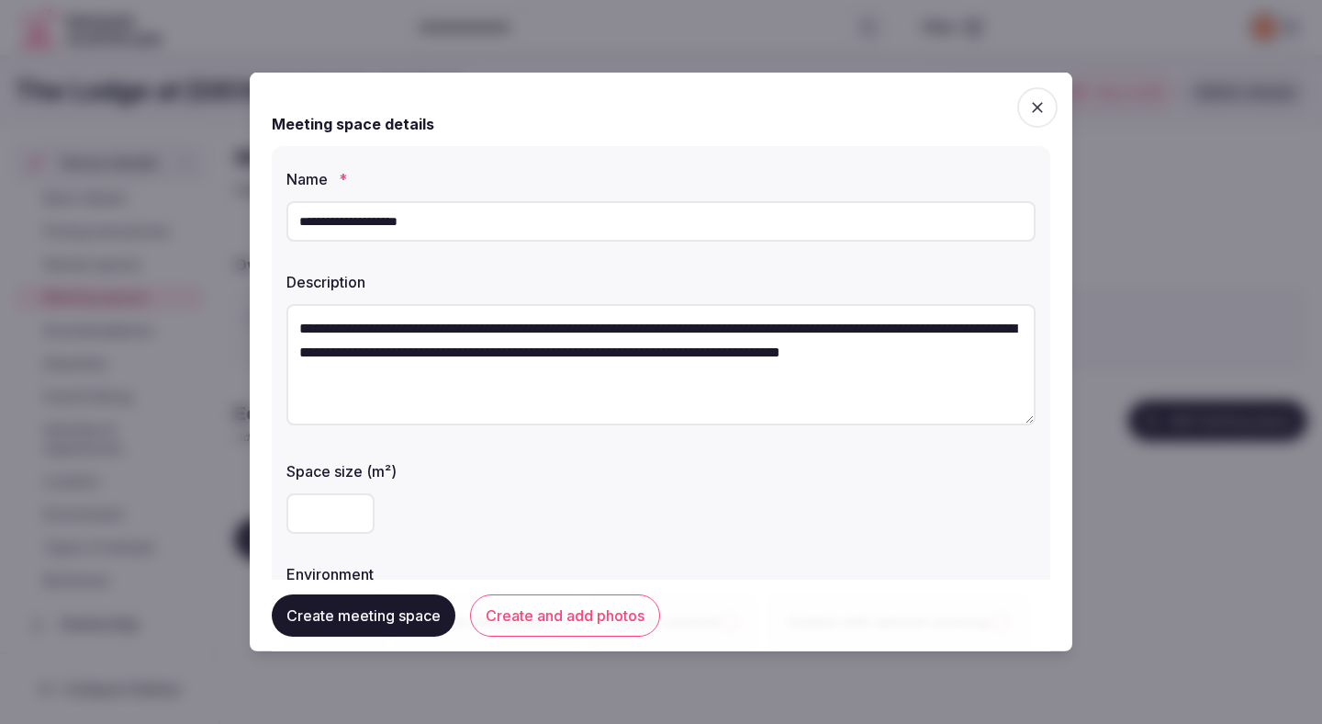
drag, startPoint x: 881, startPoint y: 356, endPoint x: 1002, endPoint y: 345, distance: 121.7
click at [1002, 345] on textarea "**********" at bounding box center [661, 364] width 749 height 121
type textarea "**********"
click at [337, 504] on input "number" at bounding box center [331, 513] width 88 height 40
type input "***"
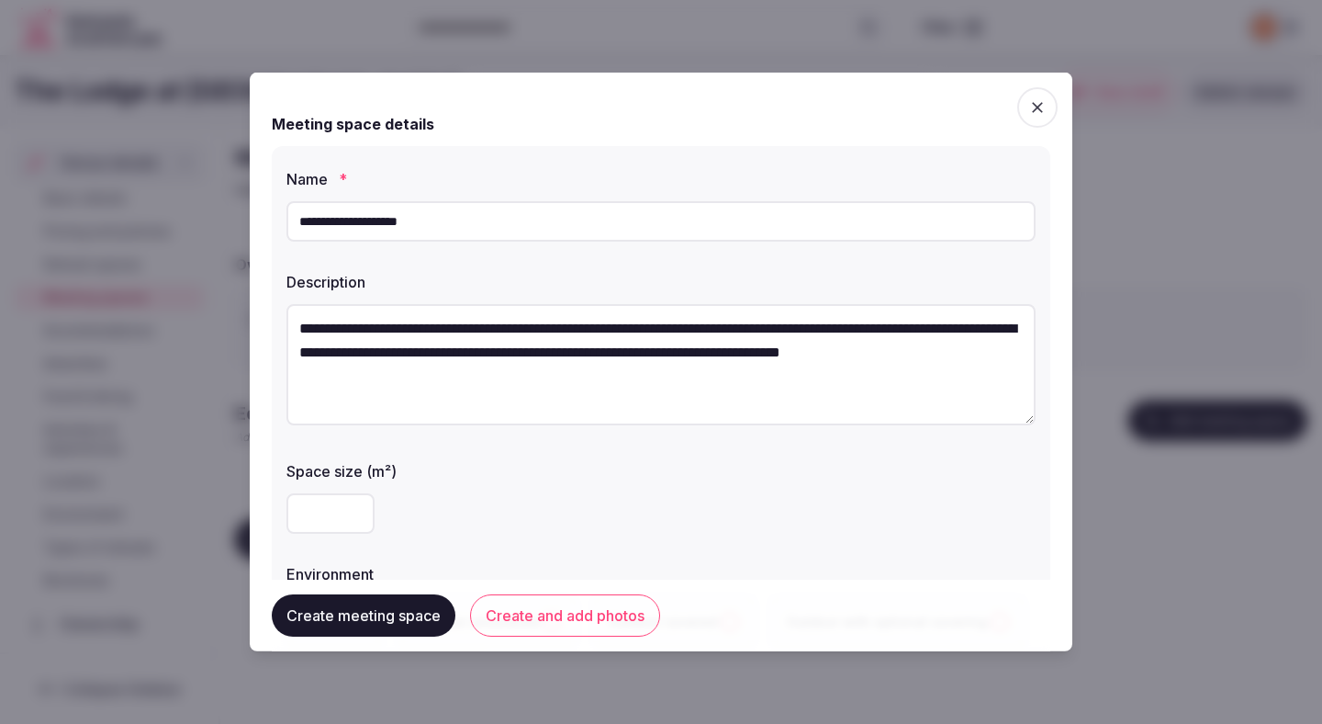
click at [531, 516] on div "***" at bounding box center [661, 513] width 749 height 40
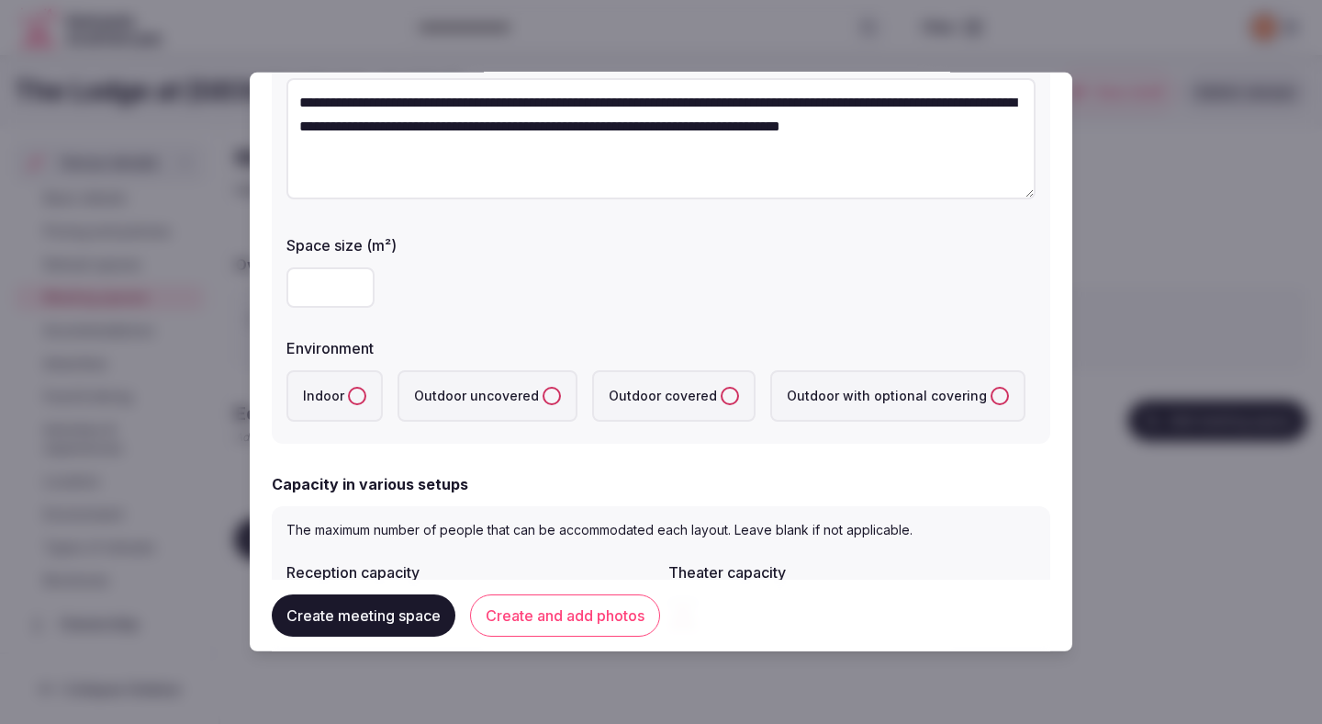
scroll to position [260, 0]
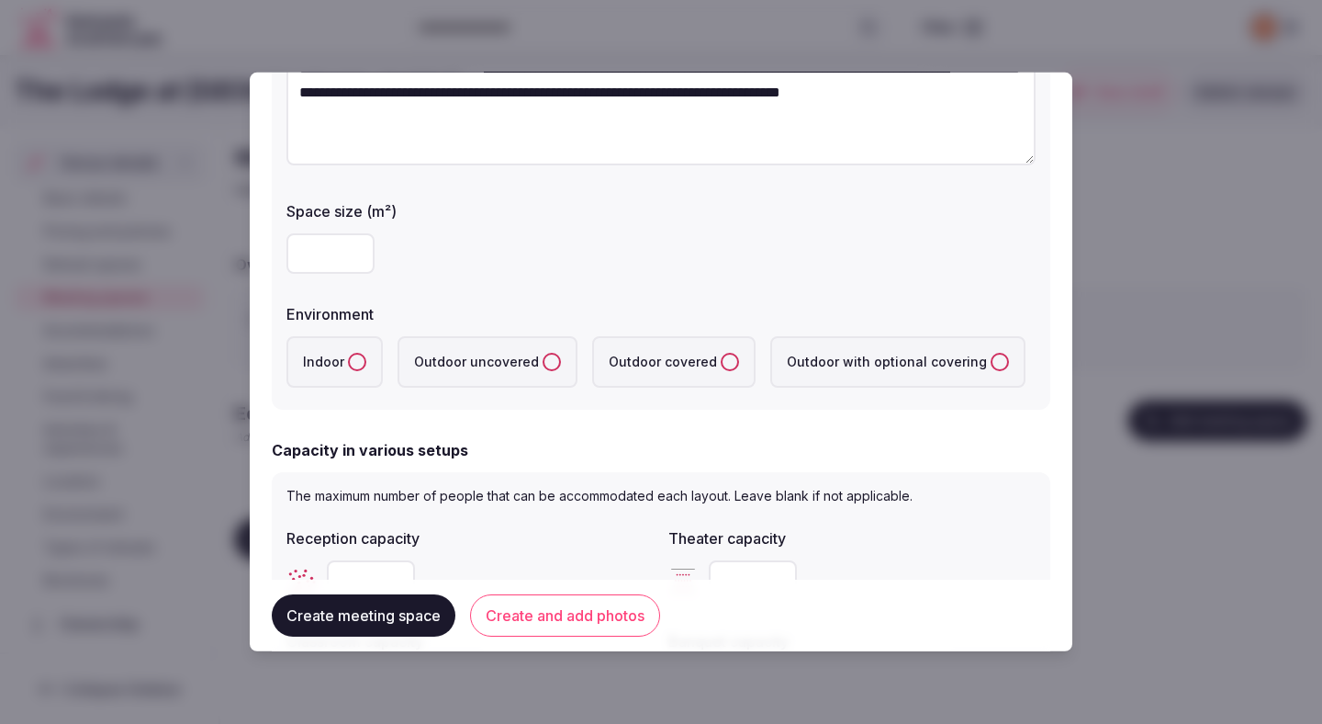
click at [353, 374] on label "Indoor" at bounding box center [335, 361] width 96 height 51
click at [353, 371] on button "Indoor" at bounding box center [357, 362] width 18 height 18
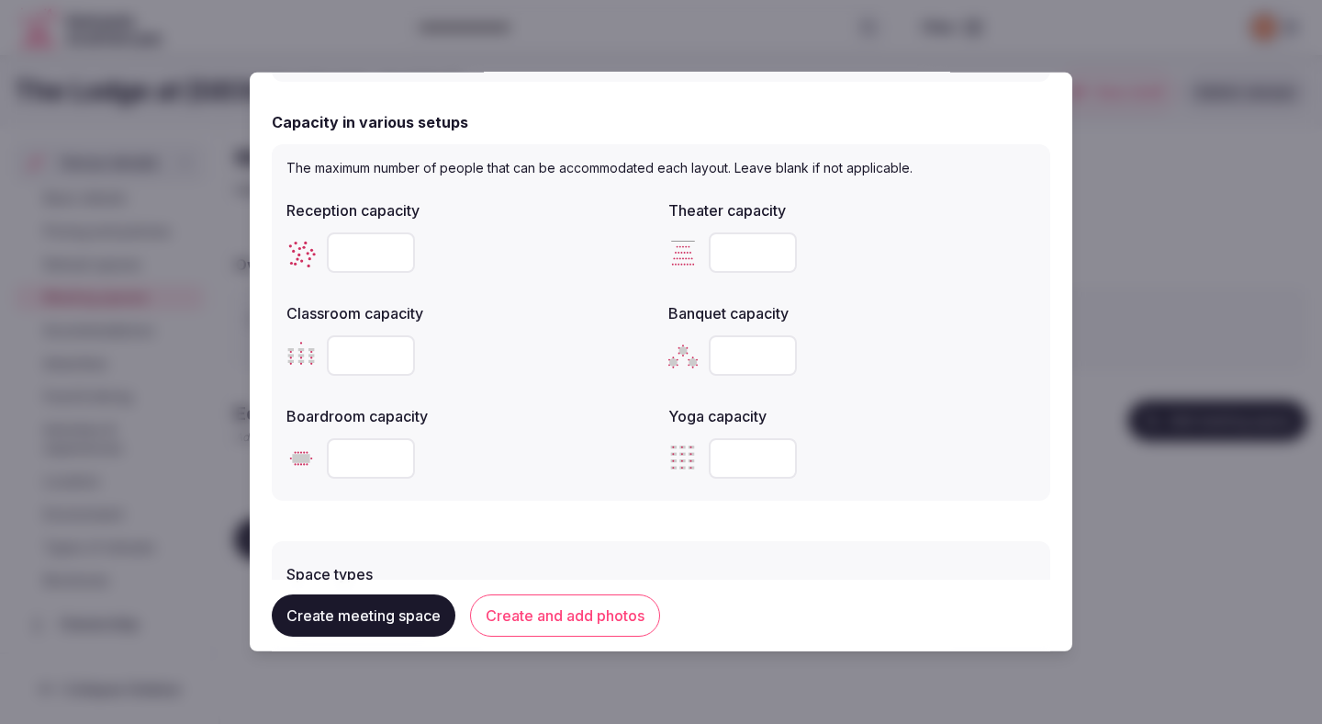
scroll to position [593, 0]
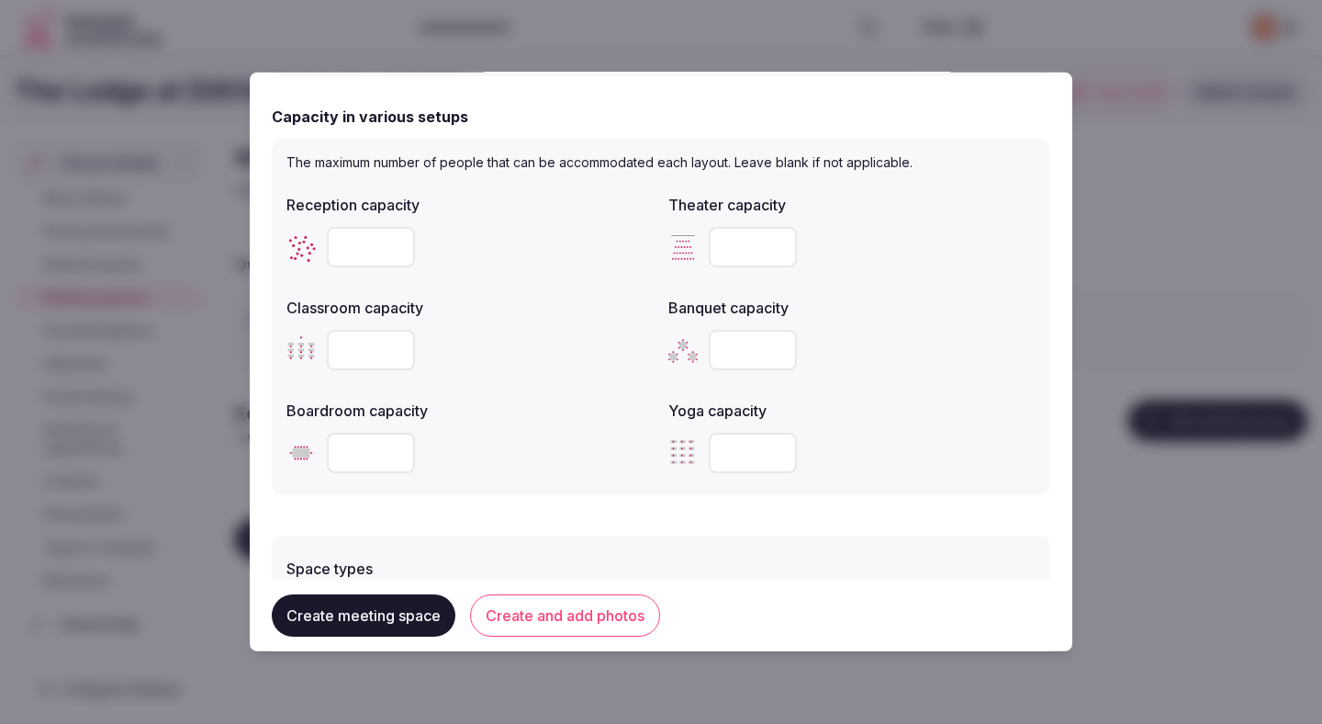
click at [353, 253] on input "number" at bounding box center [371, 247] width 88 height 40
type input "***"
click at [743, 349] on input "number" at bounding box center [753, 350] width 88 height 40
type input "***"
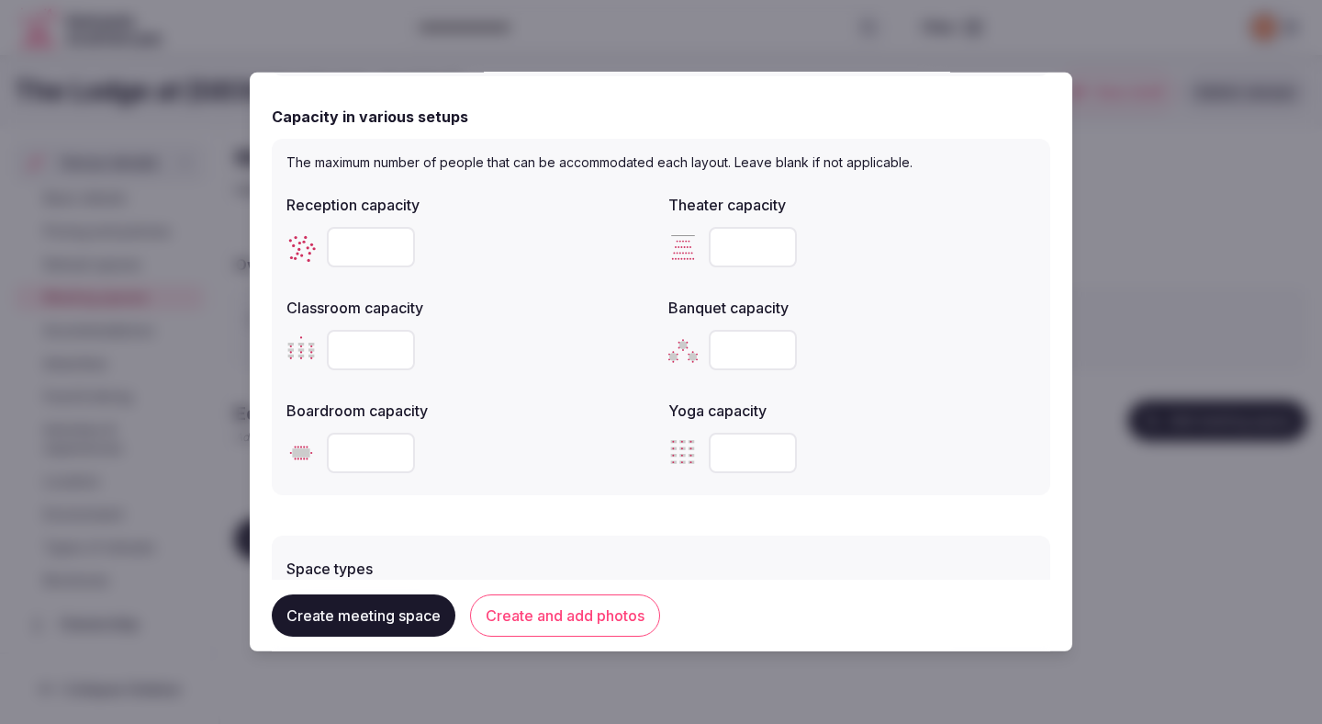
click at [741, 257] on input "number" at bounding box center [753, 247] width 88 height 40
type input "***"
click at [362, 349] on input "number" at bounding box center [371, 350] width 88 height 40
type input "***"
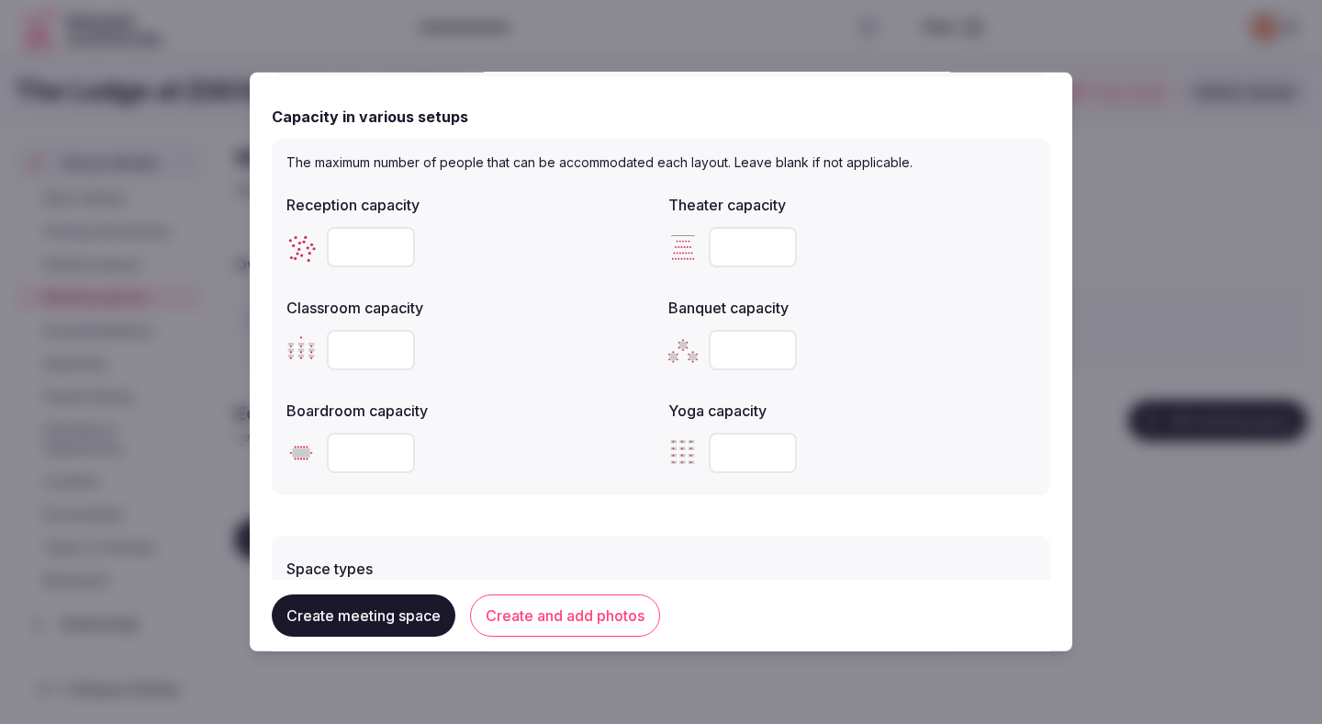
drag, startPoint x: 758, startPoint y: 248, endPoint x: 694, endPoint y: 250, distance: 63.4
click at [694, 250] on div "***" at bounding box center [852, 247] width 367 height 40
click at [731, 241] on input "***" at bounding box center [753, 247] width 88 height 40
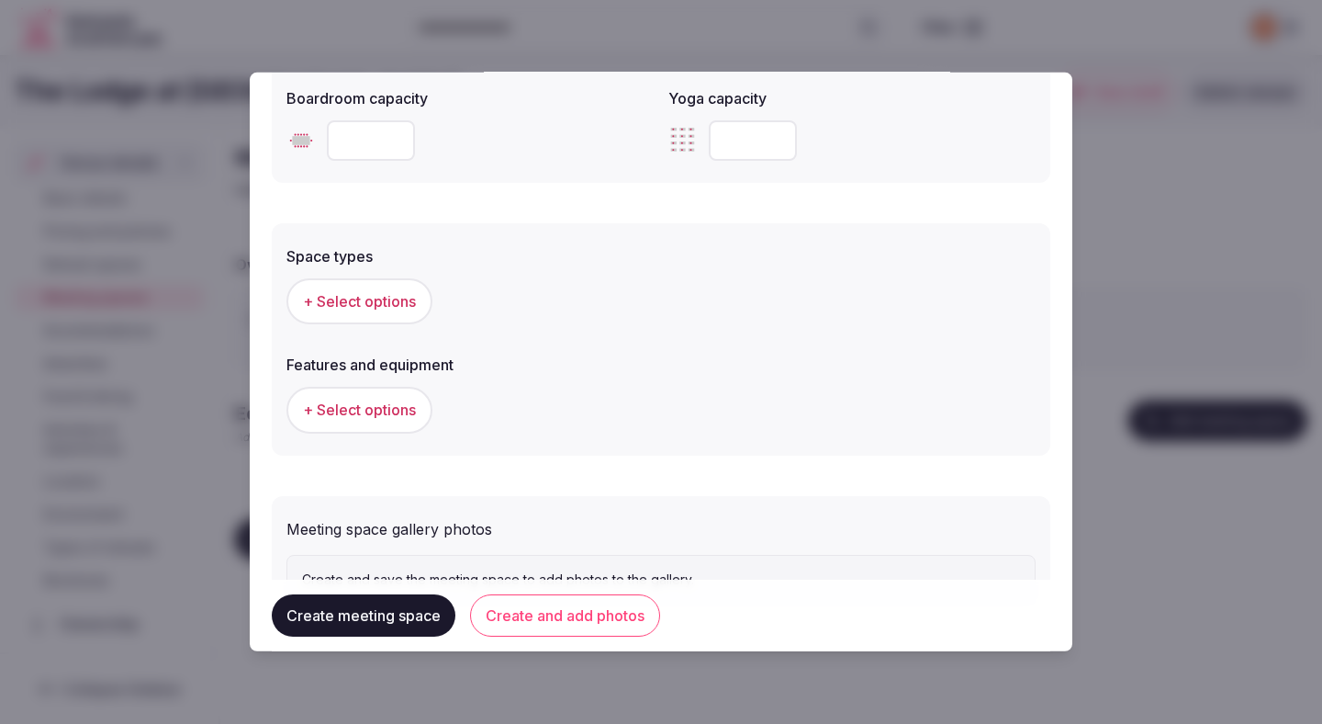
scroll to position [915, 0]
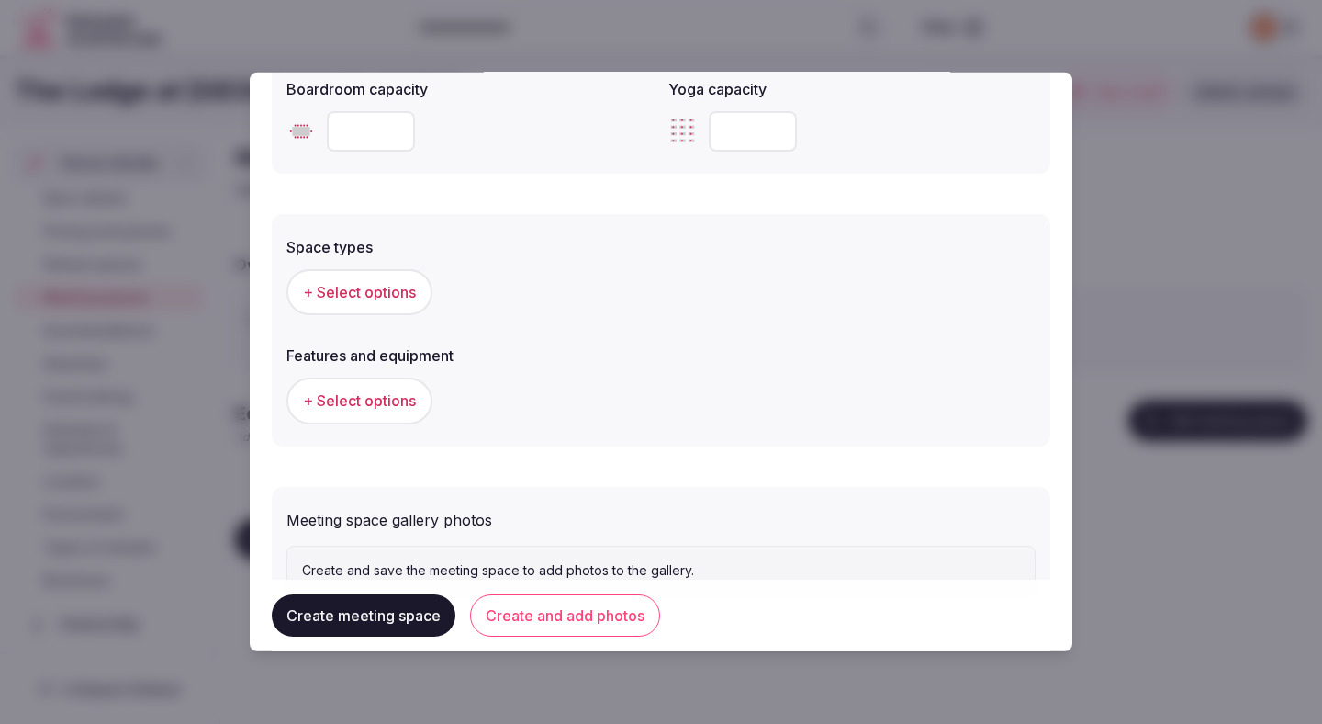
click at [379, 293] on span "+ Select options" at bounding box center [359, 292] width 113 height 20
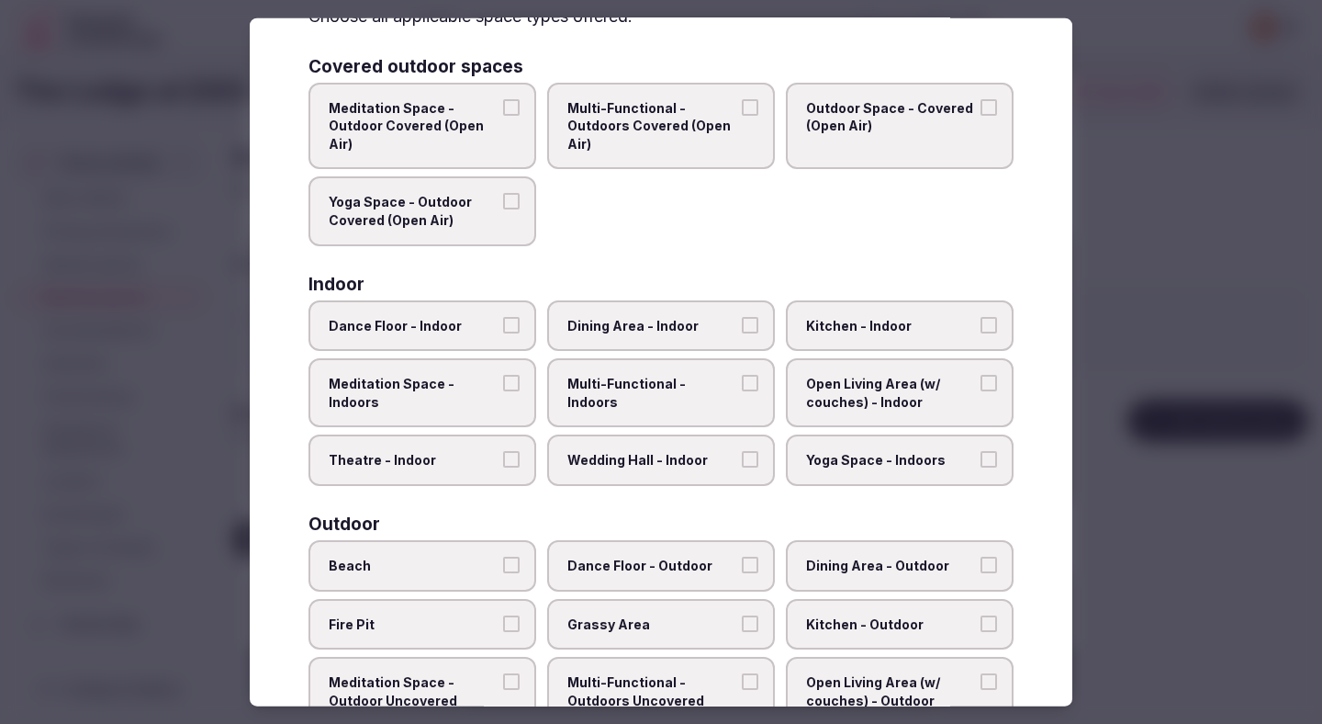
scroll to position [113, 0]
click at [476, 462] on span "Theatre - Indoor" at bounding box center [413, 458] width 169 height 18
click at [503, 462] on button "Theatre - Indoor" at bounding box center [511, 457] width 17 height 17
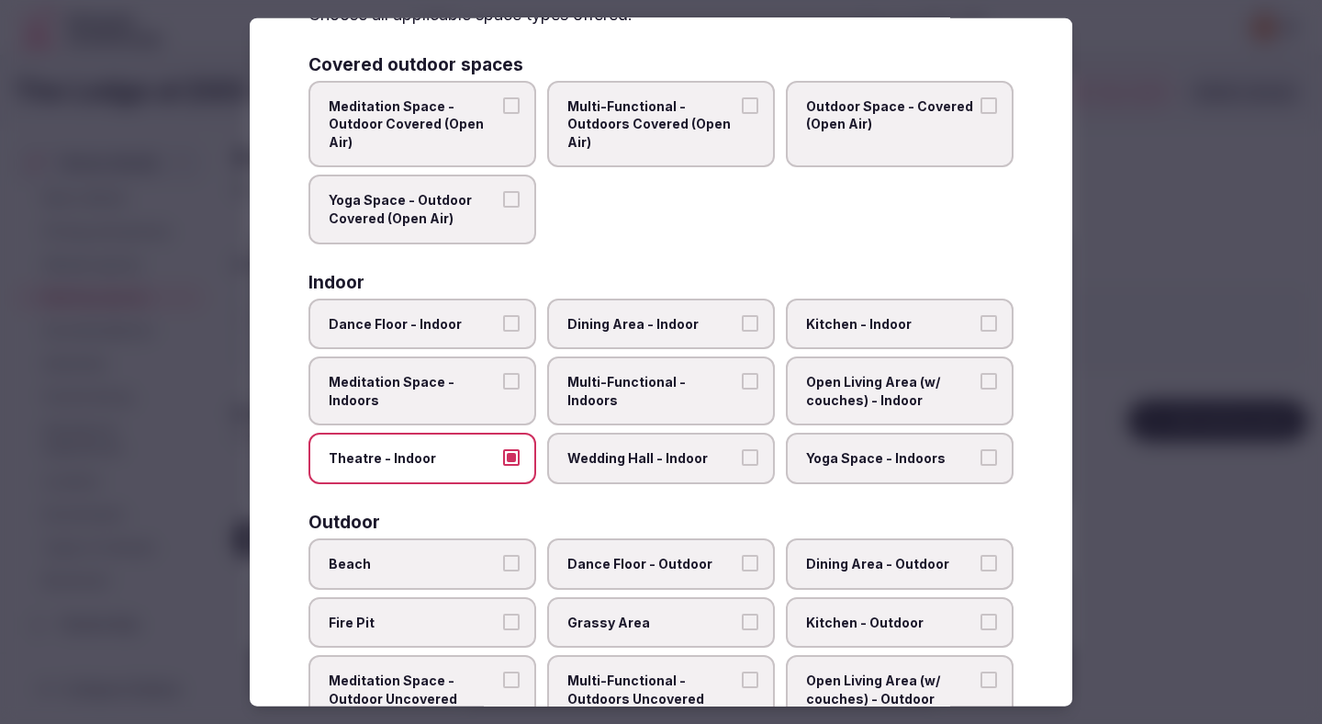
click at [659, 340] on label "Dining Area - Indoor" at bounding box center [661, 323] width 228 height 51
click at [742, 331] on button "Dining Area - Indoor" at bounding box center [750, 322] width 17 height 17
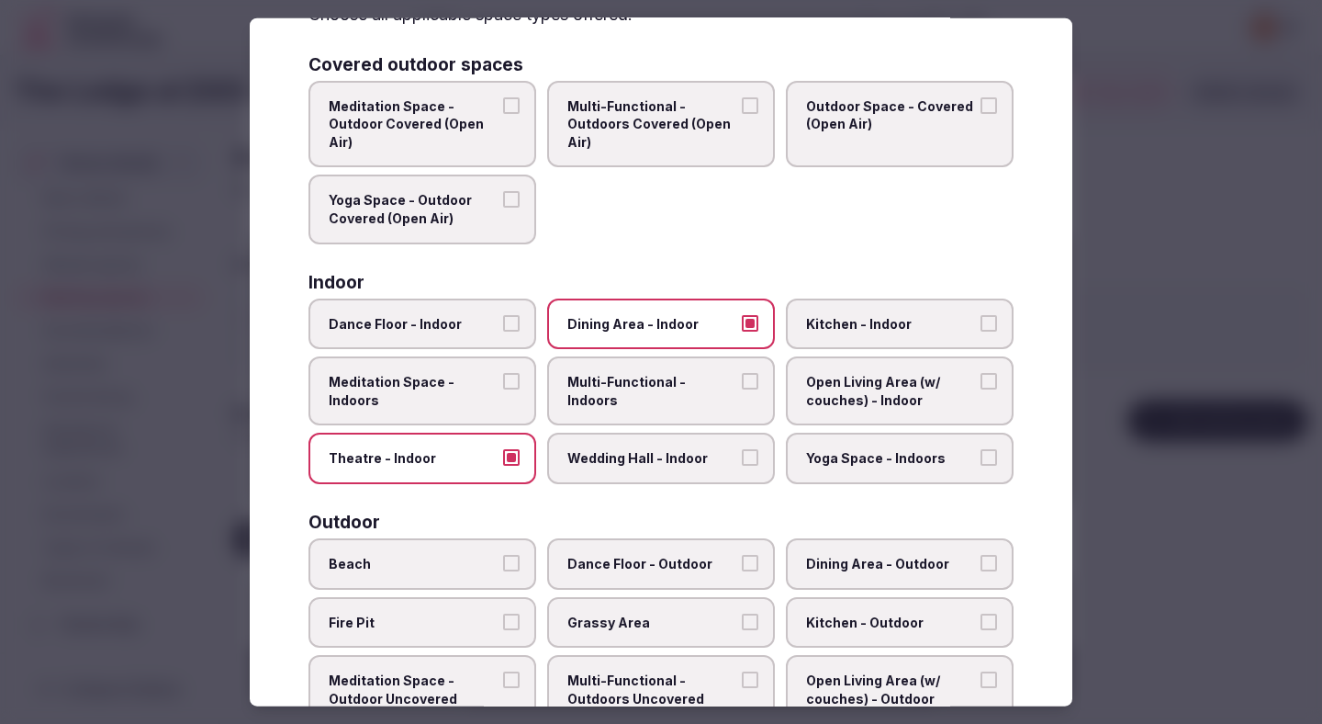
click at [648, 406] on label "Multi-Functional - Indoors" at bounding box center [661, 390] width 228 height 69
click at [742, 389] on button "Multi-Functional - Indoors" at bounding box center [750, 381] width 17 height 17
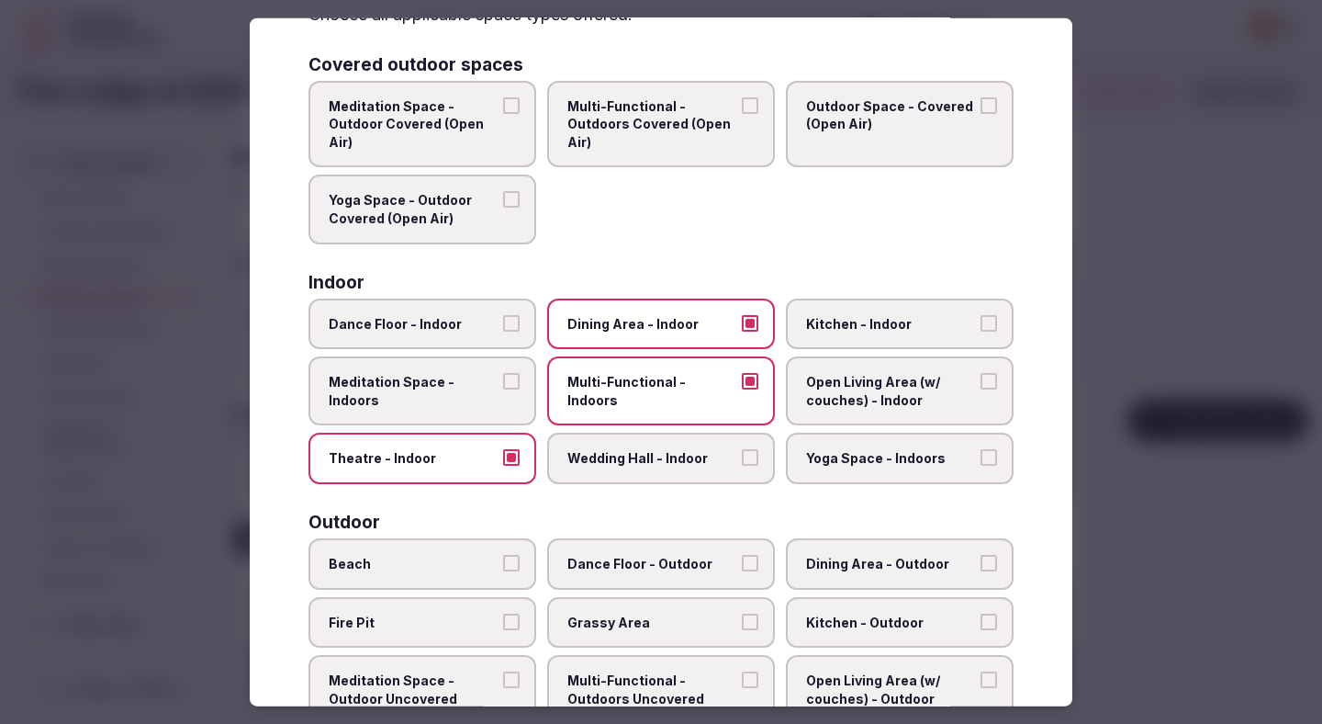
click at [655, 448] on label "Wedding Hall - Indoor" at bounding box center [661, 458] width 228 height 51
click at [742, 449] on button "Wedding Hall - Indoor" at bounding box center [750, 457] width 17 height 17
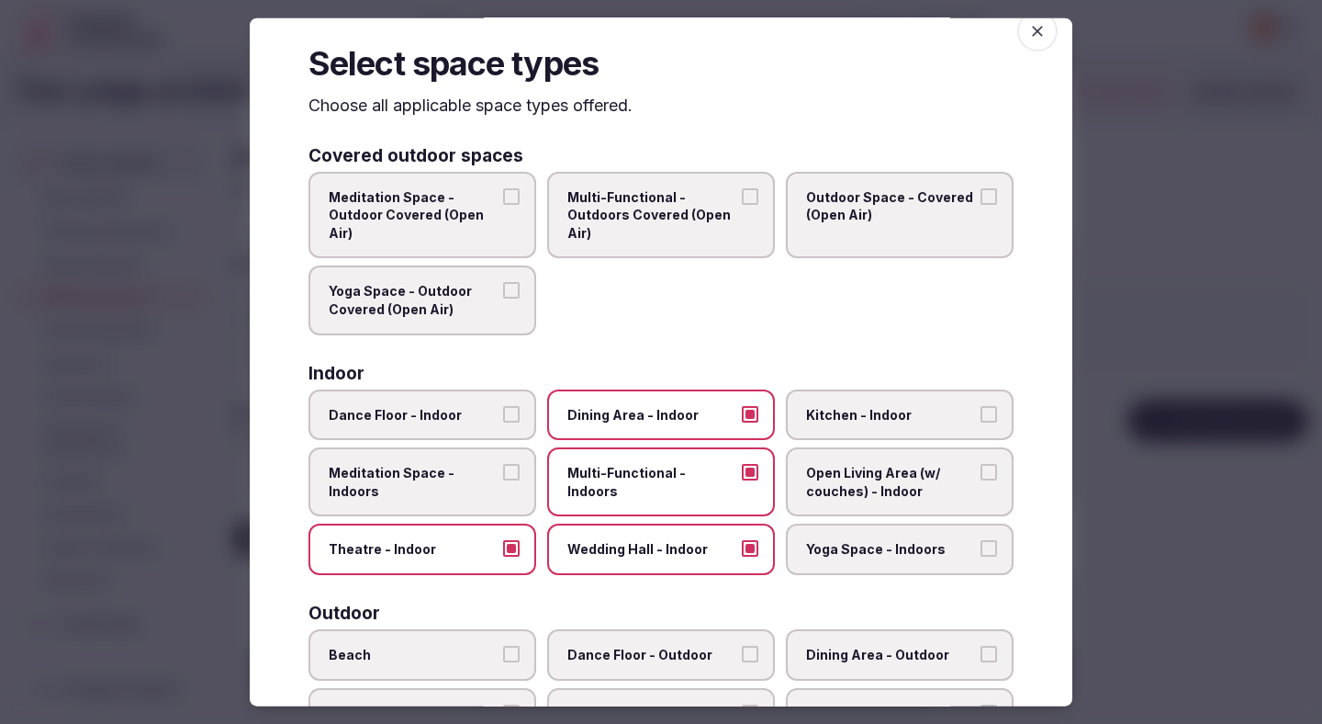
scroll to position [0, 0]
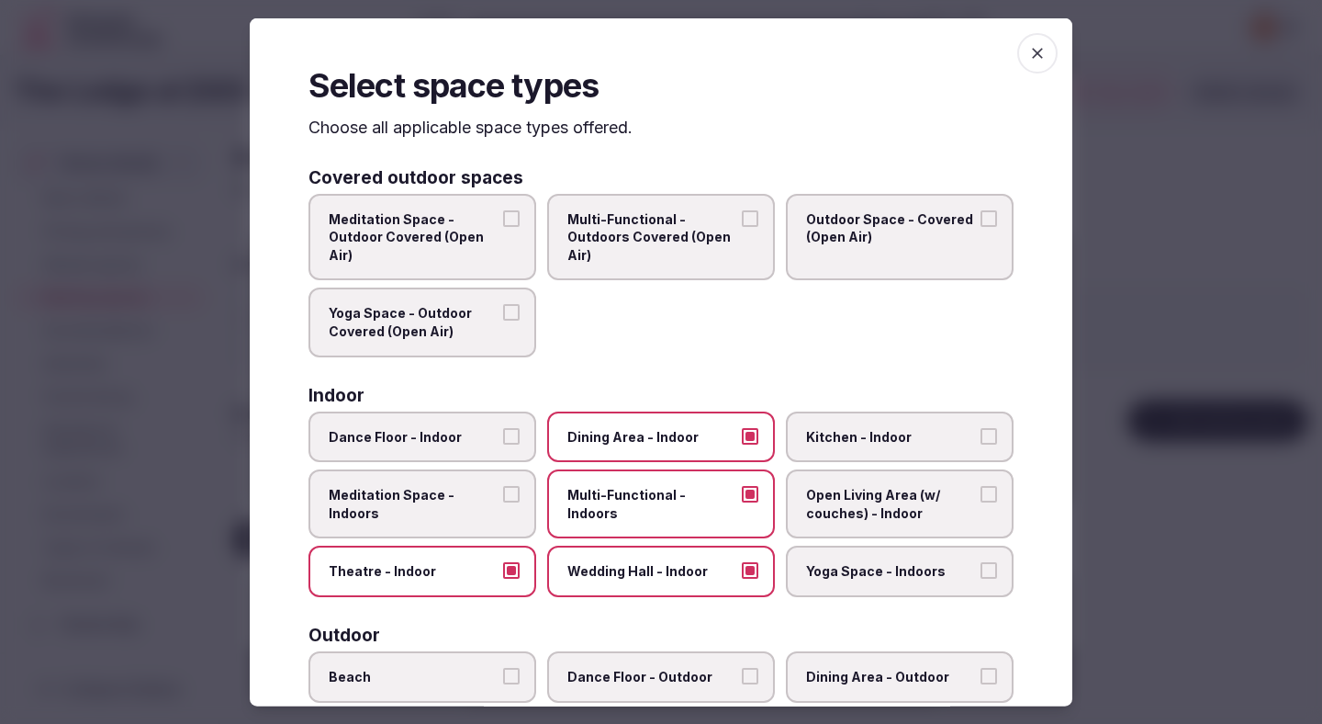
click at [1042, 55] on icon "button" at bounding box center [1038, 53] width 18 height 18
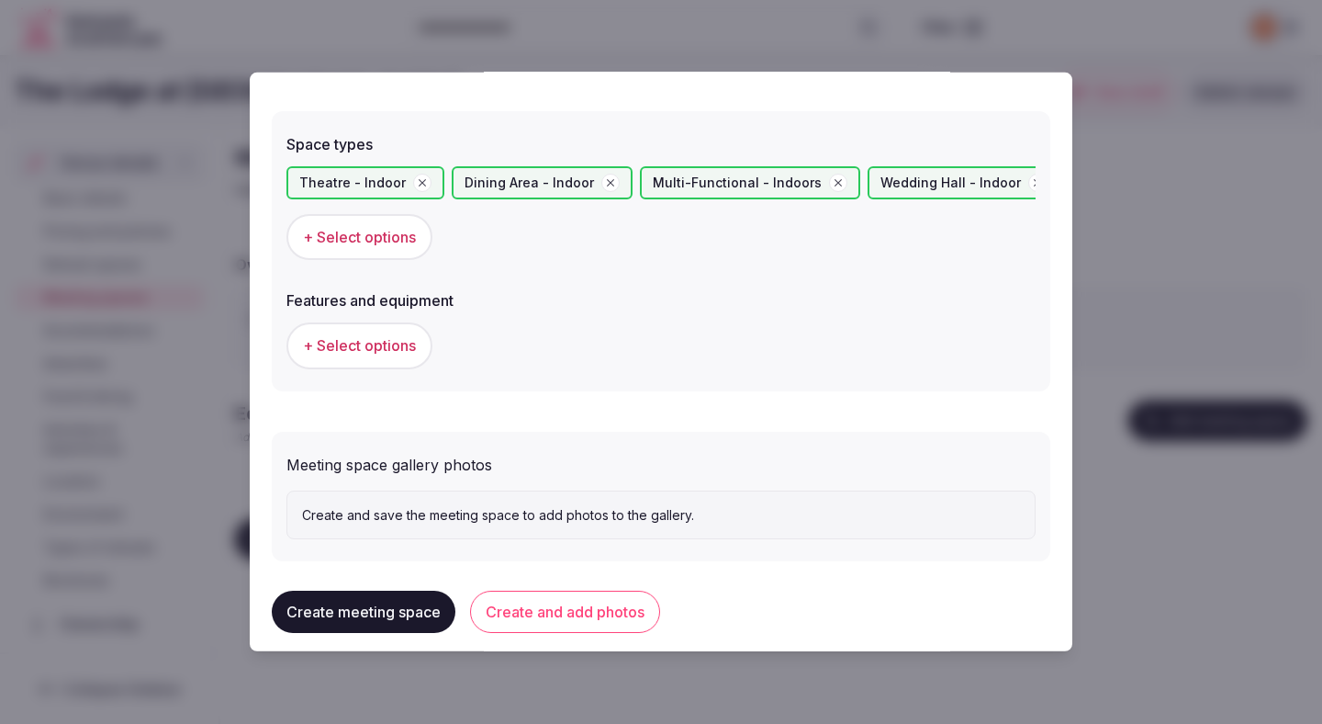
scroll to position [1024, 0]
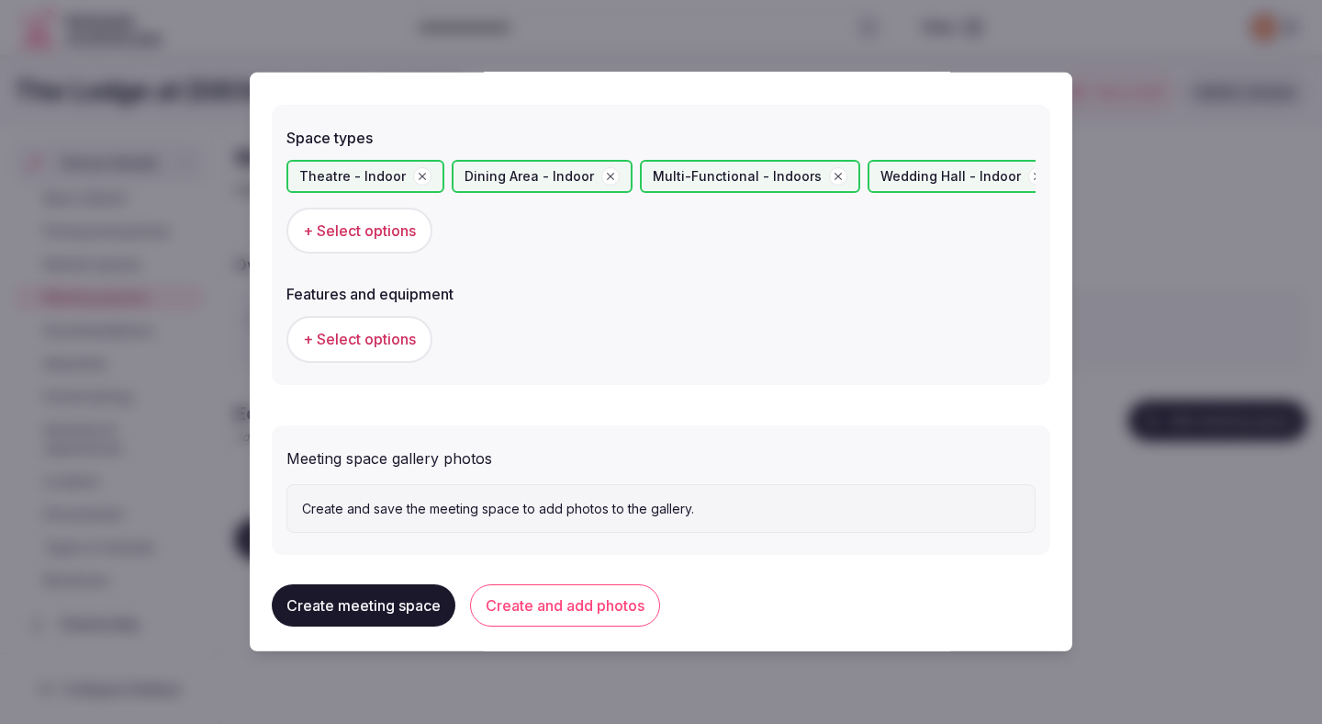
click at [400, 342] on span "+ Select options" at bounding box center [359, 339] width 113 height 20
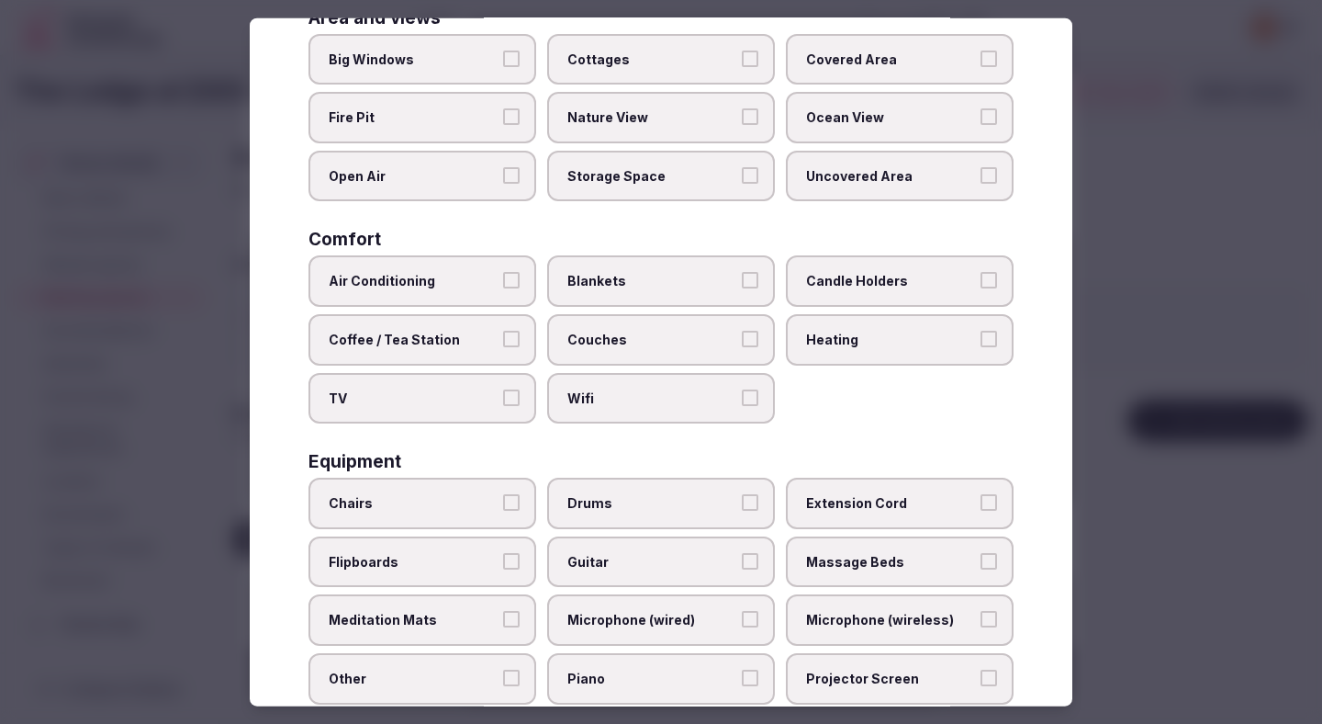
scroll to position [171, 0]
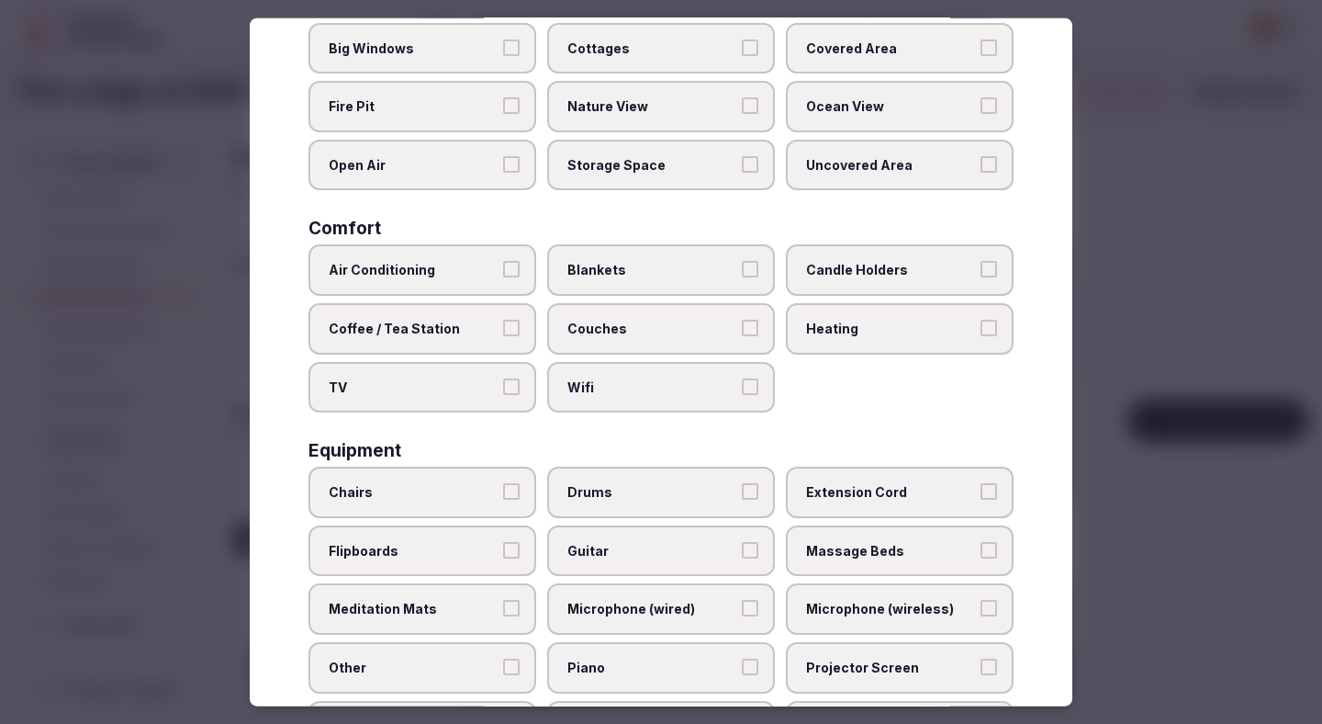
click at [466, 282] on label "Air Conditioning" at bounding box center [423, 269] width 228 height 51
click at [503, 277] on button "Air Conditioning" at bounding box center [511, 269] width 17 height 17
click at [447, 385] on span "TV" at bounding box center [413, 386] width 169 height 18
click at [503, 385] on button "TV" at bounding box center [511, 385] width 17 height 17
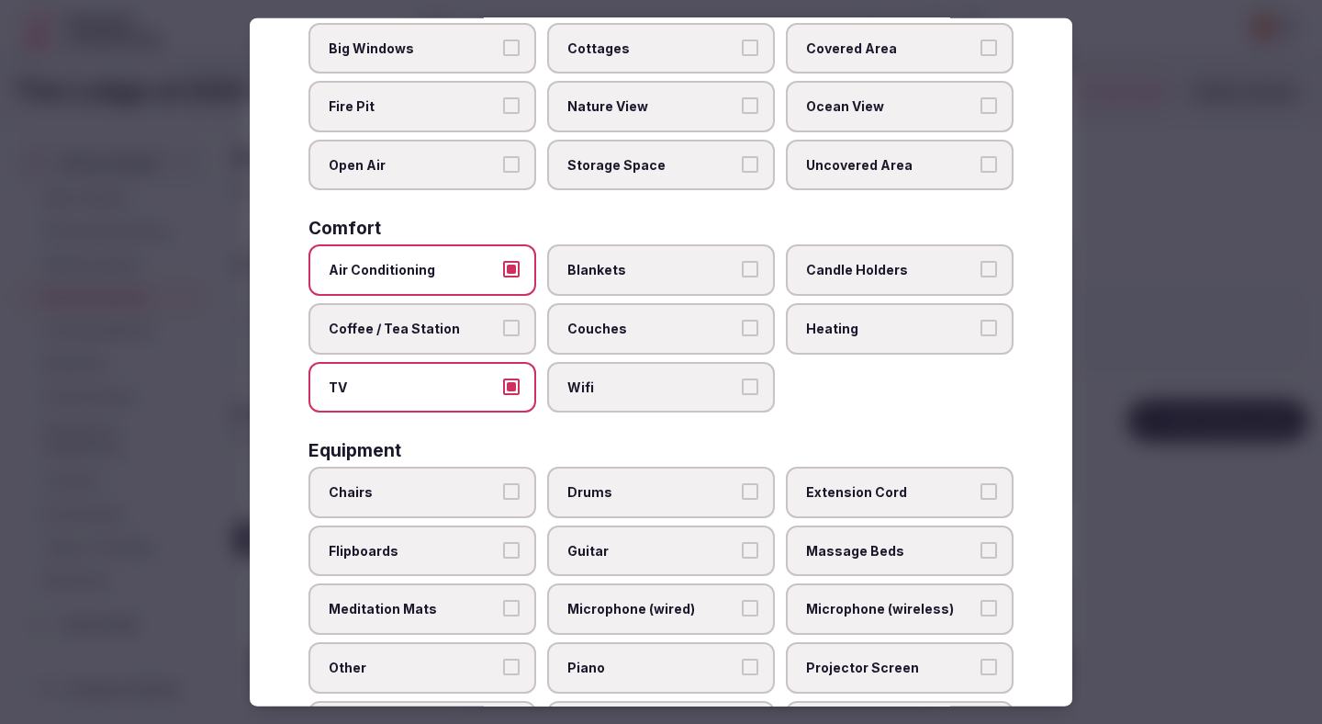
click at [589, 384] on span "Wifi" at bounding box center [652, 386] width 169 height 18
click at [742, 384] on button "Wifi" at bounding box center [750, 385] width 17 height 17
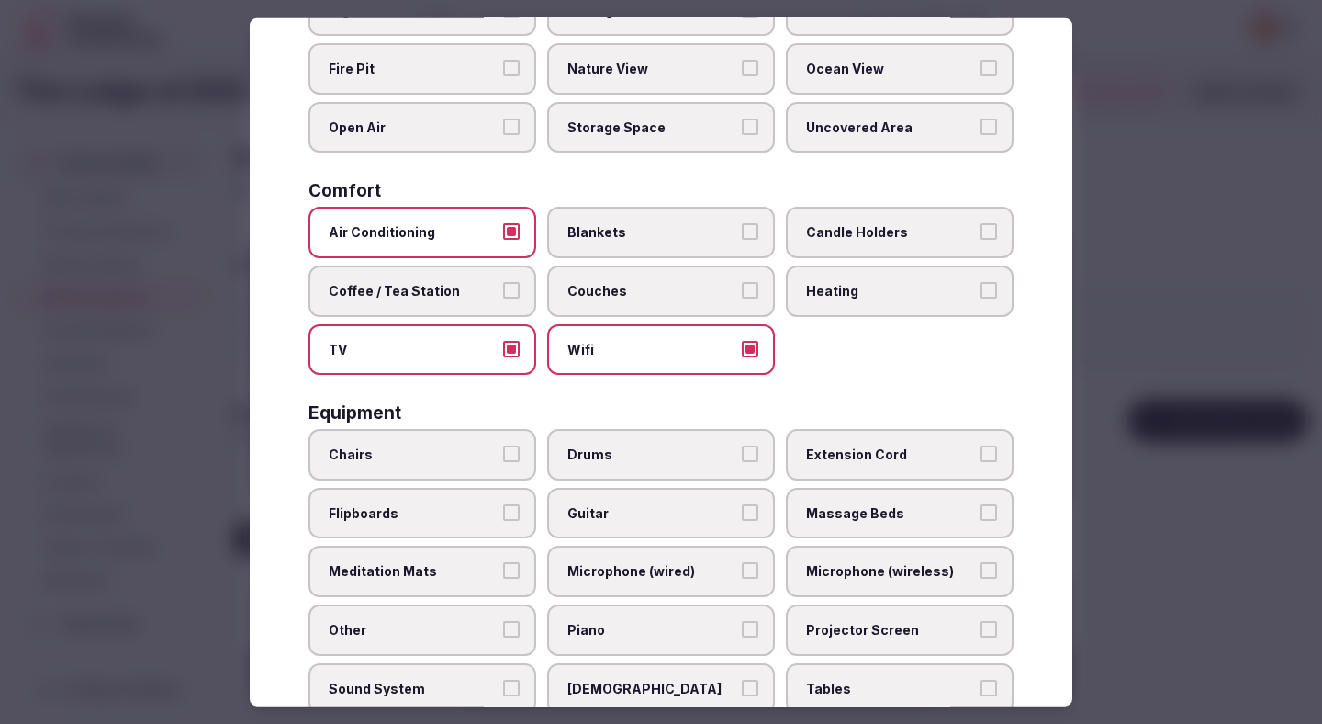
scroll to position [217, 0]
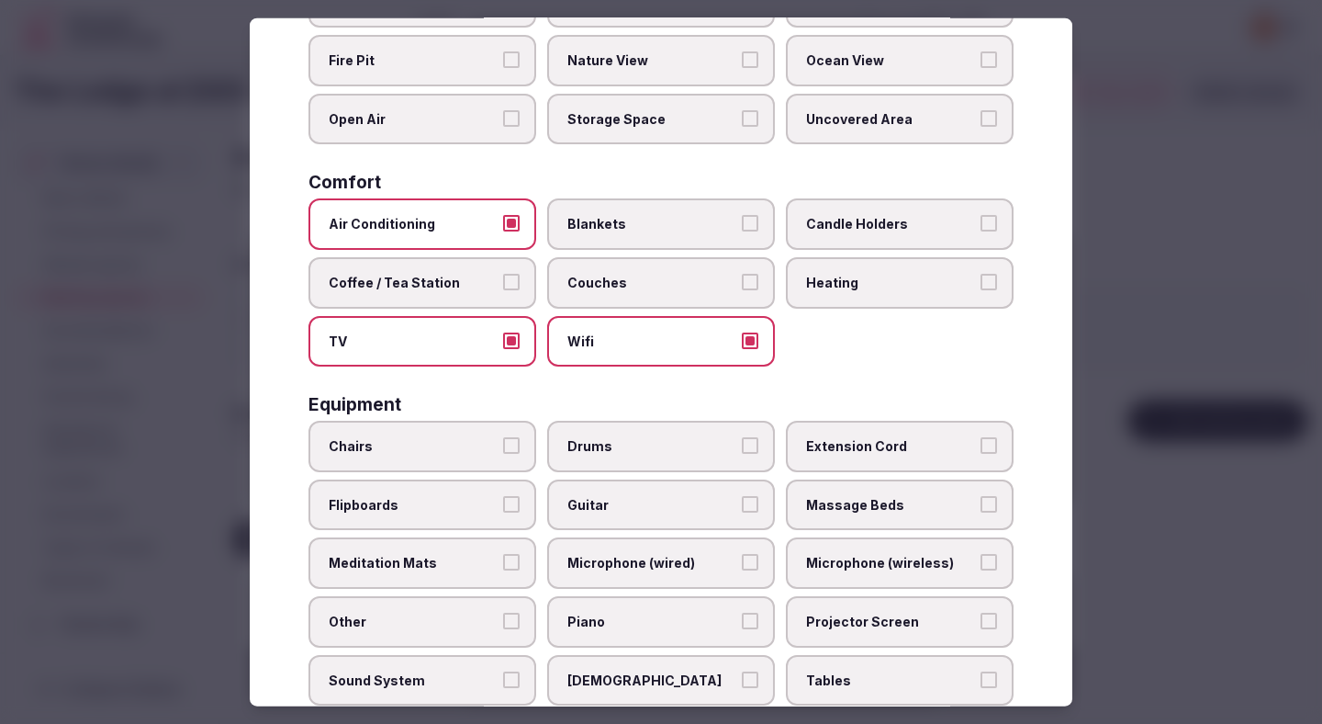
click at [876, 220] on span "Candle Holders" at bounding box center [890, 224] width 169 height 18
click at [981, 220] on button "Candle Holders" at bounding box center [989, 223] width 17 height 17
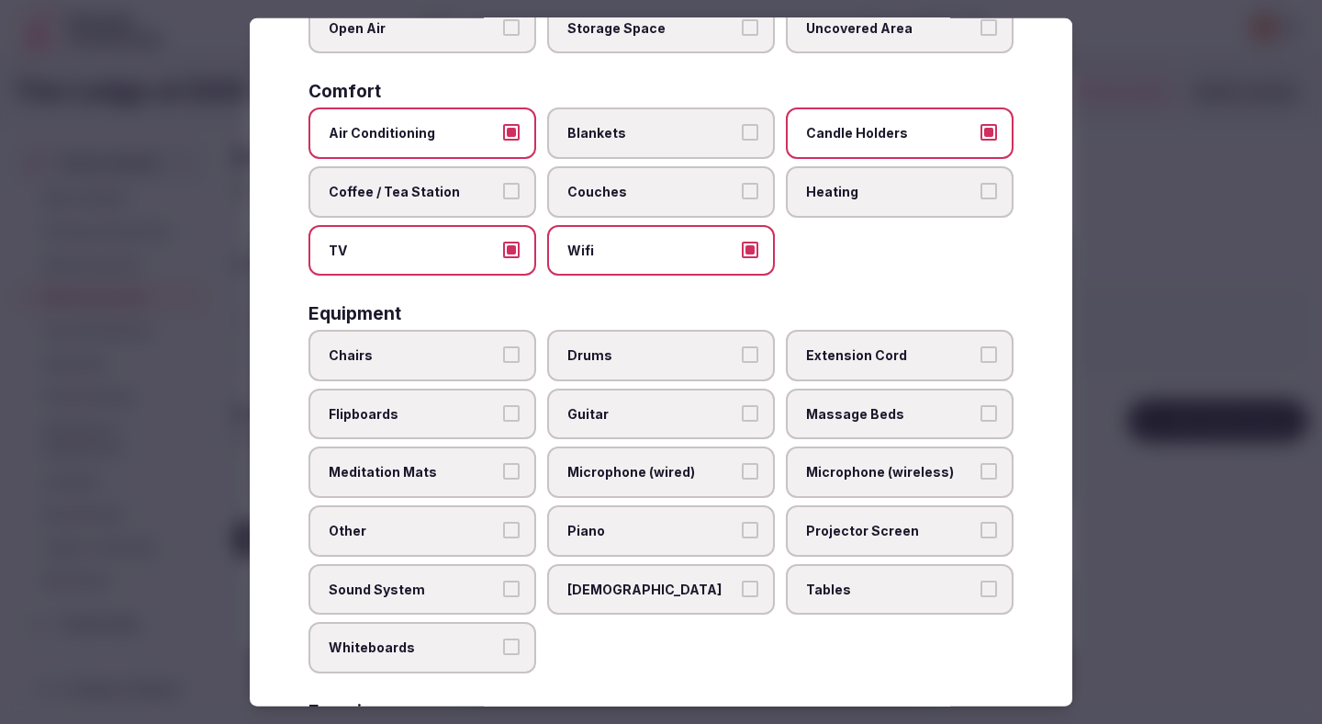
scroll to position [338, 0]
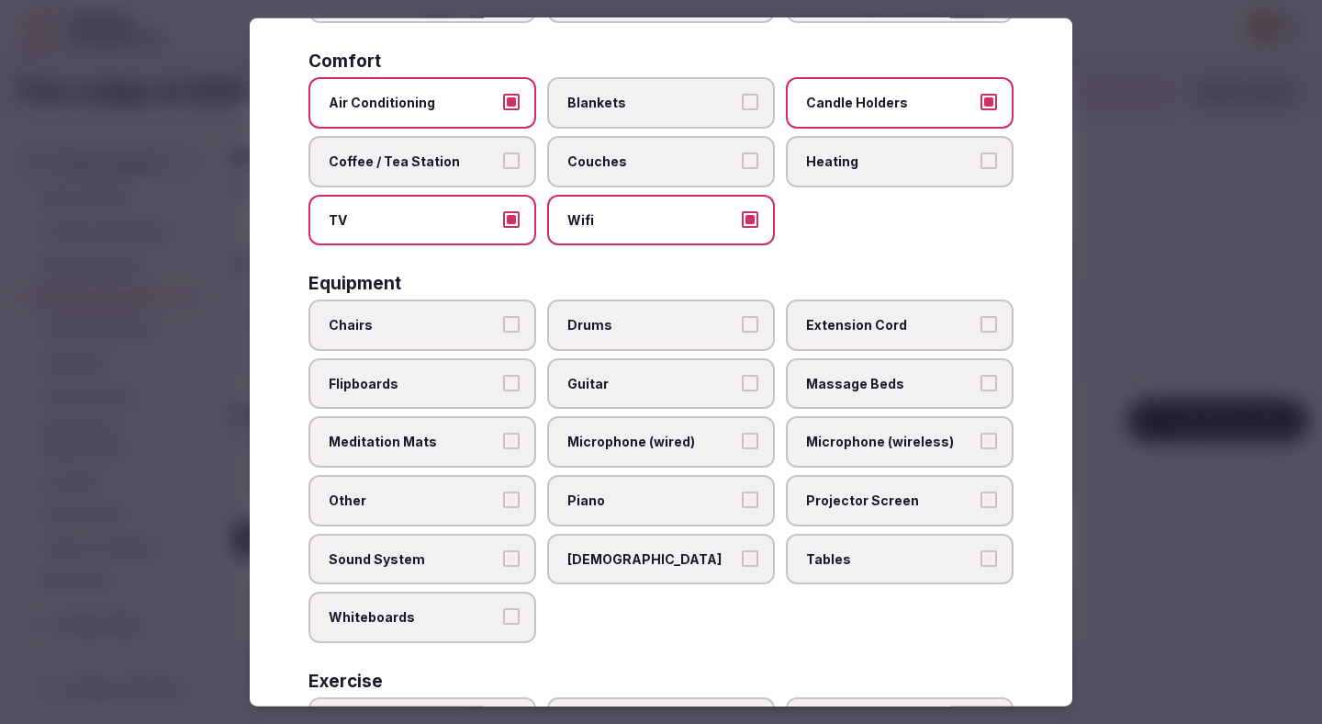
click at [432, 329] on span "Chairs" at bounding box center [413, 325] width 169 height 18
click at [503, 329] on button "Chairs" at bounding box center [511, 324] width 17 height 17
click at [414, 508] on span "Other" at bounding box center [413, 500] width 169 height 18
click at [503, 508] on button "Other" at bounding box center [511, 499] width 17 height 17
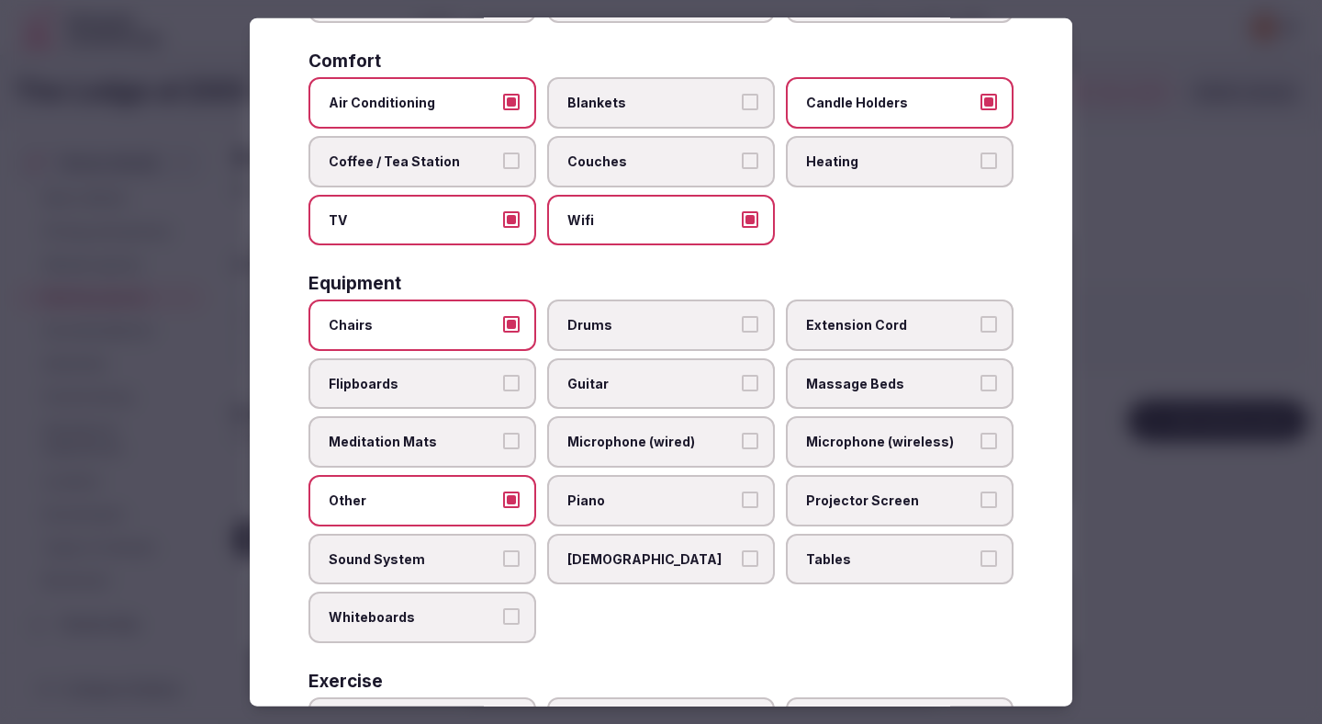
click at [414, 553] on span "Sound System" at bounding box center [413, 558] width 169 height 18
click at [503, 553] on button "Sound System" at bounding box center [511, 557] width 17 height 17
click at [670, 436] on span "Microphone (wired)" at bounding box center [652, 442] width 169 height 18
click at [742, 436] on button "Microphone (wired)" at bounding box center [750, 441] width 17 height 17
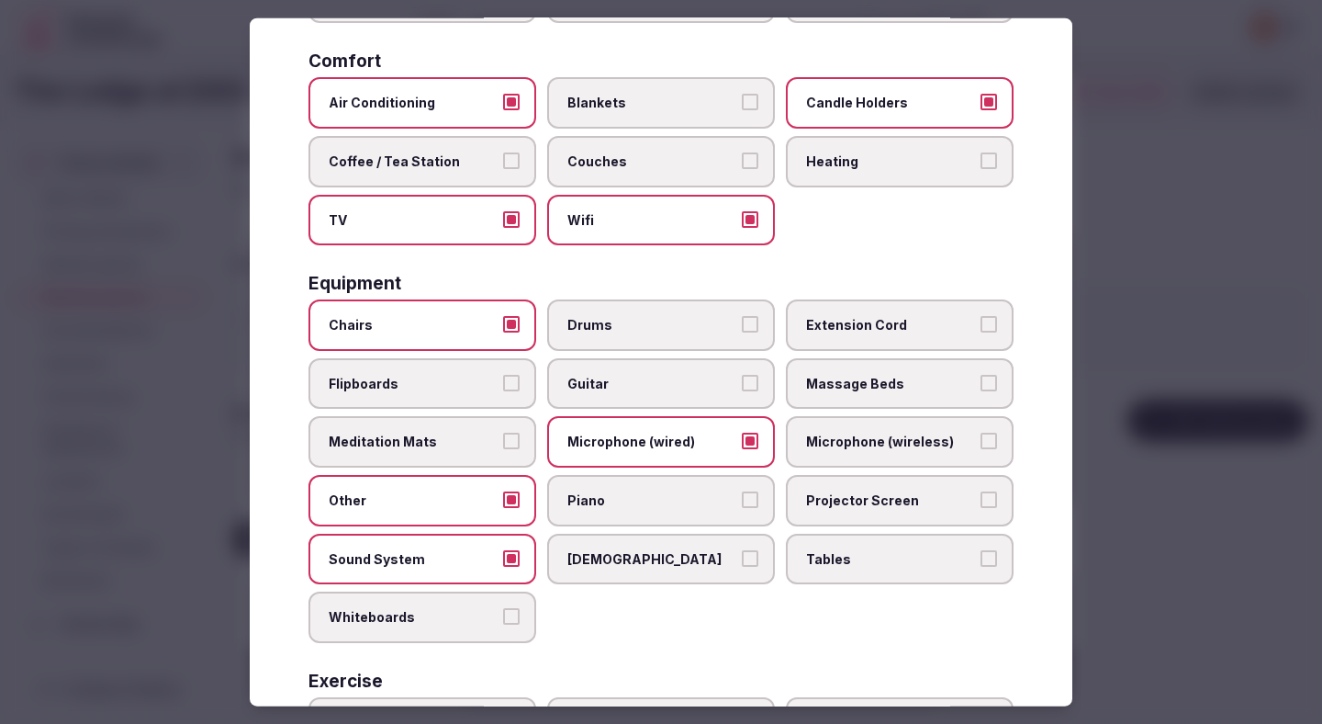
click at [838, 444] on span "Microphone (wireless)" at bounding box center [890, 442] width 169 height 18
click at [981, 444] on button "Microphone (wireless)" at bounding box center [989, 441] width 17 height 17
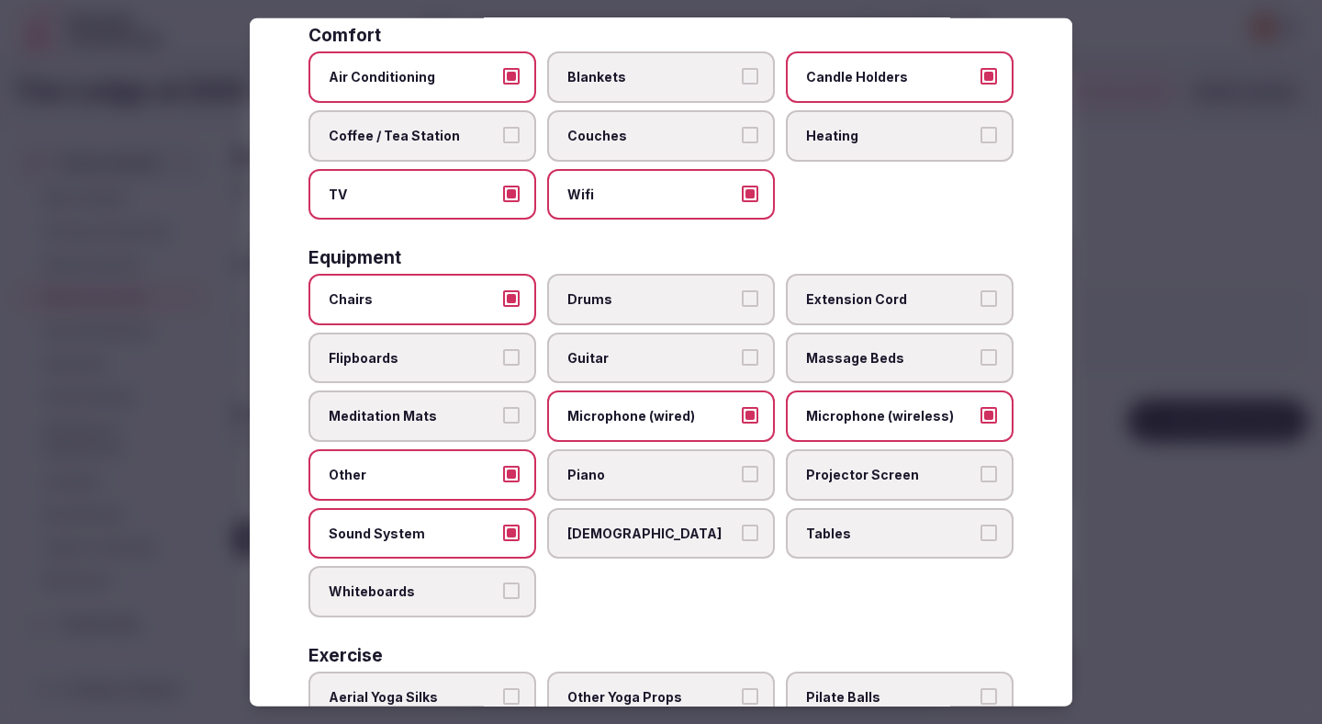
click at [828, 532] on span "Tables" at bounding box center [890, 532] width 169 height 18
click at [981, 532] on button "Tables" at bounding box center [989, 531] width 17 height 17
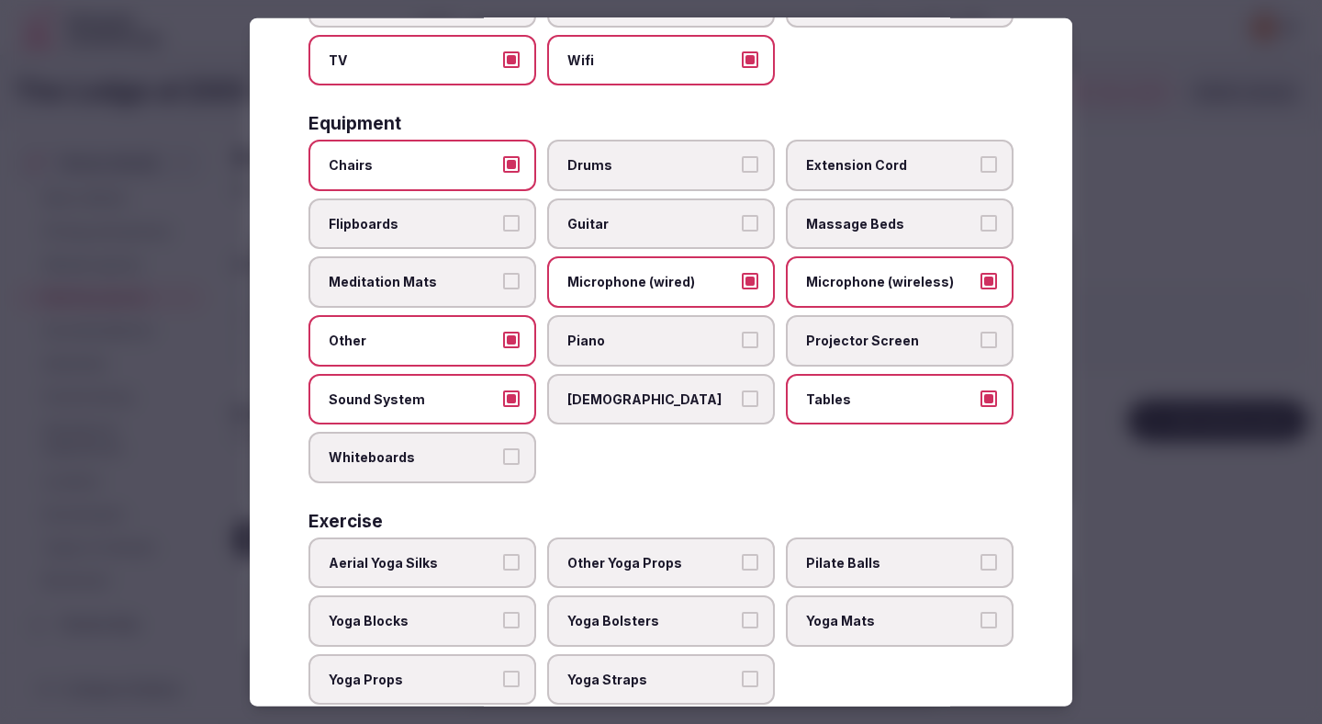
click at [860, 349] on span "Projector Screen" at bounding box center [890, 341] width 169 height 18
click at [981, 348] on button "Projector Screen" at bounding box center [989, 340] width 17 height 17
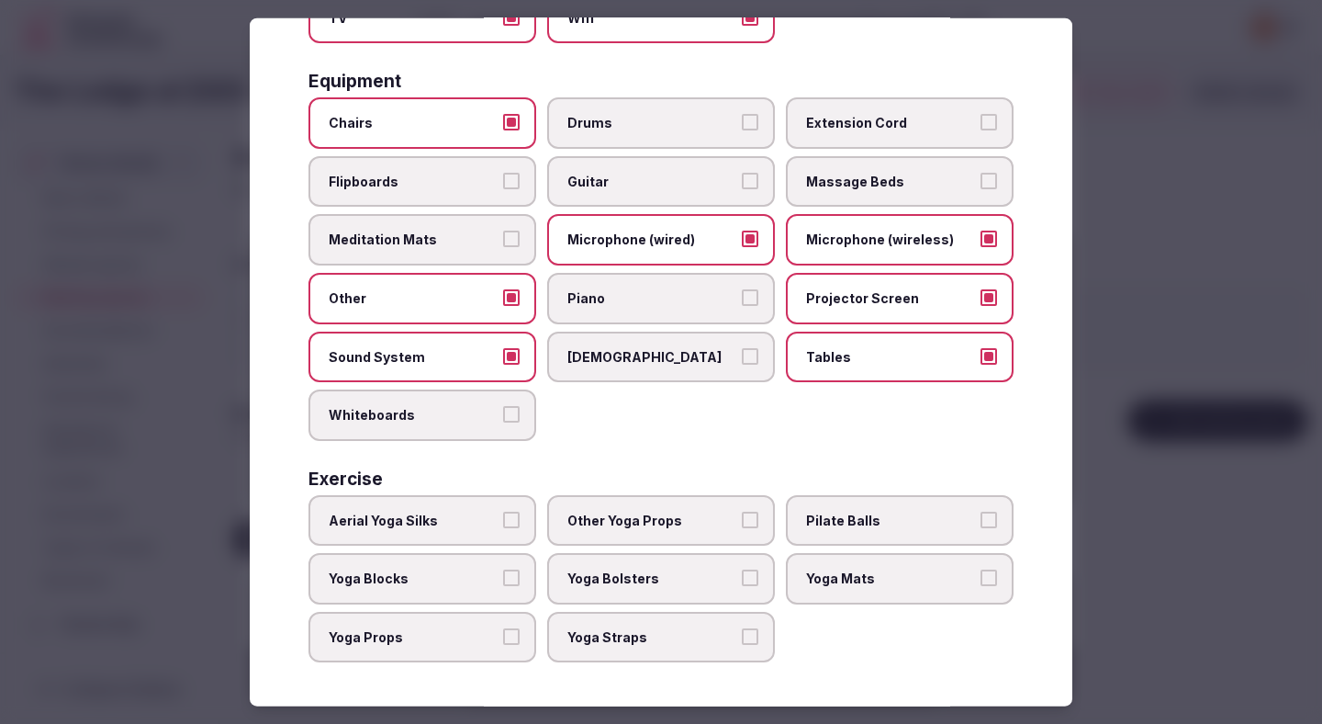
click at [1165, 166] on div at bounding box center [661, 362] width 1322 height 724
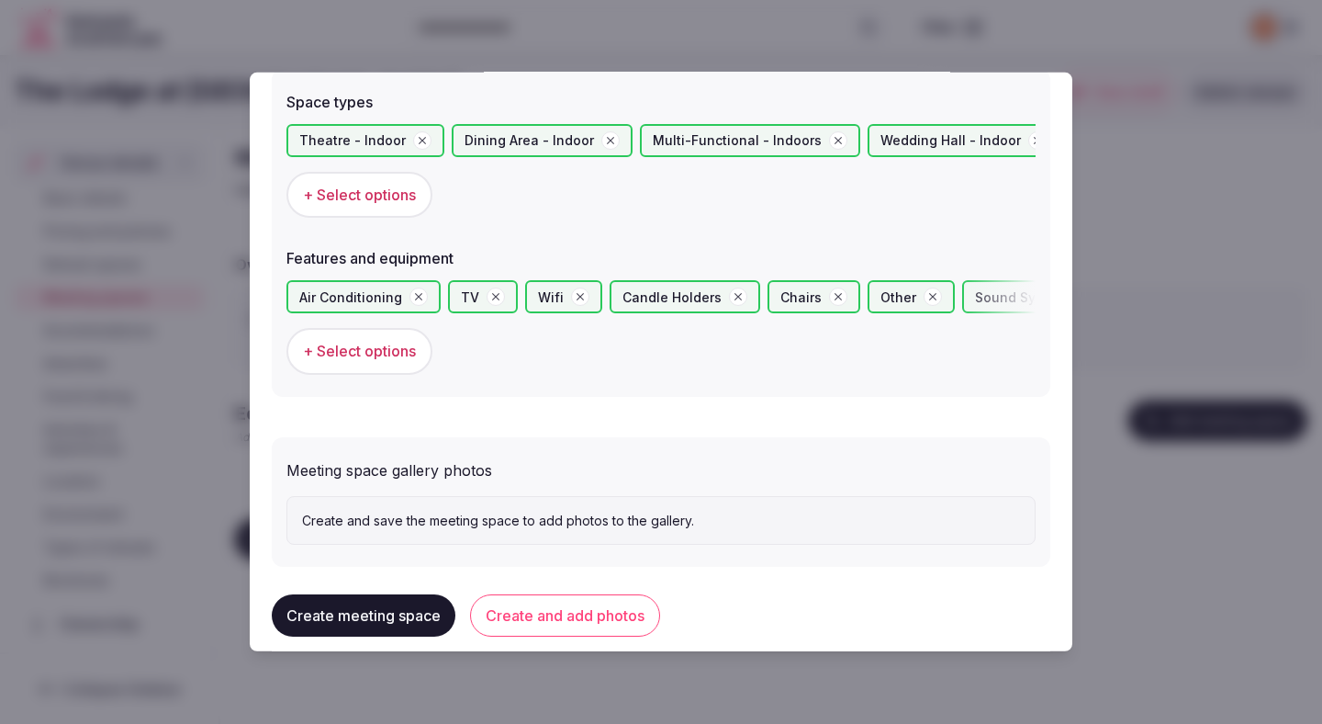
scroll to position [1084, 0]
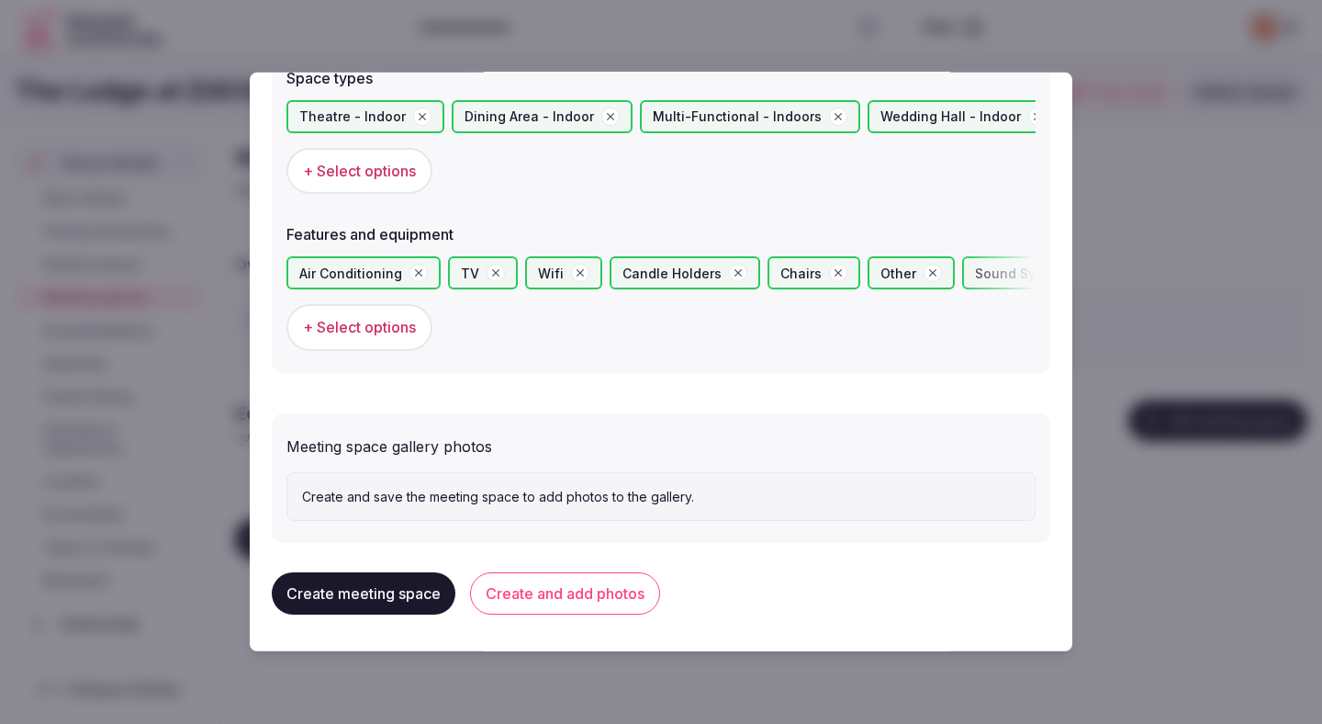
click at [636, 500] on p "Create and save the meeting space to add photos to the gallery." at bounding box center [661, 497] width 718 height 18
drag, startPoint x: 423, startPoint y: 590, endPoint x: 584, endPoint y: 566, distance: 162.6
click at [584, 566] on div "Create meeting space Create and add photos" at bounding box center [661, 593] width 779 height 72
click at [579, 588] on button "Create and add photos" at bounding box center [565, 593] width 190 height 42
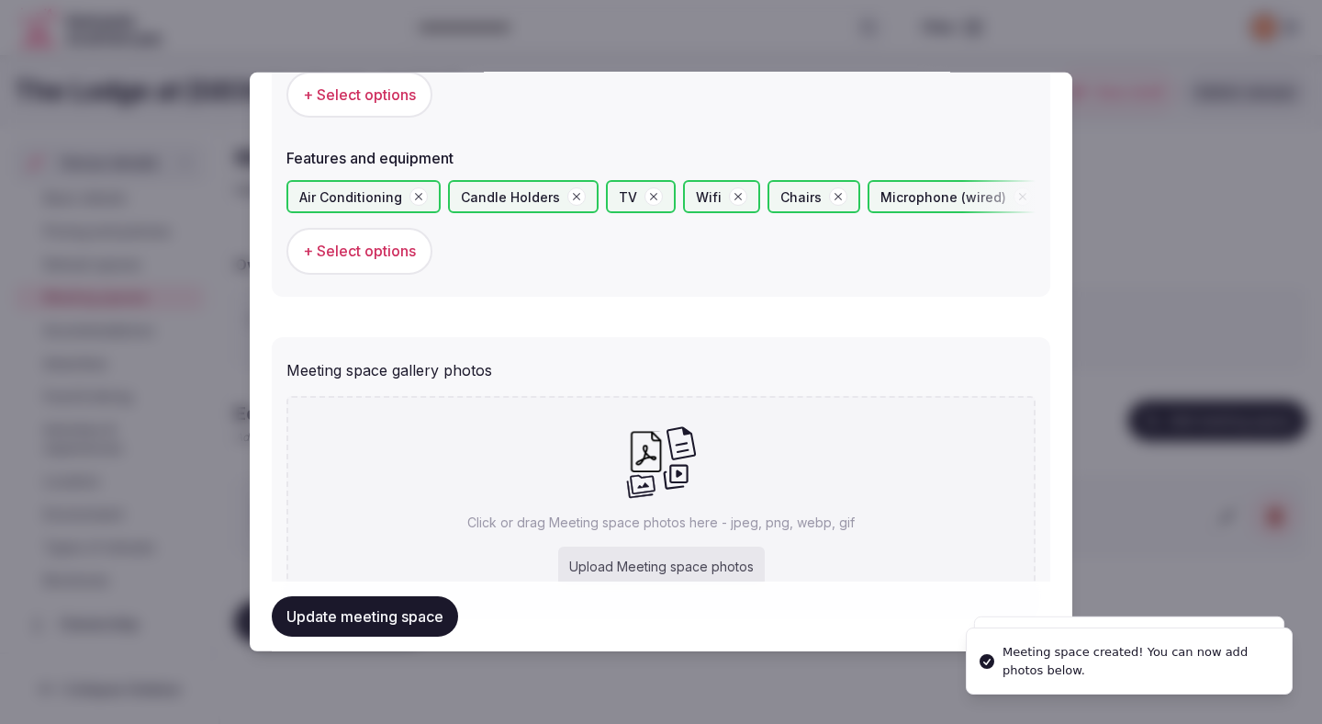
scroll to position [1253, 0]
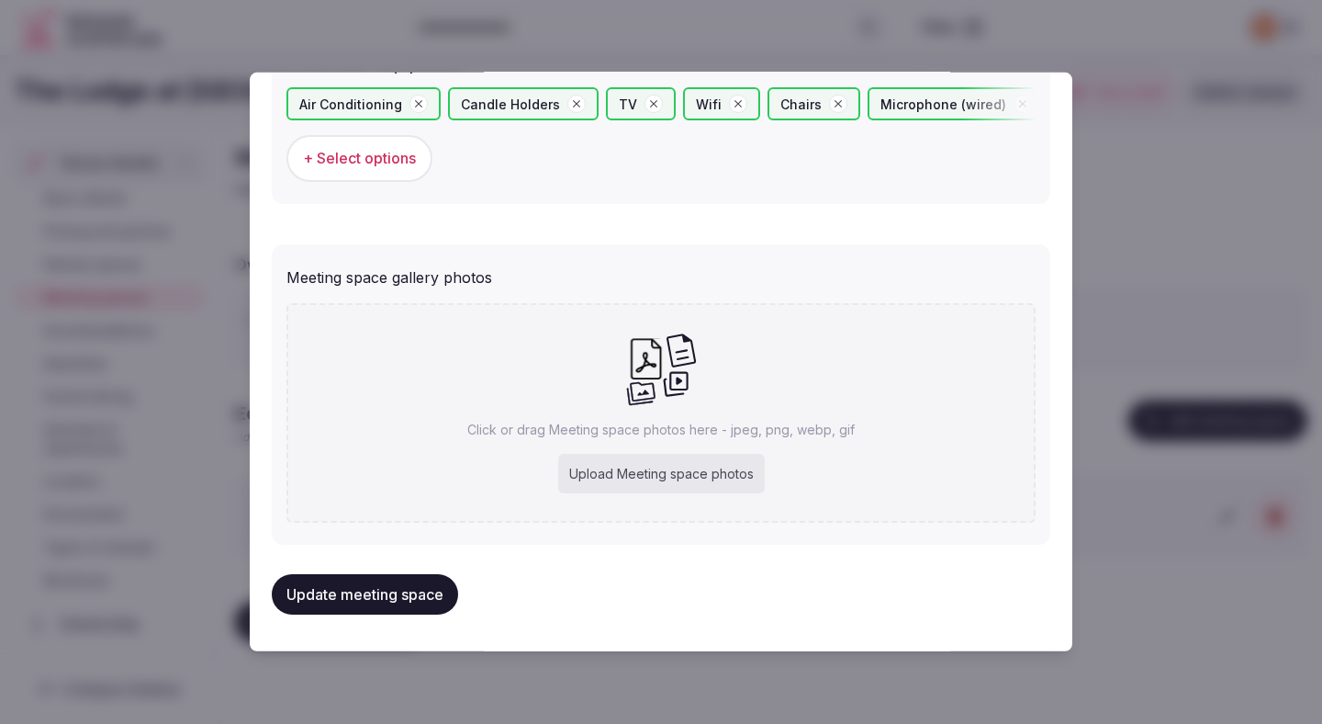
click at [641, 478] on div "Upload Meeting space photos" at bounding box center [661, 474] width 207 height 40
click at [614, 479] on div "Upload Meeting space photos" at bounding box center [661, 474] width 207 height 40
type input "**********"
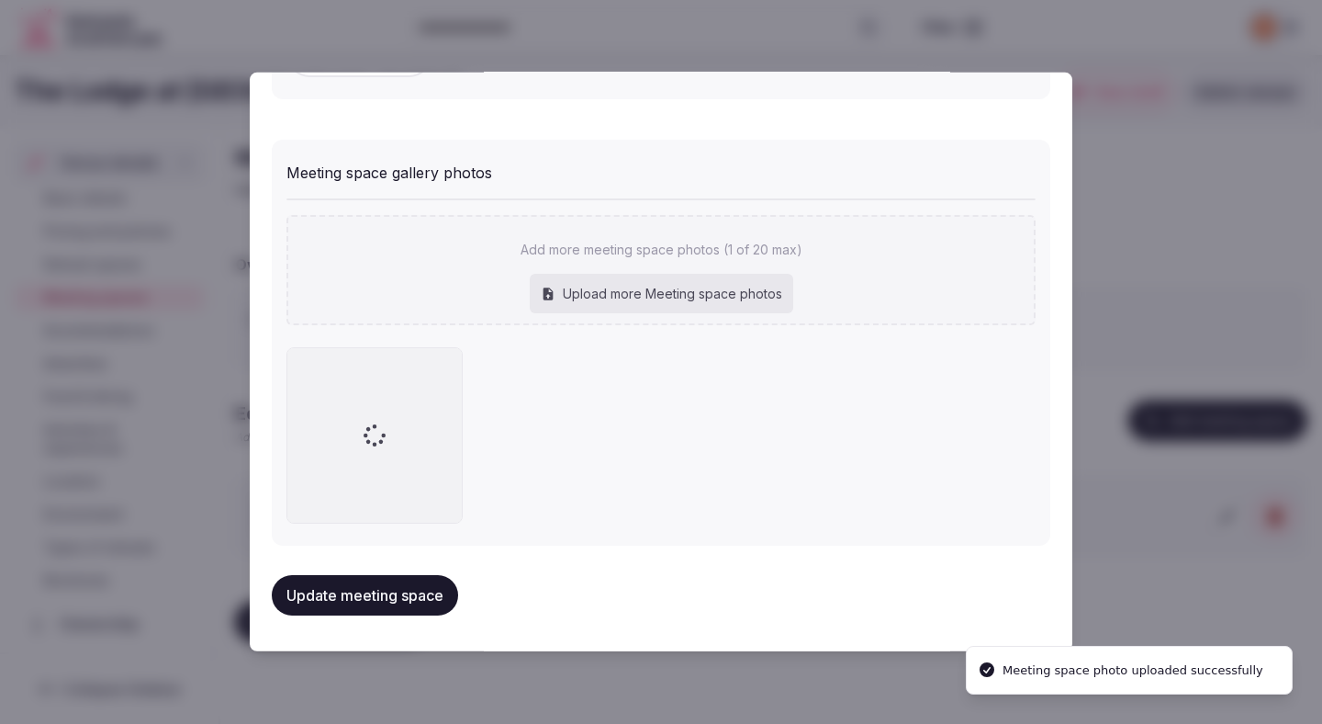
scroll to position [1358, 0]
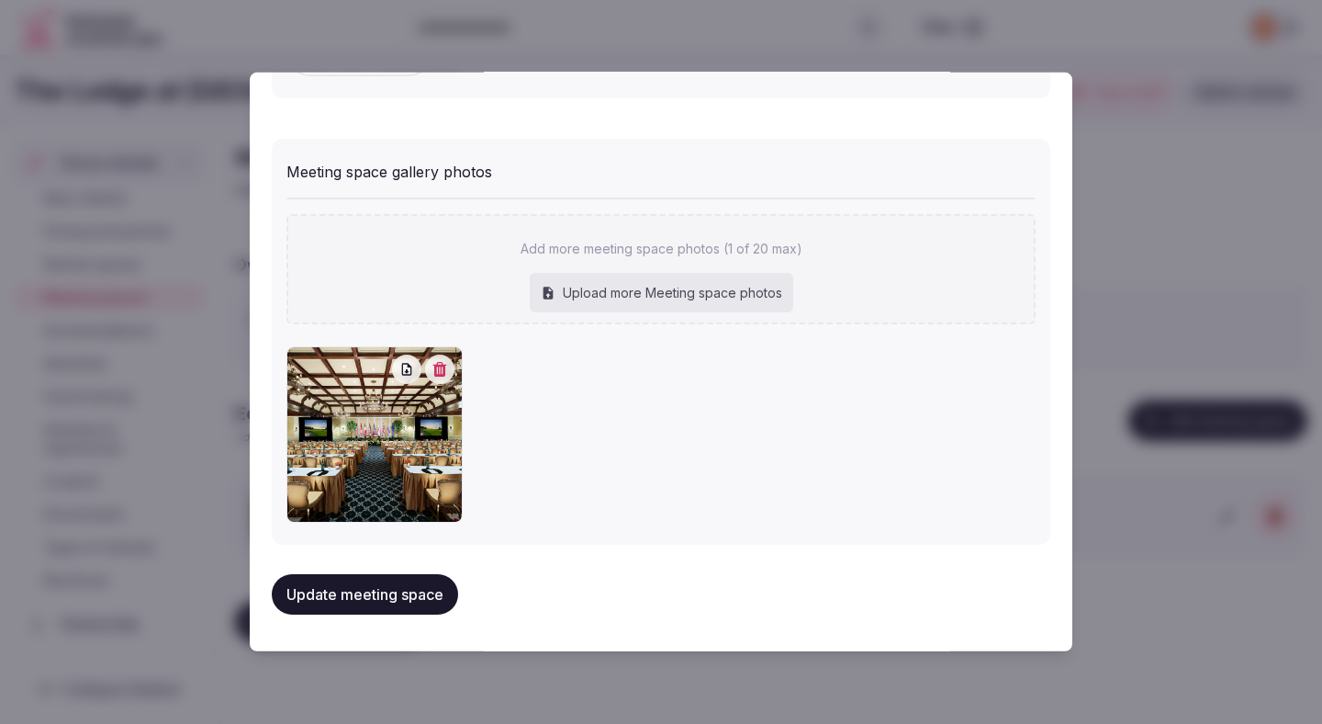
click at [381, 593] on button "Update meeting space" at bounding box center [365, 594] width 186 height 40
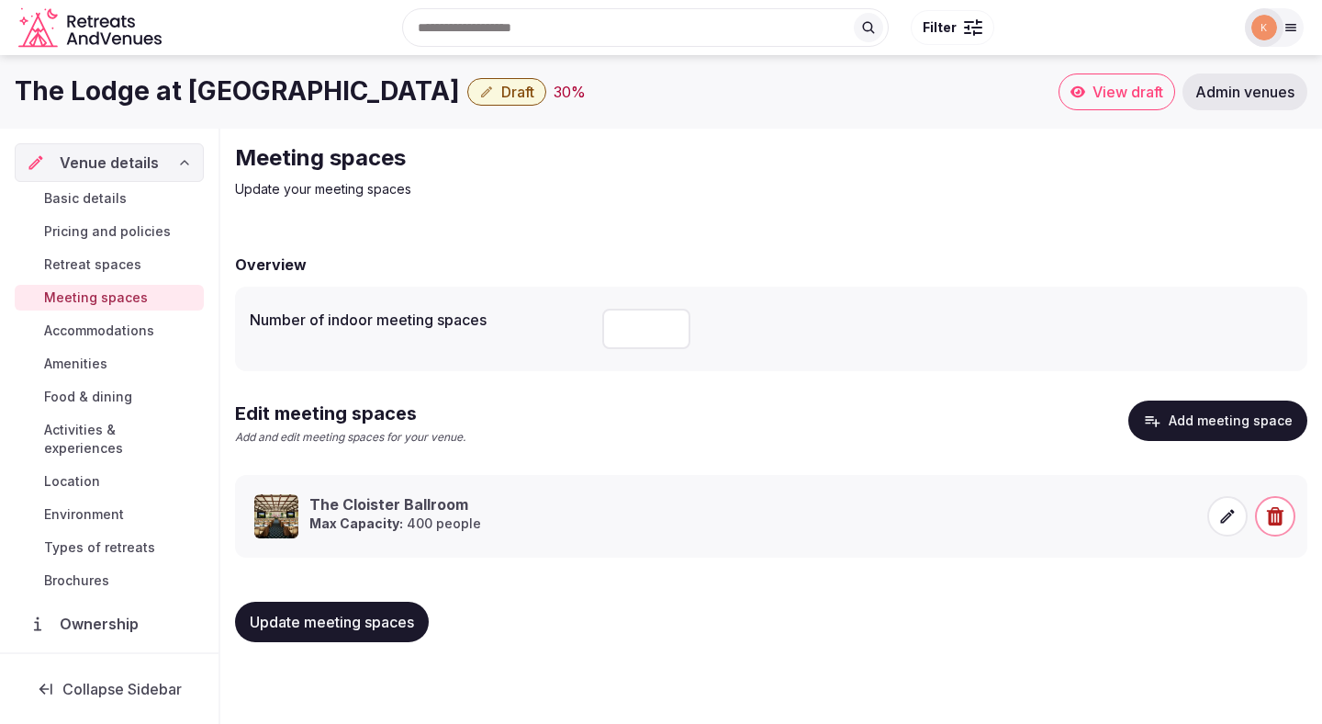
click at [123, 330] on span "Accommodations" at bounding box center [99, 330] width 110 height 18
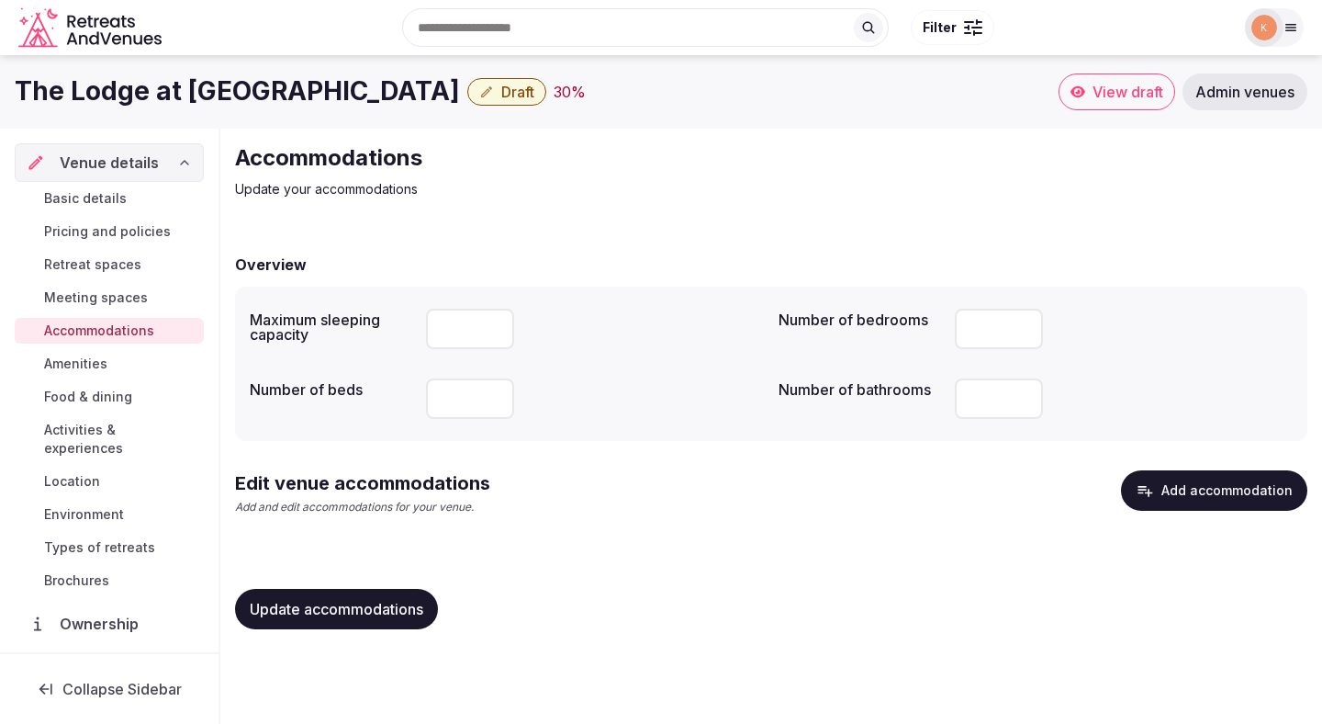
drag, startPoint x: 1219, startPoint y: 485, endPoint x: 901, endPoint y: 558, distance: 326.1
click at [904, 558] on div "Overview Maximum sleeping capacity Number of bedrooms ** Number of beds Number …" at bounding box center [771, 439] width 1073 height 409
click at [1209, 482] on button "Add accommodation" at bounding box center [1214, 490] width 186 height 40
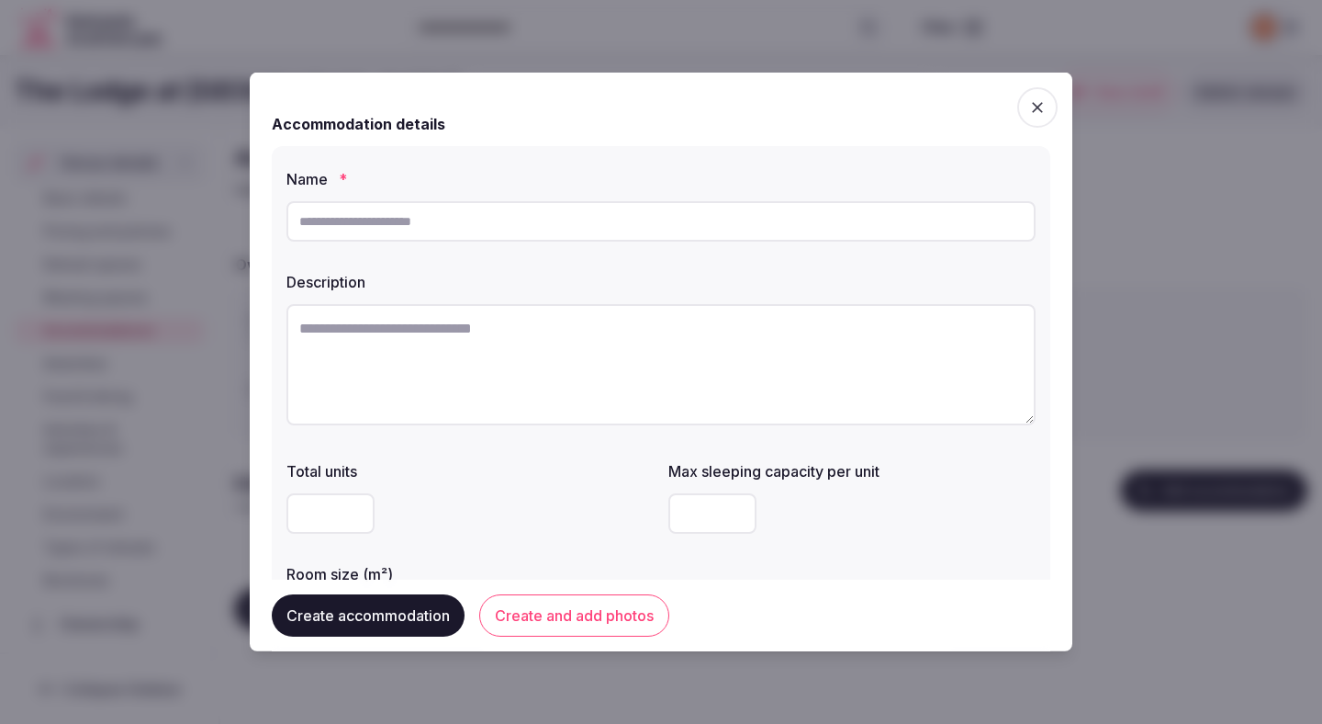
click at [566, 217] on input "text" at bounding box center [661, 221] width 749 height 40
paste input "**********"
type input "**********"
click at [517, 355] on textarea at bounding box center [661, 364] width 749 height 121
paste textarea "**********"
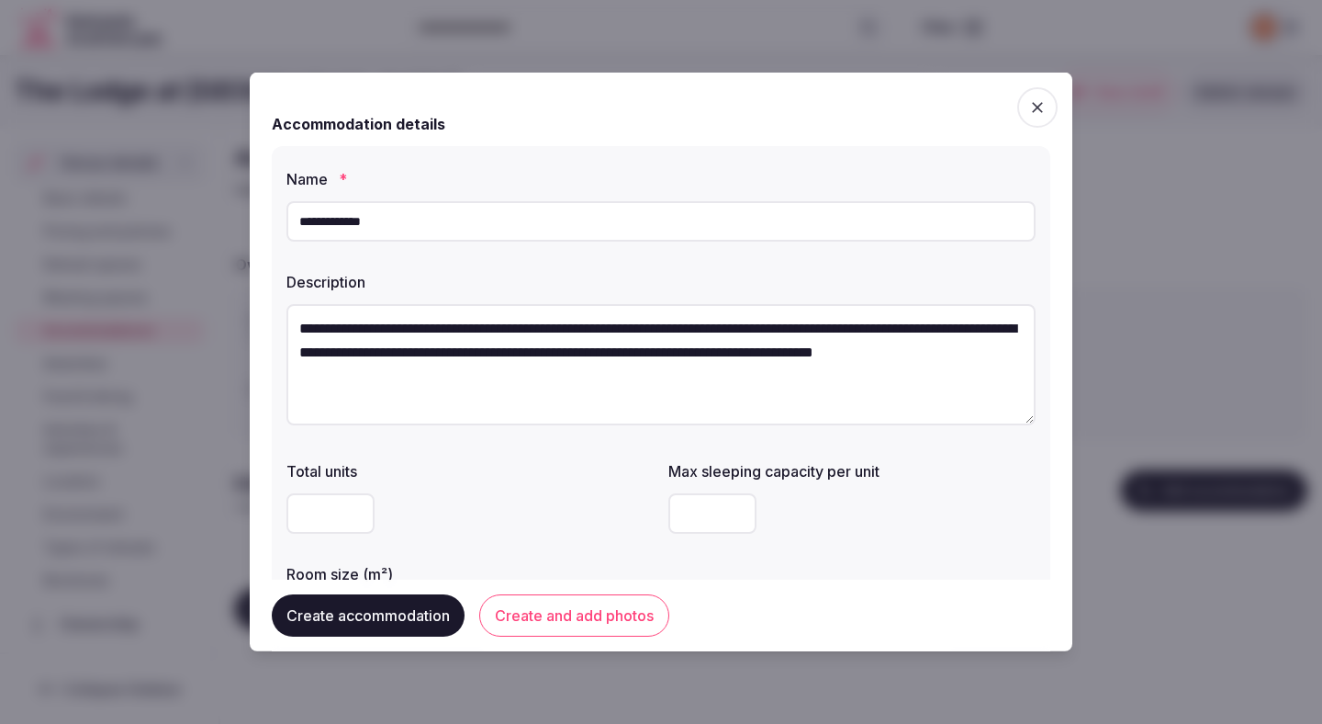
type textarea "**********"
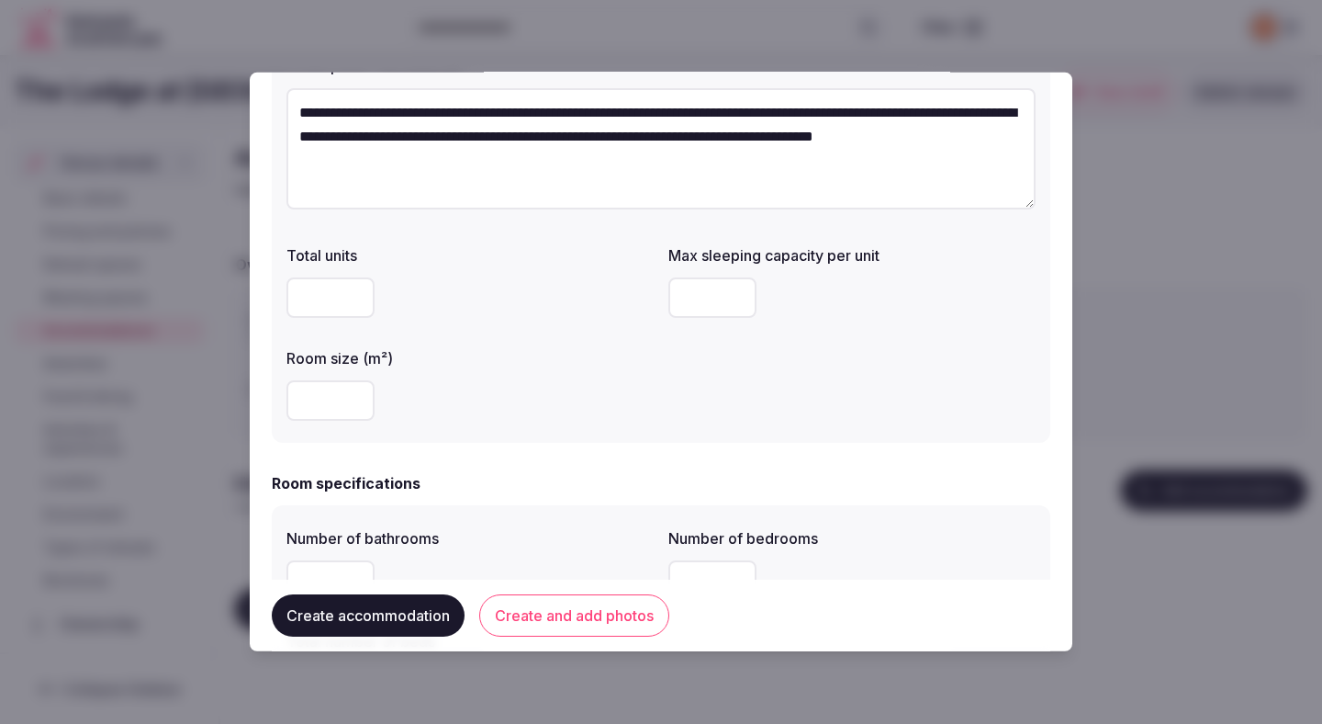
scroll to position [302, 0]
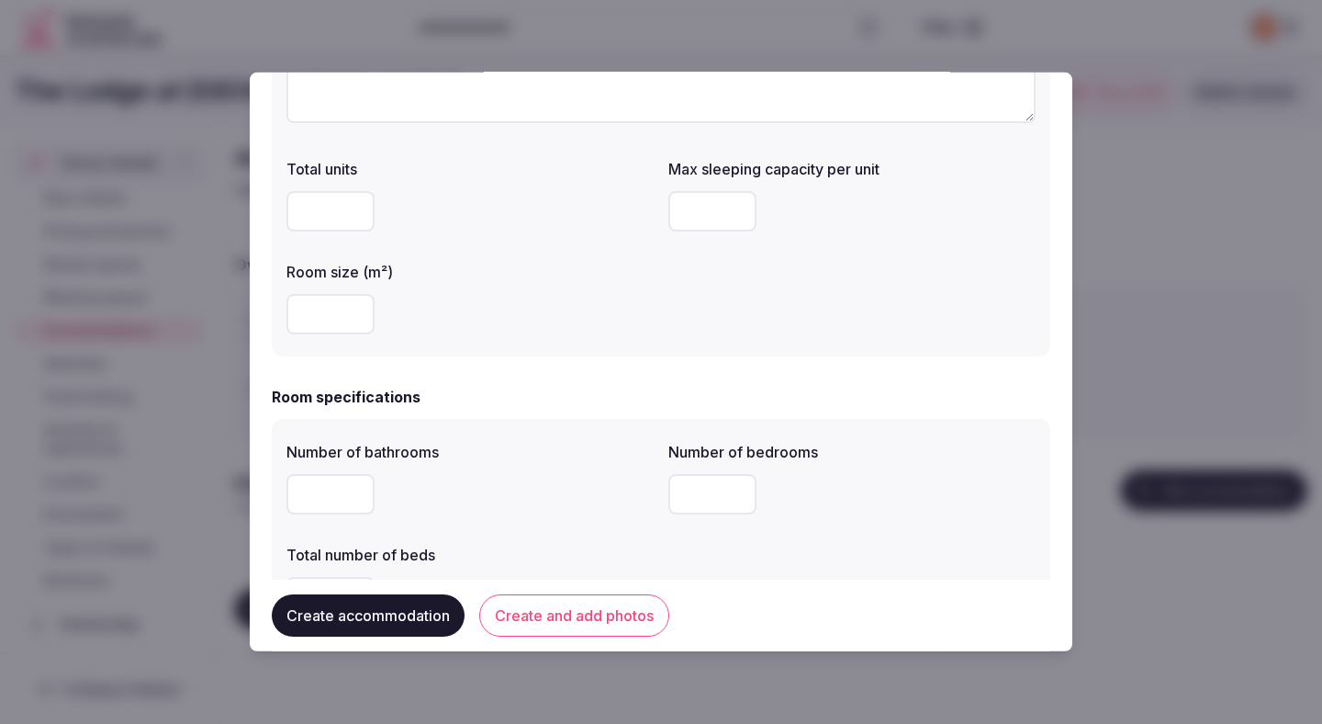
click at [696, 214] on input "number" at bounding box center [713, 211] width 88 height 40
type input "*"
click at [331, 318] on input "number" at bounding box center [331, 314] width 88 height 40
type input "**"
click at [323, 483] on input "number" at bounding box center [331, 494] width 88 height 40
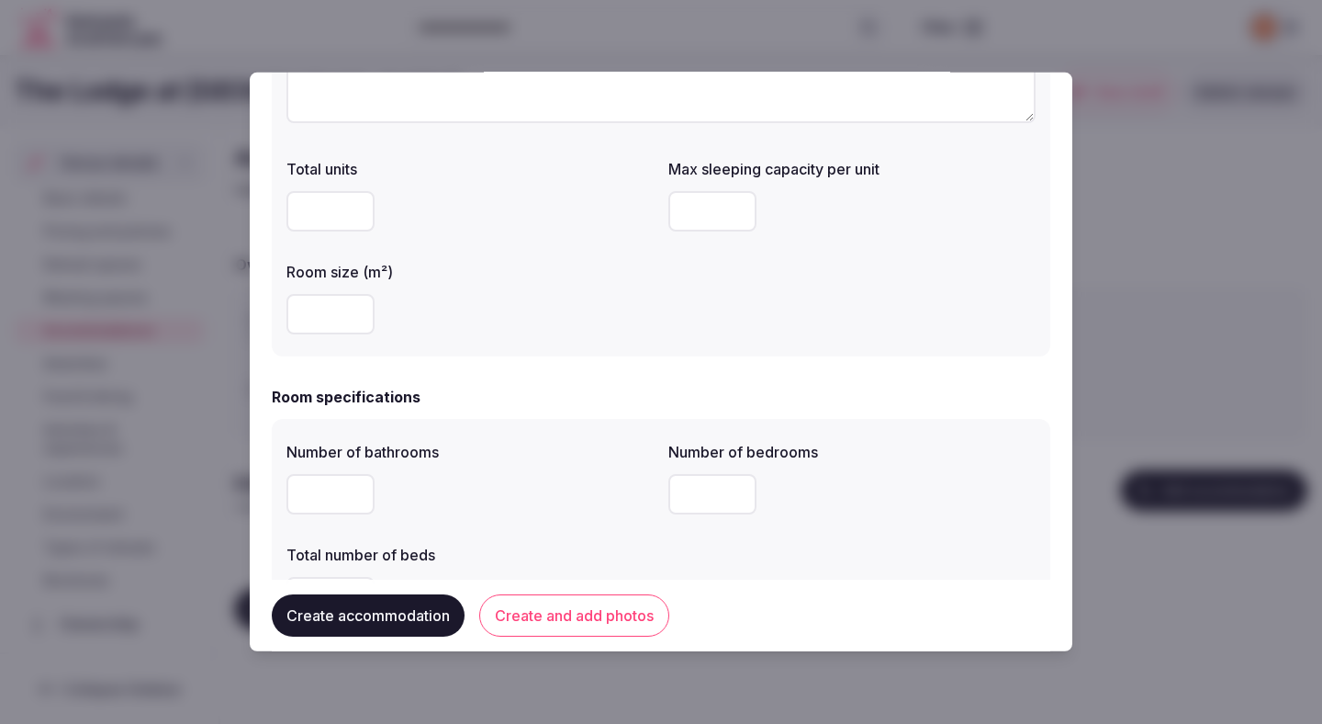
type input "*"
click at [696, 487] on input "number" at bounding box center [713, 494] width 88 height 40
type input "*"
click at [529, 495] on div "*" at bounding box center [470, 494] width 367 height 40
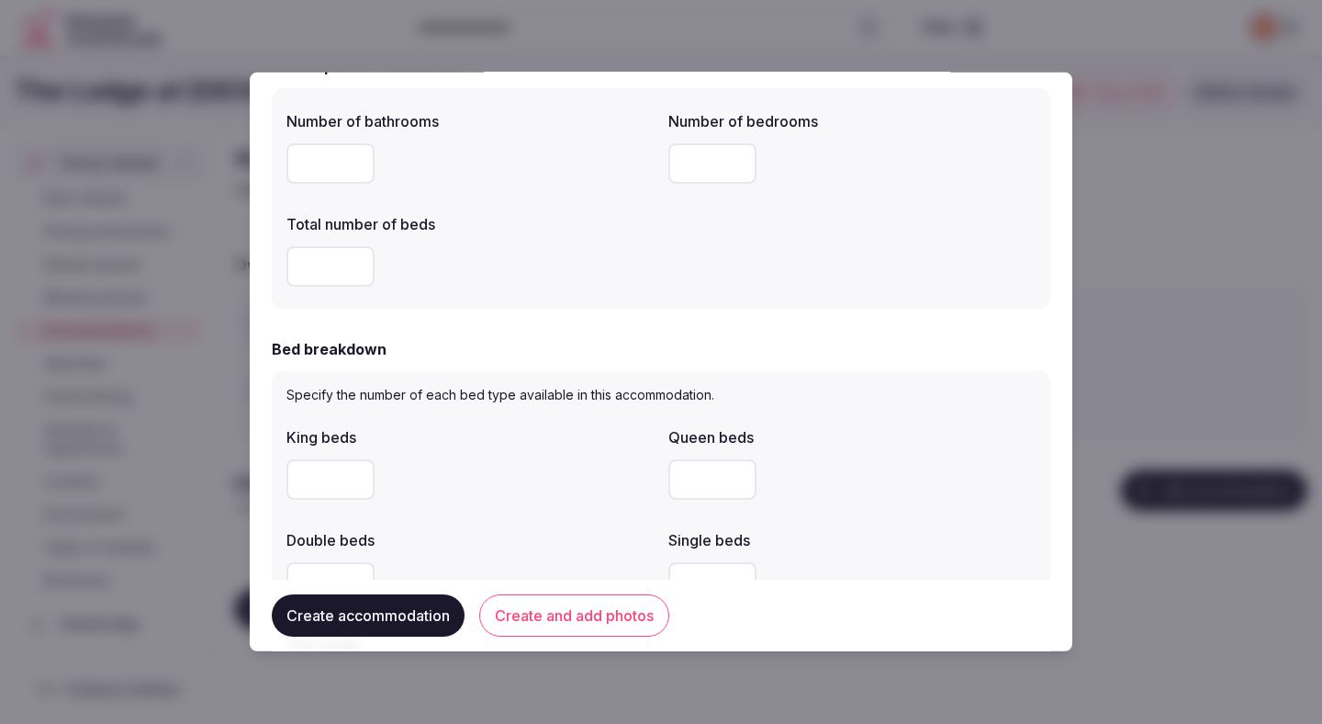
scroll to position [638, 0]
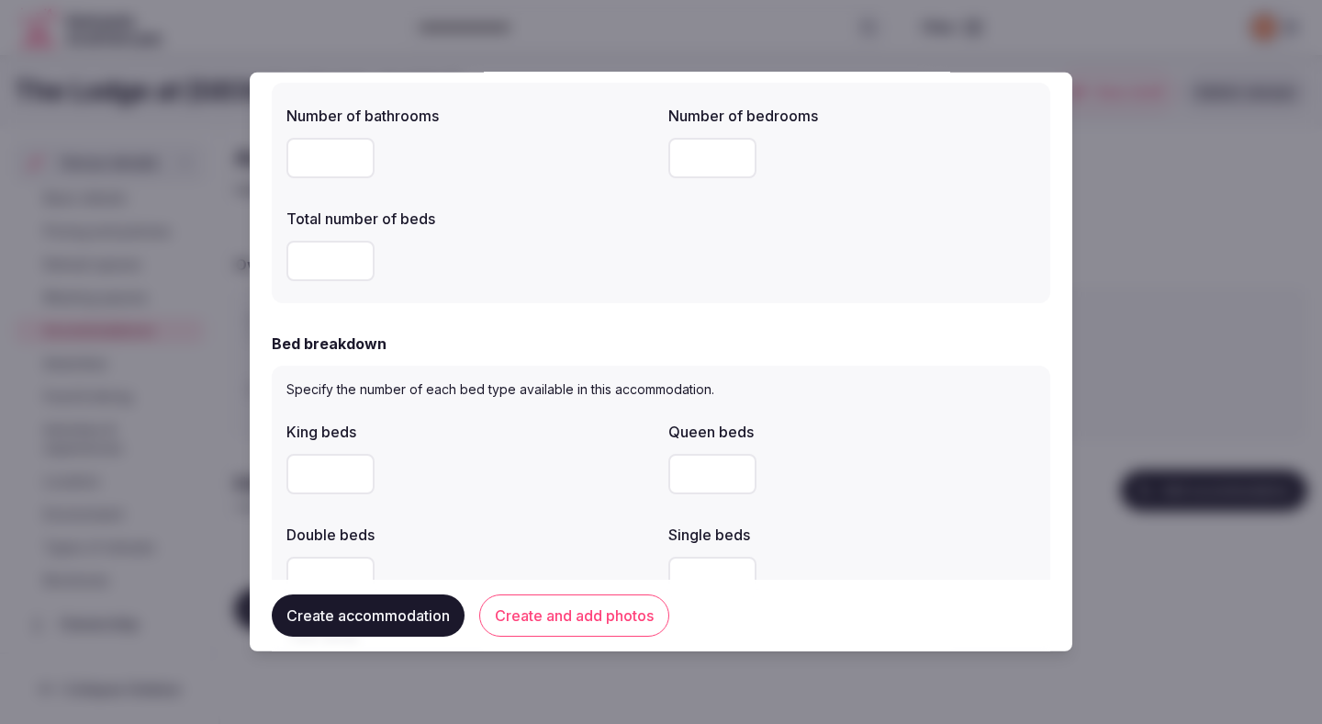
click at [621, 272] on div at bounding box center [470, 261] width 367 height 40
click at [698, 164] on input "*" at bounding box center [713, 158] width 88 height 40
click at [610, 307] on form "**********" at bounding box center [661, 503] width 779 height 2094
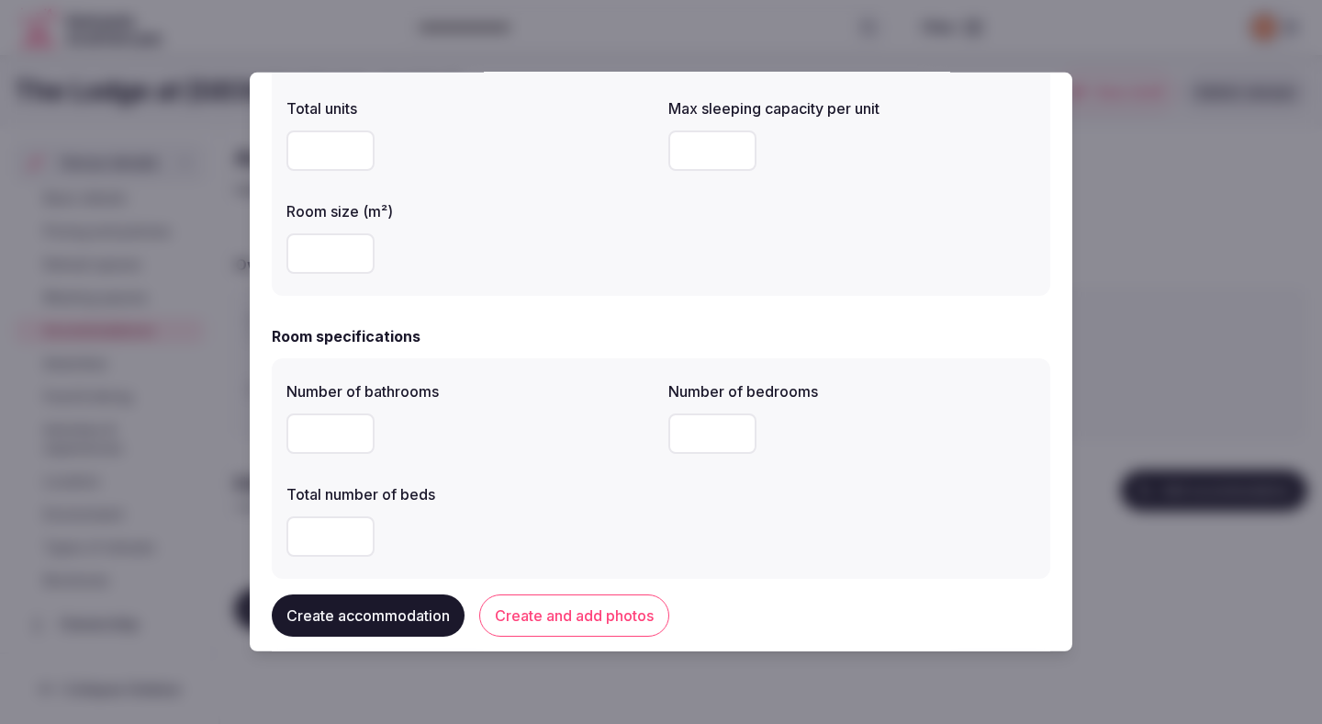
scroll to position [343, 0]
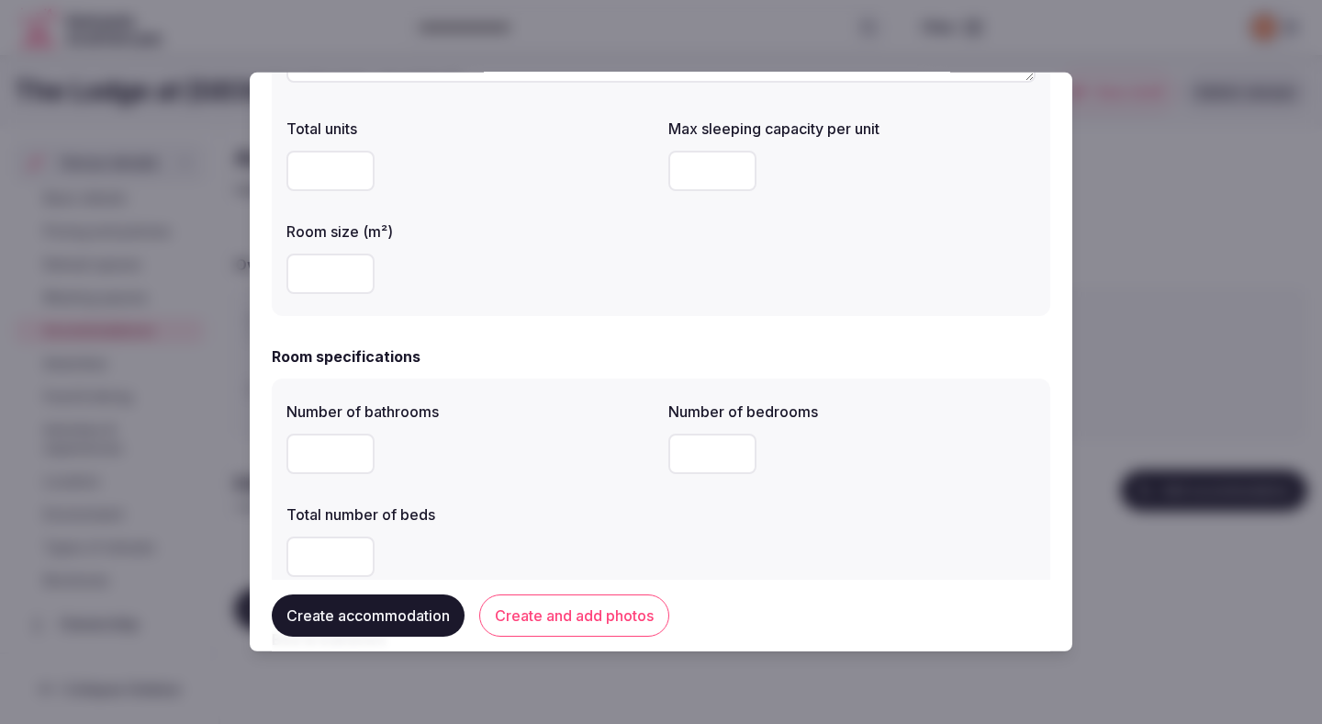
click at [715, 163] on input "*" at bounding box center [713, 171] width 88 height 40
type input "*"
click at [826, 262] on div "Total units Max sleeping capacity per unit * Room size (m²) **" at bounding box center [661, 205] width 749 height 191
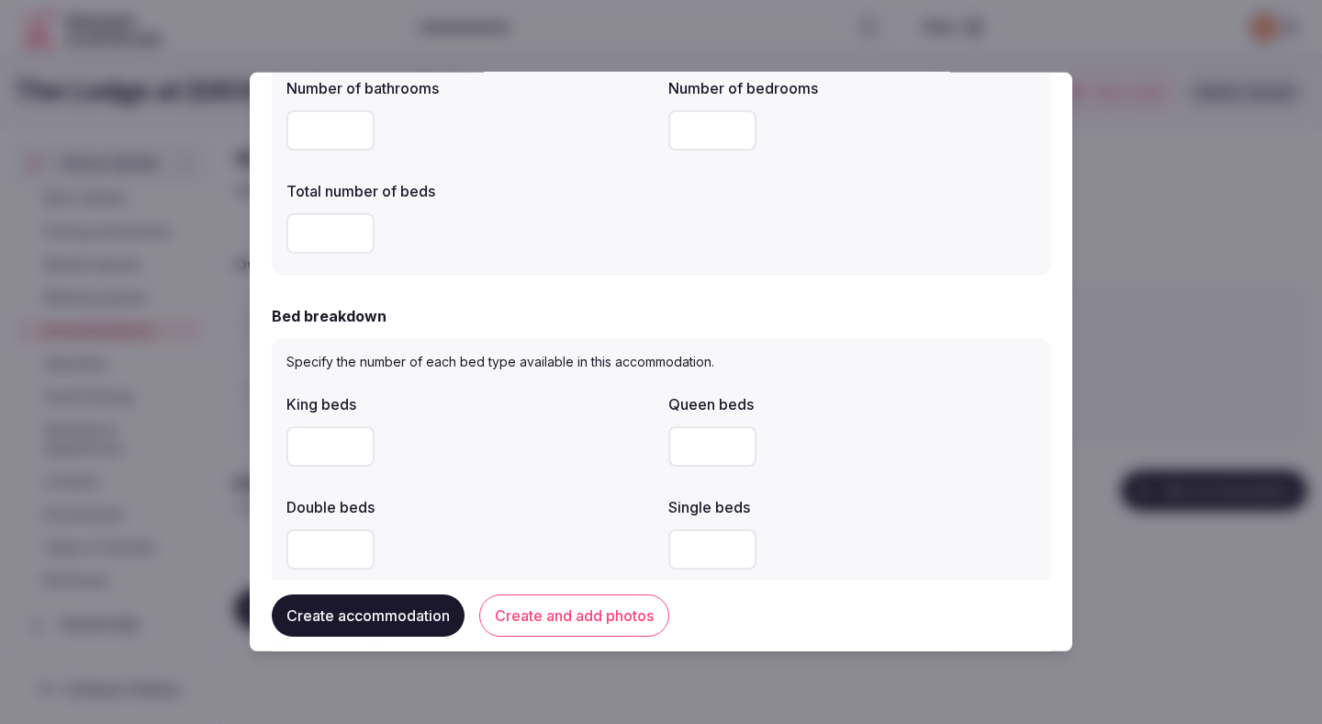
scroll to position [681, 0]
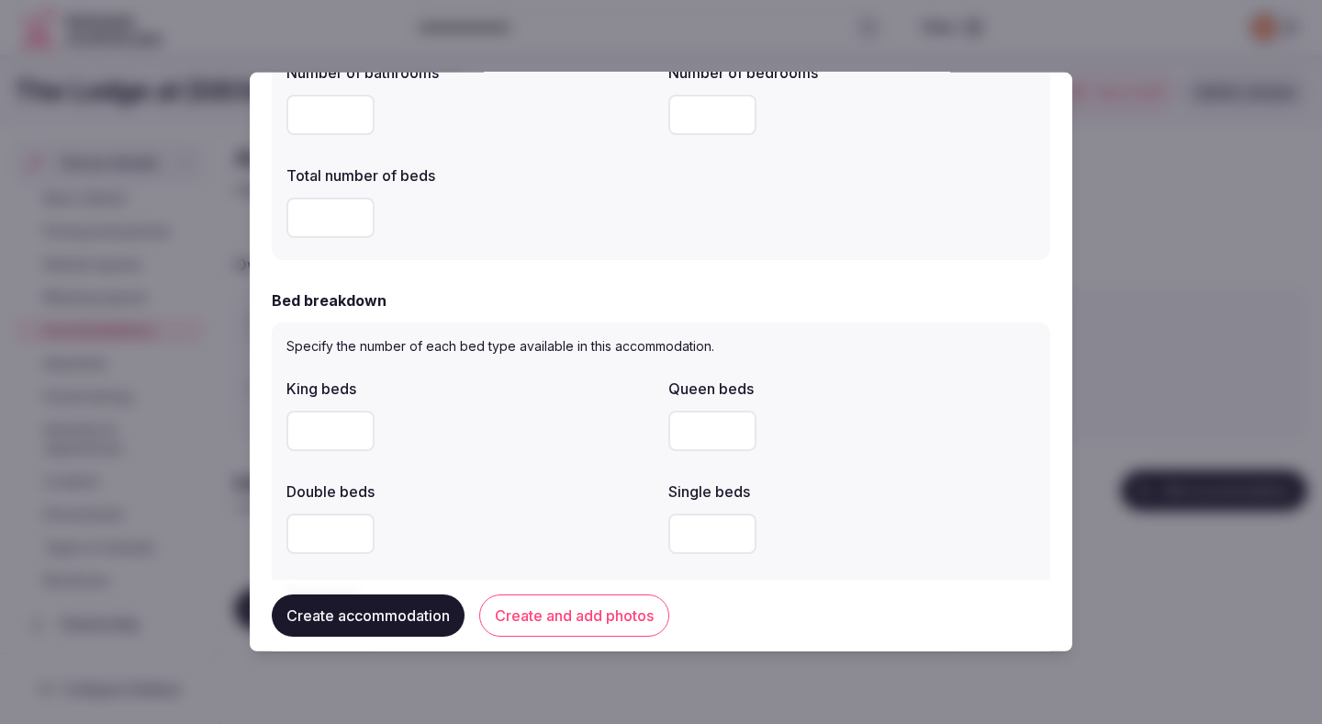
click at [352, 230] on input "number" at bounding box center [331, 217] width 88 height 40
type input "*"
click at [341, 433] on input "number" at bounding box center [331, 430] width 88 height 40
click at [681, 425] on input "number" at bounding box center [713, 430] width 88 height 40
type input "*"
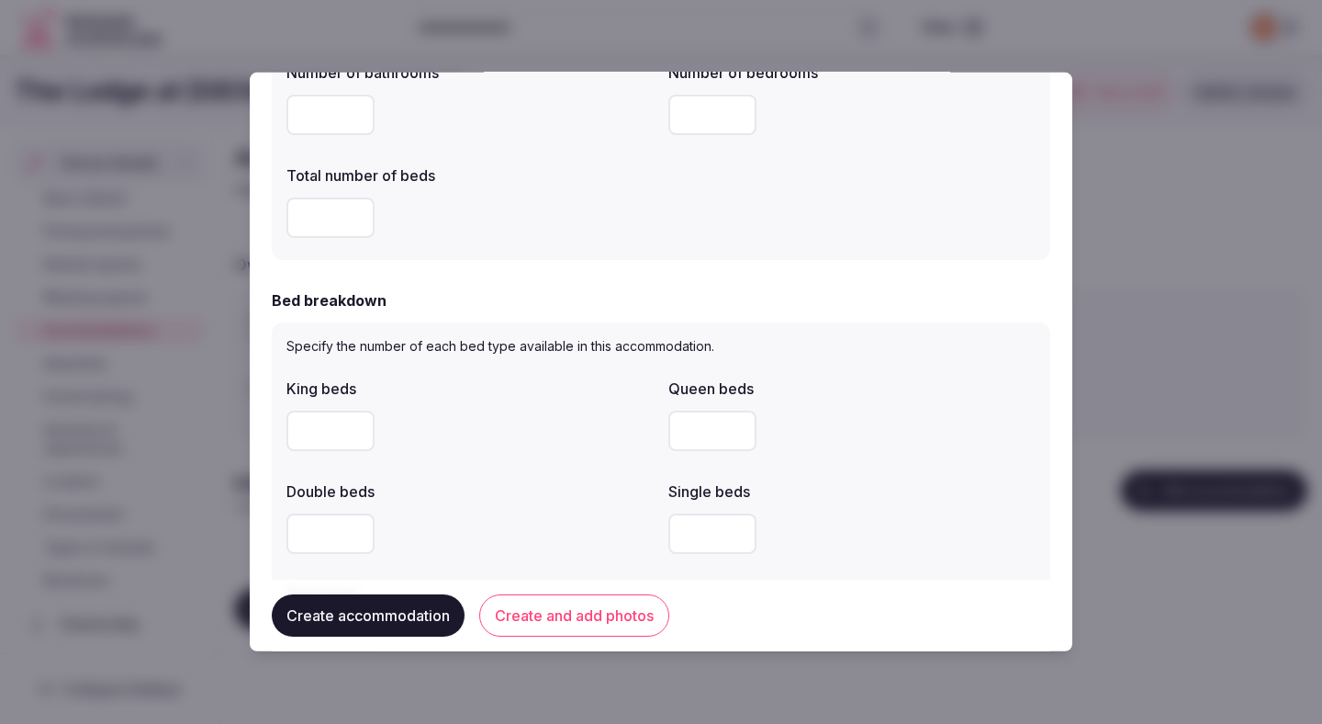
click at [532, 455] on div at bounding box center [470, 430] width 367 height 55
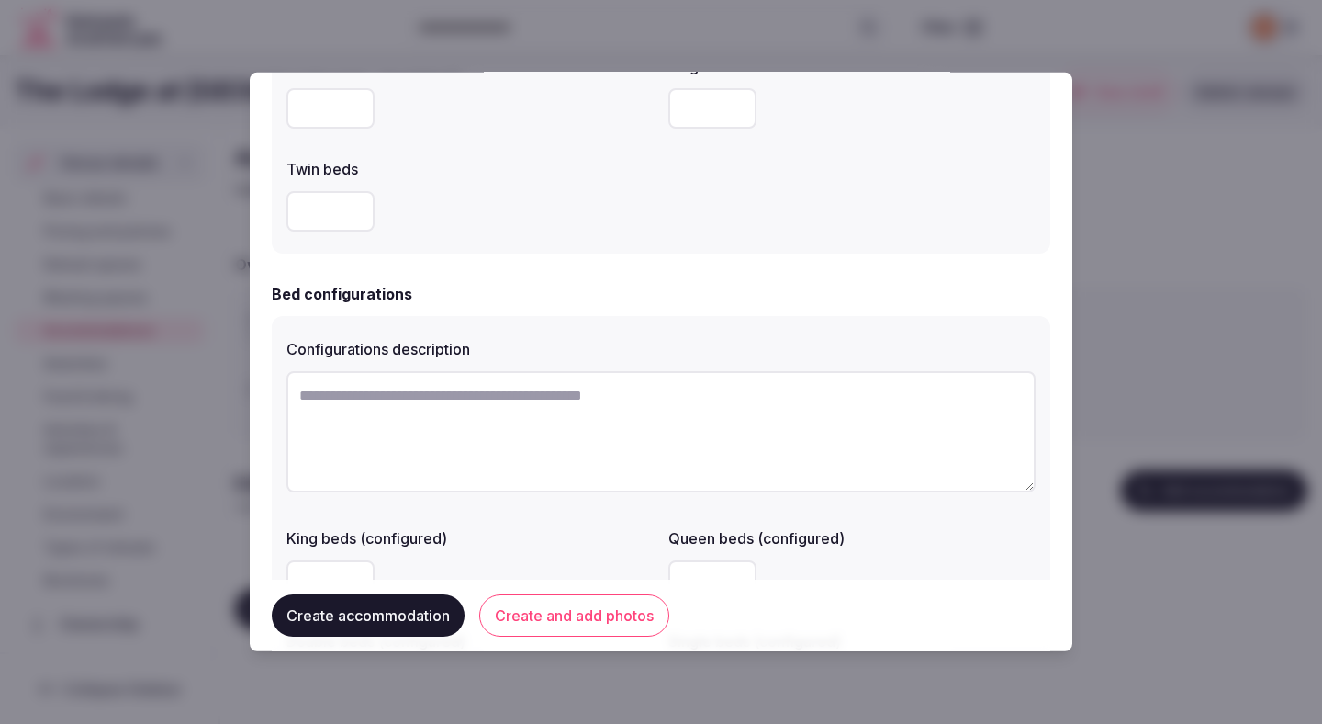
scroll to position [1212, 0]
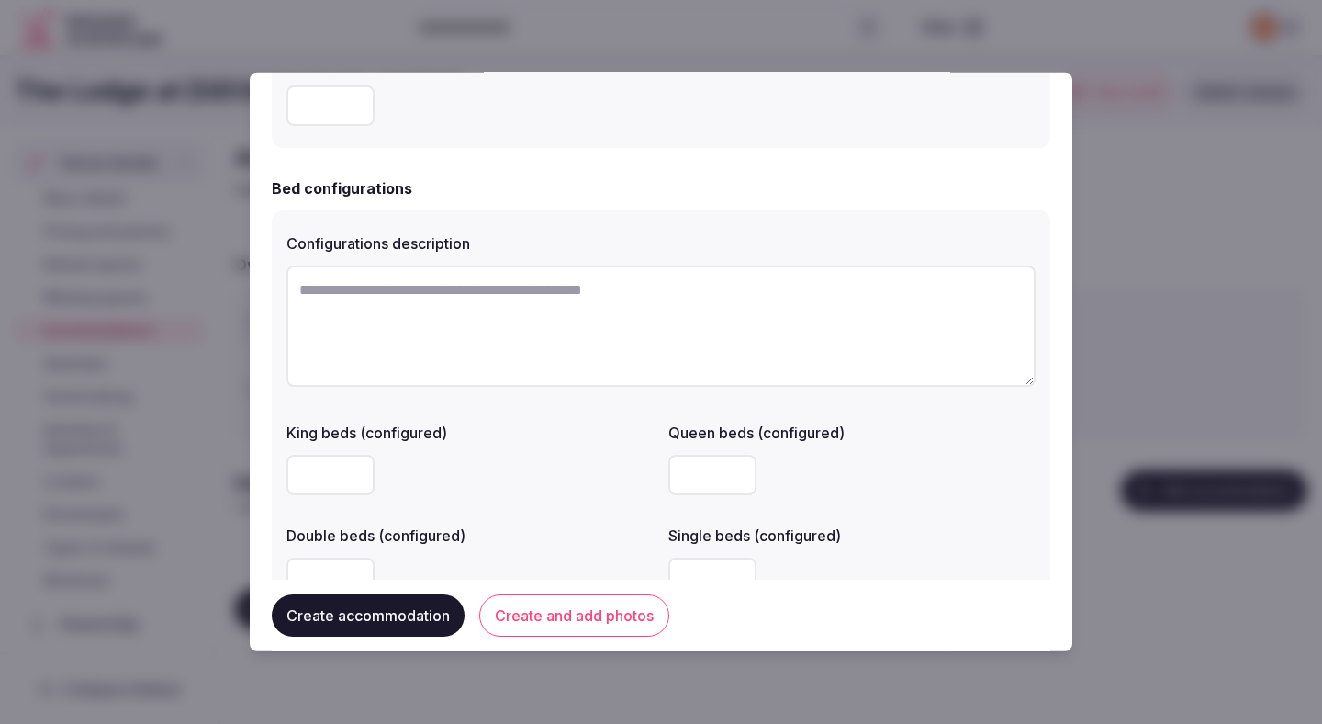
click at [522, 324] on textarea at bounding box center [661, 325] width 749 height 121
type textarea "**********"
click at [330, 482] on input "number" at bounding box center [331, 475] width 88 height 40
type input "*"
click at [544, 446] on div "King beds (configured) *" at bounding box center [470, 458] width 367 height 88
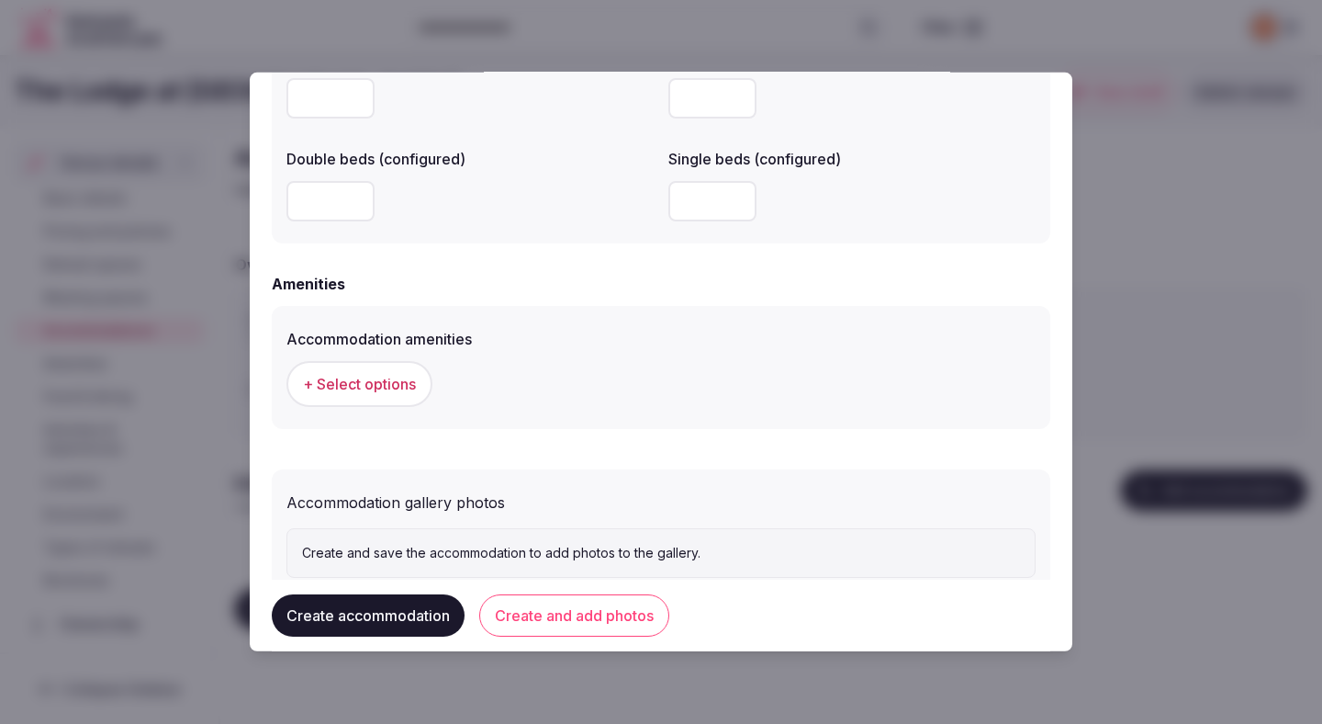
scroll to position [1646, 0]
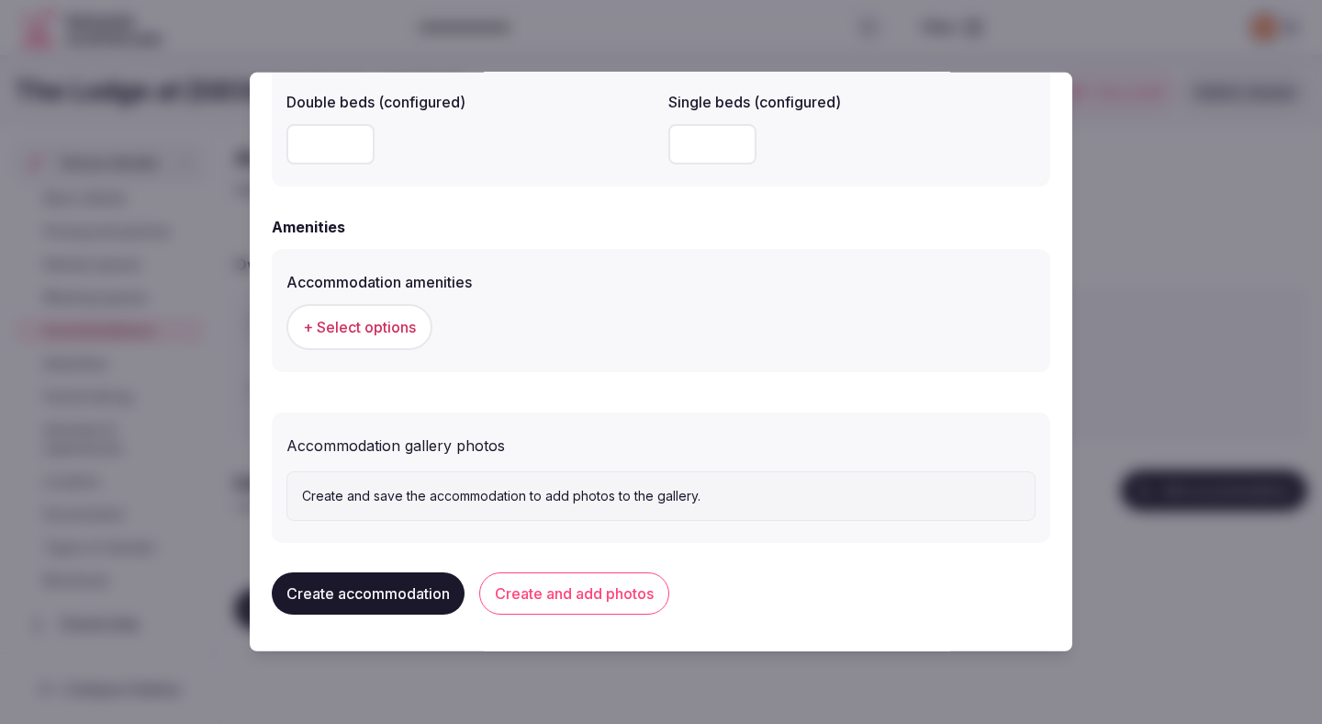
click at [412, 334] on span "+ Select options" at bounding box center [359, 327] width 113 height 20
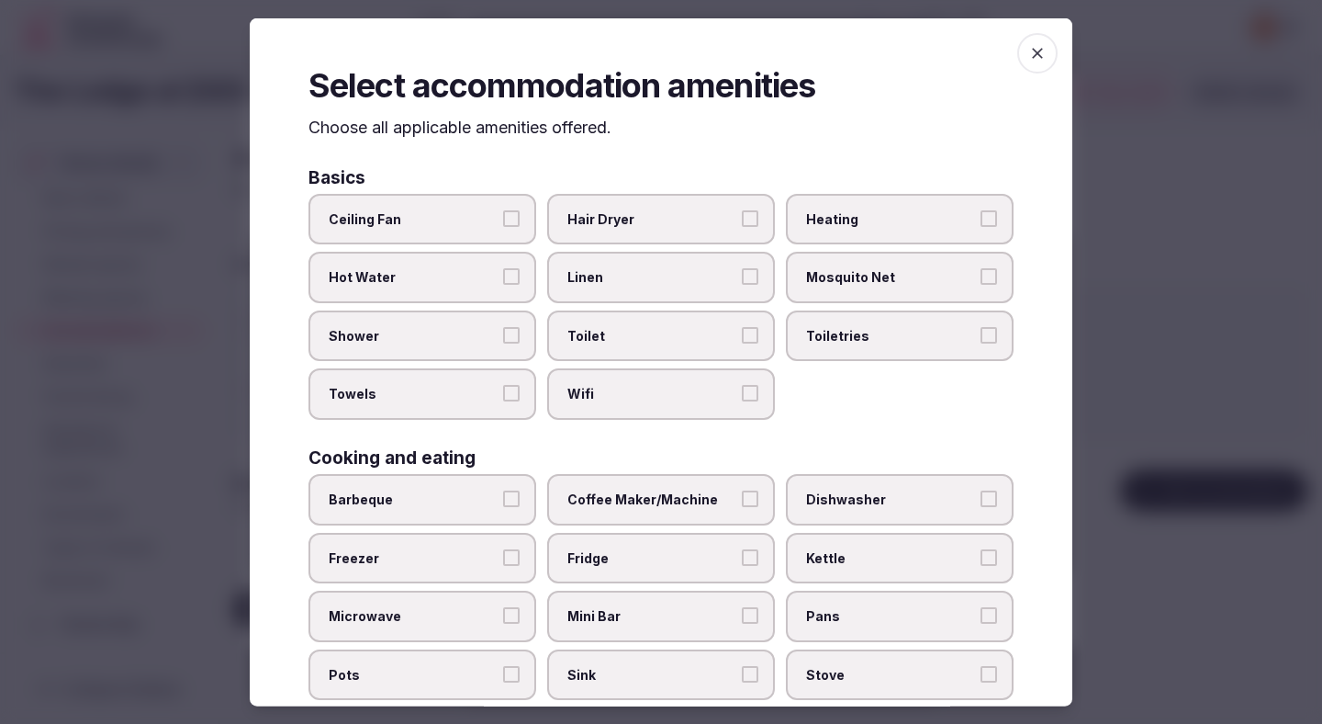
click at [449, 278] on span "Hot Water" at bounding box center [413, 277] width 169 height 18
click at [503, 278] on button "Hot Water" at bounding box center [511, 276] width 17 height 17
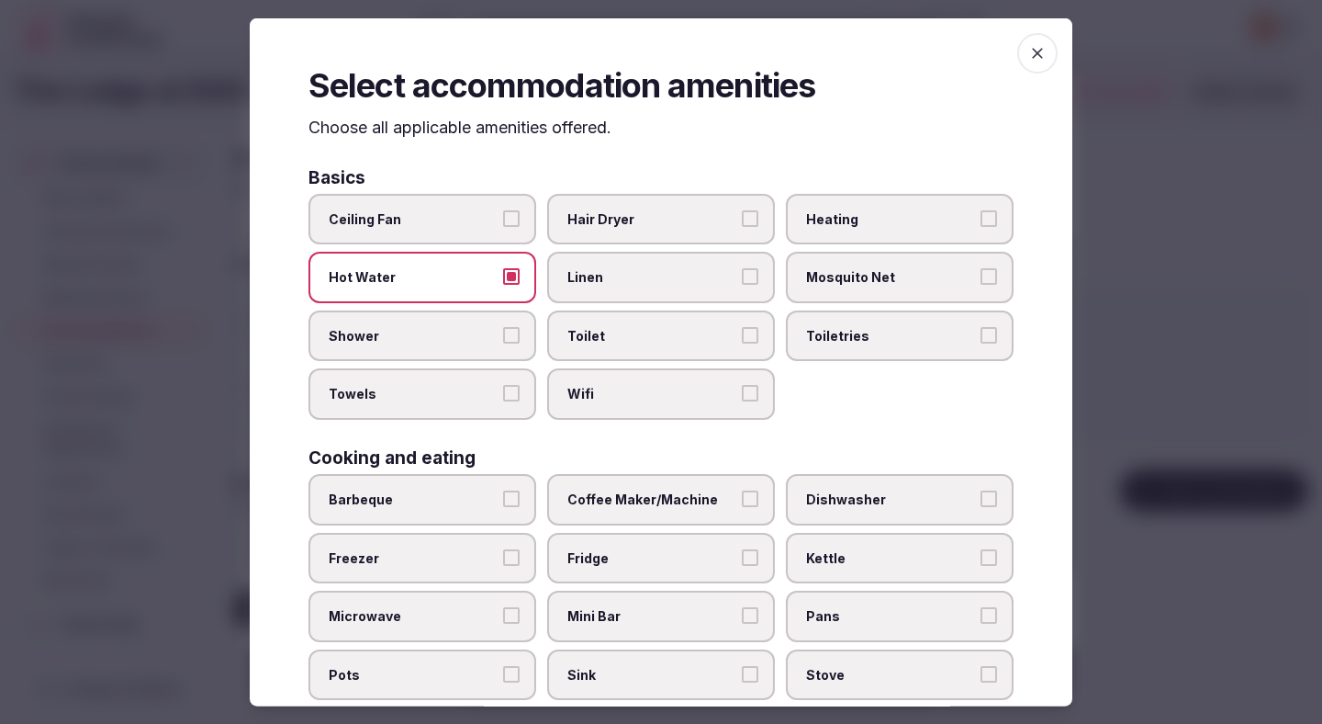
click at [448, 332] on span "Shower" at bounding box center [413, 335] width 169 height 18
click at [503, 332] on button "Shower" at bounding box center [511, 334] width 17 height 17
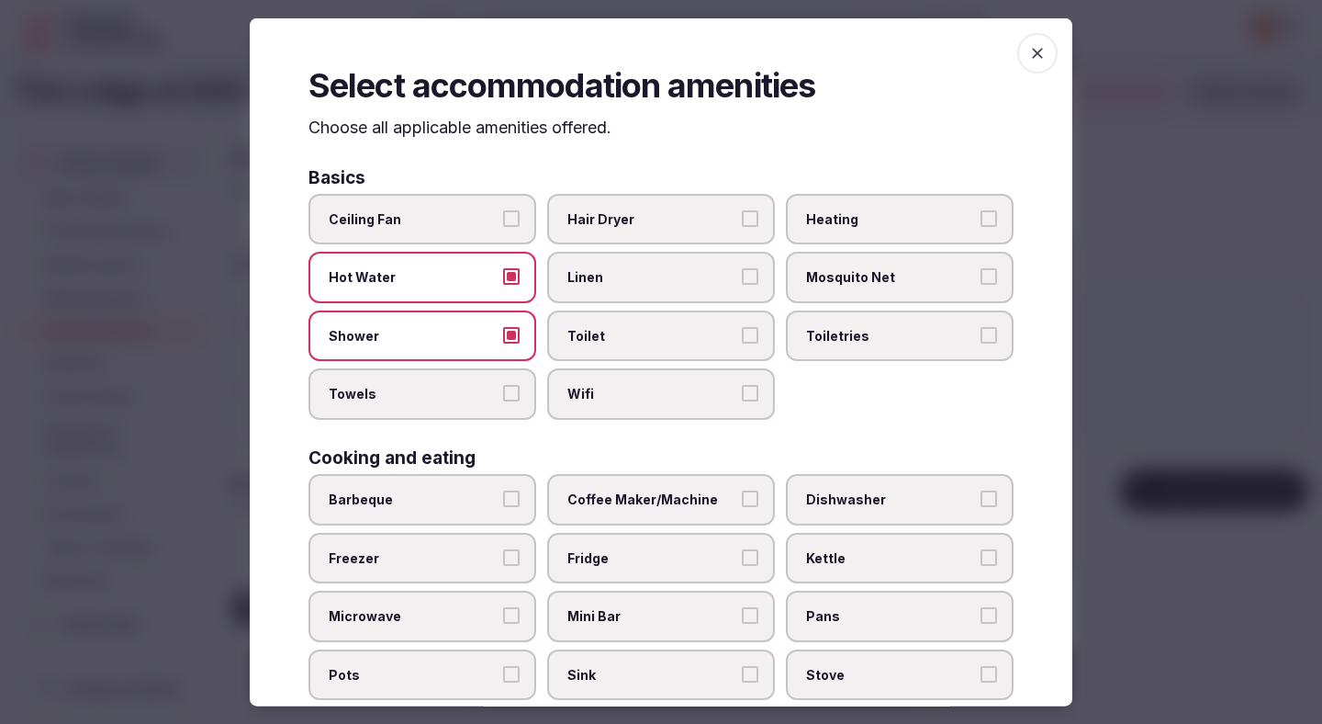
click at [448, 373] on label "Towels" at bounding box center [423, 393] width 228 height 51
click at [503, 385] on button "Towels" at bounding box center [511, 393] width 17 height 17
click at [673, 199] on label "Hair Dryer" at bounding box center [661, 218] width 228 height 51
click at [742, 209] on button "Hair Dryer" at bounding box center [750, 217] width 17 height 17
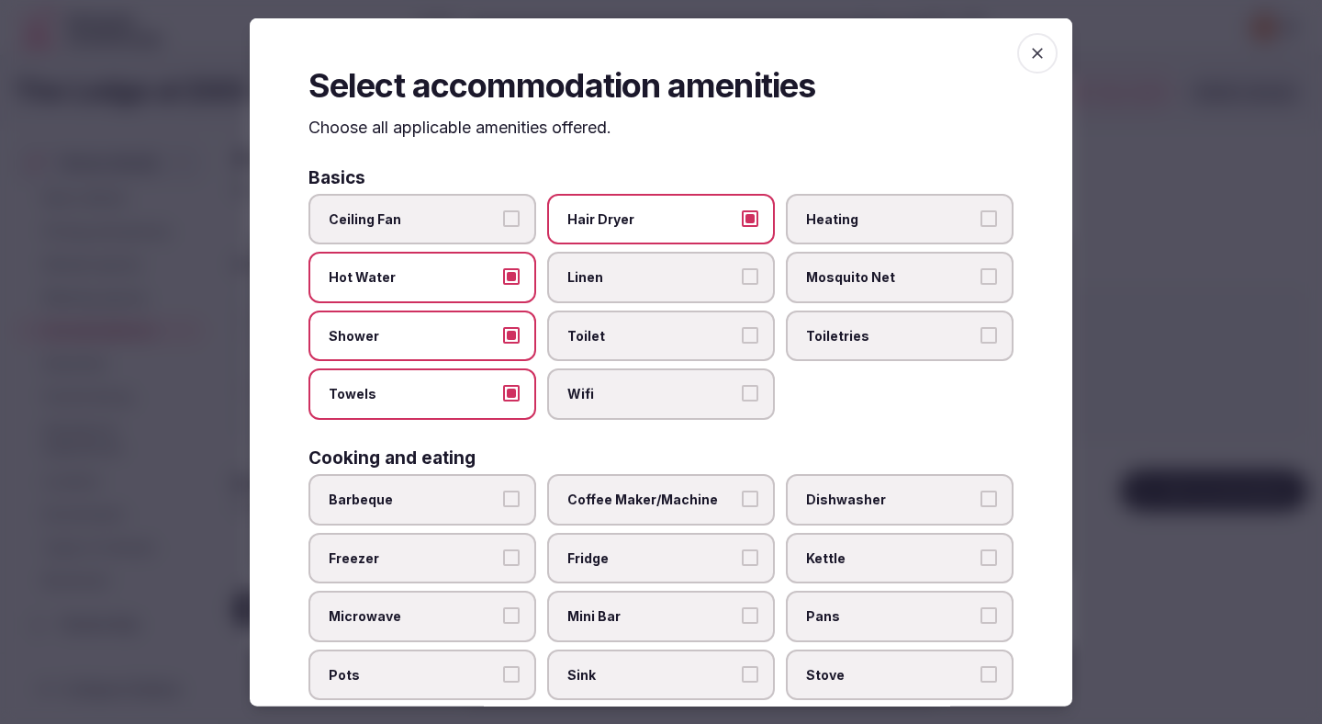
click at [670, 274] on span "Linen" at bounding box center [652, 277] width 169 height 18
click at [742, 274] on button "Linen" at bounding box center [750, 276] width 17 height 17
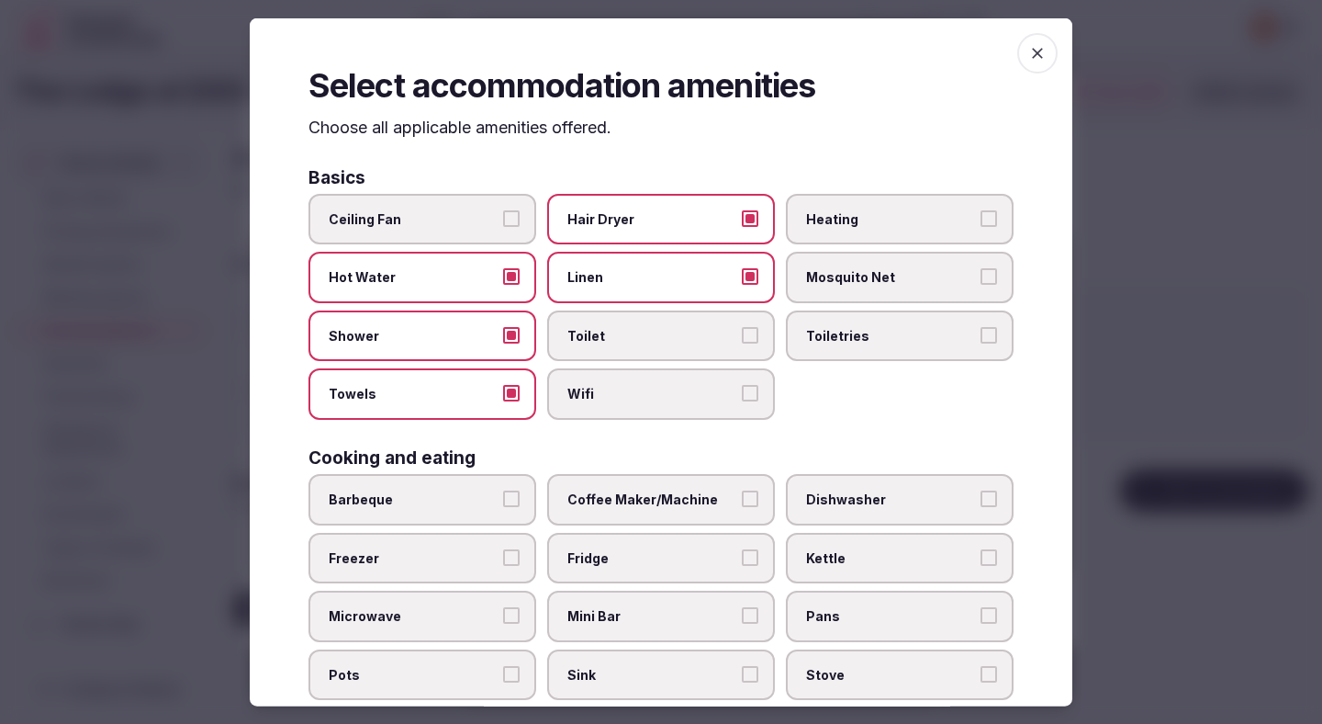
click at [671, 350] on label "Toilet" at bounding box center [661, 334] width 228 height 51
click at [742, 343] on button "Toilet" at bounding box center [750, 334] width 17 height 17
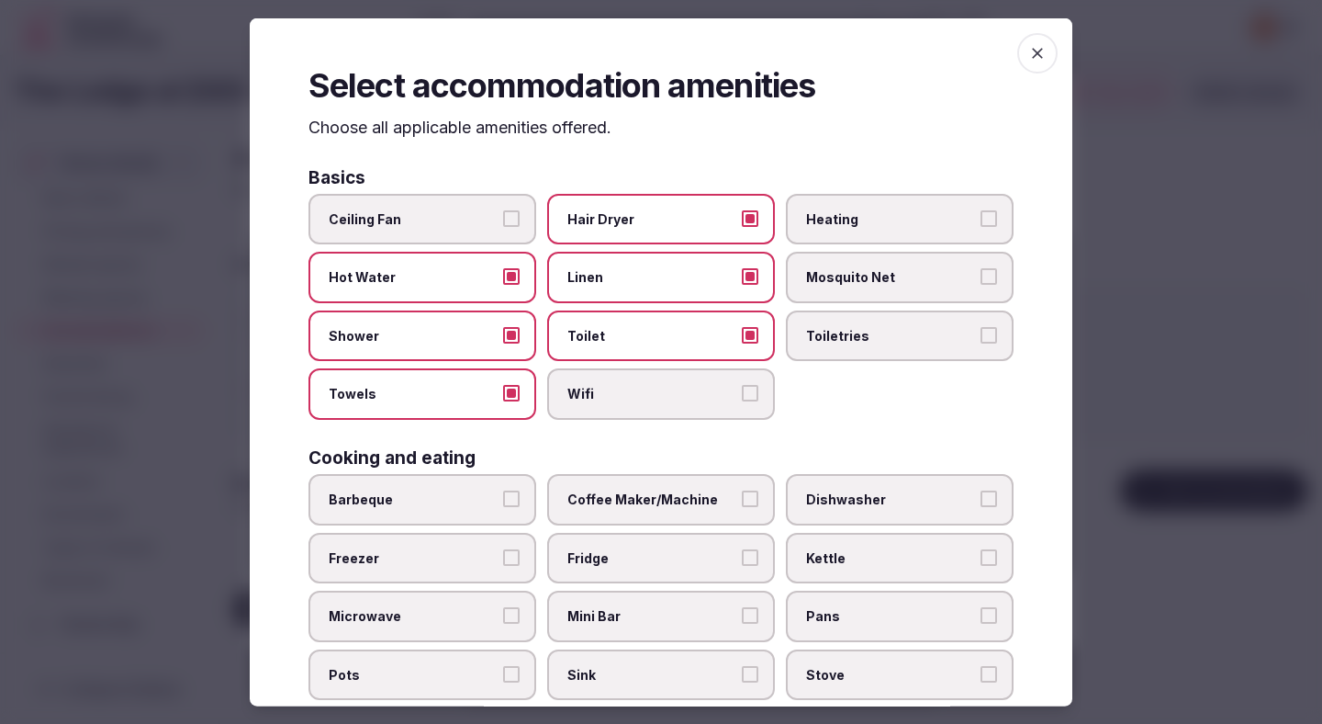
click at [671, 397] on span "Wifi" at bounding box center [652, 394] width 169 height 18
click at [742, 397] on button "Wifi" at bounding box center [750, 393] width 17 height 17
click at [849, 316] on label "Toiletries" at bounding box center [900, 334] width 228 height 51
click at [981, 326] on button "Toiletries" at bounding box center [989, 334] width 17 height 17
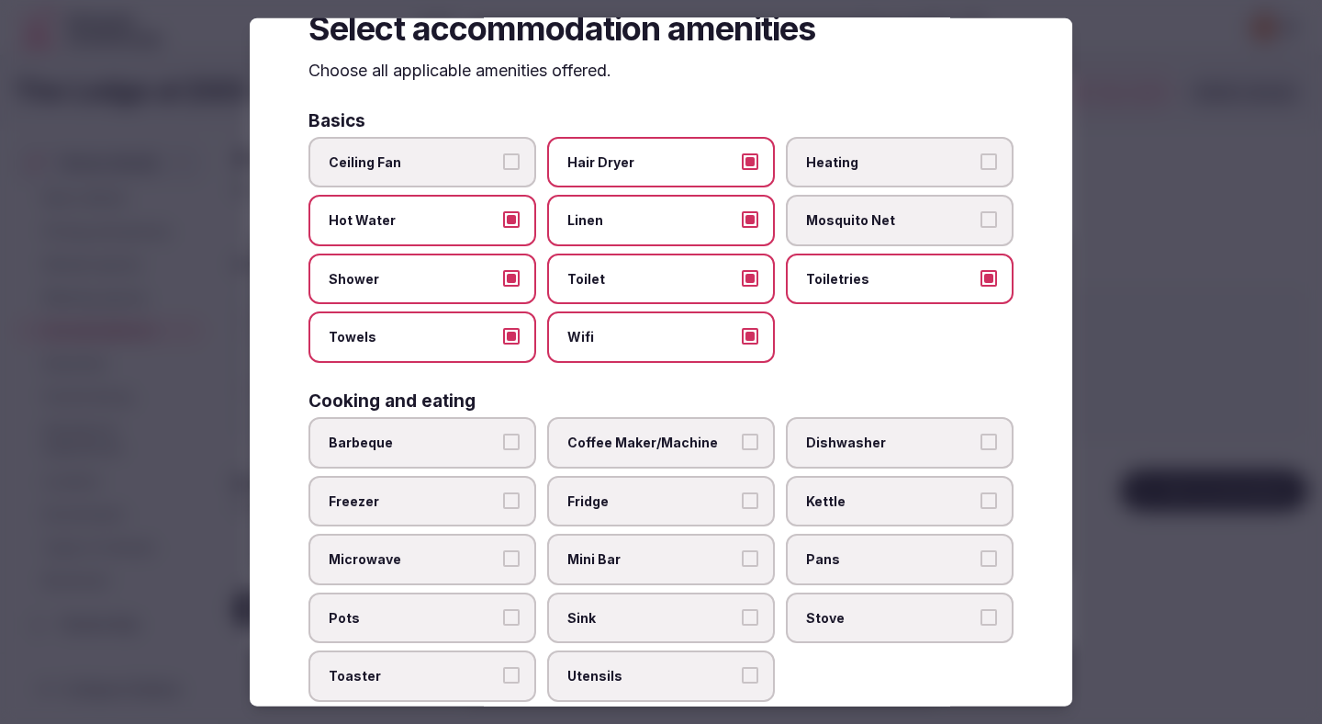
scroll to position [206, 0]
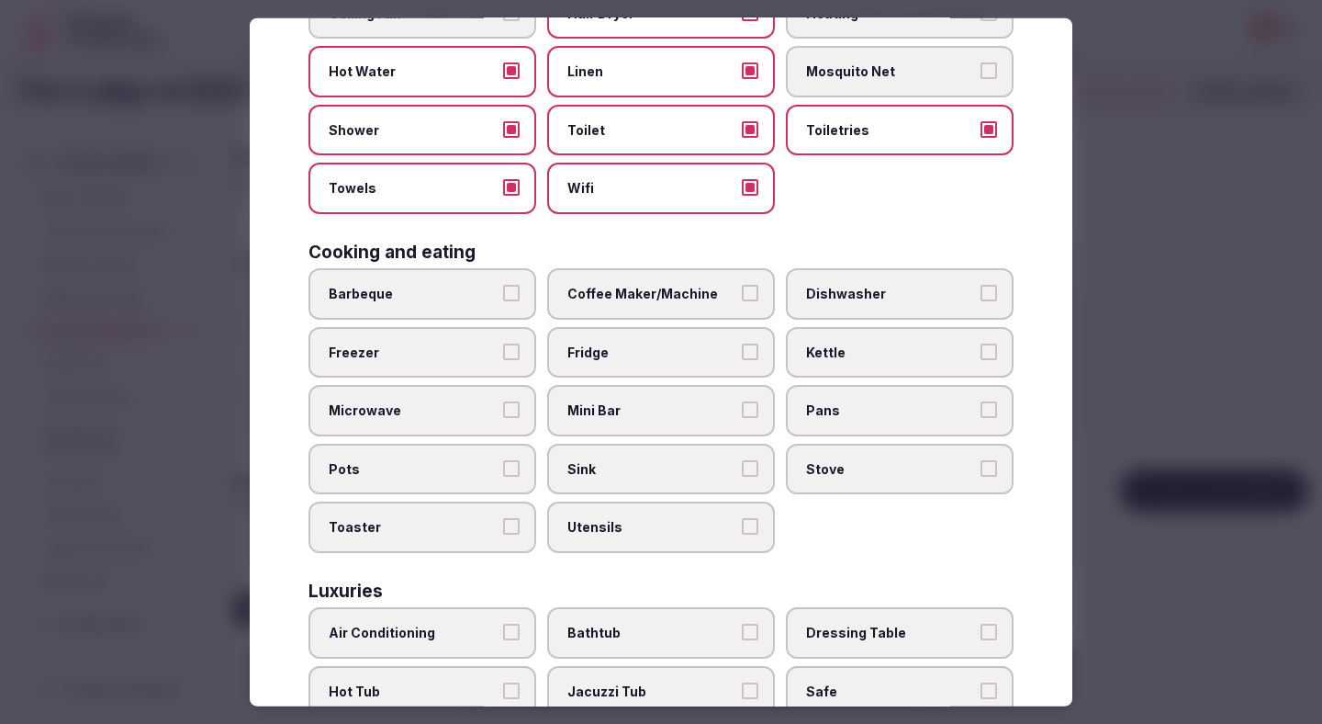
click at [453, 417] on span "Microwave" at bounding box center [413, 410] width 169 height 18
click at [503, 417] on button "Microwave" at bounding box center [511, 409] width 17 height 17
click at [615, 305] on label "Coffee Maker/Machine" at bounding box center [661, 293] width 228 height 51
click at [742, 301] on button "Coffee Maker/Machine" at bounding box center [750, 293] width 17 height 17
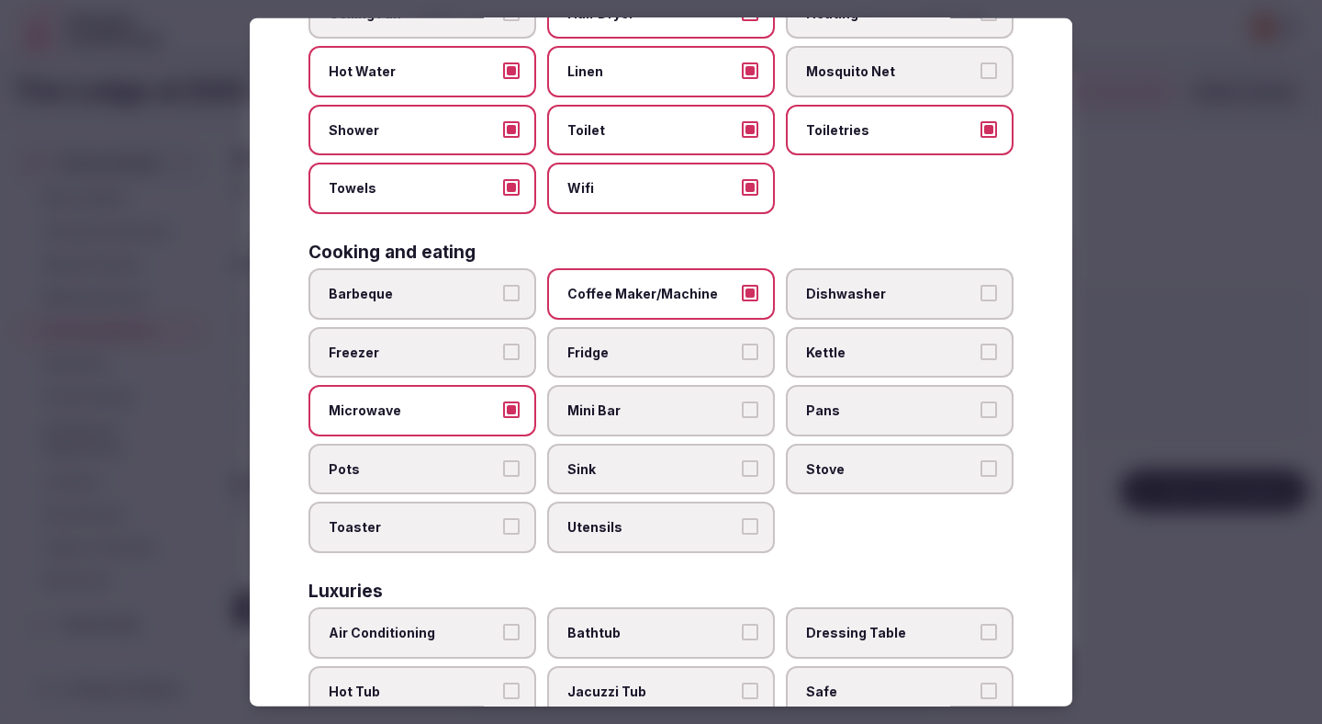
click at [613, 378] on div "Barbeque Coffee Maker/Machine Dishwasher Freezer Fridge Kettle Microwave Mini B…" at bounding box center [661, 410] width 705 height 285
click at [613, 414] on span "Mini Bar" at bounding box center [652, 410] width 169 height 18
click at [742, 414] on button "Mini Bar" at bounding box center [750, 409] width 17 height 17
click at [625, 458] on label "Sink" at bounding box center [661, 468] width 228 height 51
click at [742, 459] on button "Sink" at bounding box center [750, 467] width 17 height 17
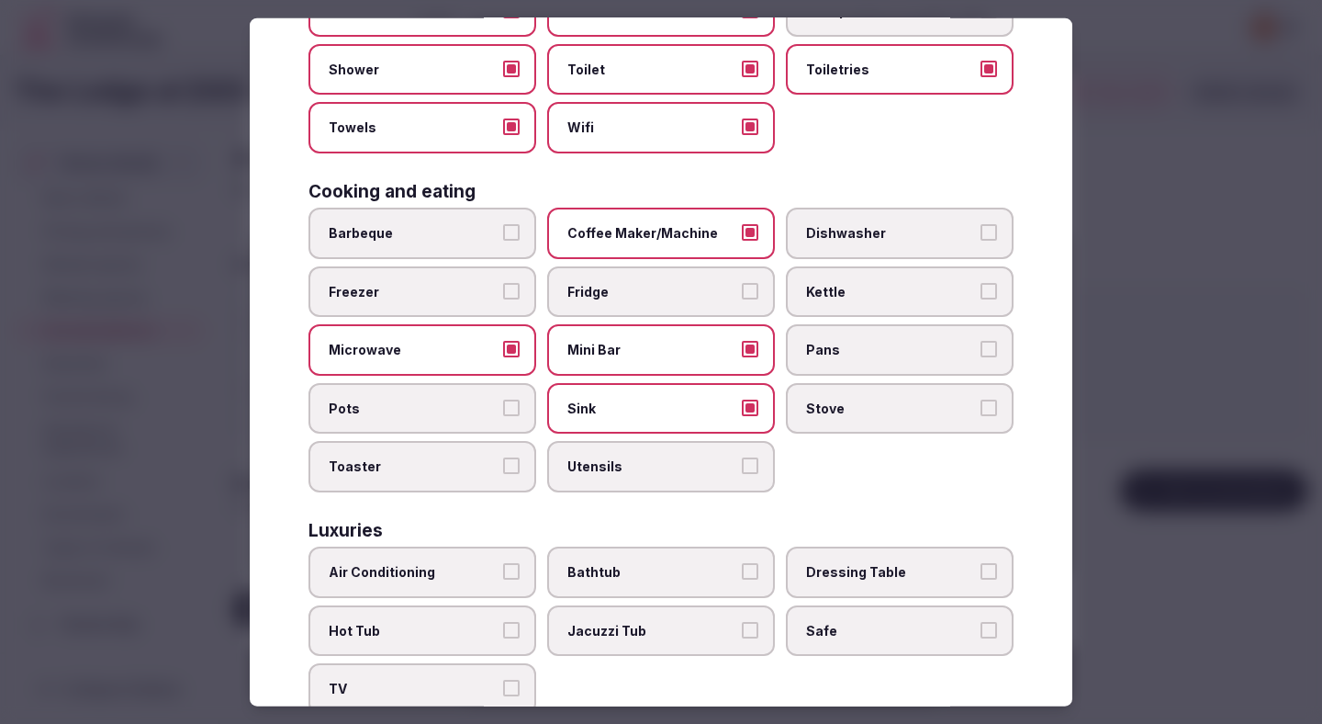
scroll to position [268, 0]
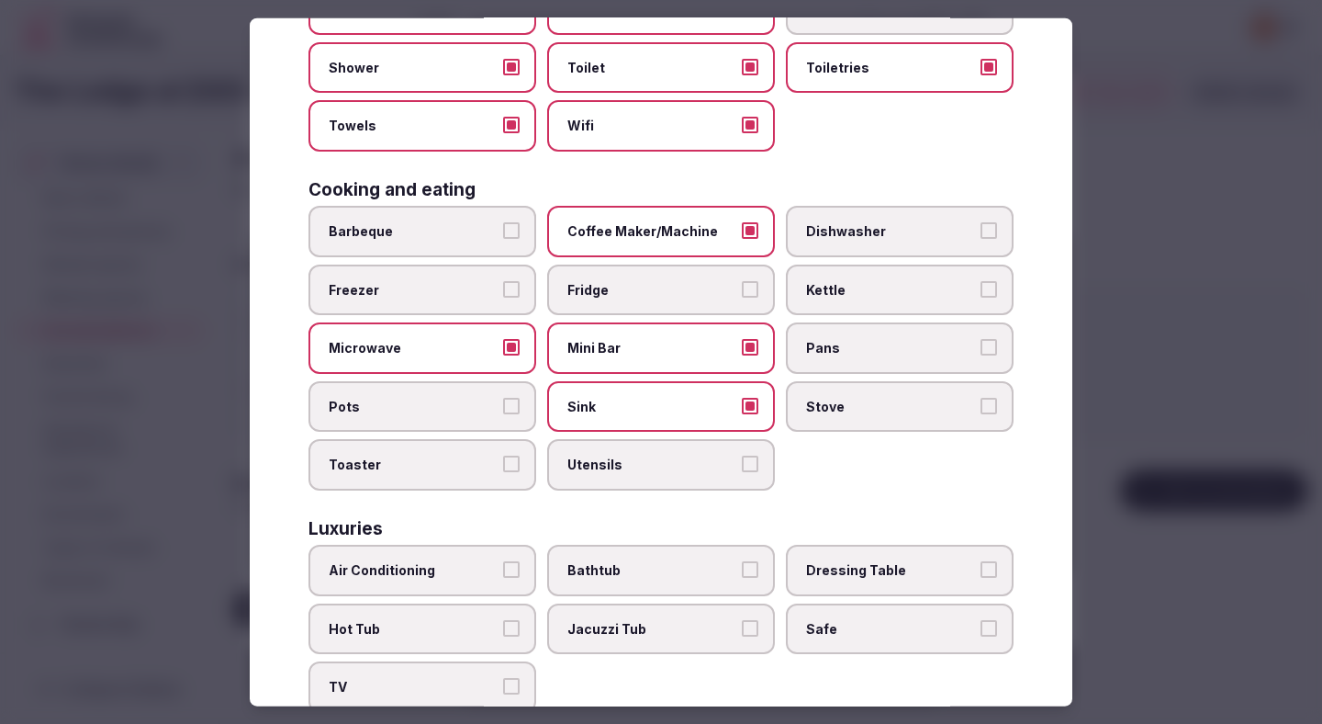
click at [694, 300] on label "Fridge" at bounding box center [661, 289] width 228 height 51
click at [742, 297] on button "Fridge" at bounding box center [750, 288] width 17 height 17
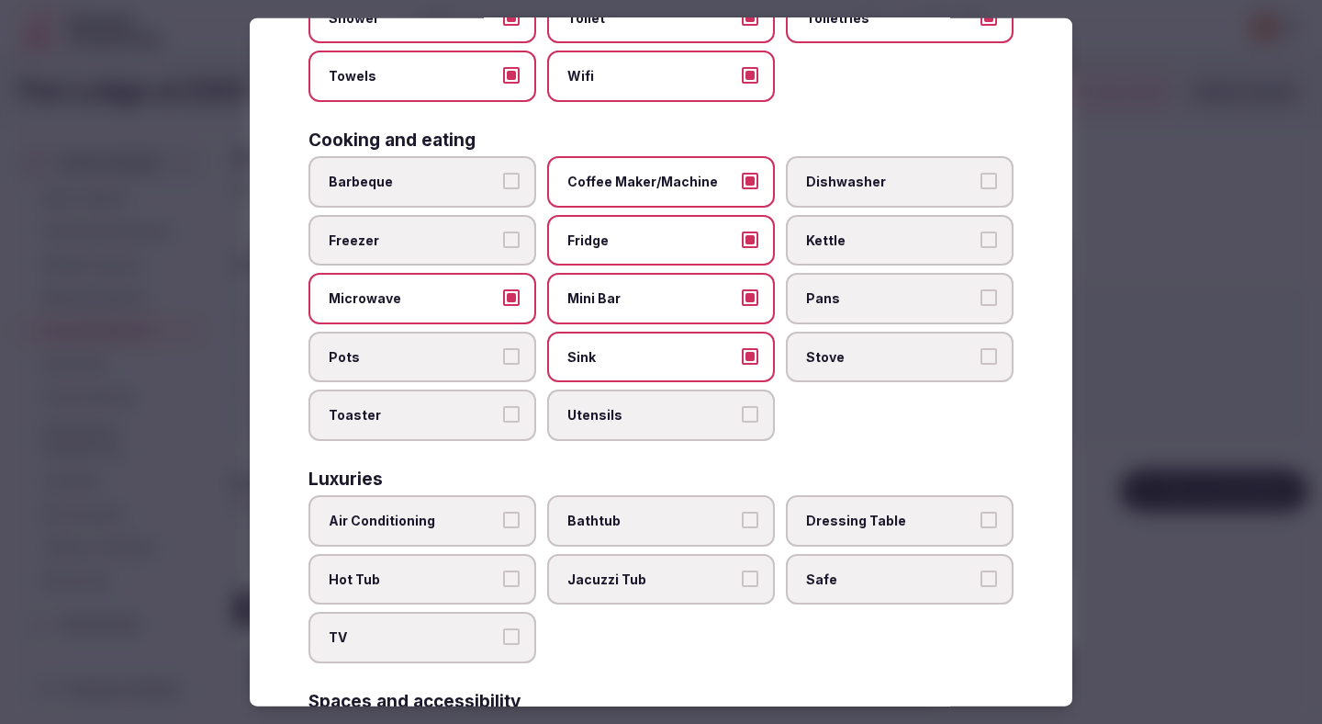
scroll to position [361, 0]
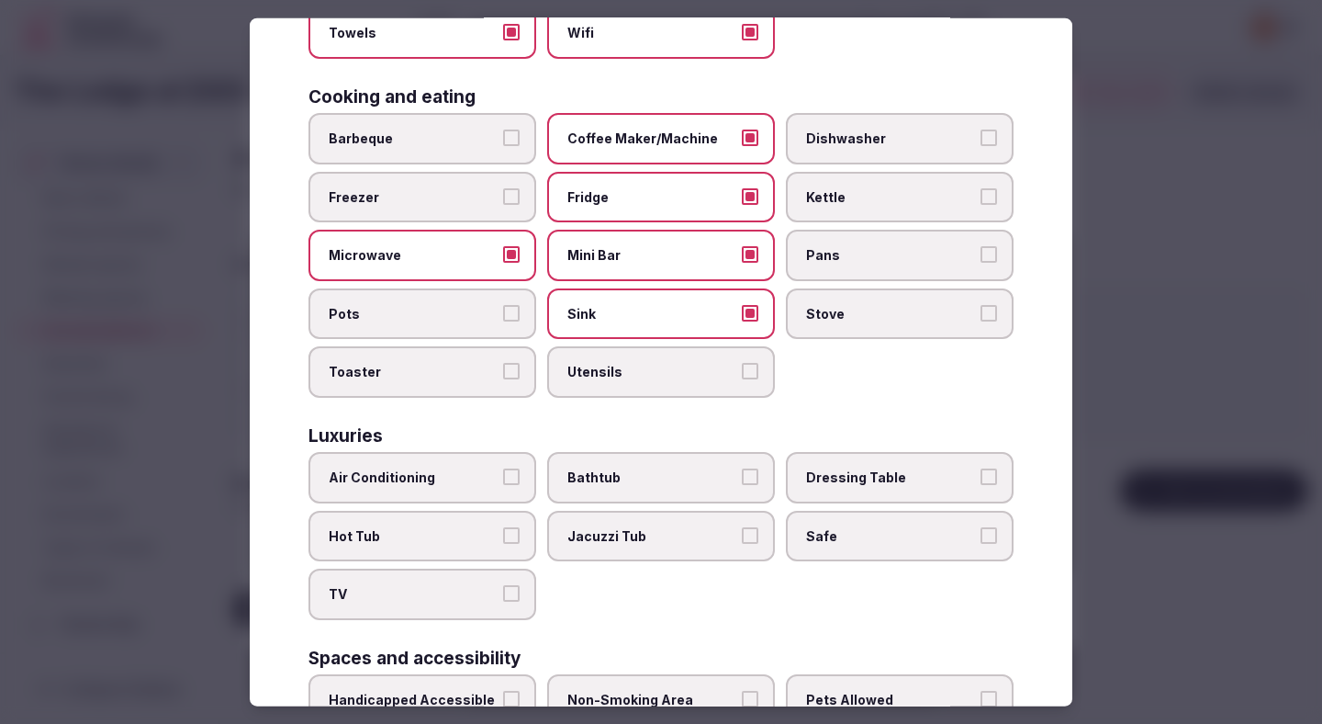
click at [462, 468] on span "Air Conditioning" at bounding box center [413, 477] width 169 height 18
click at [503, 468] on button "Air Conditioning" at bounding box center [511, 476] width 17 height 17
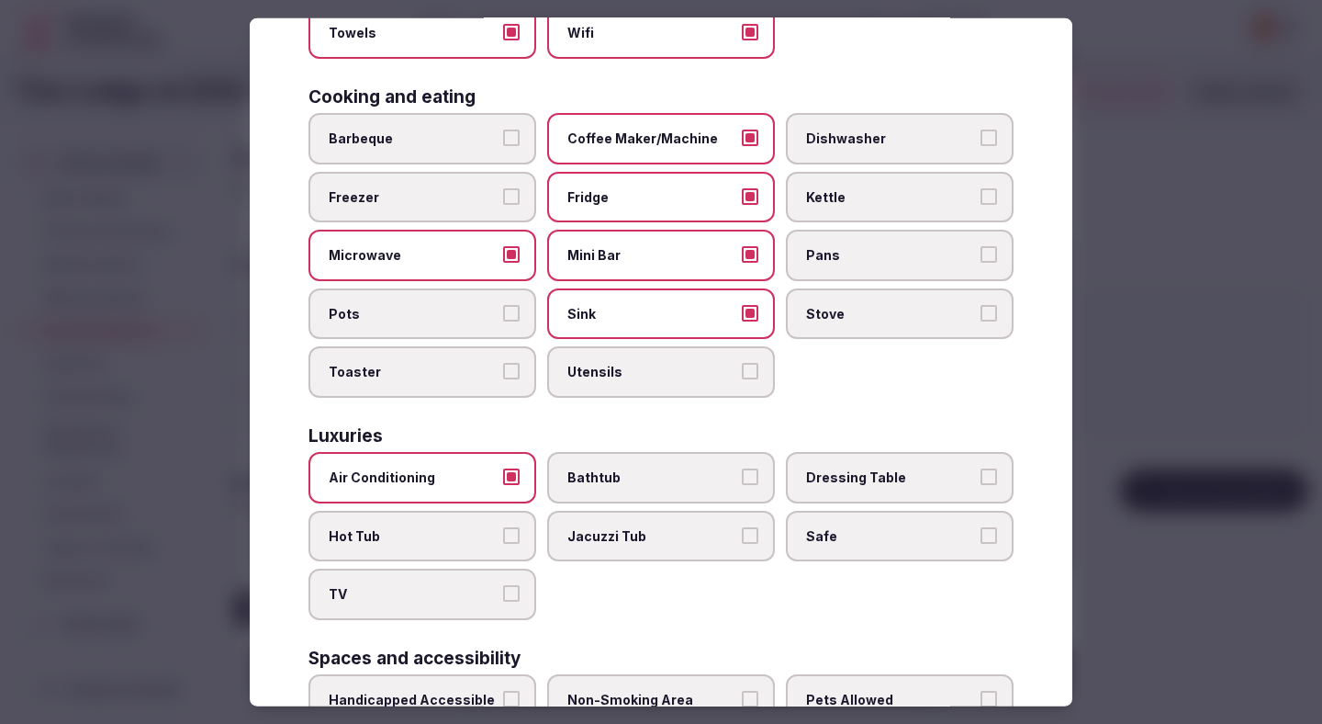
drag, startPoint x: 456, startPoint y: 605, endPoint x: 463, endPoint y: 596, distance: 11.2
click at [456, 605] on label "TV" at bounding box center [423, 593] width 228 height 51
click at [503, 602] on button "TV" at bounding box center [511, 593] width 17 height 17
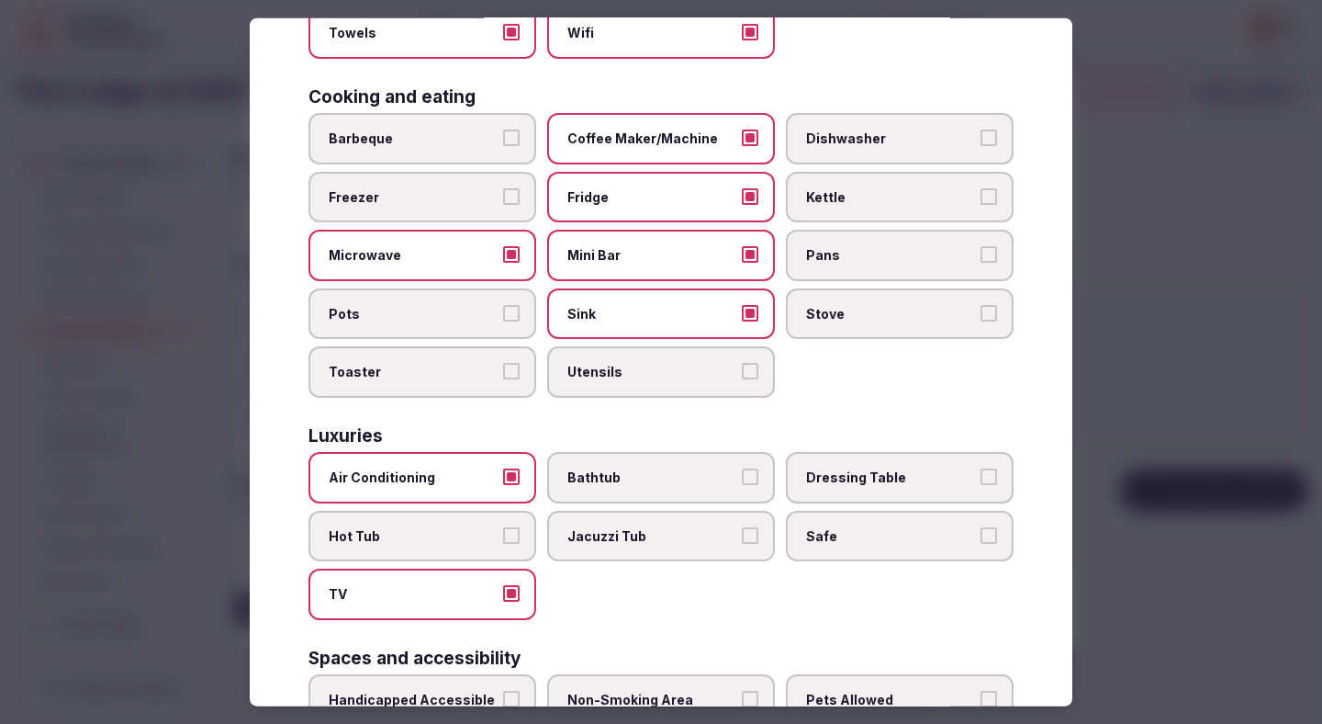
click at [765, 531] on label "Jacuzzi Tub" at bounding box center [661, 535] width 228 height 51
click at [759, 531] on button "Jacuzzi Tub" at bounding box center [750, 534] width 17 height 17
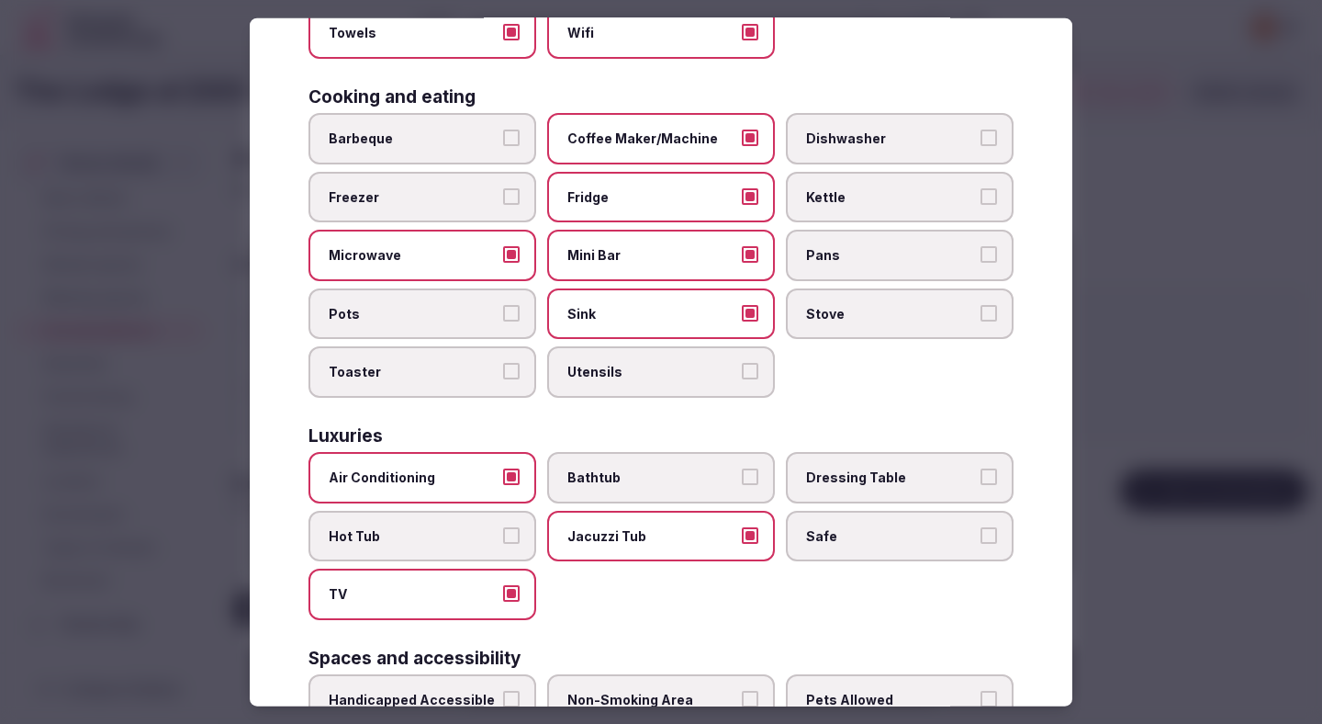
click at [727, 537] on span "Jacuzzi Tub" at bounding box center [652, 535] width 169 height 18
click at [742, 537] on button "Jacuzzi Tub" at bounding box center [750, 534] width 17 height 17
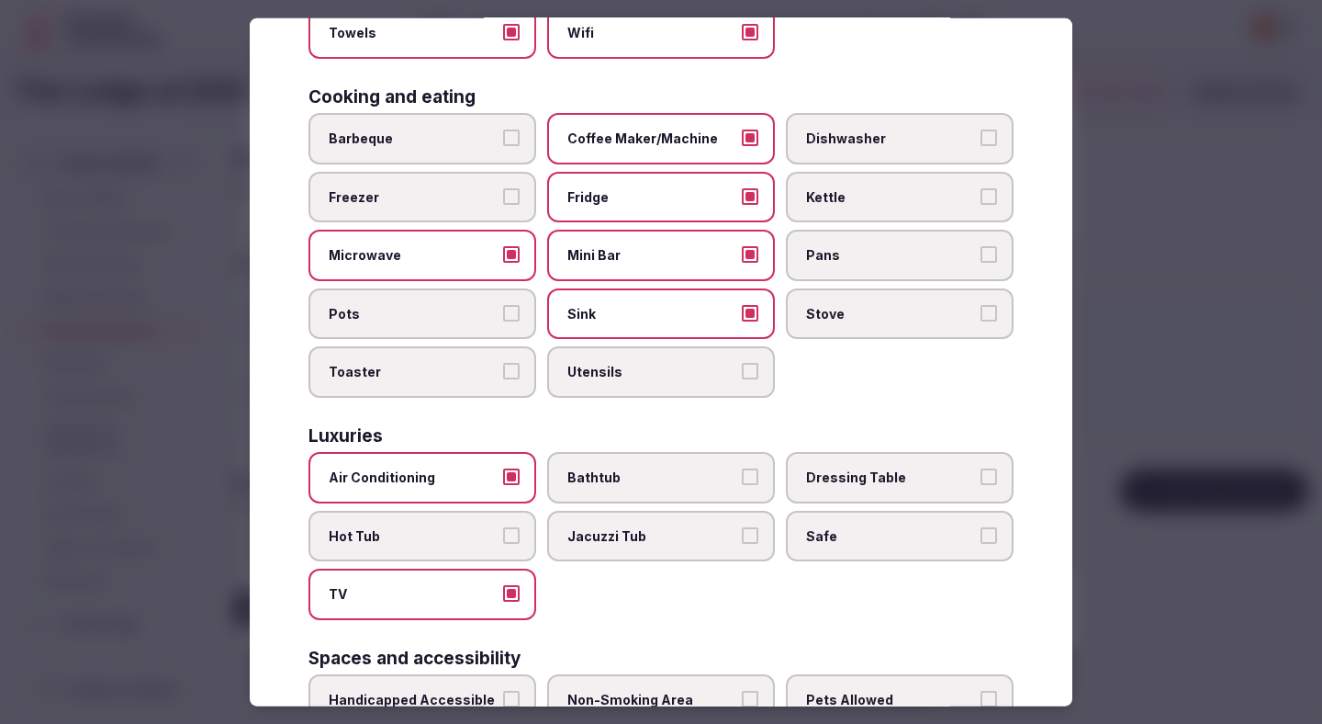
click at [722, 483] on span "Bathtub" at bounding box center [652, 477] width 169 height 18
click at [742, 483] on button "Bathtub" at bounding box center [750, 476] width 17 height 17
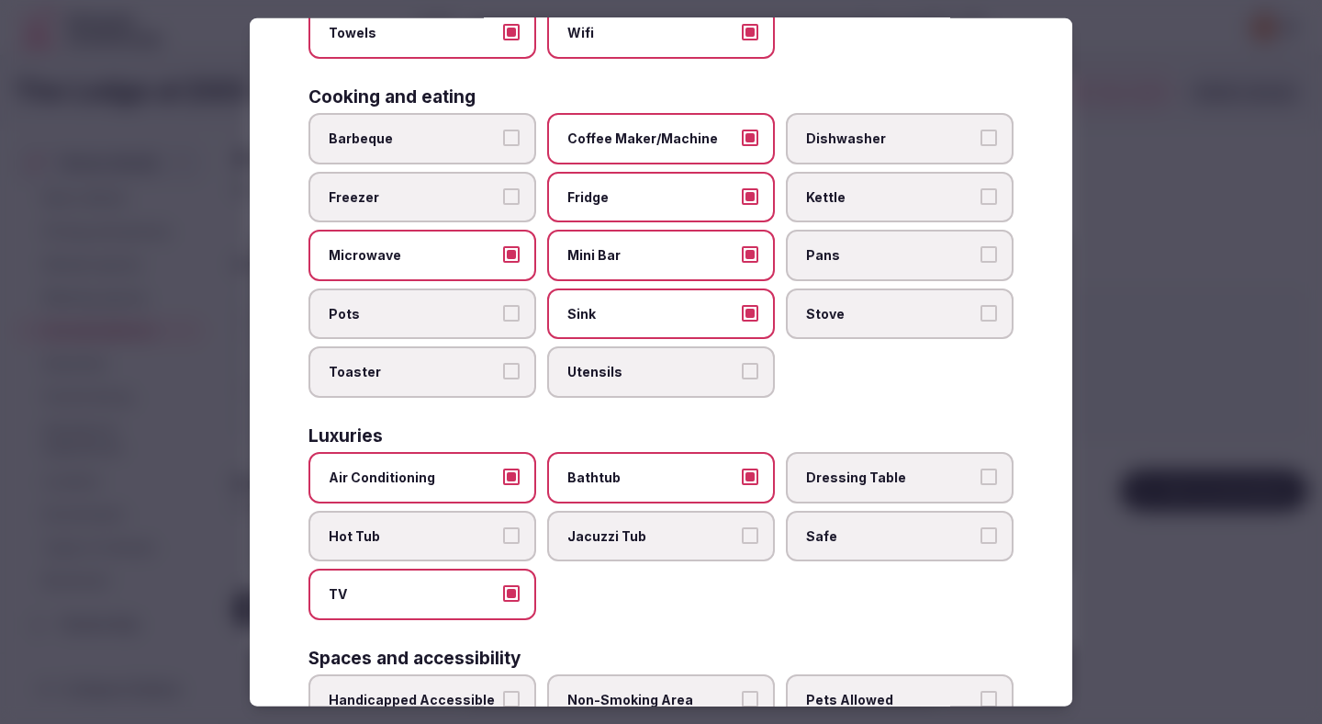
click at [837, 521] on label "Safe" at bounding box center [900, 535] width 228 height 51
click at [981, 526] on button "Safe" at bounding box center [989, 534] width 17 height 17
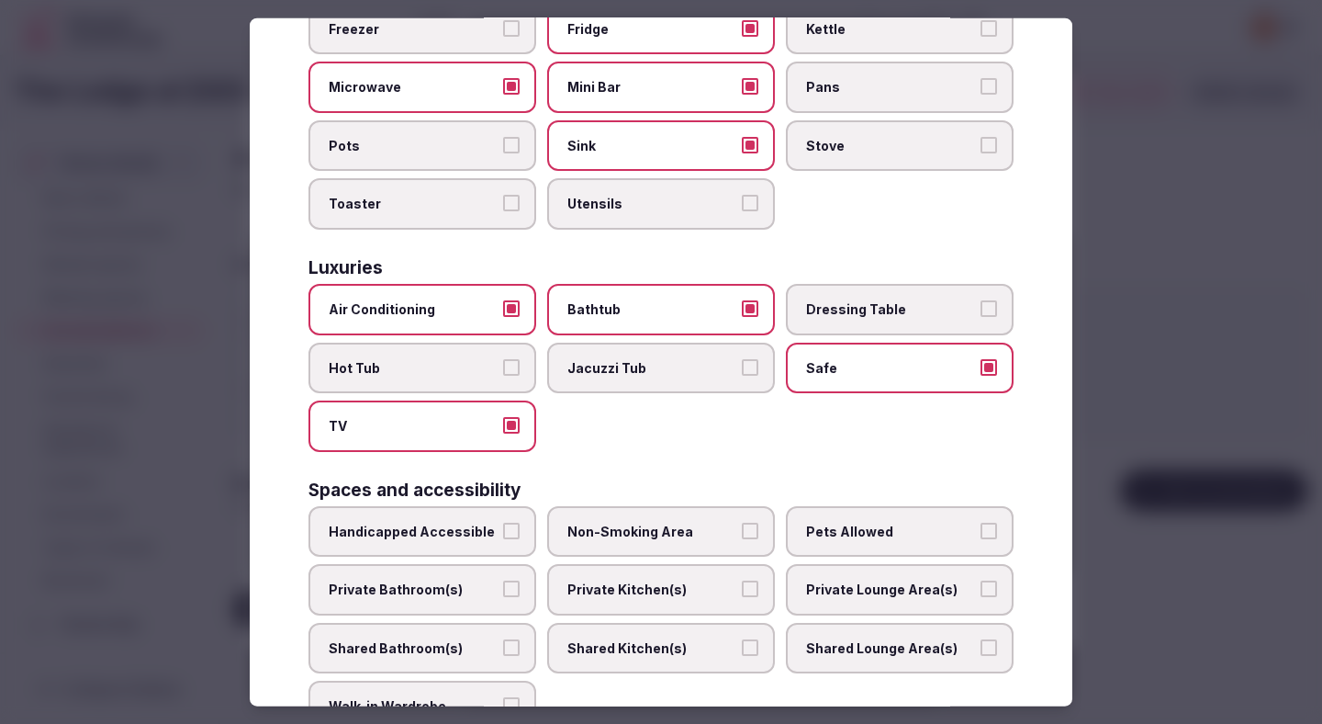
scroll to position [564, 0]
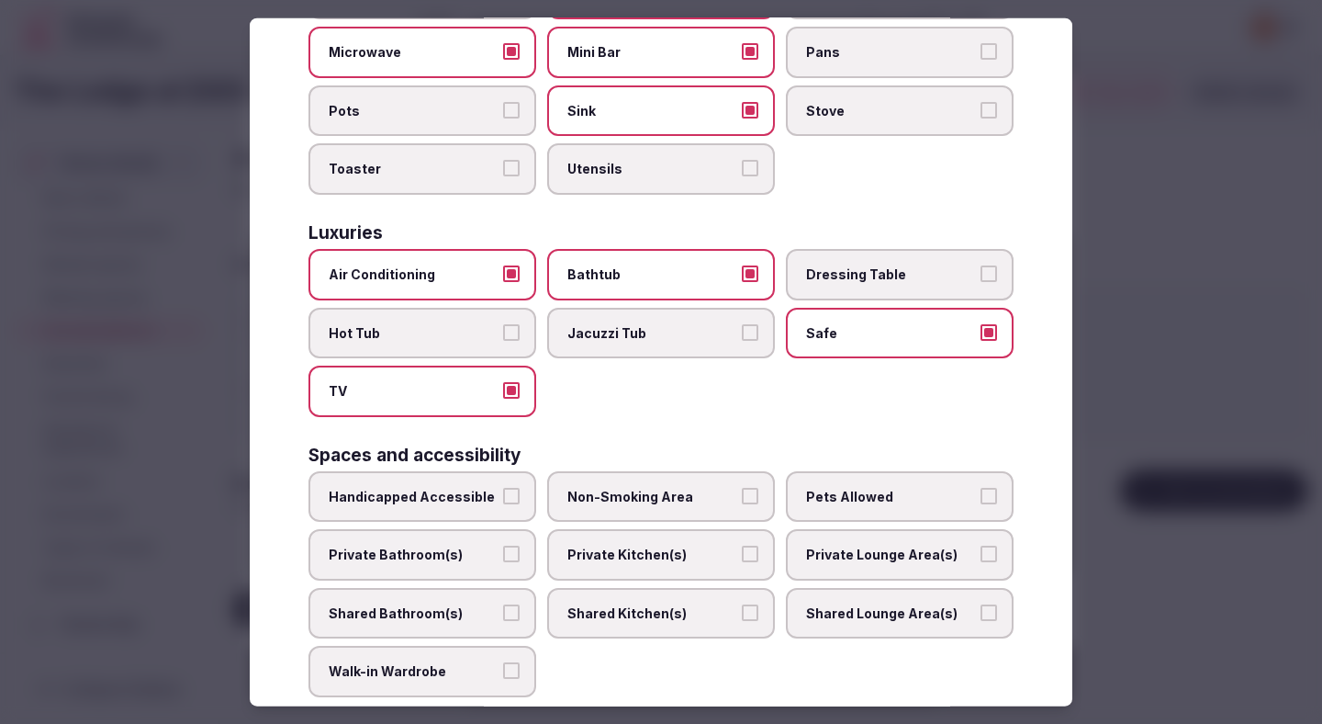
click at [498, 550] on label "Private Bathroom(s)" at bounding box center [423, 554] width 228 height 51
click at [503, 550] on button "Private Bathroom(s)" at bounding box center [511, 553] width 17 height 17
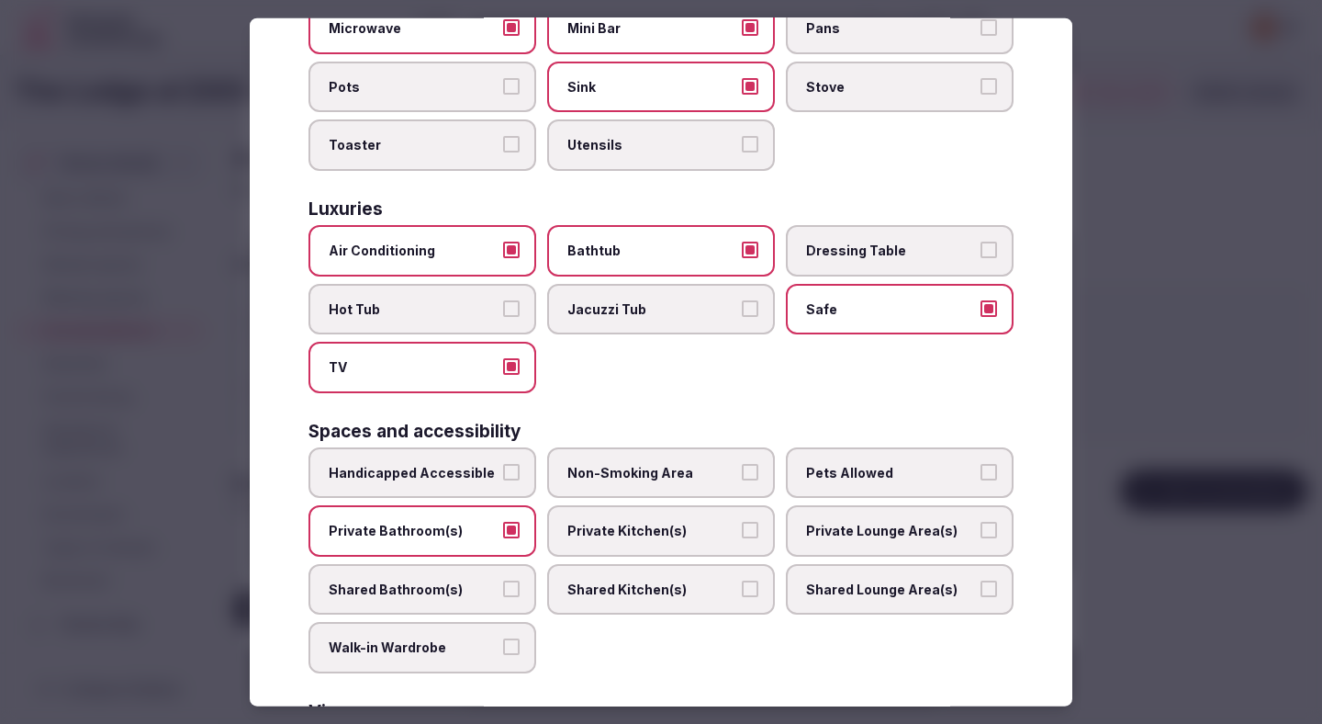
scroll to position [614, 0]
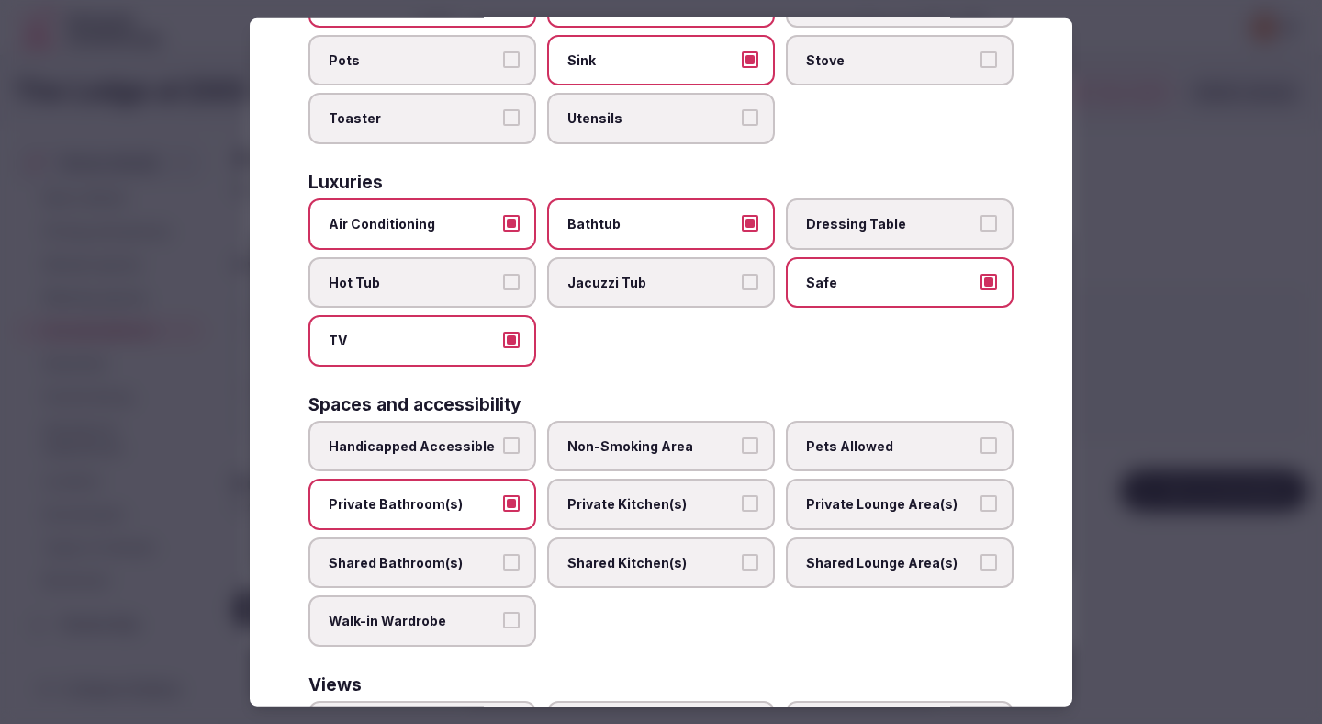
click at [643, 448] on span "Non-Smoking Area" at bounding box center [652, 445] width 169 height 18
click at [742, 448] on button "Non-Smoking Area" at bounding box center [750, 444] width 17 height 17
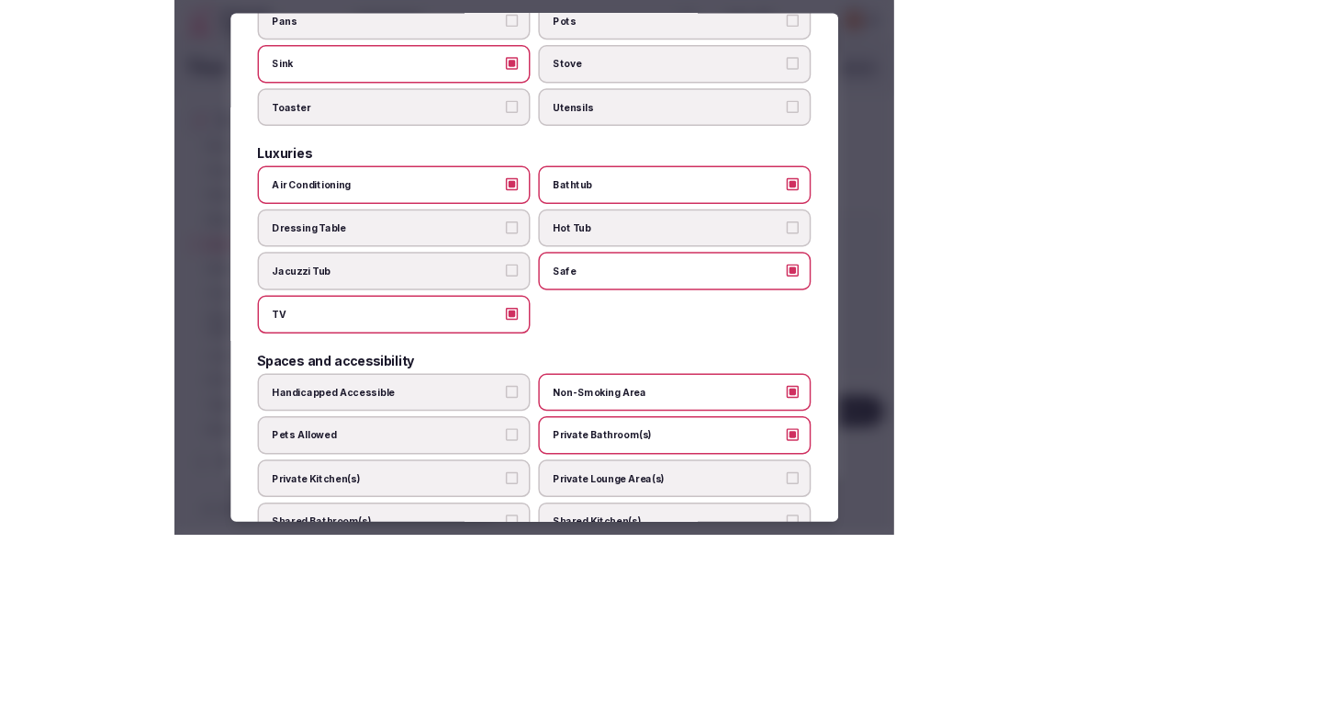
scroll to position [821, 0]
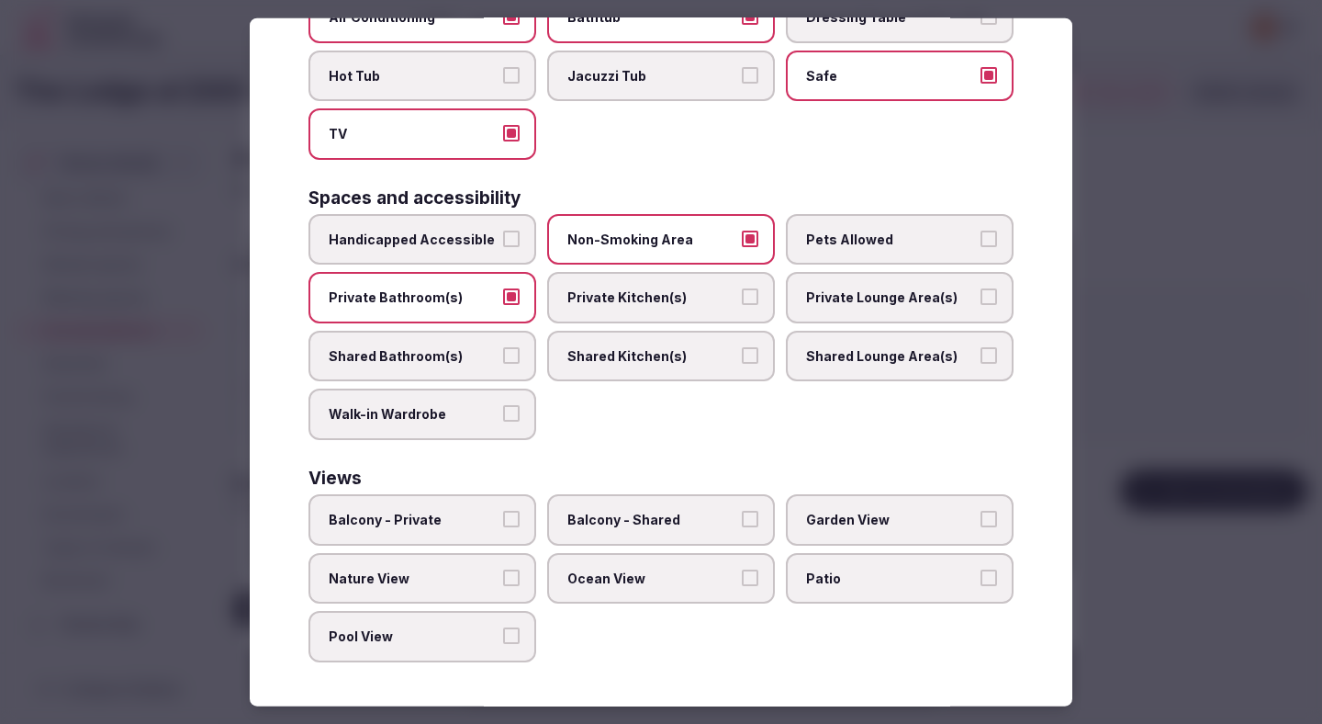
click at [1138, 323] on div at bounding box center [661, 362] width 1322 height 724
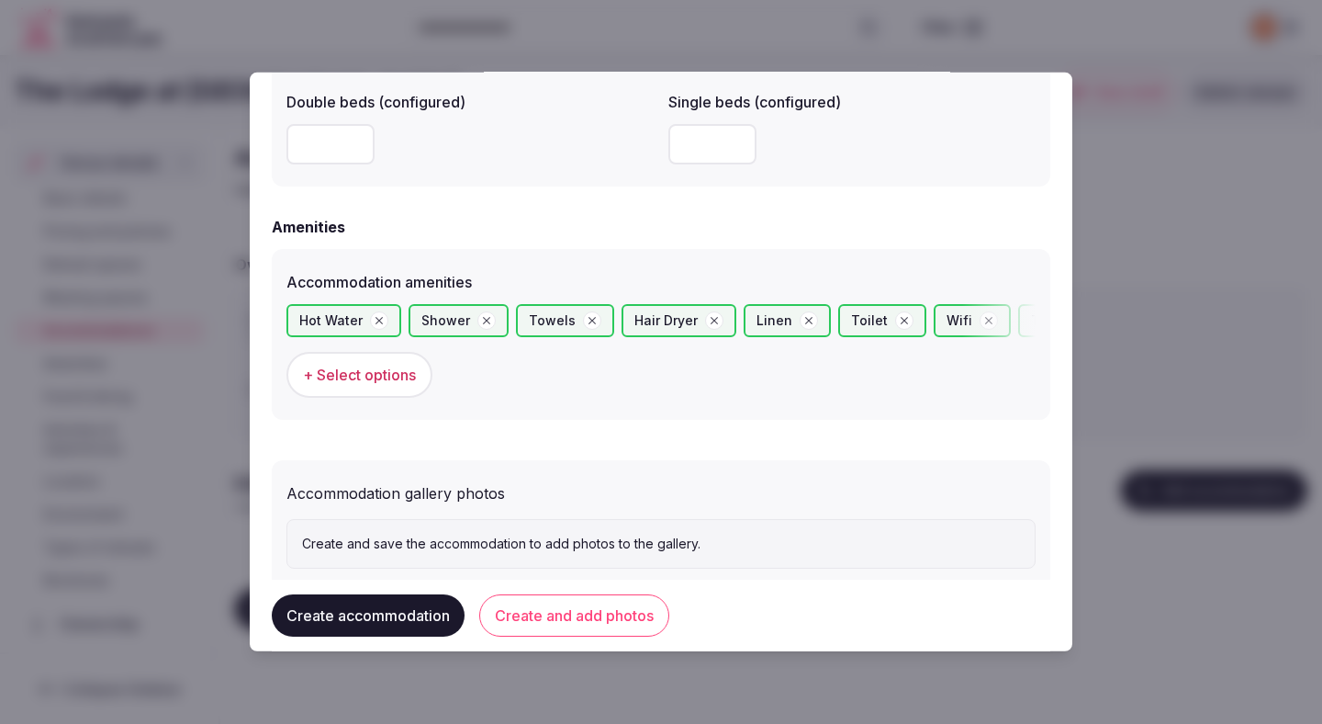
scroll to position [1693, 0]
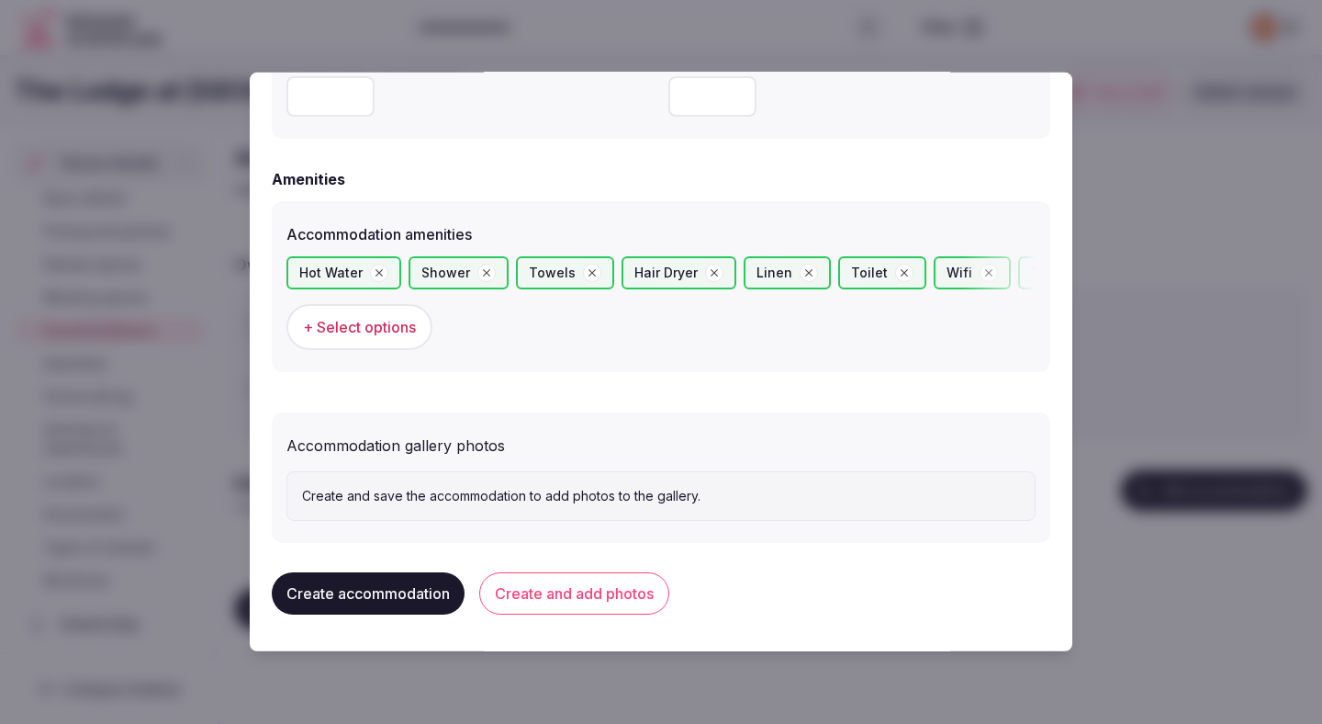
click at [588, 594] on button "Create and add photos" at bounding box center [574, 593] width 190 height 42
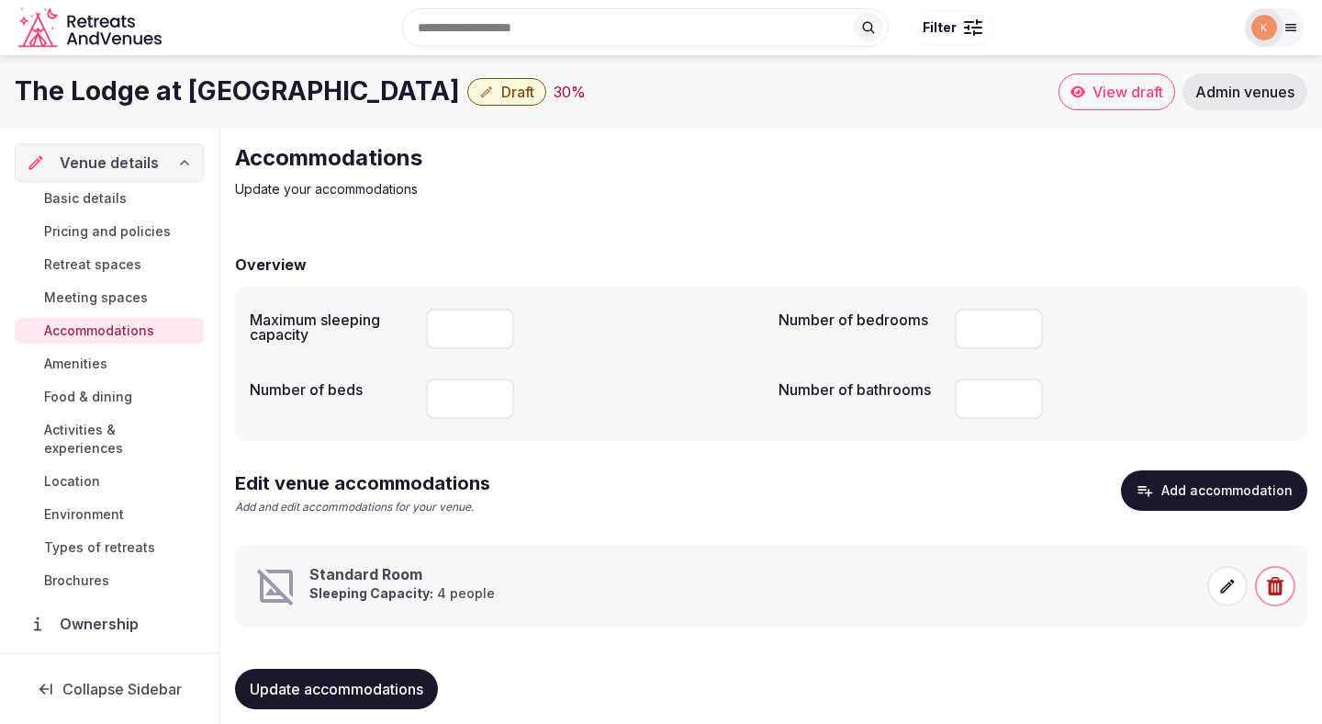
click at [441, 590] on p "Sleeping Capacity: 4 people" at bounding box center [402, 593] width 186 height 18
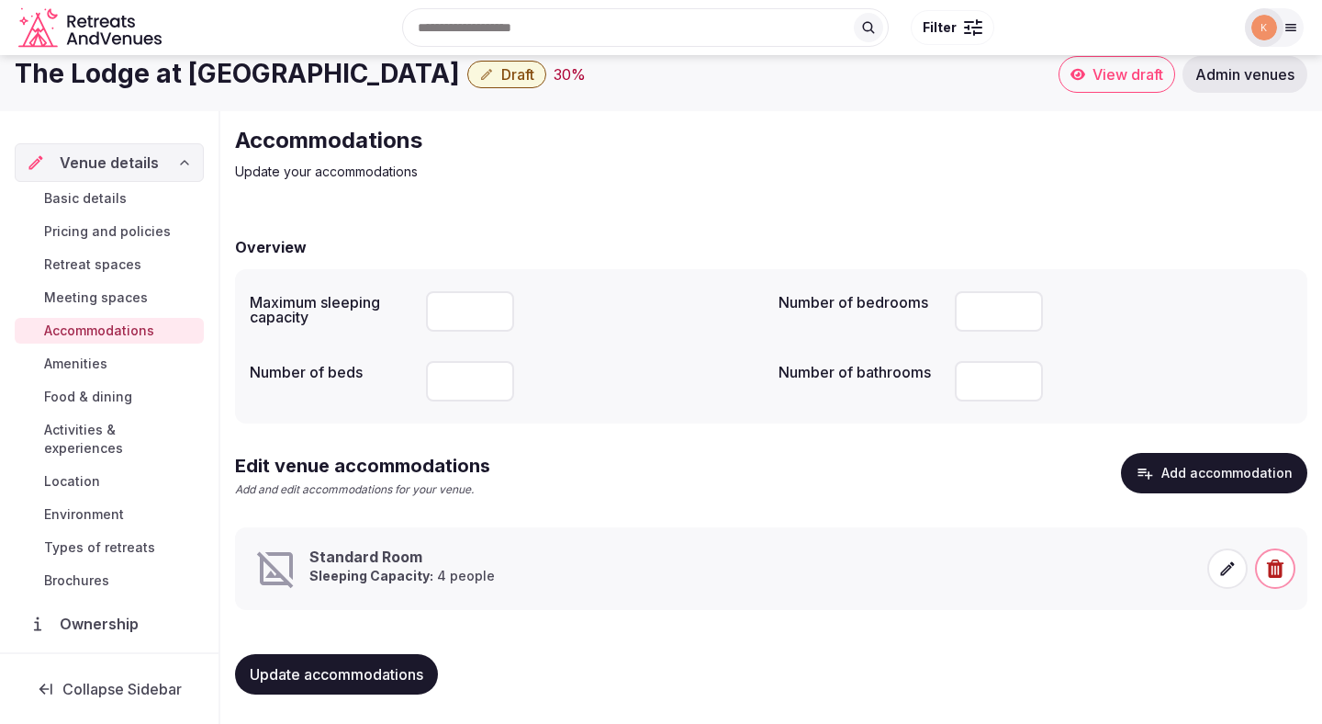
click at [1227, 573] on icon at bounding box center [1228, 568] width 18 height 18
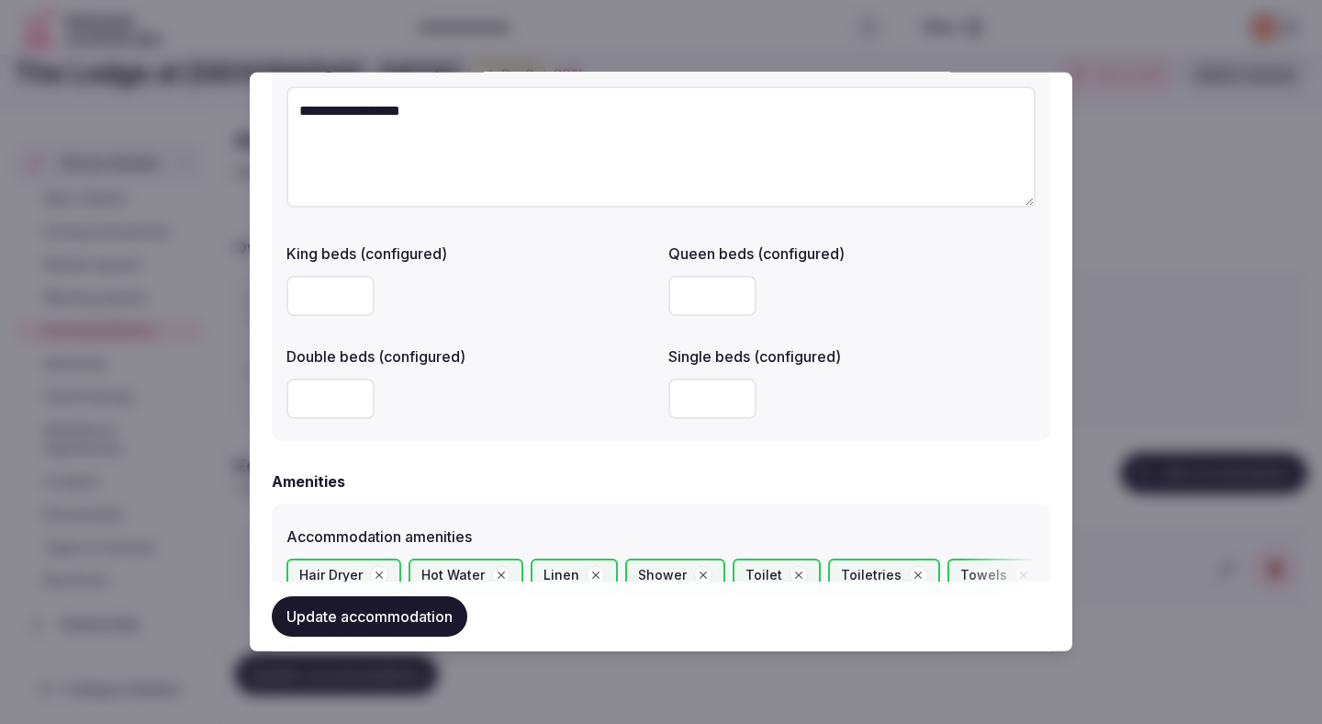
scroll to position [1862, 0]
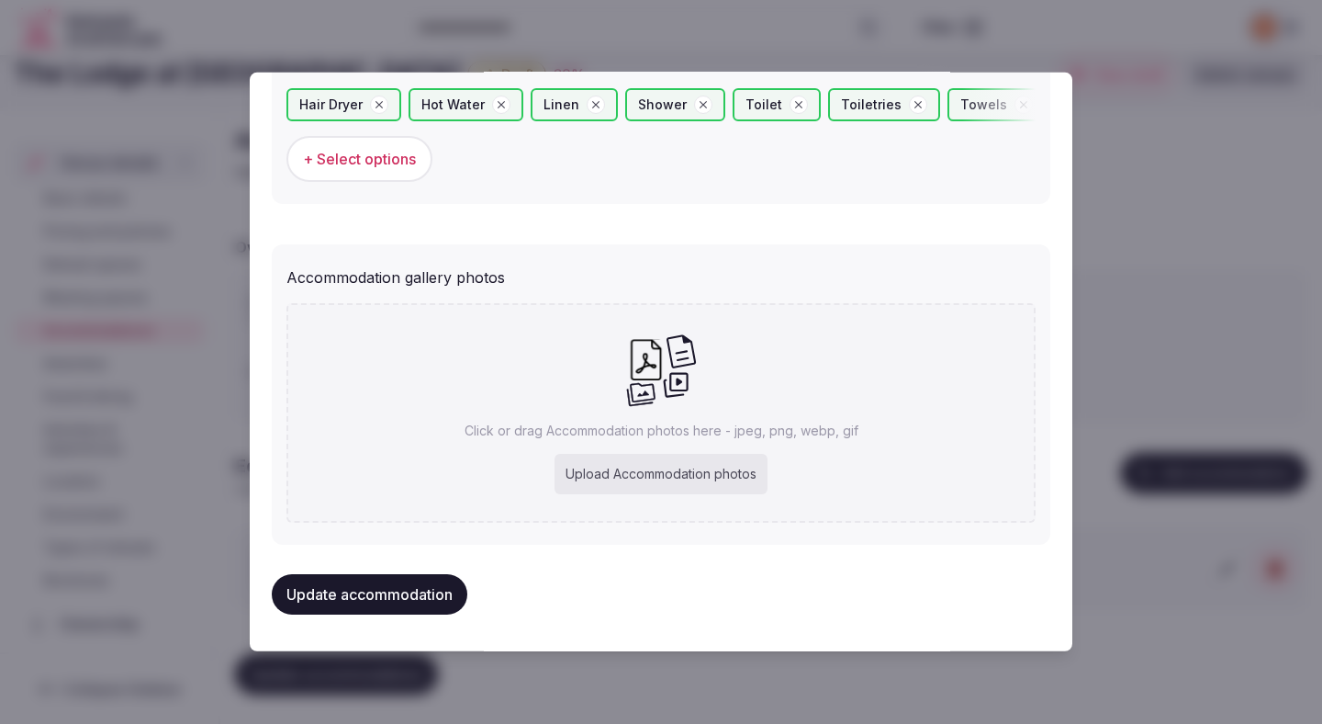
click at [672, 470] on div "Upload Accommodation photos" at bounding box center [661, 474] width 213 height 40
type input "**********"
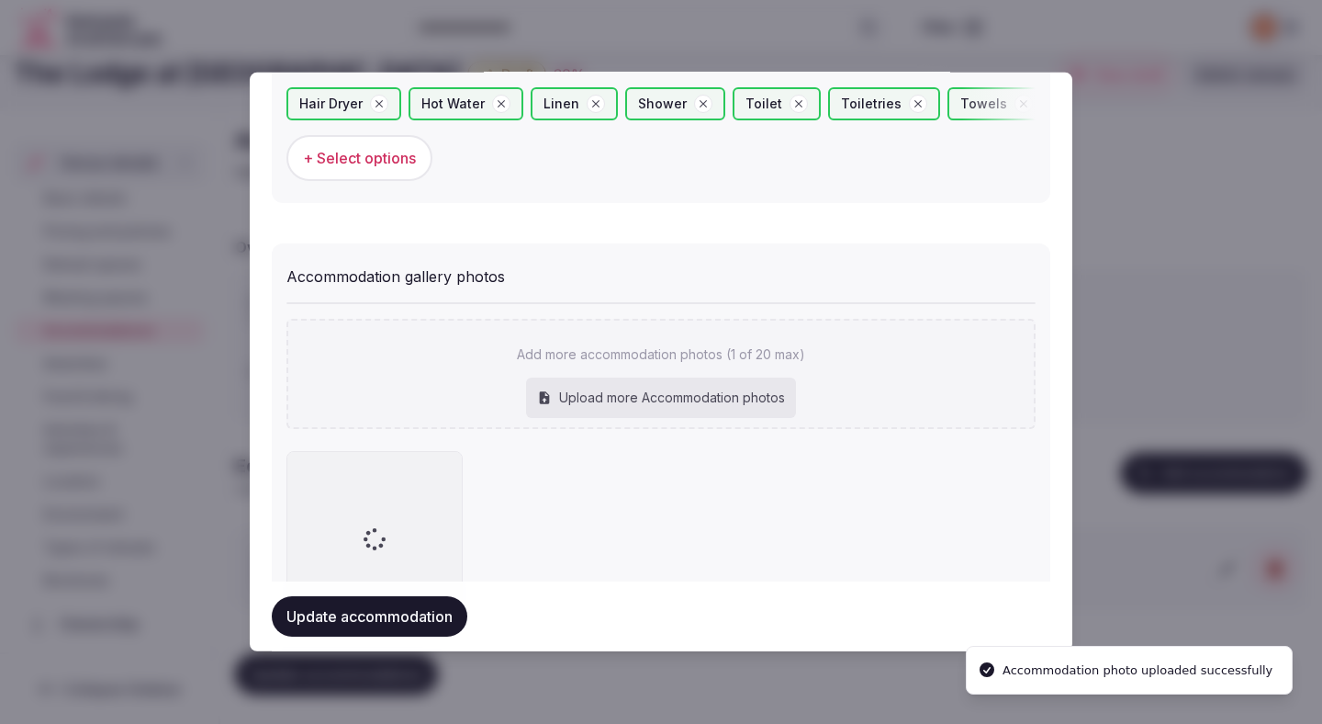
type input "**********"
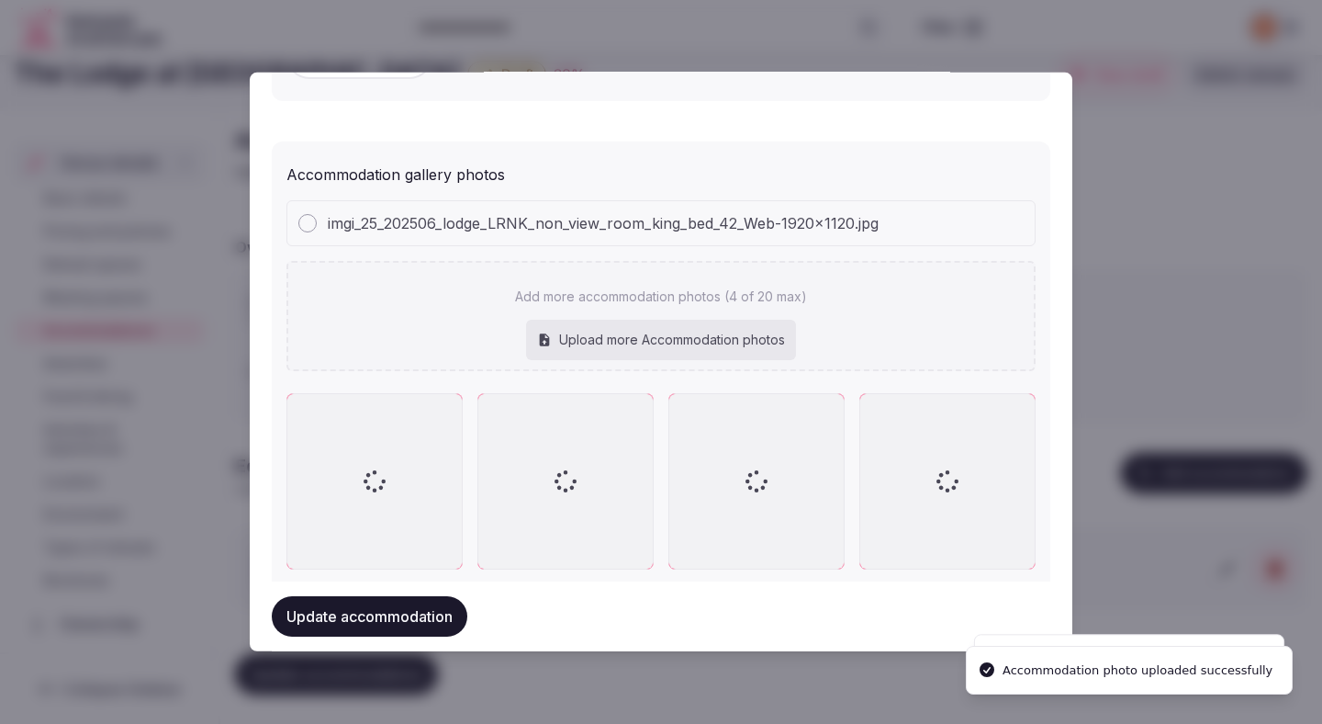
scroll to position [2012, 0]
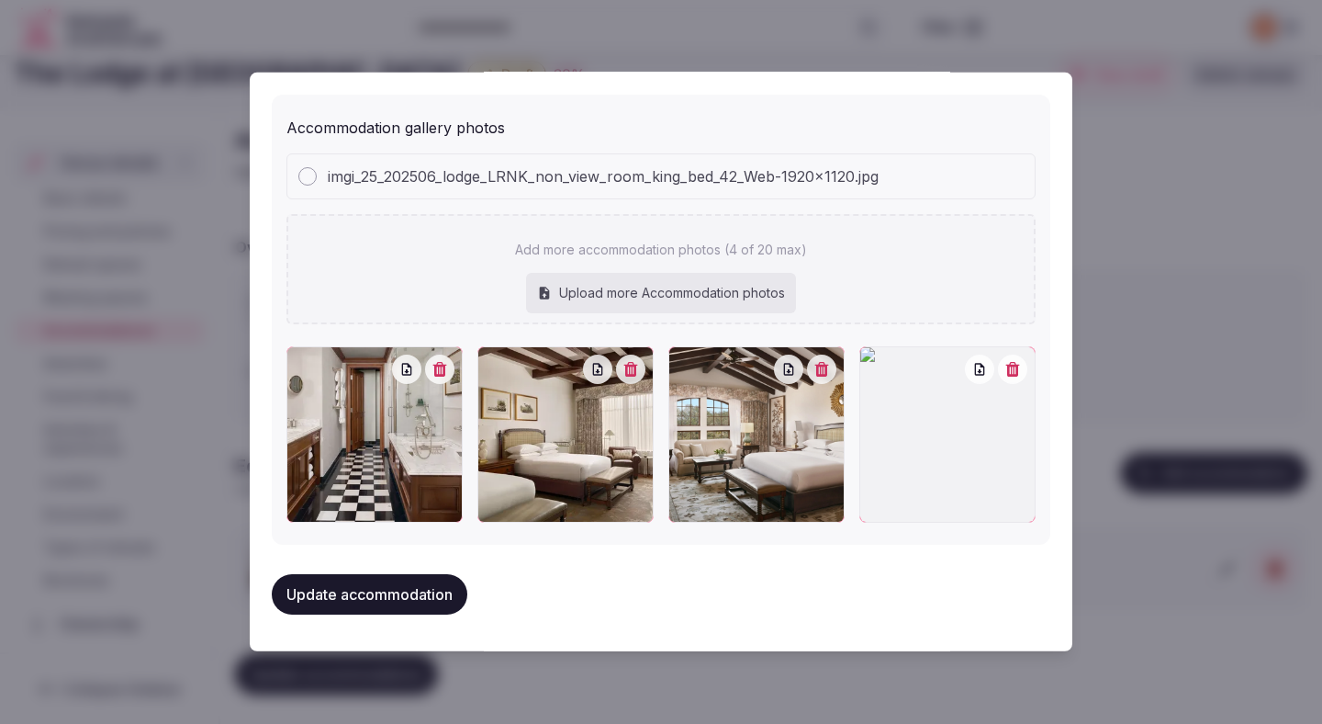
click at [1016, 371] on icon "button" at bounding box center [1013, 369] width 14 height 15
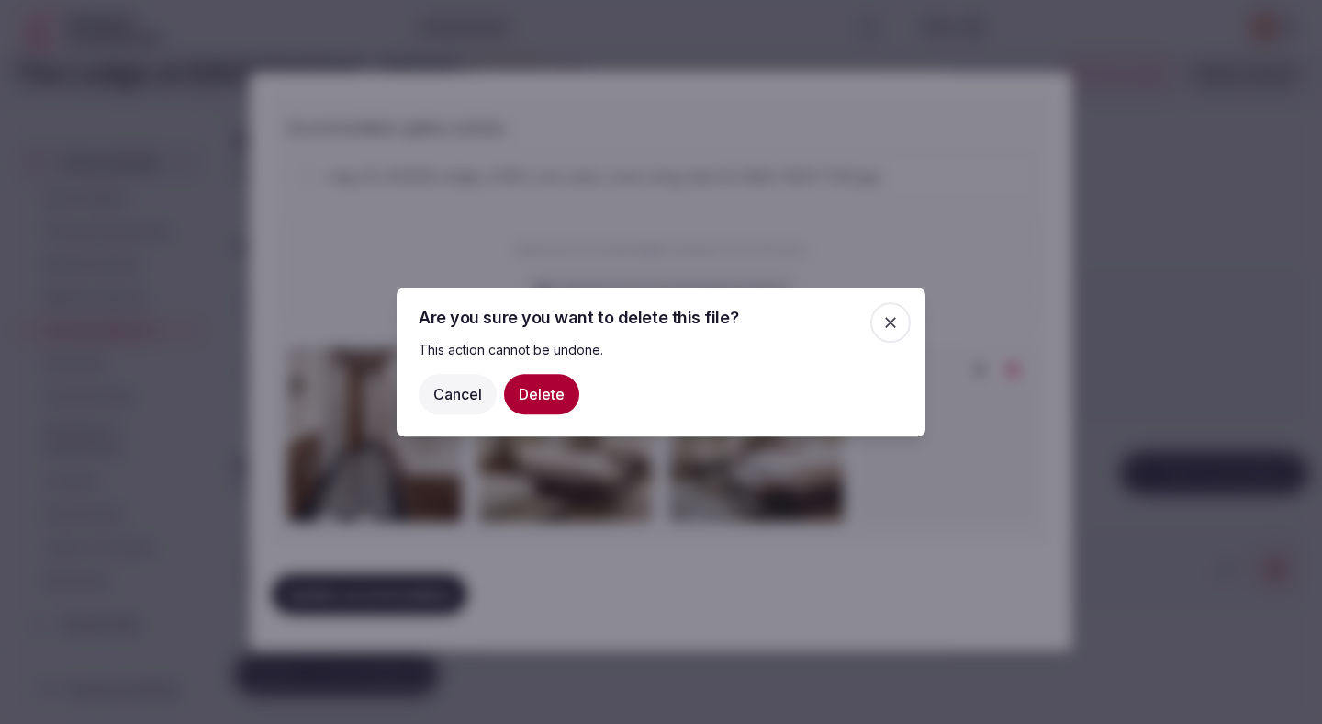
click at [557, 393] on button "Delete" at bounding box center [541, 394] width 75 height 40
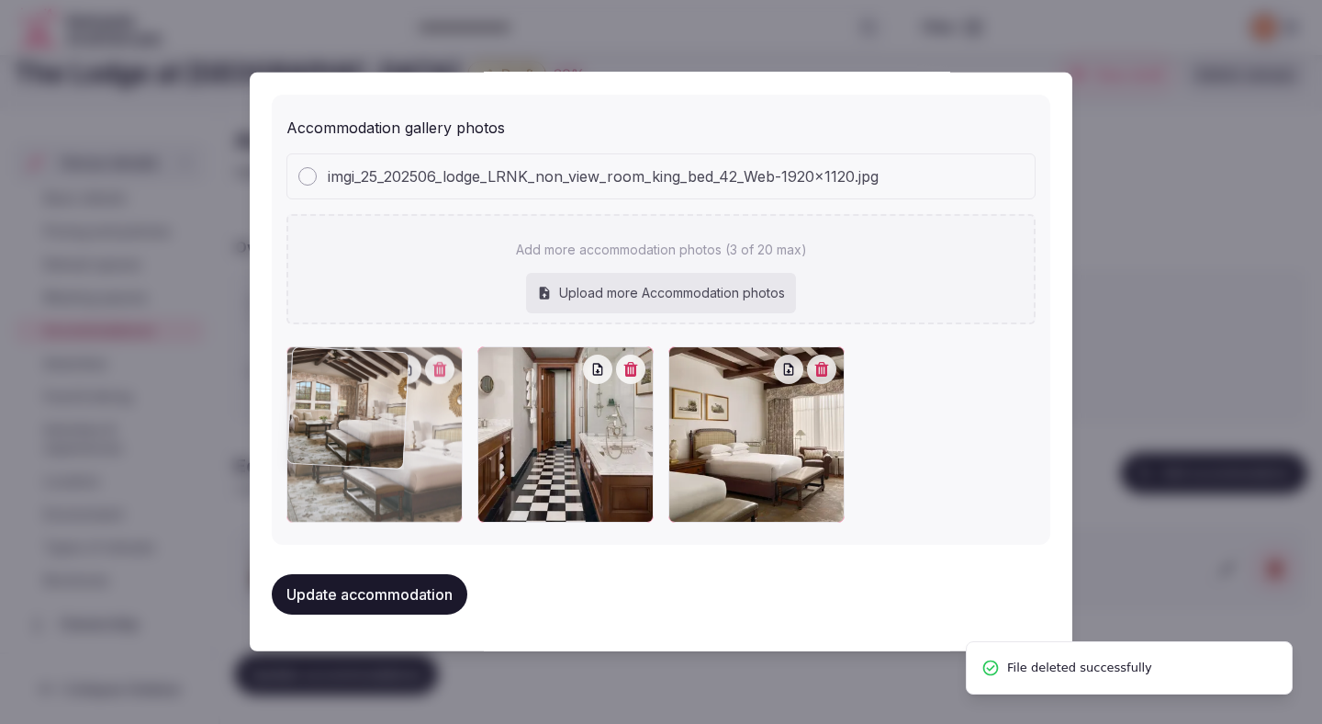
drag, startPoint x: 697, startPoint y: 505, endPoint x: 352, endPoint y: 506, distance: 345.3
click at [352, 506] on div at bounding box center [375, 434] width 176 height 176
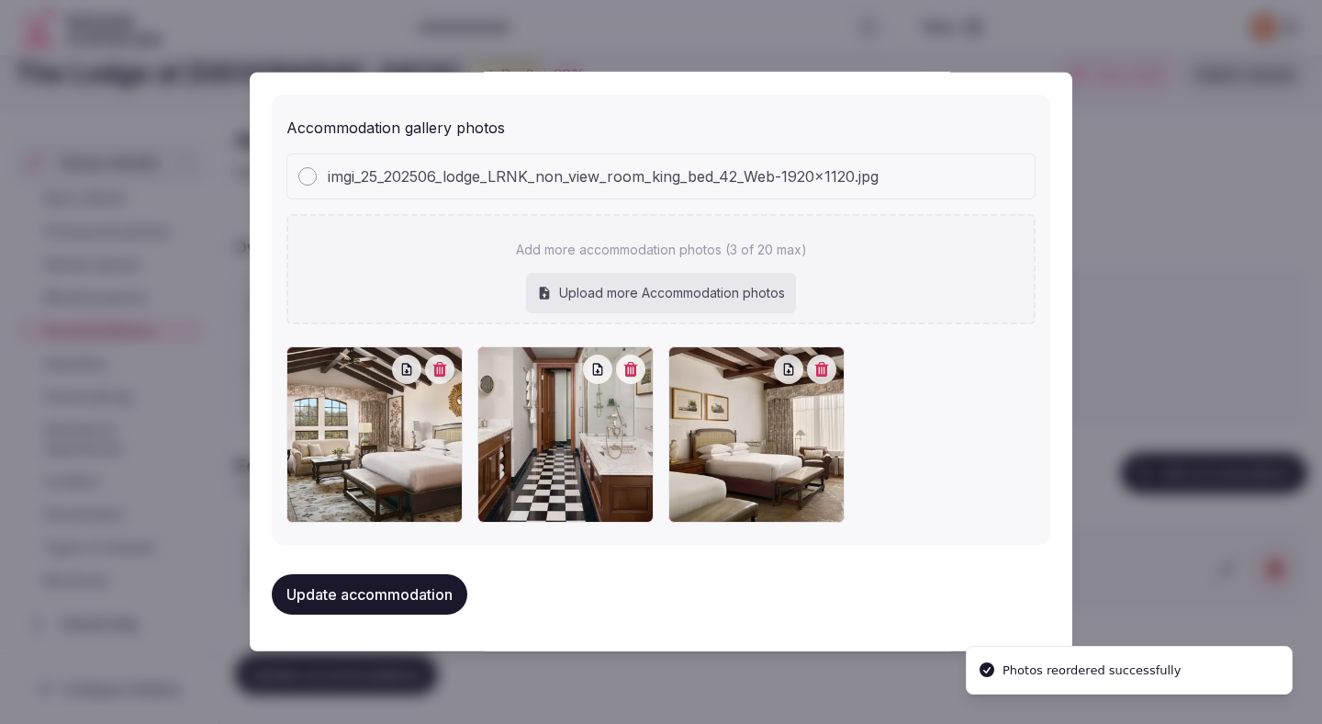
click at [414, 601] on button "Update accommodation" at bounding box center [370, 594] width 196 height 40
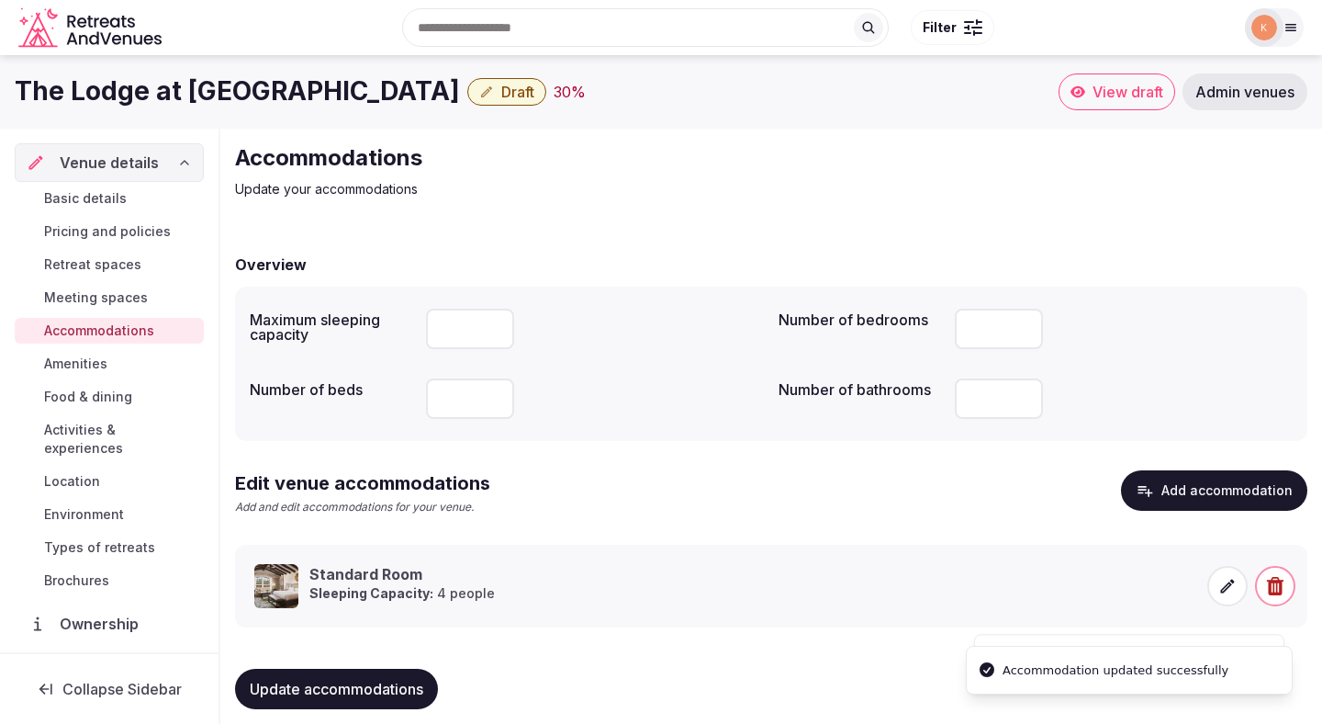
scroll to position [17, 0]
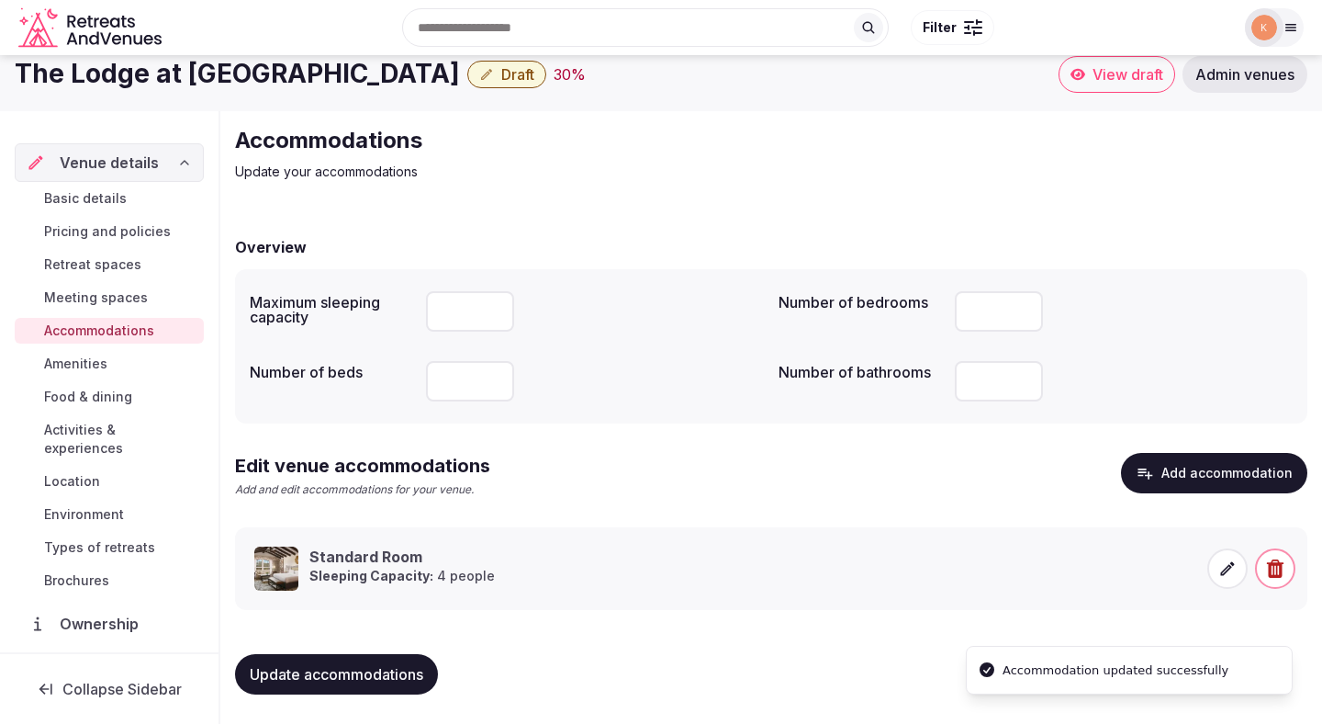
click at [388, 675] on span "Update accommodations" at bounding box center [337, 674] width 174 height 18
click at [114, 370] on link "Amenities" at bounding box center [109, 364] width 189 height 26
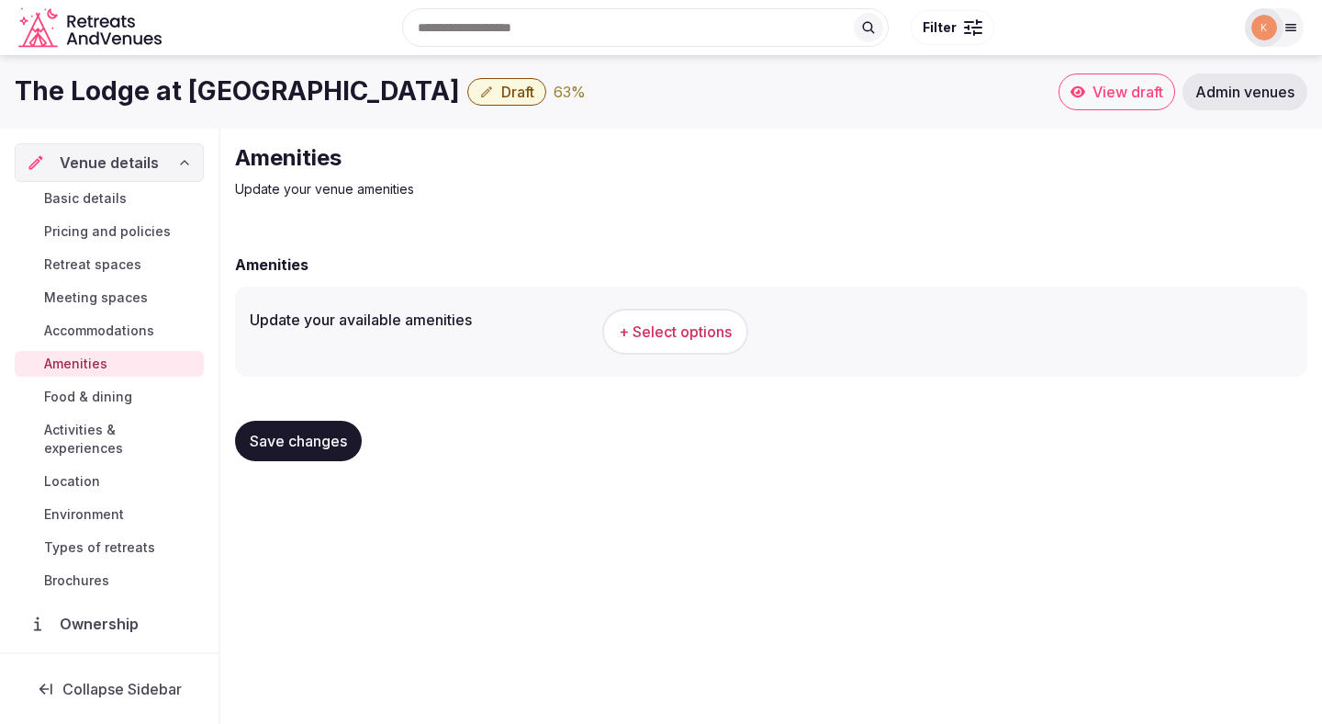
click at [688, 335] on span "+ Select options" at bounding box center [675, 331] width 113 height 20
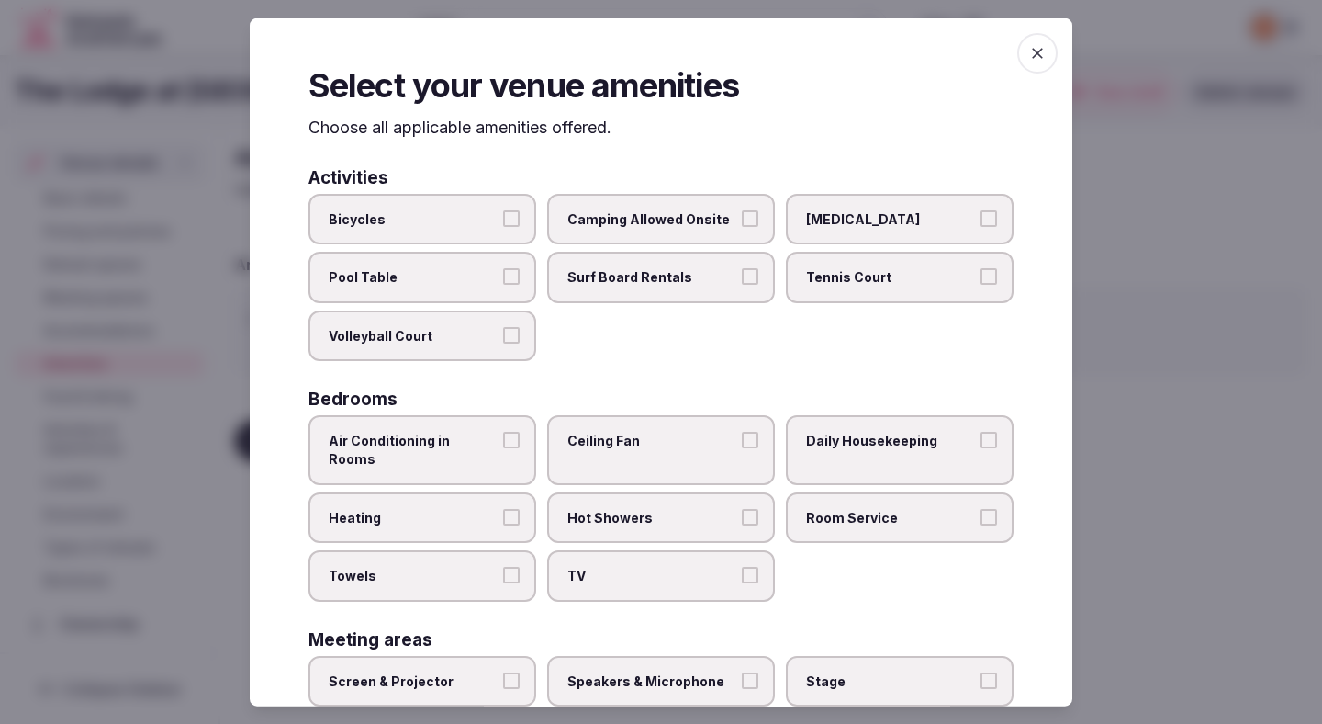
click at [471, 422] on label "Air Conditioning in Rooms" at bounding box center [423, 449] width 228 height 69
click at [503, 432] on button "Air Conditioning in Rooms" at bounding box center [511, 440] width 17 height 17
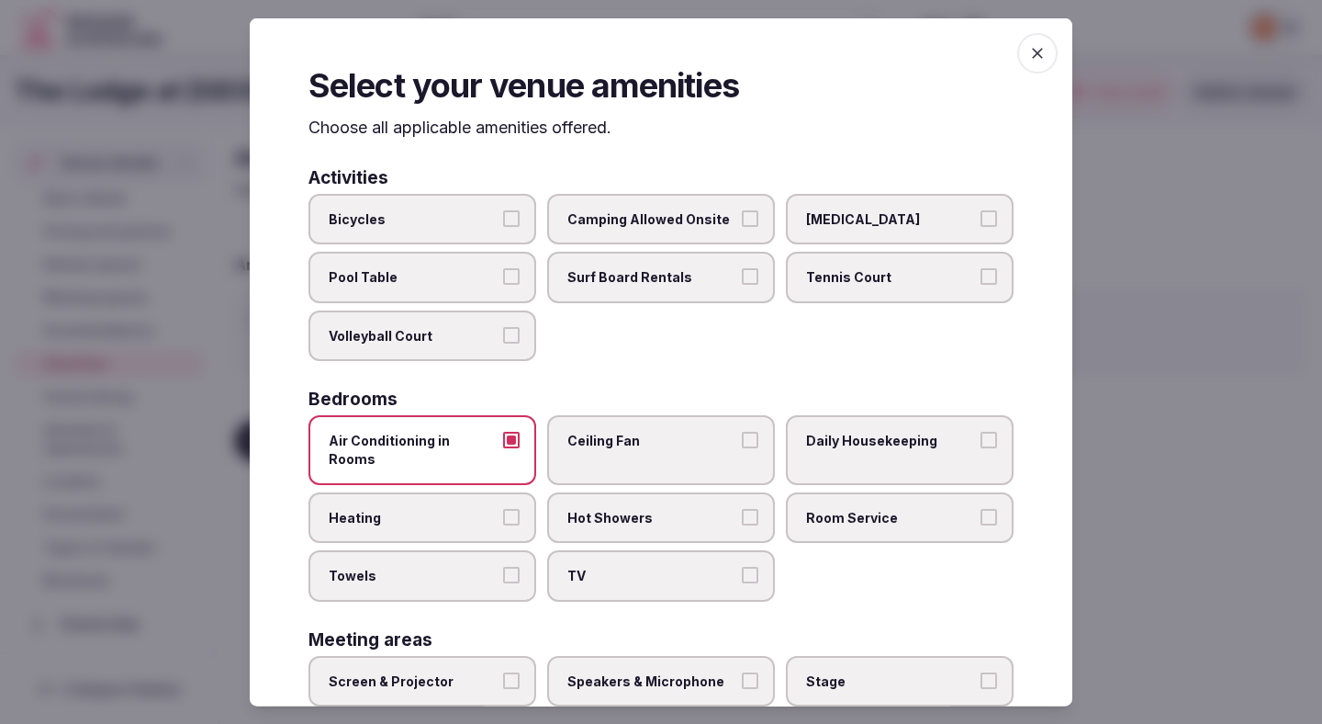
click at [464, 508] on span "Heating" at bounding box center [413, 517] width 169 height 18
click at [503, 508] on button "Heating" at bounding box center [511, 516] width 17 height 17
click at [468, 568] on label "Towels" at bounding box center [423, 575] width 228 height 51
click at [503, 568] on button "Towels" at bounding box center [511, 575] width 17 height 17
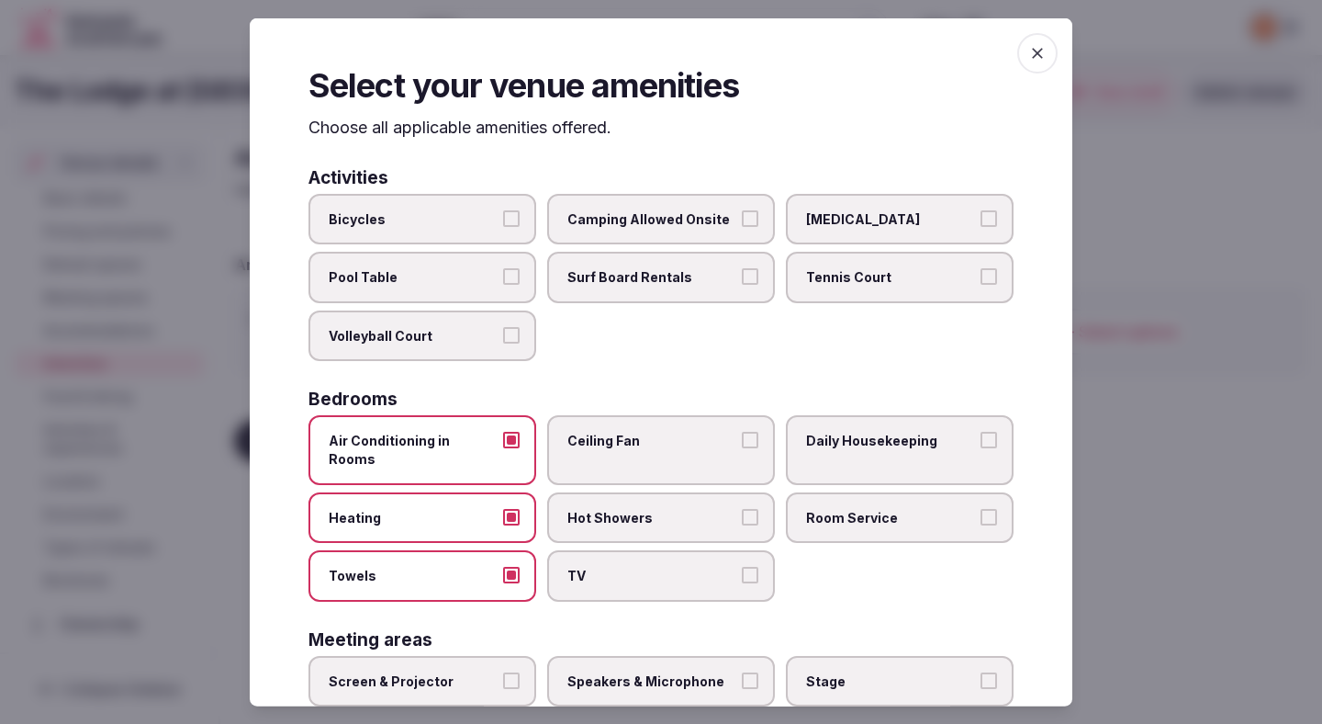
click at [590, 573] on label "TV" at bounding box center [661, 575] width 228 height 51
click at [742, 573] on button "TV" at bounding box center [750, 575] width 17 height 17
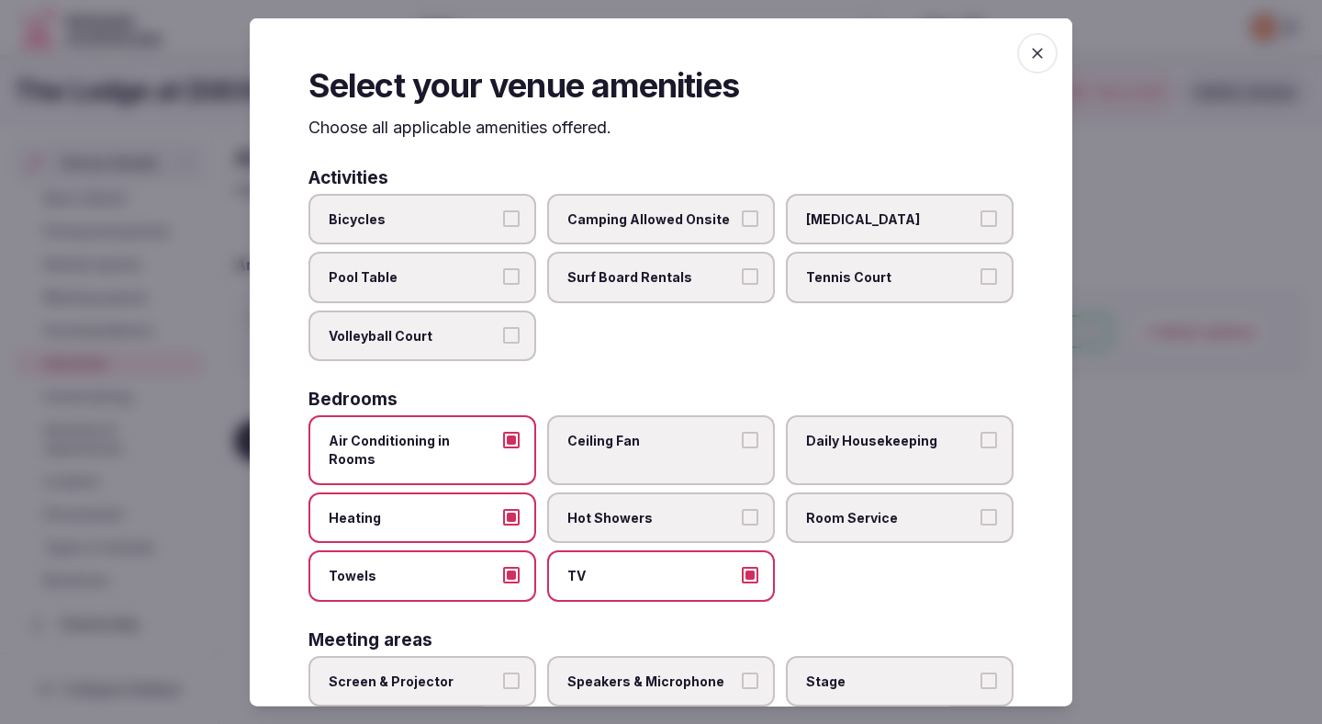
click at [635, 508] on span "Hot Showers" at bounding box center [652, 517] width 169 height 18
click at [742, 508] on button "Hot Showers" at bounding box center [750, 516] width 17 height 17
click at [851, 508] on span "Room Service" at bounding box center [890, 517] width 169 height 18
click at [981, 508] on button "Room Service" at bounding box center [989, 516] width 17 height 17
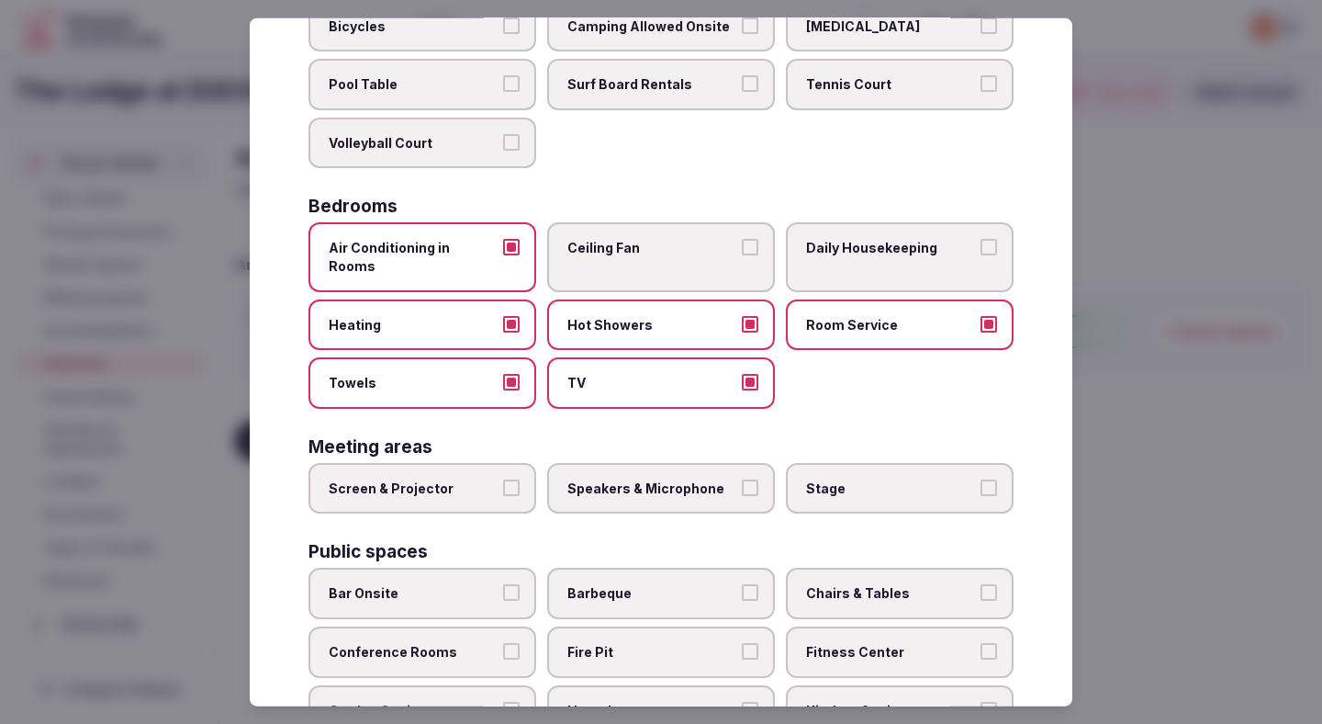
scroll to position [241, 0]
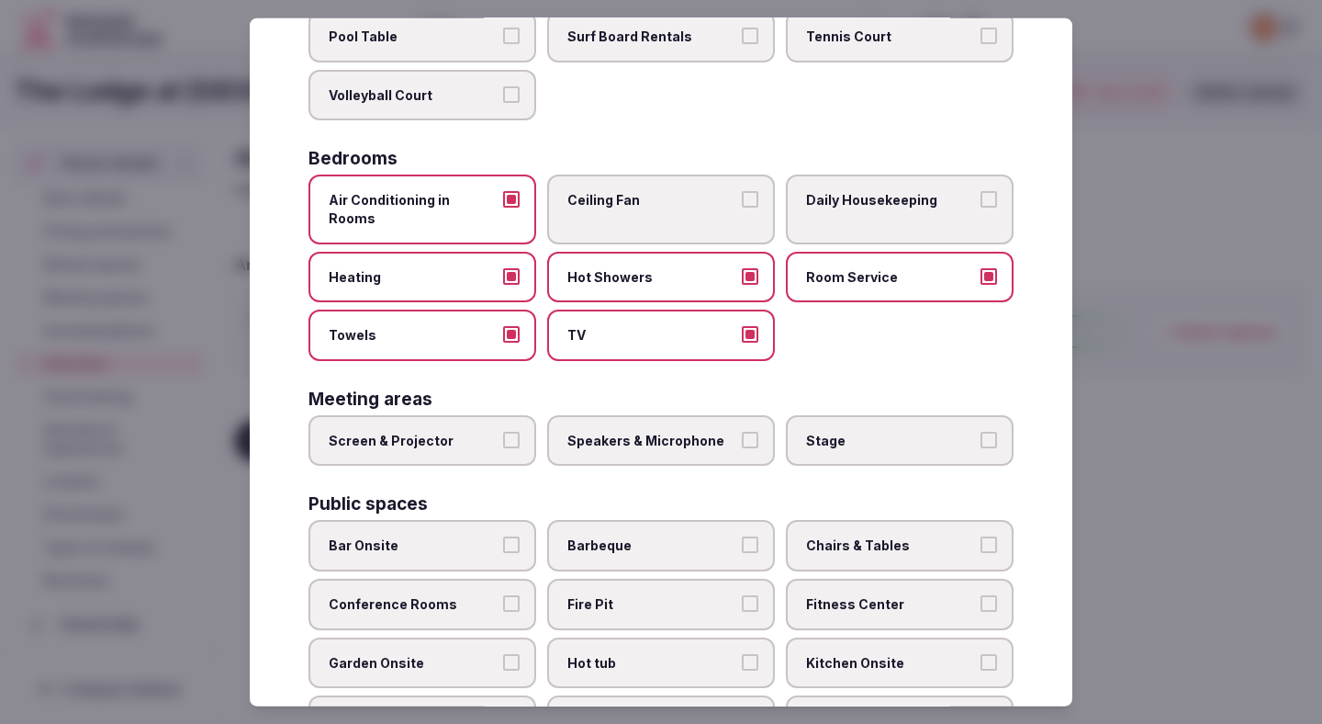
click at [446, 431] on span "Screen & Projector" at bounding box center [413, 440] width 169 height 18
click at [503, 431] on button "Screen & Projector" at bounding box center [511, 439] width 17 height 17
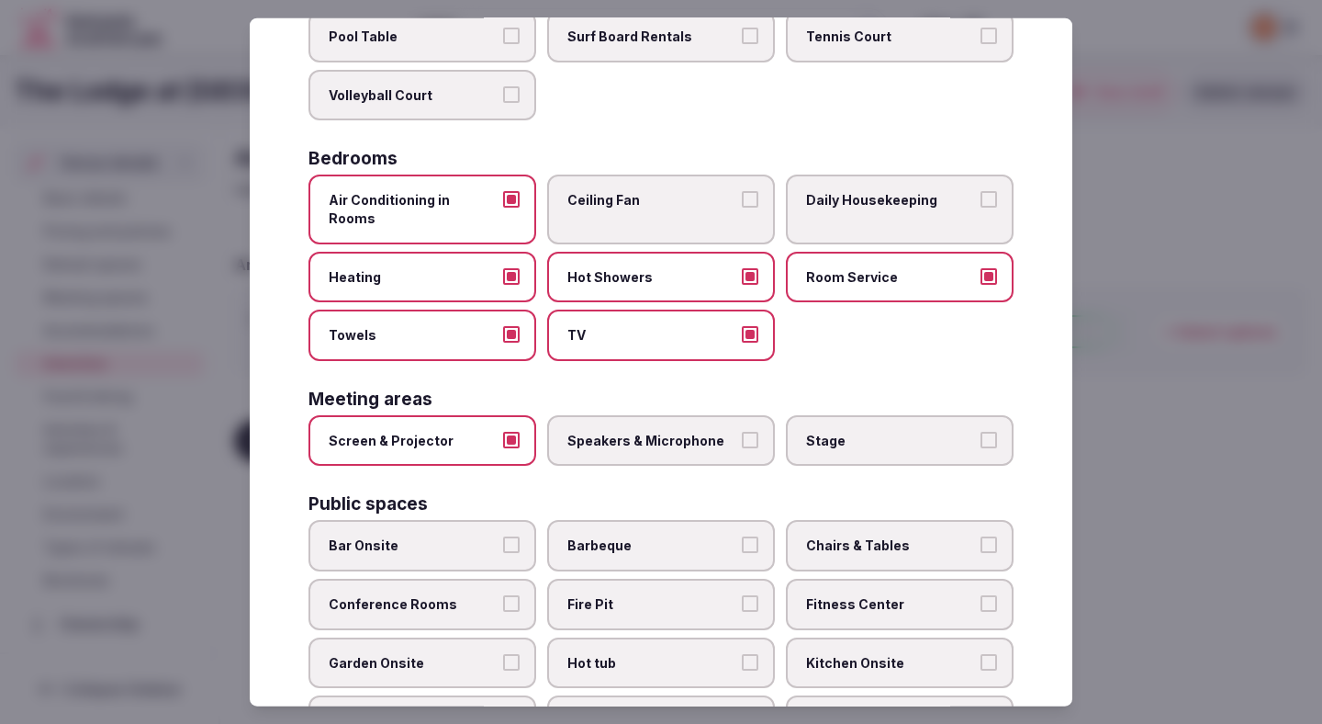
click at [658, 436] on label "Speakers & Microphone" at bounding box center [661, 439] width 228 height 51
click at [742, 436] on button "Speakers & Microphone" at bounding box center [750, 439] width 17 height 17
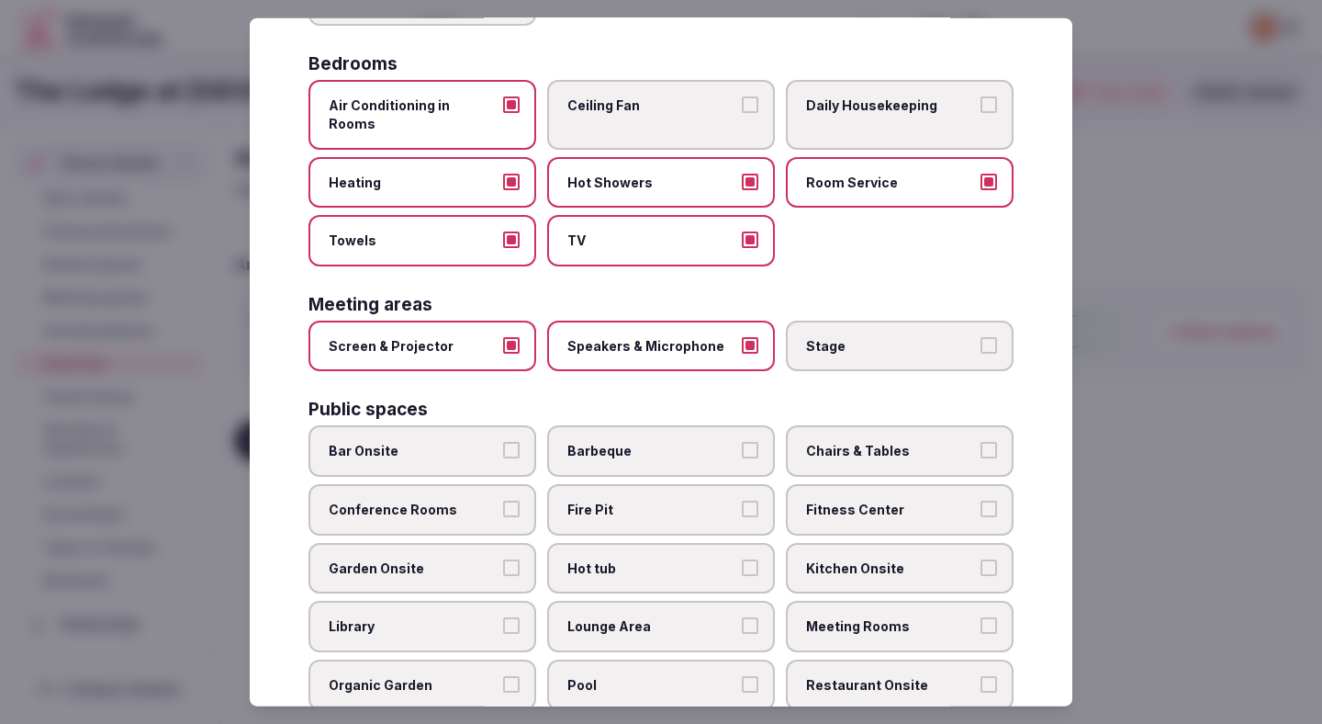
scroll to position [344, 0]
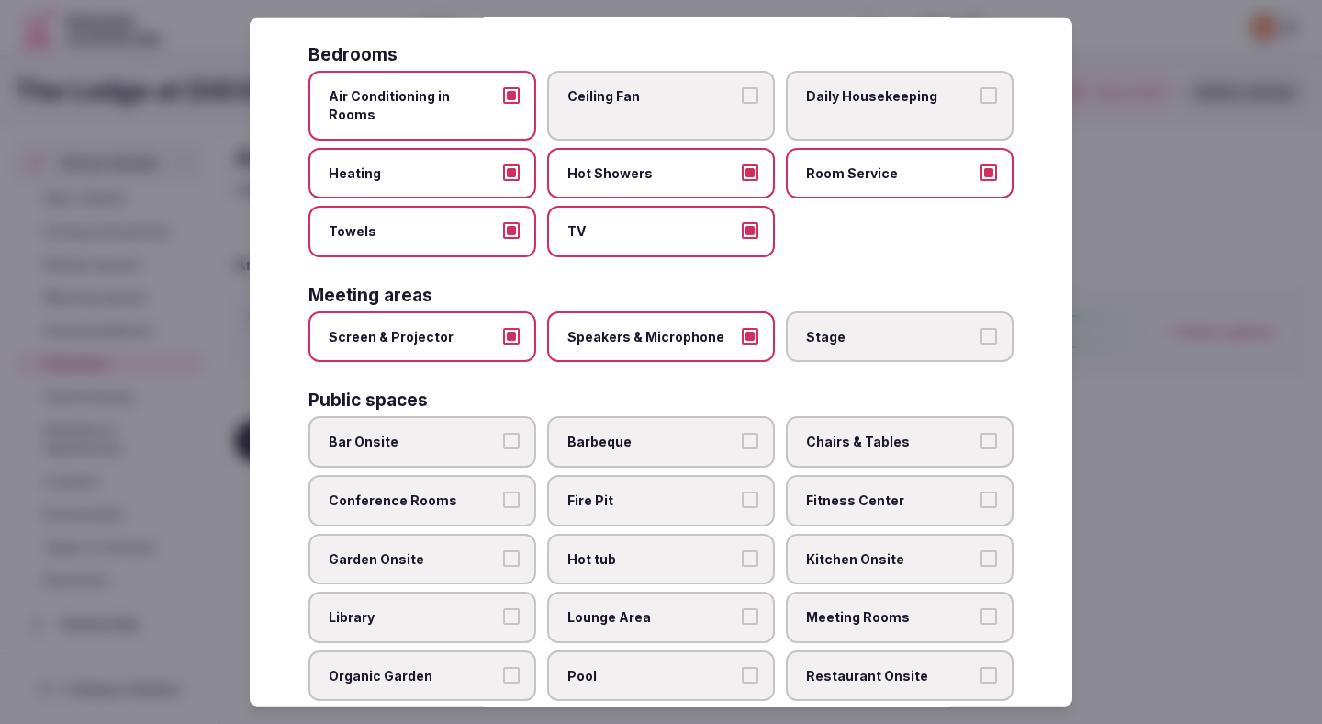
click at [505, 491] on button "Conference Rooms" at bounding box center [511, 499] width 17 height 17
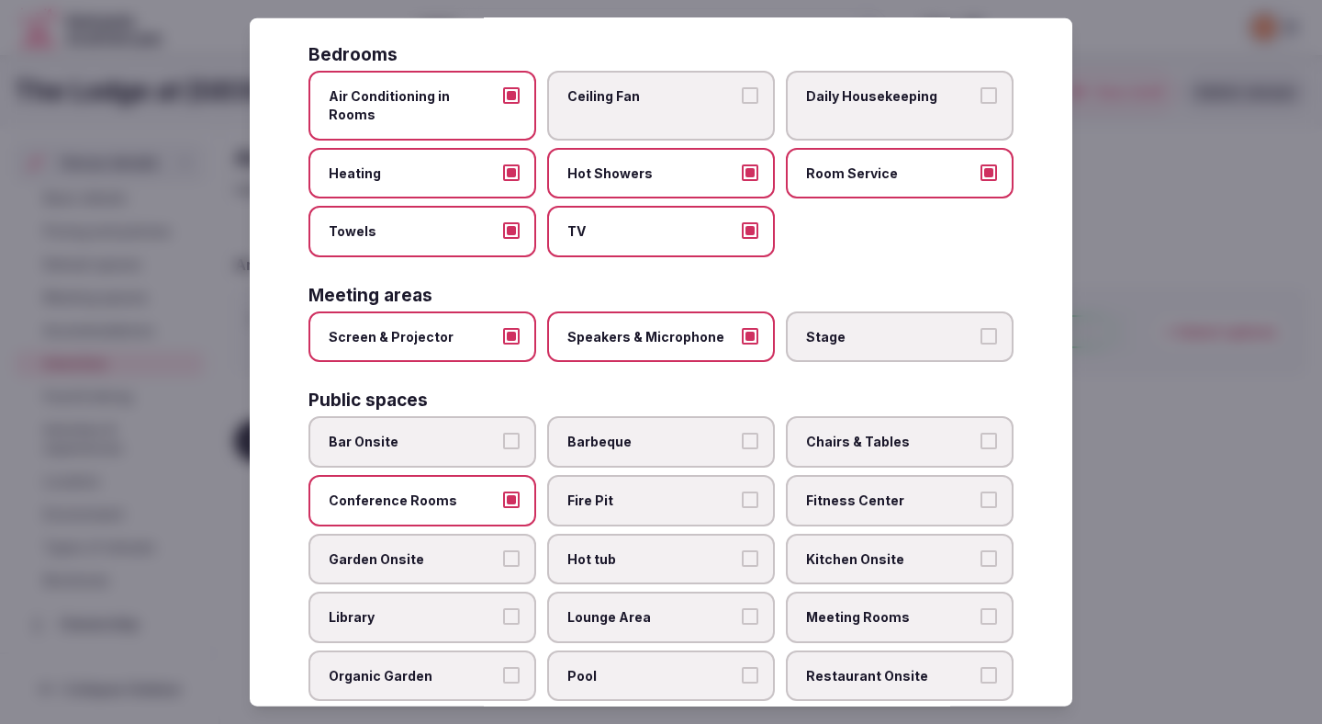
click at [500, 542] on label "Garden Onsite" at bounding box center [423, 558] width 228 height 51
click at [503, 549] on button "Garden Onsite" at bounding box center [511, 557] width 17 height 17
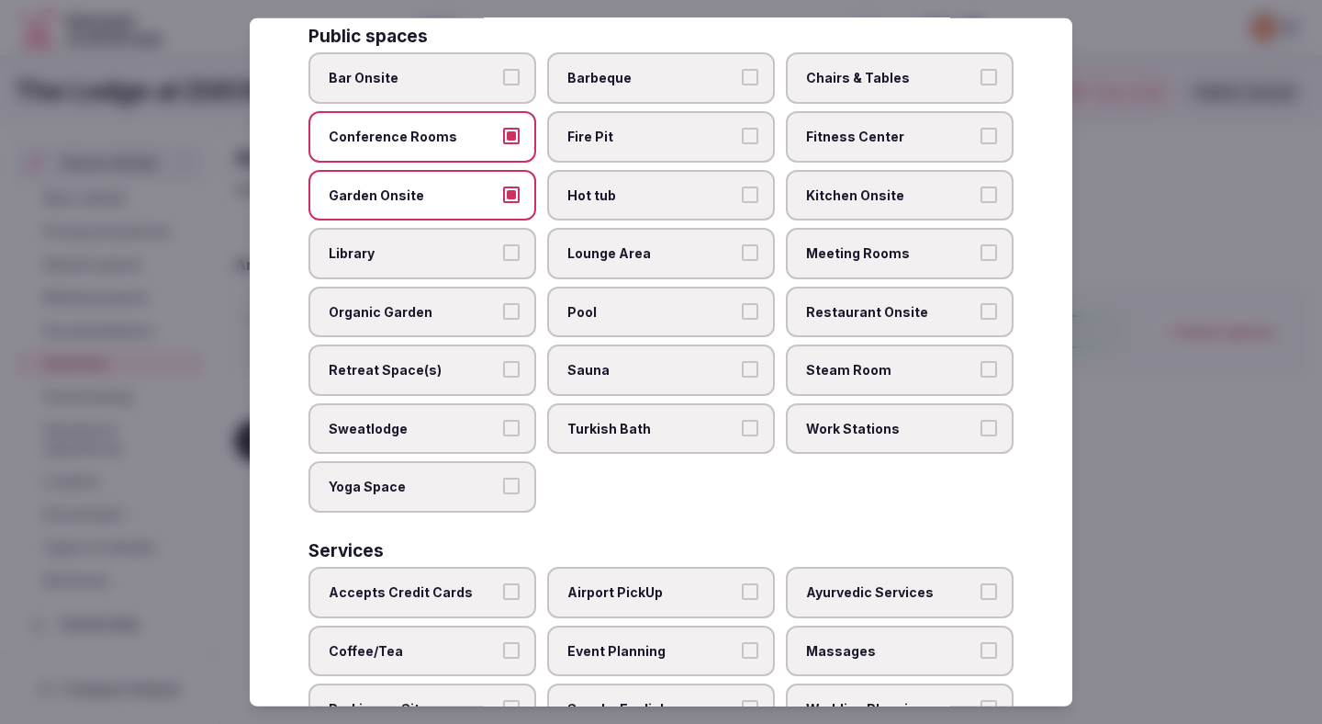
scroll to position [677, 0]
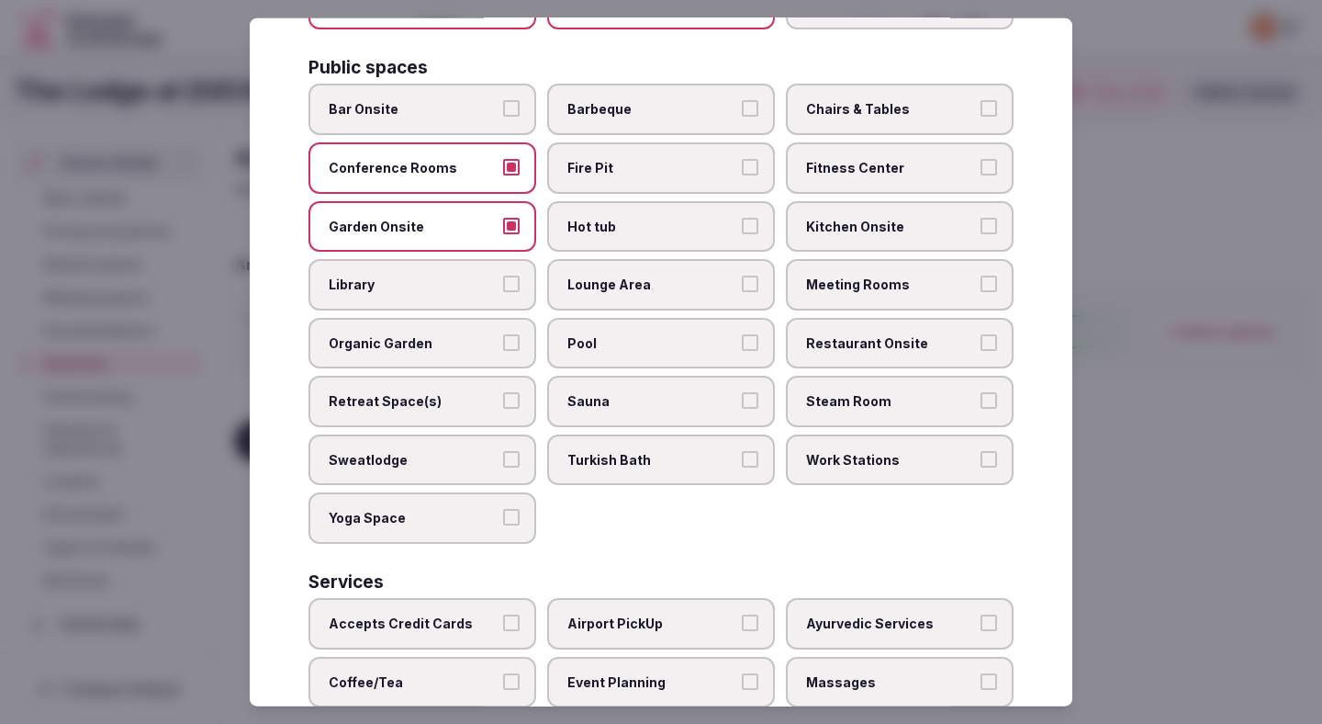
click at [678, 275] on span "Lounge Area" at bounding box center [652, 284] width 169 height 18
click at [742, 275] on button "Lounge Area" at bounding box center [750, 283] width 17 height 17
click at [677, 333] on span "Pool" at bounding box center [652, 342] width 169 height 18
click at [742, 333] on button "Pool" at bounding box center [750, 341] width 17 height 17
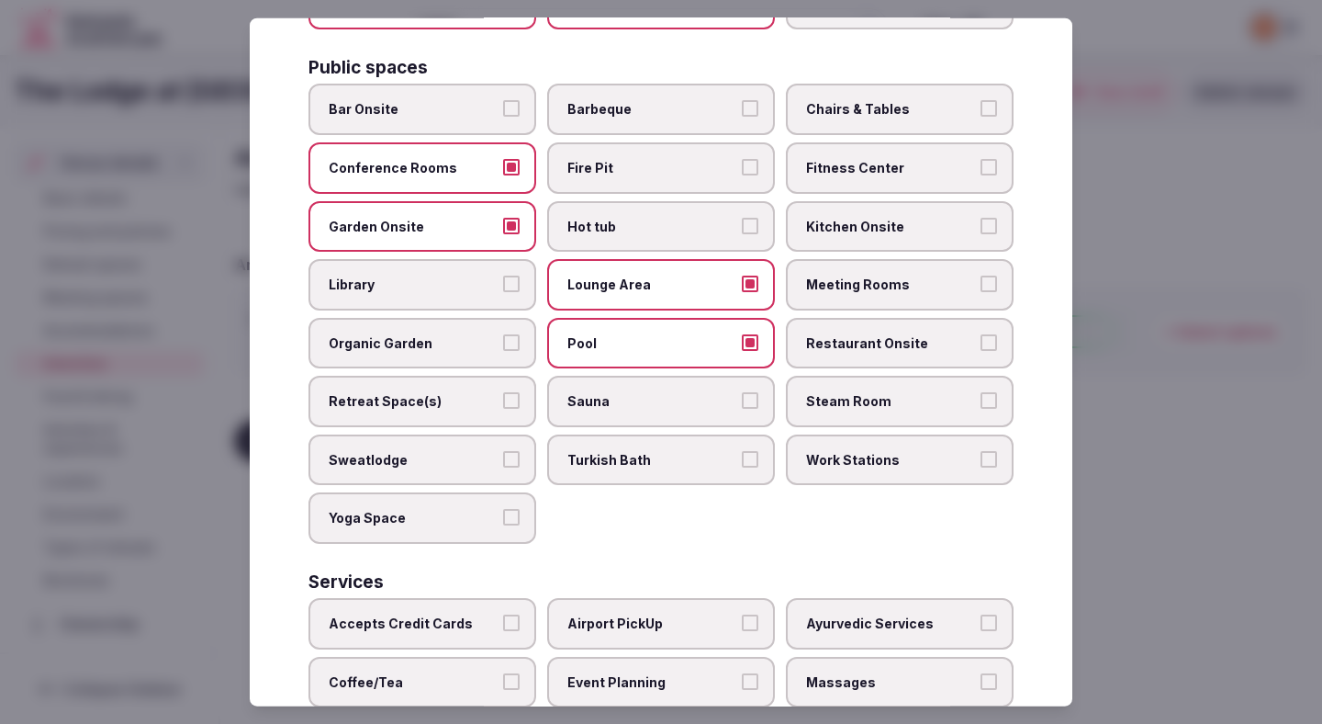
click at [868, 100] on span "Chairs & Tables" at bounding box center [890, 109] width 169 height 18
click at [981, 100] on button "Chairs & Tables" at bounding box center [989, 108] width 17 height 17
click at [867, 159] on span "Fitness Center" at bounding box center [890, 168] width 169 height 18
click at [981, 159] on button "Fitness Center" at bounding box center [989, 167] width 17 height 17
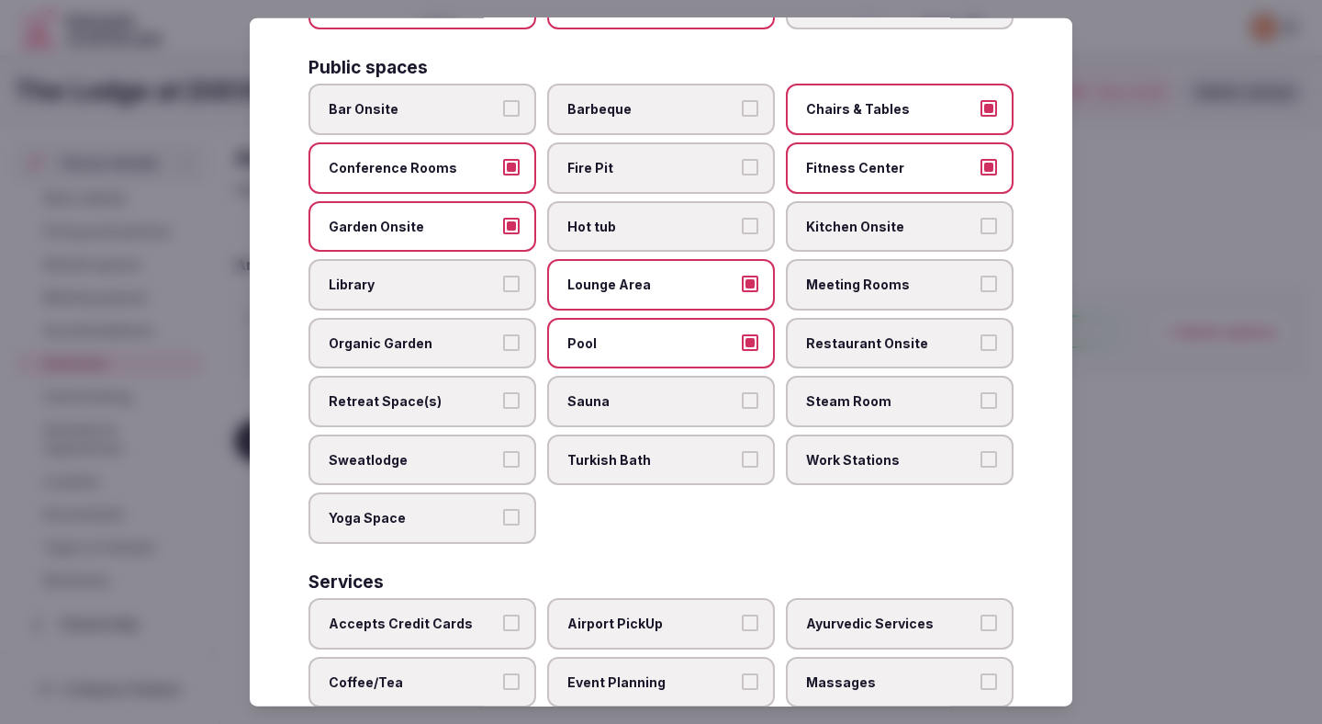
click at [876, 275] on span "Meeting Rooms" at bounding box center [890, 284] width 169 height 18
click at [981, 275] on button "Meeting Rooms" at bounding box center [989, 283] width 17 height 17
click at [879, 333] on span "Restaurant Onsite" at bounding box center [890, 342] width 169 height 18
click at [981, 333] on button "Restaurant Onsite" at bounding box center [989, 341] width 17 height 17
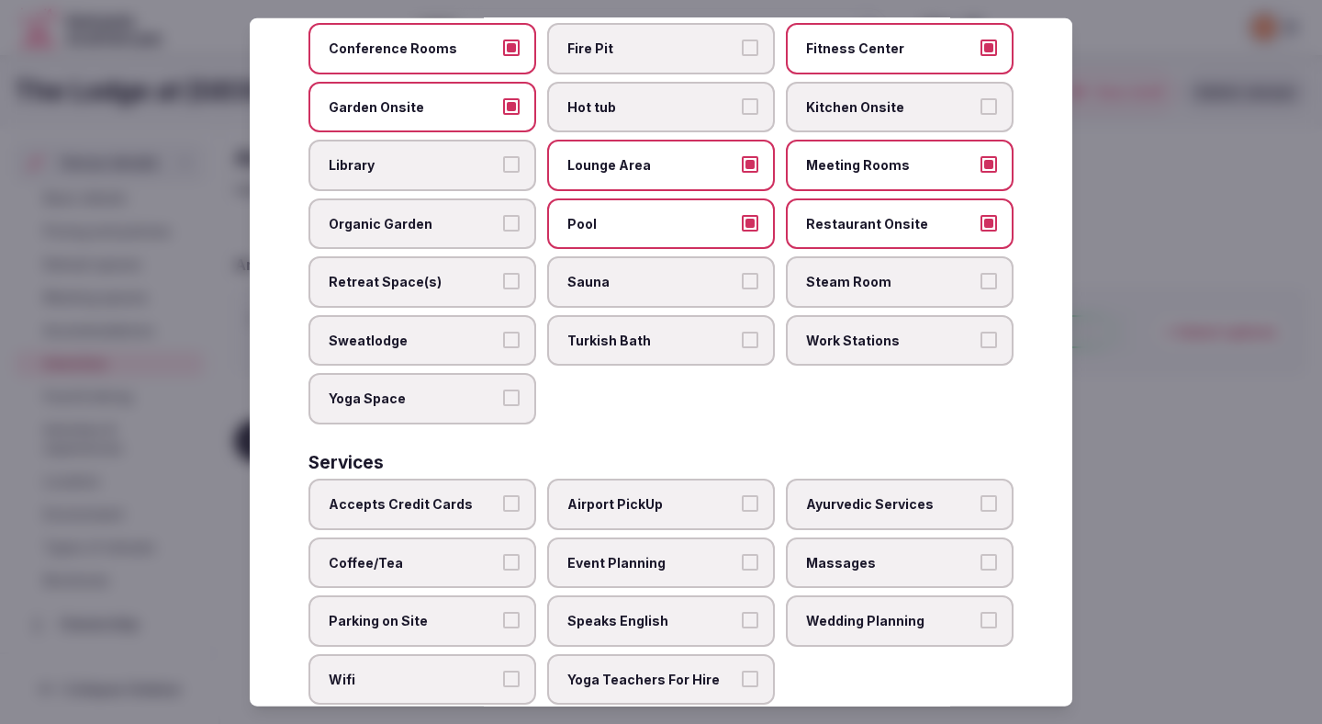
scroll to position [821, 0]
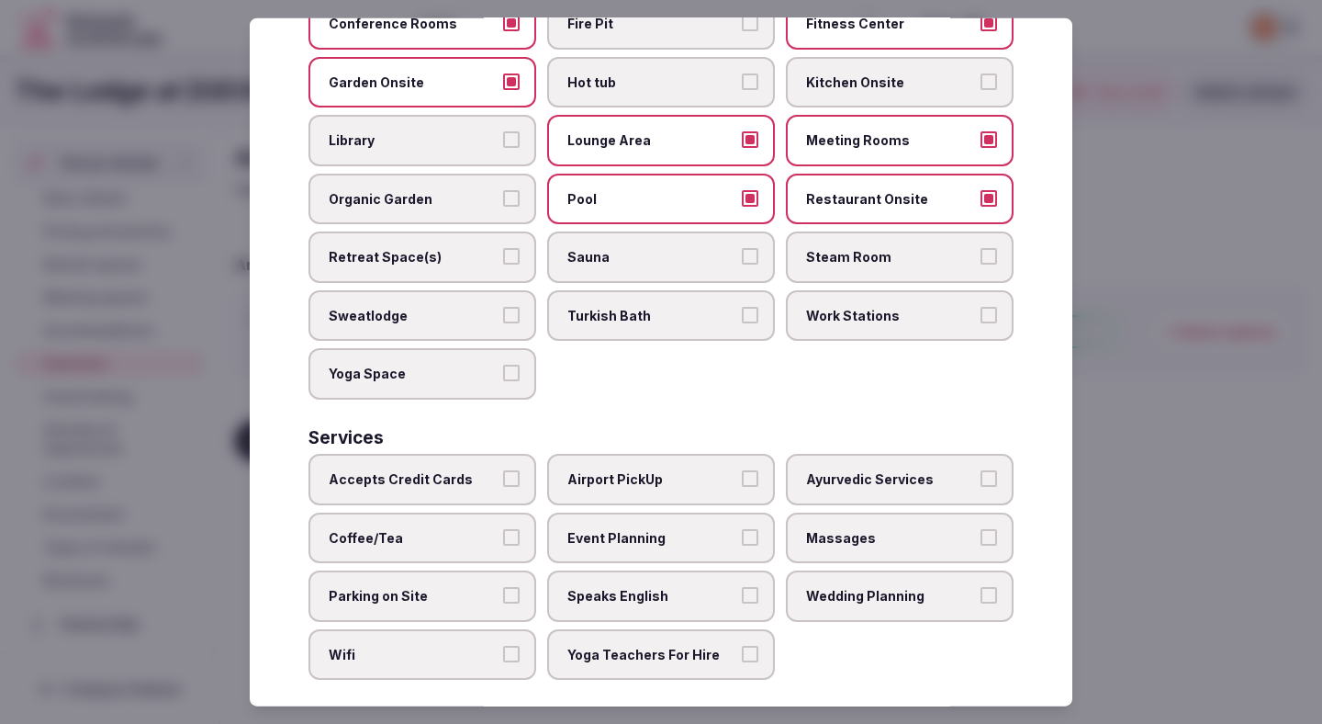
click at [433, 454] on label "Accepts Credit Cards" at bounding box center [423, 479] width 228 height 51
click at [503, 470] on button "Accepts Credit Cards" at bounding box center [511, 478] width 17 height 17
click at [433, 528] on span "Coffee/Tea" at bounding box center [413, 537] width 169 height 18
click at [503, 528] on button "Coffee/Tea" at bounding box center [511, 536] width 17 height 17
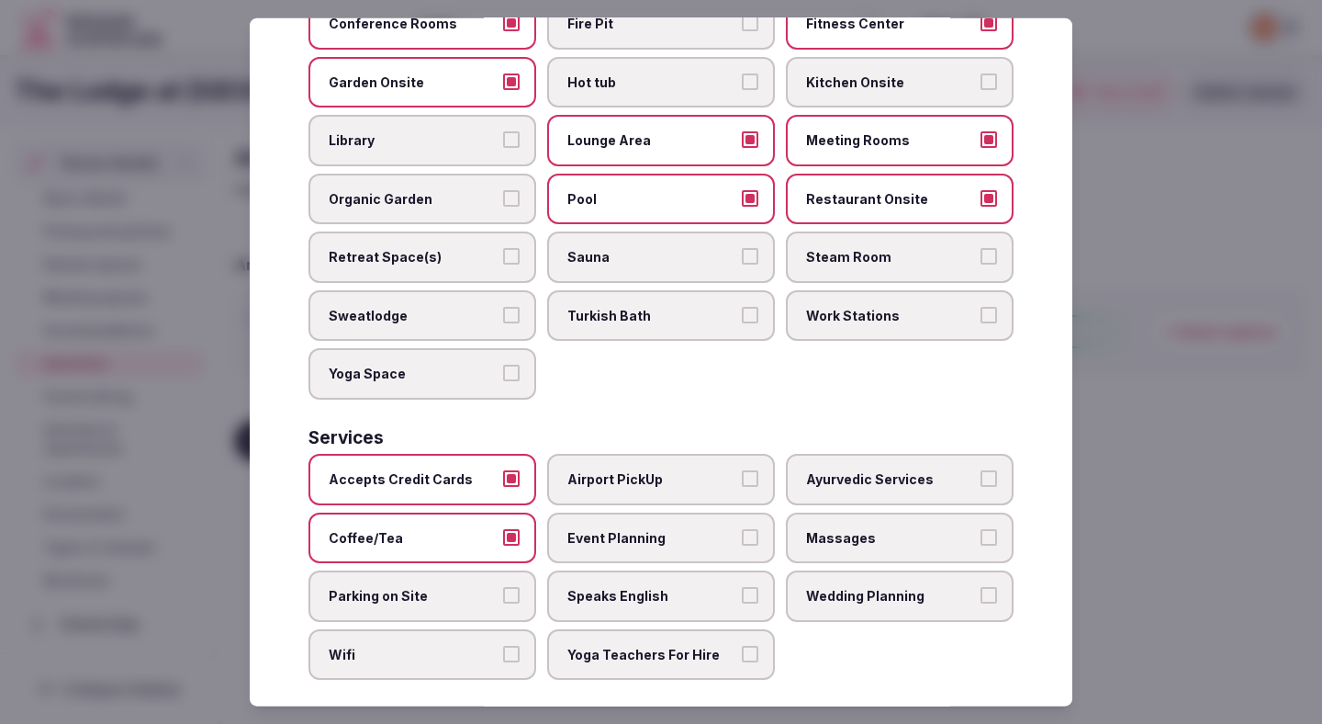
click at [423, 587] on span "Parking on Site" at bounding box center [413, 596] width 169 height 18
click at [503, 587] on button "Parking on Site" at bounding box center [511, 595] width 17 height 17
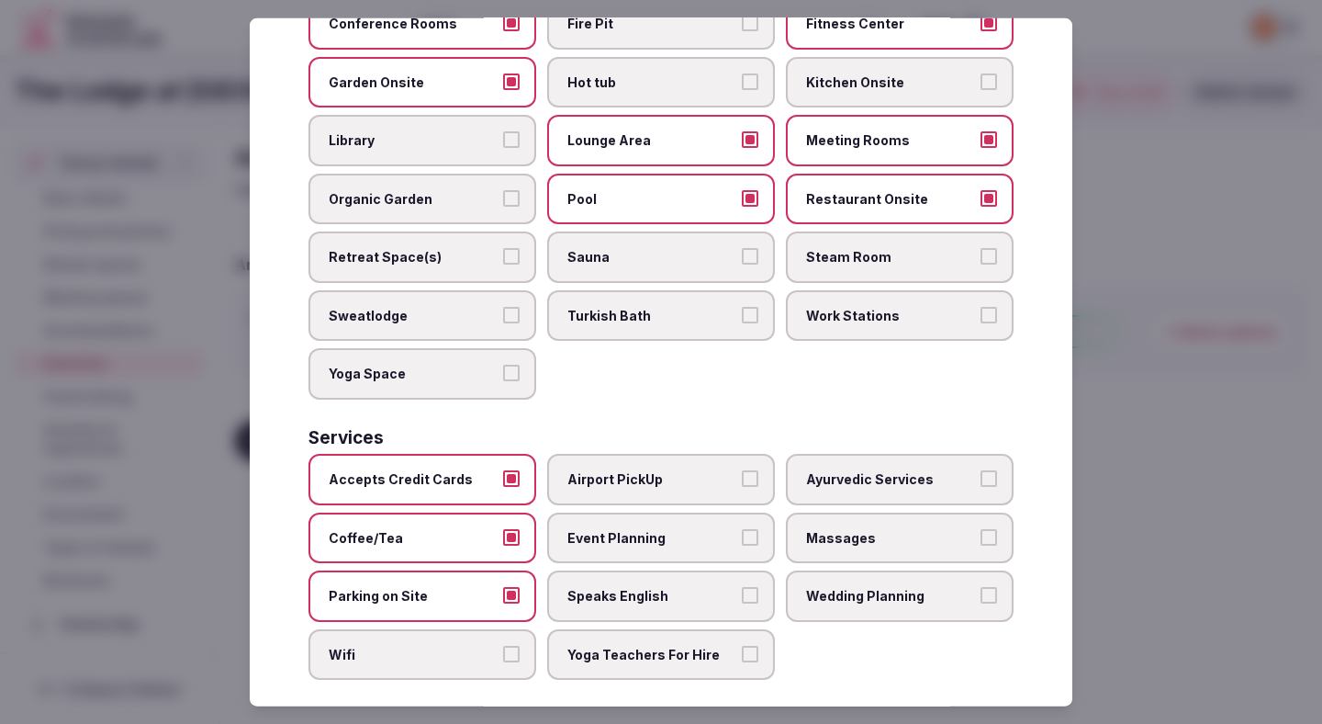
click at [433, 629] on label "Wifi" at bounding box center [423, 654] width 228 height 51
click at [503, 646] on button "Wifi" at bounding box center [511, 654] width 17 height 17
click at [596, 535] on label "Event Planning" at bounding box center [661, 537] width 228 height 51
click at [742, 535] on button "Event Planning" at bounding box center [750, 536] width 17 height 17
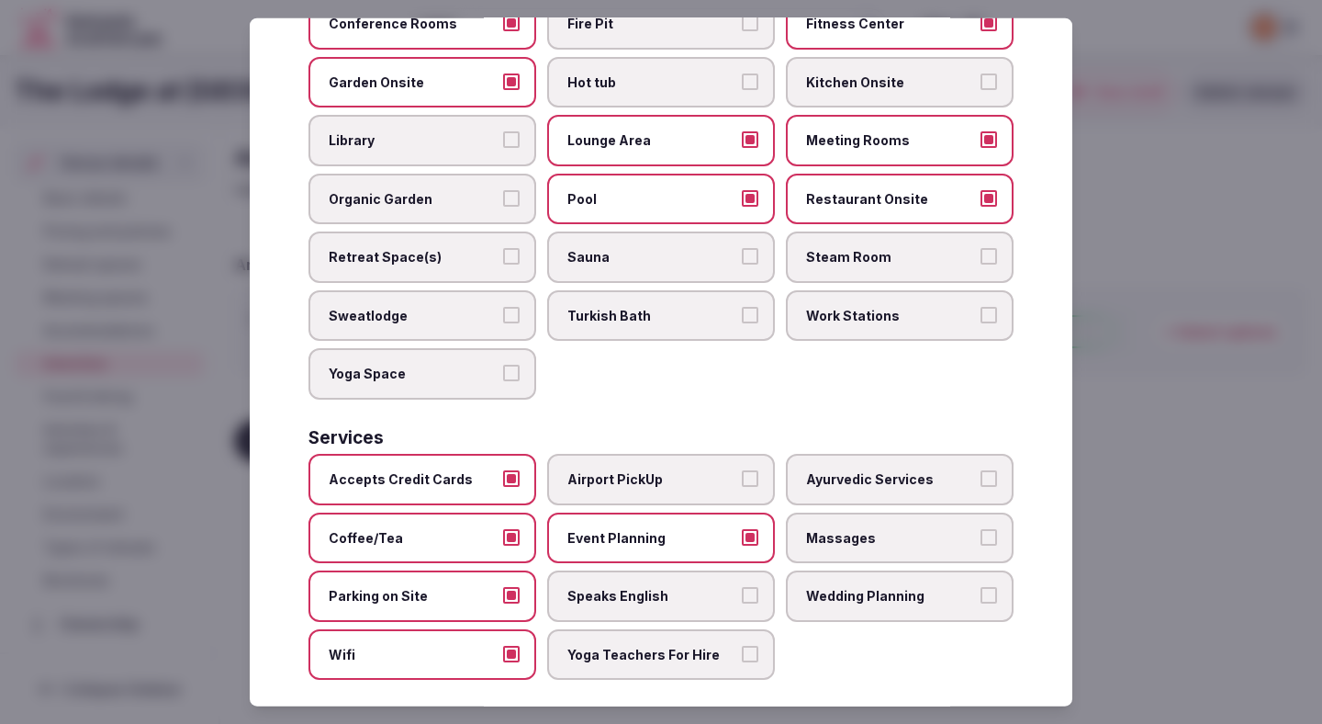
click at [598, 587] on span "Speaks English" at bounding box center [652, 596] width 169 height 18
click at [742, 587] on button "Speaks English" at bounding box center [750, 595] width 17 height 17
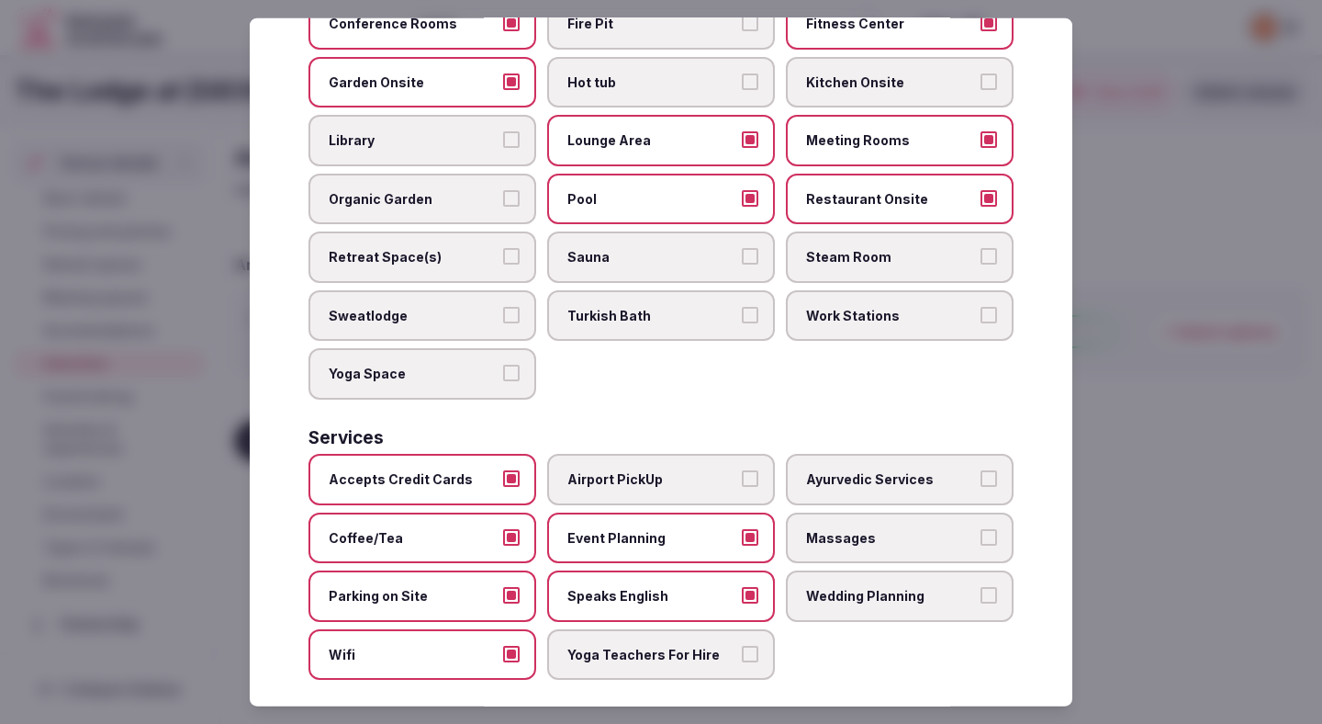
click at [809, 587] on span "Wedding Planning" at bounding box center [890, 596] width 169 height 18
click at [981, 587] on button "Wedding Planning" at bounding box center [989, 595] width 17 height 17
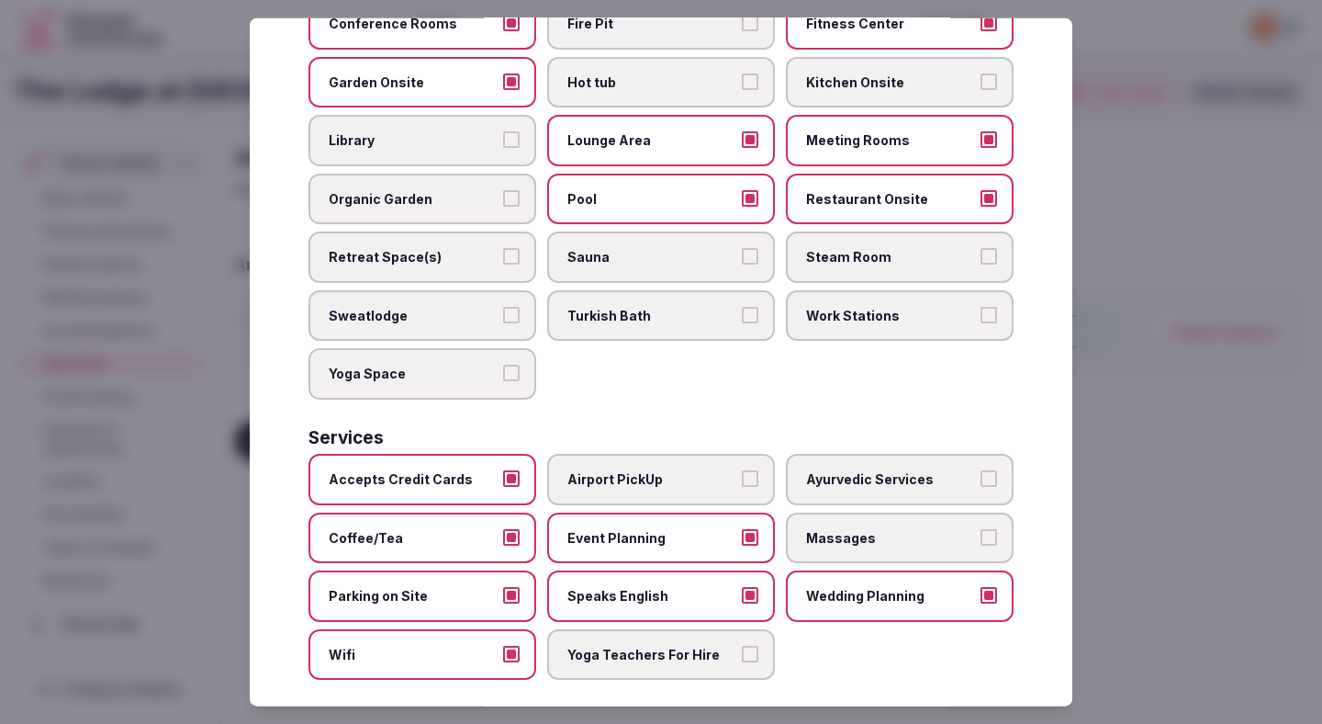
click at [1155, 350] on div at bounding box center [661, 362] width 1322 height 724
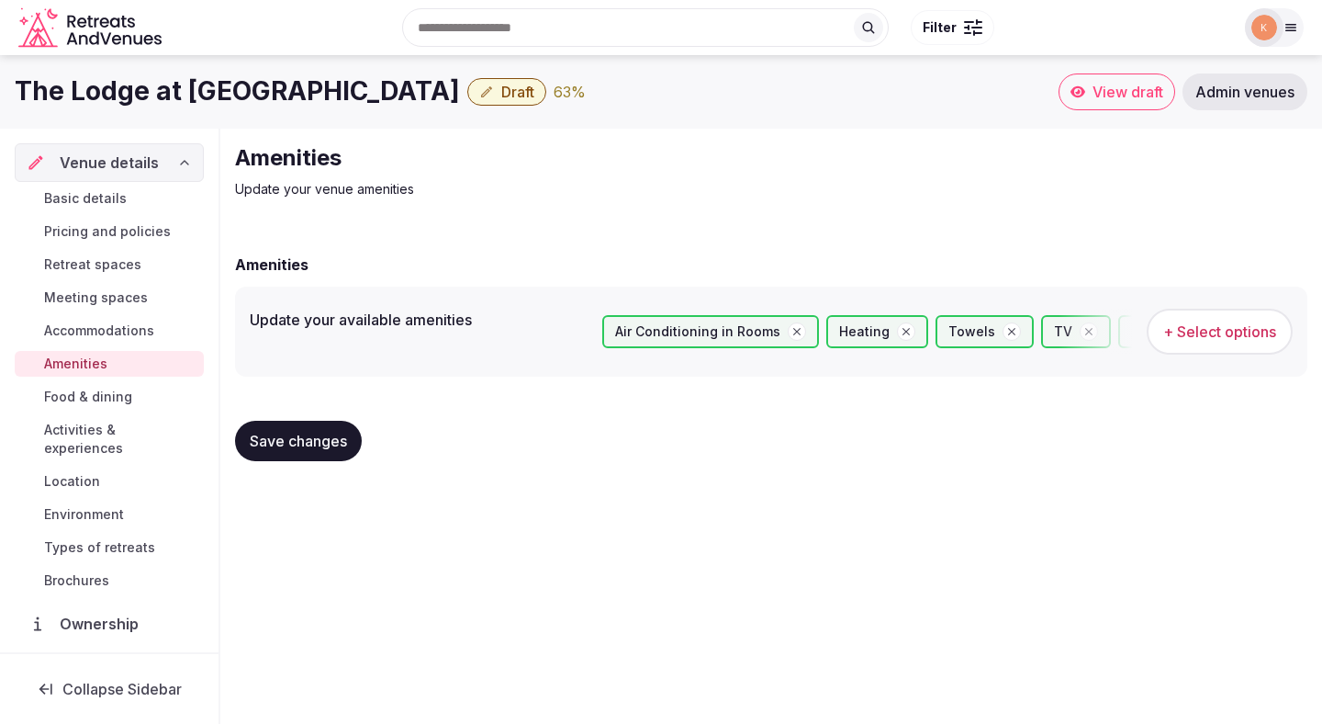
click at [290, 448] on span "Save changes" at bounding box center [298, 441] width 97 height 18
click at [114, 389] on span "Food & dining" at bounding box center [88, 397] width 88 height 18
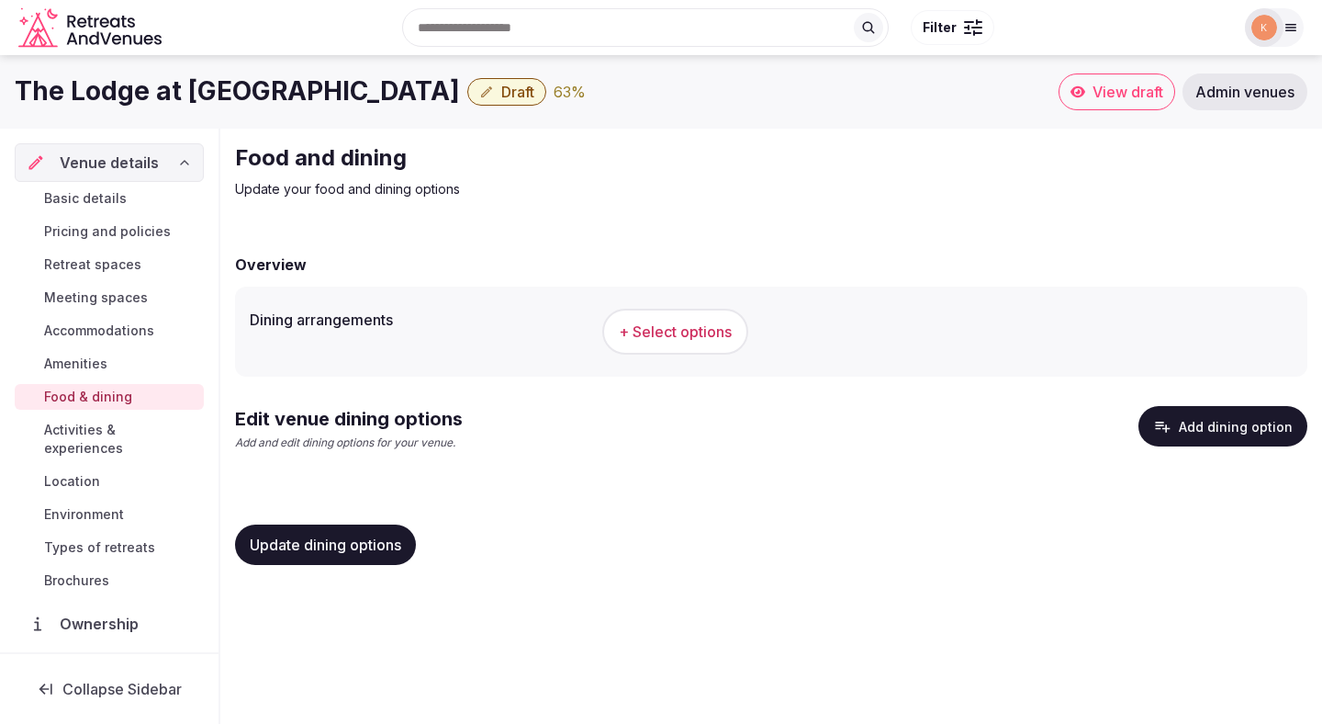
click at [680, 327] on span "+ Select options" at bounding box center [675, 331] width 113 height 20
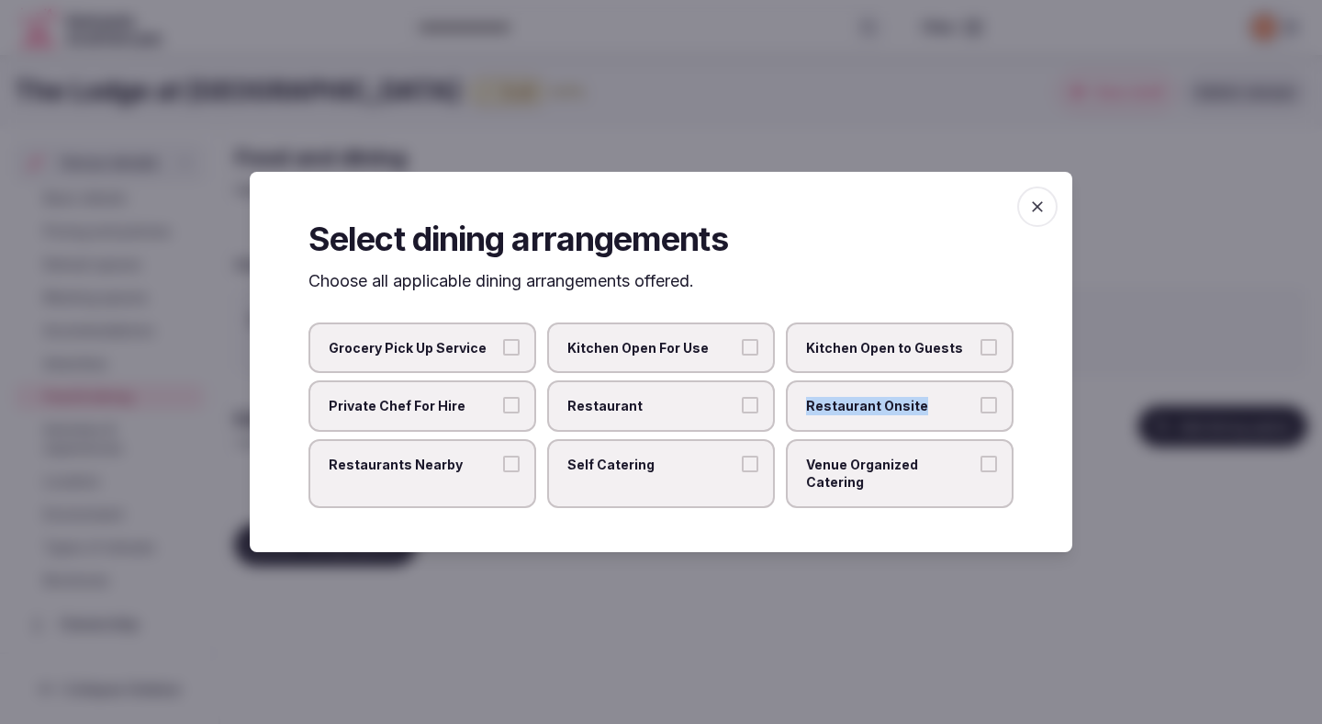
drag, startPoint x: 706, startPoint y: 419, endPoint x: 863, endPoint y: 422, distance: 157.1
click at [863, 422] on div "Grocery Pick Up Service Kitchen Open For Use Kitchen Open to Guests Private Che…" at bounding box center [661, 415] width 705 height 186
click at [863, 415] on span "Restaurant Onsite" at bounding box center [890, 406] width 169 height 18
click at [981, 413] on button "Restaurant Onsite" at bounding box center [989, 405] width 17 height 17
click at [1033, 212] on icon "button" at bounding box center [1037, 206] width 11 height 11
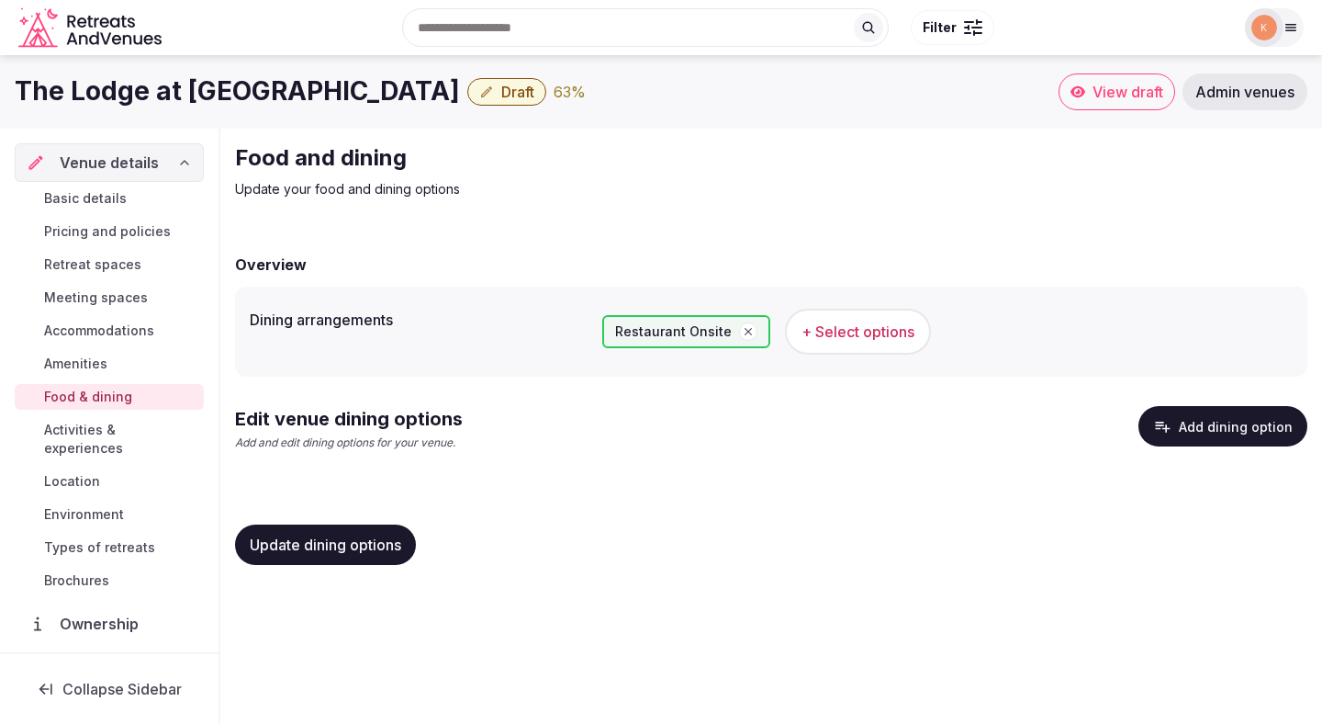
click at [711, 435] on div "Edit venue dining options Add and edit dining options for your venue. Add dinin…" at bounding box center [771, 436] width 1073 height 60
click at [398, 545] on span "Update dining options" at bounding box center [326, 544] width 152 height 18
click at [1211, 421] on button "Add dining option" at bounding box center [1223, 426] width 169 height 40
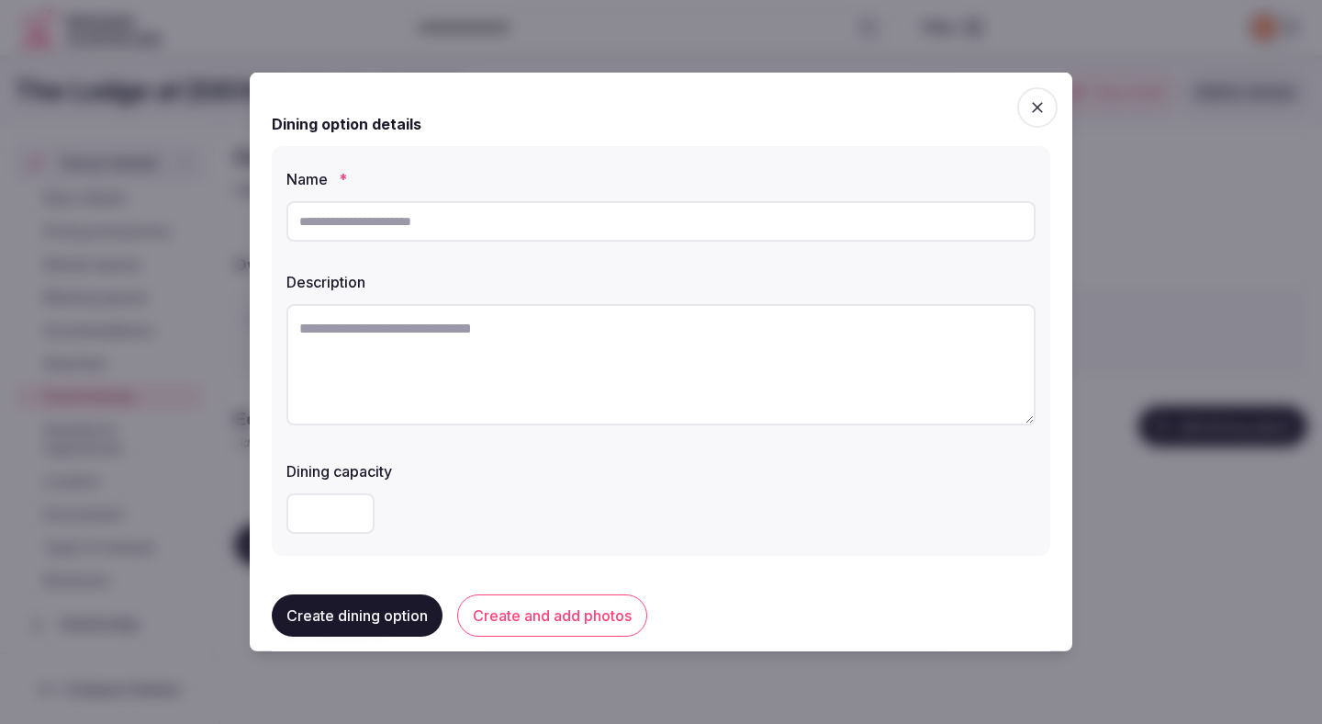
click at [526, 224] on input "text" at bounding box center [661, 221] width 749 height 40
paste input "**********"
type input "**********"
click at [543, 354] on textarea at bounding box center [661, 364] width 749 height 121
paste textarea "**********"
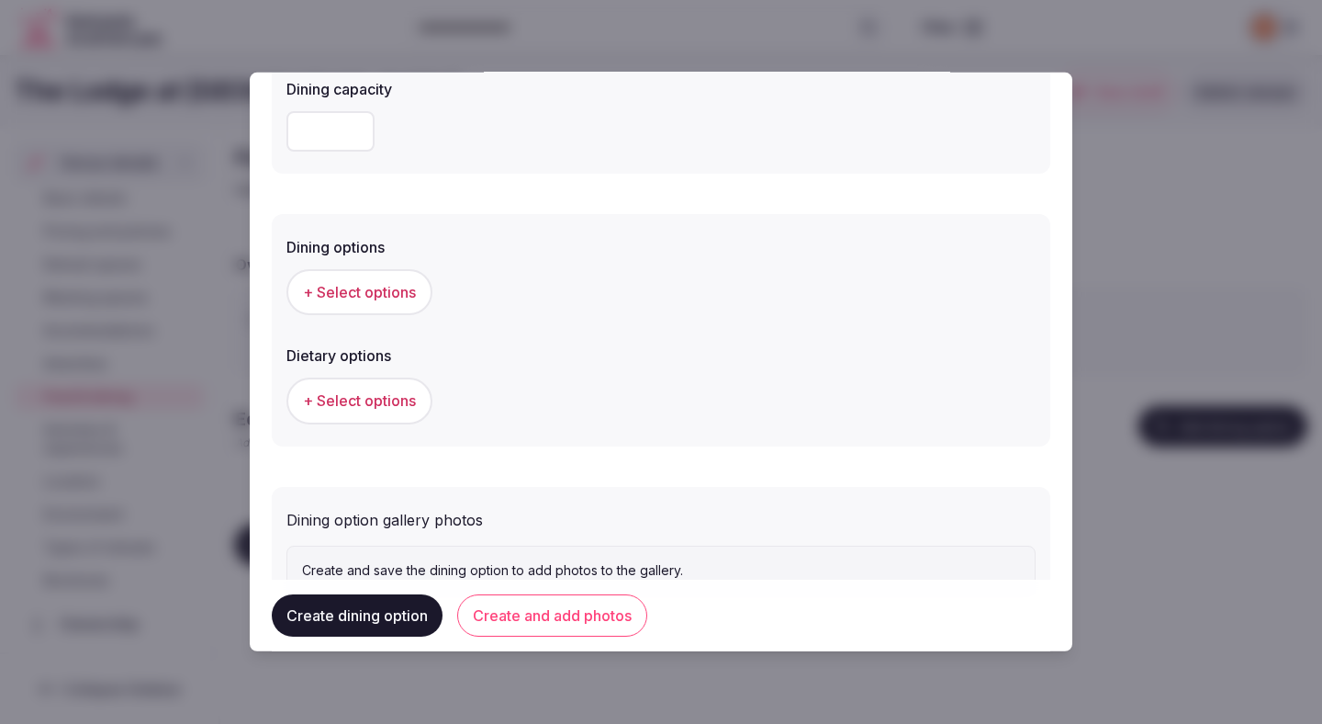
scroll to position [385, 0]
type textarea "**********"
click at [391, 288] on span "+ Select options" at bounding box center [359, 289] width 113 height 20
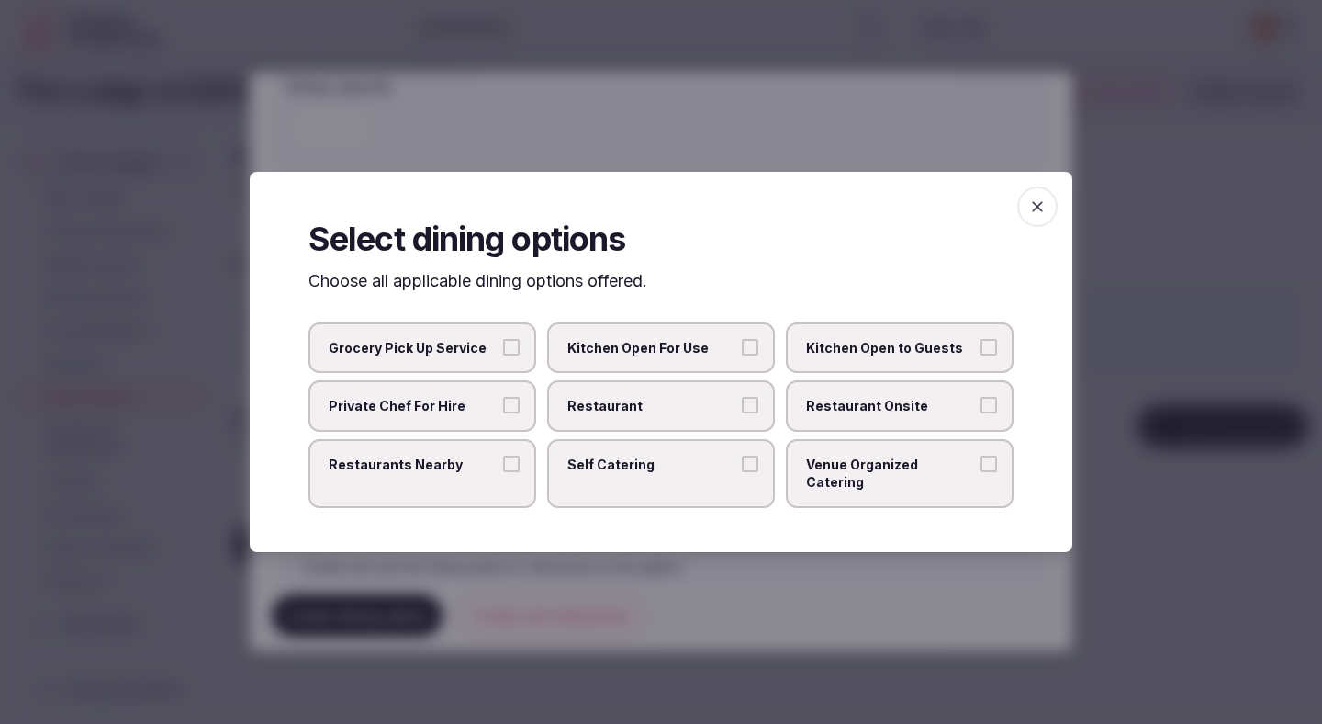
click at [643, 411] on span "Restaurant" at bounding box center [652, 406] width 169 height 18
click at [742, 411] on button "Restaurant" at bounding box center [750, 405] width 17 height 17
click at [838, 415] on span "Restaurant Onsite" at bounding box center [890, 406] width 169 height 18
click at [981, 413] on button "Restaurant Onsite" at bounding box center [989, 405] width 17 height 17
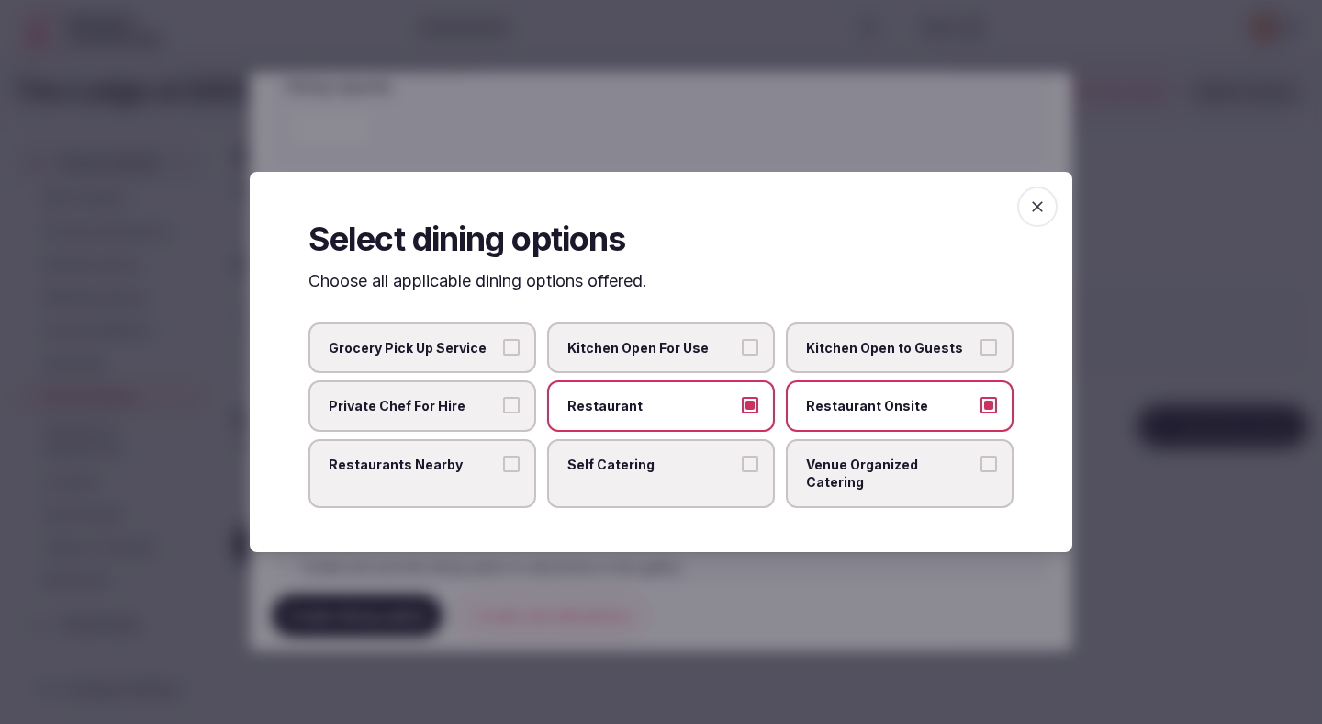
click at [1039, 210] on icon "button" at bounding box center [1038, 206] width 18 height 18
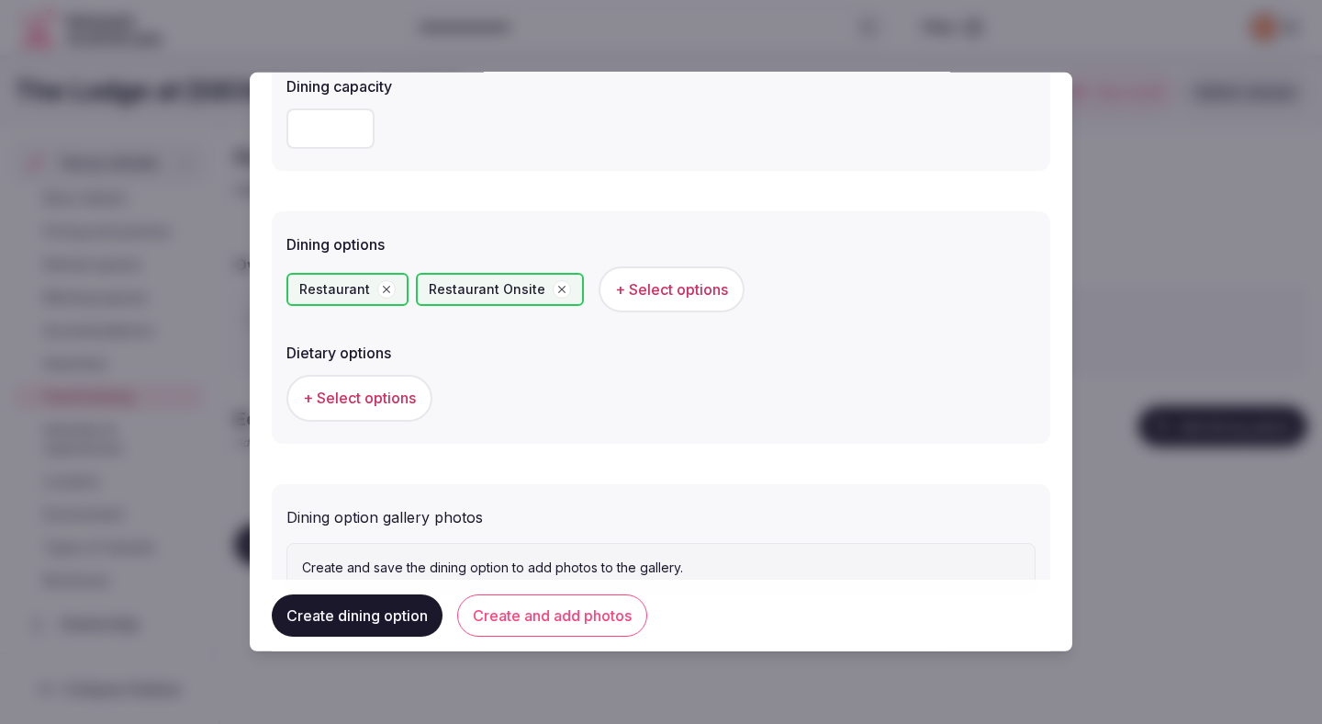
scroll to position [455, 0]
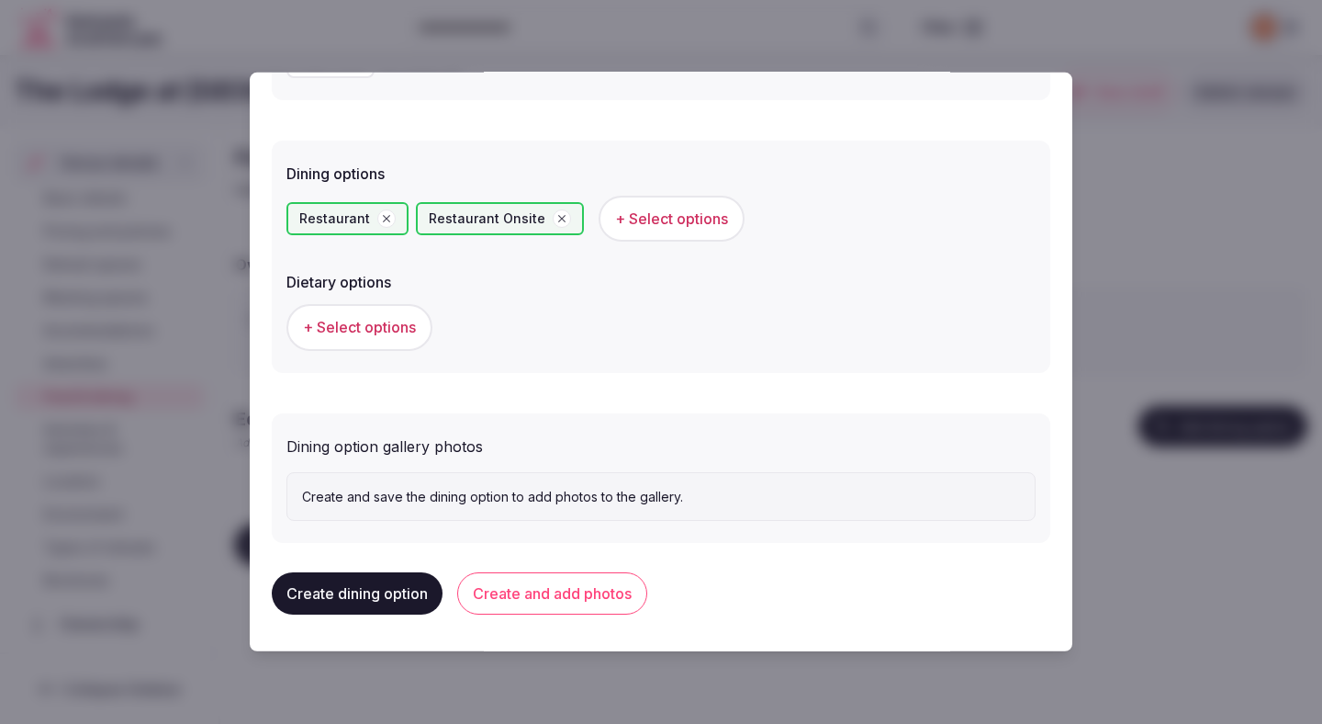
click at [395, 325] on span "+ Select options" at bounding box center [359, 327] width 113 height 20
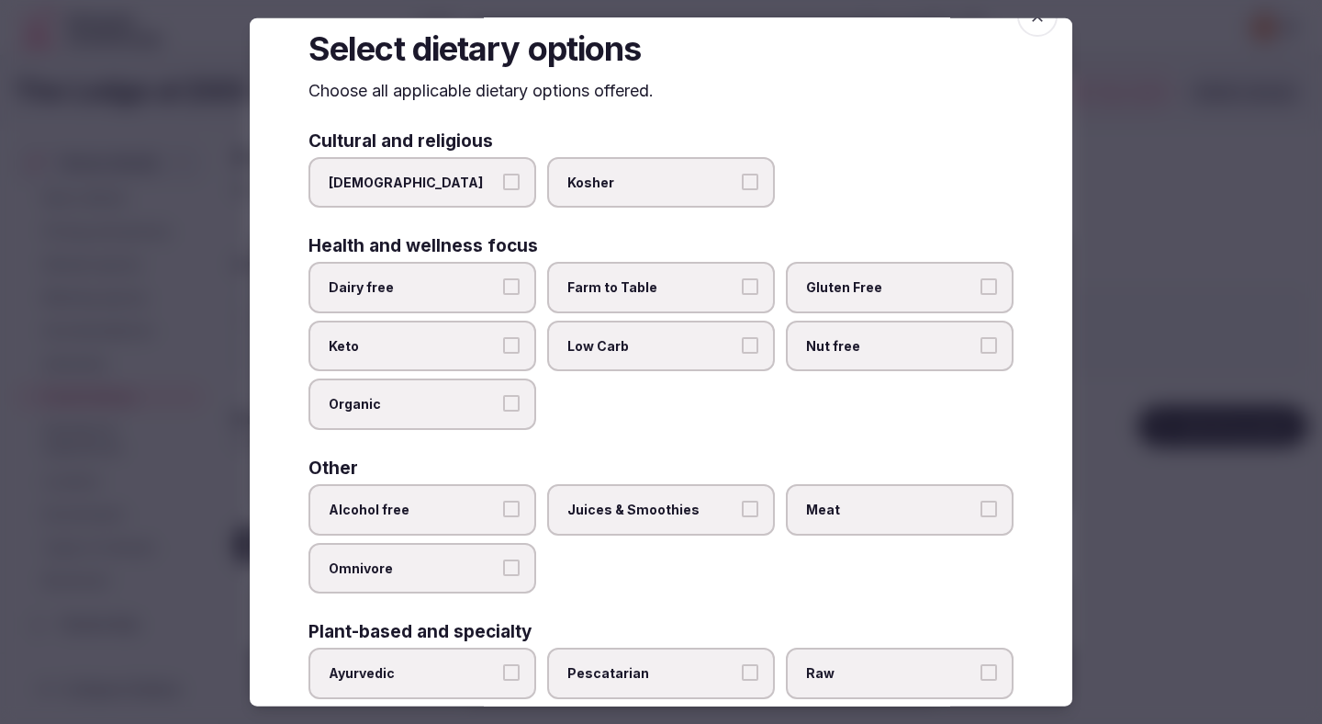
scroll to position [61, 0]
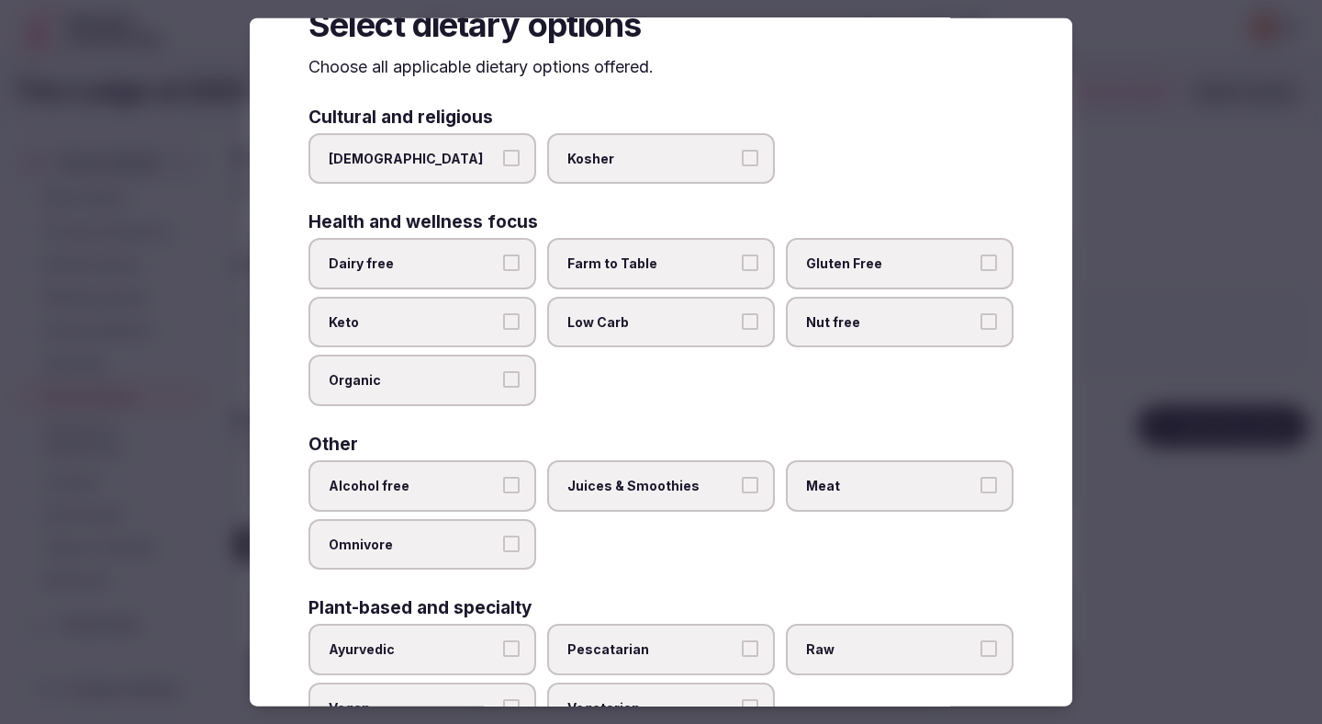
click at [486, 504] on label "Alcohol free" at bounding box center [423, 485] width 228 height 51
click at [503, 493] on button "Alcohol free" at bounding box center [511, 485] width 17 height 17
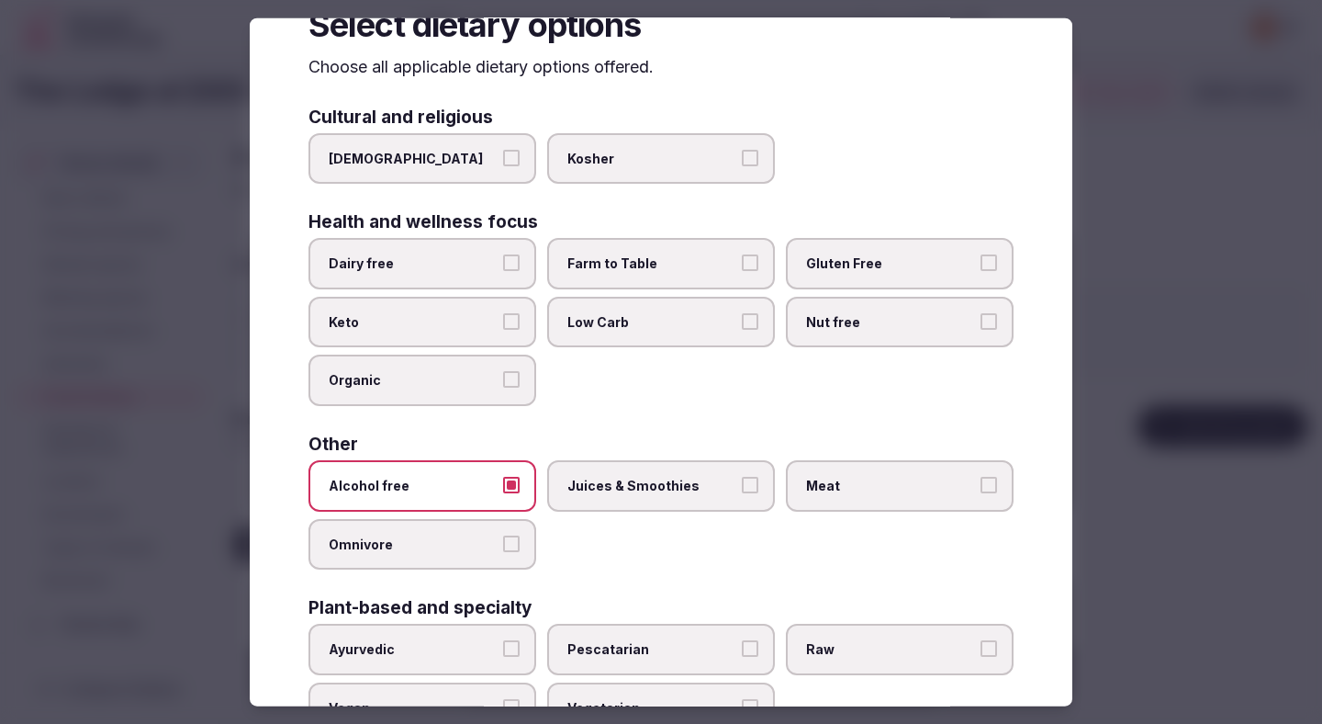
click at [593, 500] on label "Juices & Smoothies" at bounding box center [661, 485] width 228 height 51
click at [742, 493] on button "Juices & Smoothies" at bounding box center [750, 485] width 17 height 17
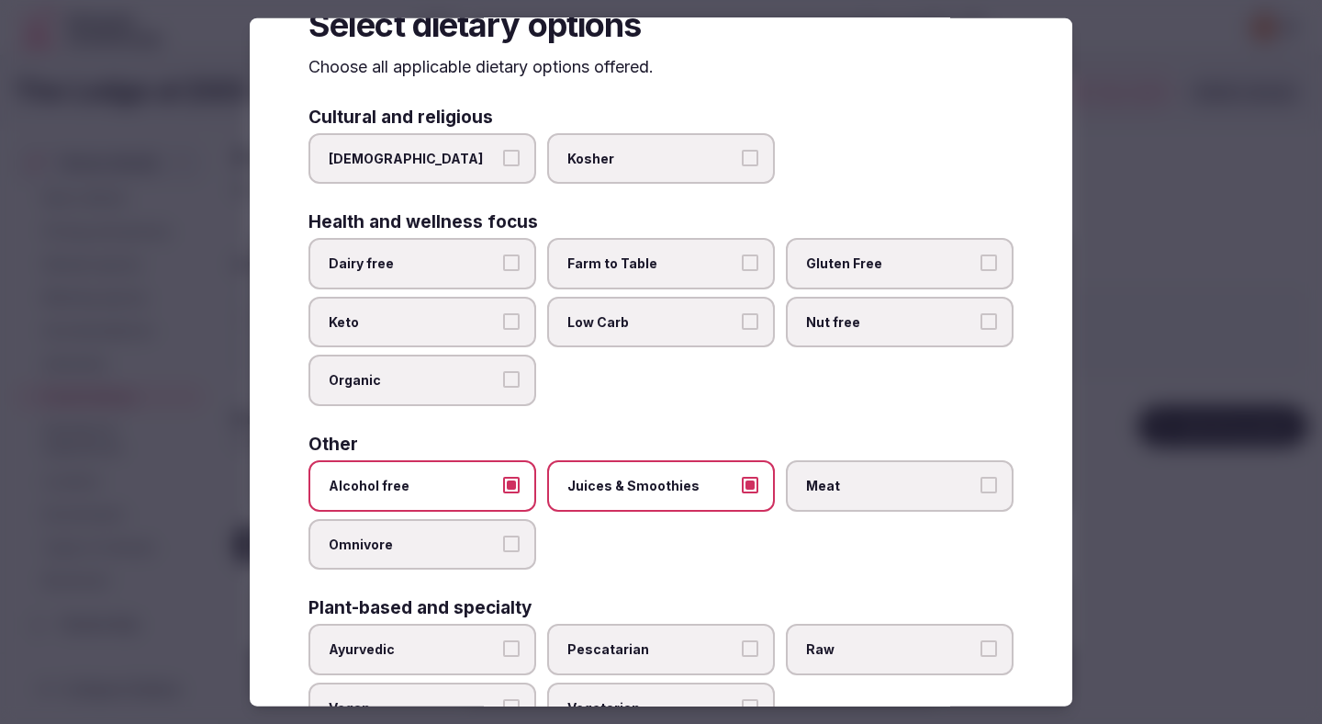
click at [788, 512] on div "Alcohol free Juices & Smoothies Meat Omnivore" at bounding box center [661, 514] width 705 height 109
click at [826, 498] on label "Meat" at bounding box center [900, 485] width 228 height 51
click at [981, 493] on button "Meat" at bounding box center [989, 485] width 17 height 17
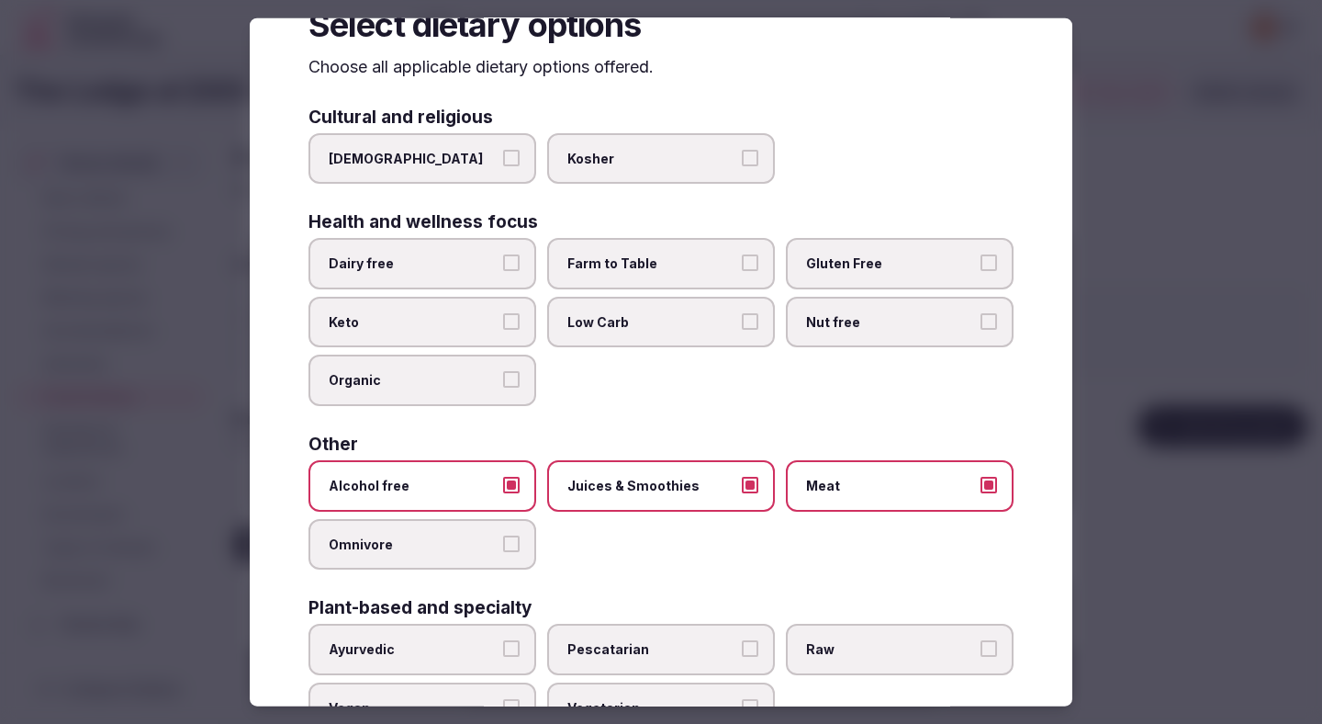
click at [821, 495] on label "Meat" at bounding box center [900, 485] width 228 height 51
click at [981, 493] on button "Meat" at bounding box center [989, 485] width 17 height 17
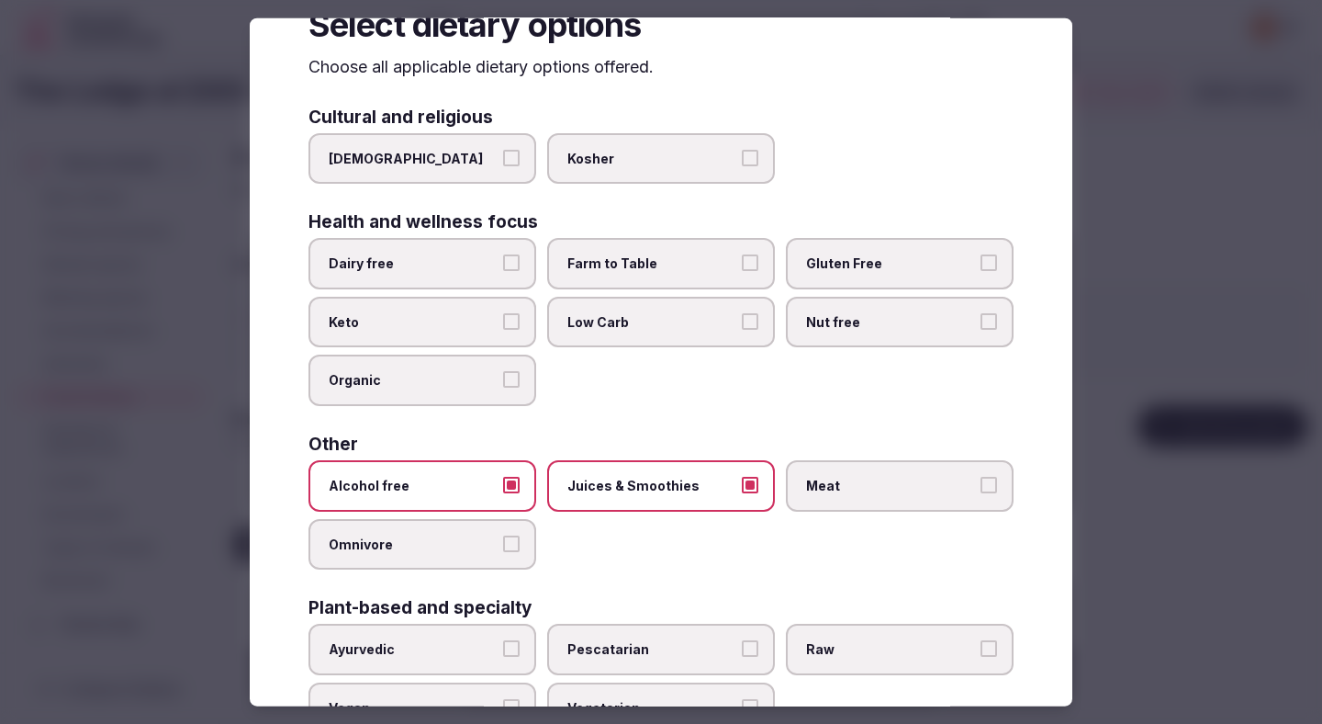
click at [821, 496] on label "Meat" at bounding box center [900, 485] width 228 height 51
click at [981, 493] on button "Meat" at bounding box center [989, 485] width 17 height 17
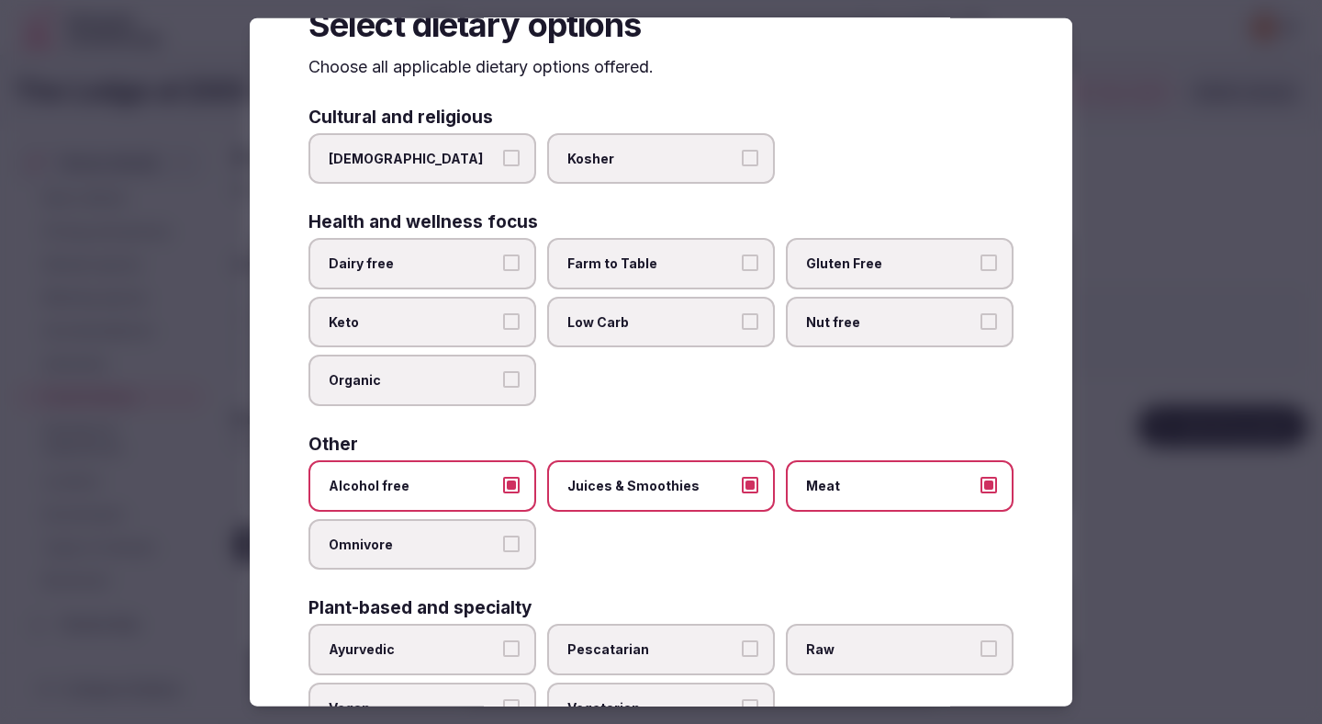
scroll to position [132, 0]
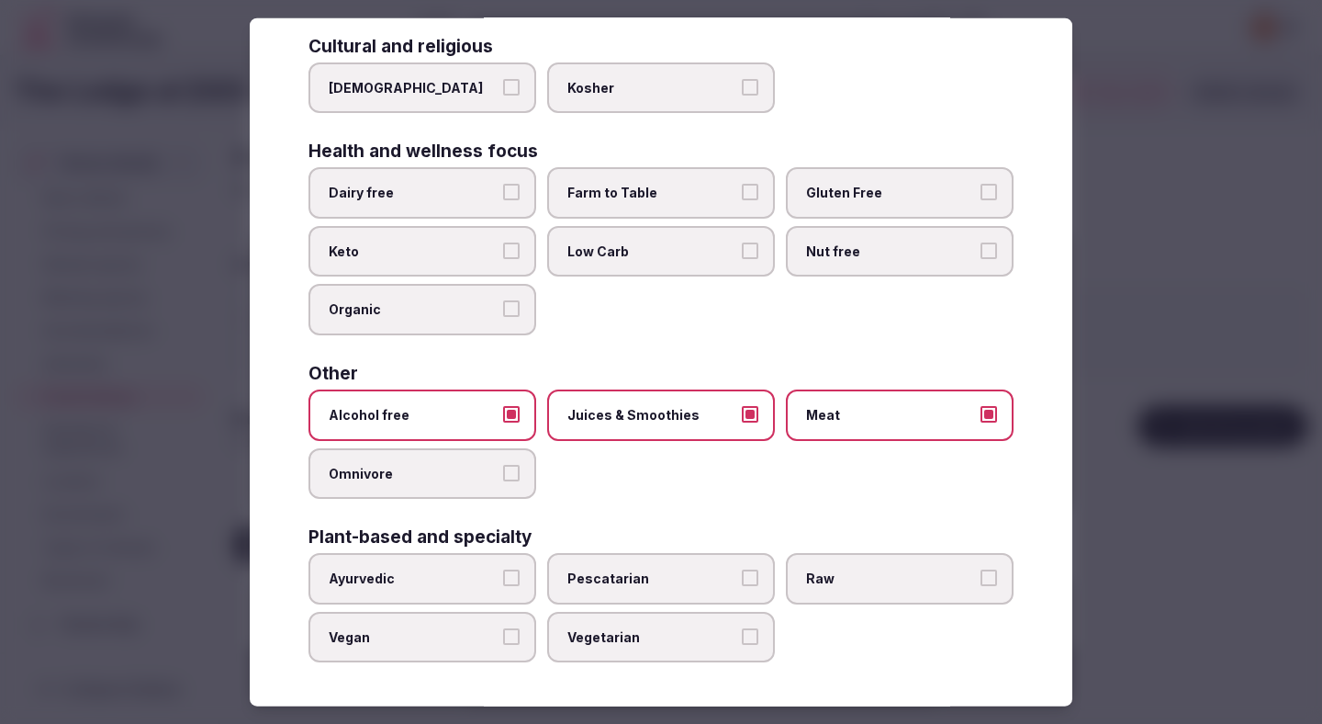
click at [1192, 321] on div at bounding box center [661, 362] width 1322 height 724
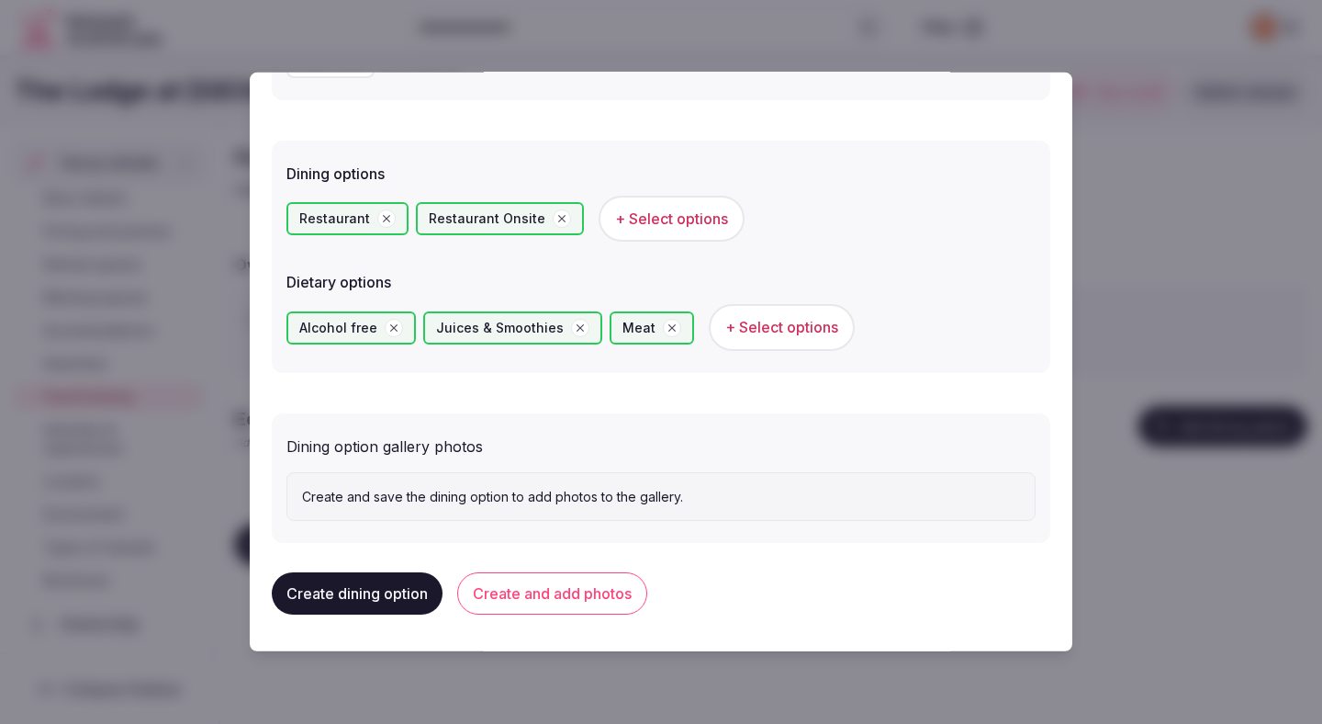
click at [568, 589] on button "Create and add photos" at bounding box center [552, 593] width 190 height 42
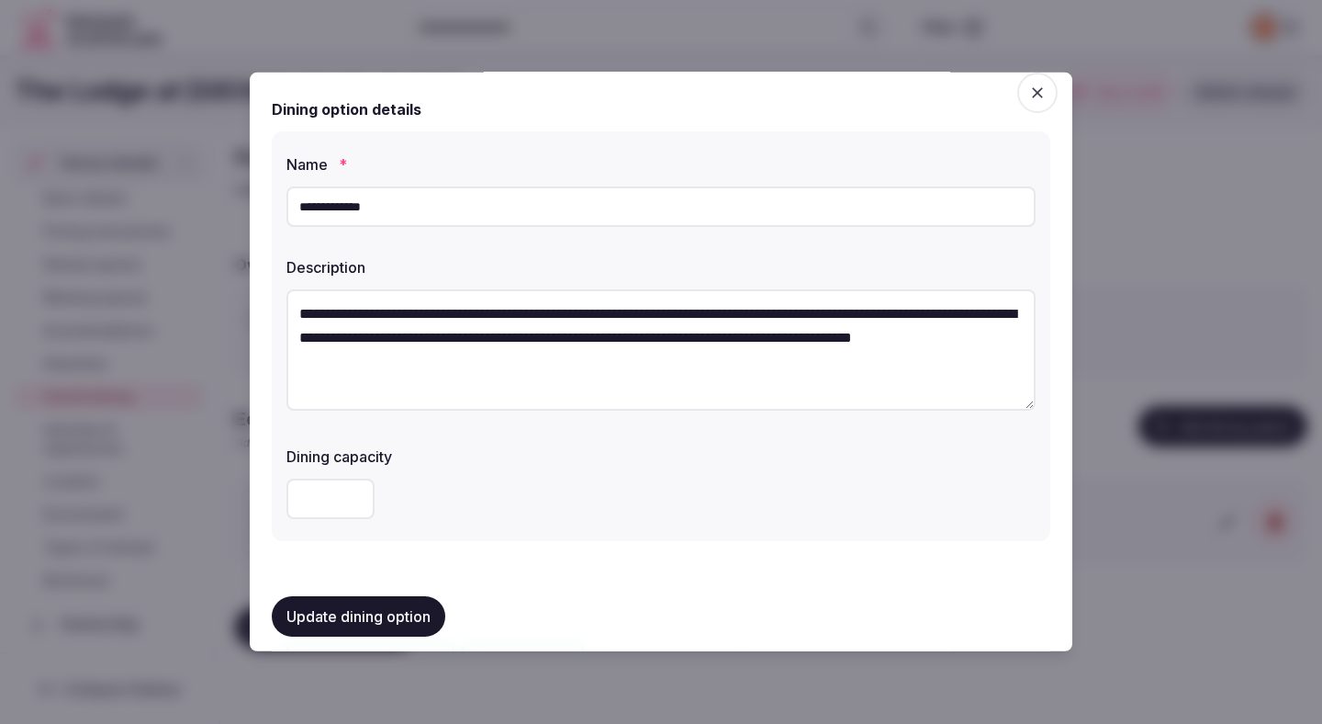
scroll to position [0, 0]
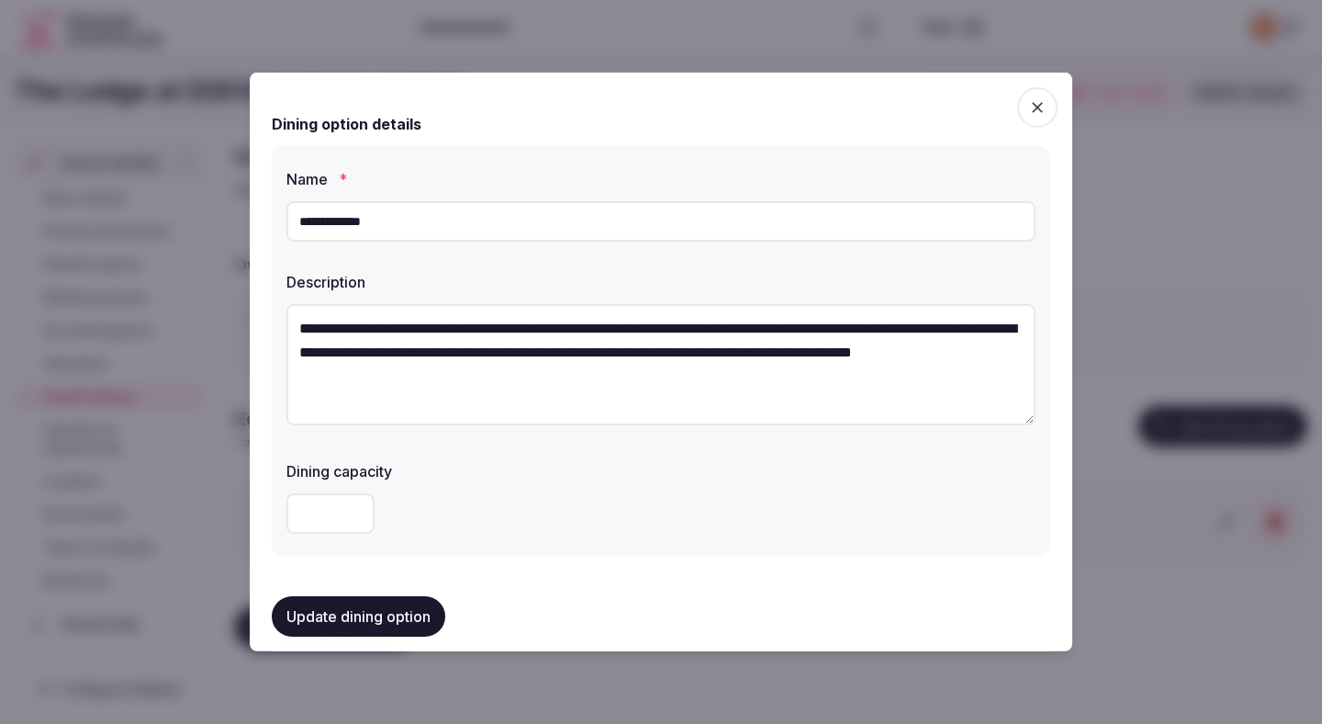
click at [586, 383] on textarea "**********" at bounding box center [661, 364] width 749 height 121
paste textarea "**********"
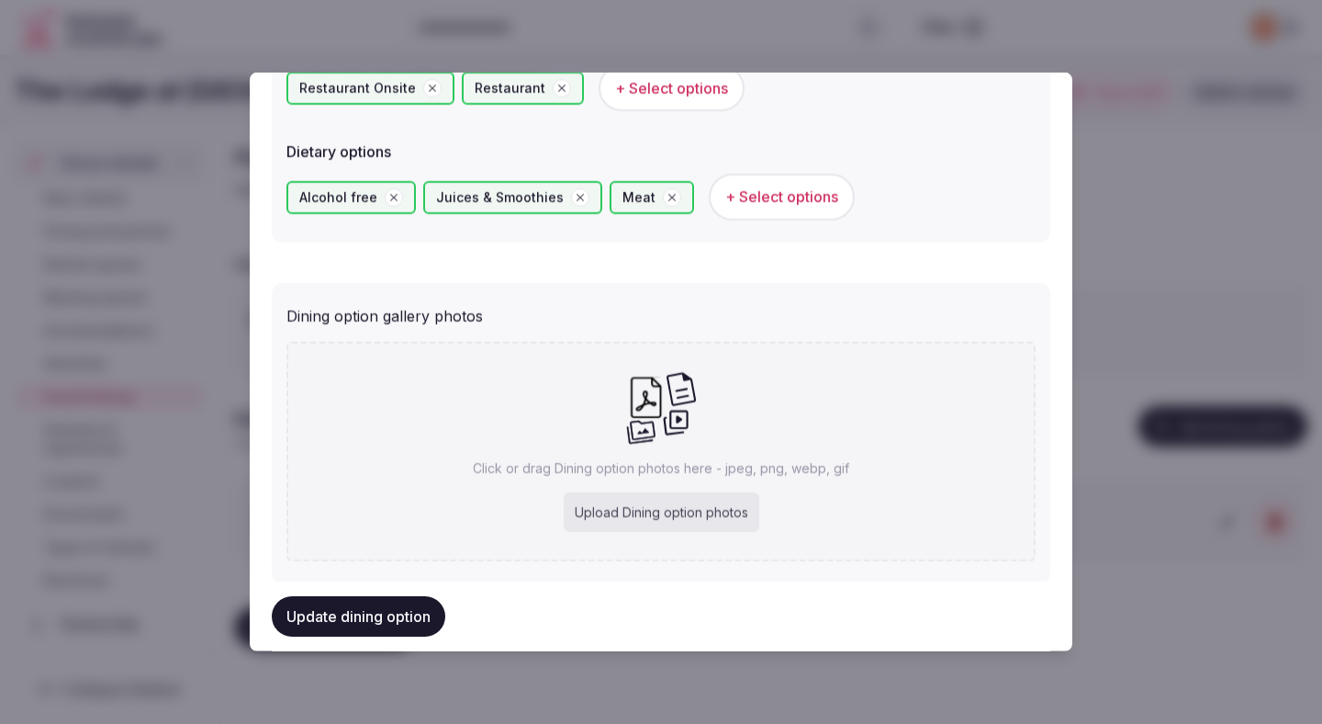
scroll to position [624, 0]
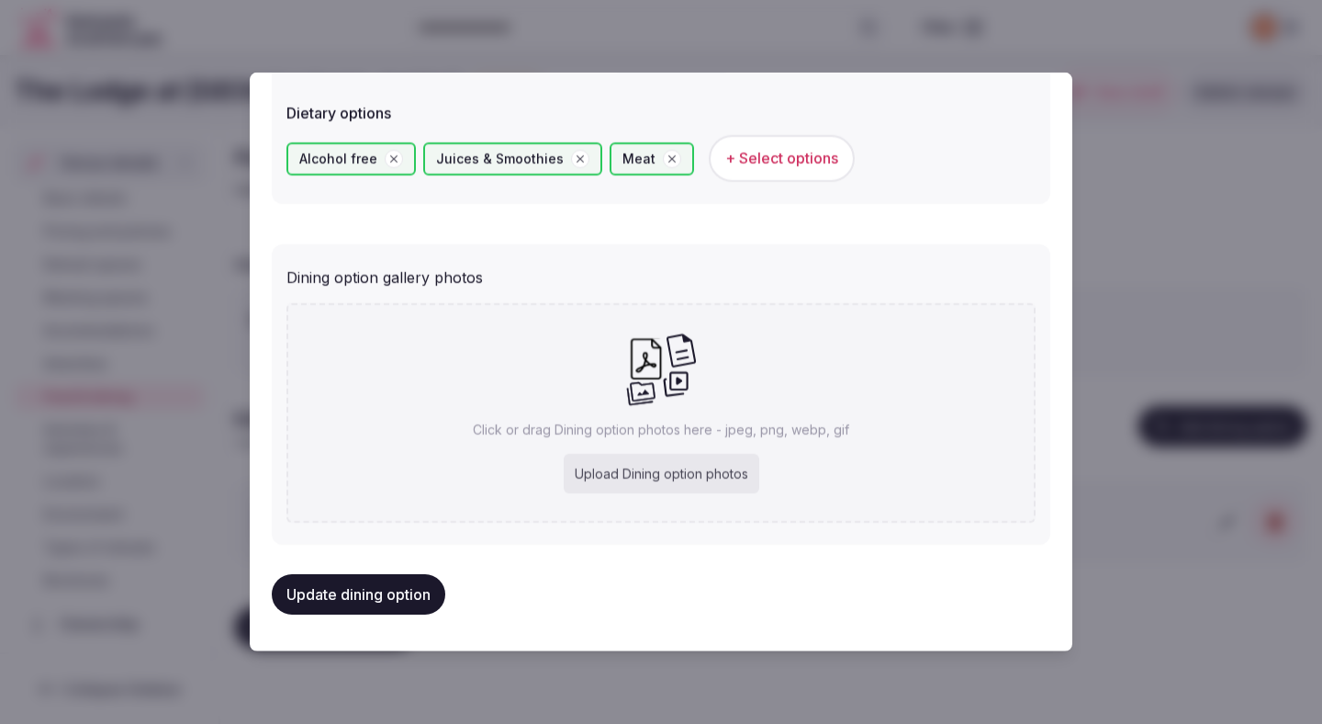
type textarea "**********"
click at [389, 612] on button "Update dining option" at bounding box center [359, 594] width 174 height 40
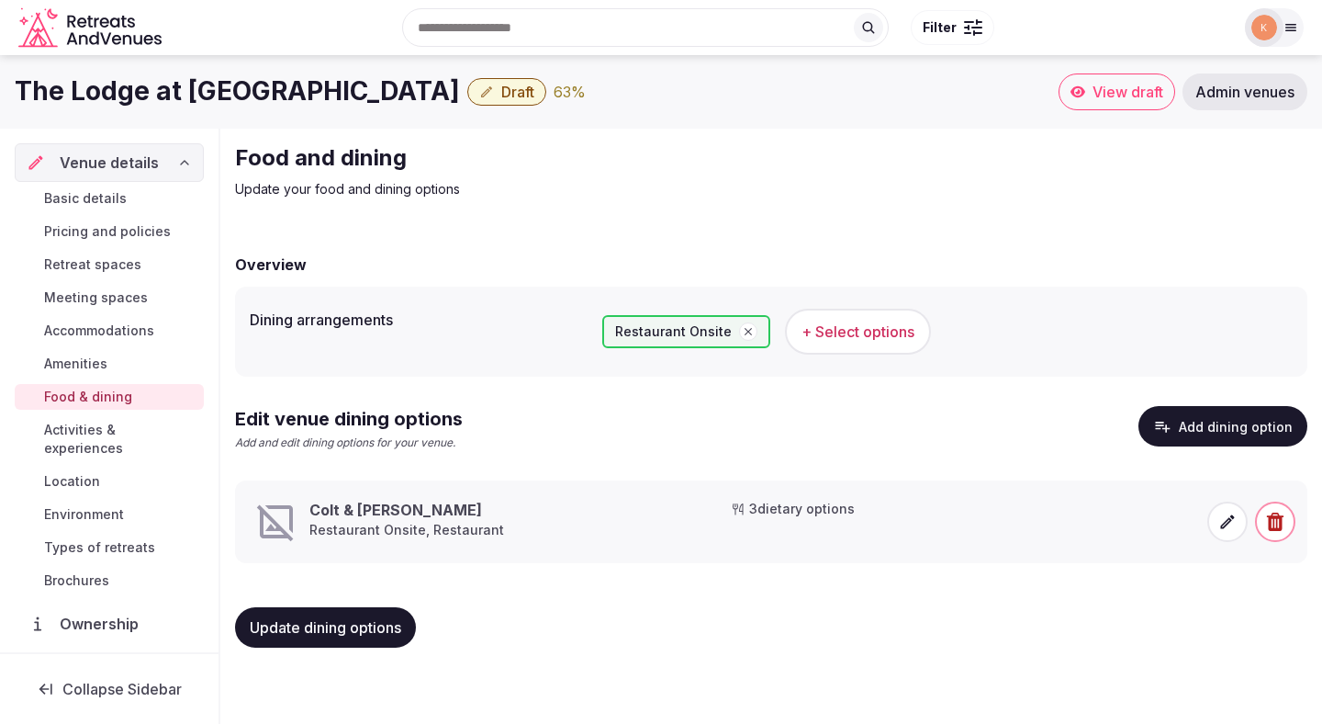
click at [1229, 524] on icon at bounding box center [1228, 521] width 18 height 18
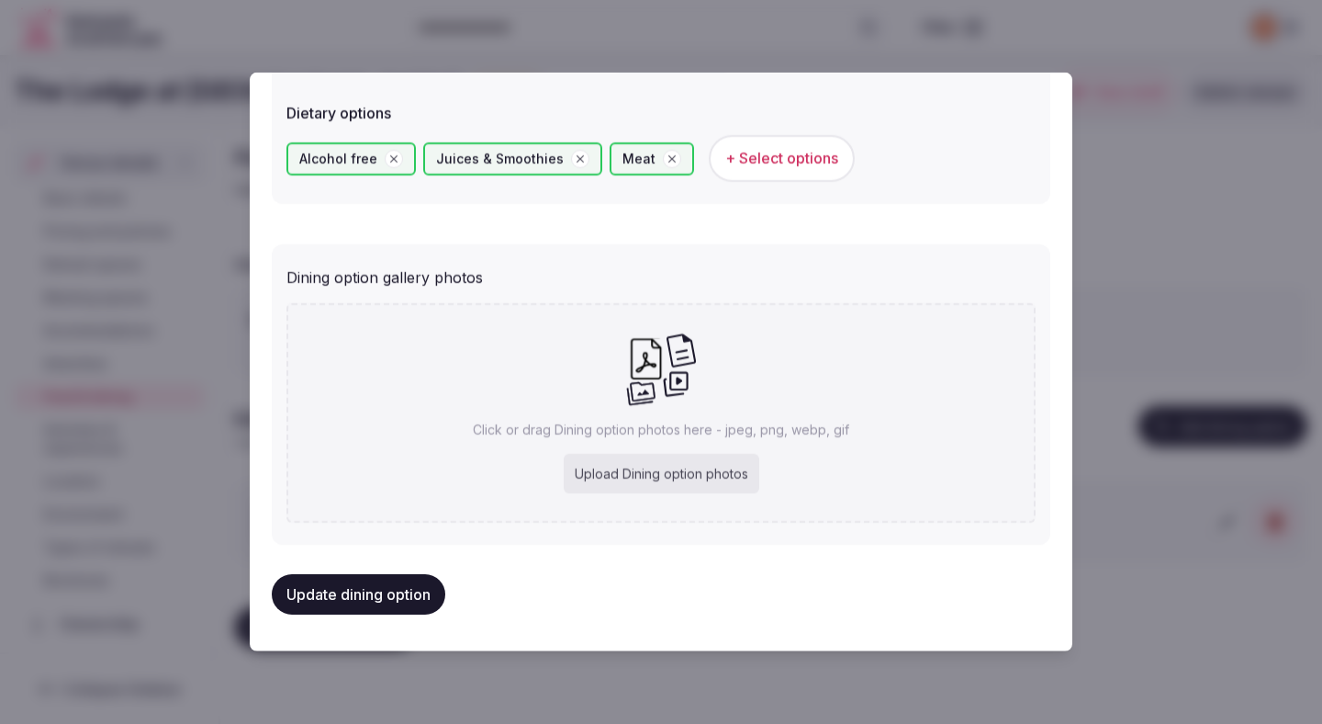
click at [678, 474] on div "Upload Dining option photos" at bounding box center [662, 474] width 196 height 40
type input "**********"
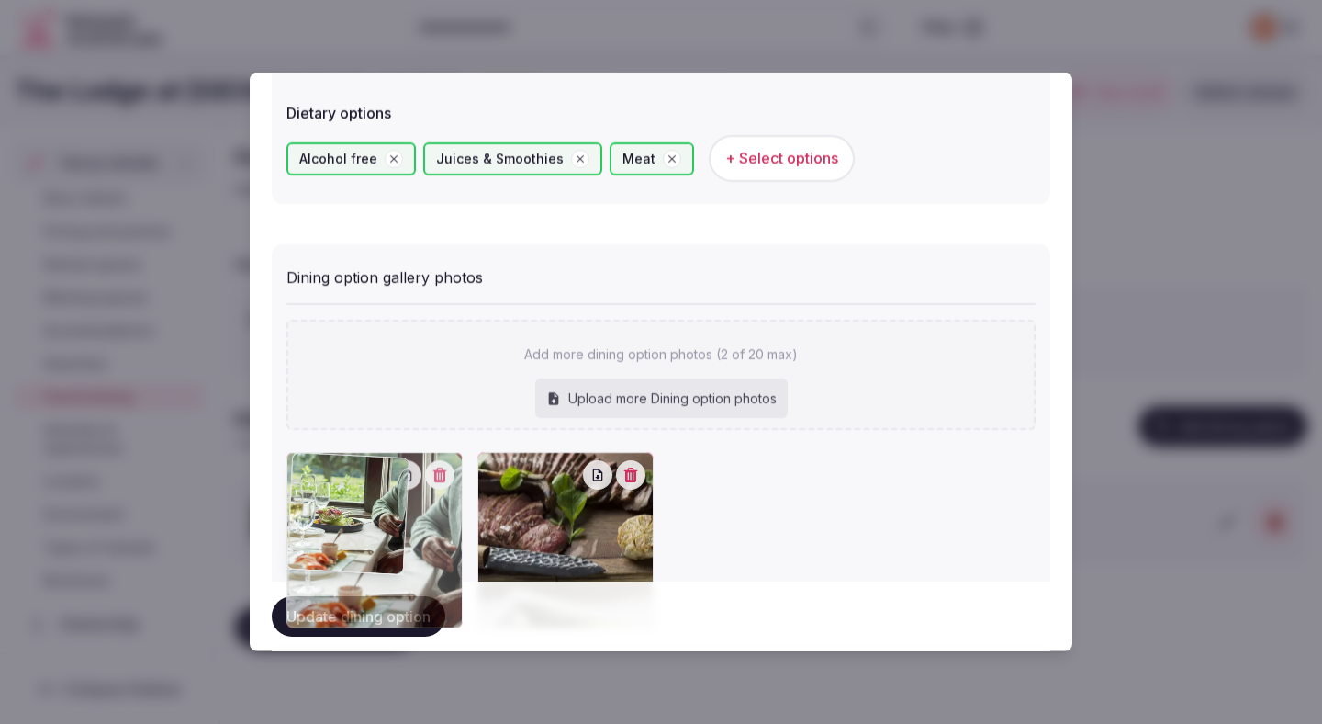
drag, startPoint x: 599, startPoint y: 553, endPoint x: 413, endPoint y: 536, distance: 186.2
click at [413, 536] on div at bounding box center [375, 540] width 176 height 176
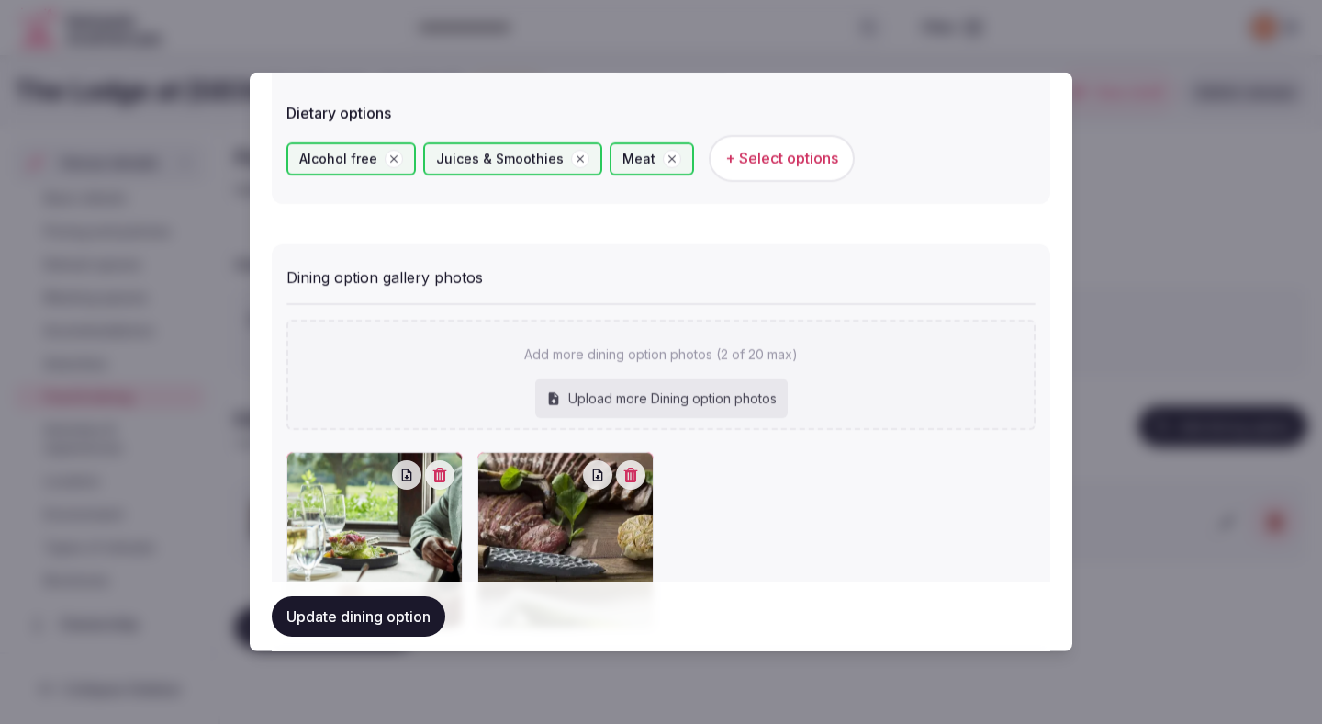
click at [383, 623] on button "Update dining option" at bounding box center [359, 616] width 174 height 40
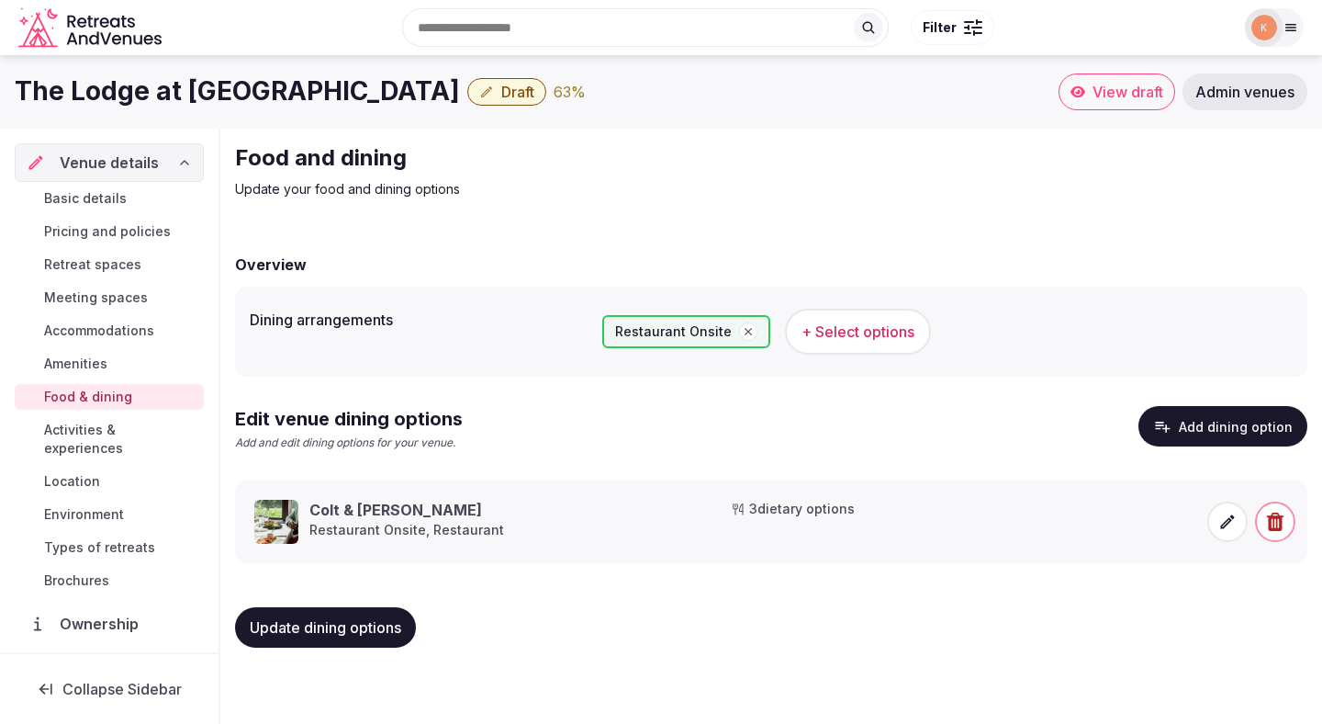
click at [107, 433] on span "Activities & experiences" at bounding box center [120, 439] width 152 height 37
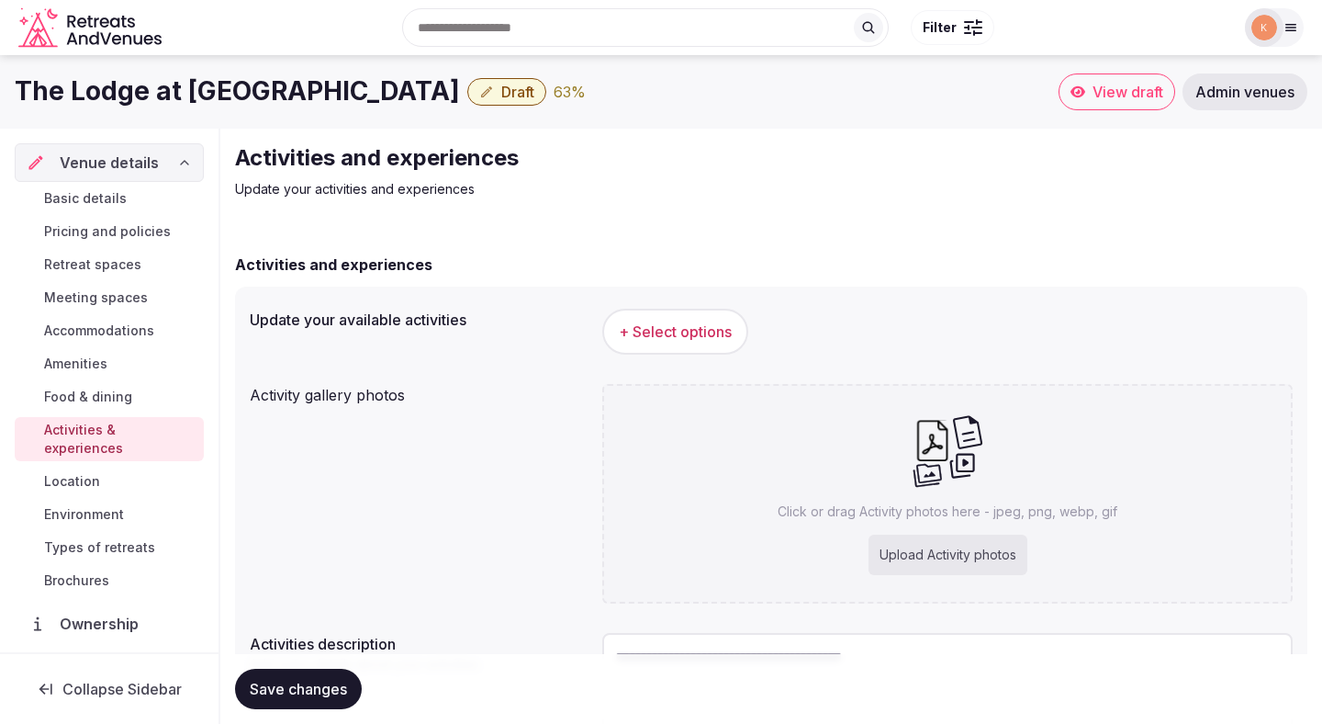
click at [663, 332] on span "+ Select options" at bounding box center [675, 331] width 113 height 20
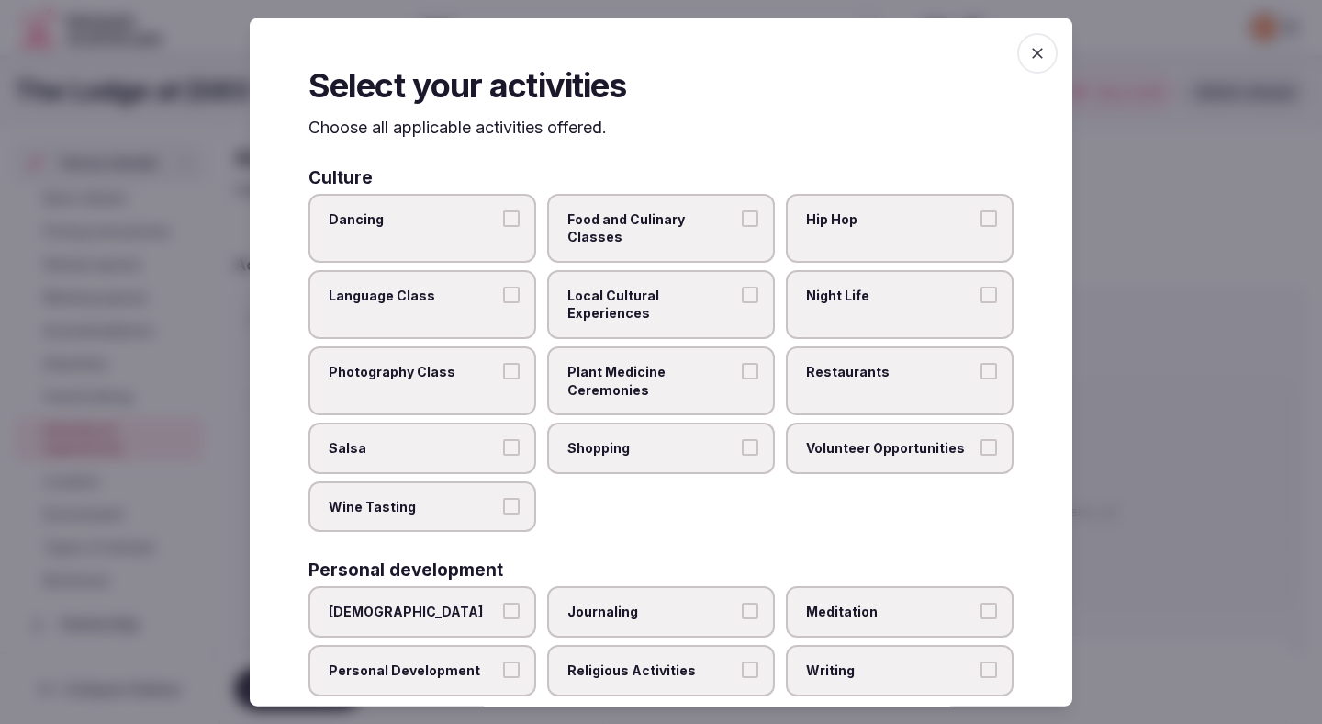
click at [478, 482] on label "Wine Tasting" at bounding box center [423, 505] width 228 height 51
click at [503, 497] on button "Wine Tasting" at bounding box center [511, 505] width 17 height 17
click at [635, 439] on span "Shopping" at bounding box center [652, 448] width 169 height 18
click at [742, 439] on button "Shopping" at bounding box center [750, 447] width 17 height 17
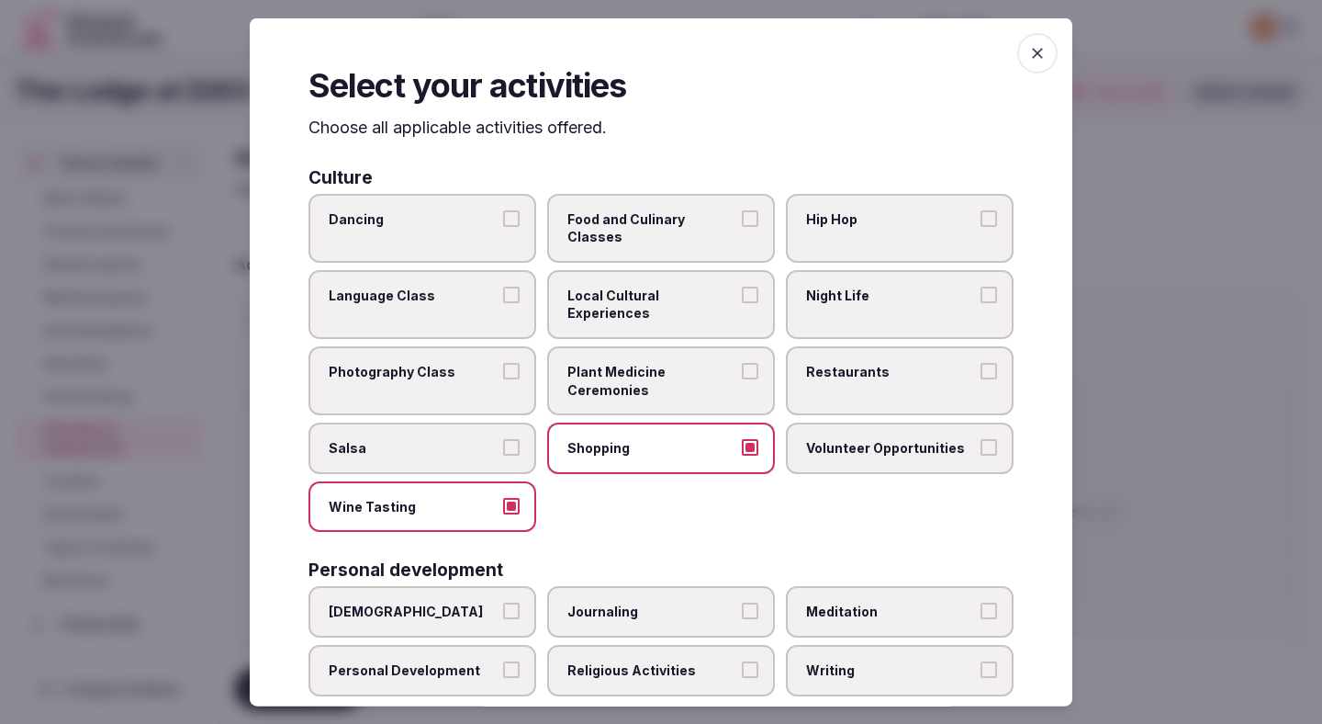
click at [921, 363] on span "Restaurants" at bounding box center [890, 372] width 169 height 18
click at [981, 363] on button "Restaurants" at bounding box center [989, 371] width 17 height 17
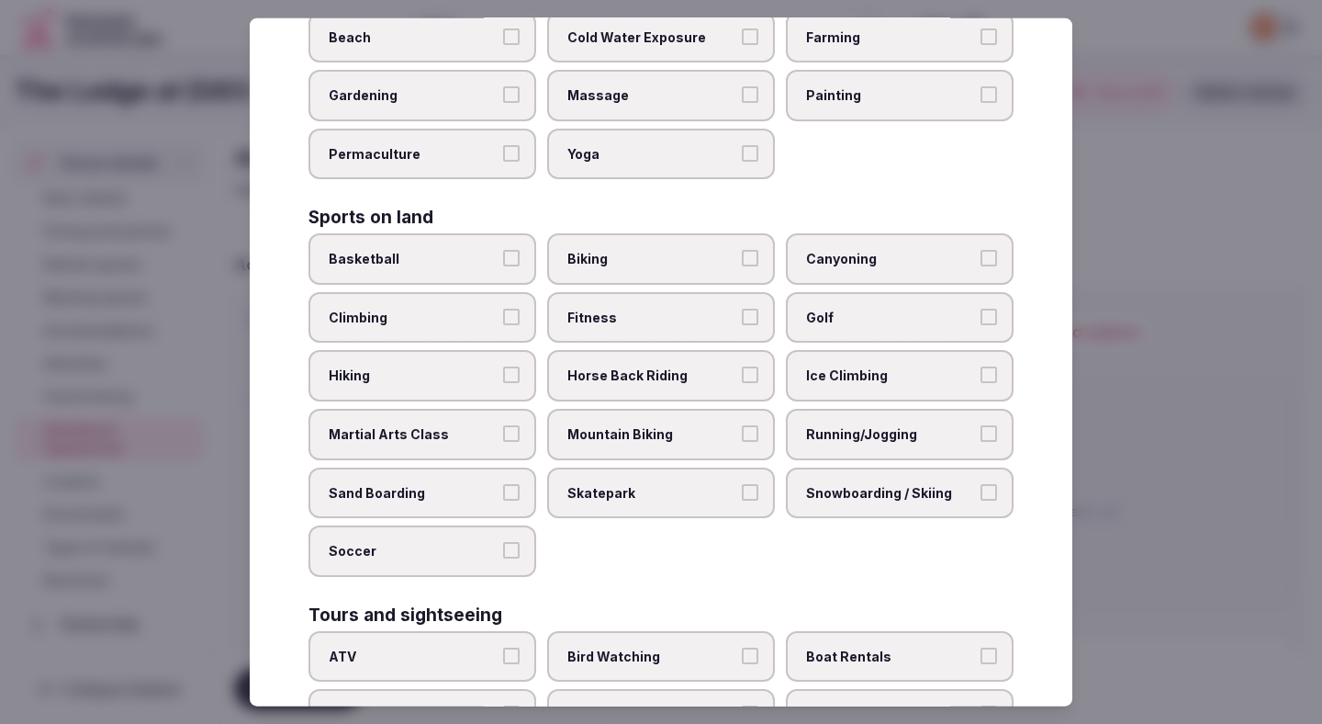
scroll to position [741, 0]
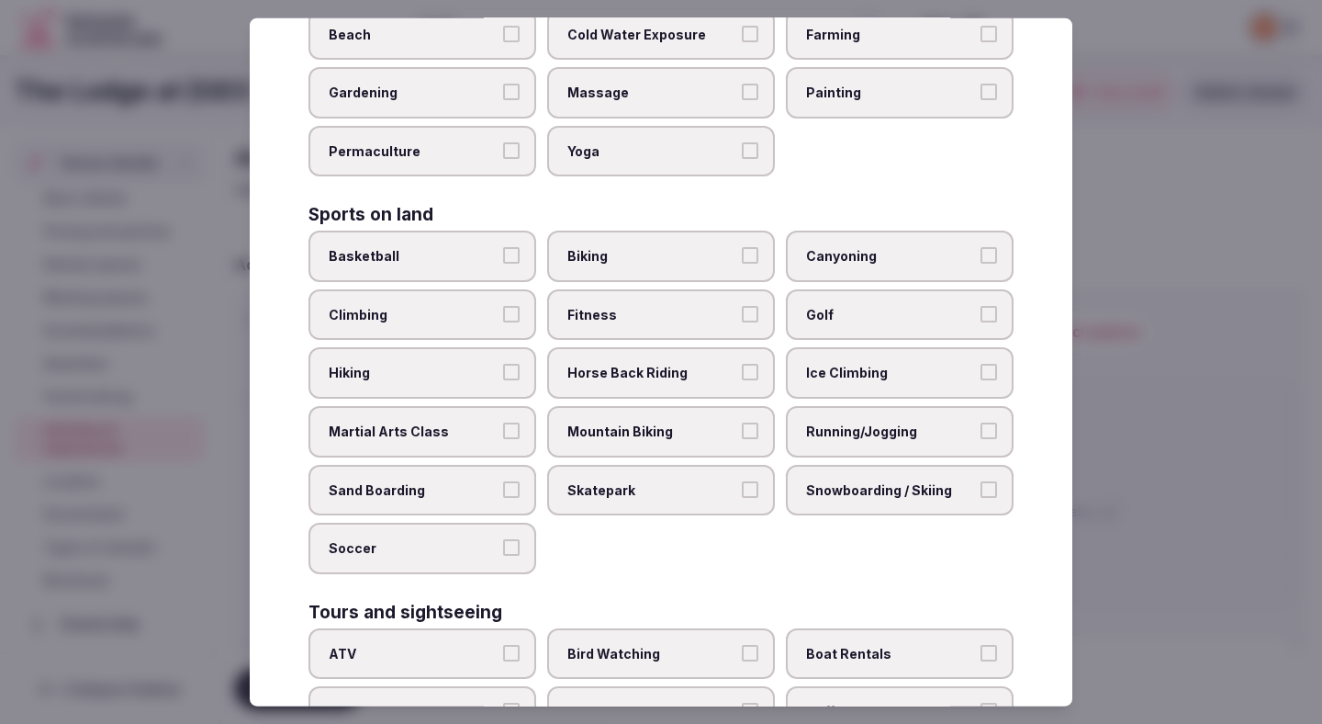
click at [870, 422] on span "Running/Jogging" at bounding box center [890, 431] width 169 height 18
click at [981, 422] on button "Running/Jogging" at bounding box center [989, 430] width 17 height 17
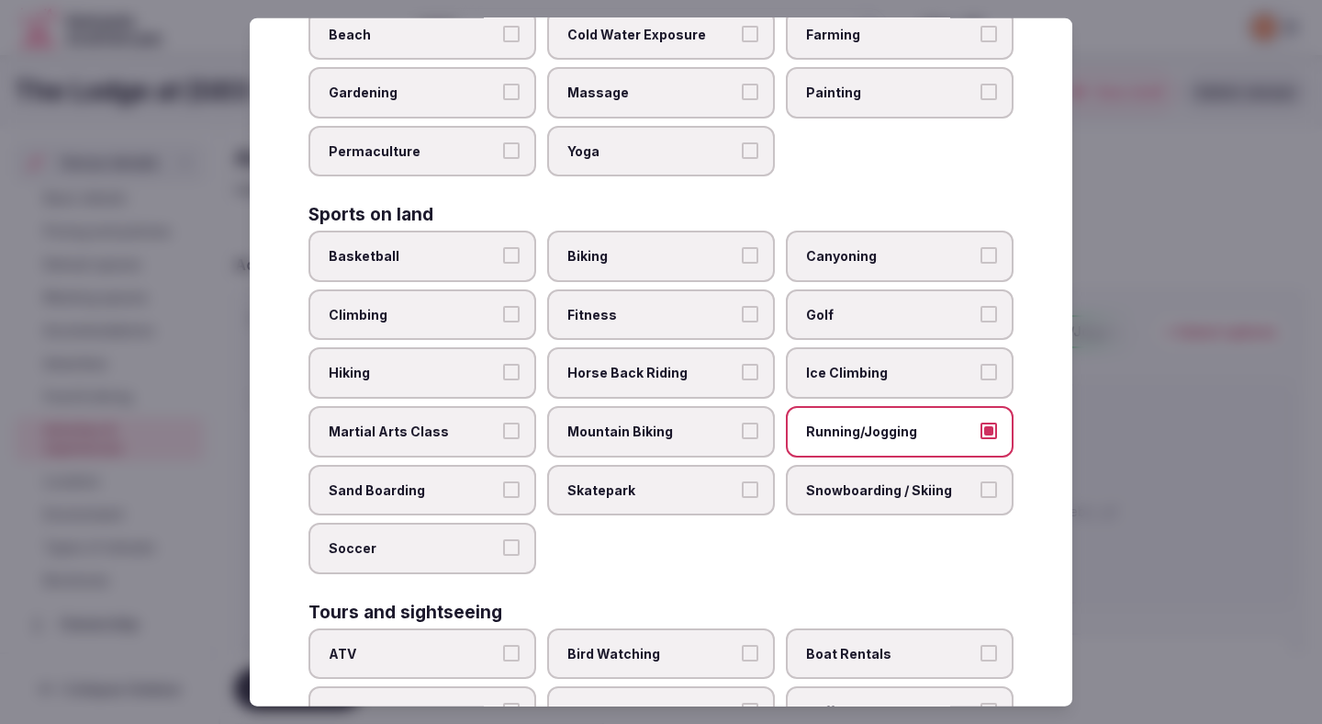
click at [694, 289] on label "Fitness" at bounding box center [661, 314] width 228 height 51
click at [742, 306] on button "Fitness" at bounding box center [750, 314] width 17 height 17
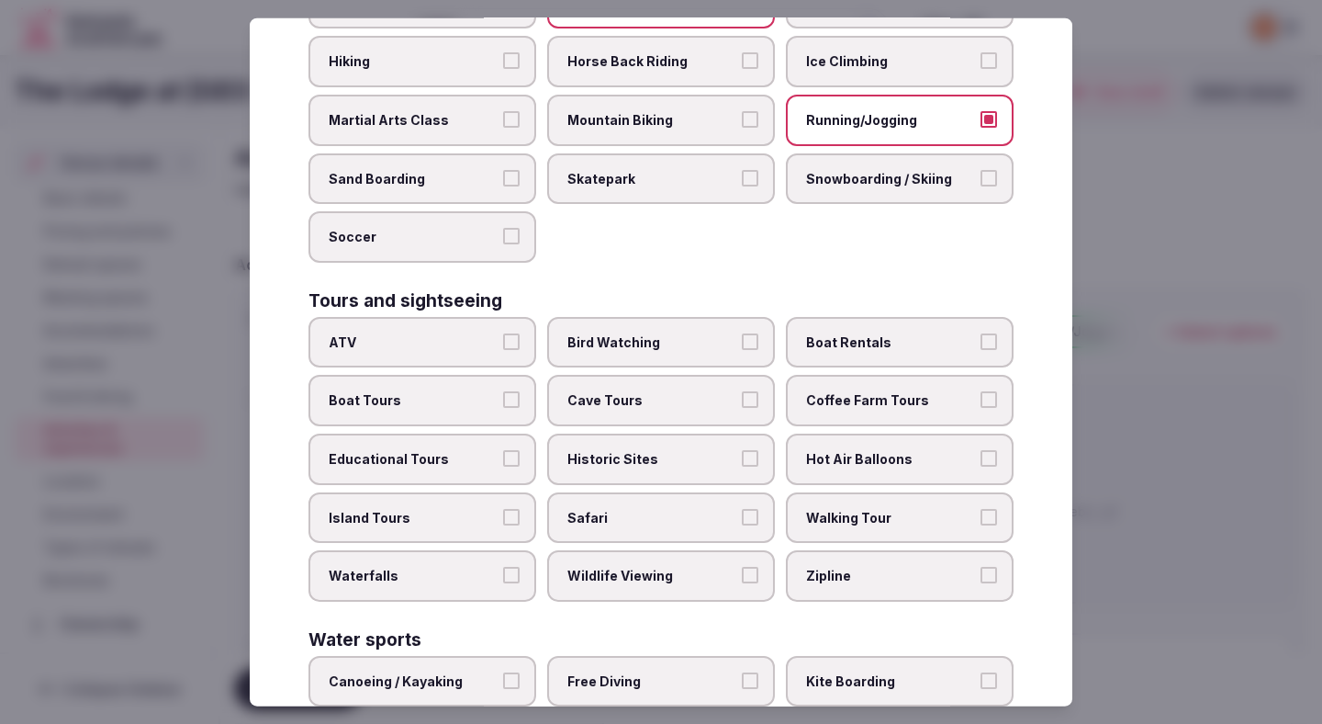
scroll to position [1063, 0]
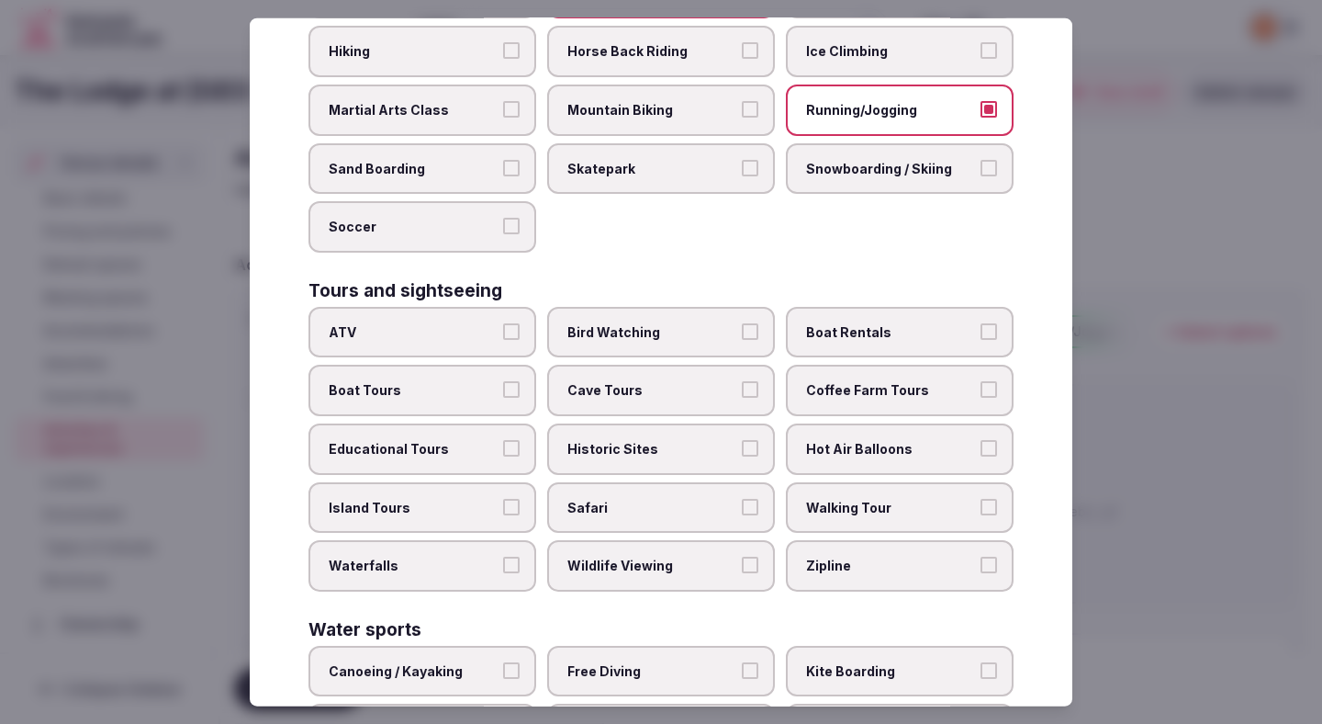
click at [480, 498] on span "Island Tours" at bounding box center [413, 507] width 169 height 18
click at [503, 498] on button "Island Tours" at bounding box center [511, 506] width 17 height 17
click at [455, 498] on span "Island Tours" at bounding box center [413, 507] width 169 height 18
click at [503, 498] on button "Island Tours" at bounding box center [511, 506] width 17 height 17
click at [866, 484] on label "Walking Tour" at bounding box center [900, 506] width 228 height 51
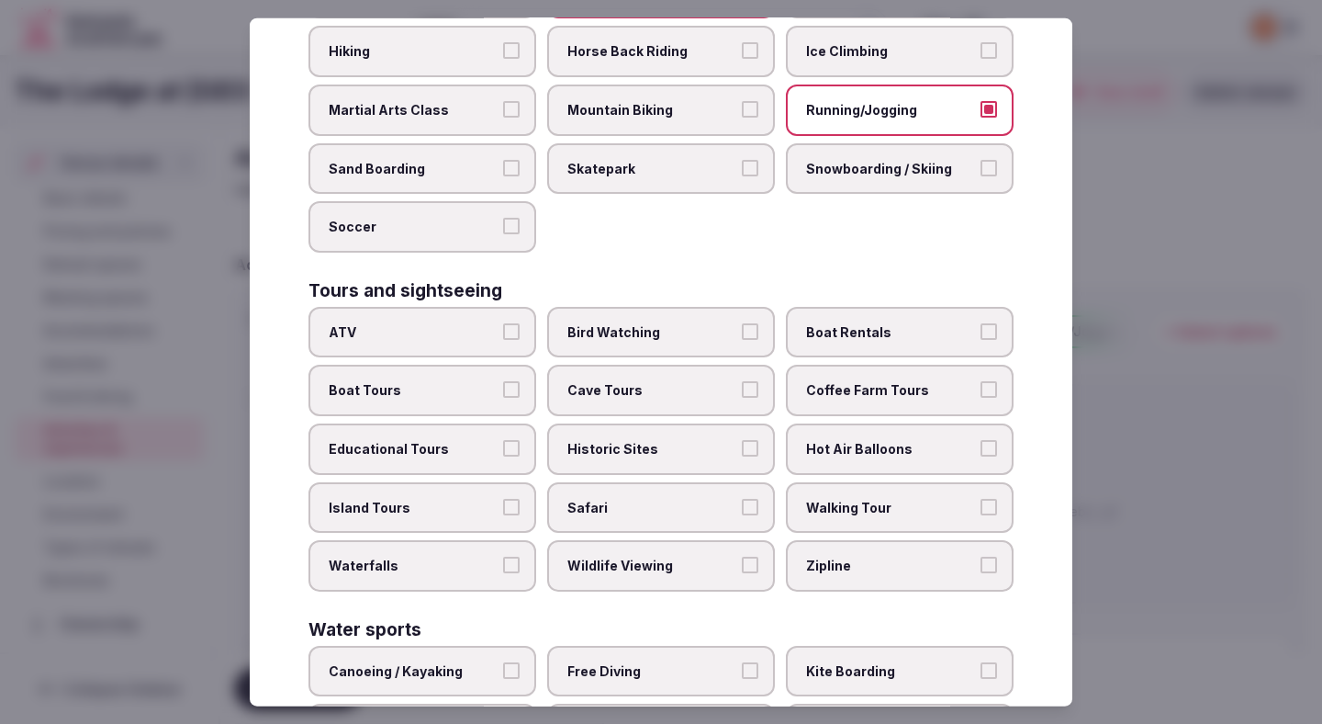
click at [981, 498] on button "Walking Tour" at bounding box center [989, 506] width 17 height 17
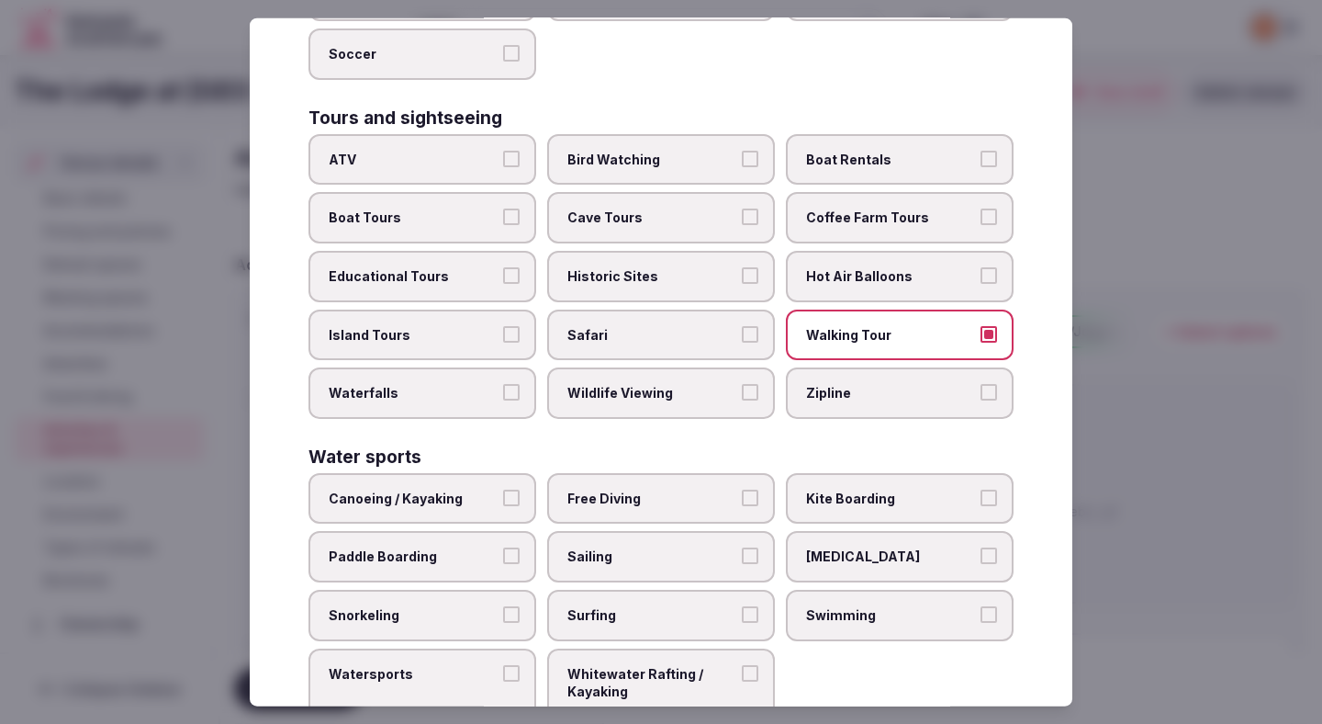
scroll to position [1254, 0]
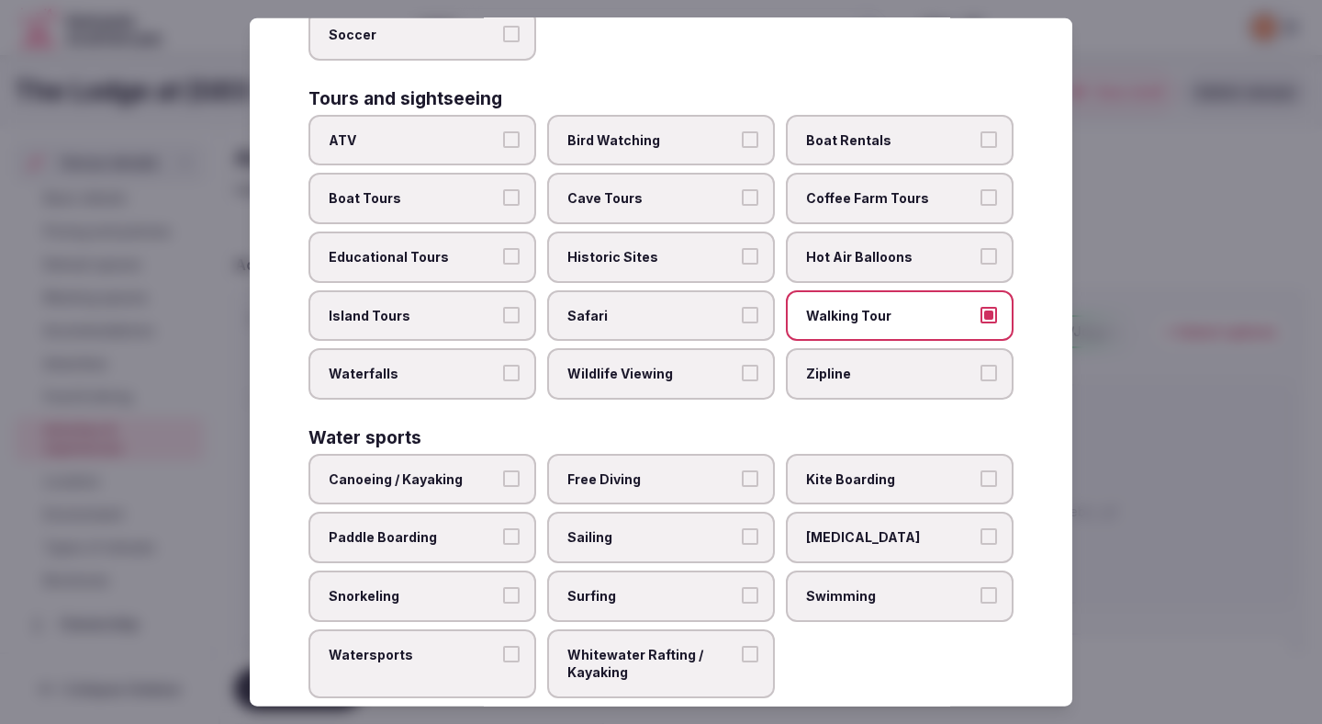
click at [862, 587] on span "Swimming" at bounding box center [890, 596] width 169 height 18
click at [981, 587] on button "Swimming" at bounding box center [989, 595] width 17 height 17
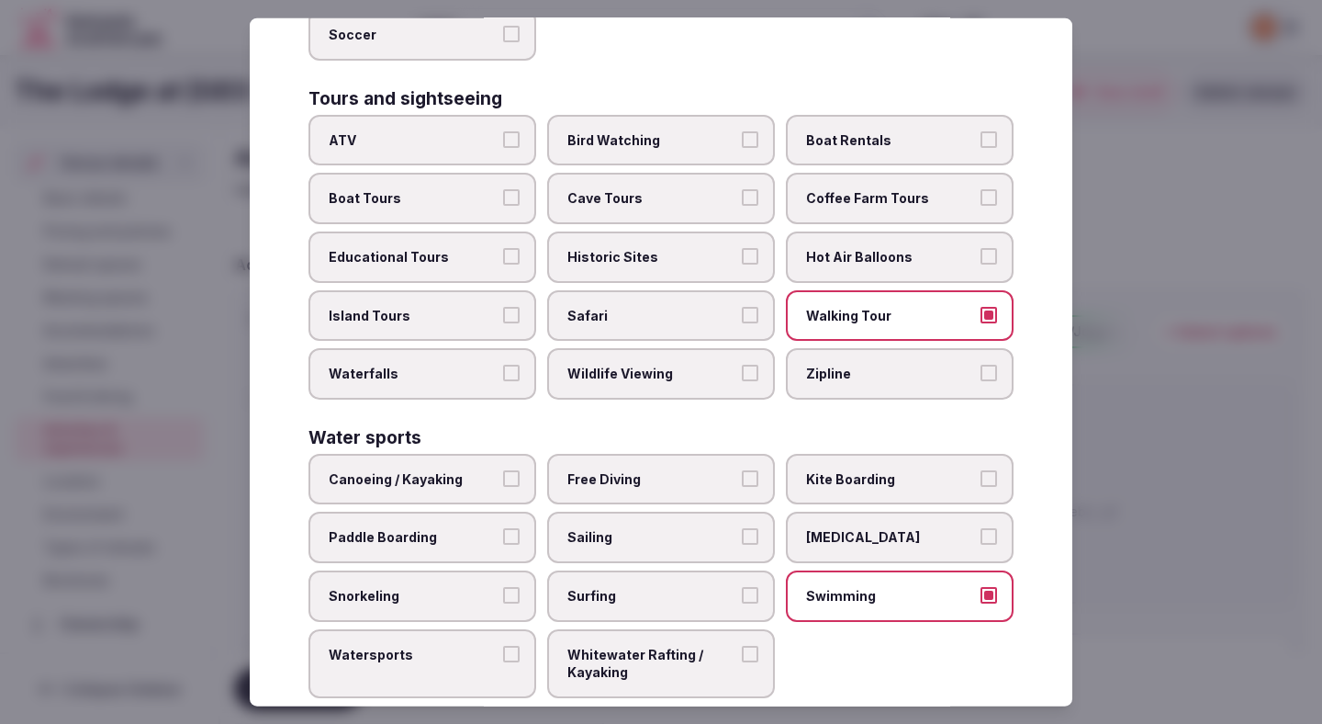
click at [1152, 406] on div at bounding box center [661, 362] width 1322 height 724
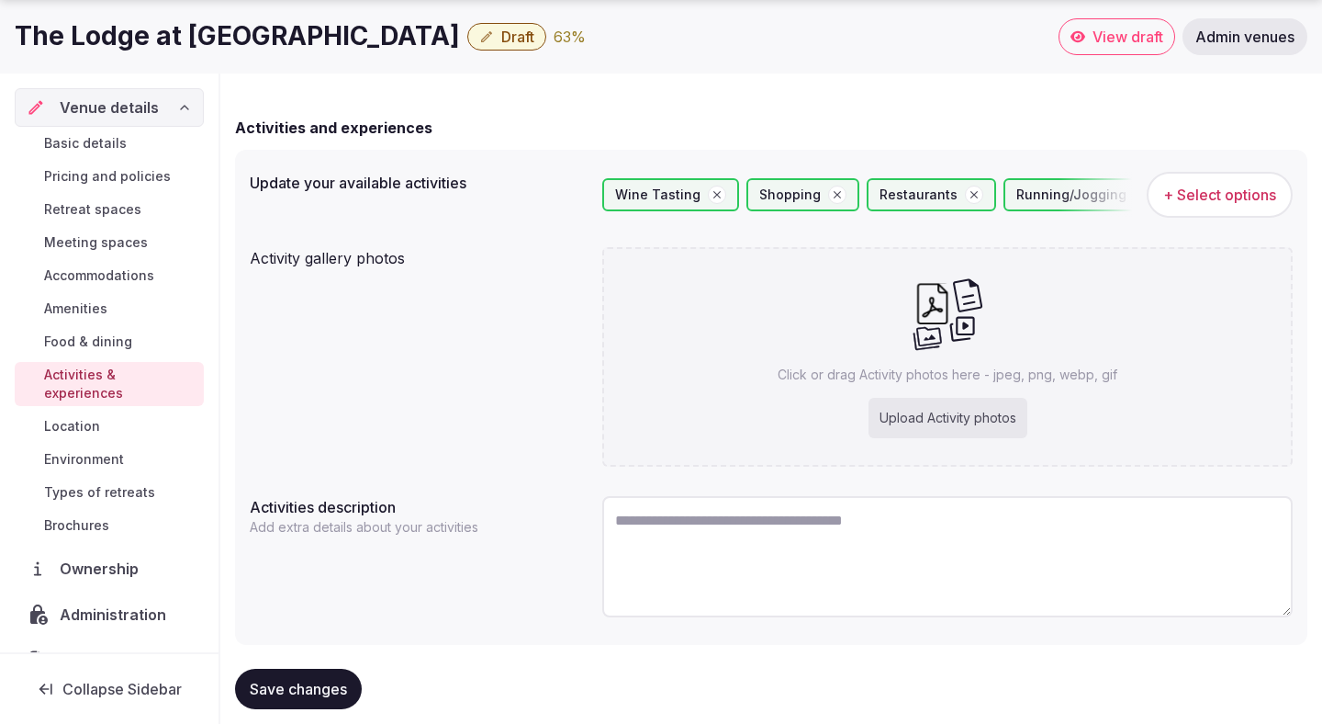
scroll to position [138, 0]
click at [1179, 201] on span "+ Select options" at bounding box center [1220, 194] width 113 height 20
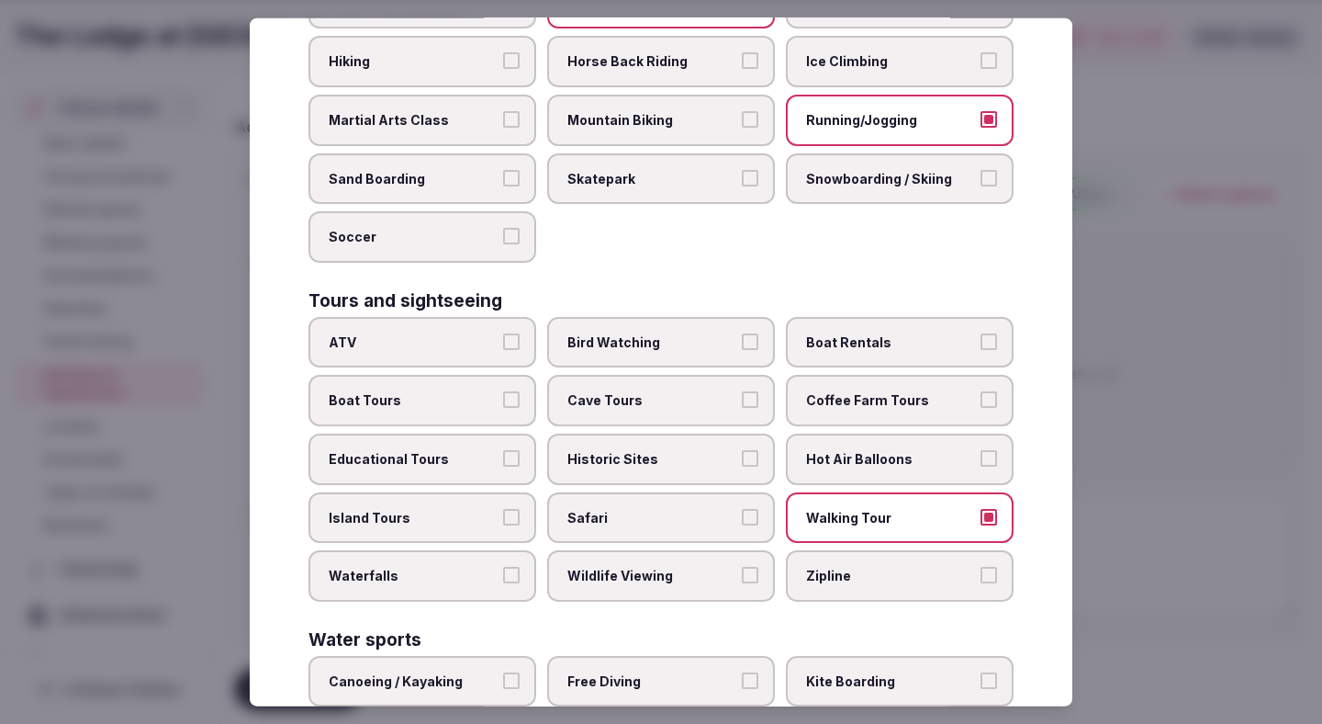
scroll to position [1254, 0]
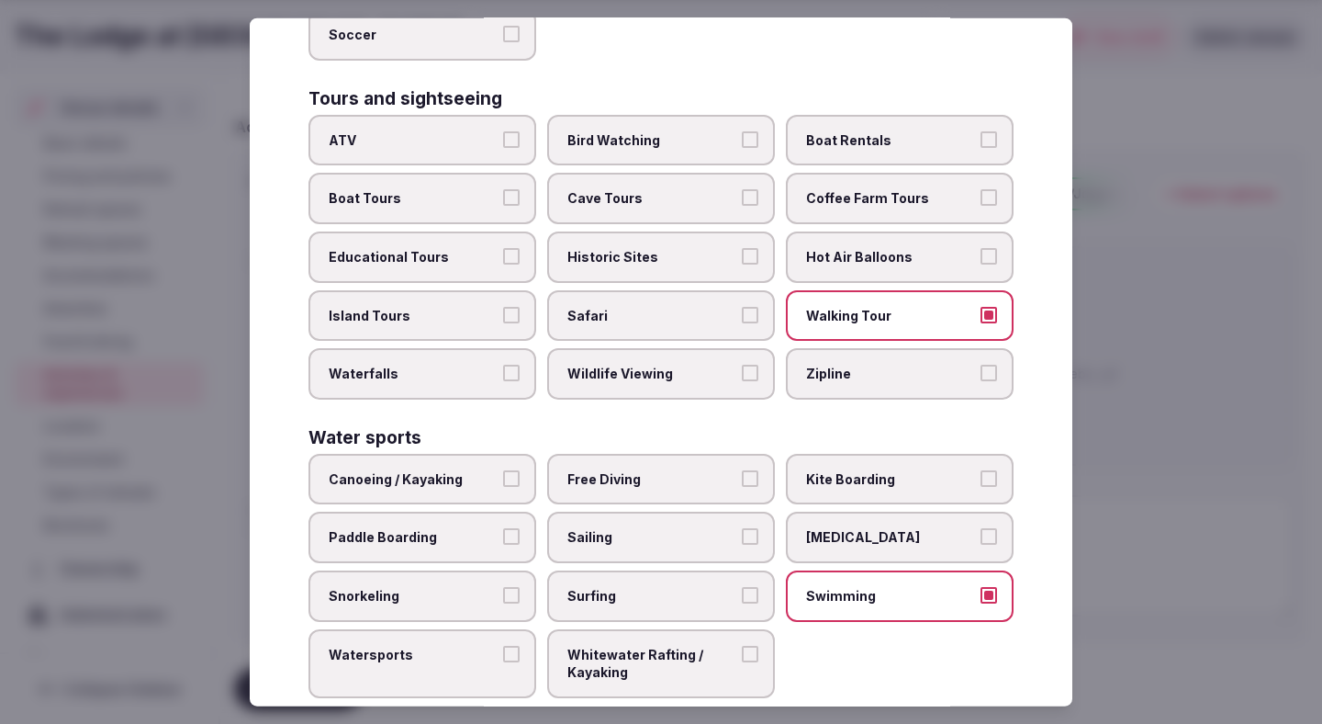
click at [1254, 300] on div at bounding box center [661, 362] width 1322 height 724
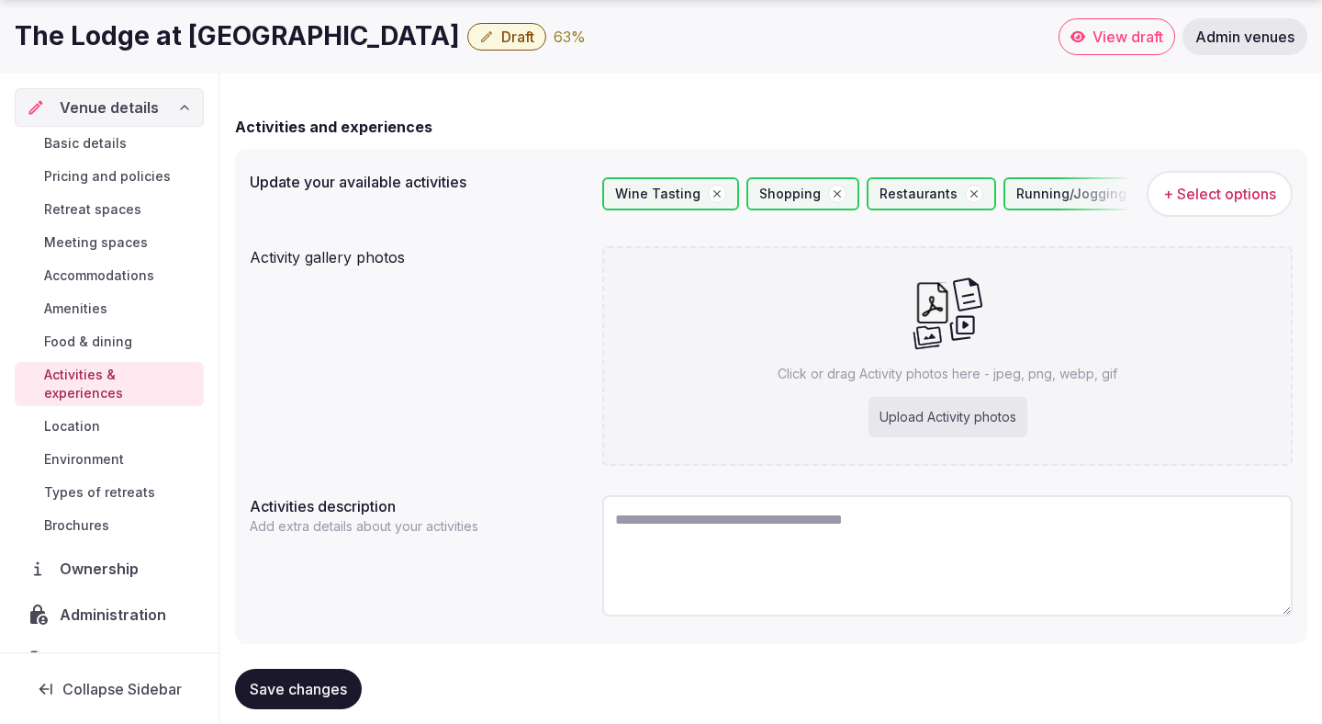
click at [1080, 195] on div "Running/Jogging" at bounding box center [1085, 193] width 162 height 33
click at [1187, 195] on span "+ Select options" at bounding box center [1220, 194] width 113 height 20
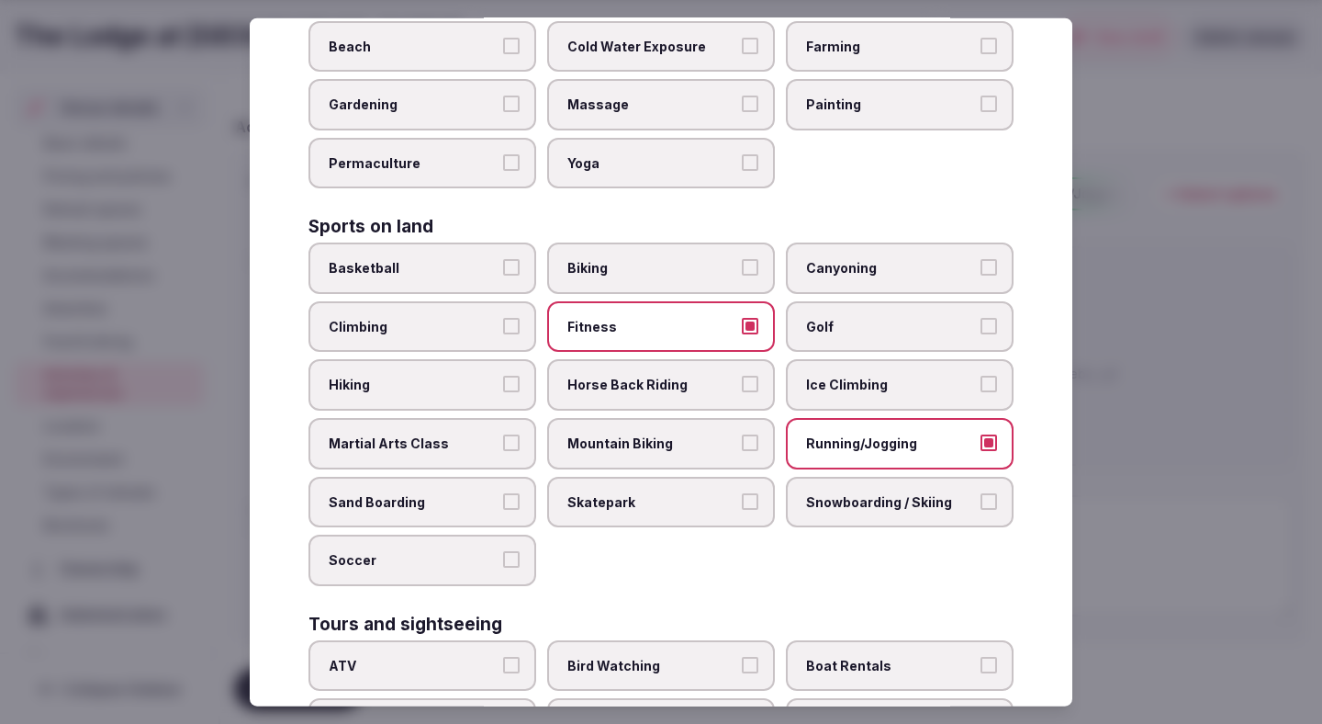
scroll to position [731, 0]
click at [836, 316] on span "Golf" at bounding box center [890, 325] width 169 height 18
click at [981, 316] on button "Golf" at bounding box center [989, 324] width 17 height 17
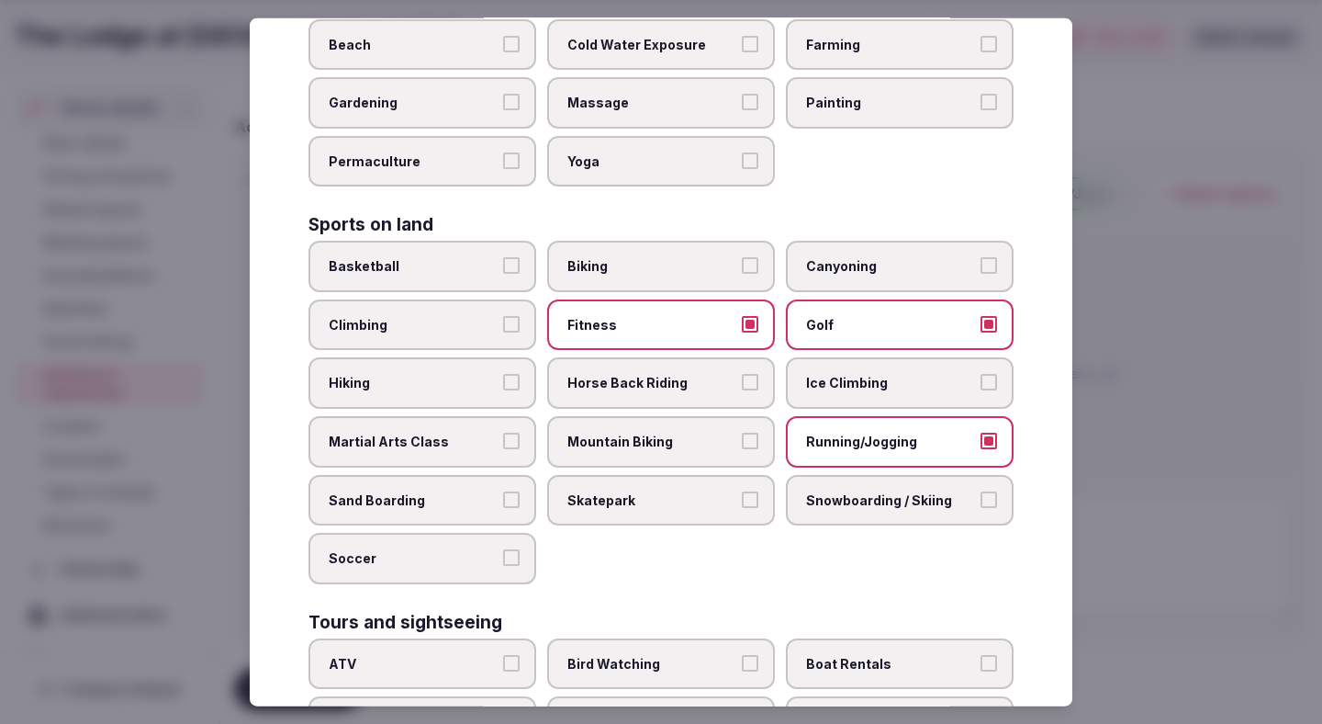
click at [1117, 325] on div at bounding box center [661, 362] width 1322 height 724
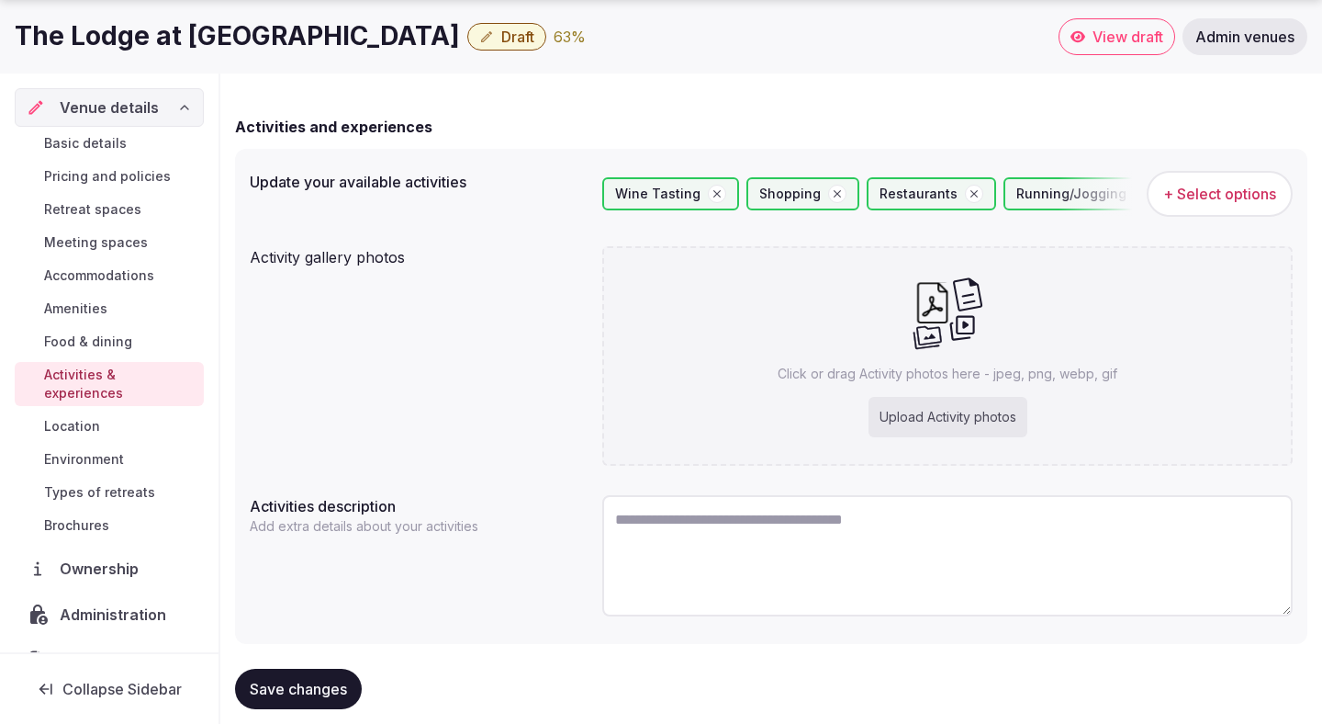
click at [680, 568] on textarea at bounding box center [947, 555] width 691 height 121
paste textarea "**********"
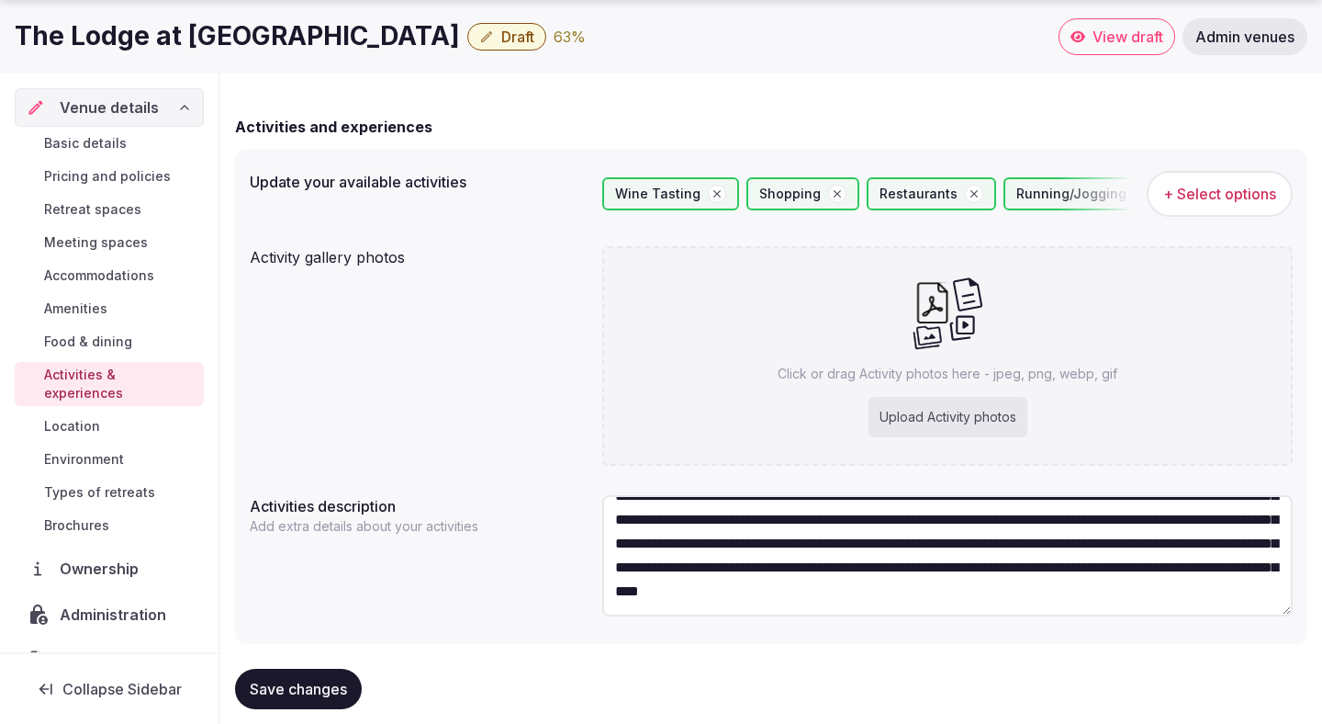
scroll to position [95, 0]
type textarea "**********"
click at [725, 328] on div "Click or drag Activity photos here - jpeg, png, webp, gif Upload Activity photos" at bounding box center [947, 355] width 691 height 219
click at [736, 318] on div "Click or drag Activity photos here - jpeg, png, webp, gif Upload Activity photos" at bounding box center [947, 355] width 691 height 219
type input "**********"
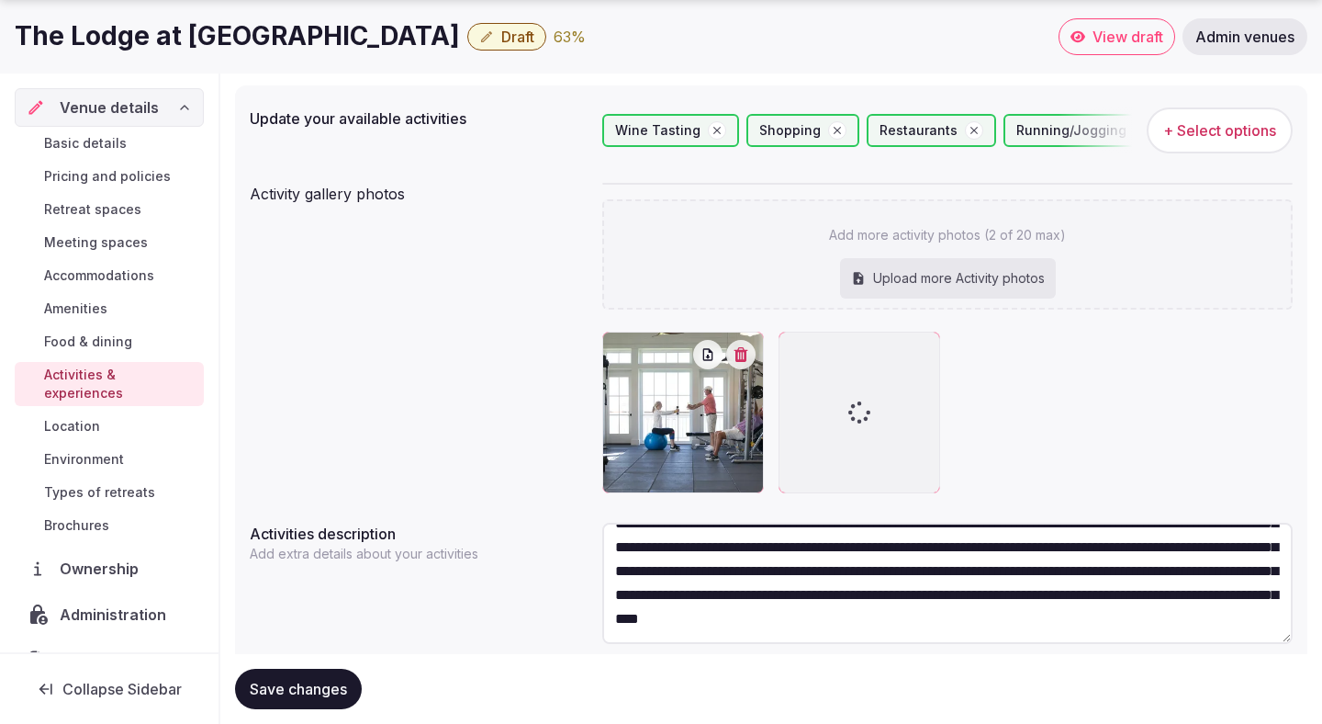
scroll to position [264, 0]
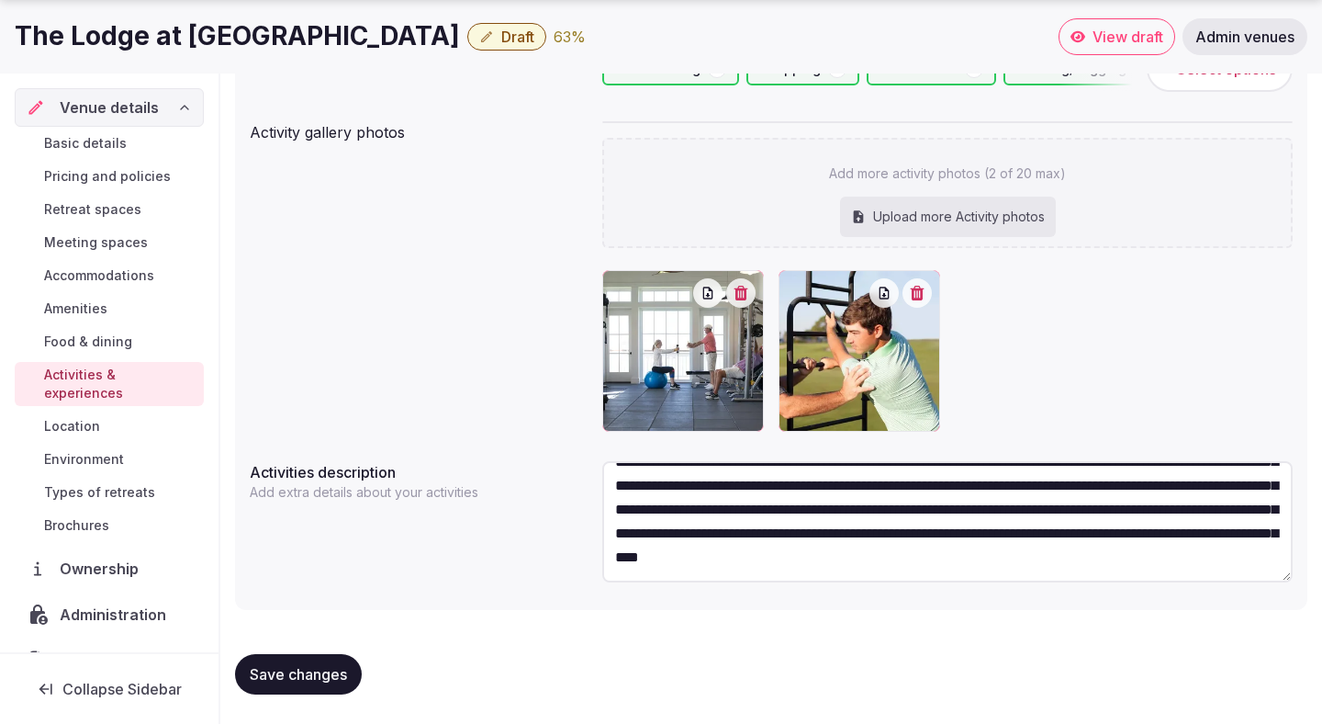
click at [286, 665] on span "Save changes" at bounding box center [298, 674] width 97 height 18
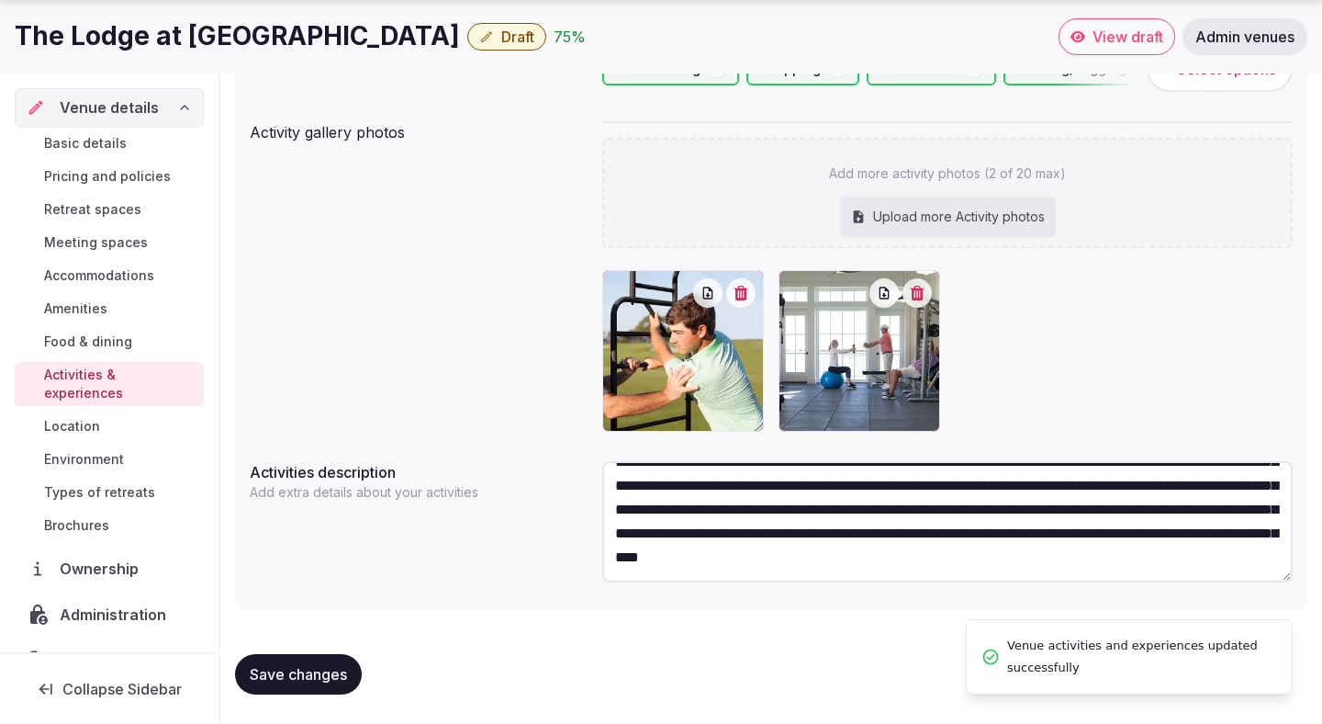
click at [286, 665] on span "Save changes" at bounding box center [298, 674] width 97 height 18
click at [83, 417] on span "Location" at bounding box center [72, 426] width 56 height 18
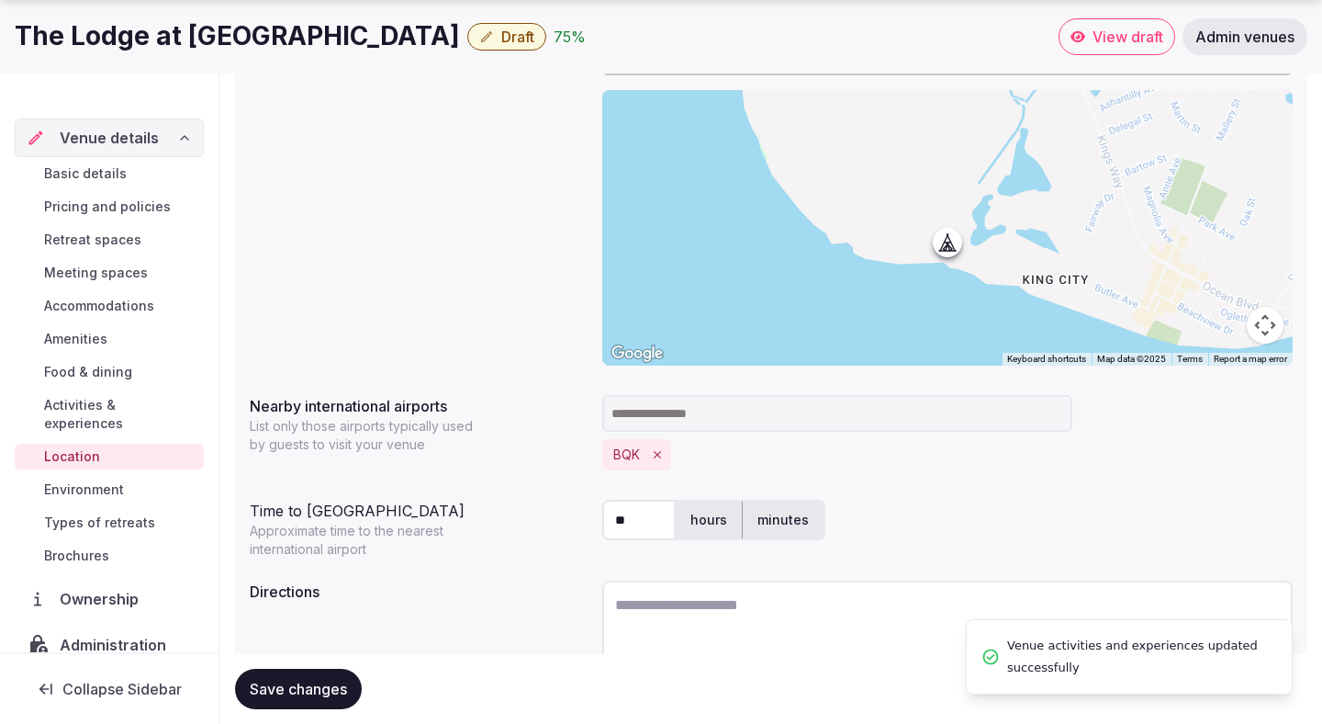
scroll to position [389, 0]
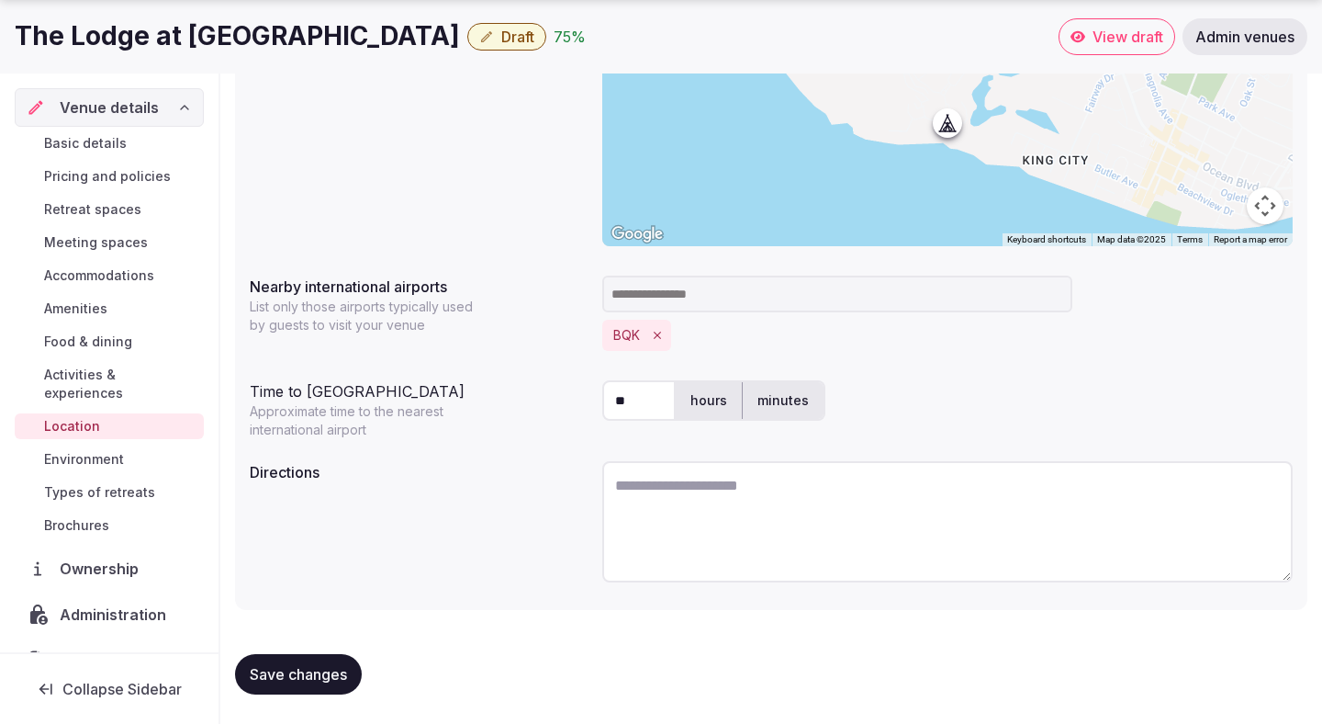
click at [99, 450] on span "Environment" at bounding box center [84, 459] width 80 height 18
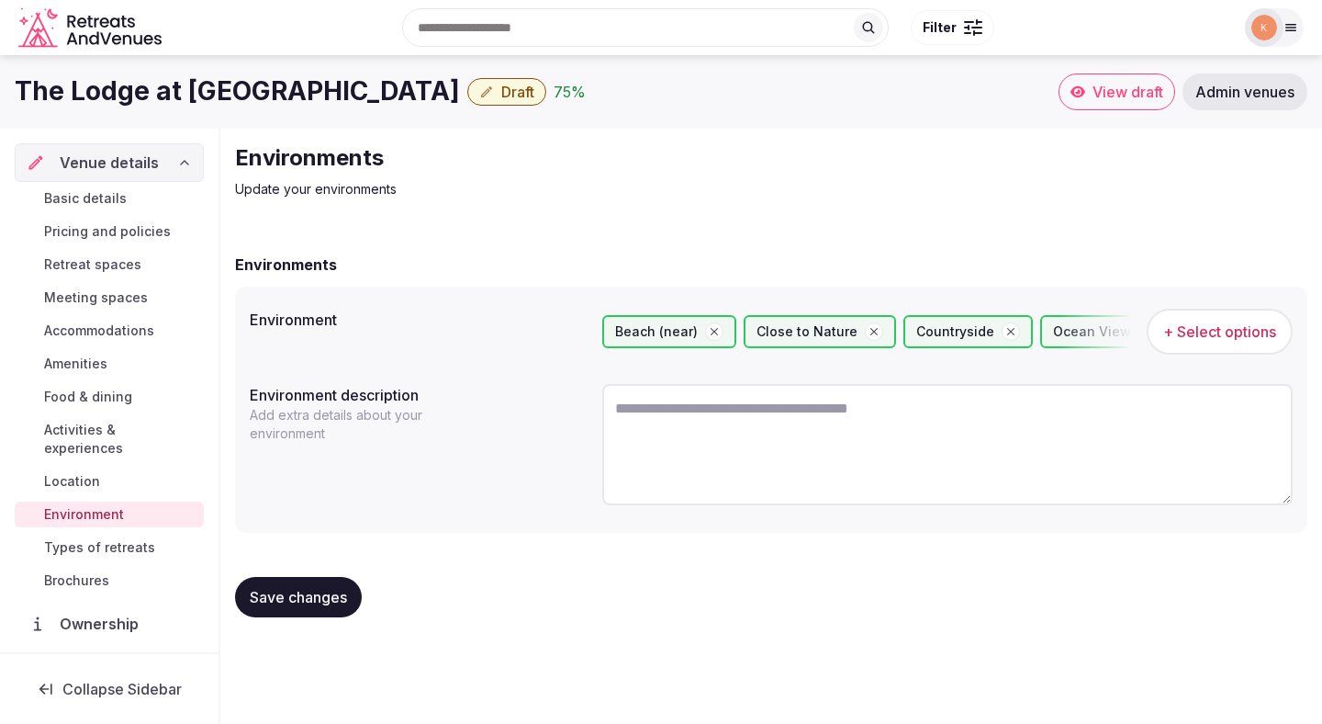
click at [641, 420] on textarea at bounding box center [947, 444] width 691 height 121
paste textarea "**********"
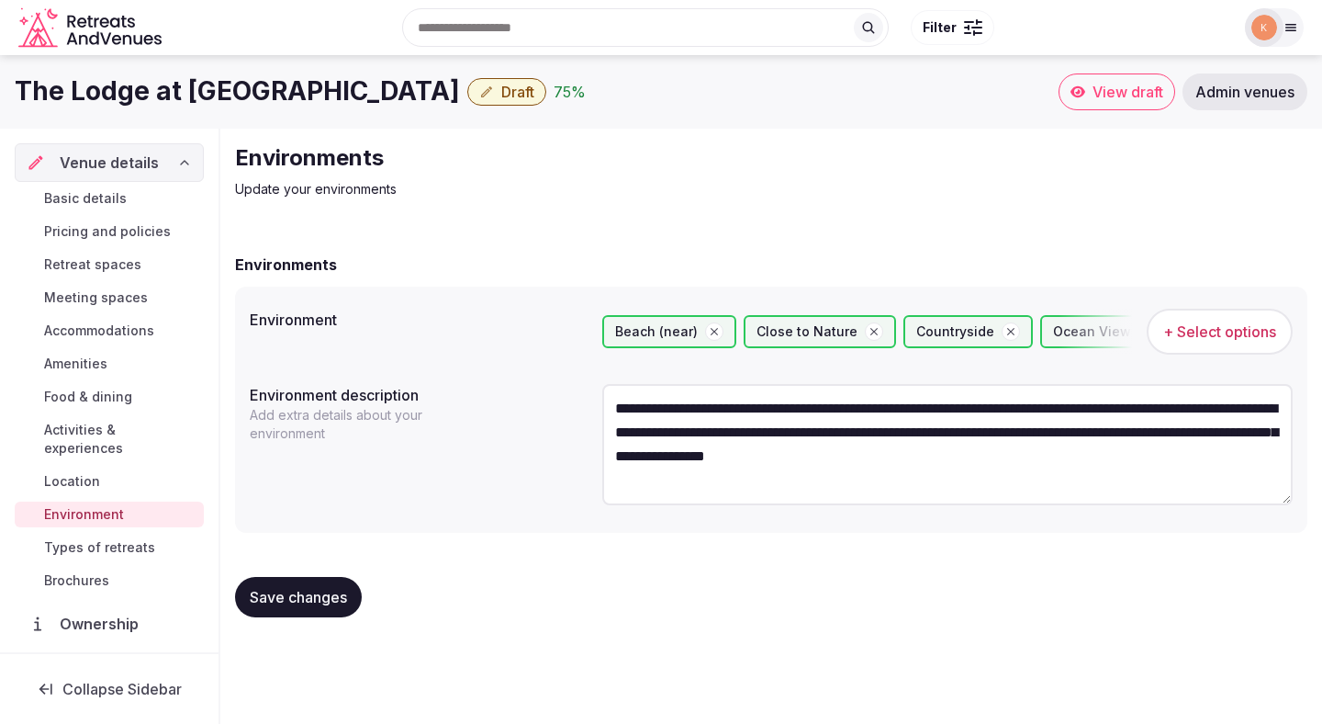
type textarea "**********"
click at [325, 585] on button "Save changes" at bounding box center [298, 597] width 127 height 40
click at [141, 538] on span "Types of retreats" at bounding box center [99, 547] width 111 height 18
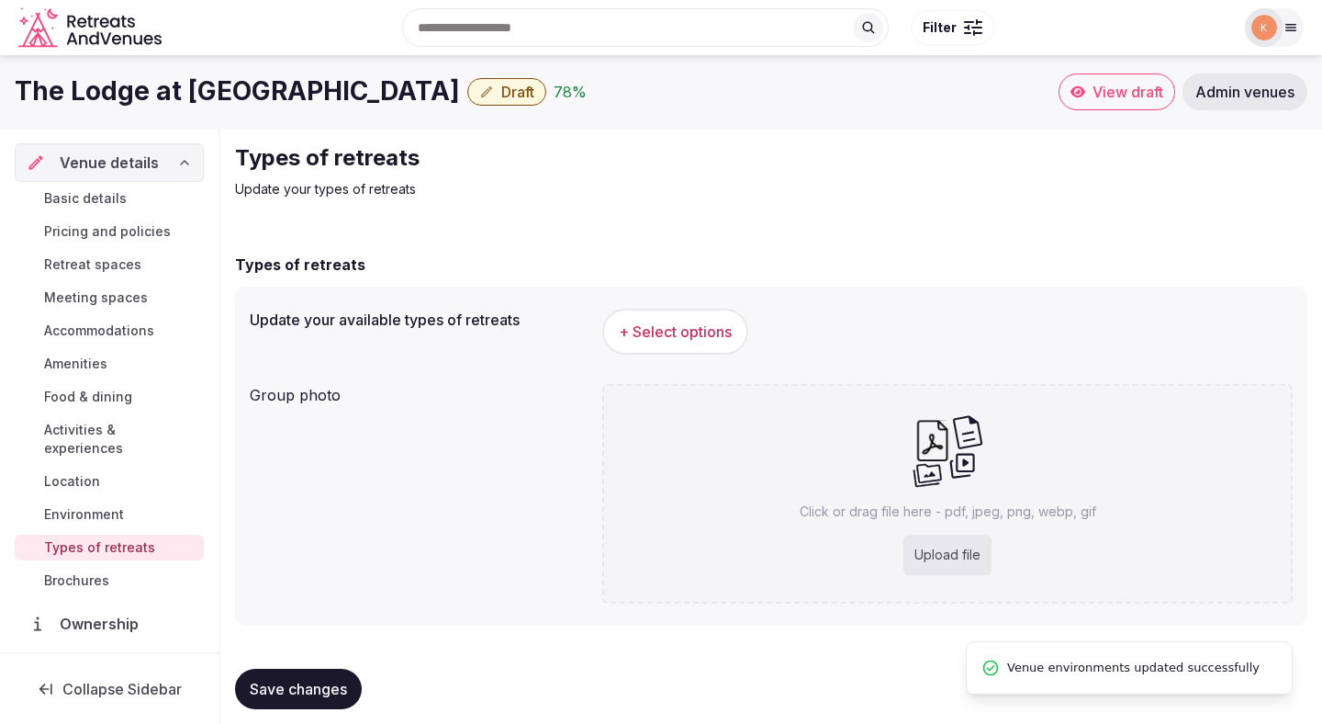
scroll to position [16, 0]
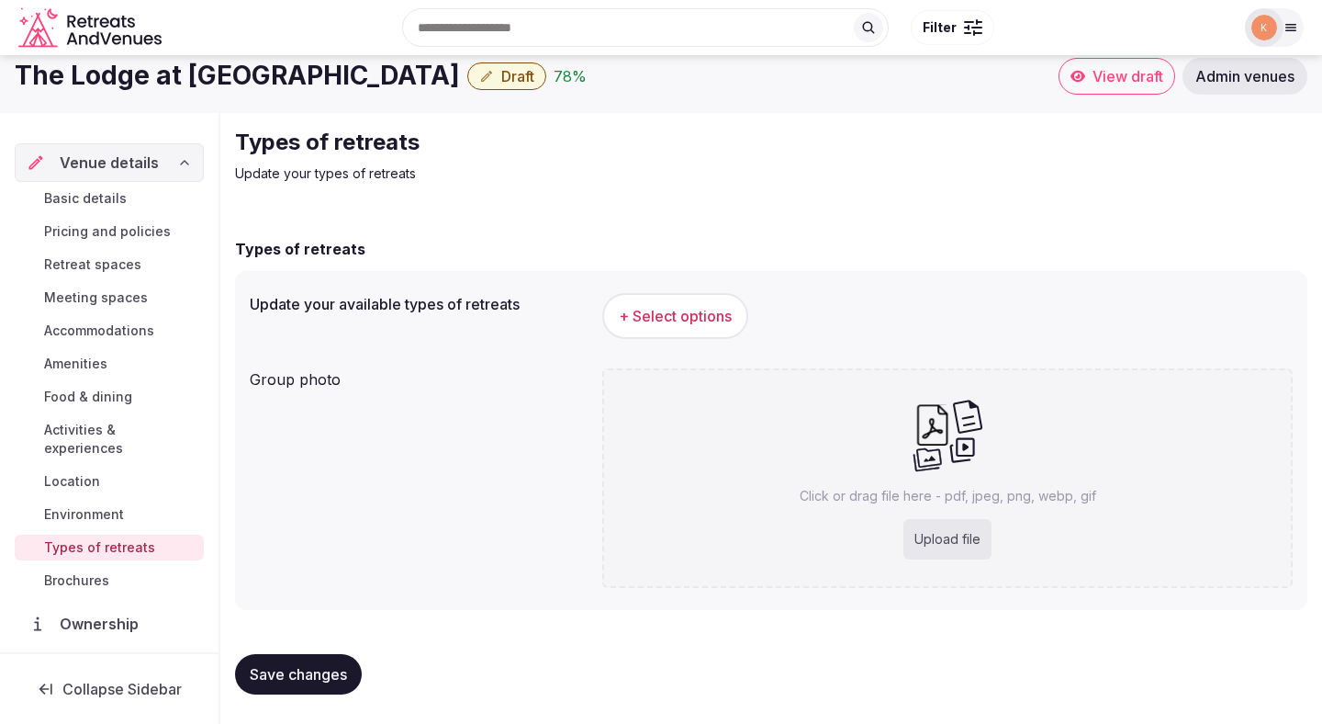
click at [680, 320] on span "+ Select options" at bounding box center [675, 316] width 113 height 20
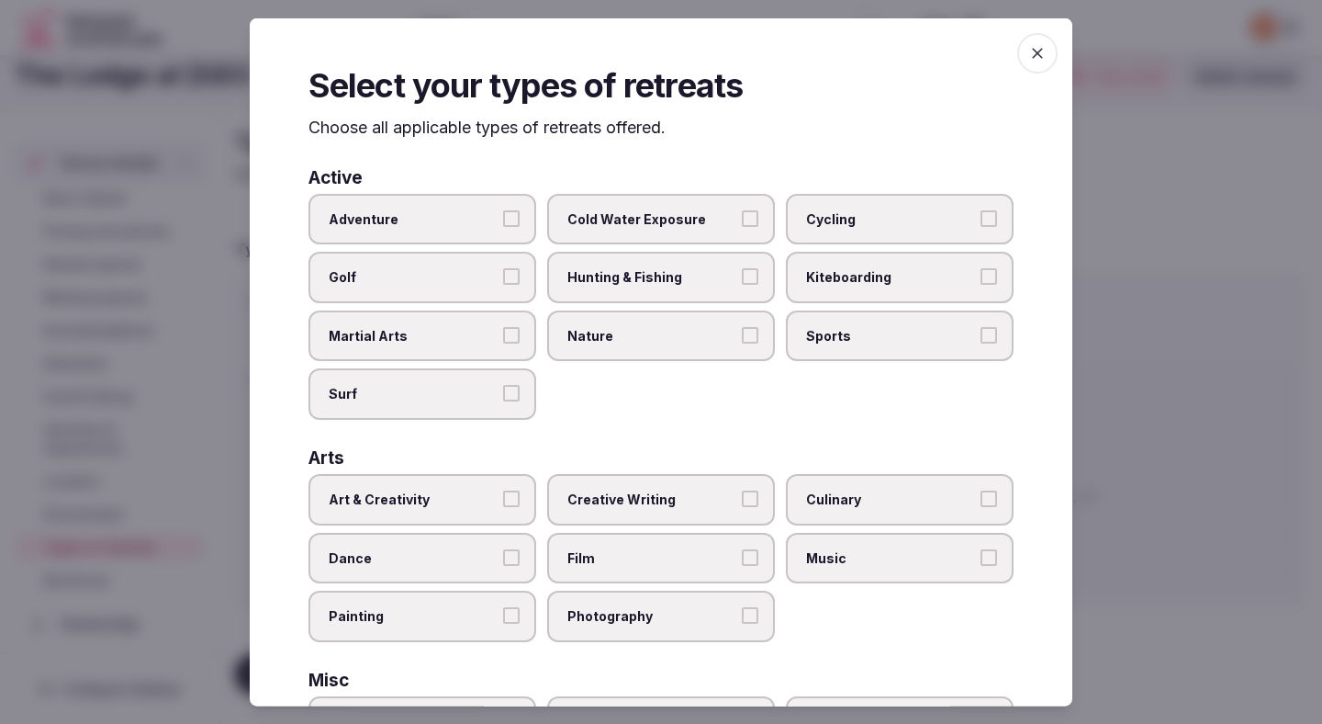
click at [478, 275] on span "Golf" at bounding box center [413, 277] width 169 height 18
click at [503, 275] on button "Golf" at bounding box center [511, 276] width 17 height 17
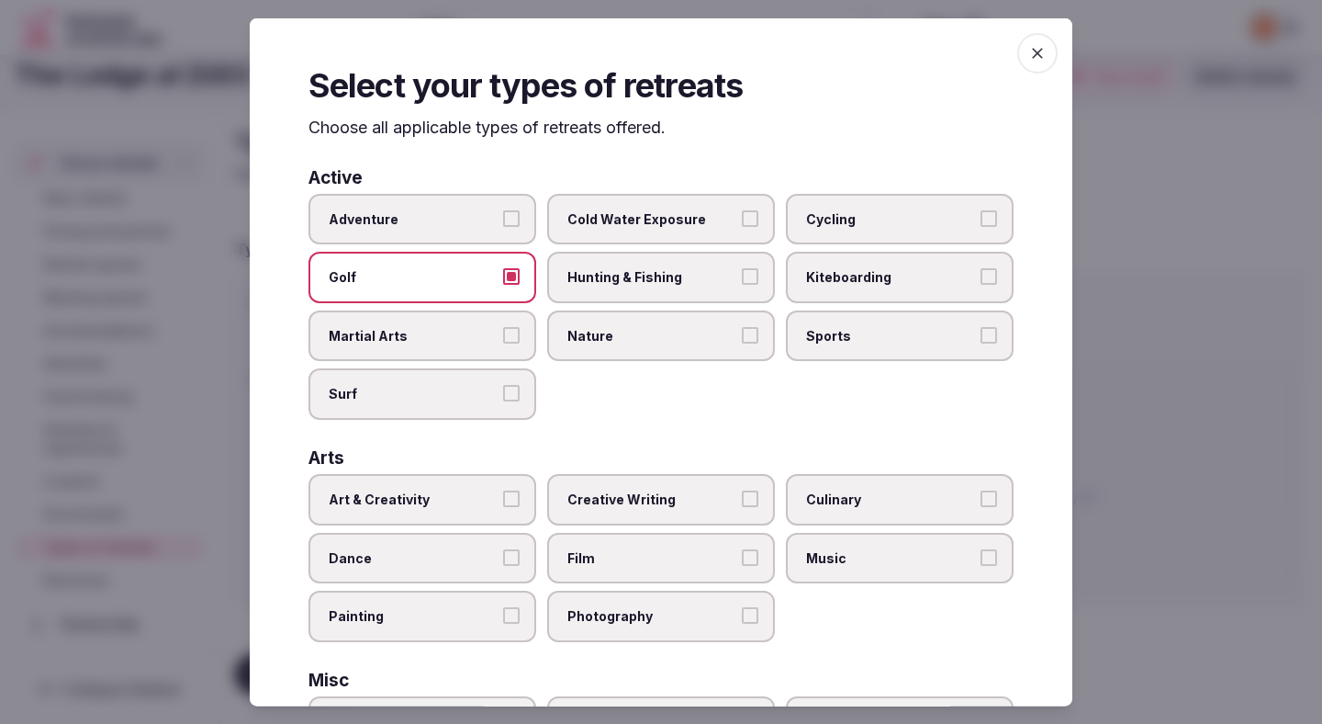
click at [707, 335] on span "Nature" at bounding box center [652, 335] width 169 height 18
click at [742, 335] on button "Nature" at bounding box center [750, 334] width 17 height 17
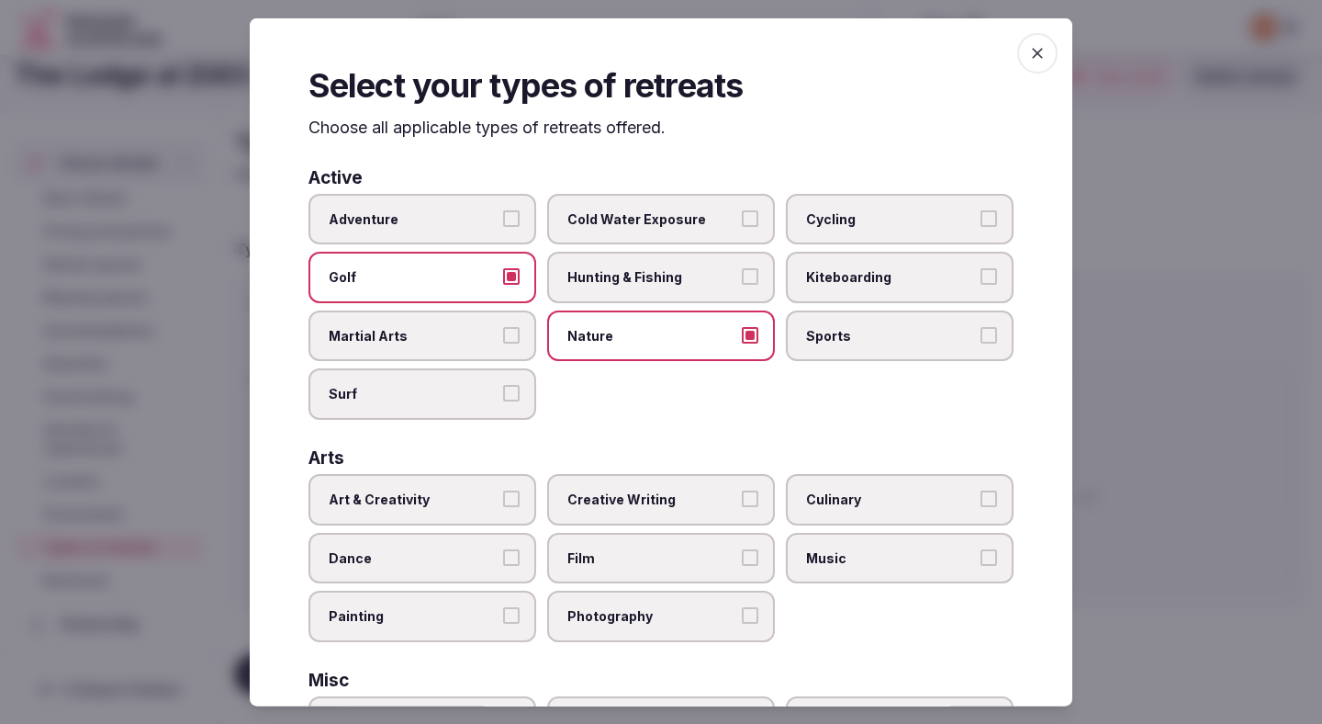
click at [454, 501] on span "Art & Creativity" at bounding box center [413, 499] width 169 height 18
click at [503, 501] on button "Art & Creativity" at bounding box center [511, 498] width 17 height 17
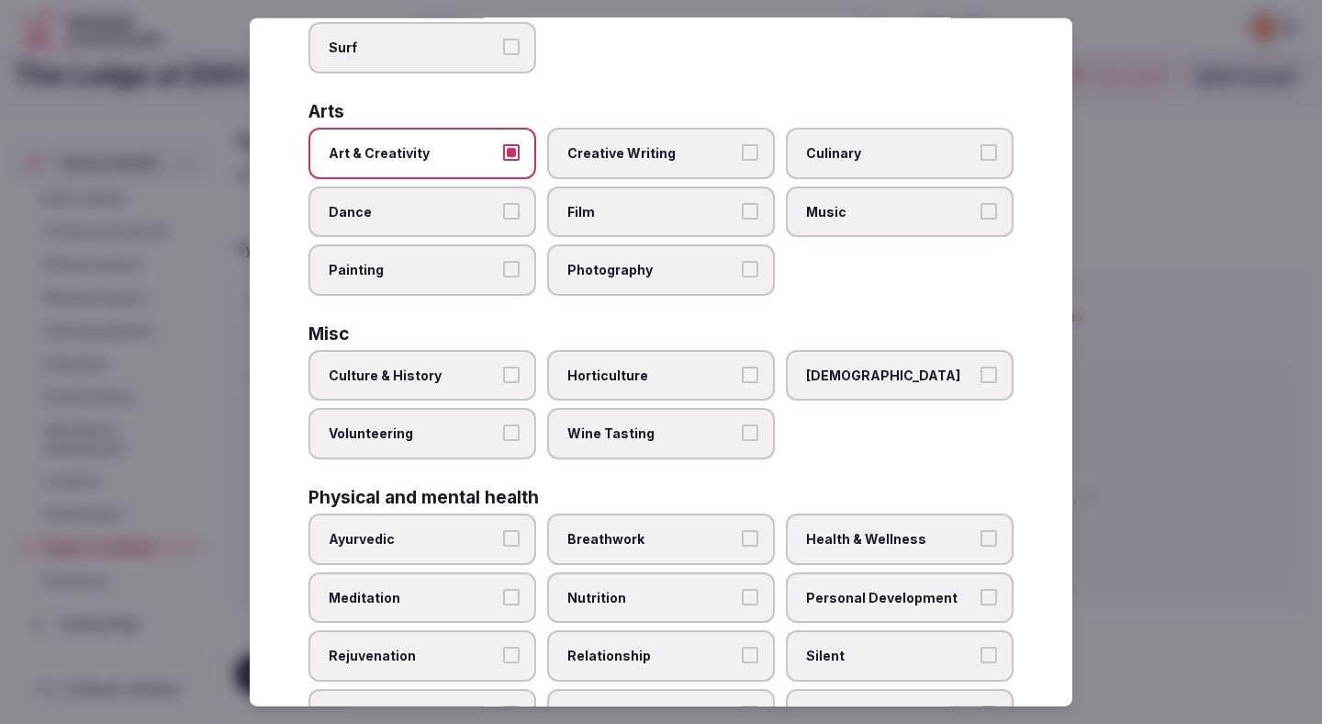
scroll to position [352, 0]
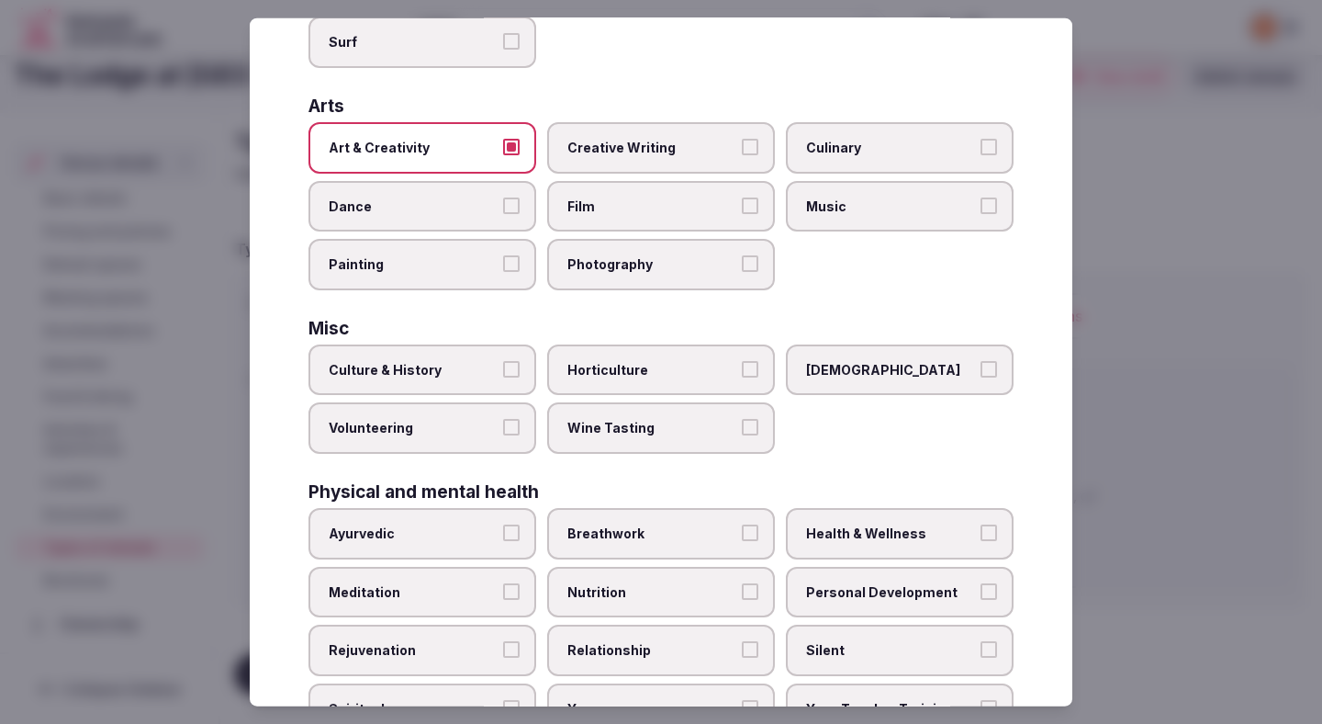
click at [669, 425] on span "Wine Tasting" at bounding box center [652, 428] width 169 height 18
click at [742, 425] on button "Wine Tasting" at bounding box center [750, 427] width 17 height 17
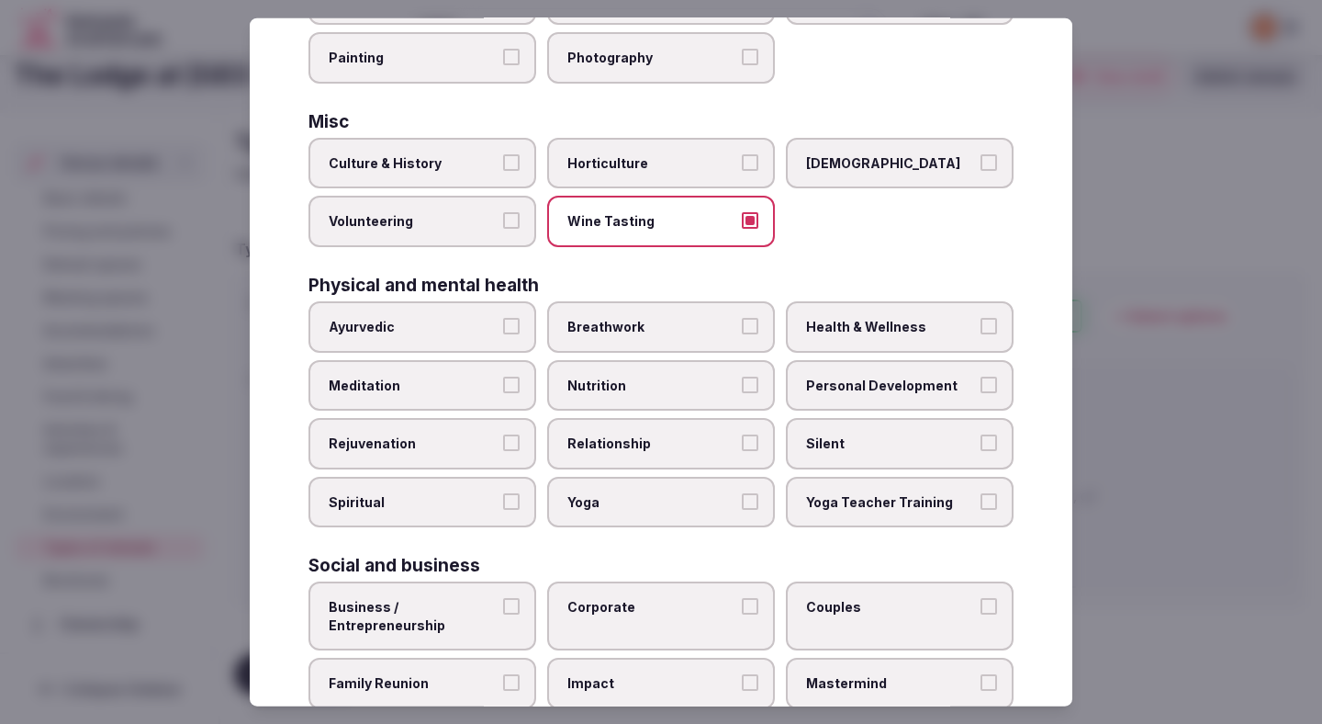
scroll to position [606, 0]
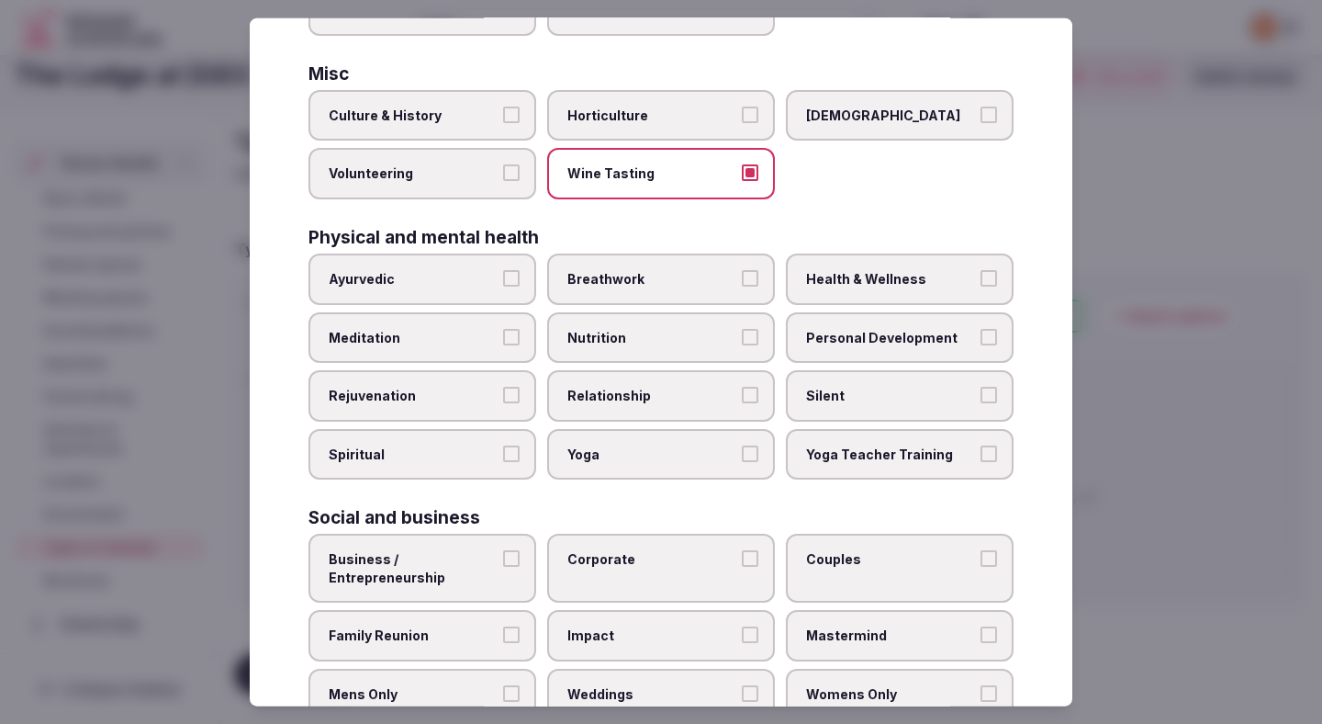
click at [694, 557] on span "Corporate" at bounding box center [652, 559] width 169 height 18
click at [742, 557] on button "Corporate" at bounding box center [750, 558] width 17 height 17
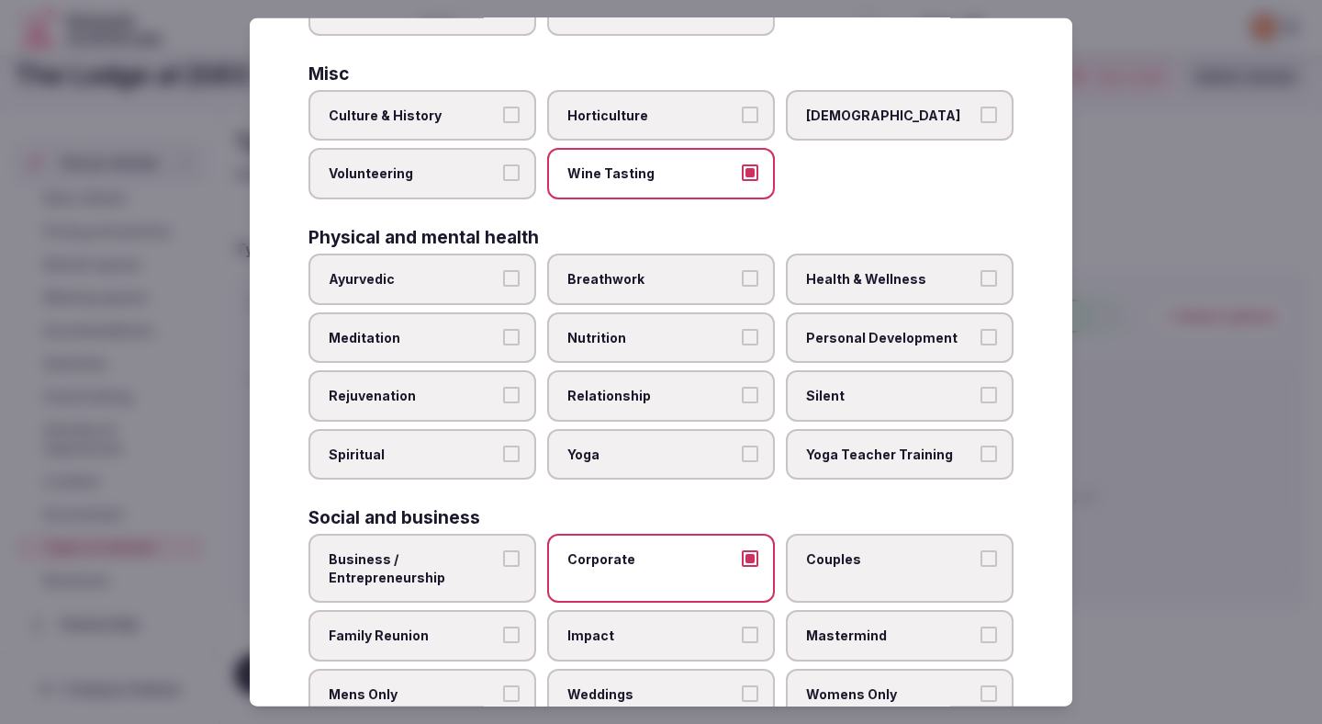
click at [511, 632] on button "Family Reunion" at bounding box center [511, 634] width 17 height 17
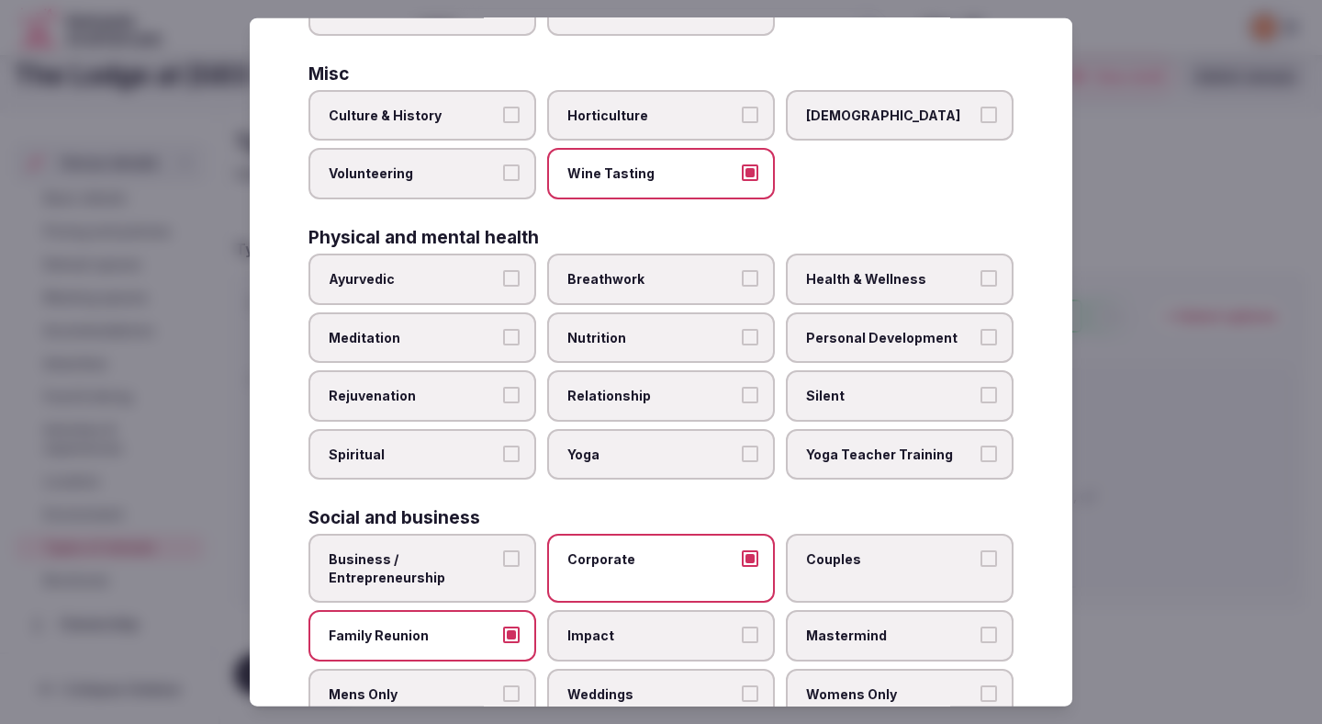
scroll to position [664, 0]
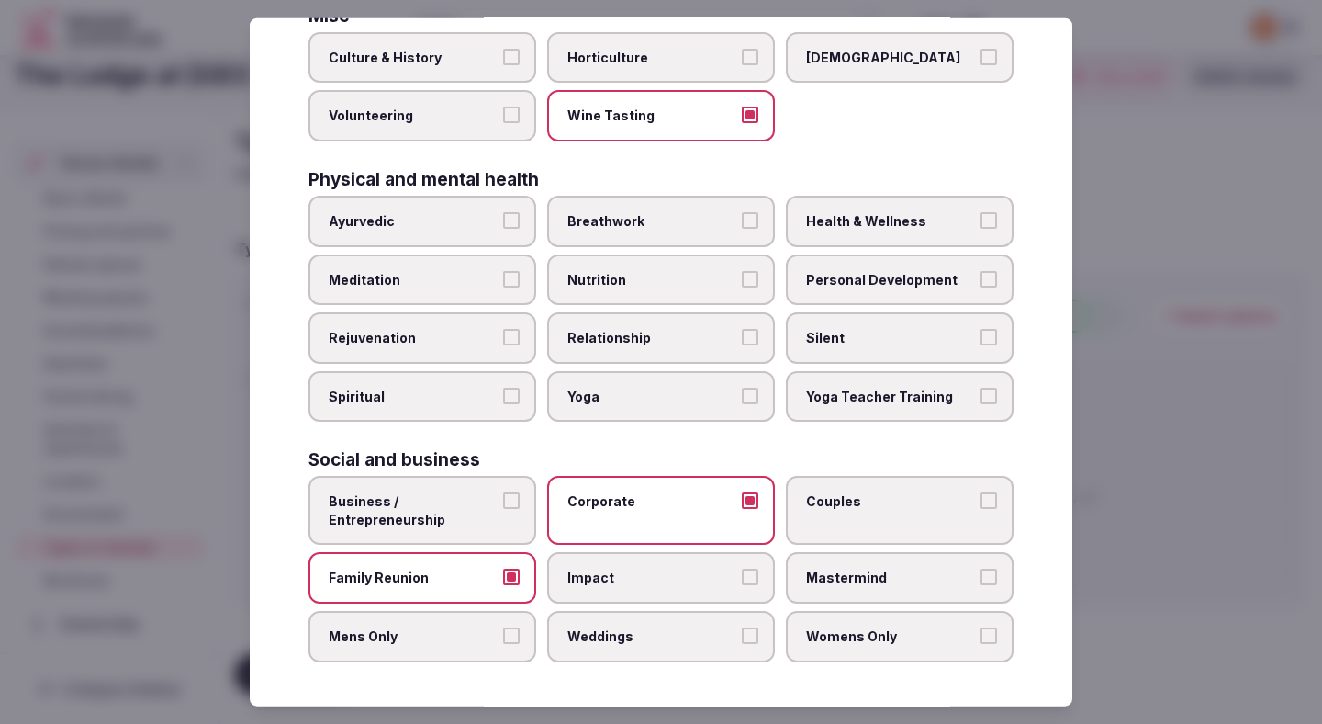
click at [594, 641] on span "Weddings" at bounding box center [652, 636] width 169 height 18
click at [742, 641] on button "Weddings" at bounding box center [750, 635] width 17 height 17
click at [826, 586] on label "Mastermind" at bounding box center [900, 577] width 228 height 51
click at [981, 585] on button "Mastermind" at bounding box center [989, 576] width 17 height 17
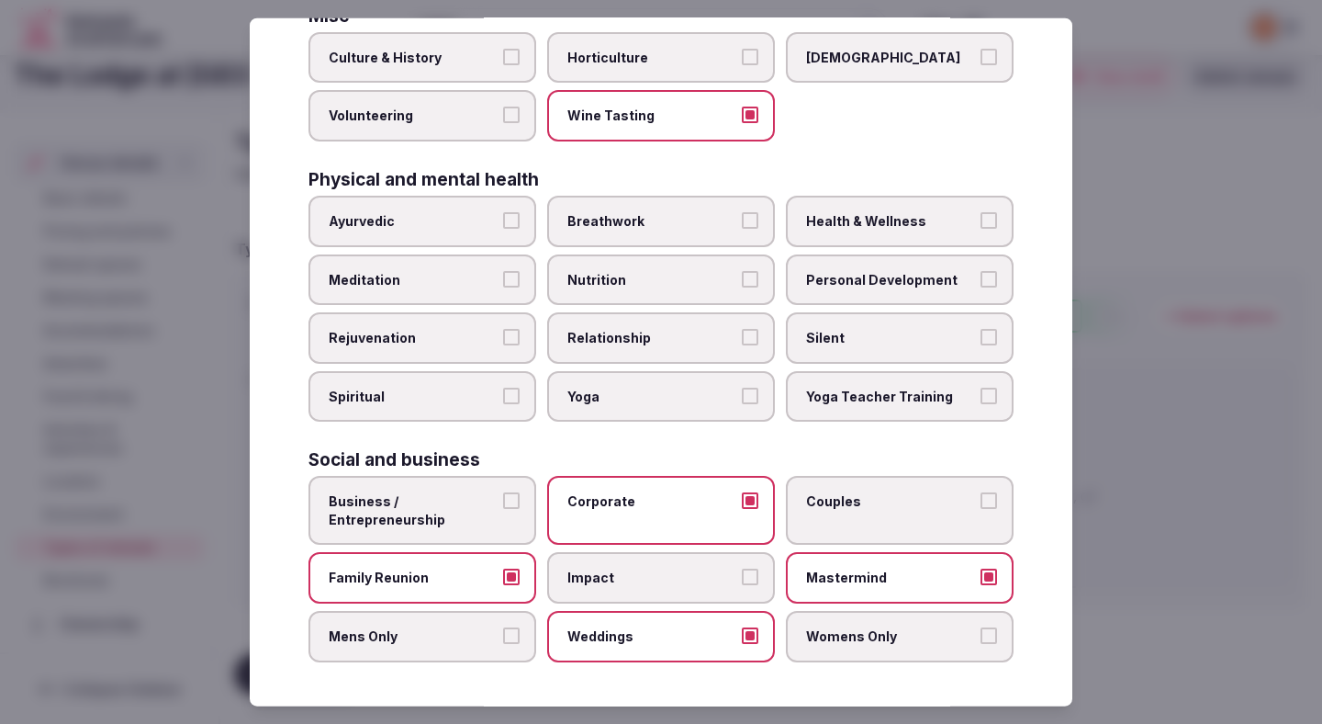
click at [360, 660] on label "Mens Only" at bounding box center [423, 636] width 228 height 51
click at [503, 644] on button "Mens Only" at bounding box center [511, 635] width 17 height 17
click at [905, 645] on label "Womens Only" at bounding box center [900, 636] width 228 height 51
click at [981, 644] on button "Womens Only" at bounding box center [989, 635] width 17 height 17
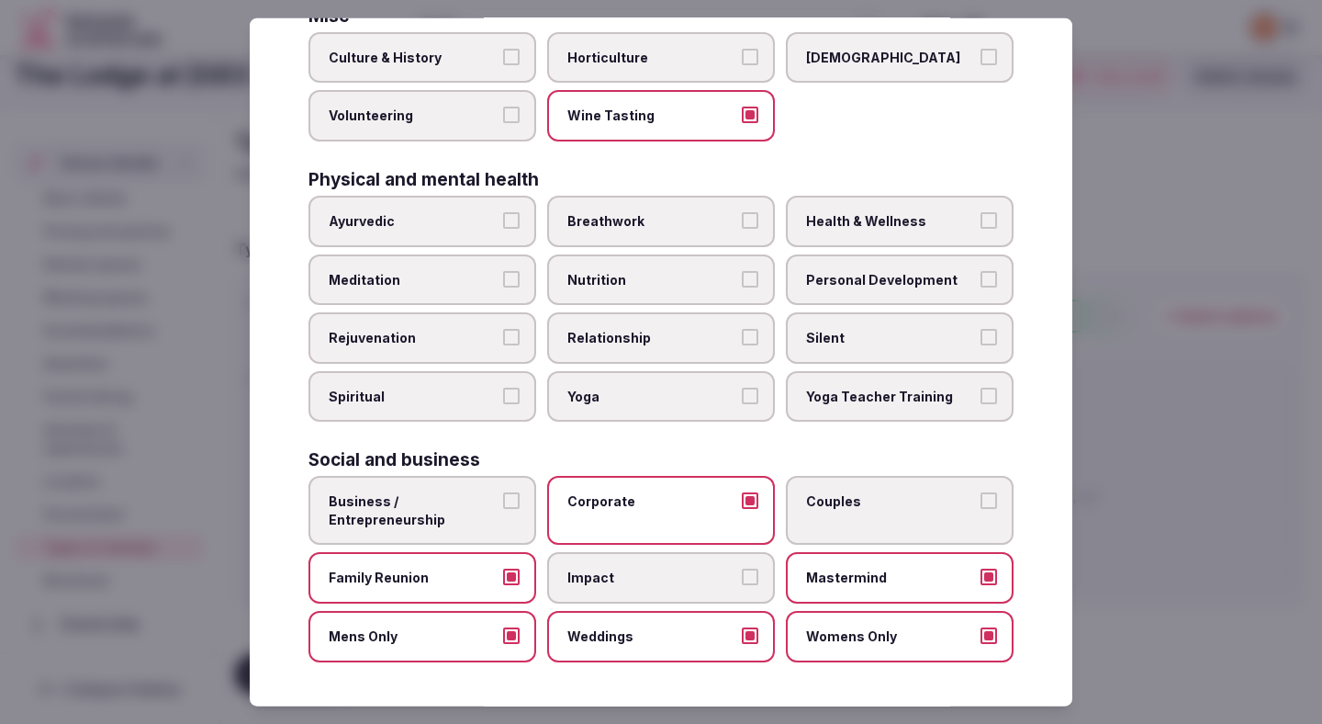
click at [1266, 446] on div at bounding box center [661, 362] width 1322 height 724
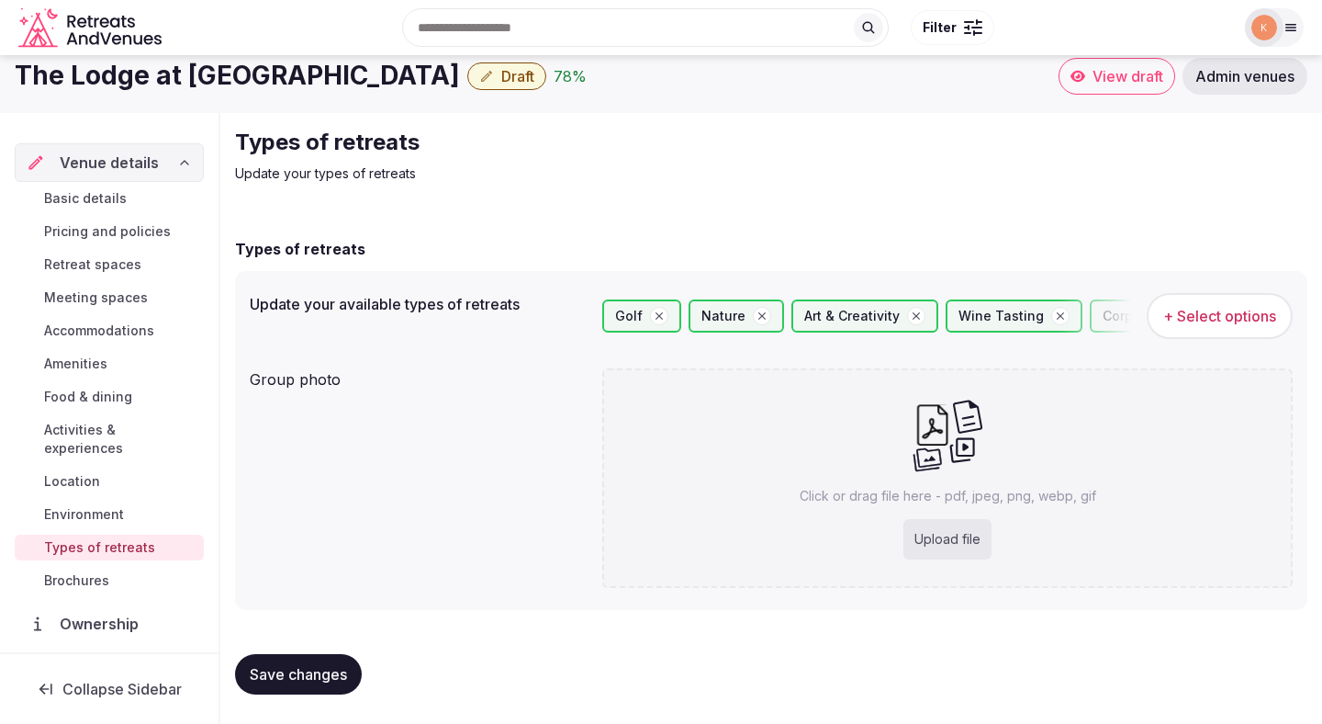
click at [874, 444] on div "Click or drag file here - pdf, jpeg, png, webp, gif Upload file" at bounding box center [947, 477] width 691 height 219
type input "**********"
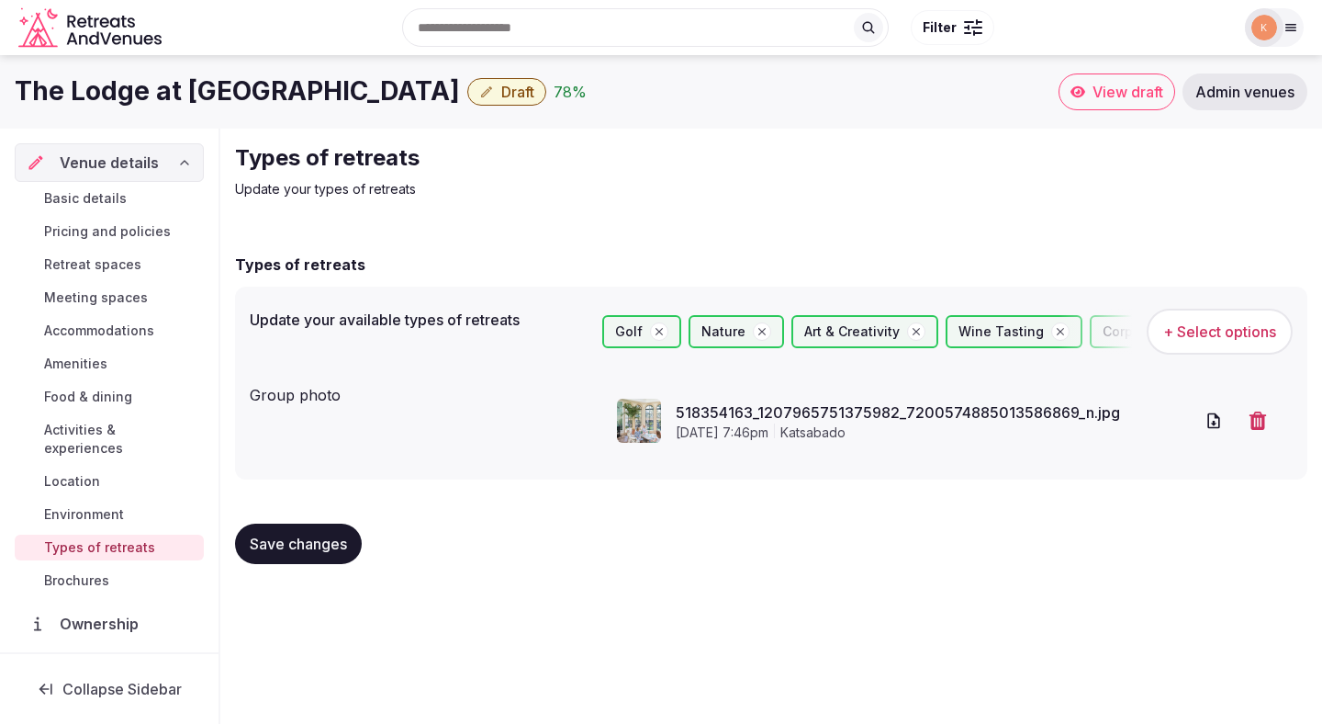
click at [334, 545] on span "Save changes" at bounding box center [298, 543] width 97 height 18
click at [96, 505] on span "Environment" at bounding box center [84, 514] width 80 height 18
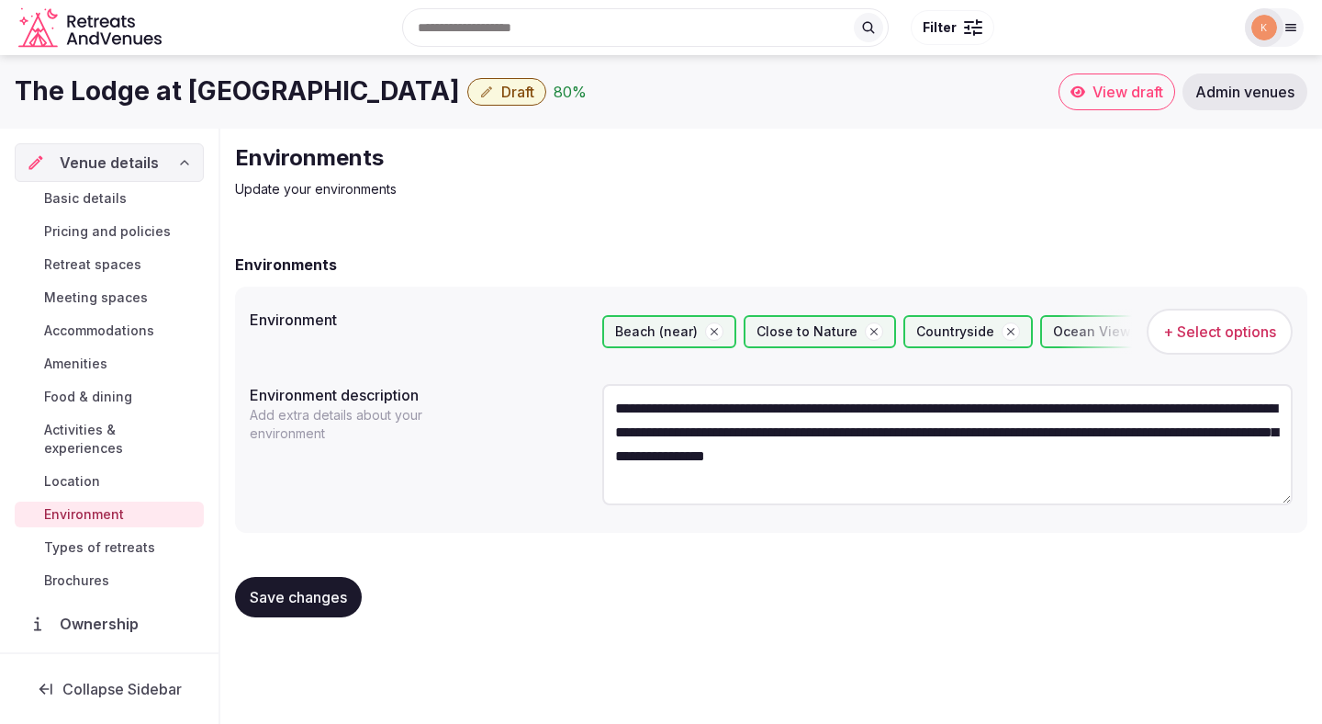
click at [78, 472] on span "Location" at bounding box center [72, 481] width 56 height 18
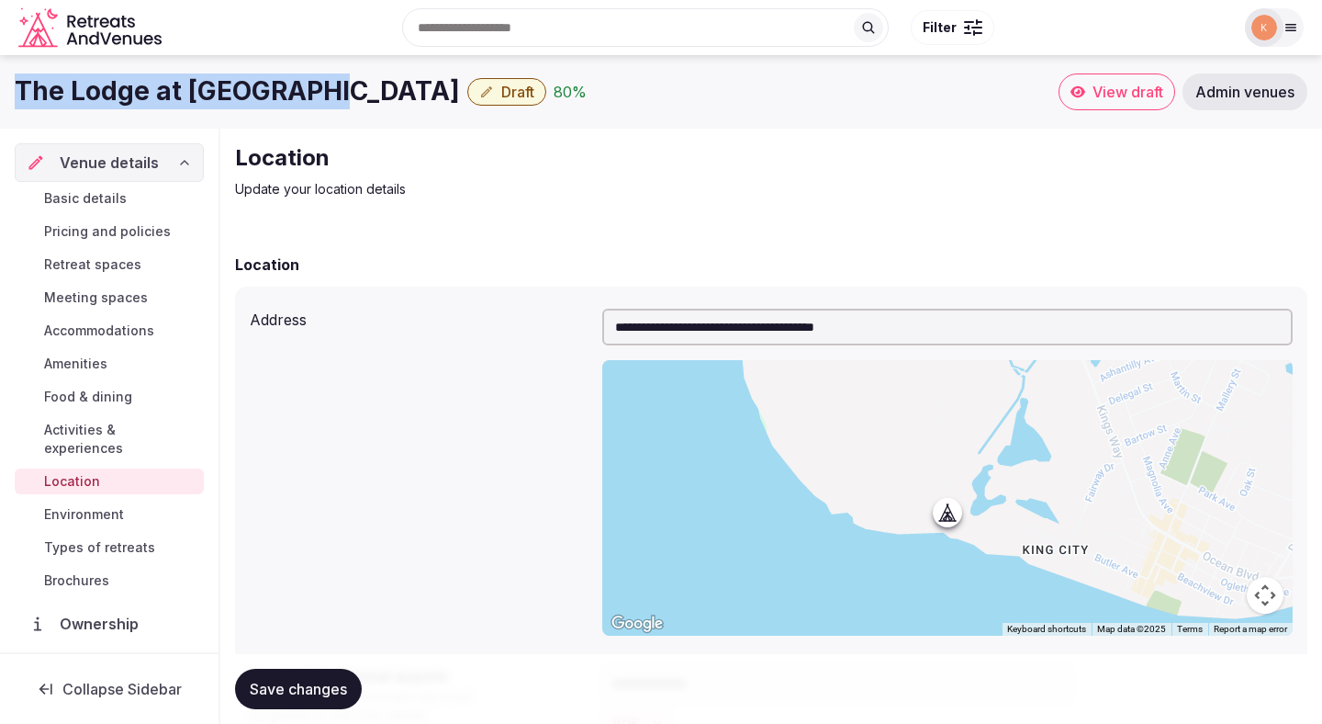
drag, startPoint x: 312, startPoint y: 95, endPoint x: 21, endPoint y: 95, distance: 291.1
click at [21, 95] on h1 "The Lodge at Sea Island" at bounding box center [237, 91] width 445 height 36
copy h1 "The Lodge at Sea Island"
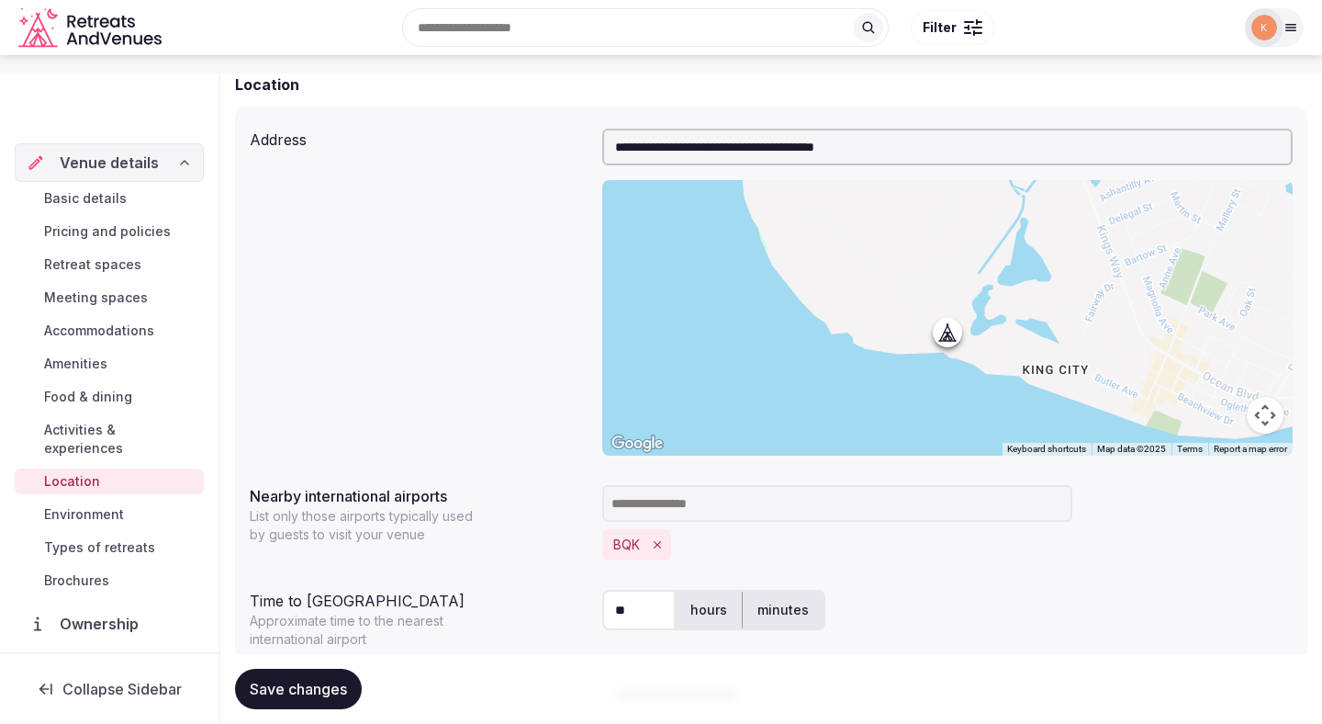
scroll to position [389, 0]
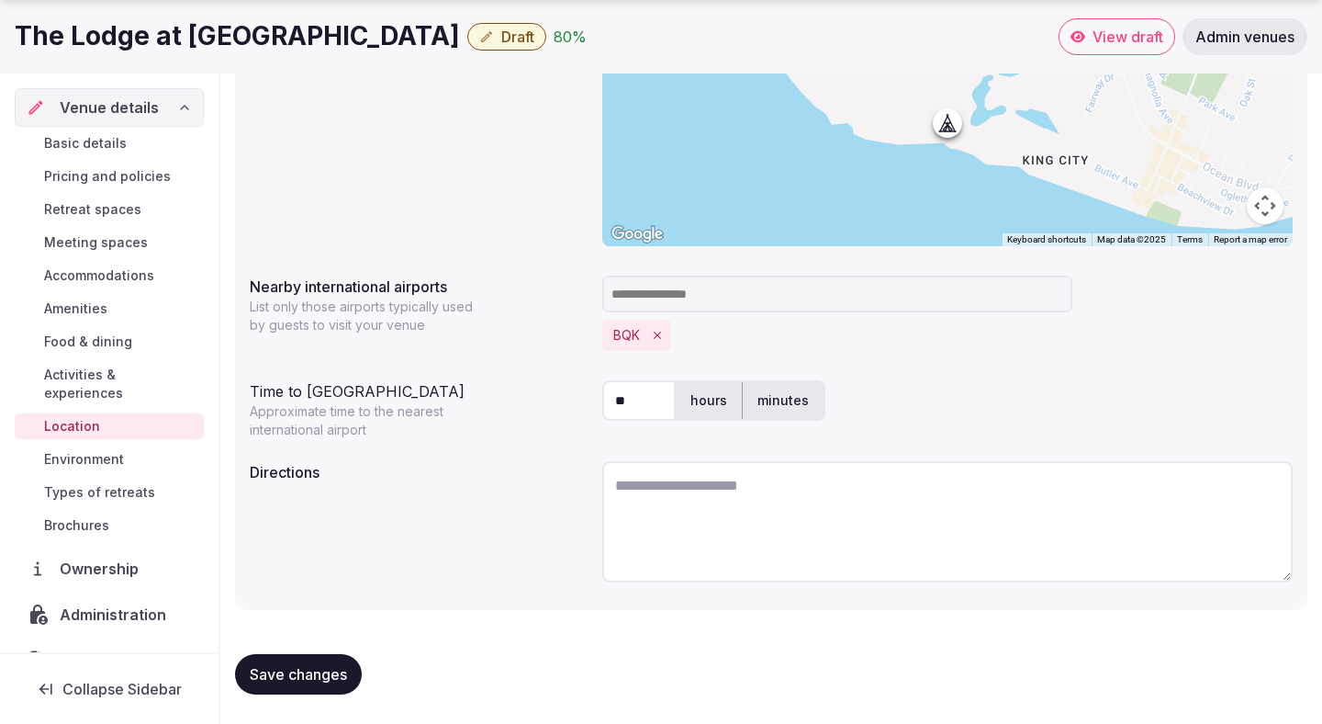
click at [667, 497] on textarea at bounding box center [947, 521] width 691 height 121
paste textarea "**********"
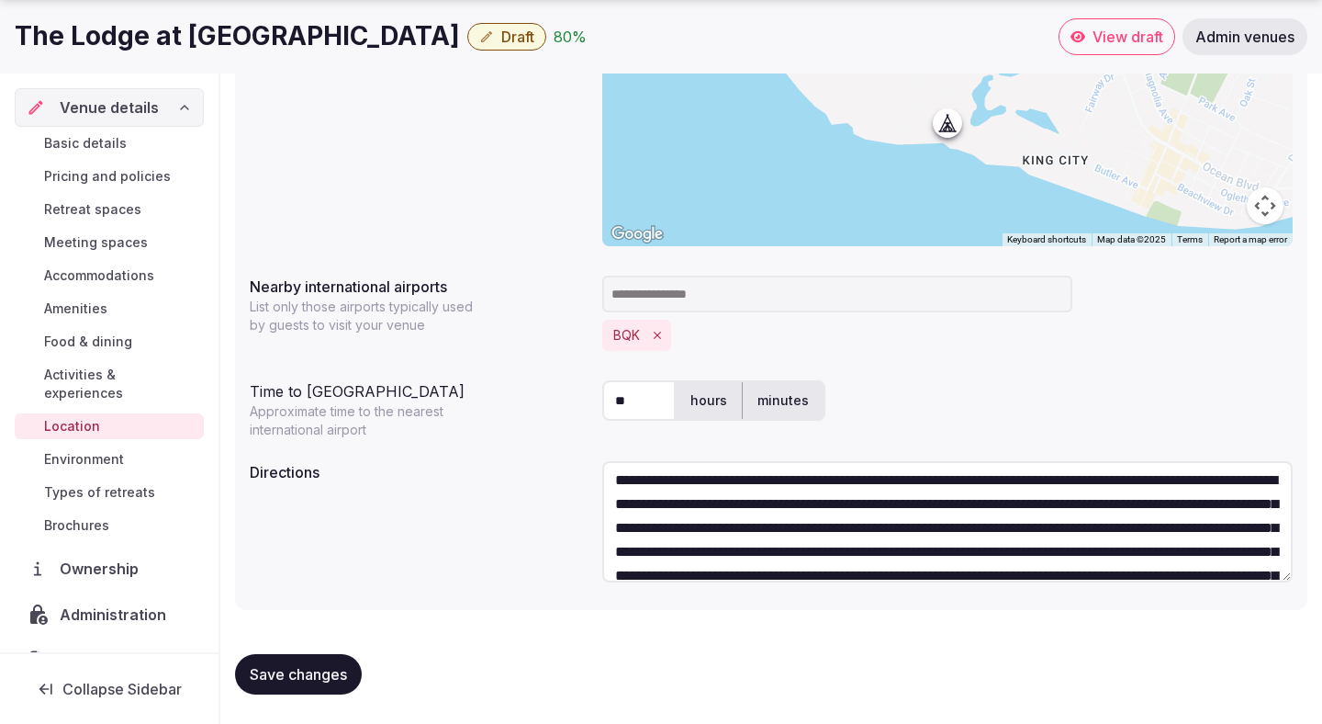
scroll to position [0, 0]
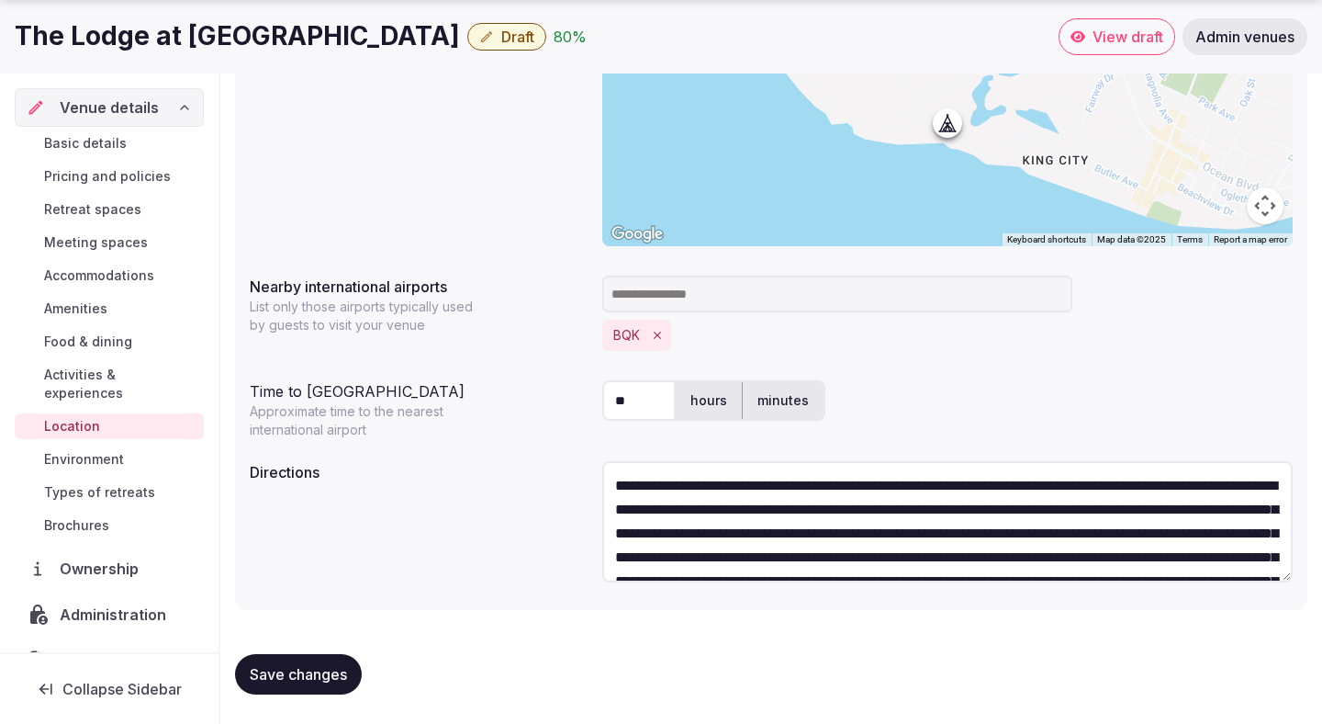
click at [1096, 486] on textarea "**********" at bounding box center [947, 521] width 691 height 121
click at [1262, 487] on textarea "**********" at bounding box center [947, 521] width 691 height 121
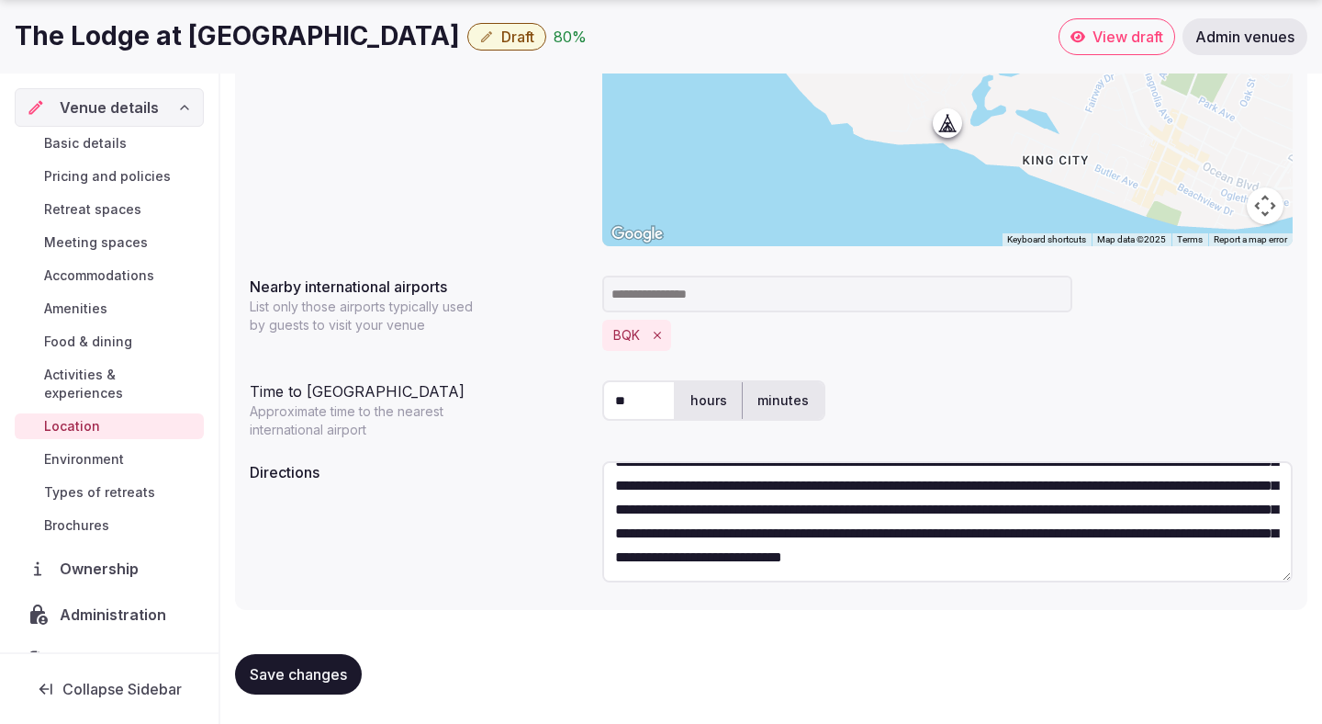
scroll to position [79, 0]
click at [1152, 524] on textarea "**********" at bounding box center [947, 521] width 691 height 121
click at [669, 549] on textarea "**********" at bounding box center [947, 521] width 691 height 121
type textarea "**********"
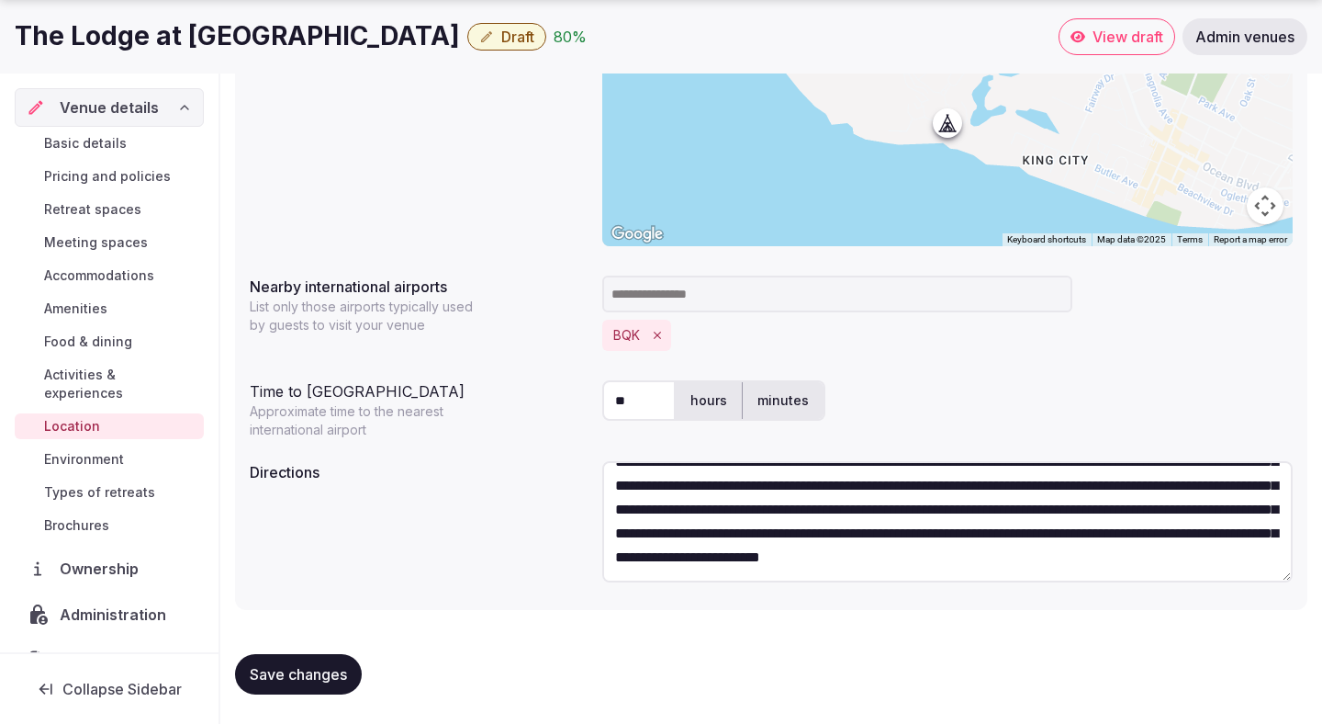
click at [320, 674] on span "Save changes" at bounding box center [298, 674] width 97 height 18
click at [313, 673] on span "Save changes" at bounding box center [298, 674] width 97 height 18
click at [501, 35] on span "Draft" at bounding box center [517, 37] width 33 height 18
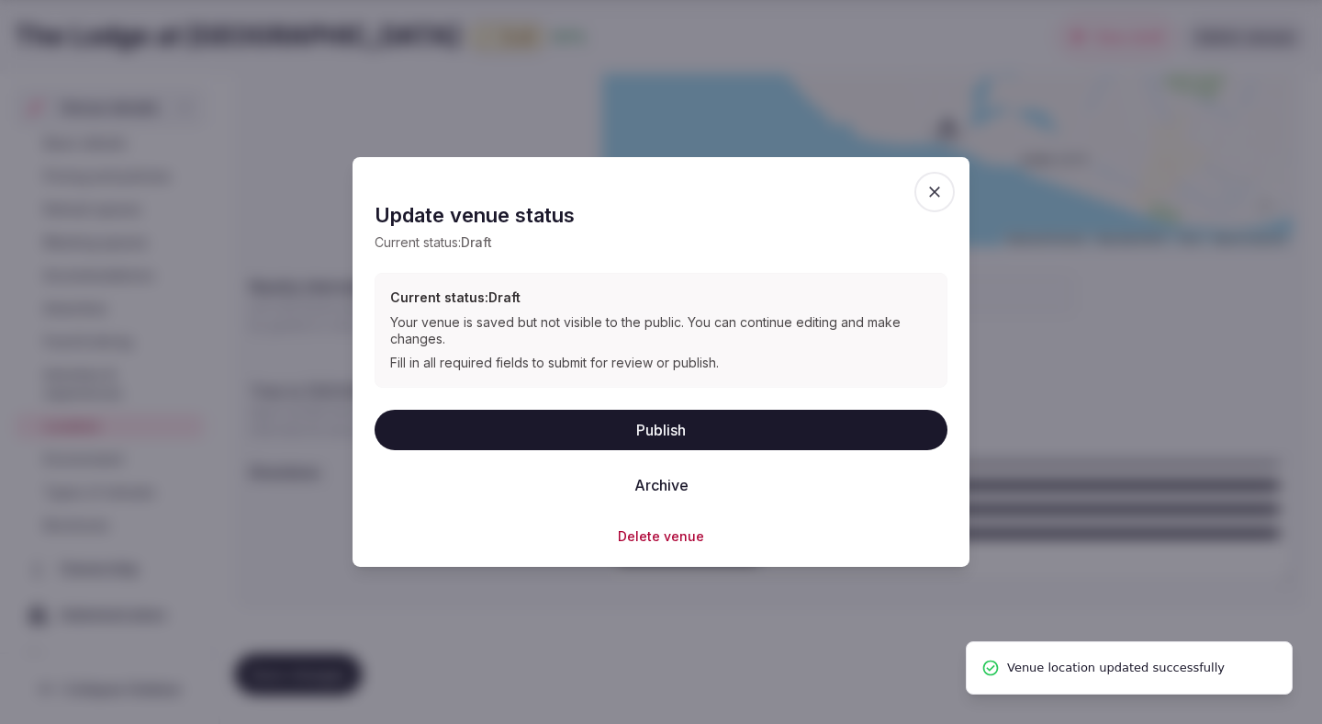
click at [616, 434] on button "Publish" at bounding box center [661, 429] width 573 height 40
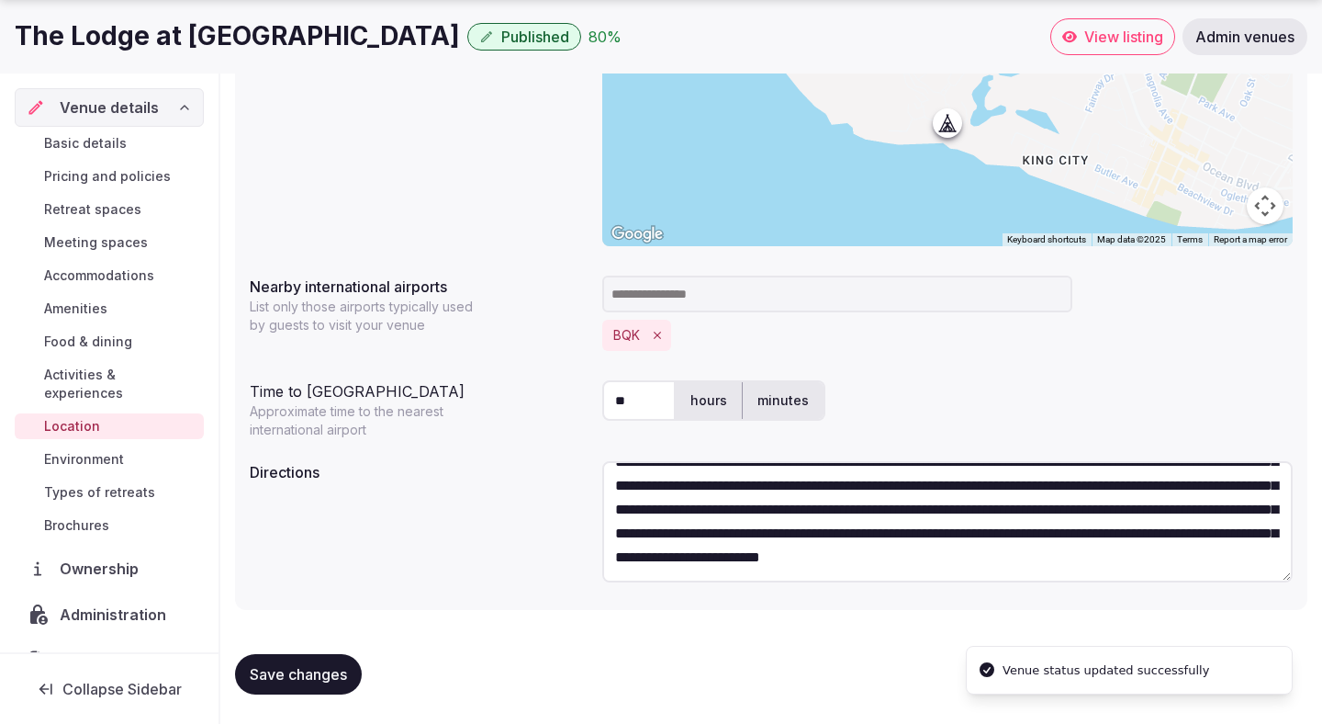
click at [1138, 38] on span "View listing" at bounding box center [1124, 37] width 79 height 18
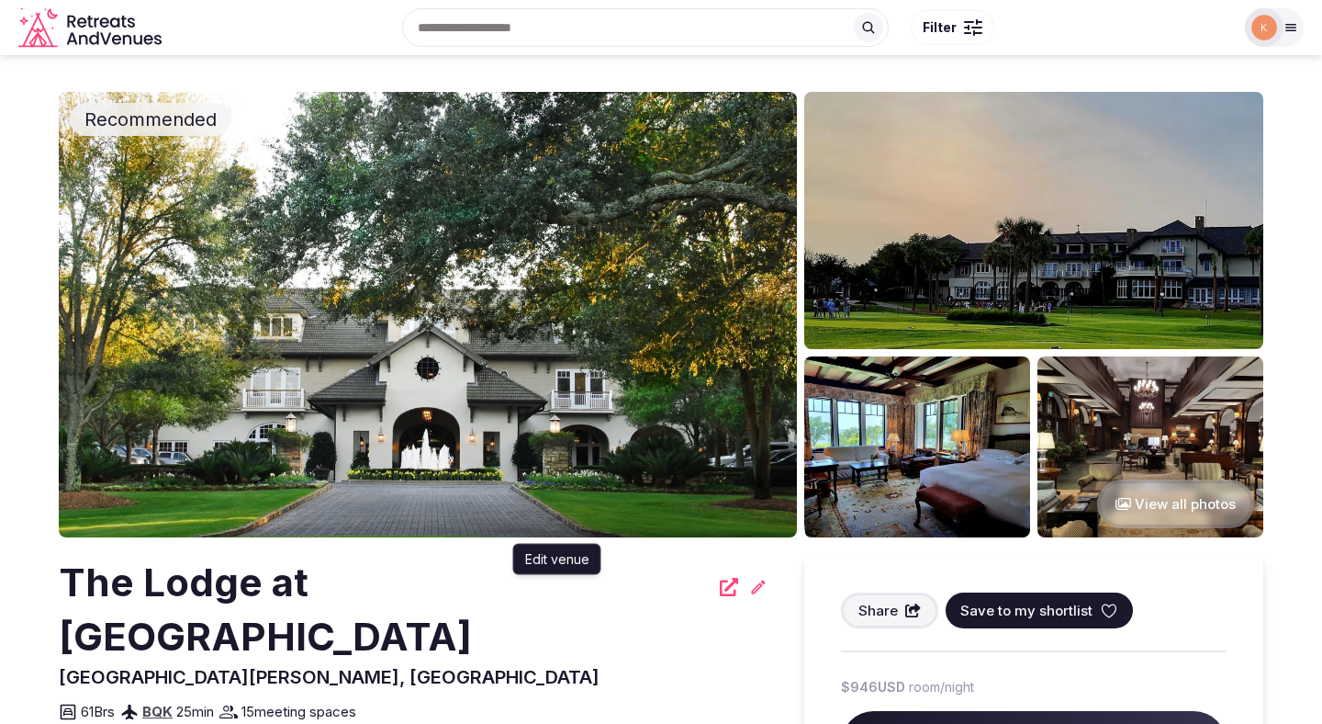
click at [749, 589] on icon at bounding box center [758, 587] width 18 height 18
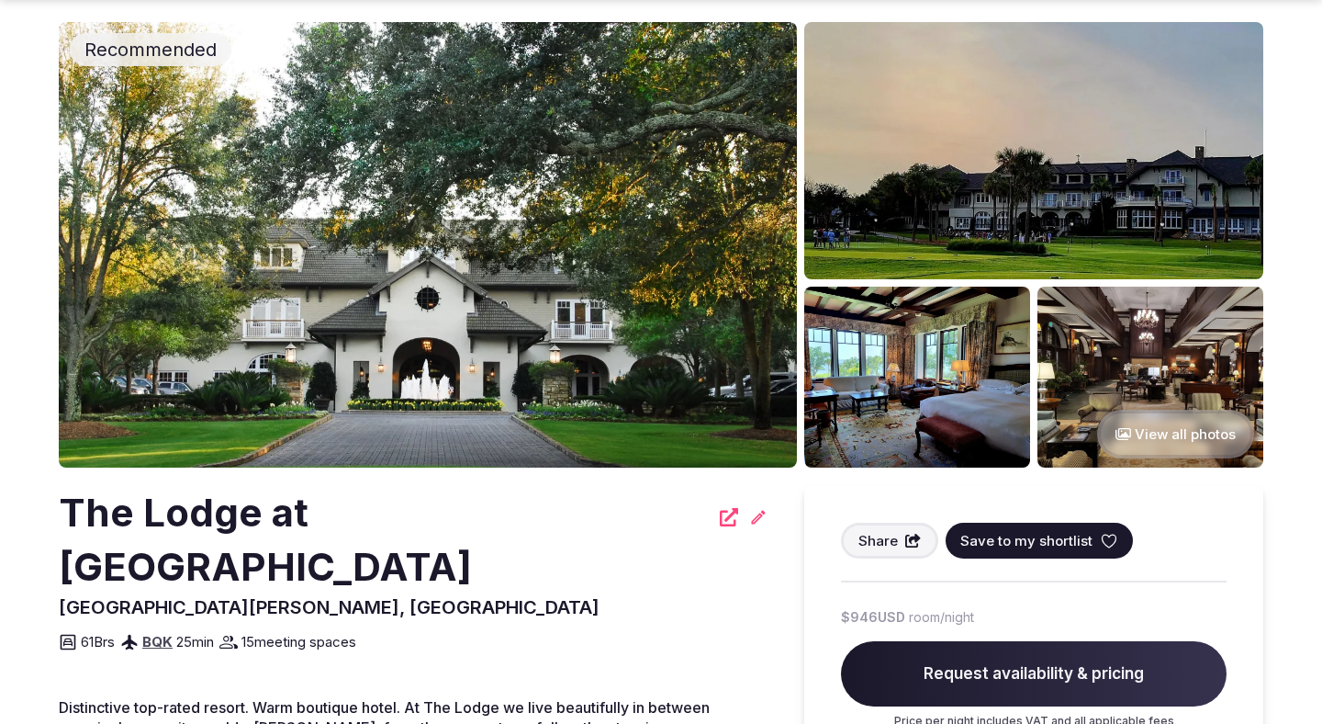
scroll to position [73, 0]
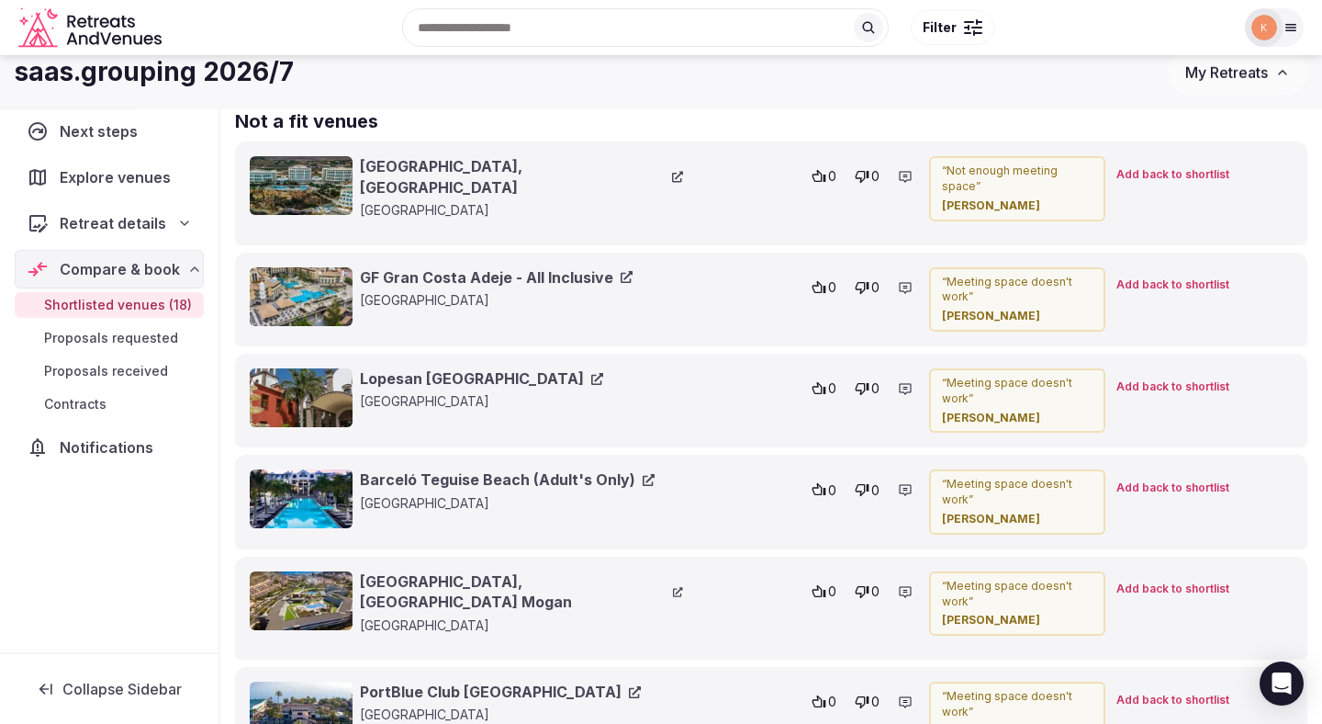
scroll to position [3986, 0]
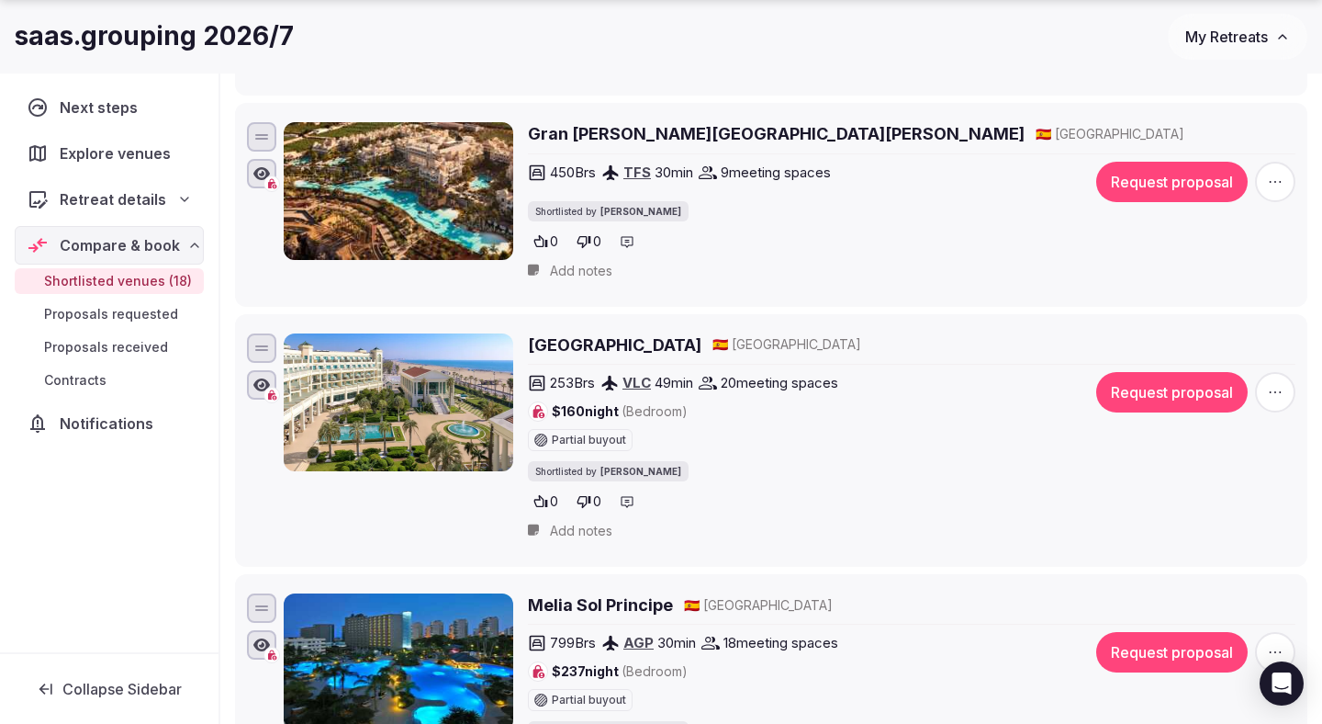
scroll to position [1054, 0]
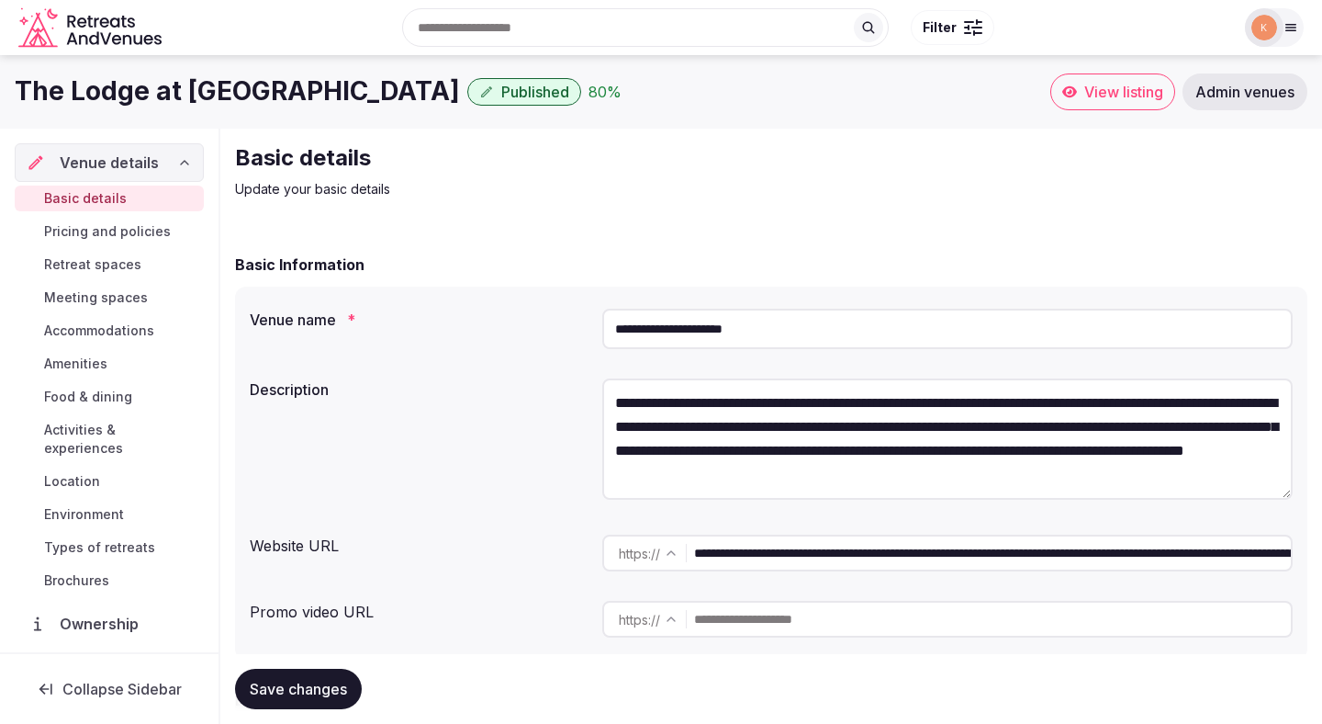
click at [1286, 91] on span "Admin venues" at bounding box center [1245, 92] width 99 height 18
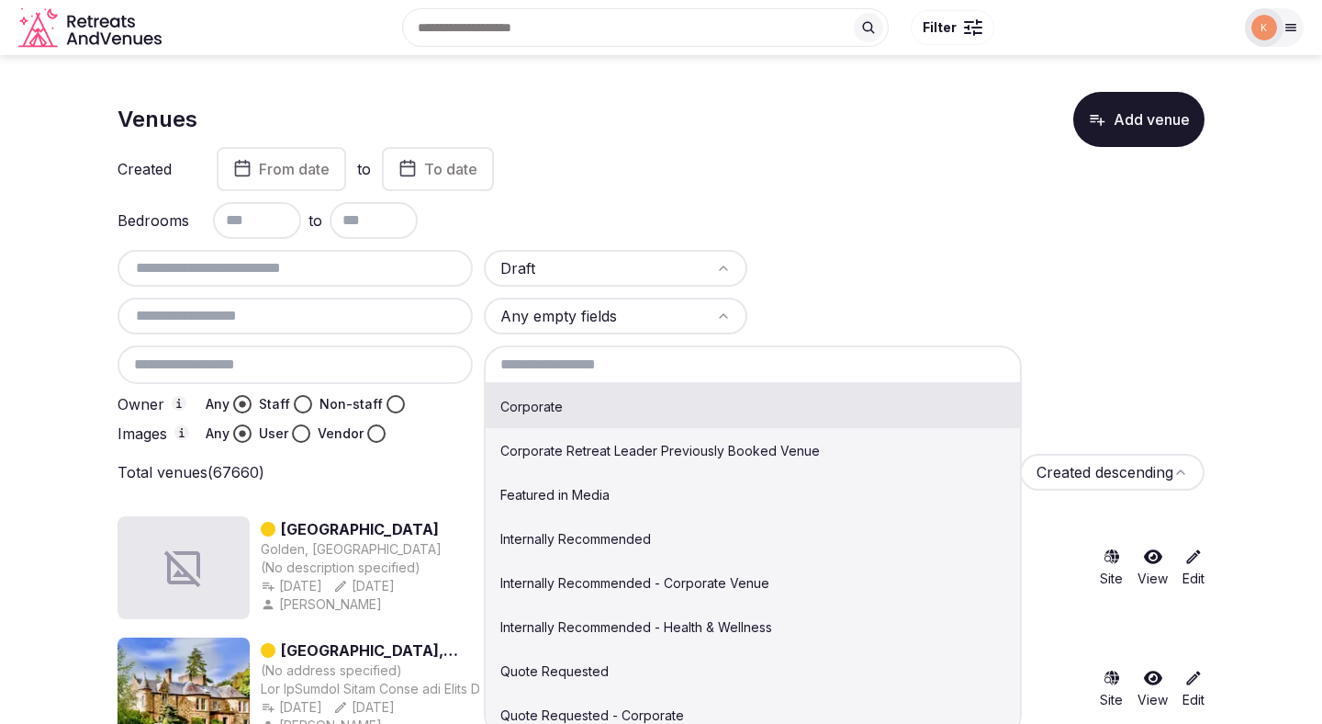
click at [531, 363] on input at bounding box center [753, 364] width 538 height 39
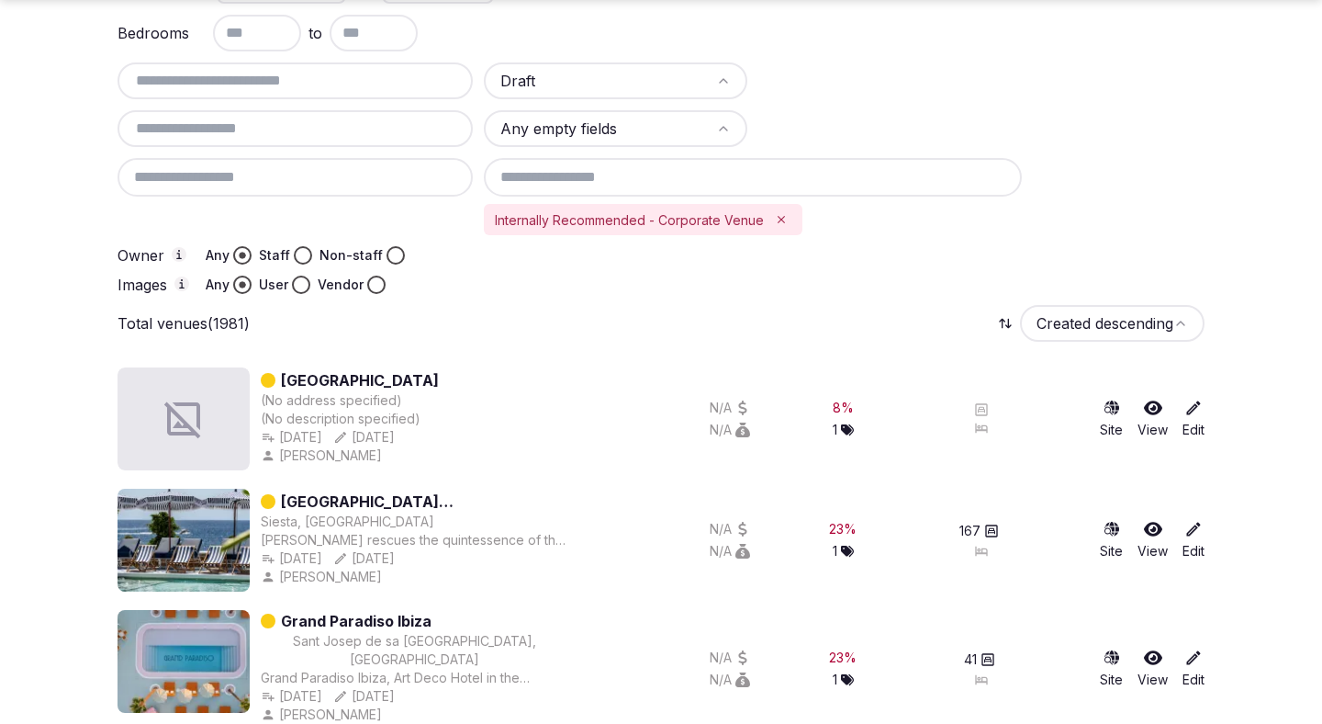
scroll to position [190, 0]
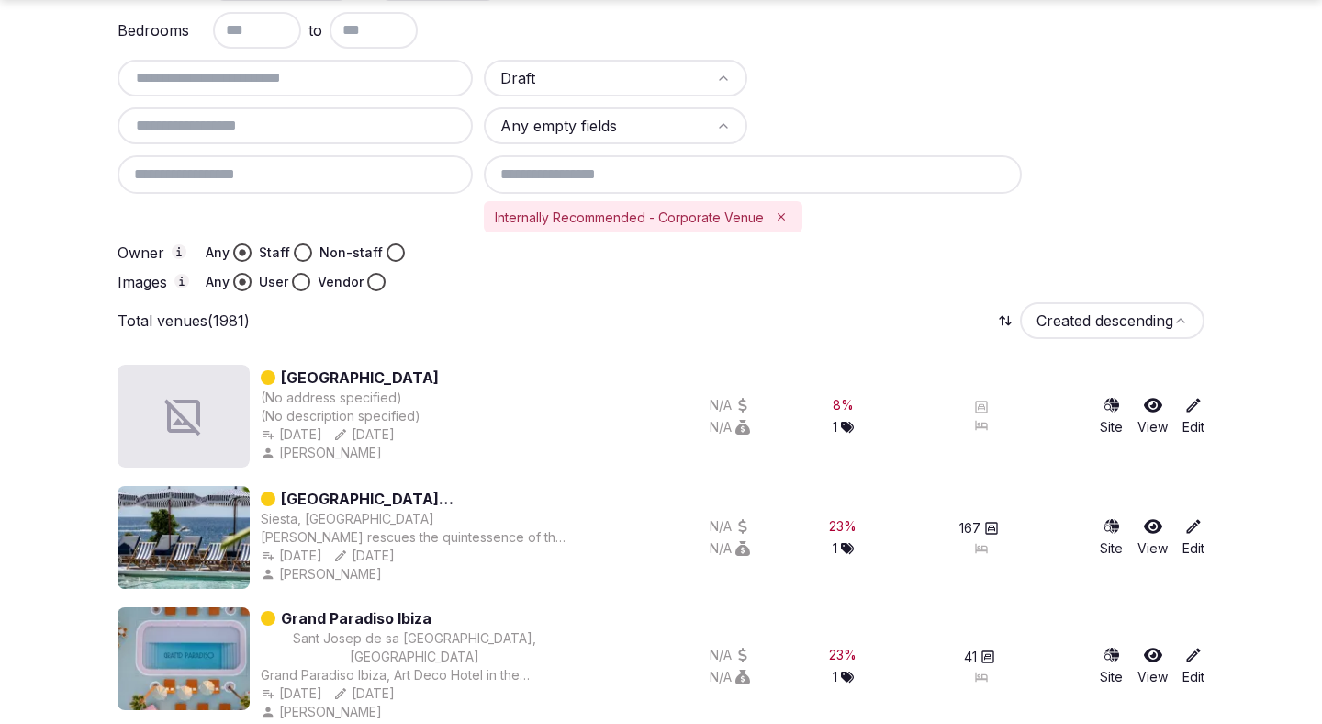
click at [649, 174] on input at bounding box center [753, 174] width 538 height 39
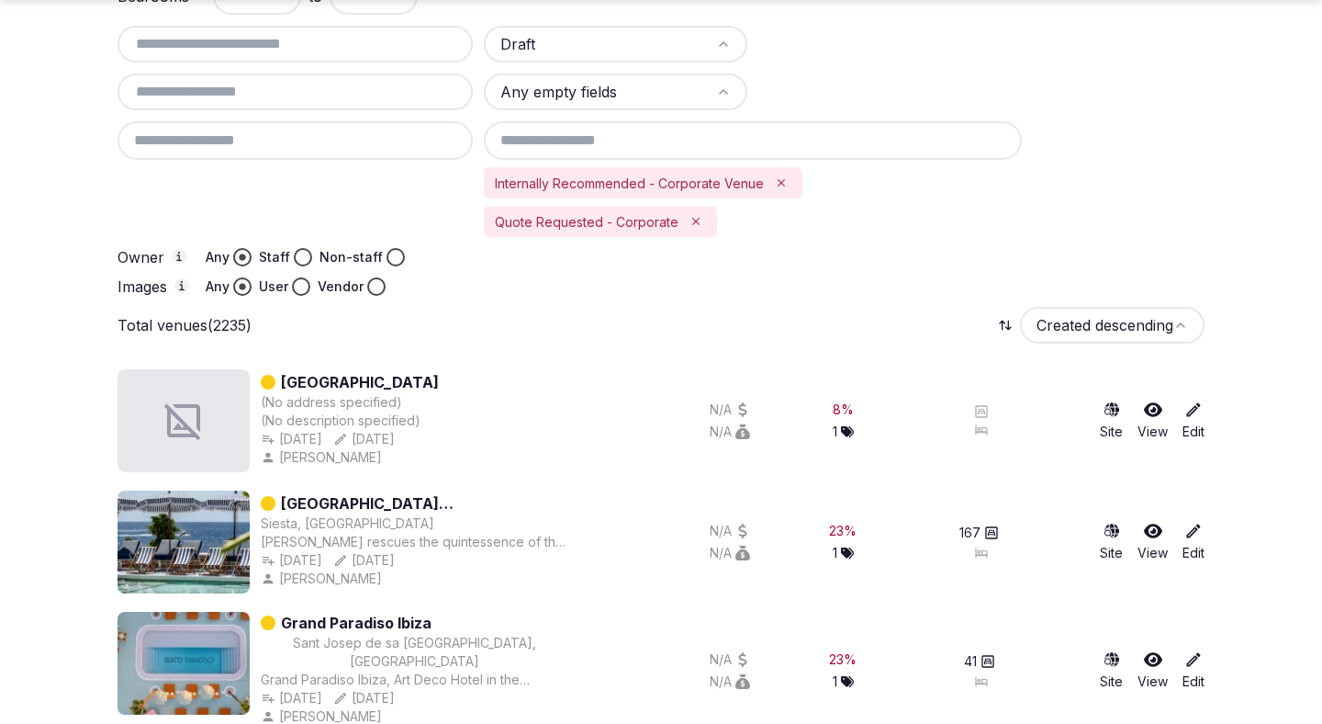
scroll to position [226, 0]
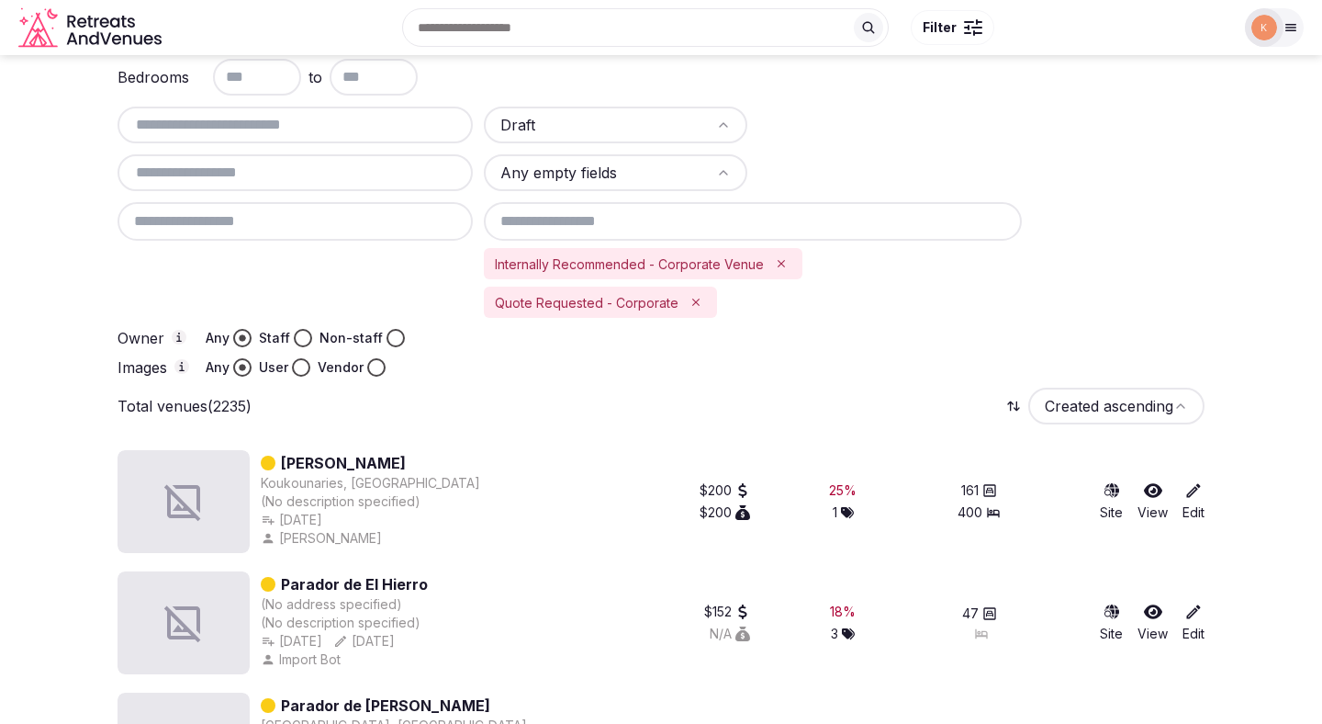
scroll to position [142, 0]
click at [385, 583] on link "Parador de El Hierro" at bounding box center [354, 585] width 147 height 22
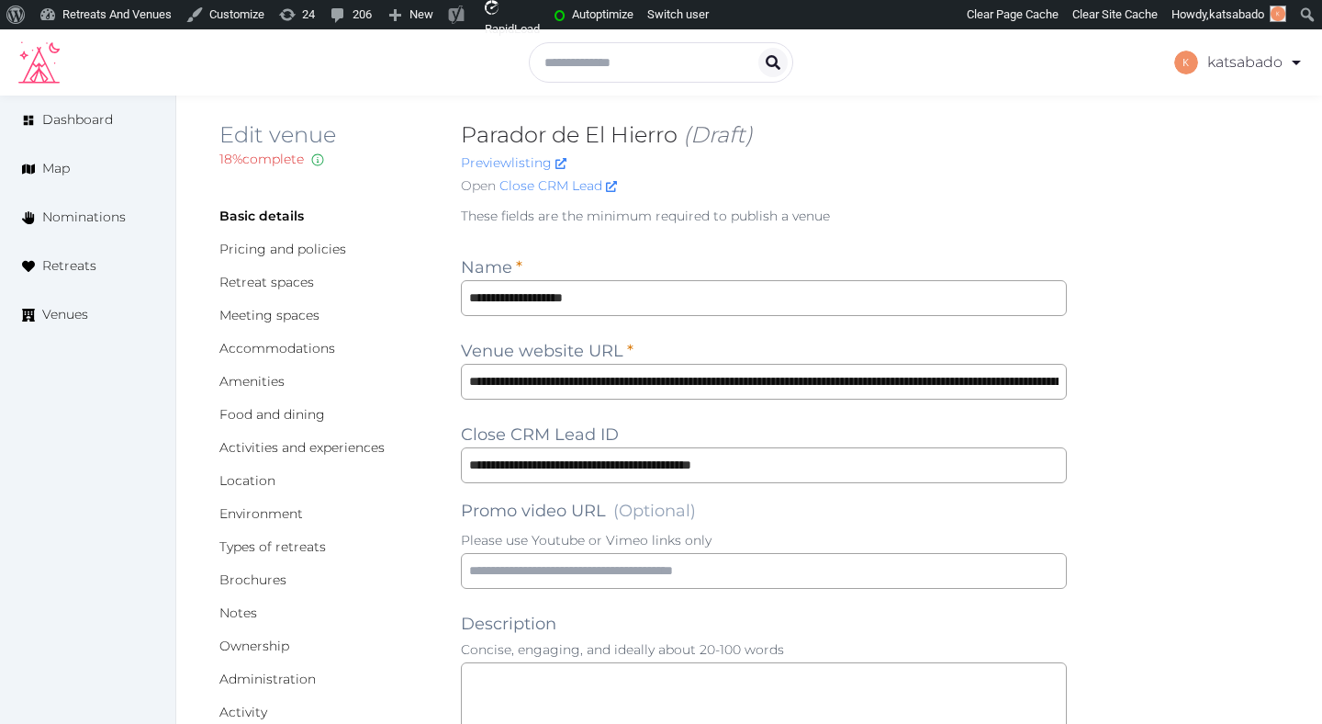
scroll to position [8, 0]
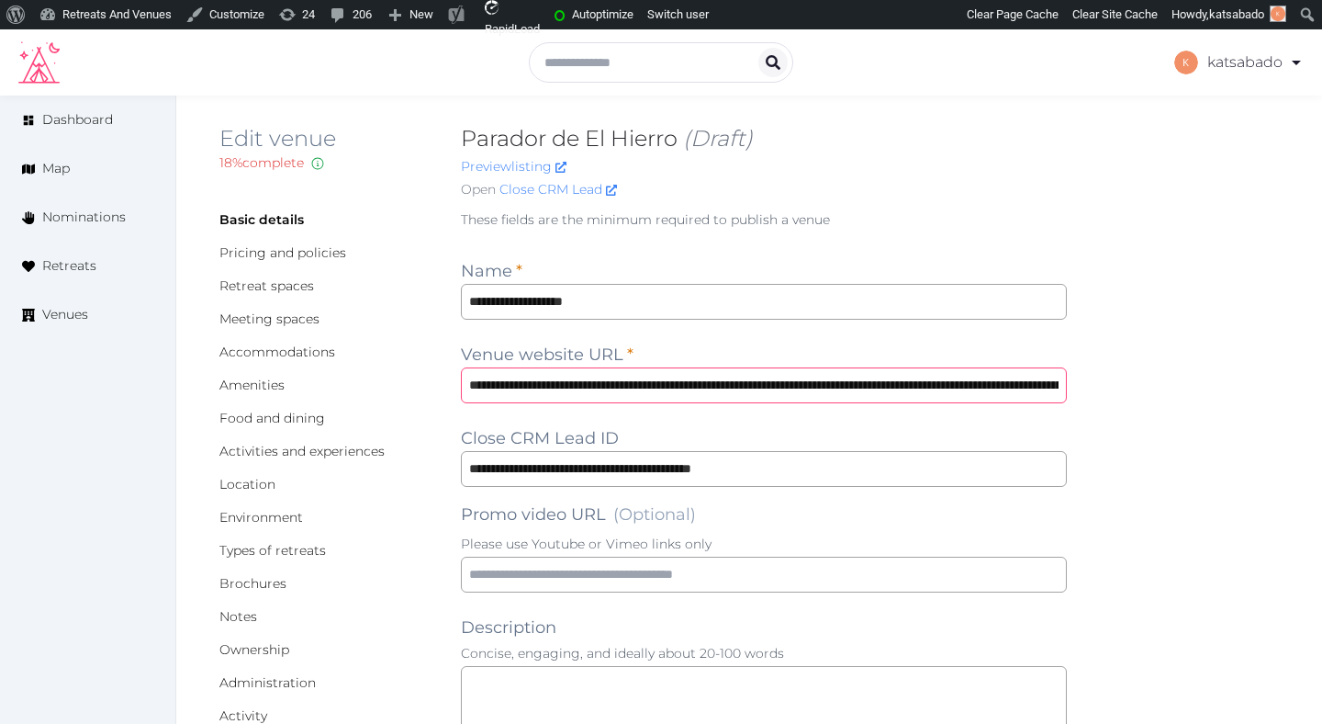
click at [721, 387] on input "**********" at bounding box center [764, 385] width 606 height 36
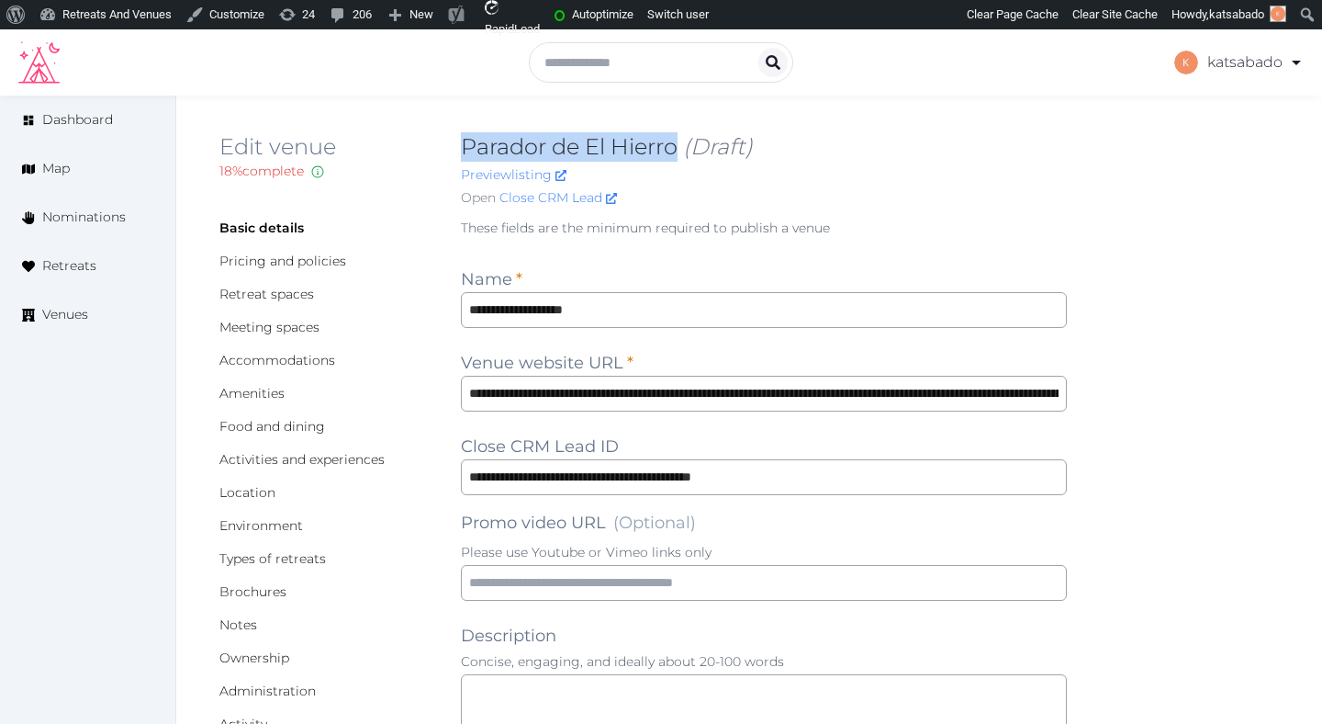
drag, startPoint x: 679, startPoint y: 149, endPoint x: 466, endPoint y: 149, distance: 213.1
click at [466, 149] on h2 "Parador de El Hierro (Draft)" at bounding box center [764, 146] width 606 height 29
copy h2 "Parador de El Hierro"
click at [664, 460] on input "**********" at bounding box center [764, 477] width 606 height 36
click at [666, 473] on input "**********" at bounding box center [764, 477] width 606 height 36
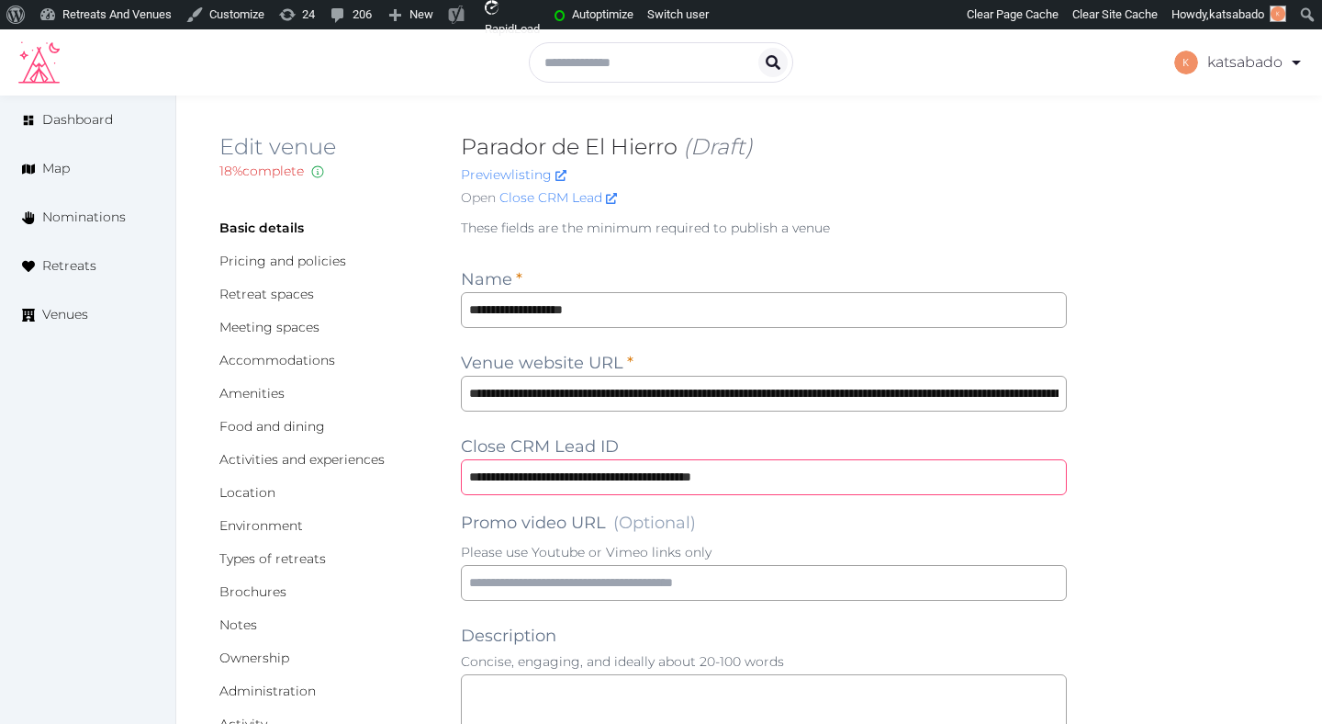
click at [666, 473] on input "**********" at bounding box center [764, 477] width 606 height 36
